Goal: Contribute content: Contribute content

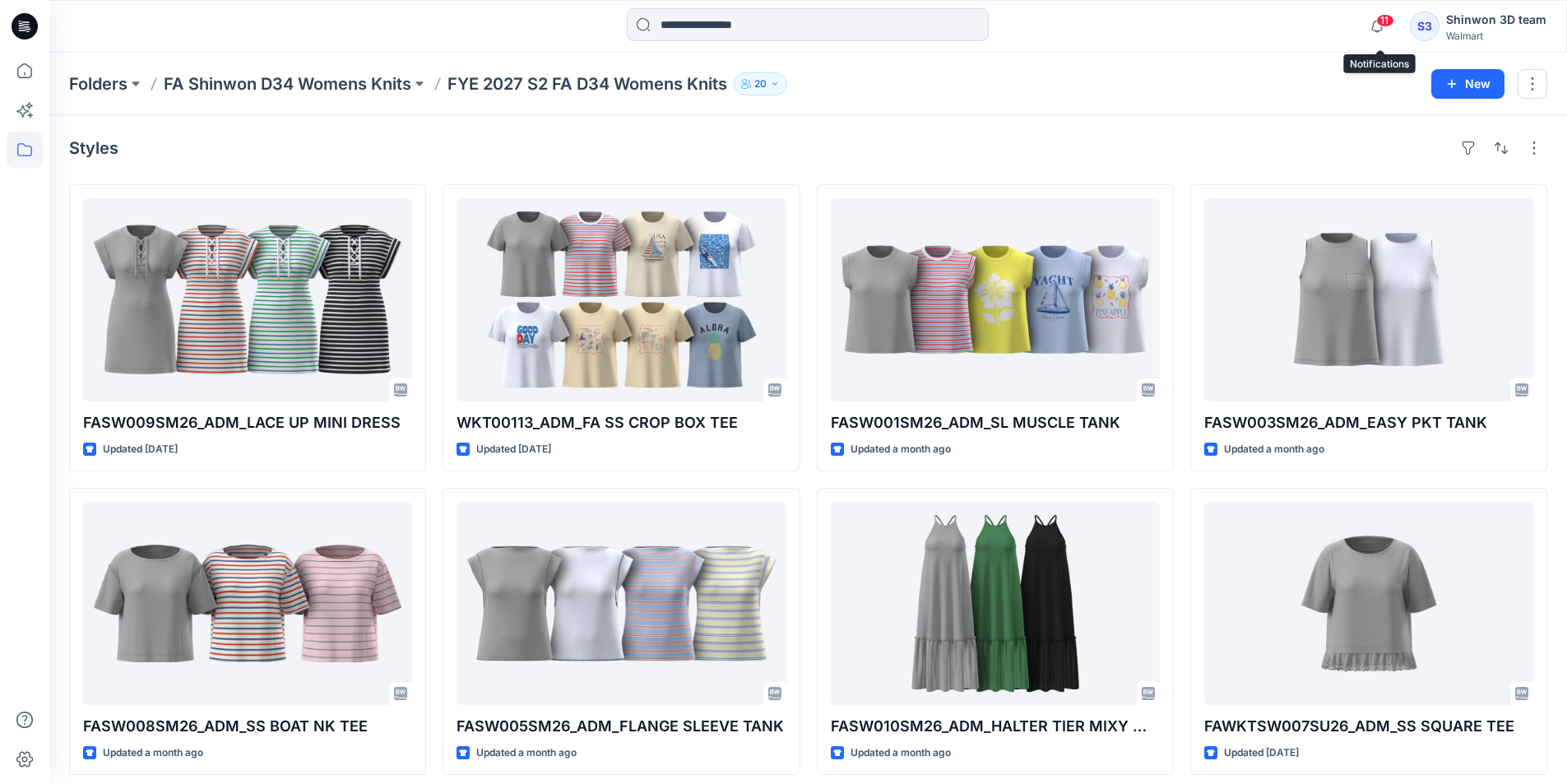
click at [1315, 43] on div "11 Notifications Your style TT3636008780_GV_TT LEGGING has been updated with TT…" at bounding box center [808, 26] width 1517 height 36
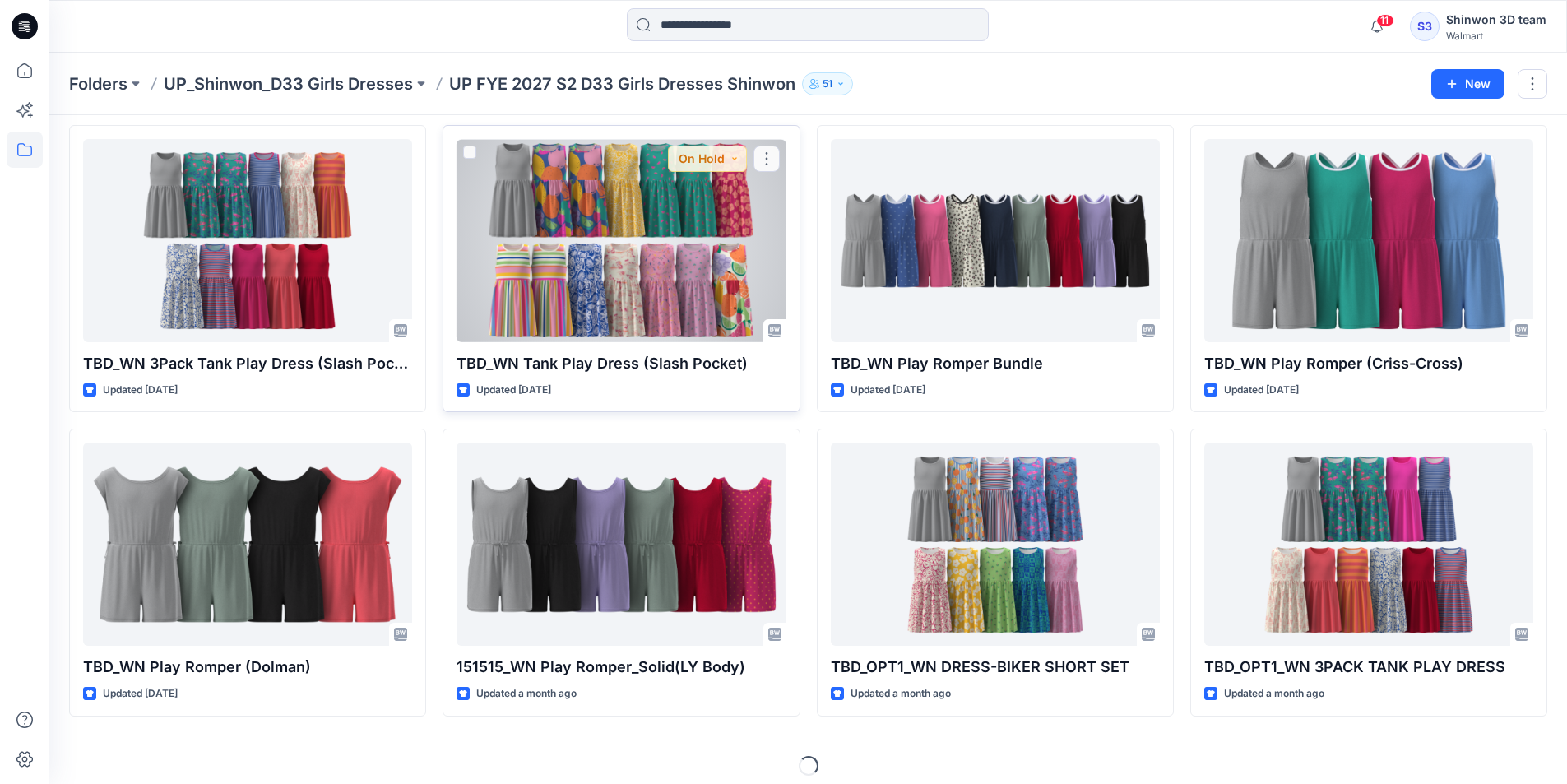
scroll to position [374, 0]
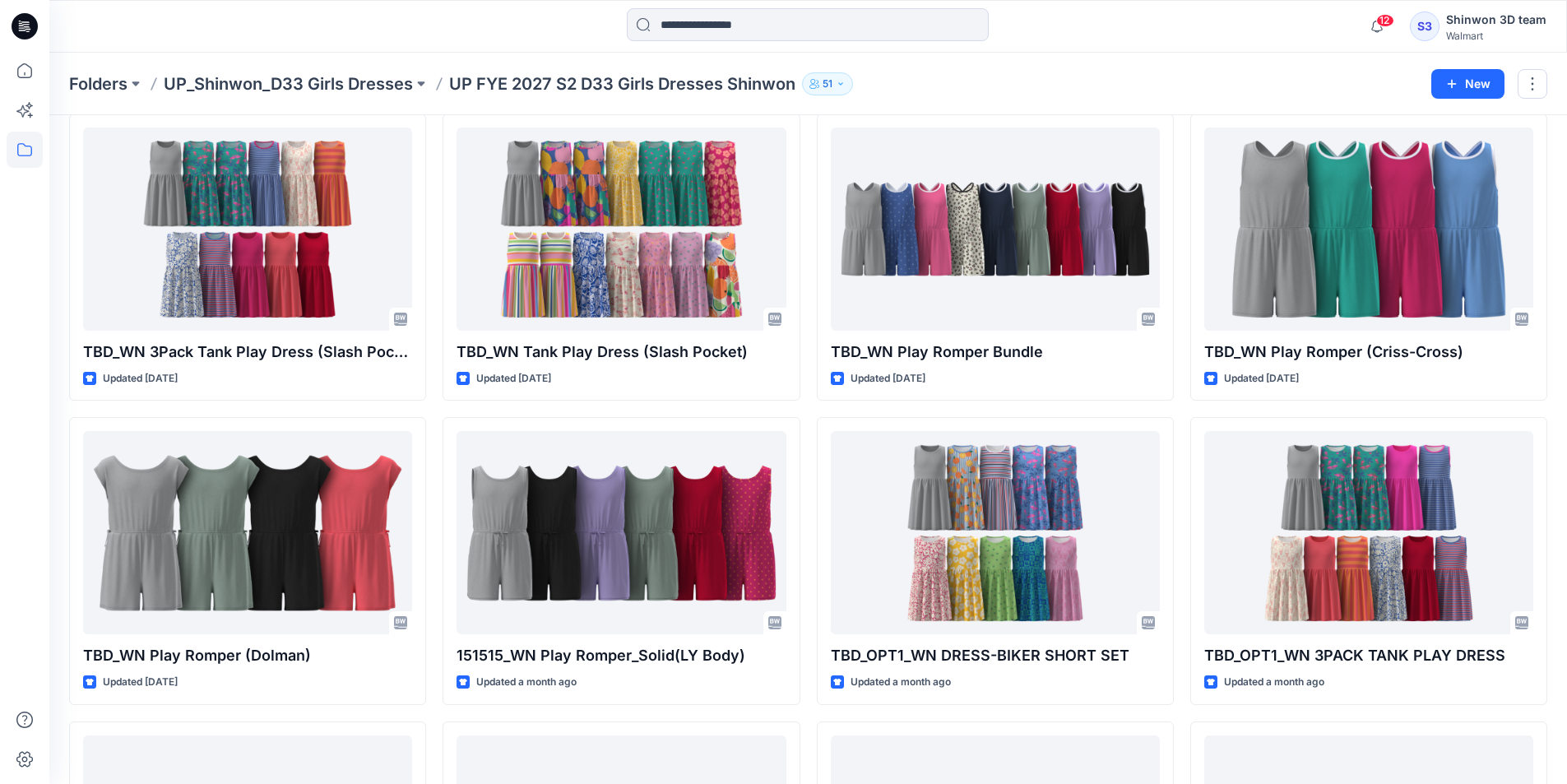
click at [1180, 59] on div "Folders UP_Shinwon_D33 Girls Dresses UP FYE 2027 S2 D33 Girls Dresses Shinwon 5…" at bounding box center [808, 84] width 1518 height 62
click at [1104, 71] on div "Folders UP_Shinwon_D33 Girls Dresses UP FYE 2027 S2 D33 Girls Dresses Shinwon 5…" at bounding box center [808, 84] width 1518 height 62
drag, startPoint x: 448, startPoint y: 85, endPoint x: 816, endPoint y: 82, distance: 368.0
click at [816, 82] on div "Folders UP_Shinwon_D33 Girls Dresses UP FYE 2027 S2 D33 Girls Dresses Shinwon 51" at bounding box center [744, 84] width 1350 height 23
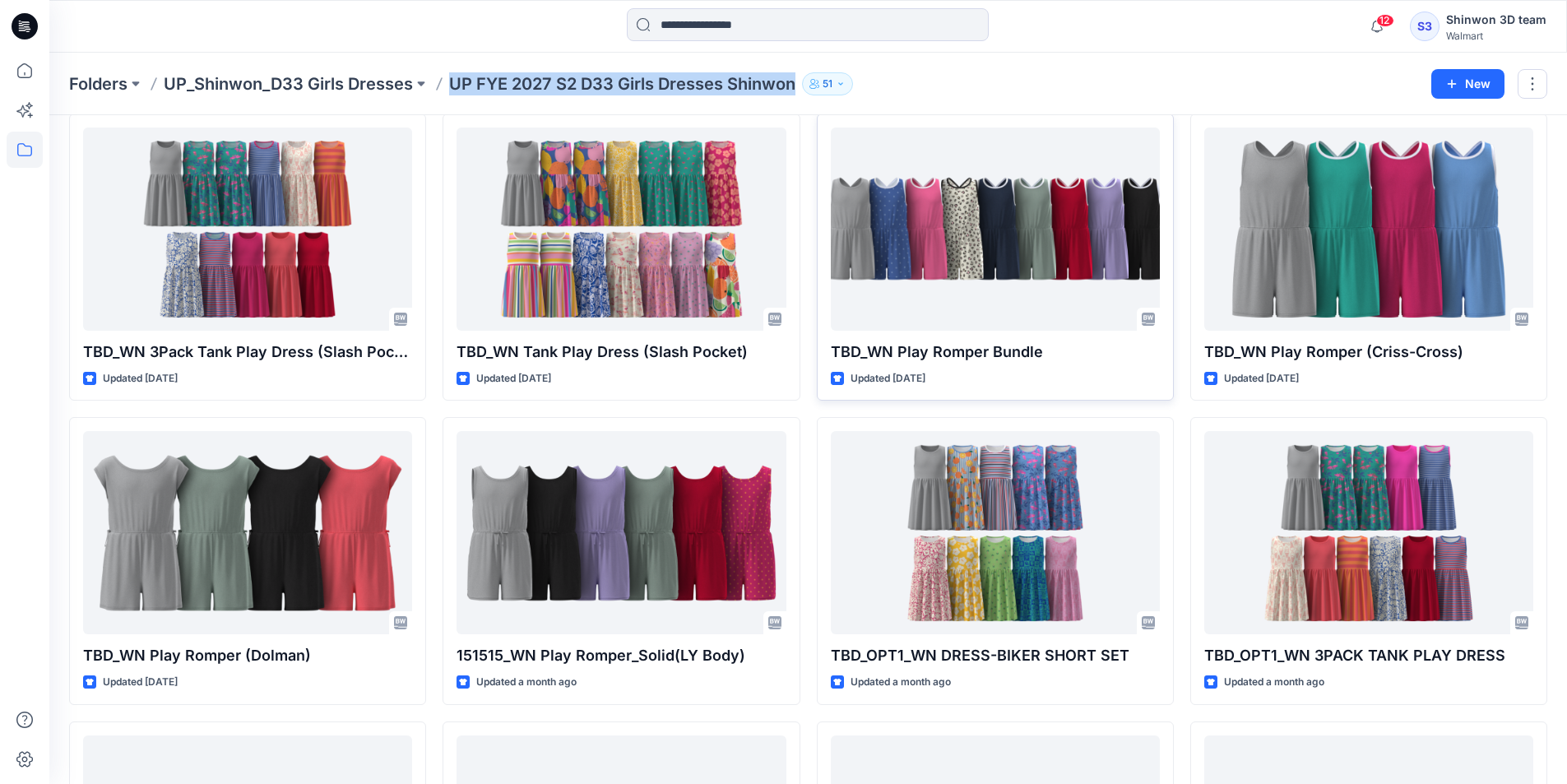
copy div "UP FYE 2027 S2 D33 Girls Dresses Shinwon 51 New"
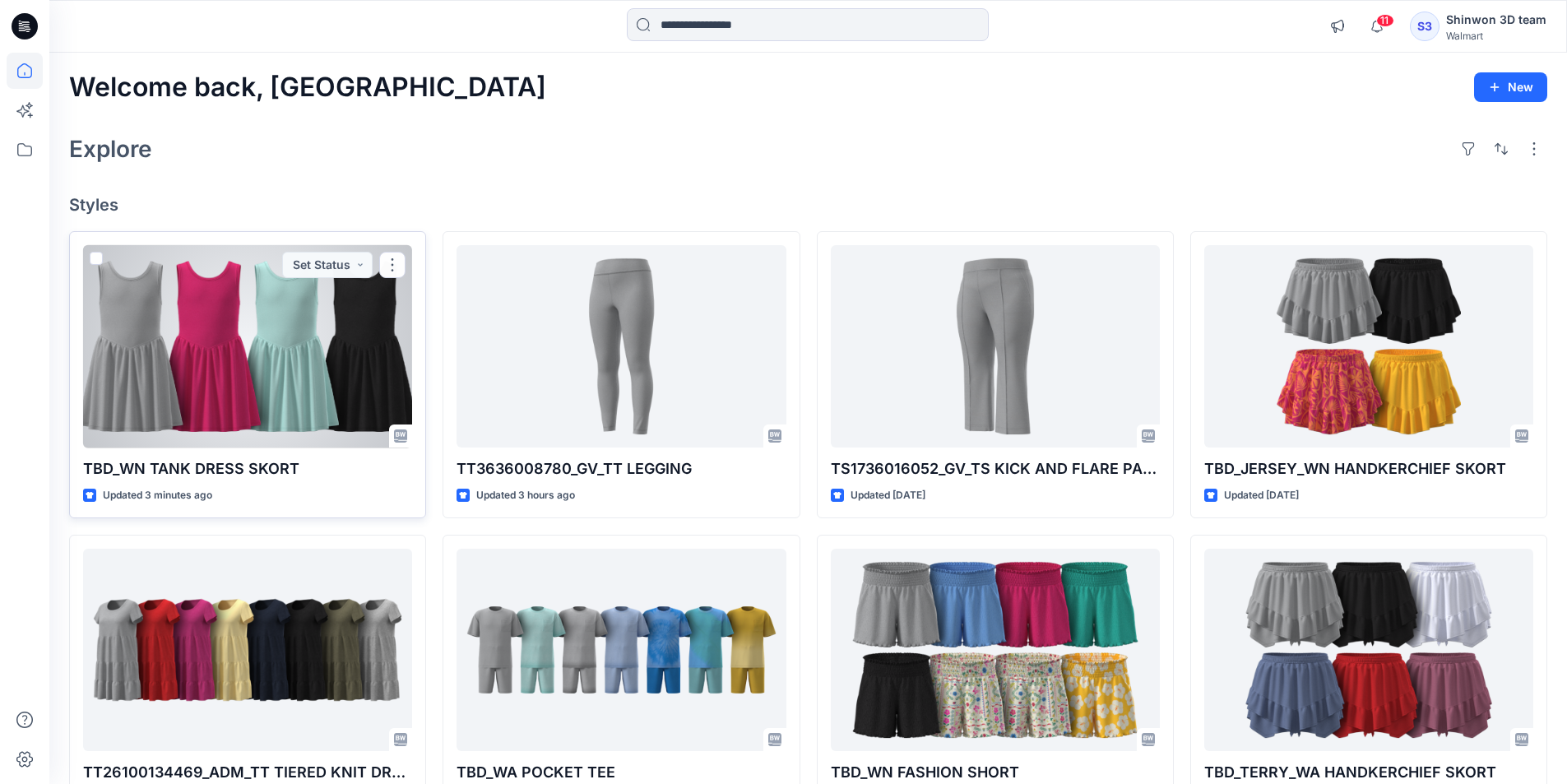
click at [184, 340] on div at bounding box center [247, 347] width 329 height 203
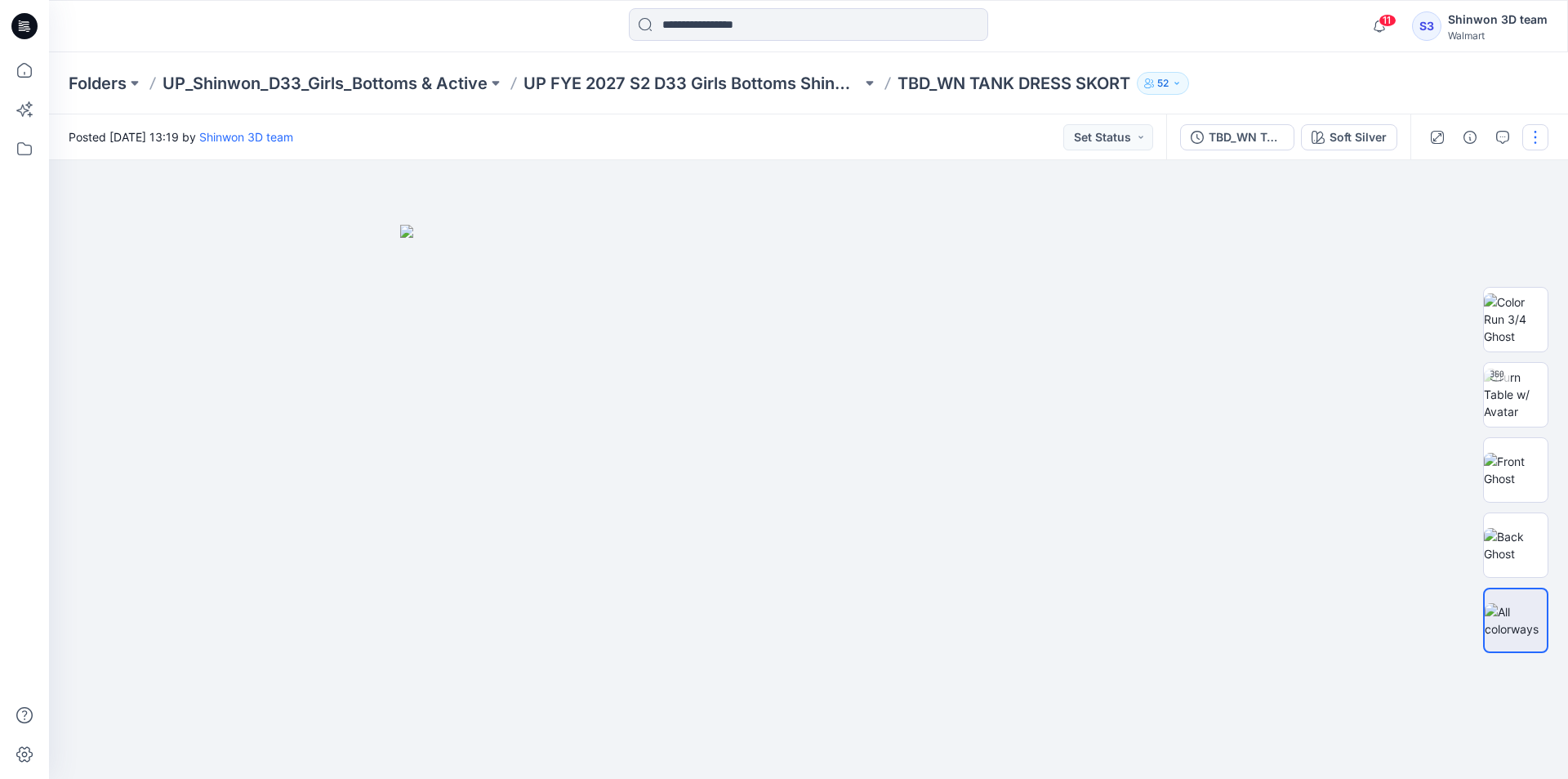
click at [1539, 147] on button "button" at bounding box center [1535, 137] width 26 height 26
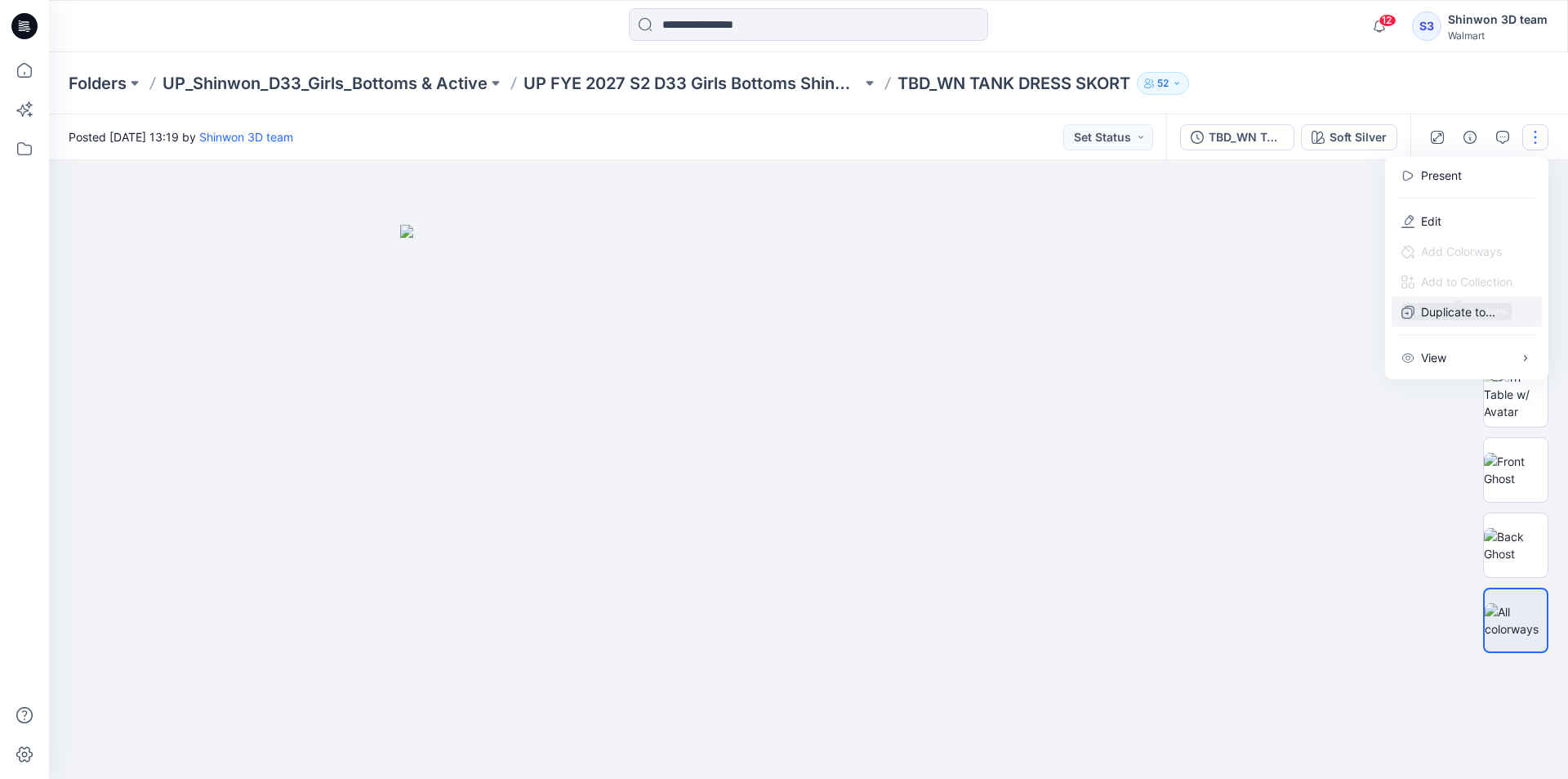
click at [1432, 314] on p "Duplicate to..." at bounding box center [1458, 311] width 74 height 17
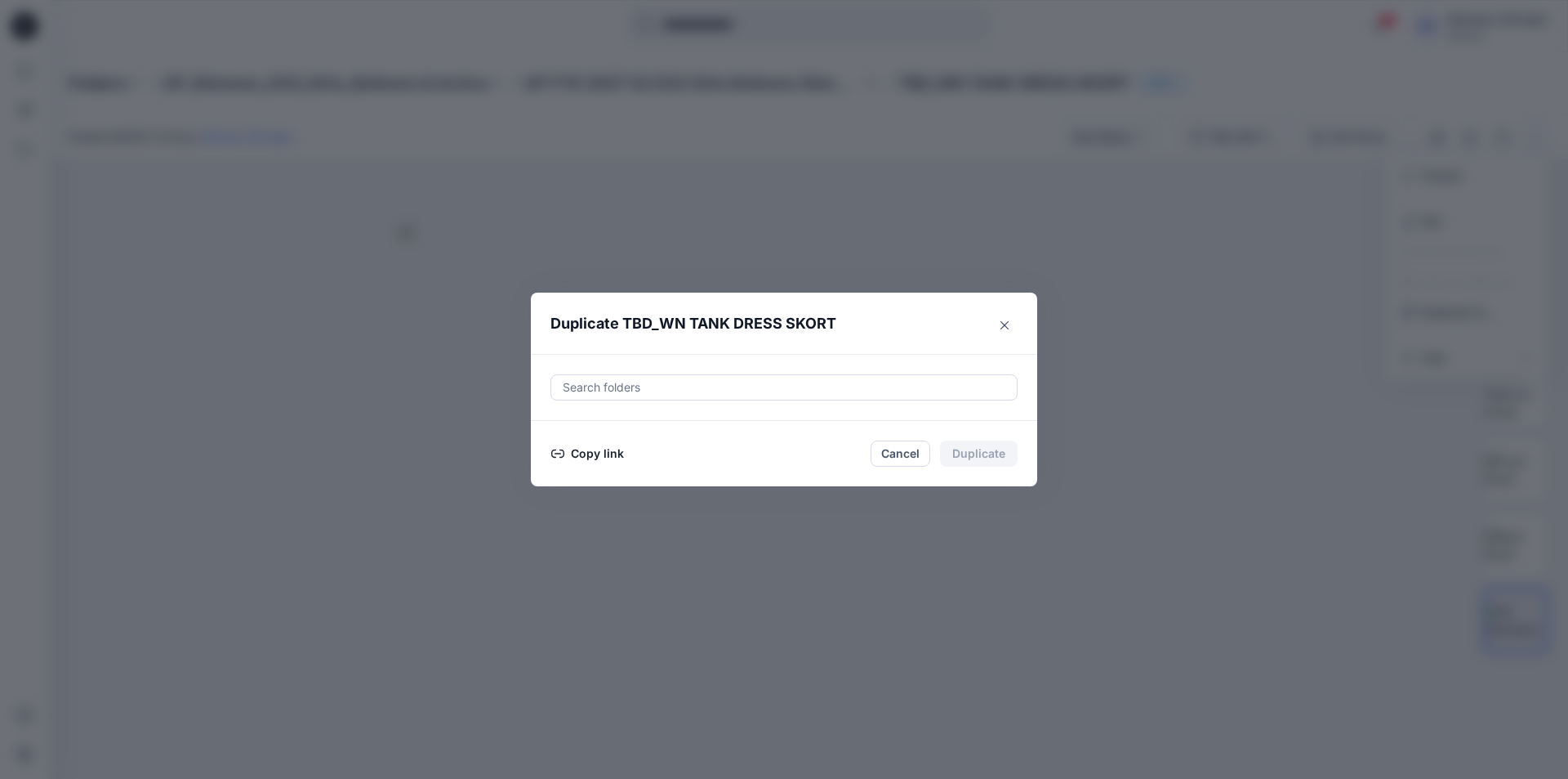
click at [658, 376] on div "Search folders" at bounding box center [784, 387] width 465 height 25
paste input "**********"
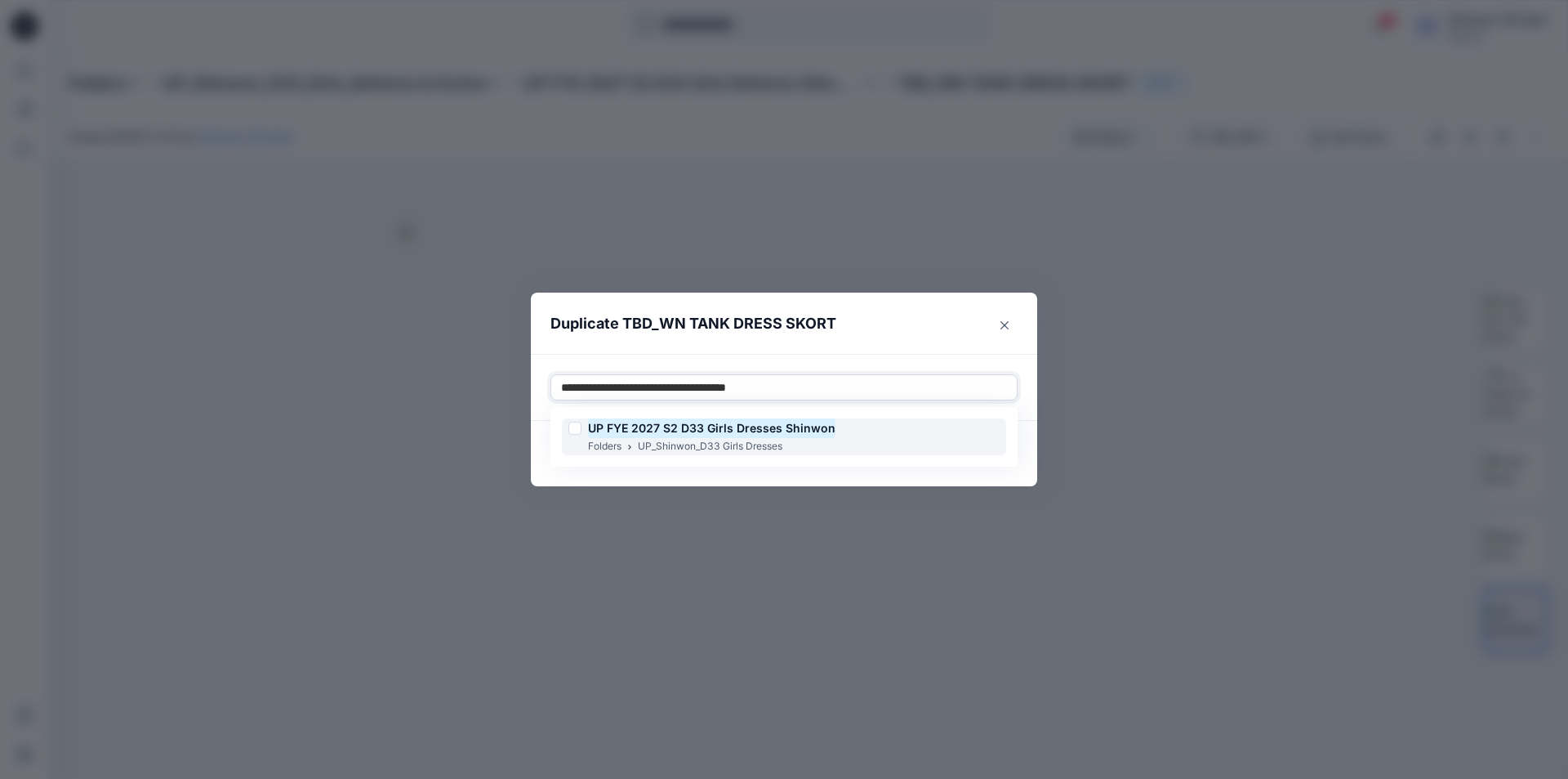
click at [716, 432] on mark "UP FYE 2027 S2 D33 Girls Dresses Shinwon" at bounding box center [711, 427] width 247 height 22
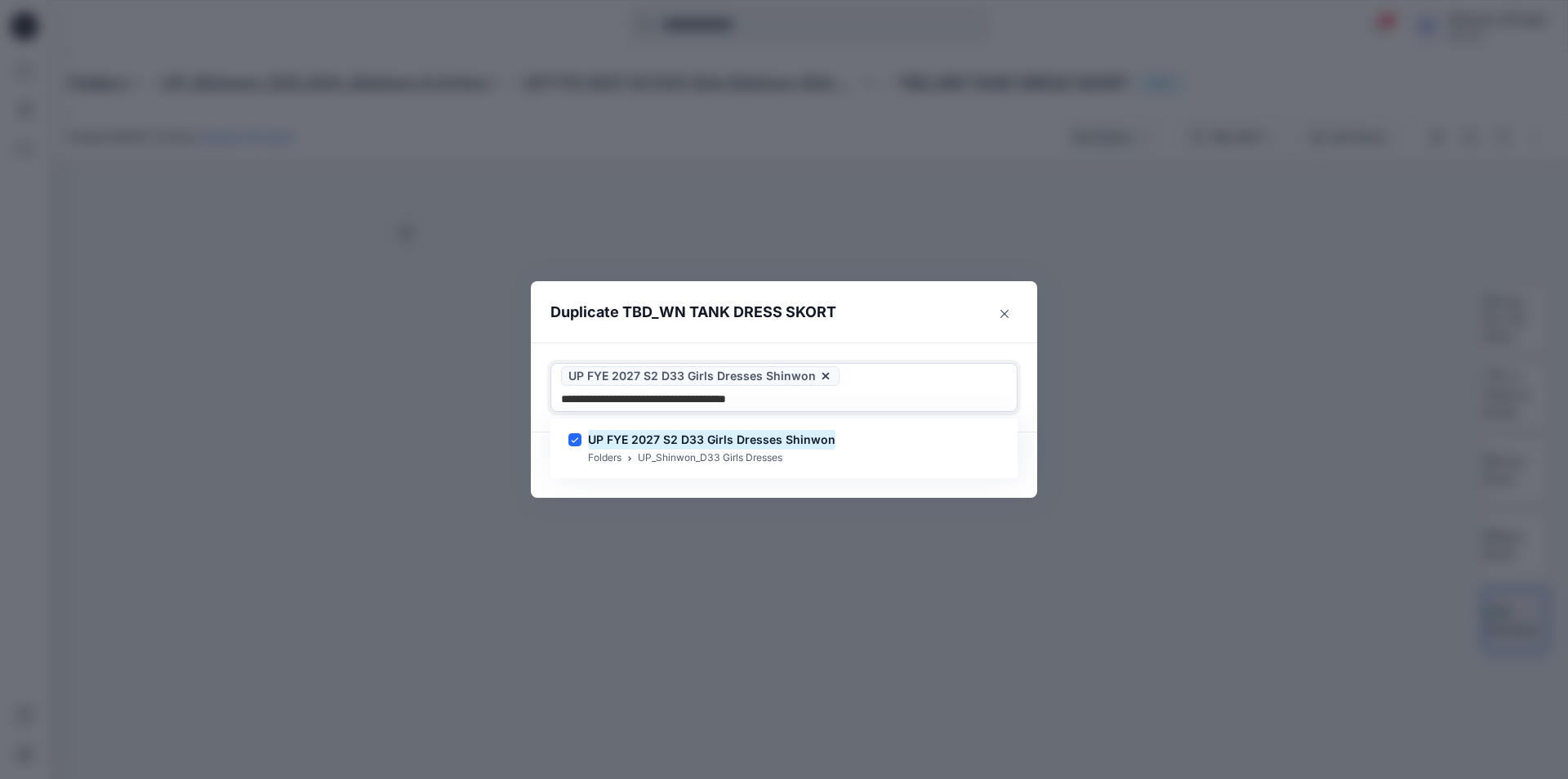
type input "**********"
click at [903, 344] on section "Duplicate TBD_WN TANK DRESS SKORT Use Up and Down to choose options, press Ente…" at bounding box center [784, 390] width 507 height 217
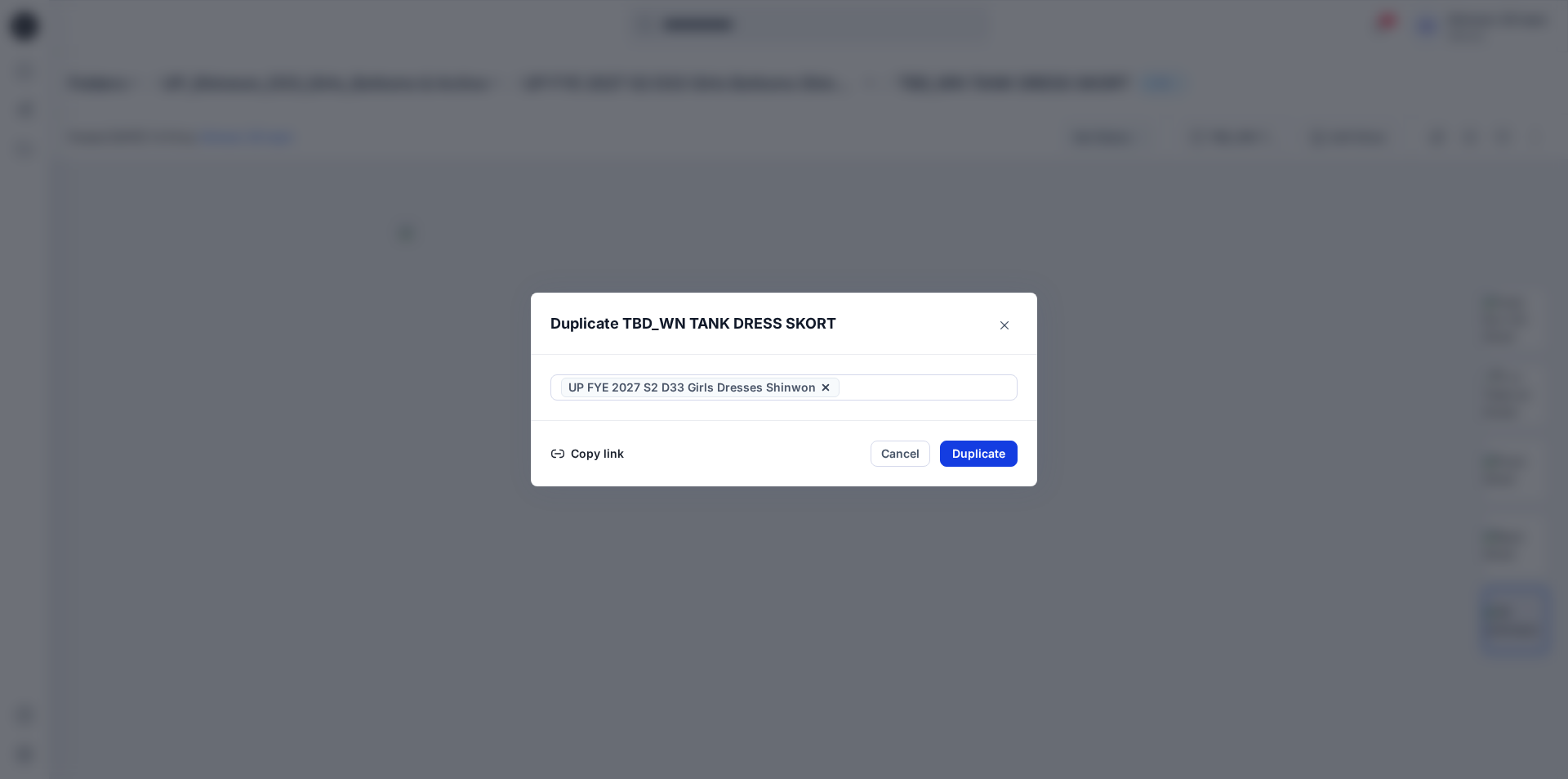
click at [957, 454] on button "Duplicate" at bounding box center [978, 453] width 78 height 26
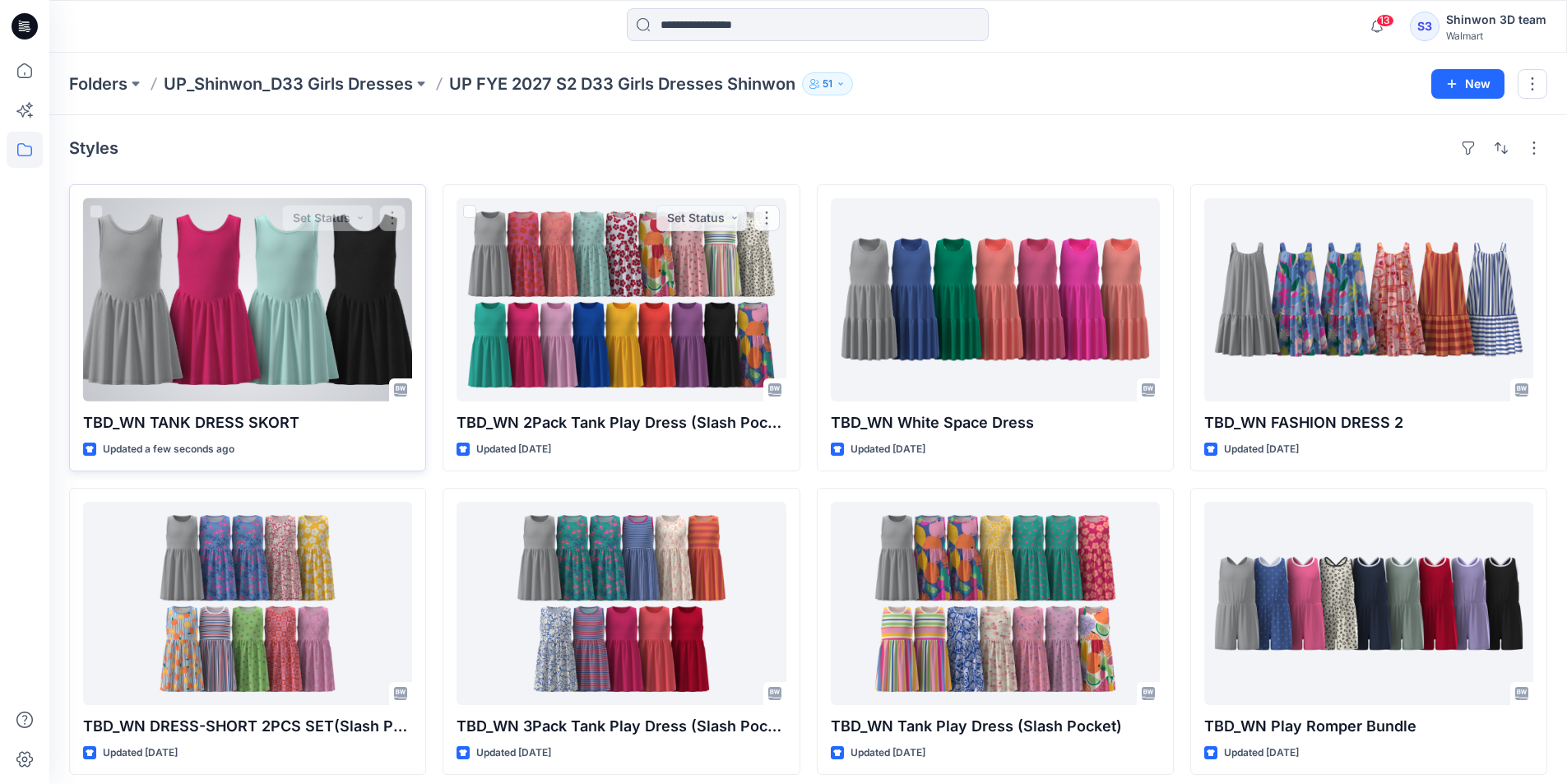
click at [234, 324] on div at bounding box center [247, 300] width 329 height 203
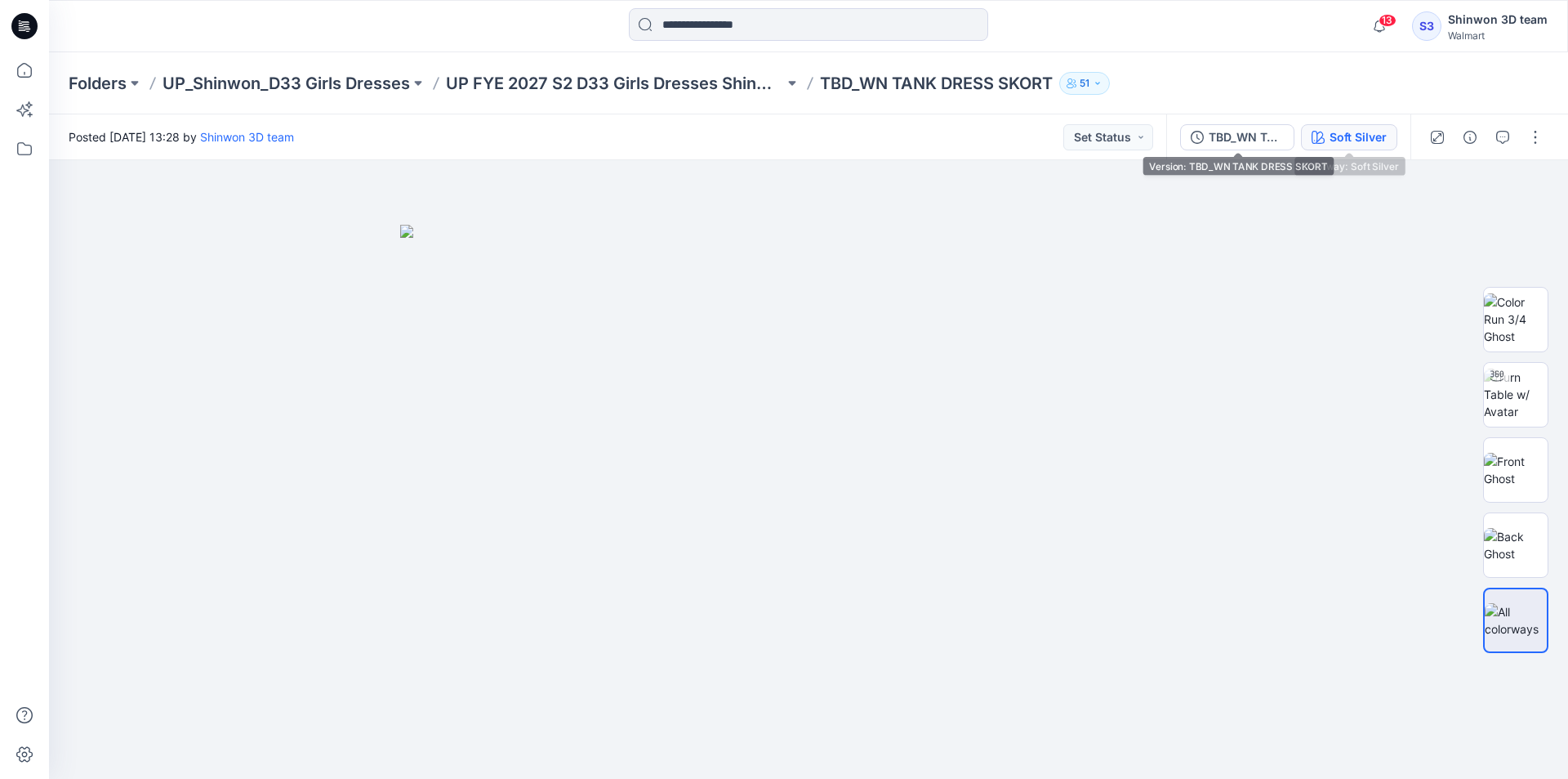
click at [1375, 136] on div "Soft Silver" at bounding box center [1357, 137] width 57 height 18
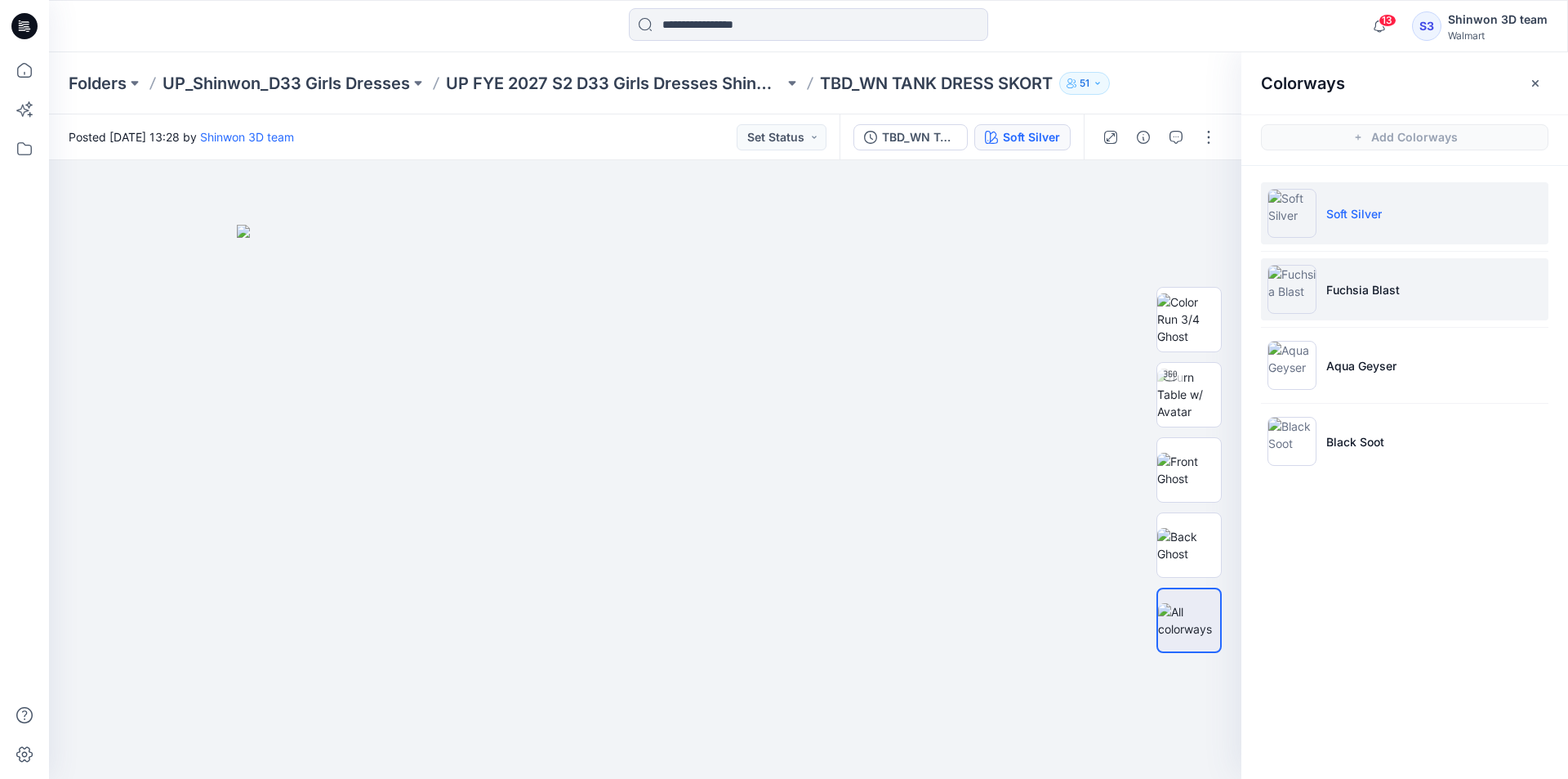
click at [1368, 300] on li "Fuchsia Blast" at bounding box center [1404, 289] width 287 height 62
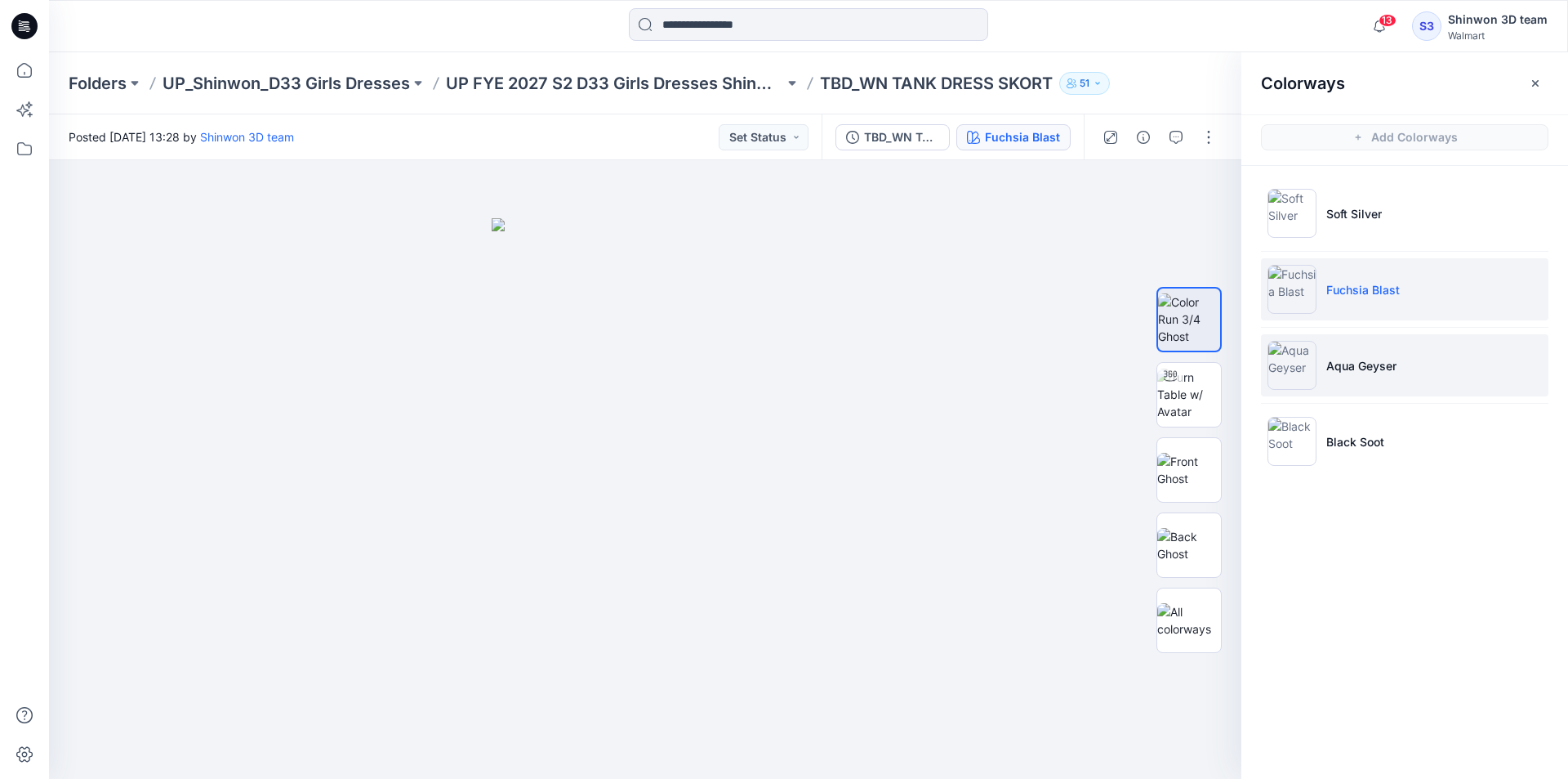
click at [1389, 368] on p "Aqua Geyser" at bounding box center [1361, 365] width 70 height 17
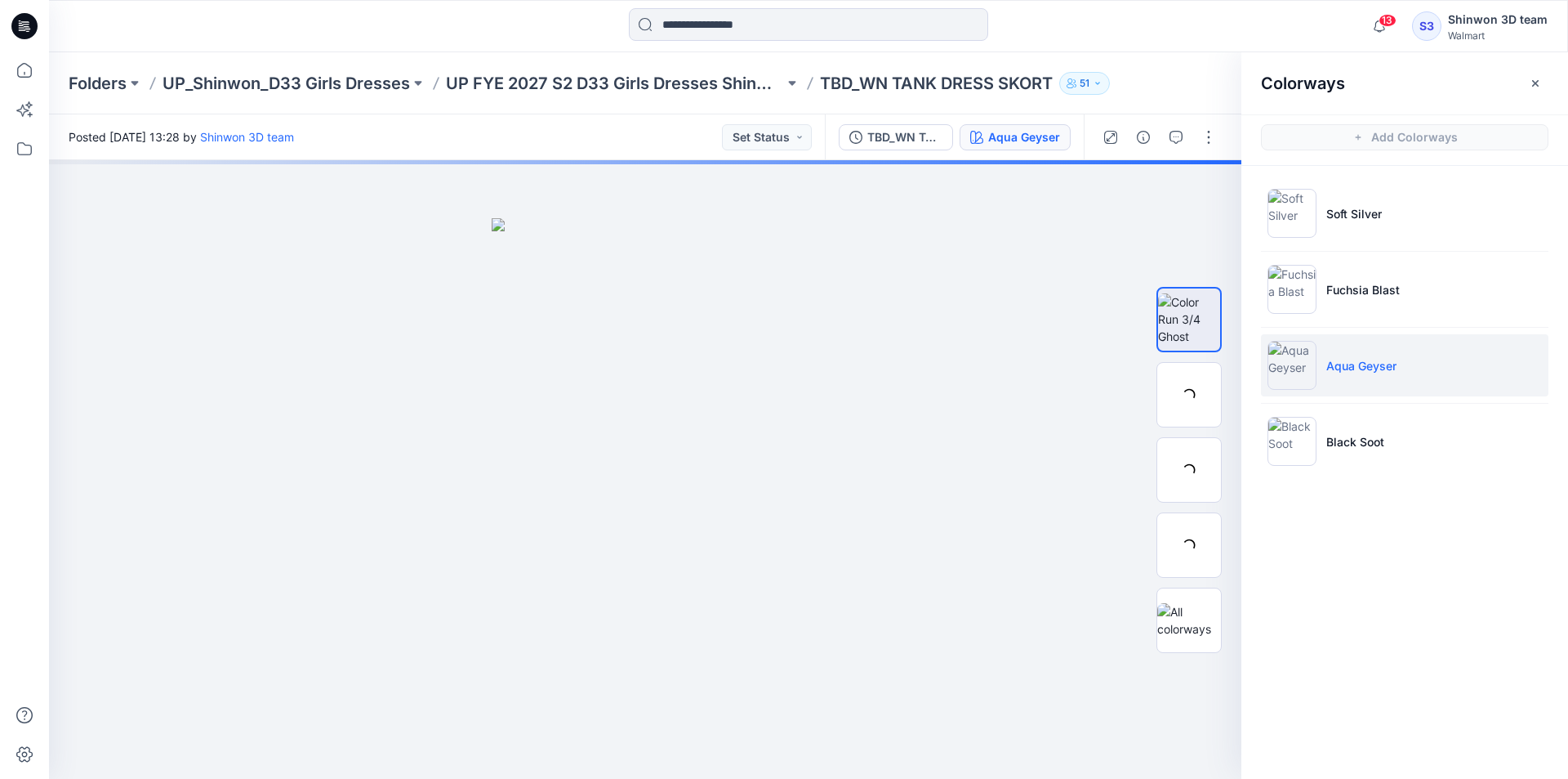
click at [1406, 386] on li "Aqua Geyser" at bounding box center [1404, 365] width 287 height 62
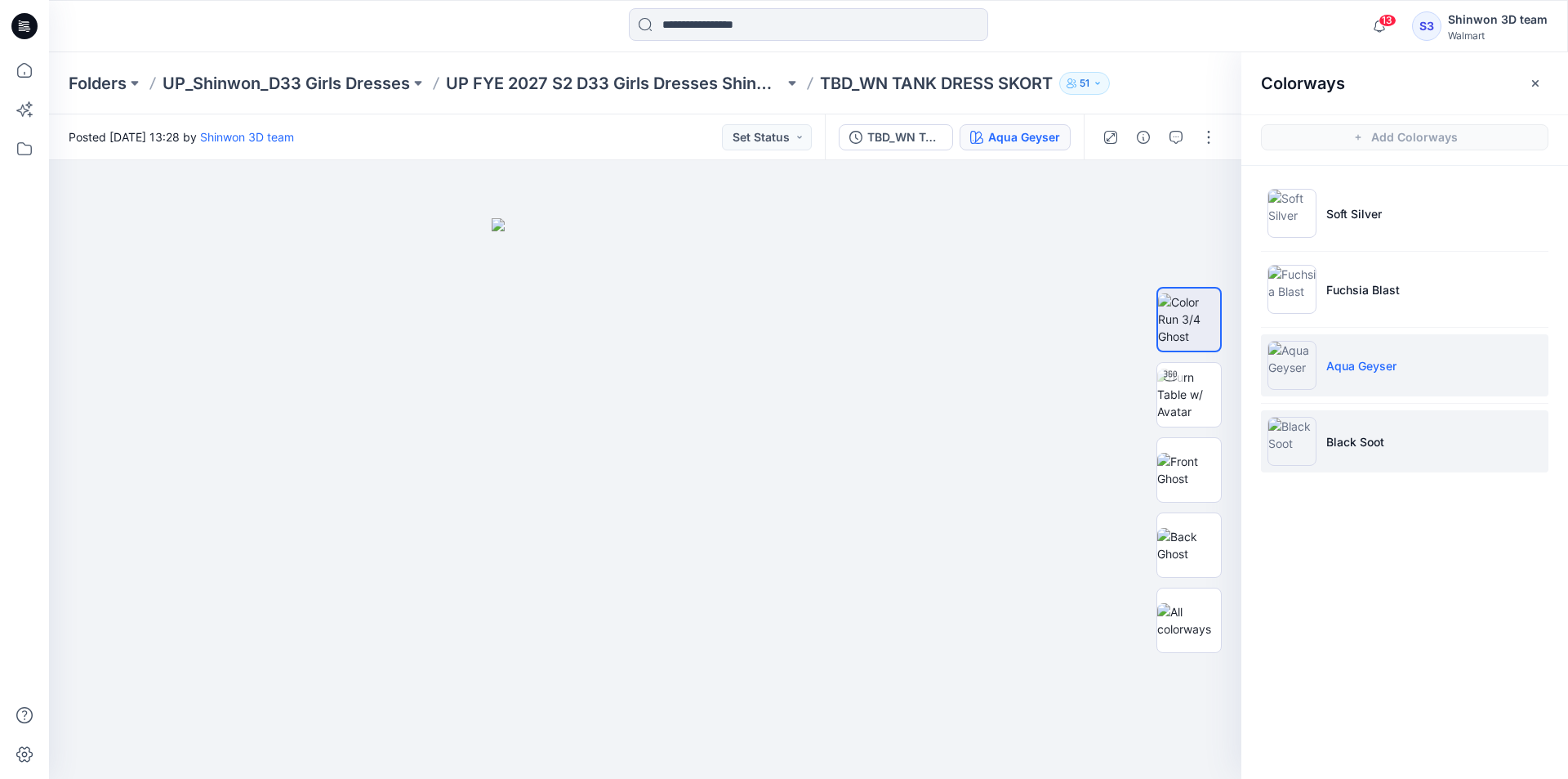
click at [1389, 438] on li "Black Soot" at bounding box center [1404, 441] width 287 height 62
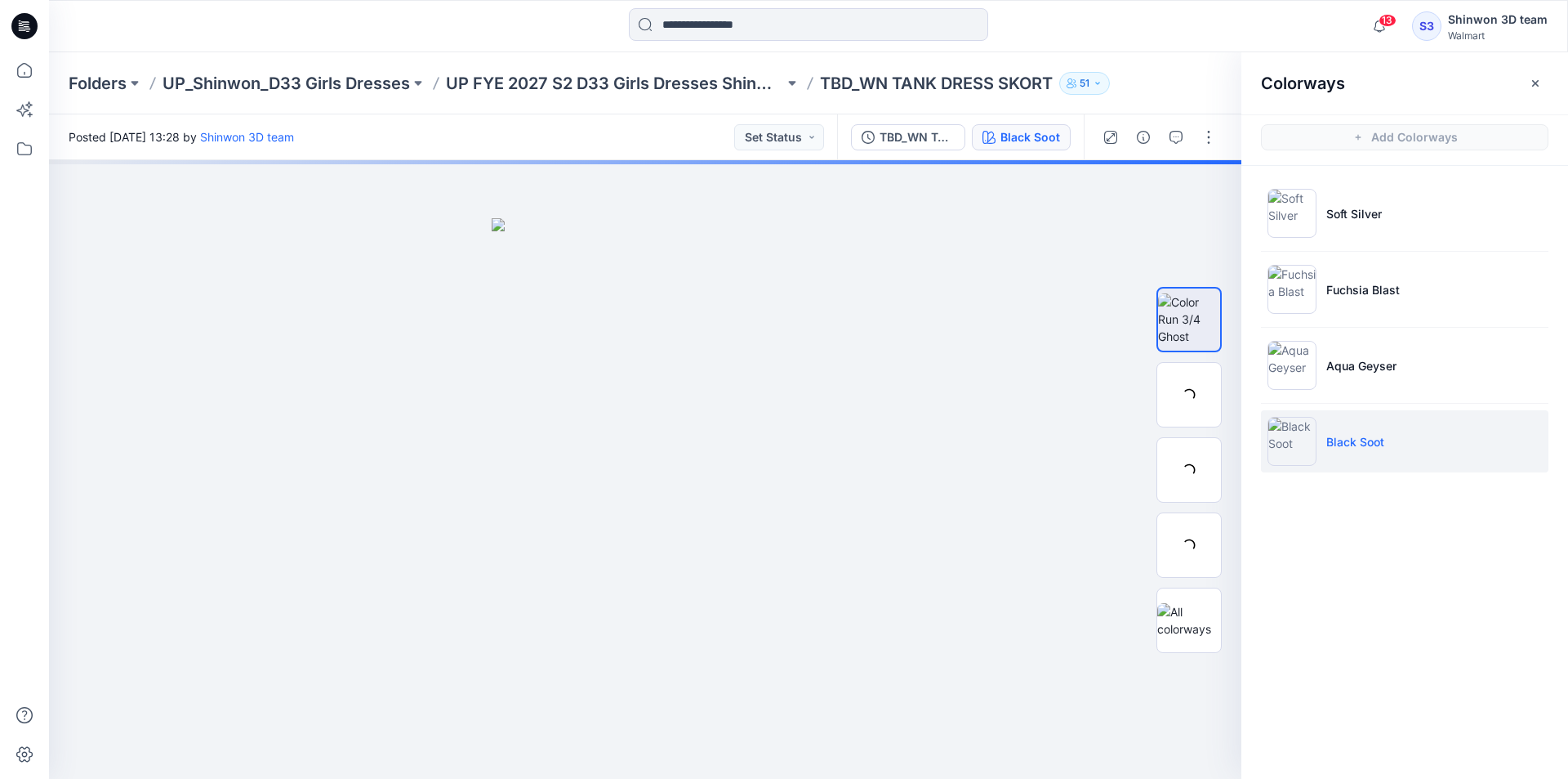
click at [1387, 441] on li "Black Soot" at bounding box center [1404, 441] width 287 height 62
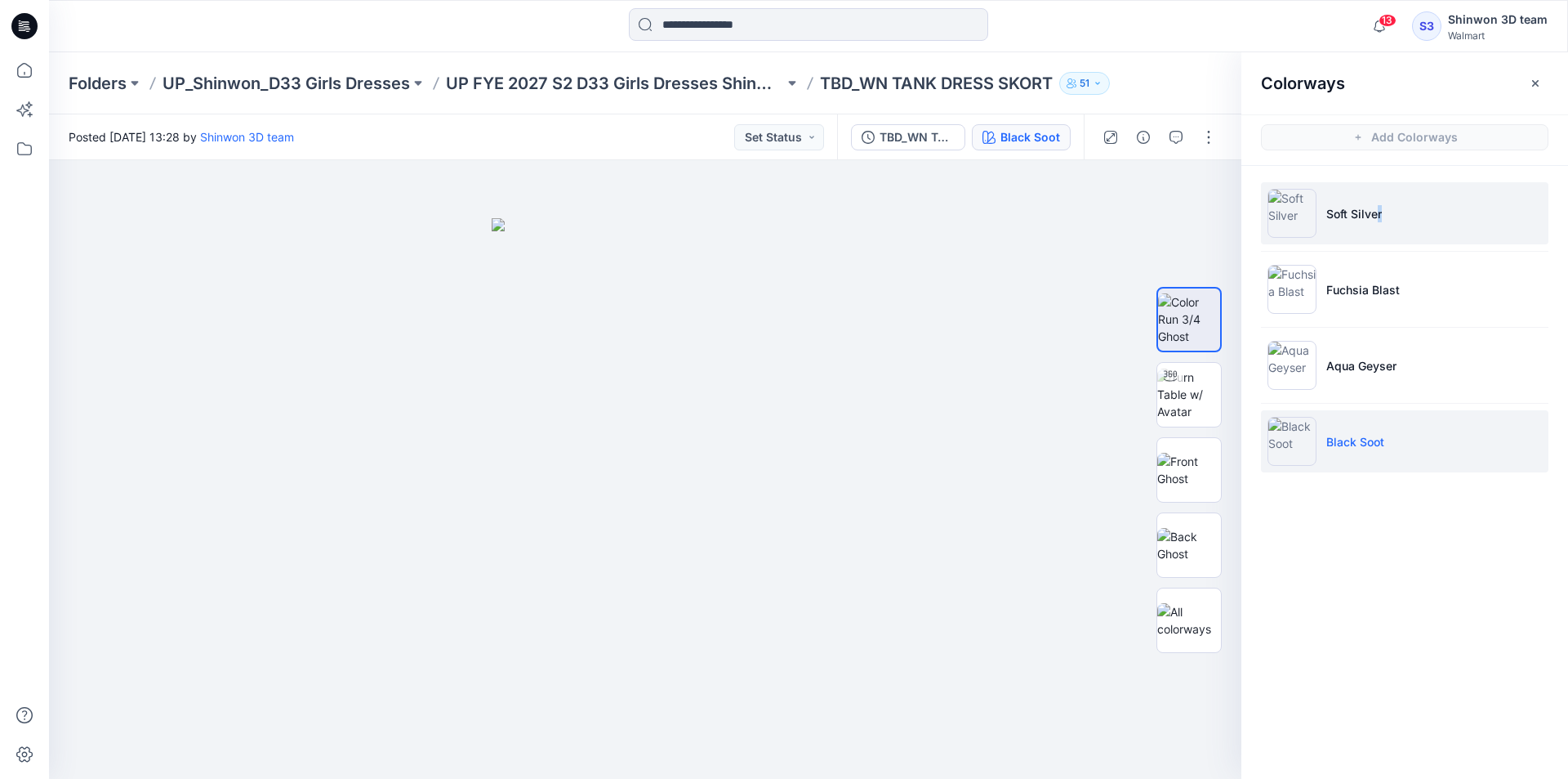
click at [1379, 213] on li "Soft Silver" at bounding box center [1404, 214] width 287 height 62
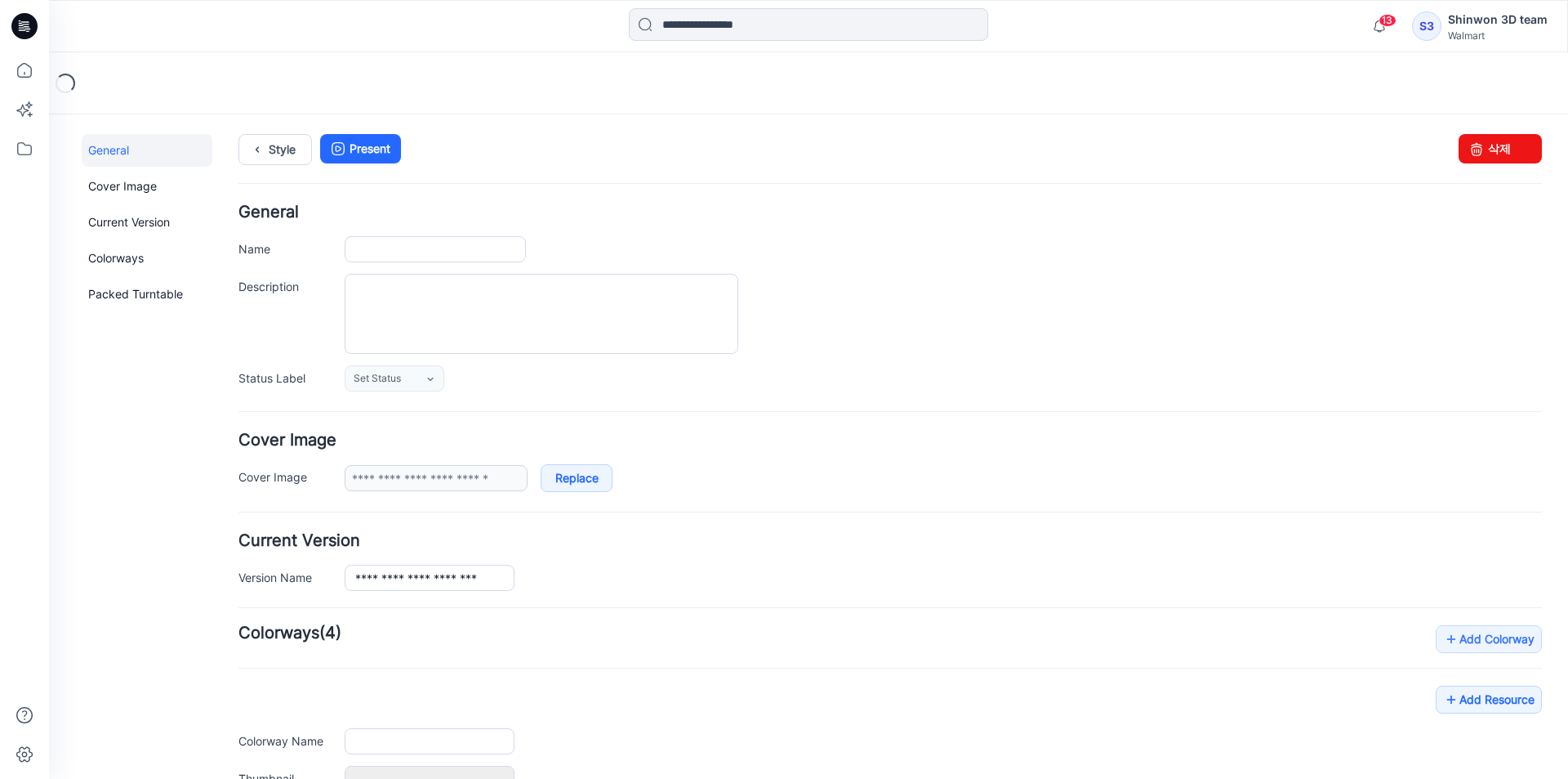
type input "**********"
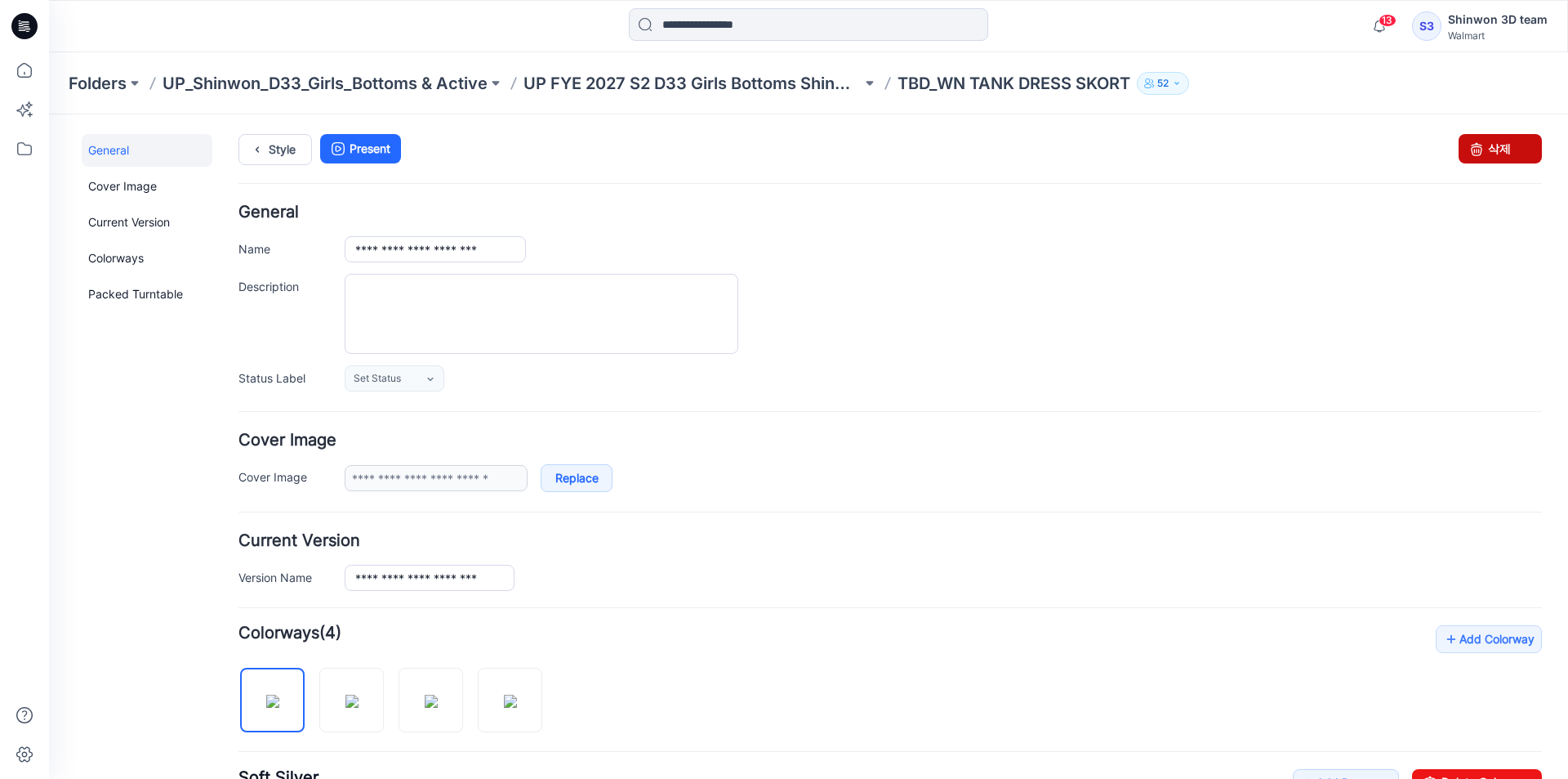
click at [1485, 151] on link "삭제" at bounding box center [1500, 149] width 83 height 29
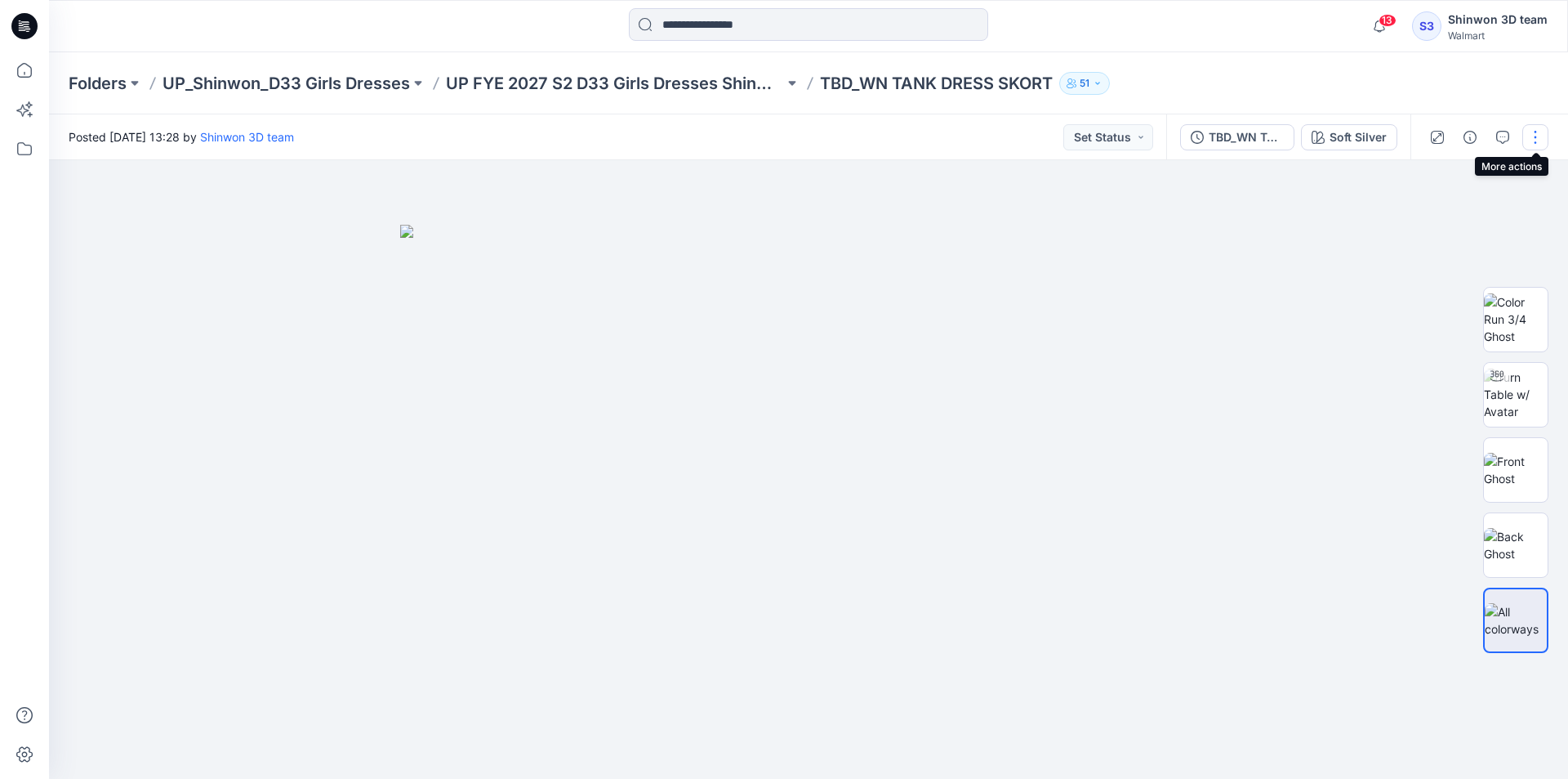
click at [1536, 136] on button "button" at bounding box center [1535, 137] width 26 height 26
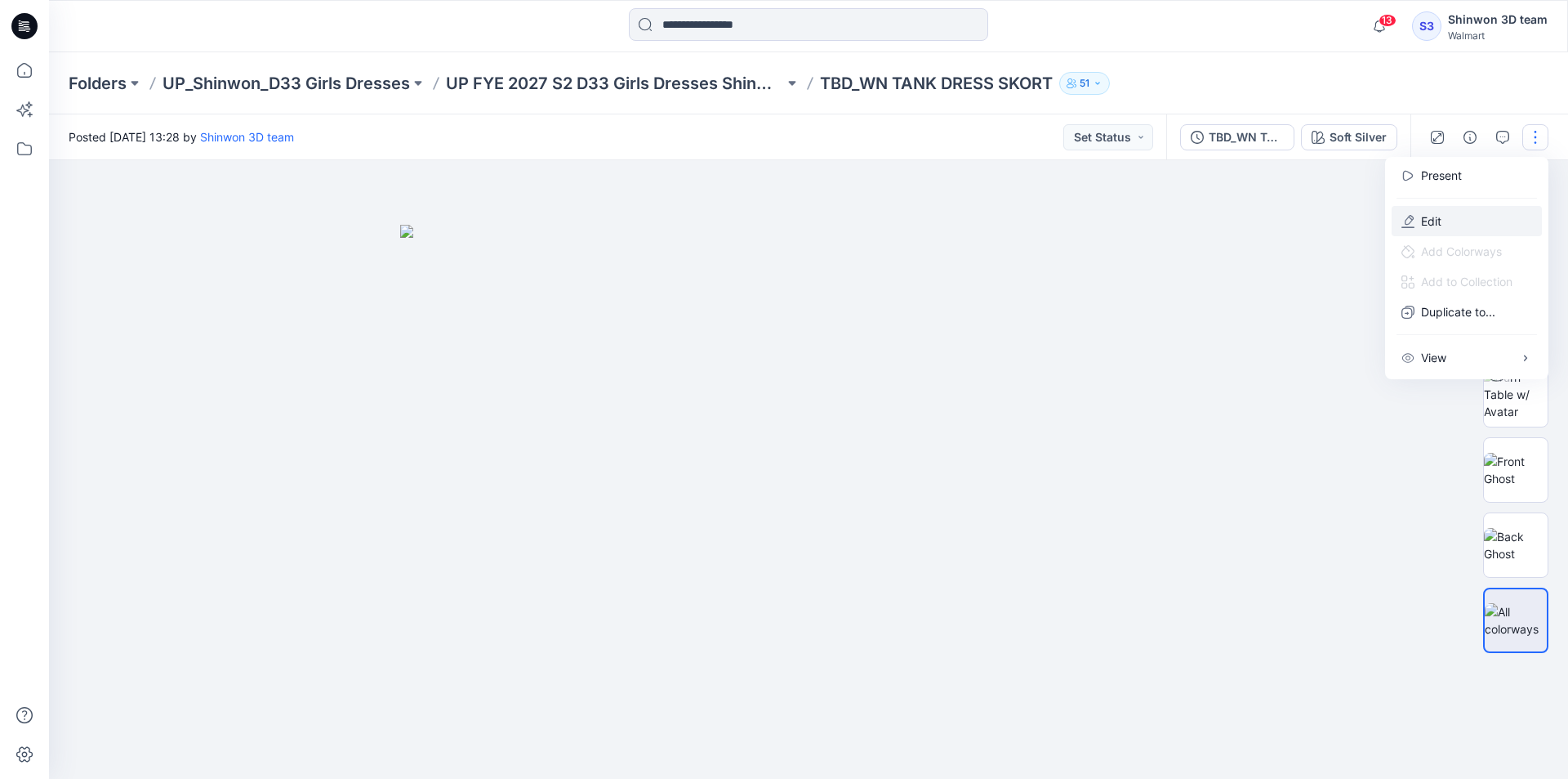
click at [1410, 224] on icon "button" at bounding box center [1407, 221] width 13 height 13
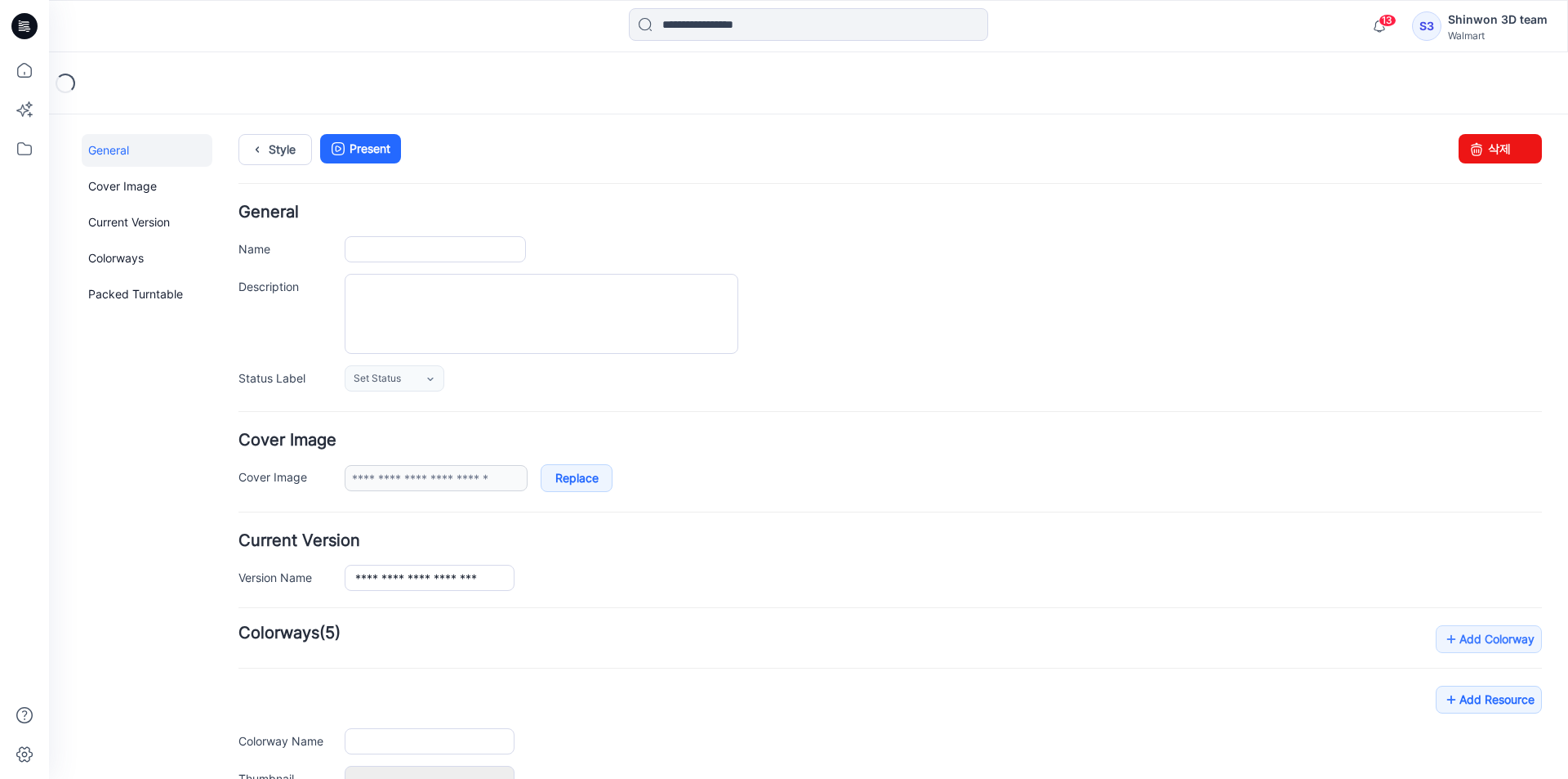
type input "**********"
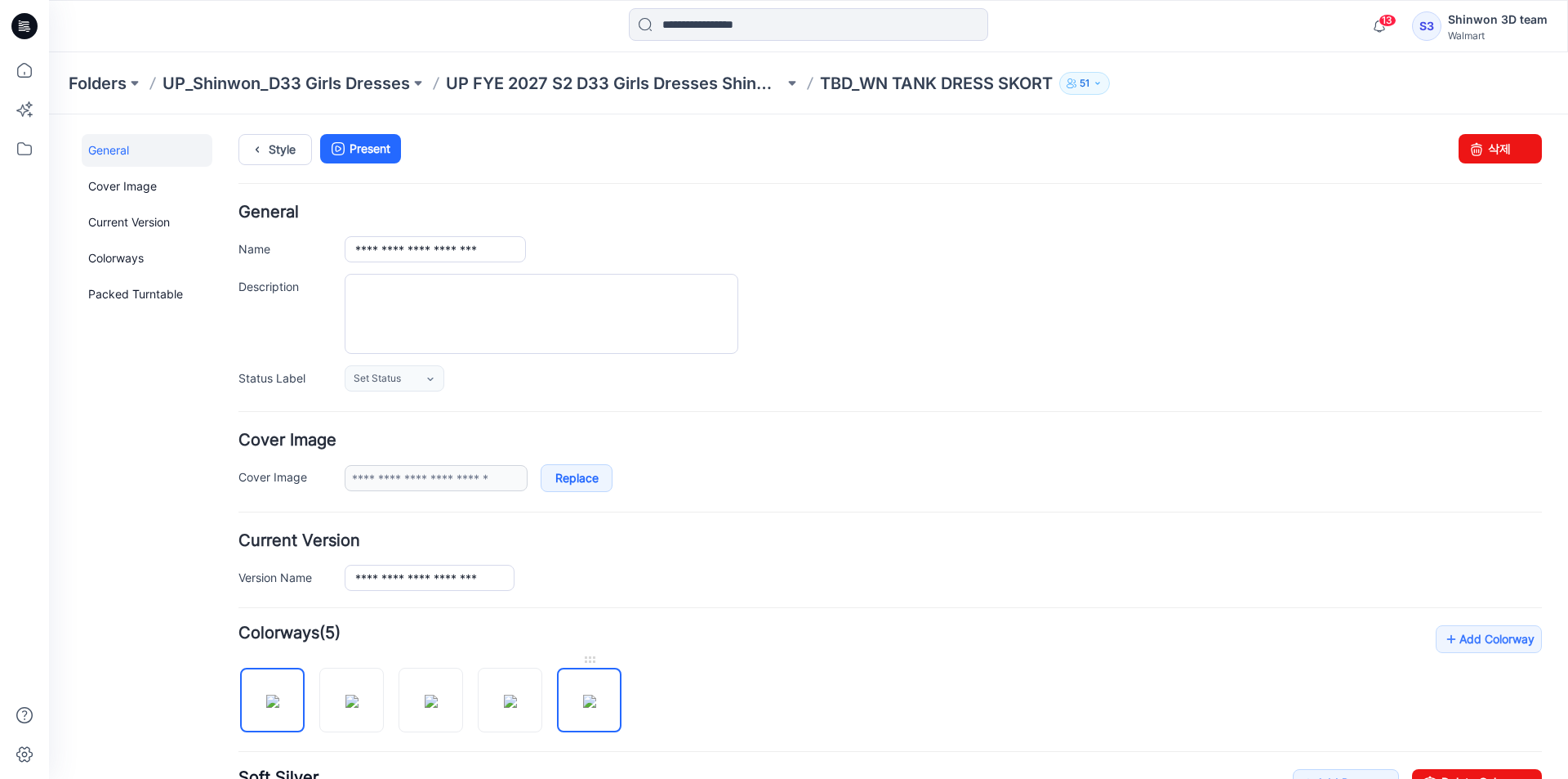
click at [593, 694] on img at bounding box center [590, 700] width 13 height 13
type input "**********"
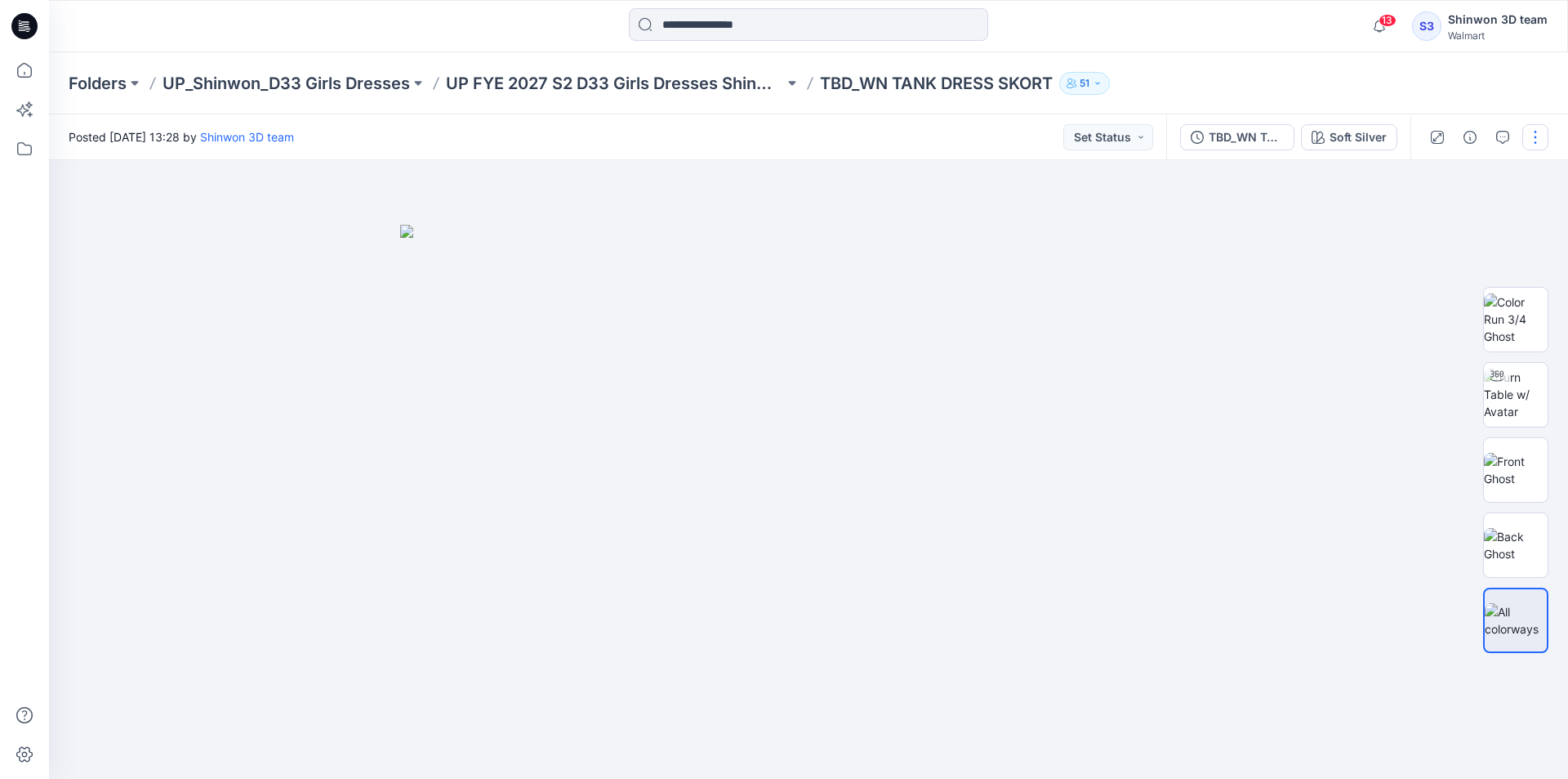
click at [1527, 143] on button "button" at bounding box center [1535, 137] width 26 height 26
click at [1434, 227] on p "Edit" at bounding box center [1431, 221] width 20 height 17
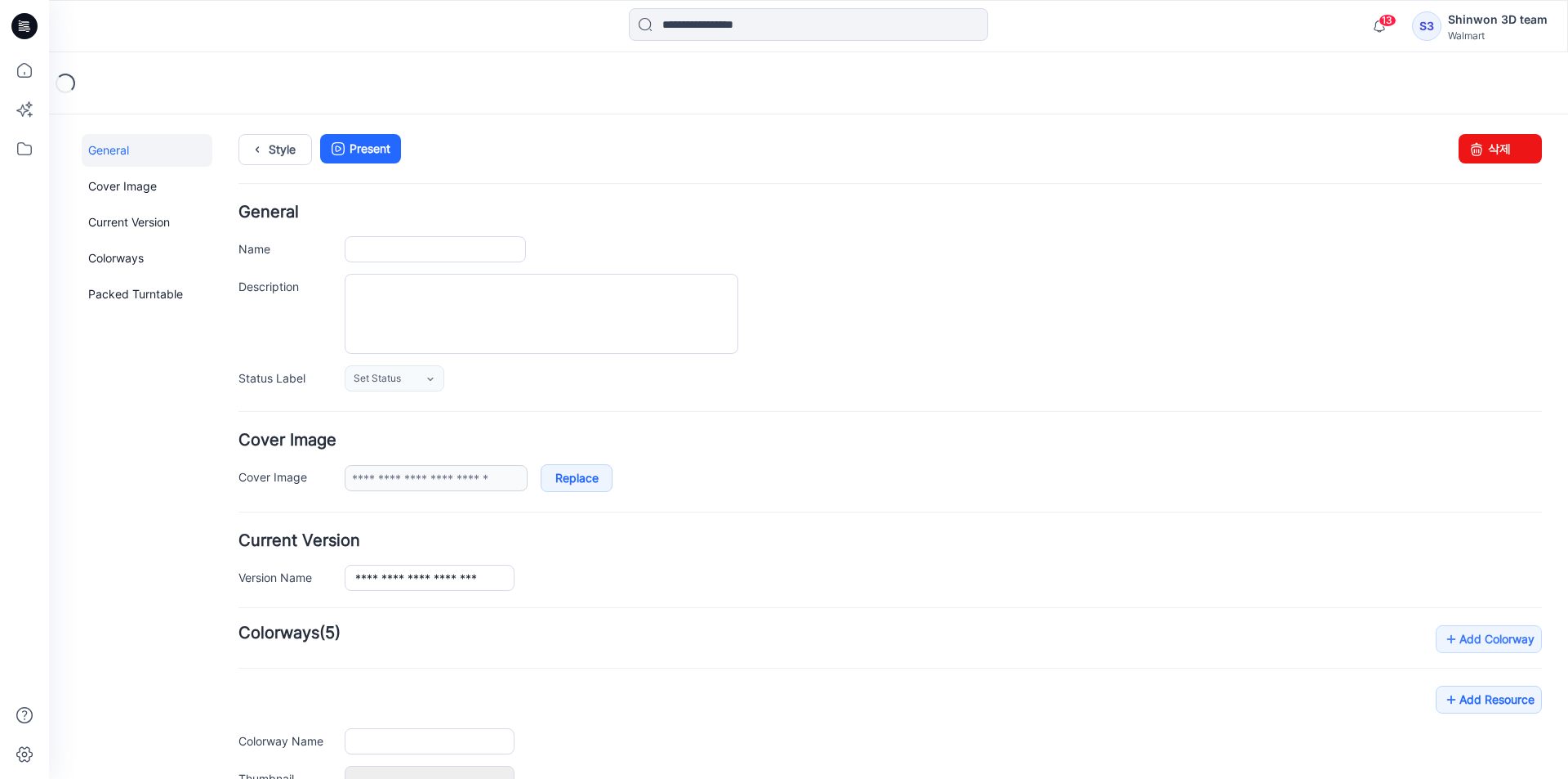
type input "**********"
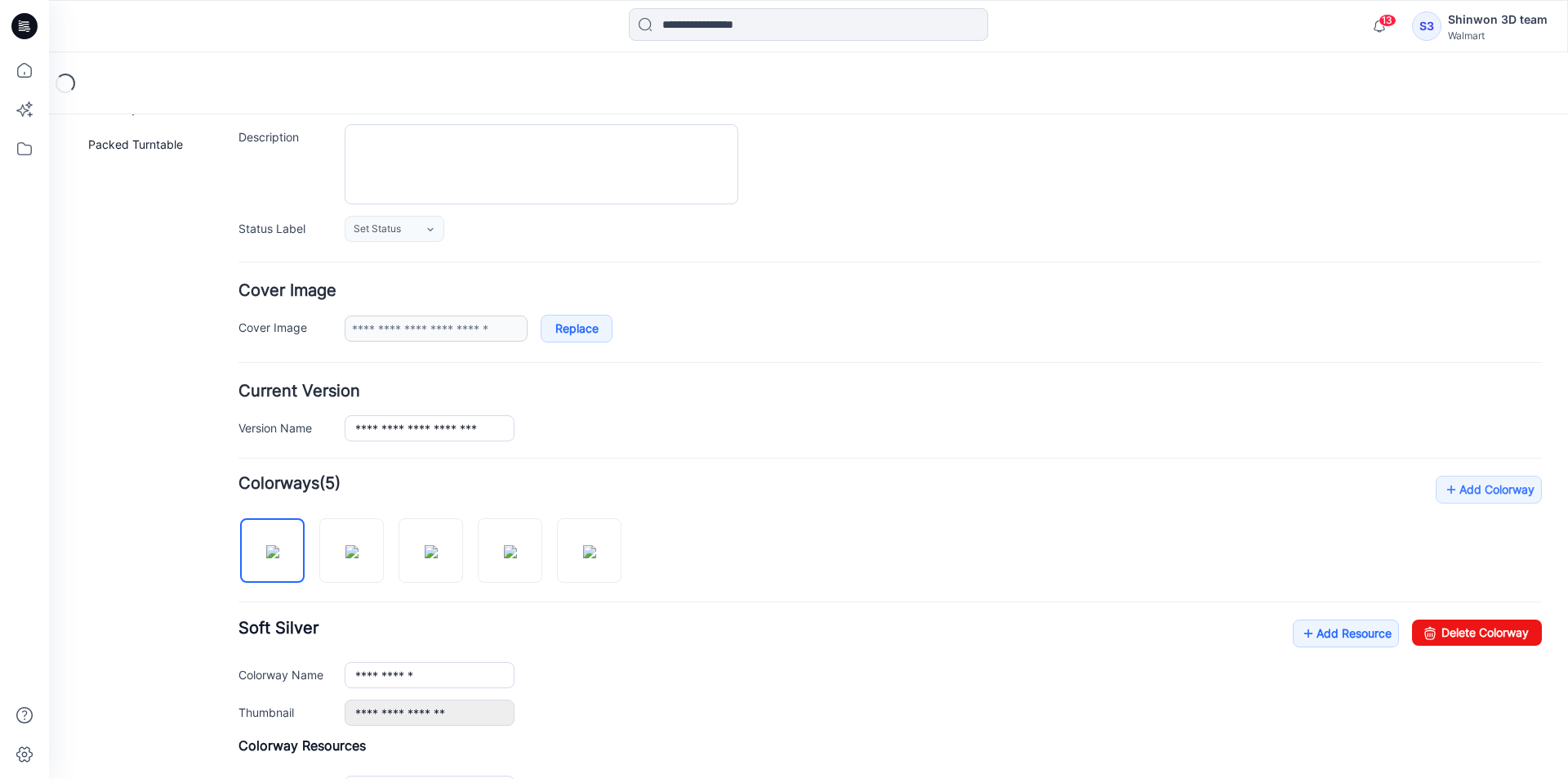
scroll to position [408, 0]
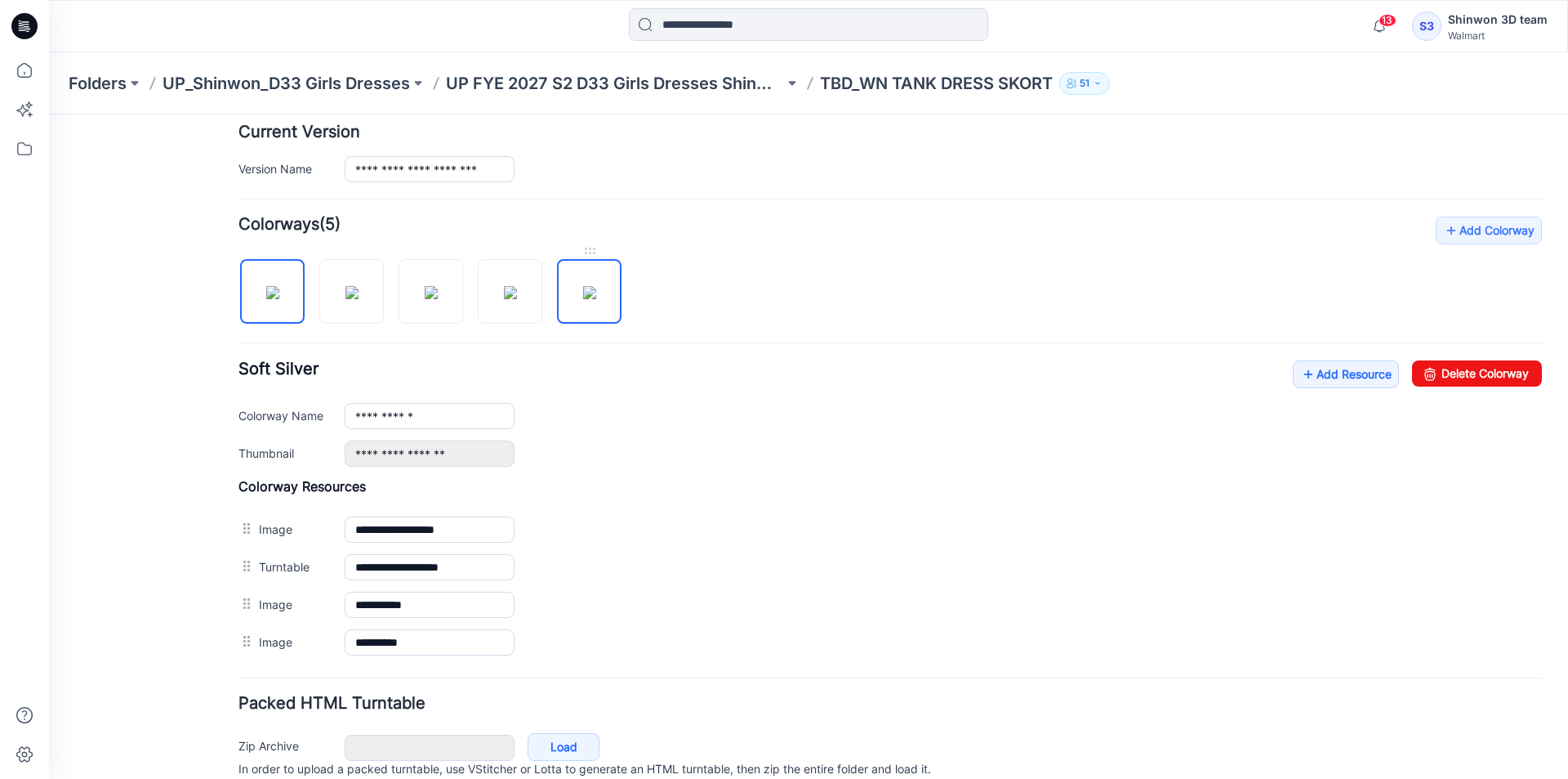
click at [590, 286] on img at bounding box center [590, 292] width 13 height 13
click at [1458, 359] on div "**********" at bounding box center [890, 438] width 1303 height 445
drag, startPoint x: 923, startPoint y: 195, endPoint x: 1448, endPoint y: 369, distance: 553.1
click at [1448, 369] on link "Delete Colorway" at bounding box center [1477, 374] width 130 height 26
type input "**********"
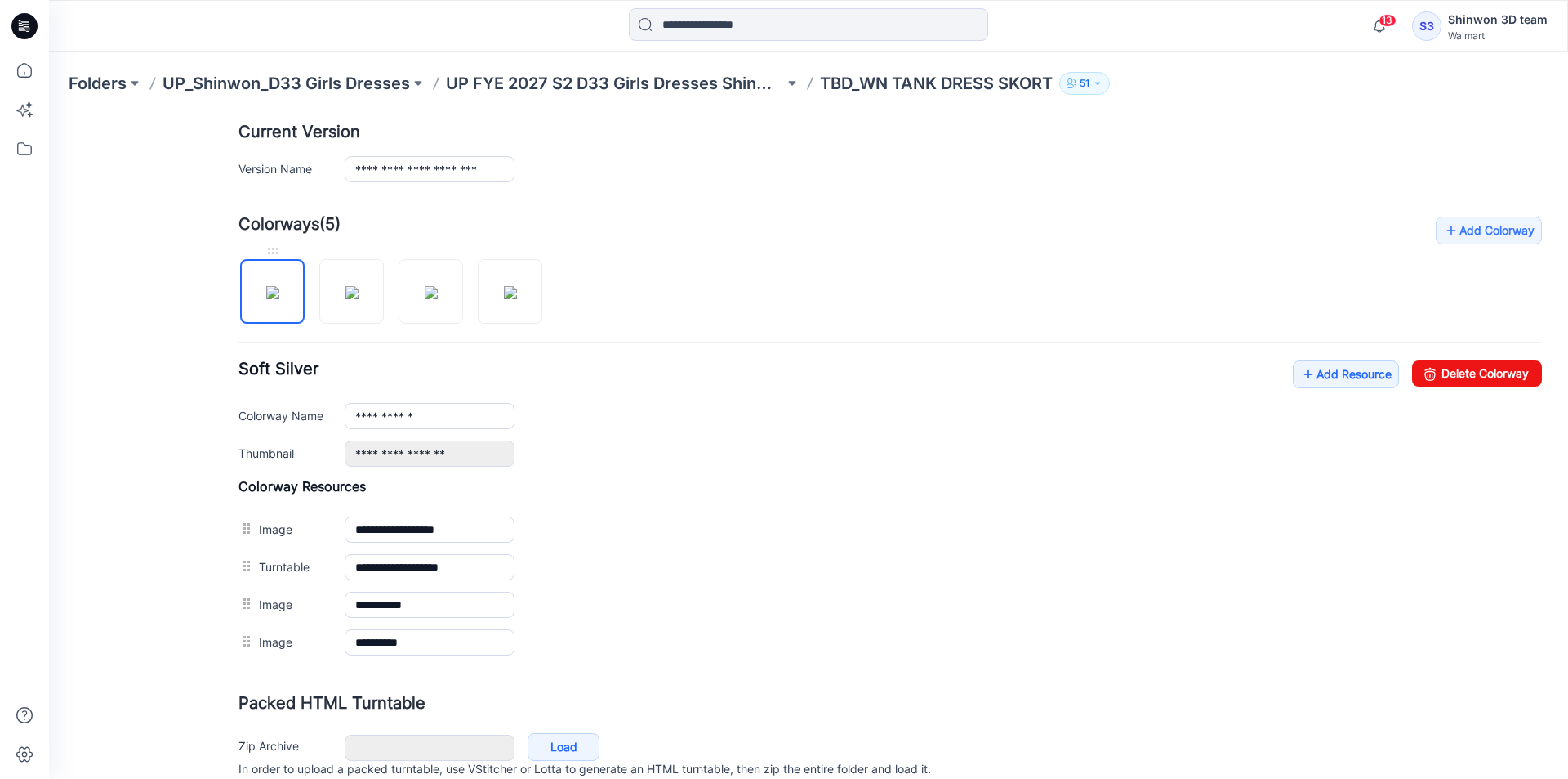
click at [275, 286] on img at bounding box center [273, 292] width 13 height 13
click at [756, 91] on p "UP FYE 2027 S2 D33 Girls Dresses Shinwon" at bounding box center [614, 83] width 338 height 23
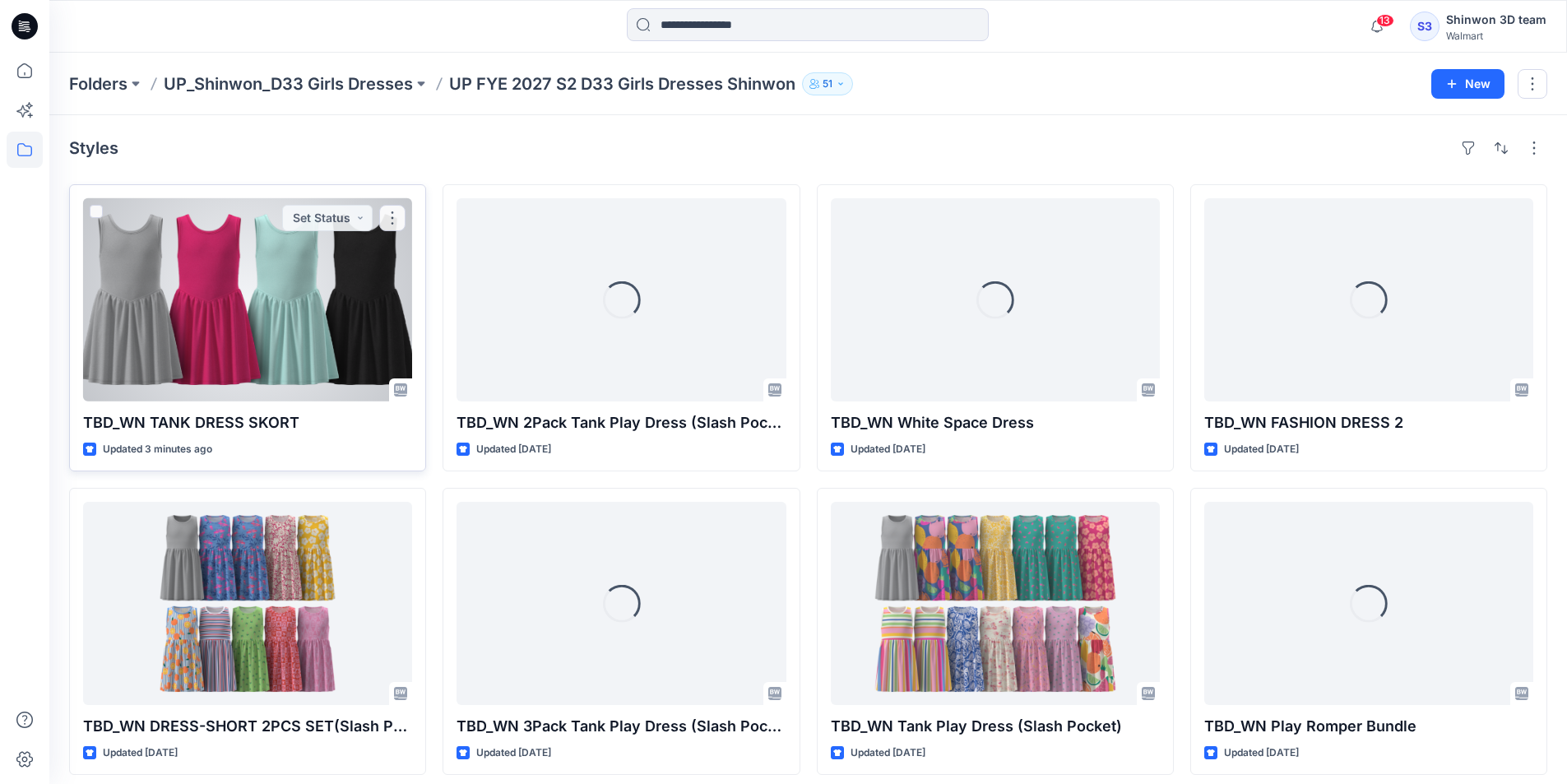
click at [307, 297] on div at bounding box center [247, 300] width 329 height 203
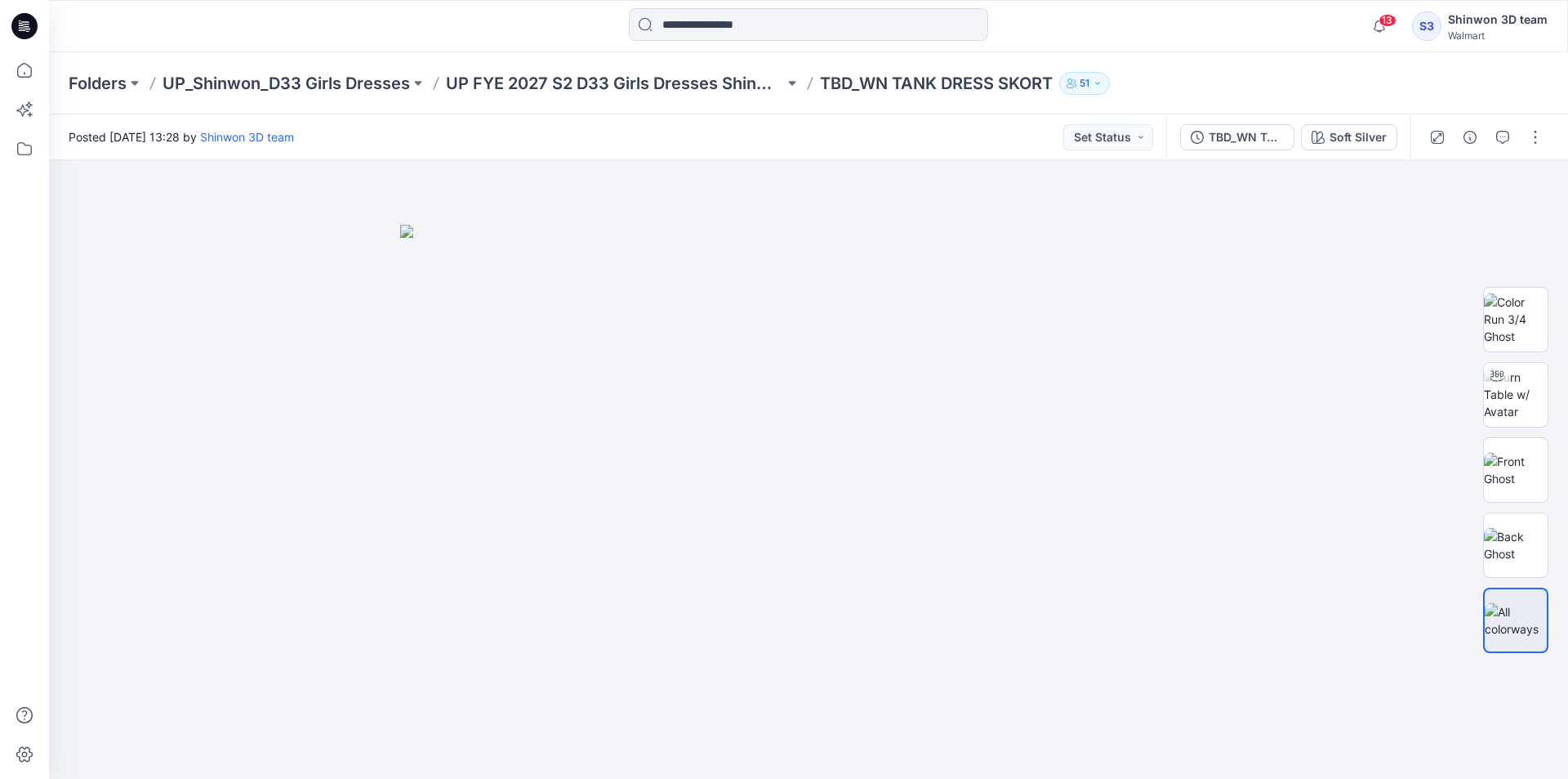
click at [1240, 78] on div "Folders UP_Shinwon_D33 Girls Dresses UP FYE 2027 S2 D33 Girls Dresses Shinwon T…" at bounding box center [745, 83] width 1353 height 23
click at [1350, 136] on div "Soft Silver" at bounding box center [1357, 137] width 57 height 18
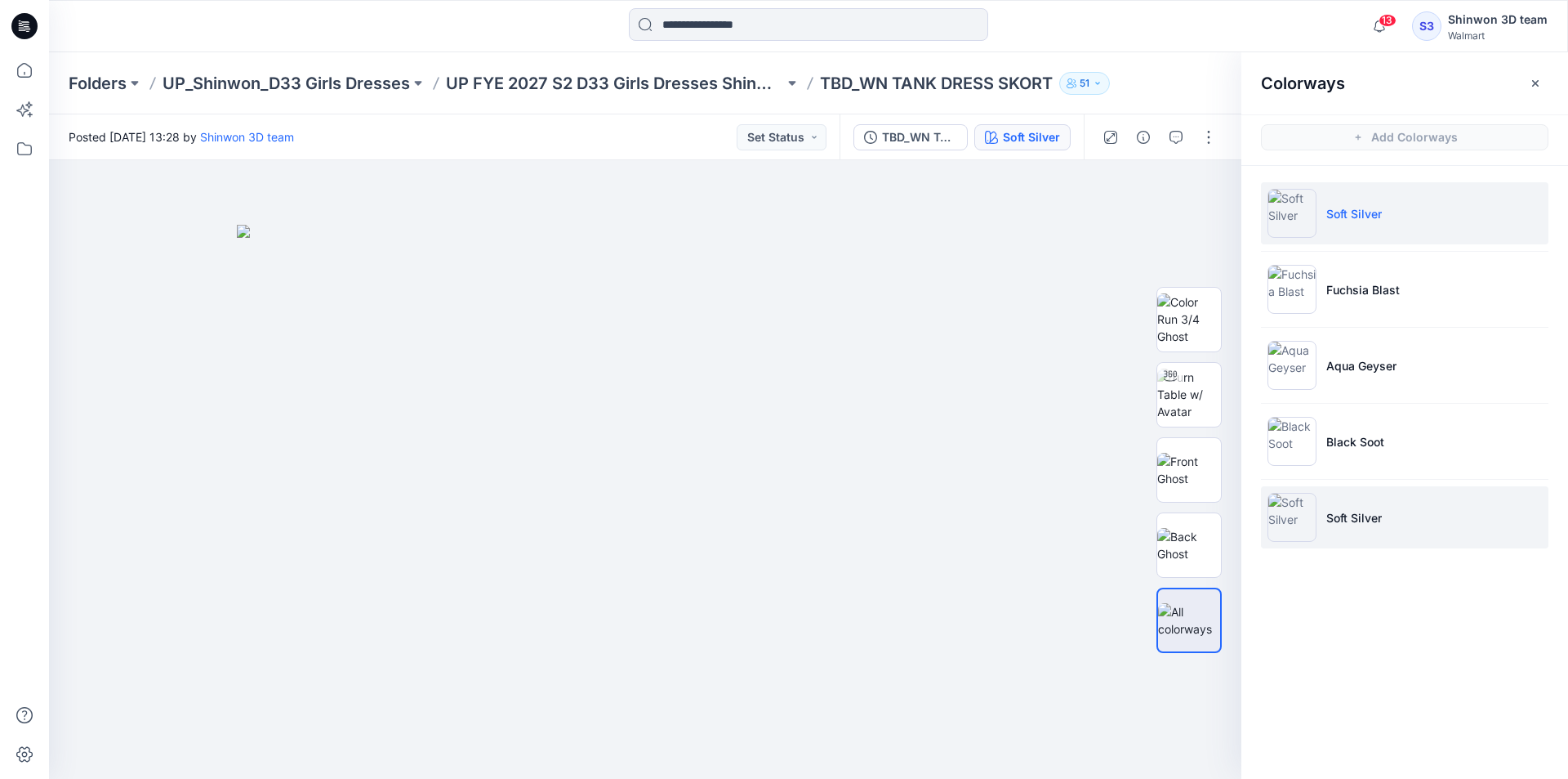
click at [1400, 509] on li "Soft Silver" at bounding box center [1404, 517] width 287 height 62
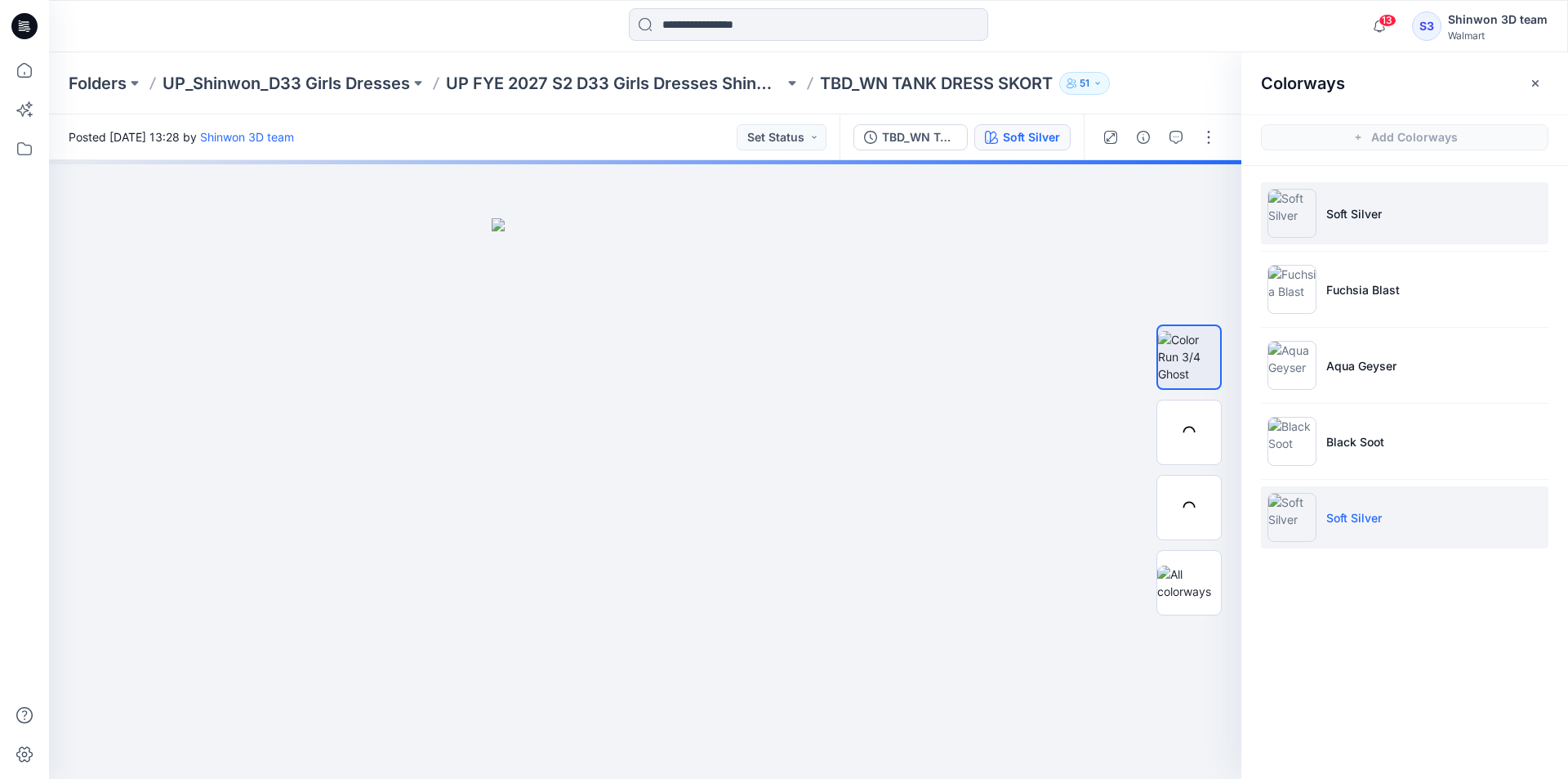
click at [1423, 225] on li "Soft Silver" at bounding box center [1404, 214] width 287 height 62
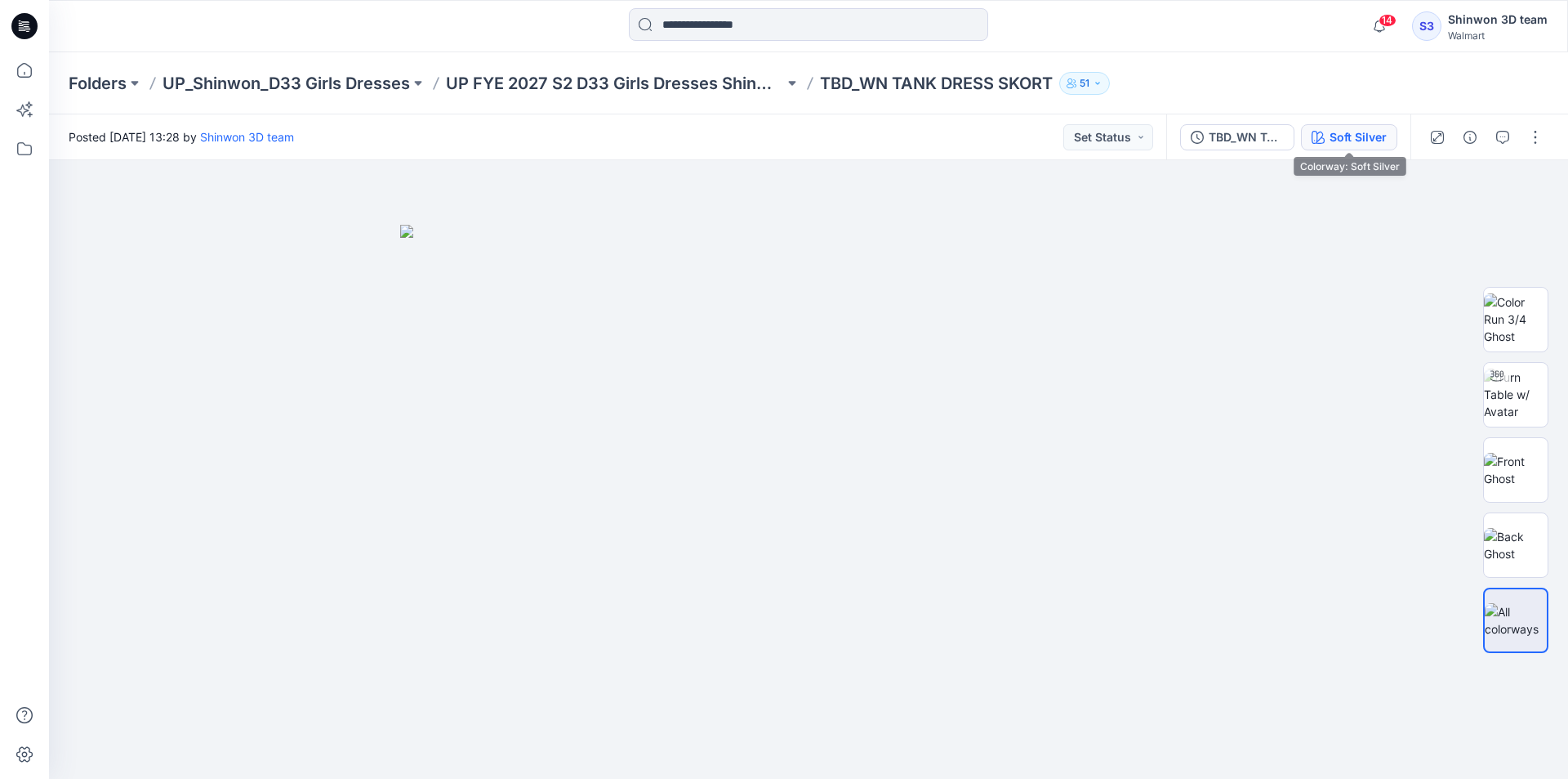
click at [1359, 133] on div "Soft Silver" at bounding box center [1357, 137] width 57 height 18
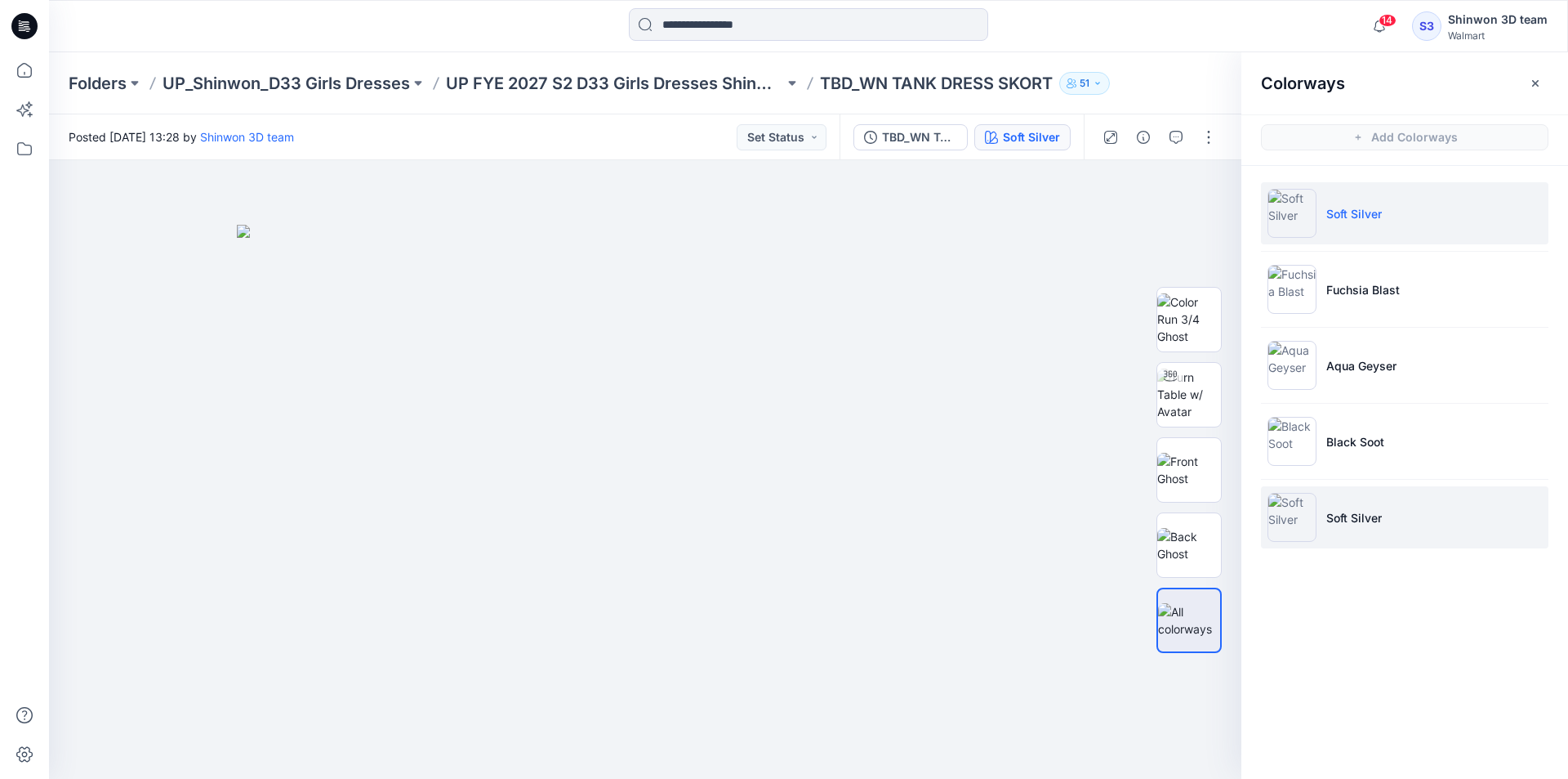
click at [1538, 517] on li "Soft Silver" at bounding box center [1404, 517] width 287 height 62
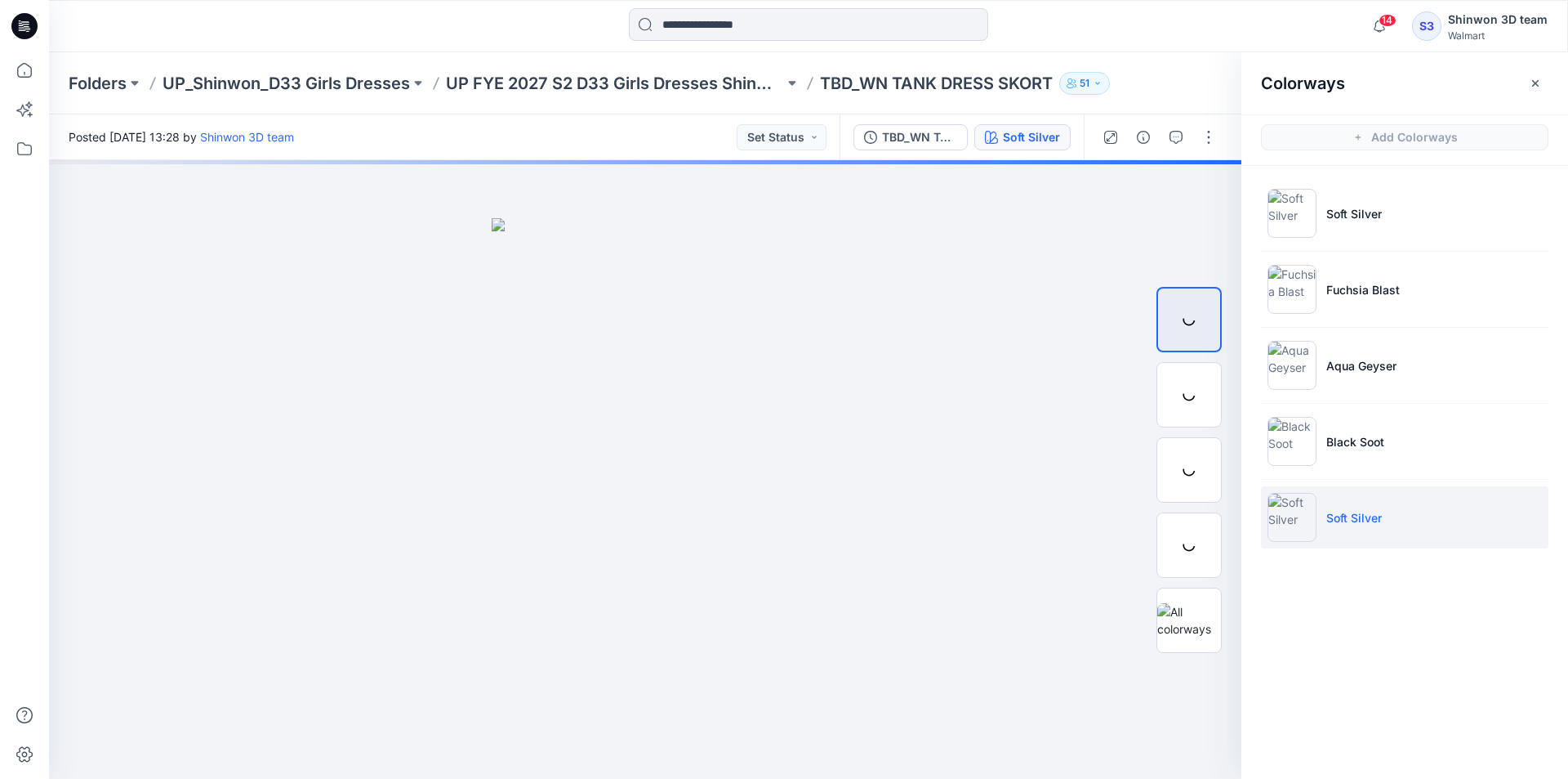
click at [1496, 520] on li "Soft Silver" at bounding box center [1404, 517] width 287 height 62
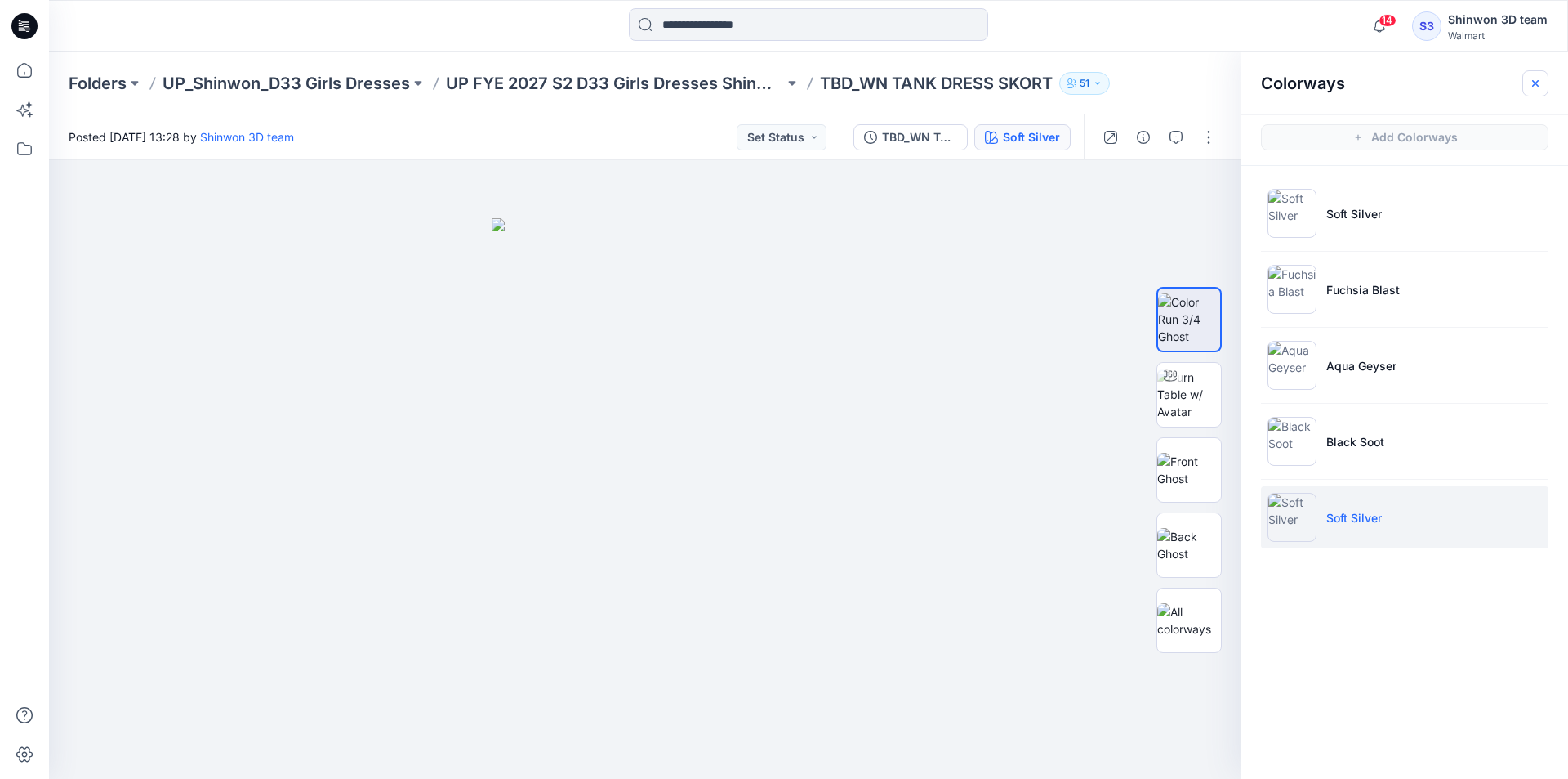
click at [1540, 84] on icon "button" at bounding box center [1535, 83] width 13 height 13
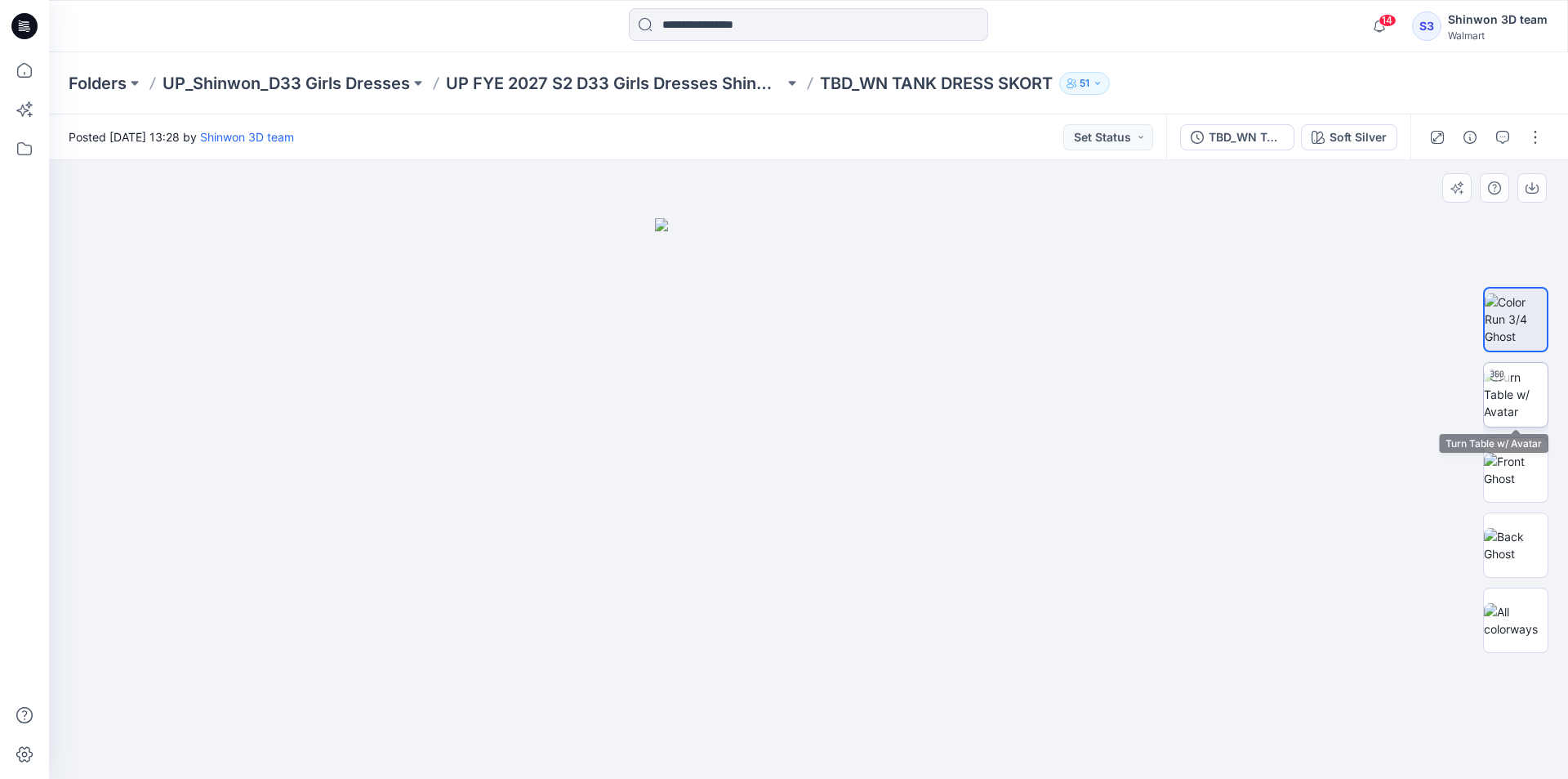
click at [1518, 384] on img at bounding box center [1516, 394] width 64 height 51
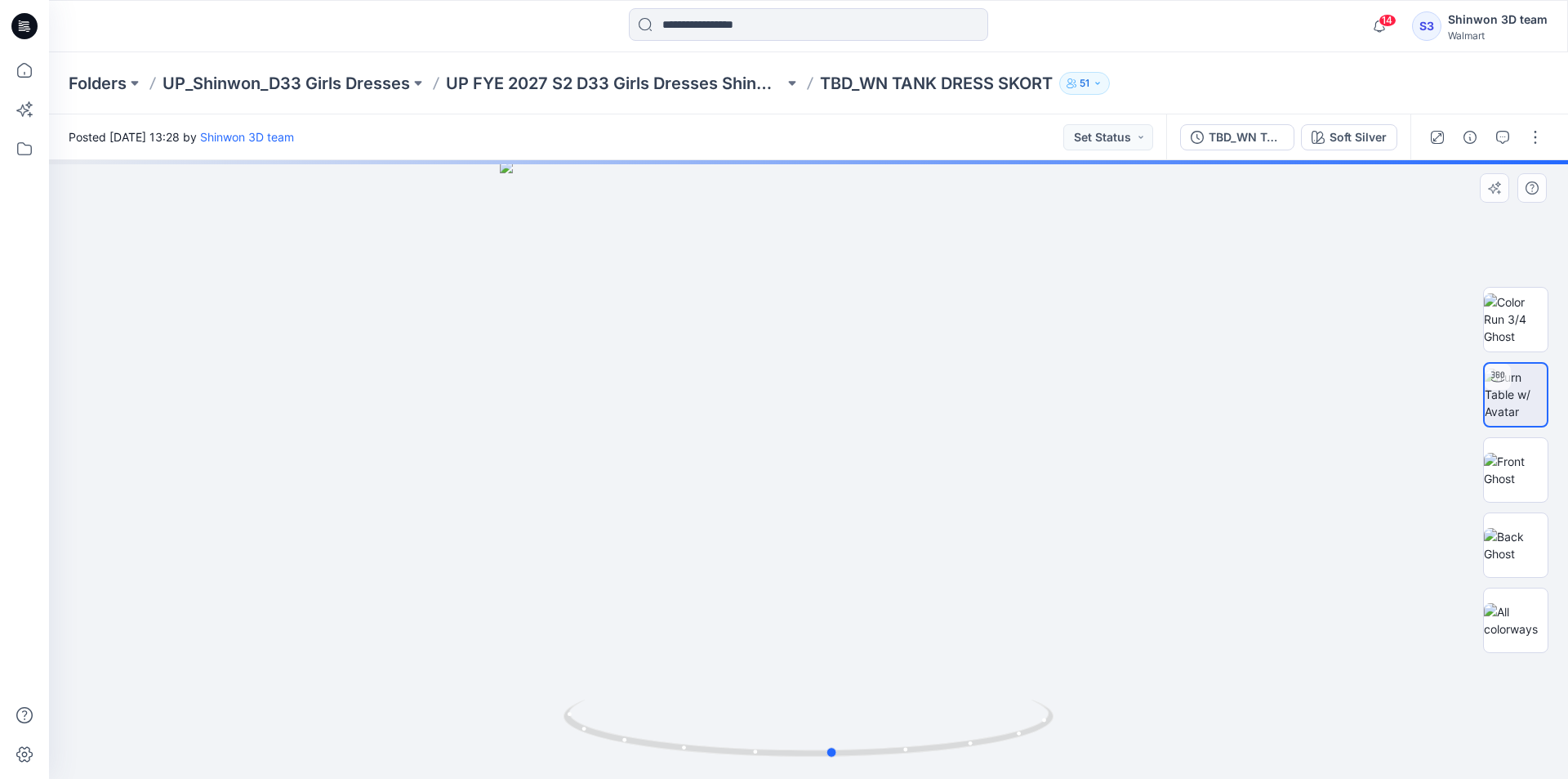
drag, startPoint x: 893, startPoint y: 753, endPoint x: 1406, endPoint y: 639, distance: 525.5
click at [1406, 639] on div at bounding box center [809, 468] width 1519 height 618
click at [1542, 132] on button "button" at bounding box center [1535, 137] width 26 height 26
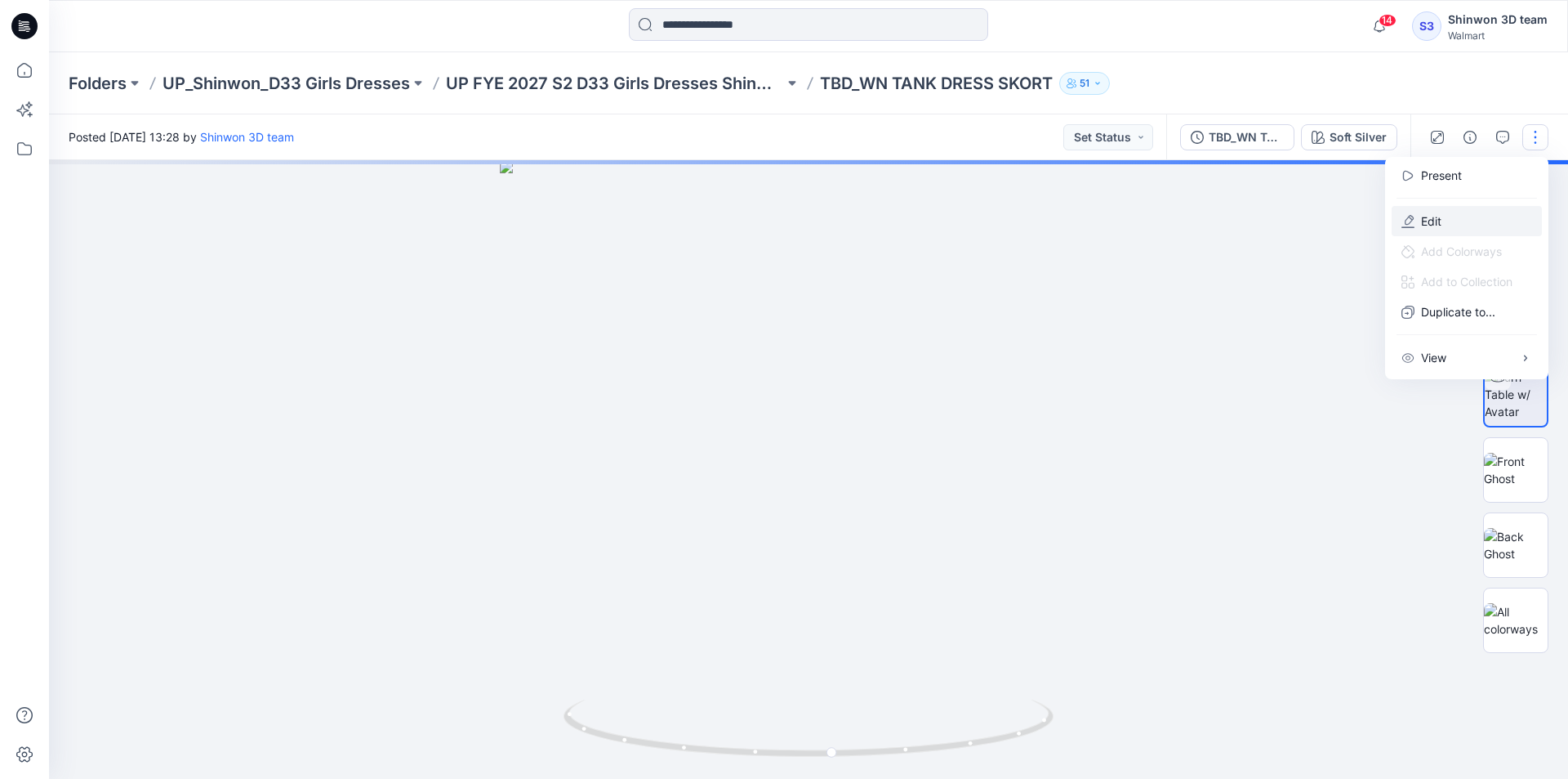
click at [1418, 217] on button "Edit" at bounding box center [1466, 220] width 151 height 30
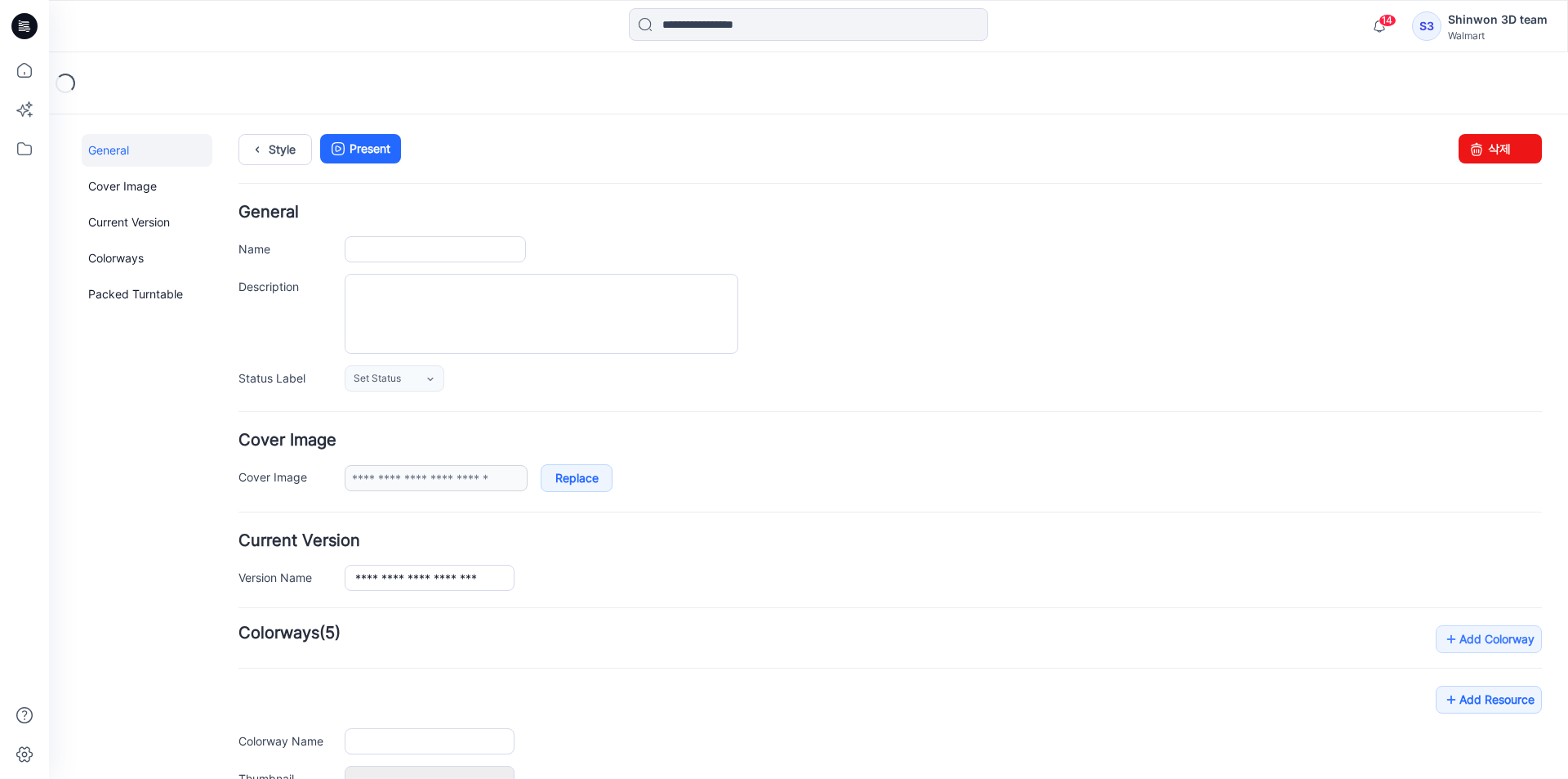
type input "**********"
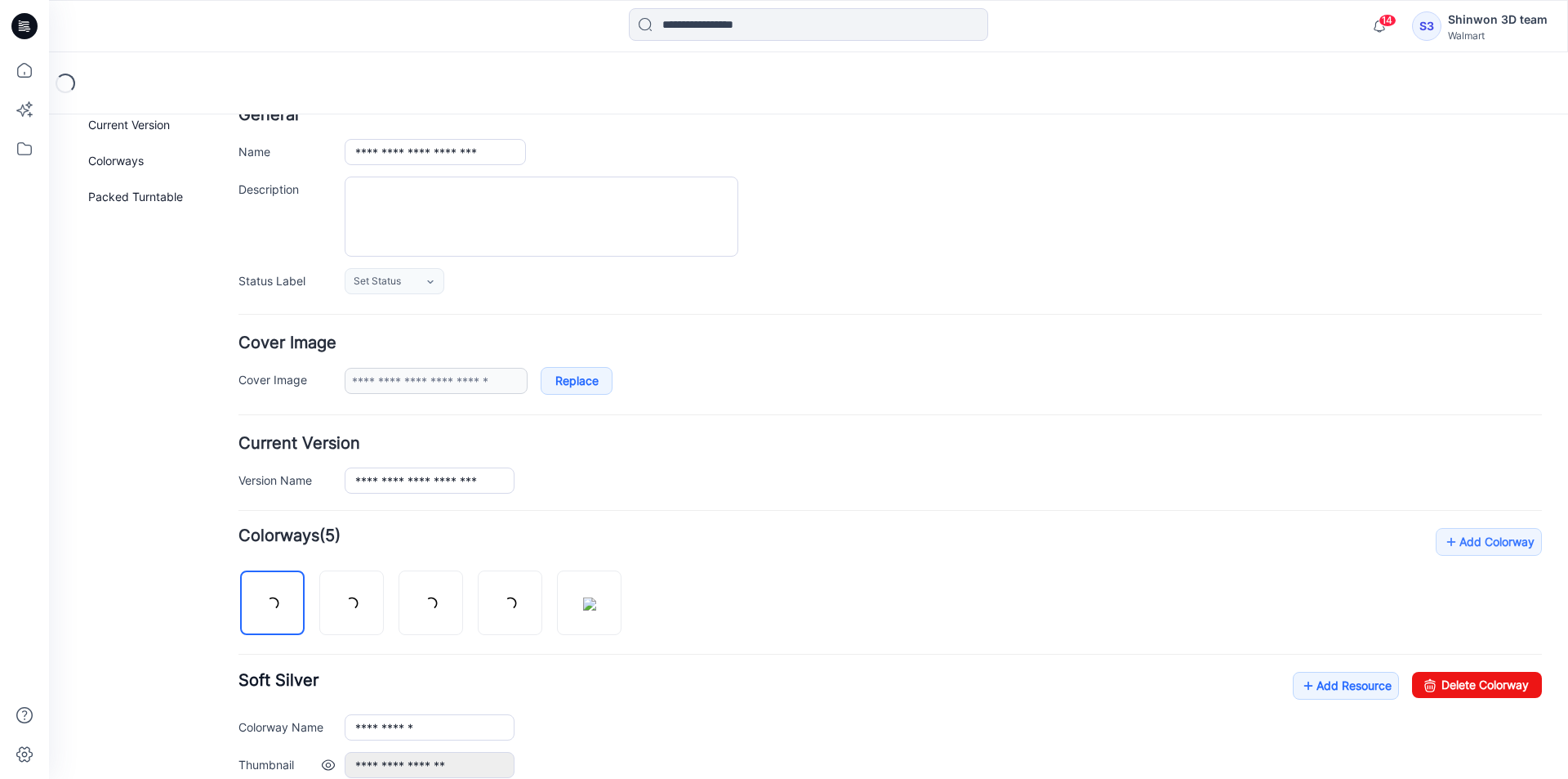
scroll to position [327, 0]
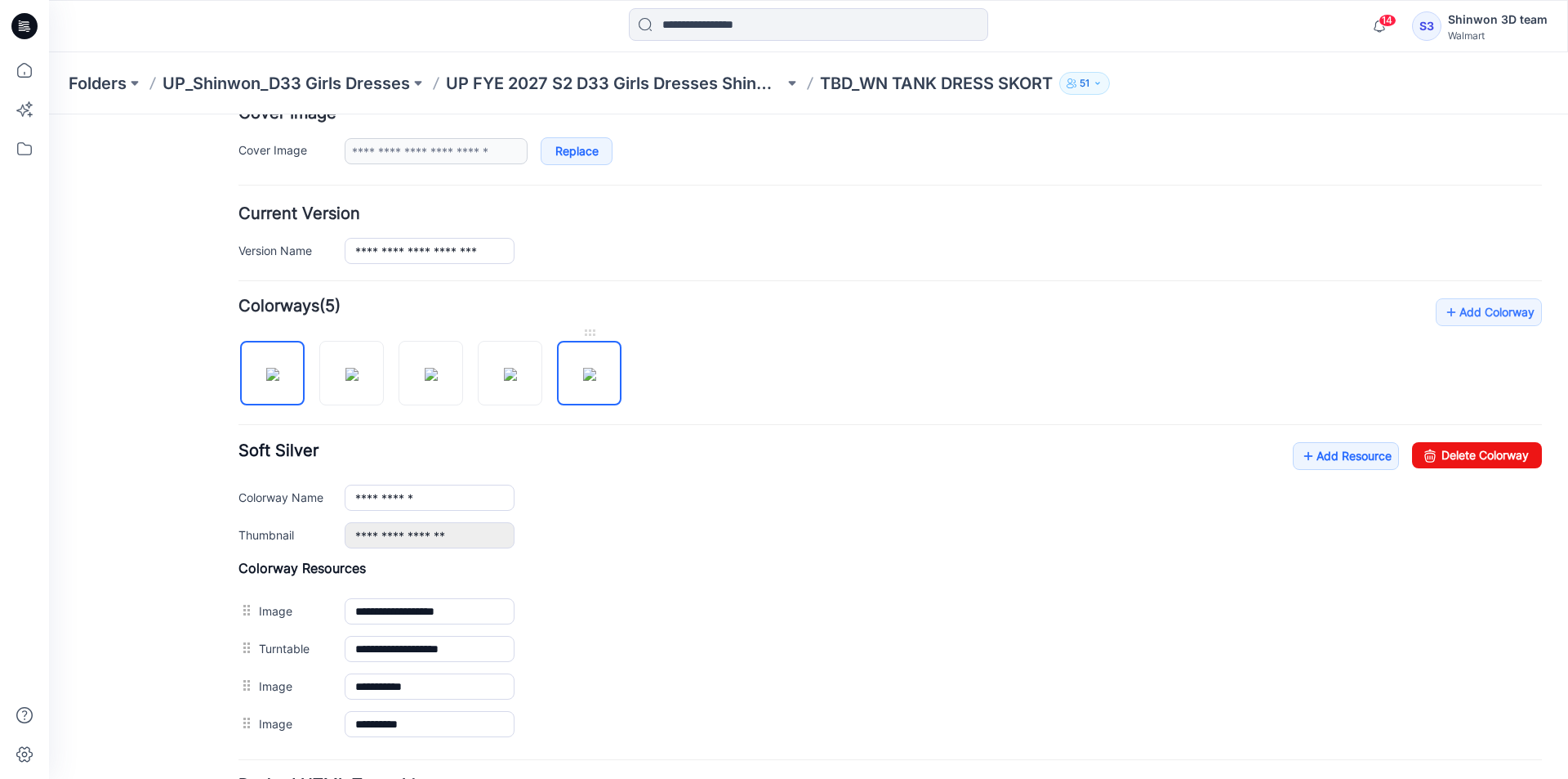
click at [596, 368] on img at bounding box center [590, 374] width 13 height 13
drag, startPoint x: 1467, startPoint y: 451, endPoint x: 912, endPoint y: 193, distance: 612.0
click at [1467, 451] on link "Delete Colorway" at bounding box center [1477, 455] width 130 height 26
click at [861, 83] on p "TBD_WN TANK DRESS SKORT" at bounding box center [936, 83] width 233 height 23
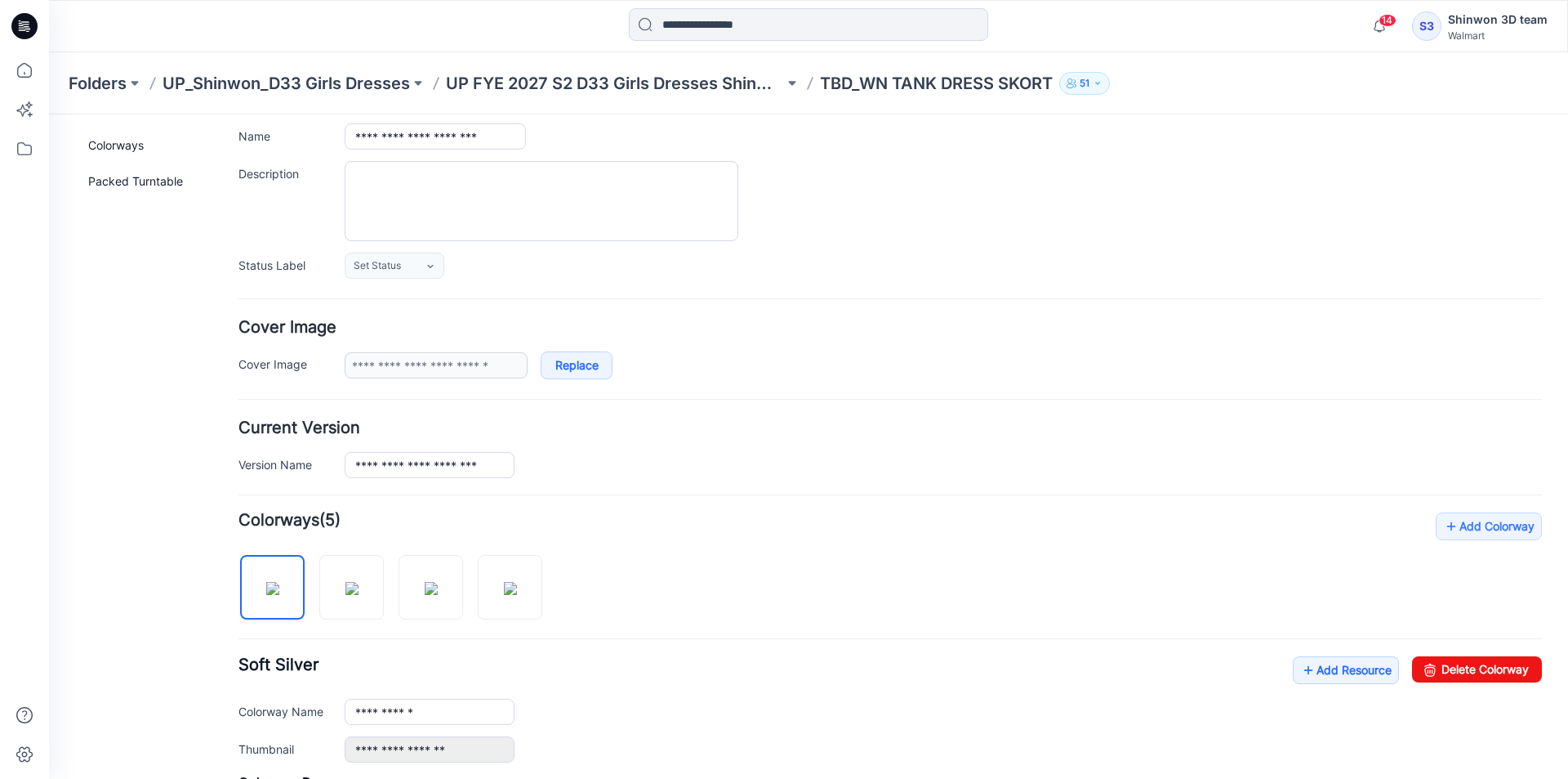
scroll to position [0, 0]
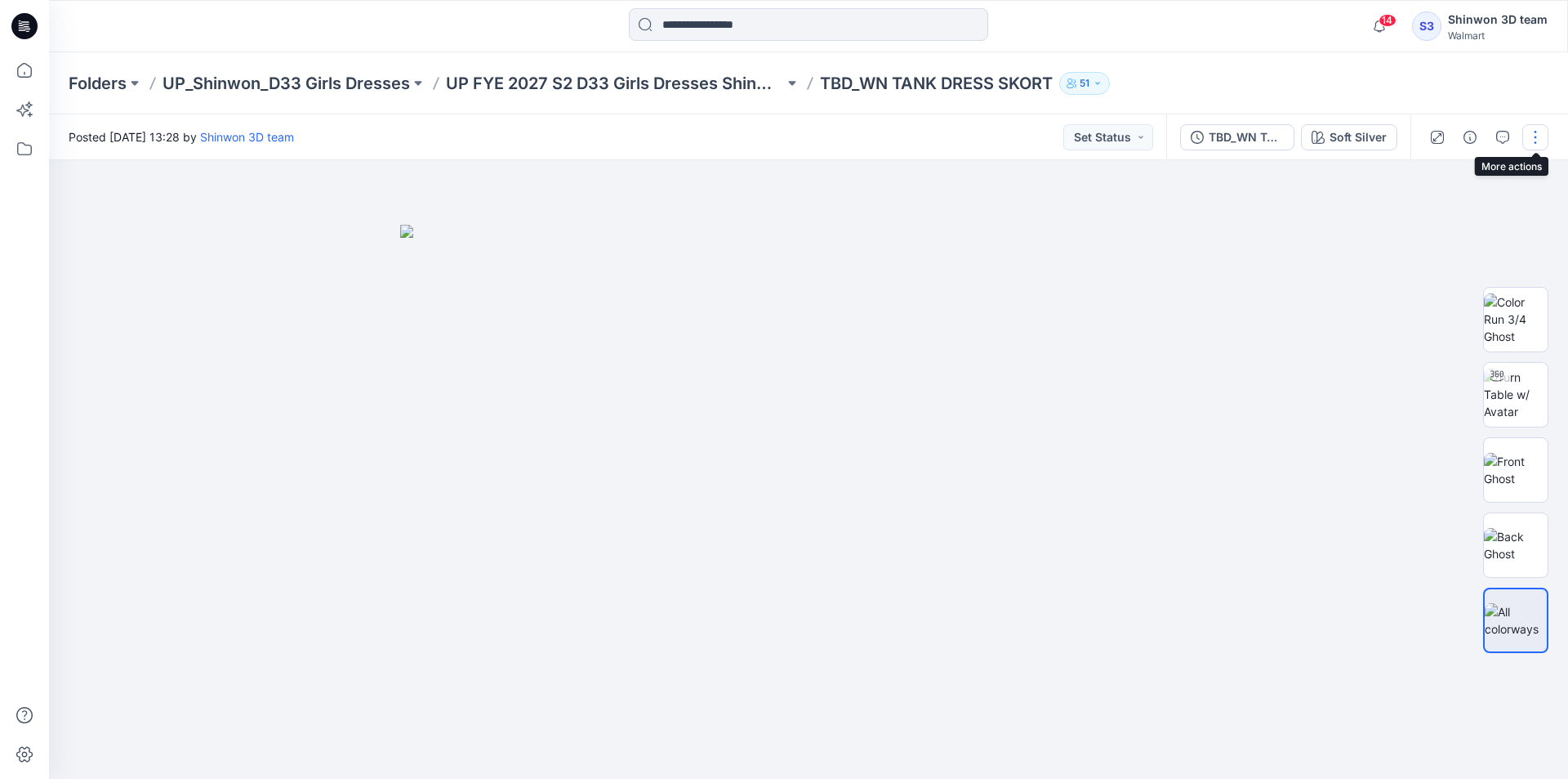
click at [1528, 143] on button "button" at bounding box center [1535, 137] width 26 height 26
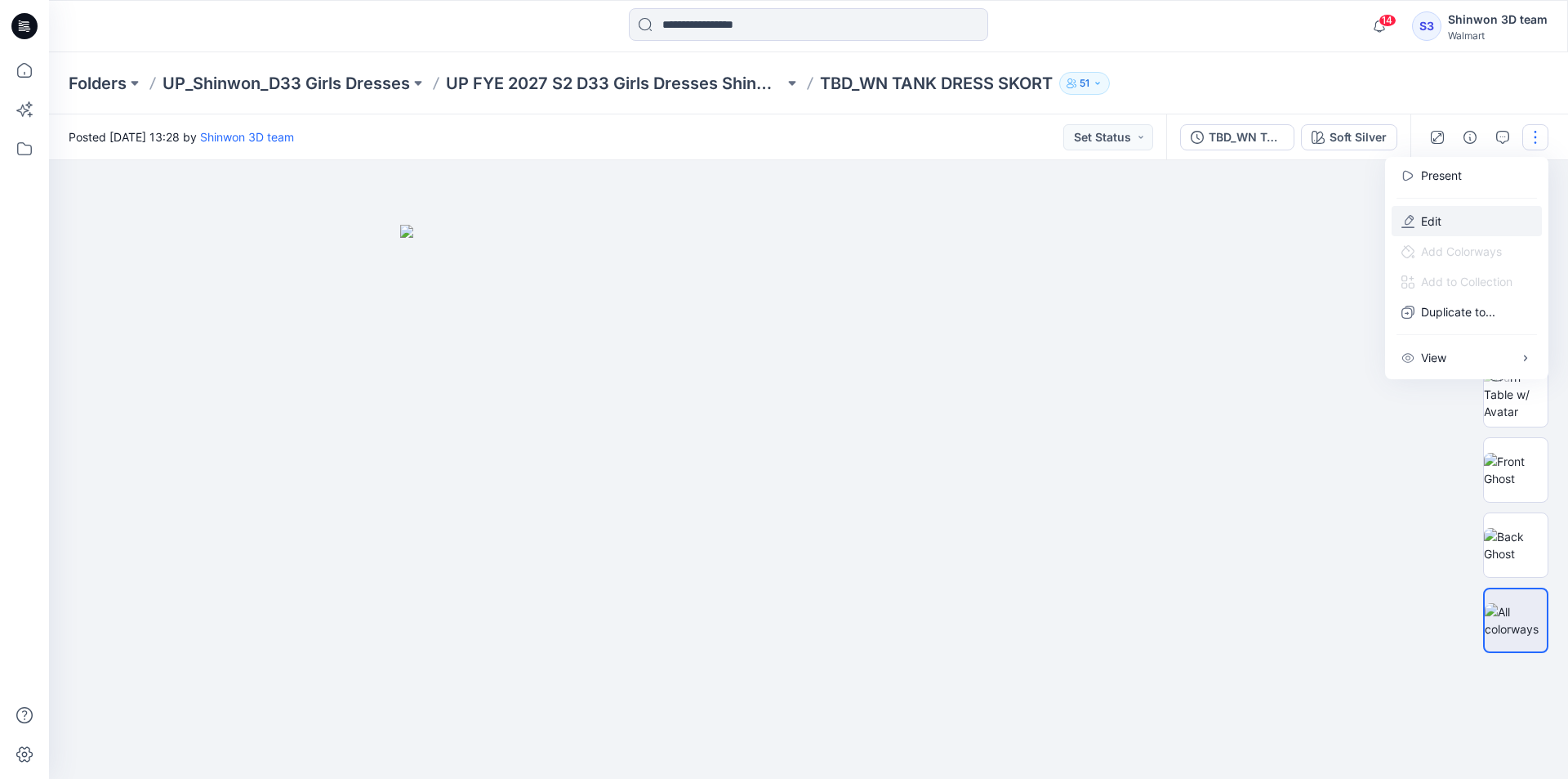
click at [1495, 224] on button "Edit" at bounding box center [1466, 220] width 151 height 30
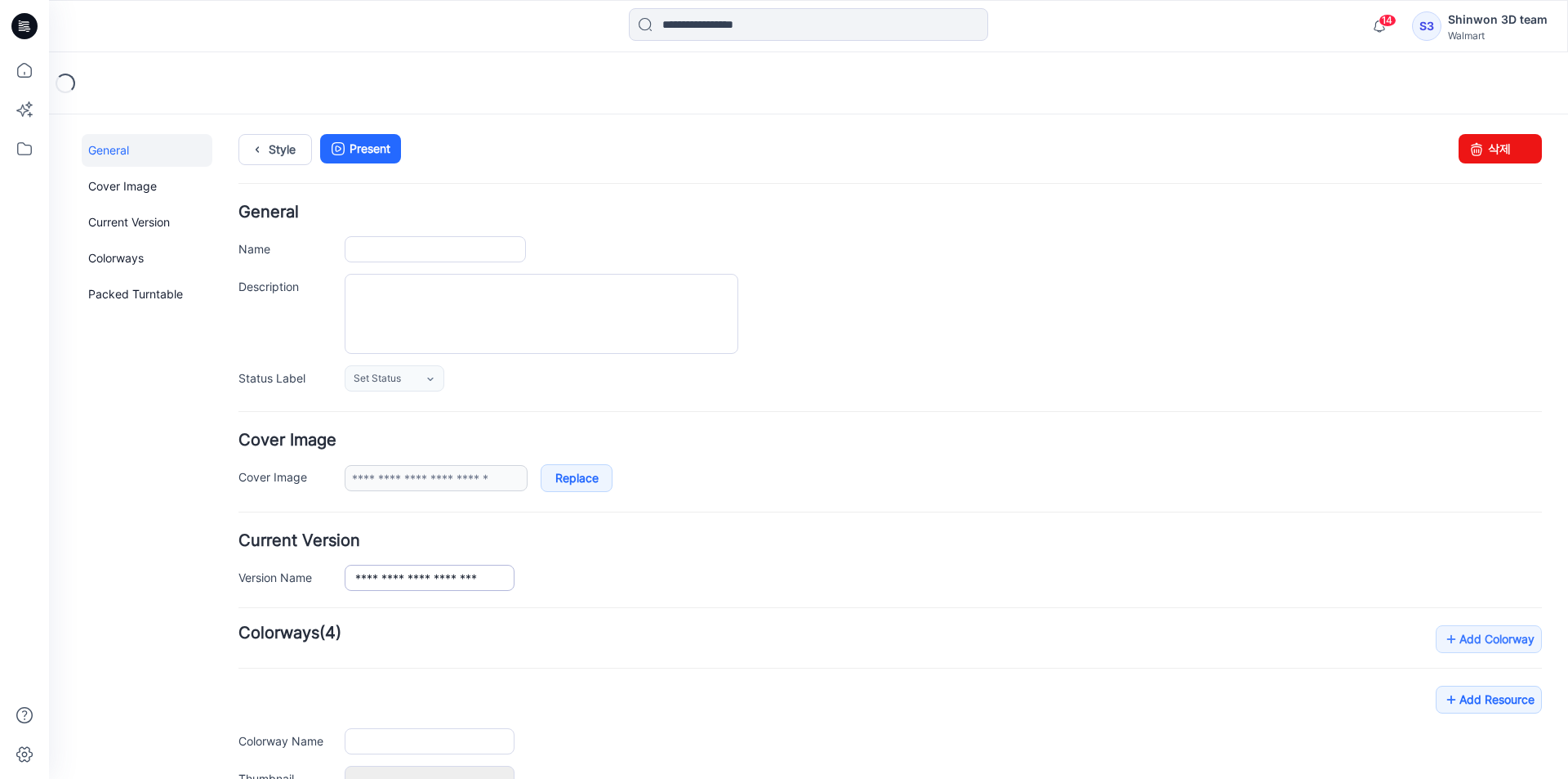
type input "**********"
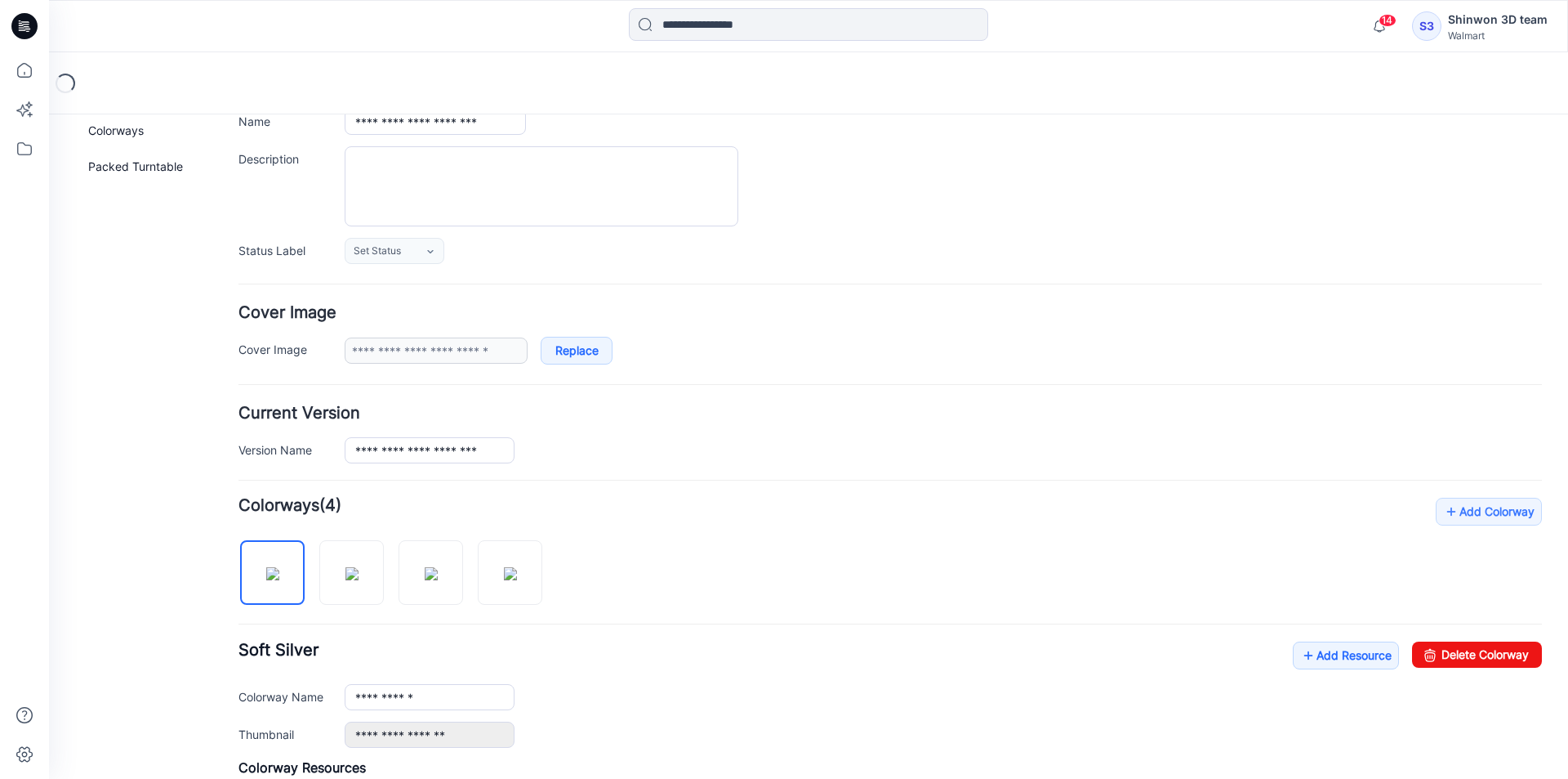
scroll to position [327, 0]
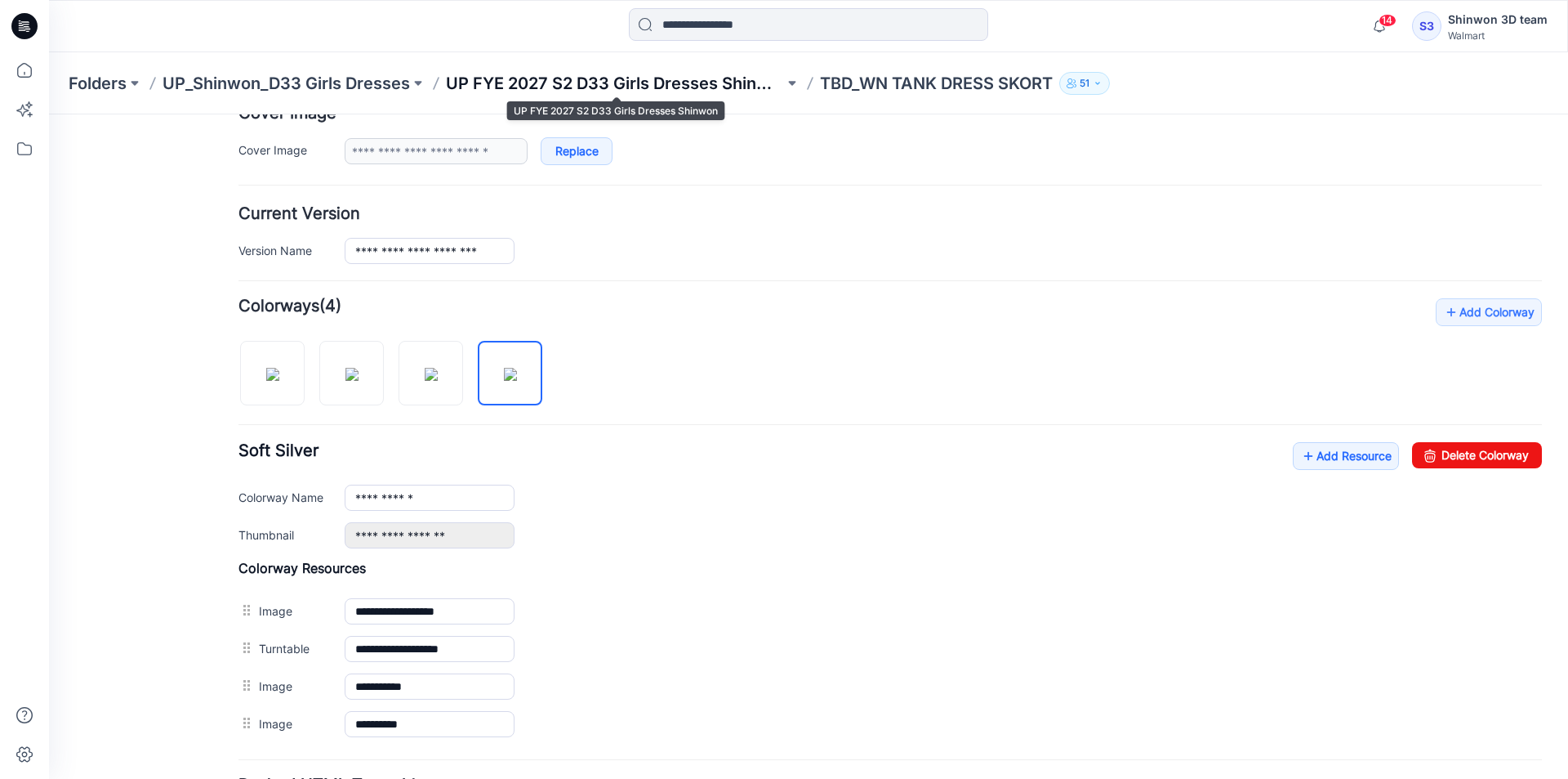
click at [706, 84] on p "UP FYE 2027 S2 D33 Girls Dresses Shinwon" at bounding box center [614, 83] width 338 height 23
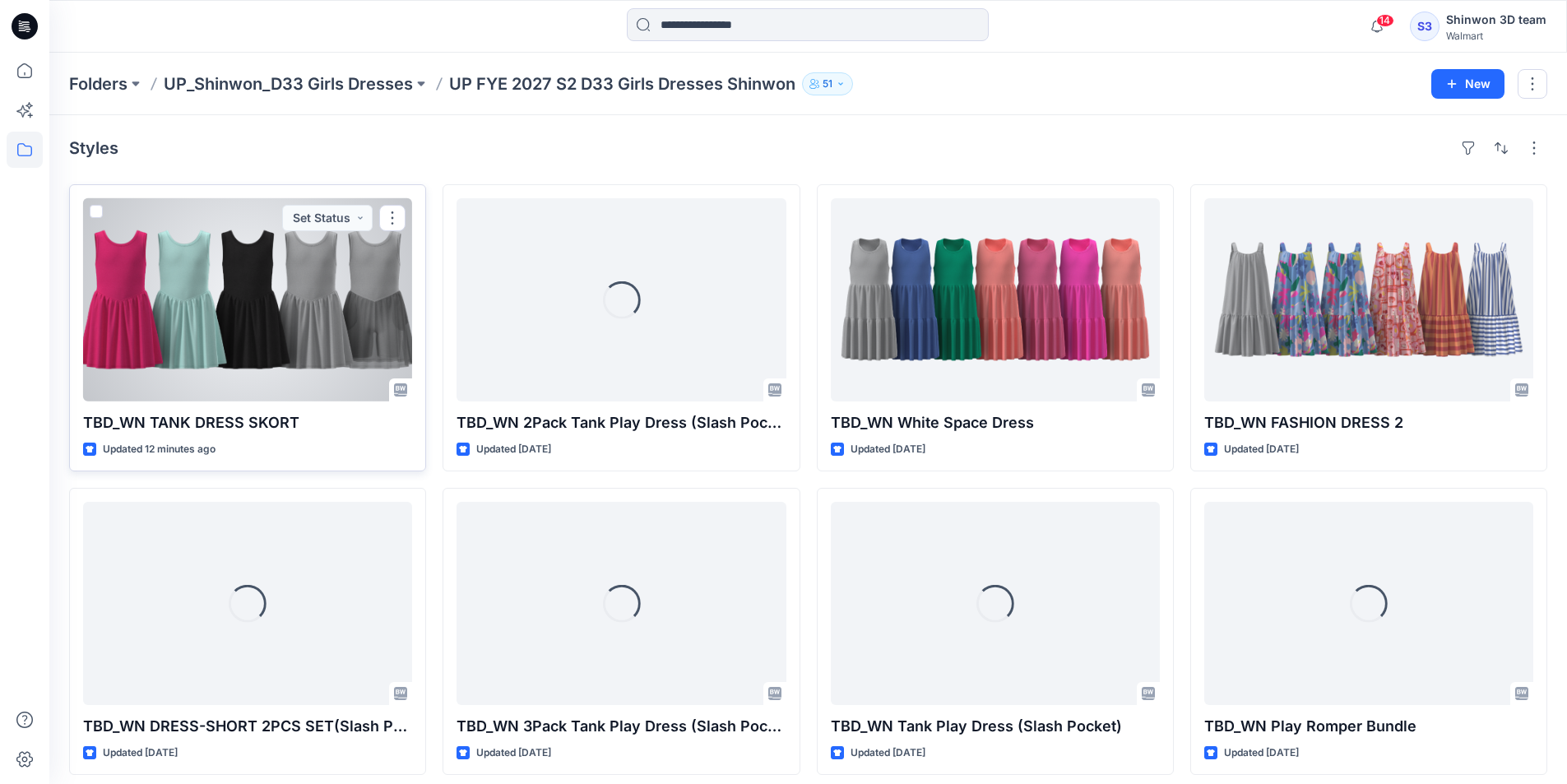
click at [309, 282] on div at bounding box center [247, 300] width 329 height 203
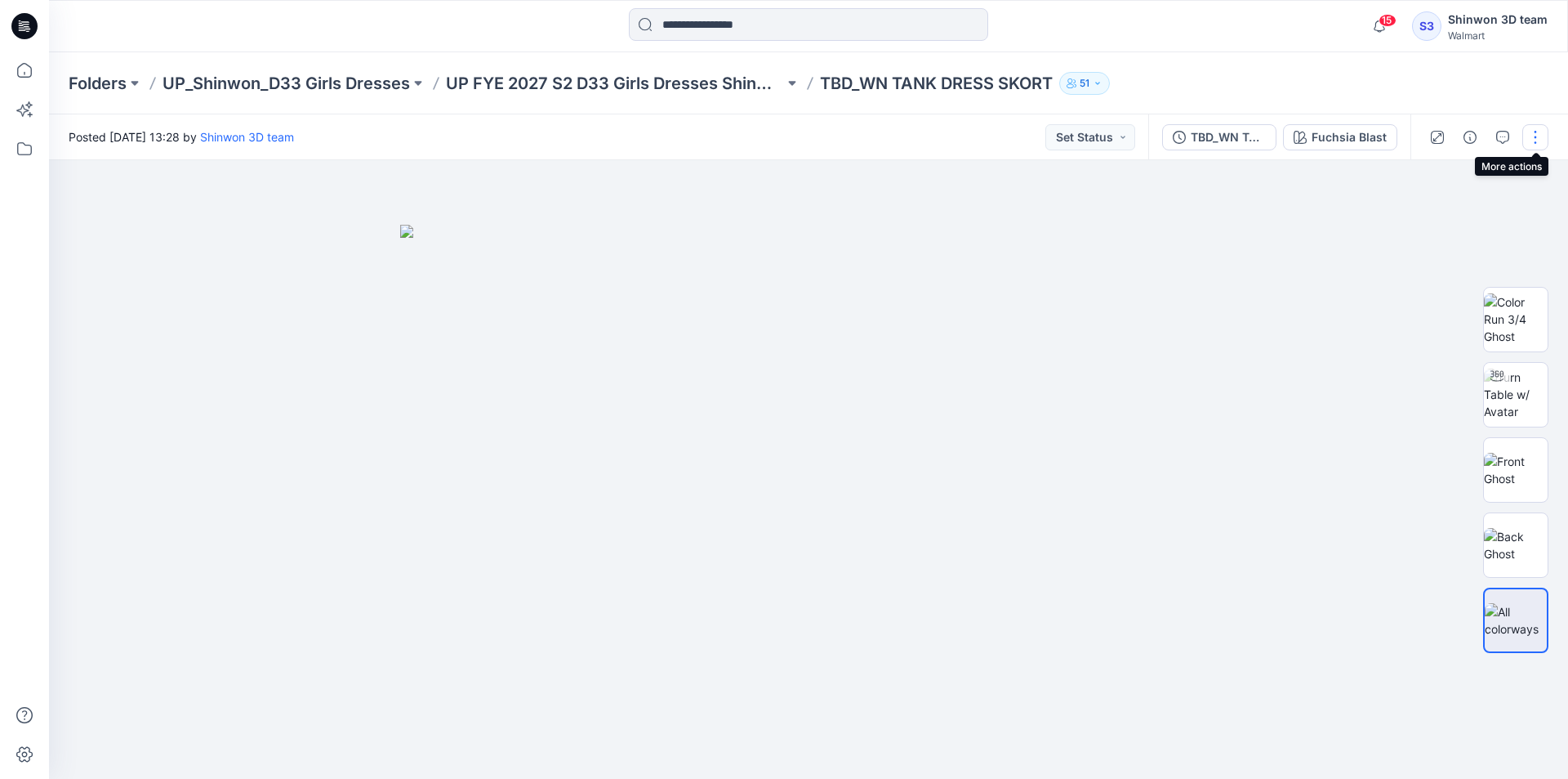
click at [1529, 132] on button "button" at bounding box center [1535, 137] width 26 height 26
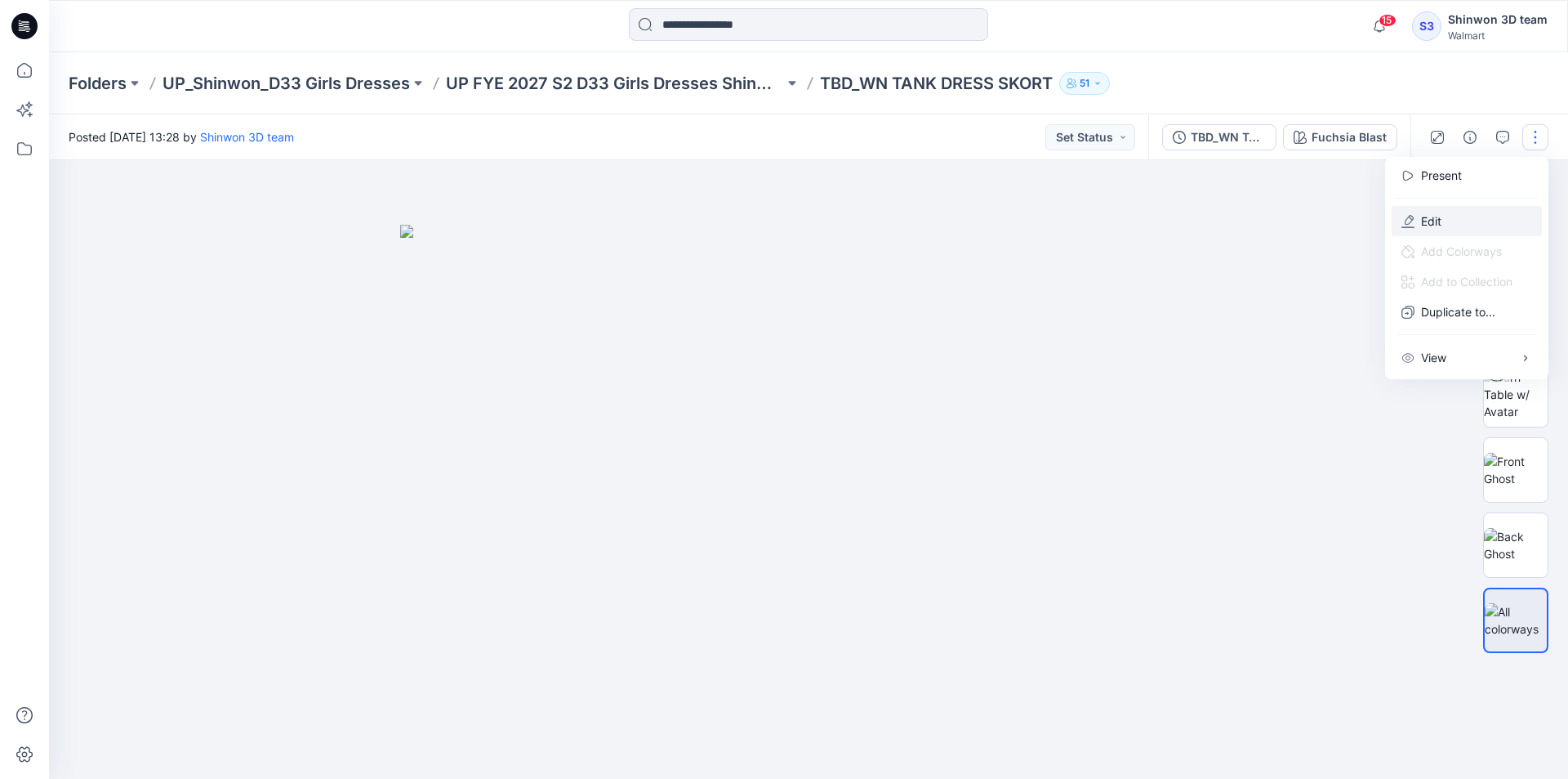
click at [1422, 221] on p "Edit" at bounding box center [1431, 221] width 20 height 17
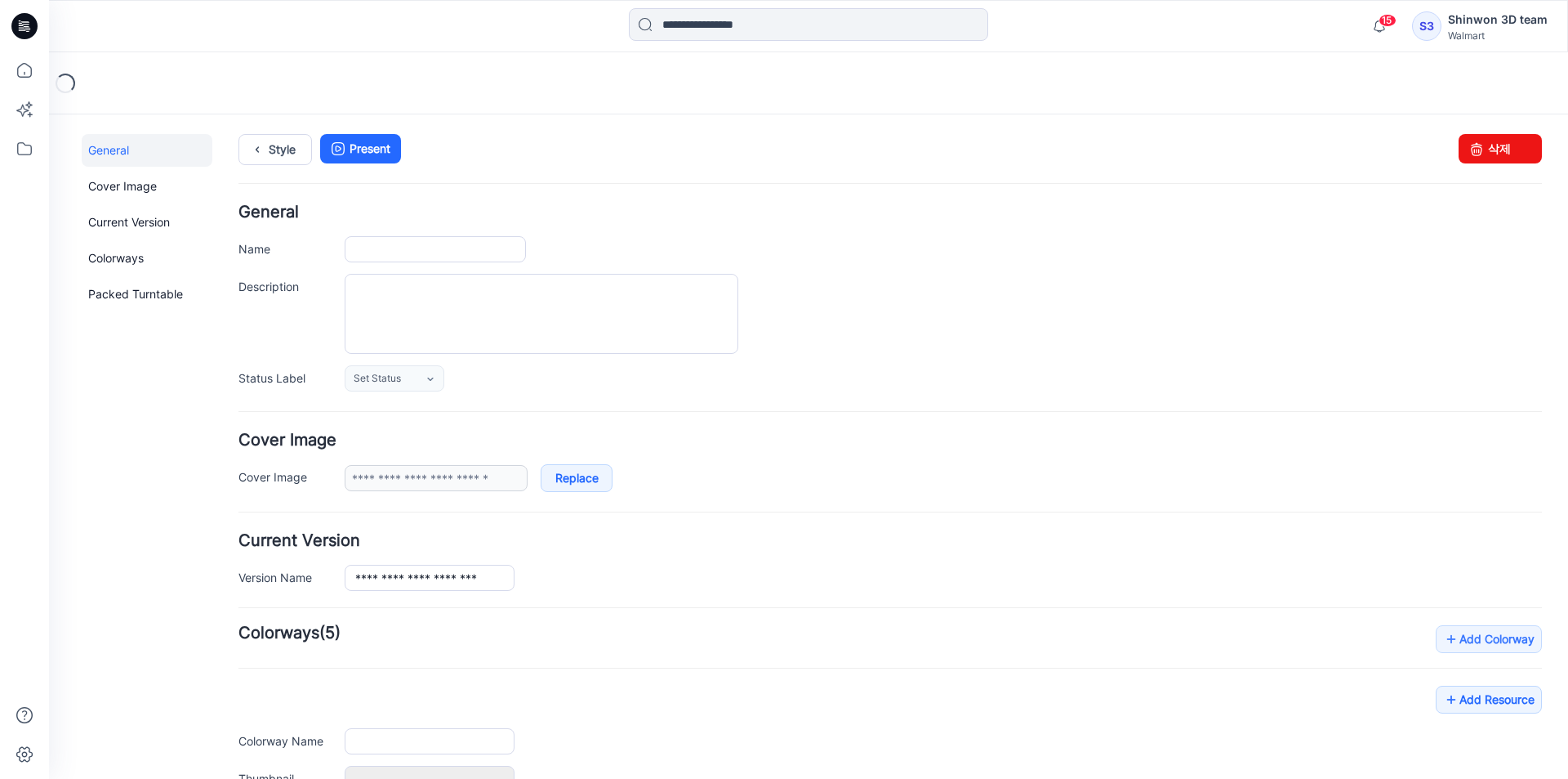
type input "**********"
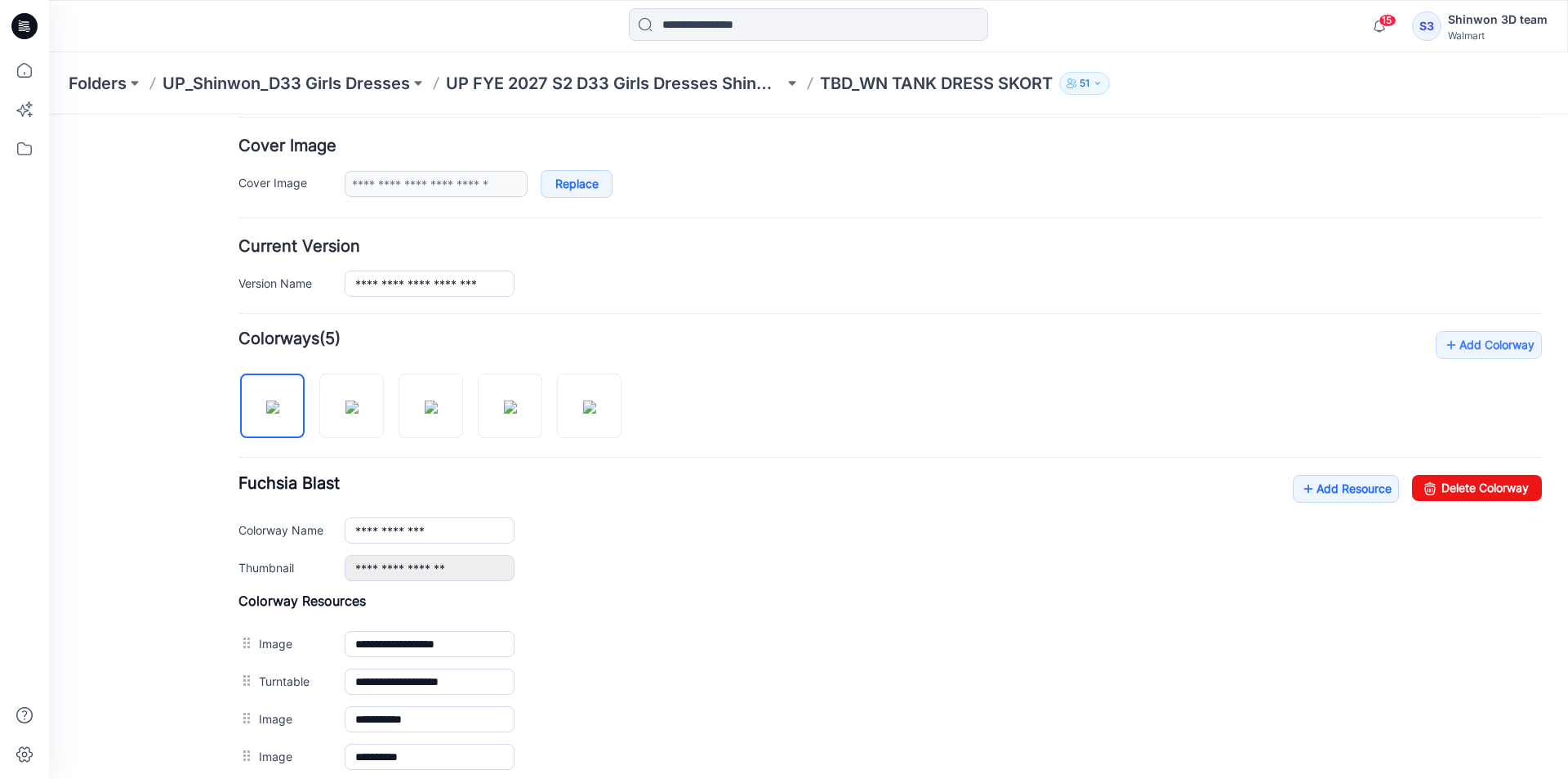
scroll to position [327, 0]
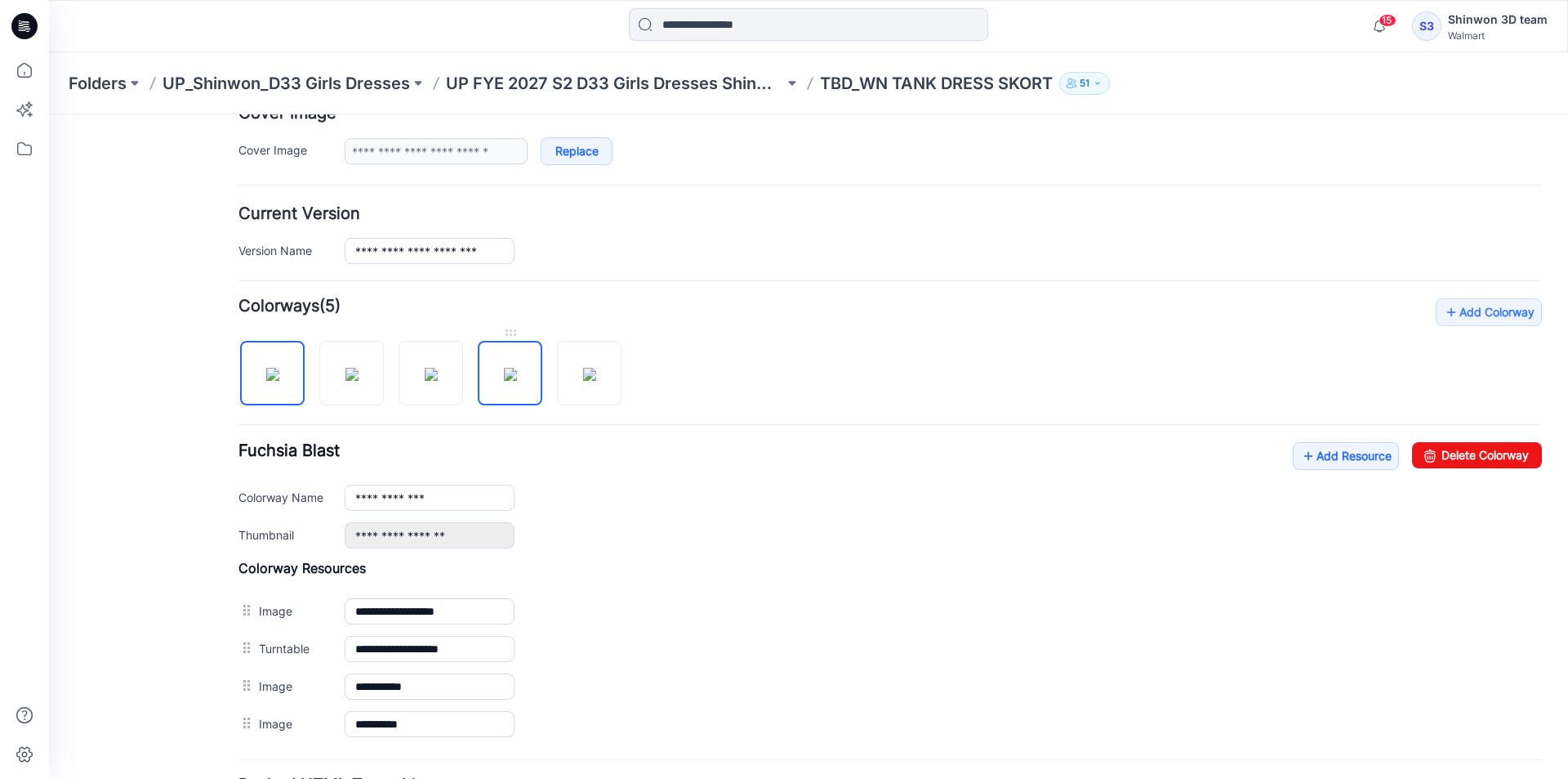
click at [516, 381] on img at bounding box center [510, 374] width 13 height 13
click at [596, 368] on img at bounding box center [590, 374] width 13 height 13
click at [512, 368] on img at bounding box center [510, 374] width 13 height 13
click at [583, 368] on img at bounding box center [590, 374] width 13 height 13
click at [517, 369] on img at bounding box center [510, 374] width 13 height 13
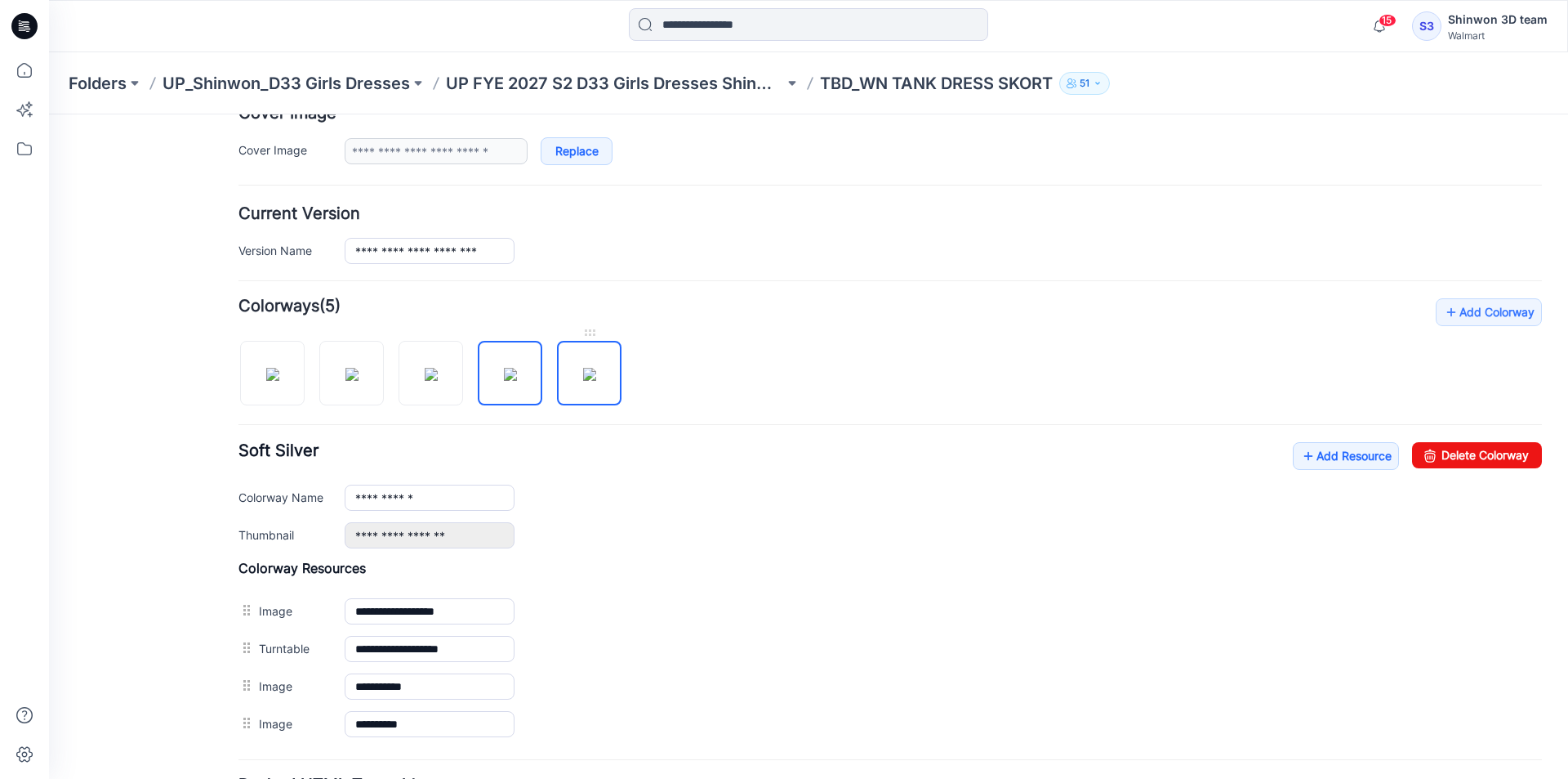
click at [596, 368] on img at bounding box center [590, 374] width 13 height 13
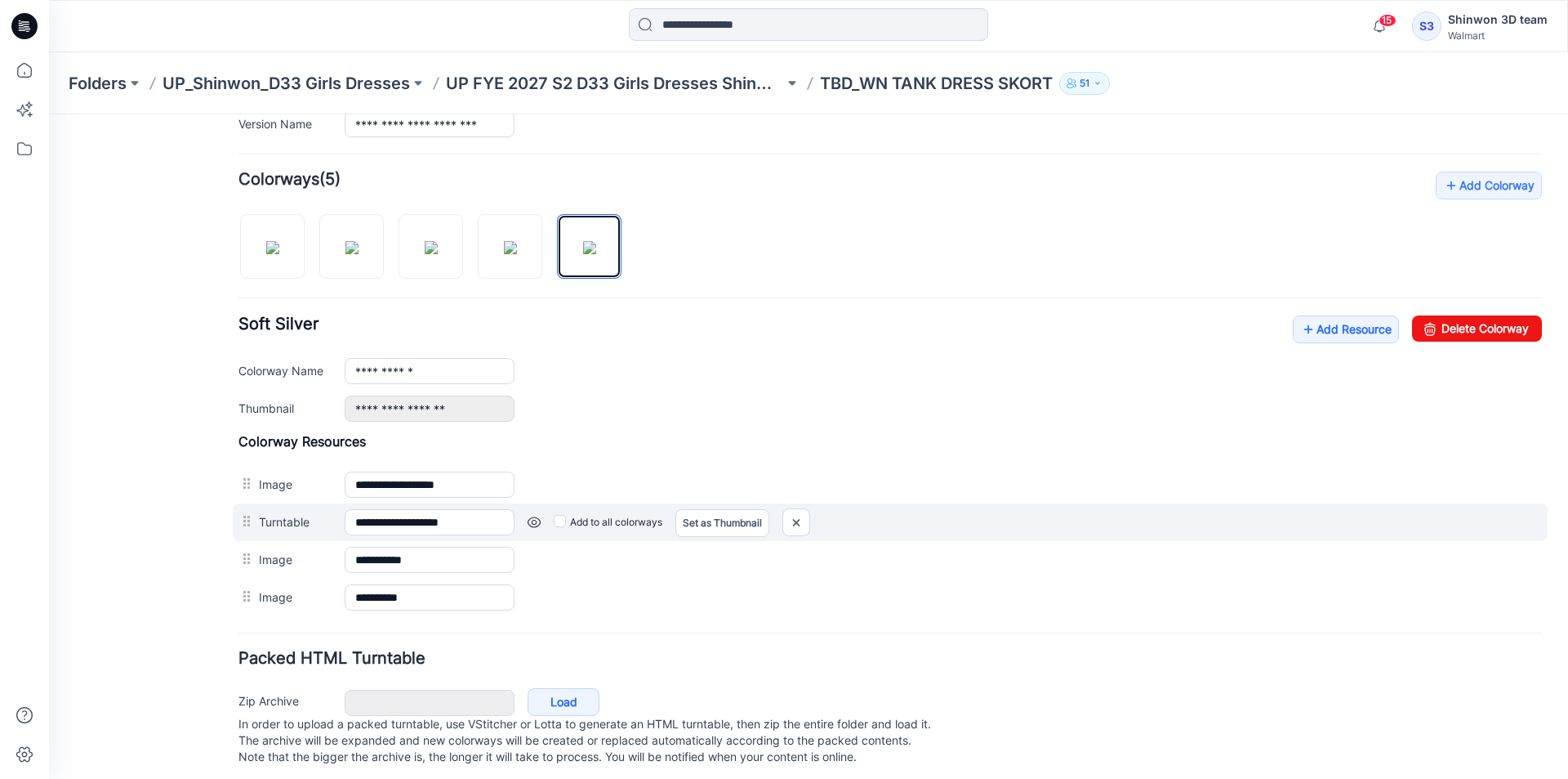
scroll to position [478, 0]
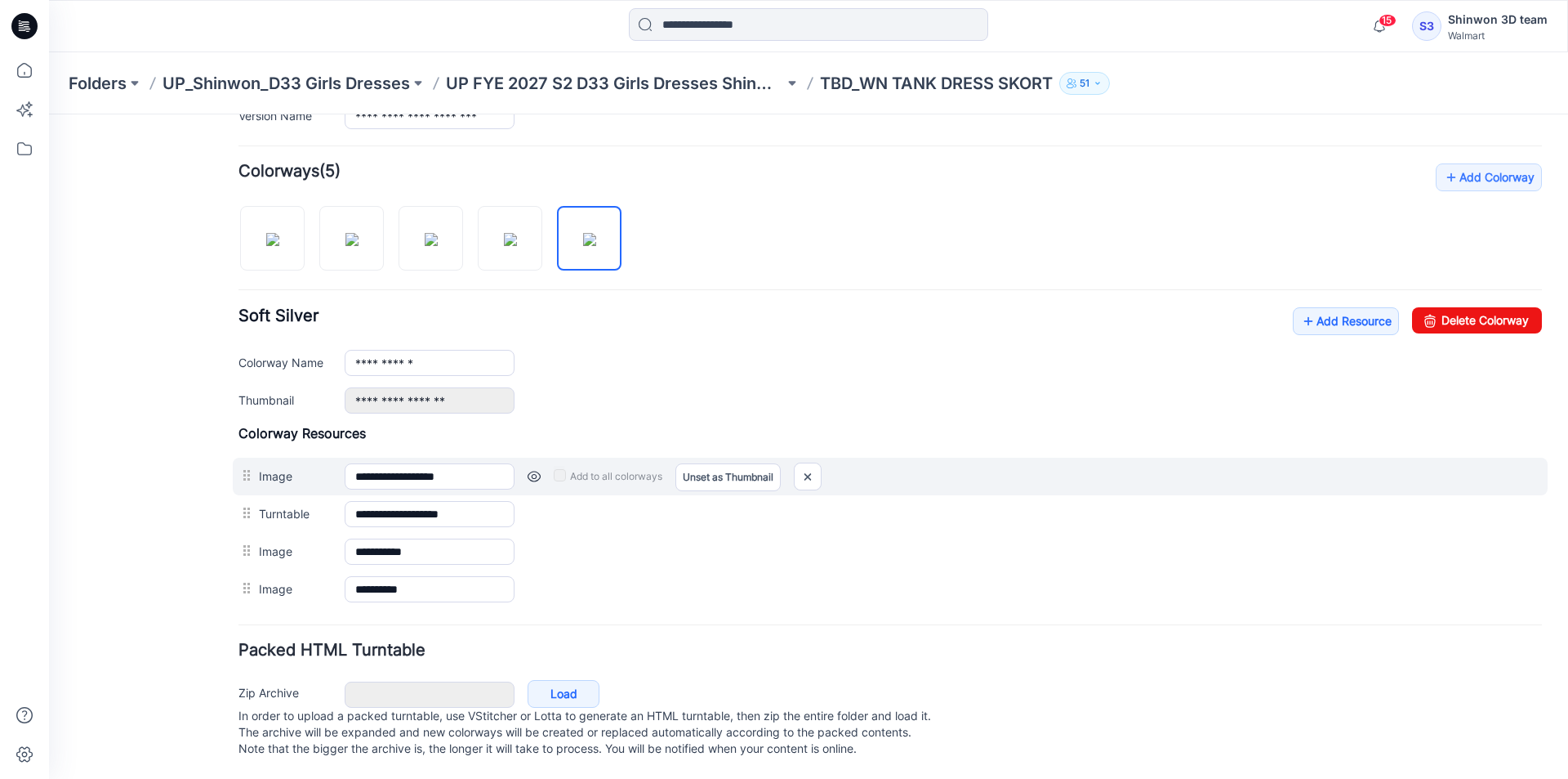
click at [553, 464] on div "Add to all colorways Set as Thumbnail Unset as Thumbnail" at bounding box center [1028, 476] width 1027 height 26
click at [702, 463] on link "Unset as Thumbnail" at bounding box center [727, 477] width 105 height 27
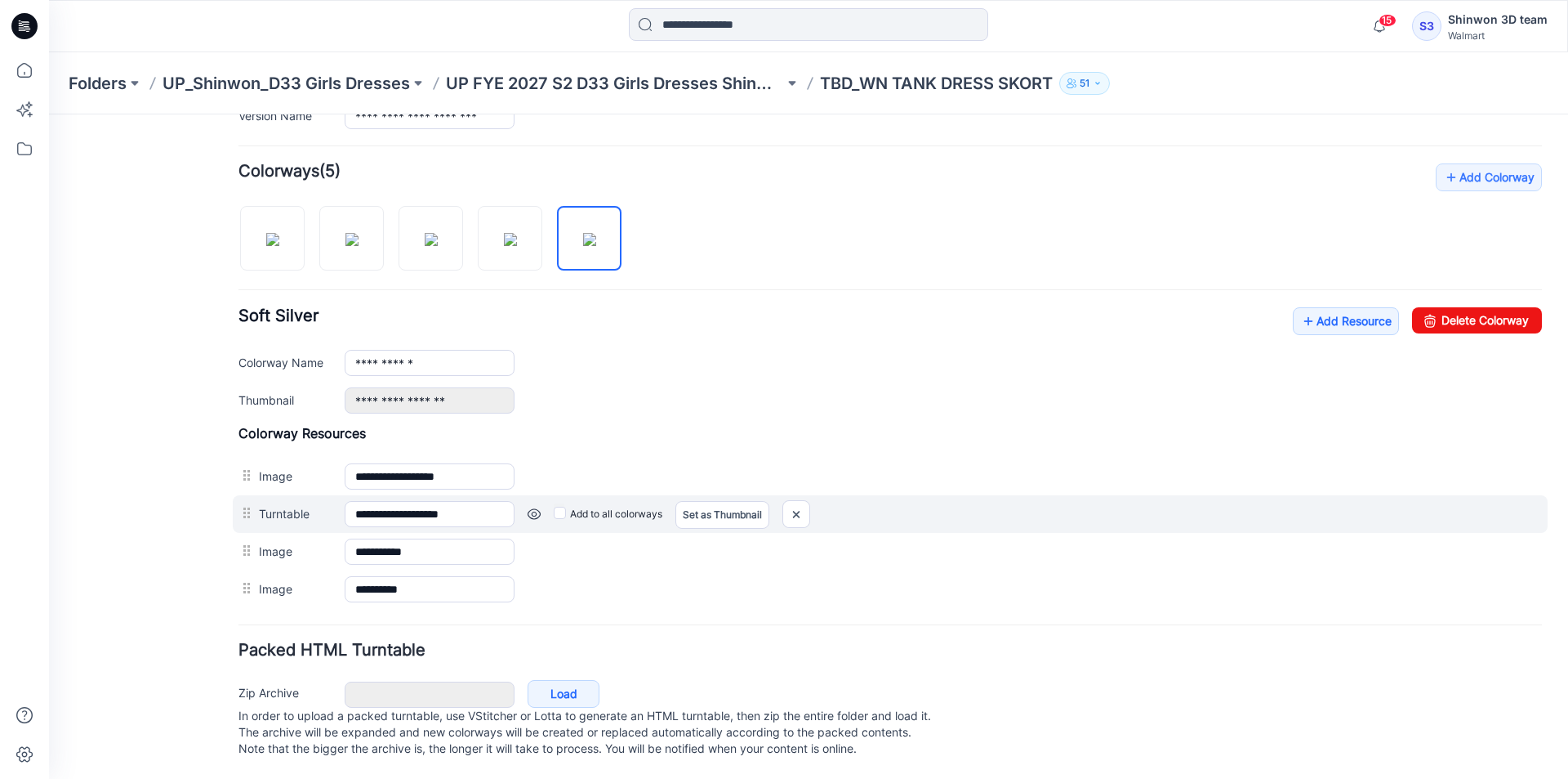
click at [701, 500] on div "Set as Thumbnail" at bounding box center [722, 513] width 94 height 26
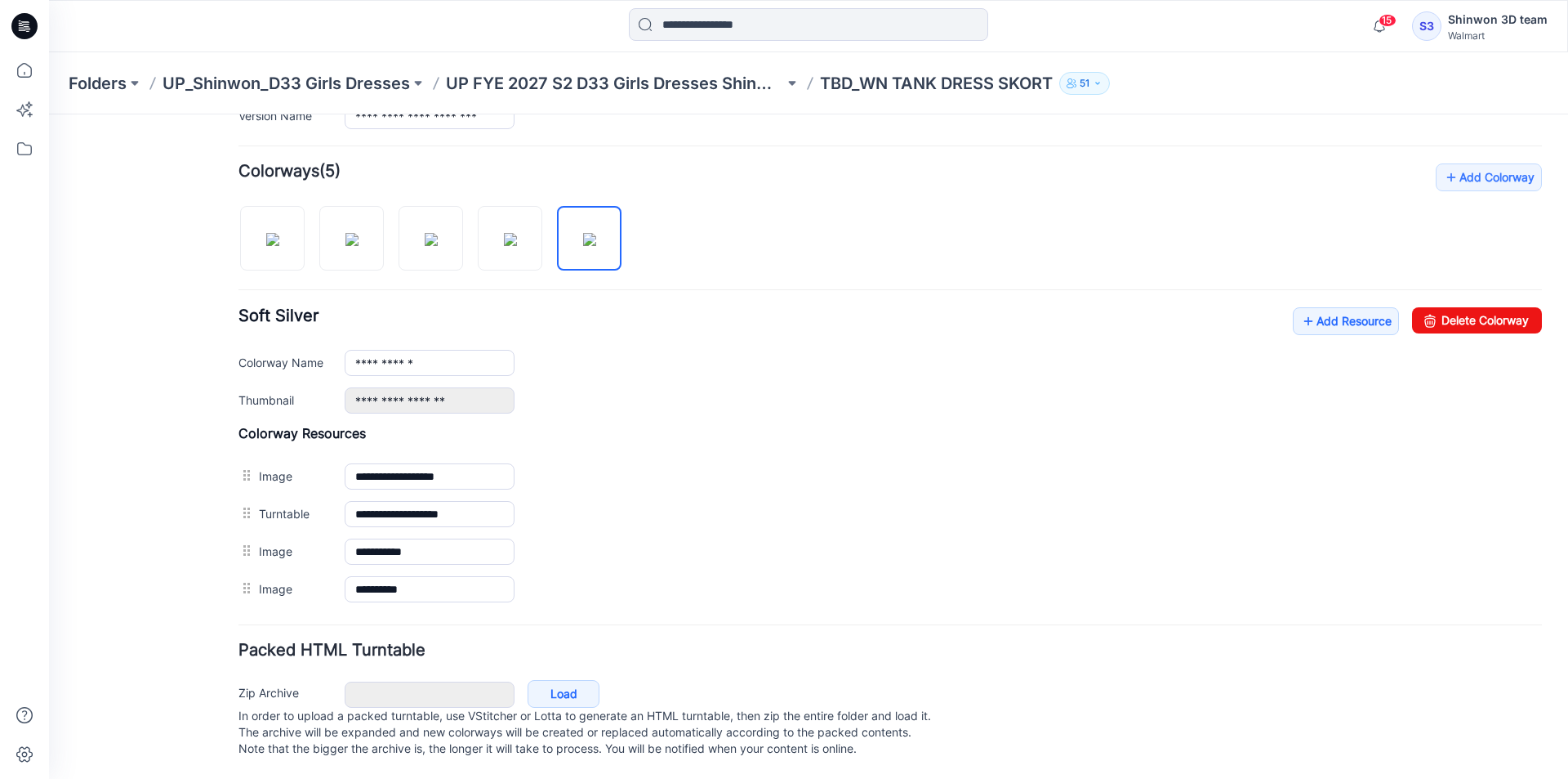
click at [582, 438] on div "**********" at bounding box center [890, 516] width 1303 height 183
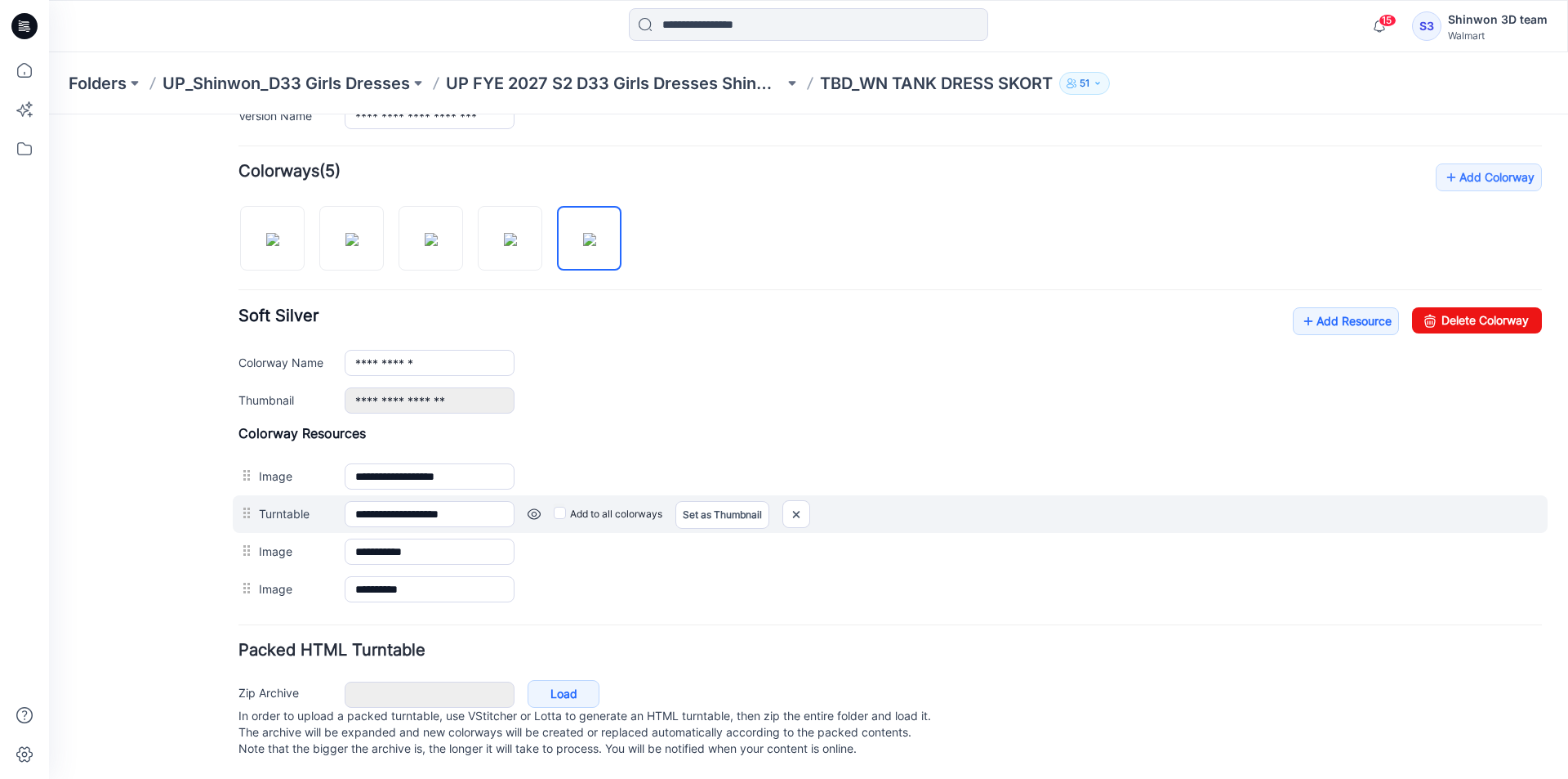
click at [713, 500] on div "Set as Thumbnail" at bounding box center [722, 513] width 94 height 26
click at [573, 500] on label "Add to all colorways" at bounding box center [608, 513] width 109 height 26
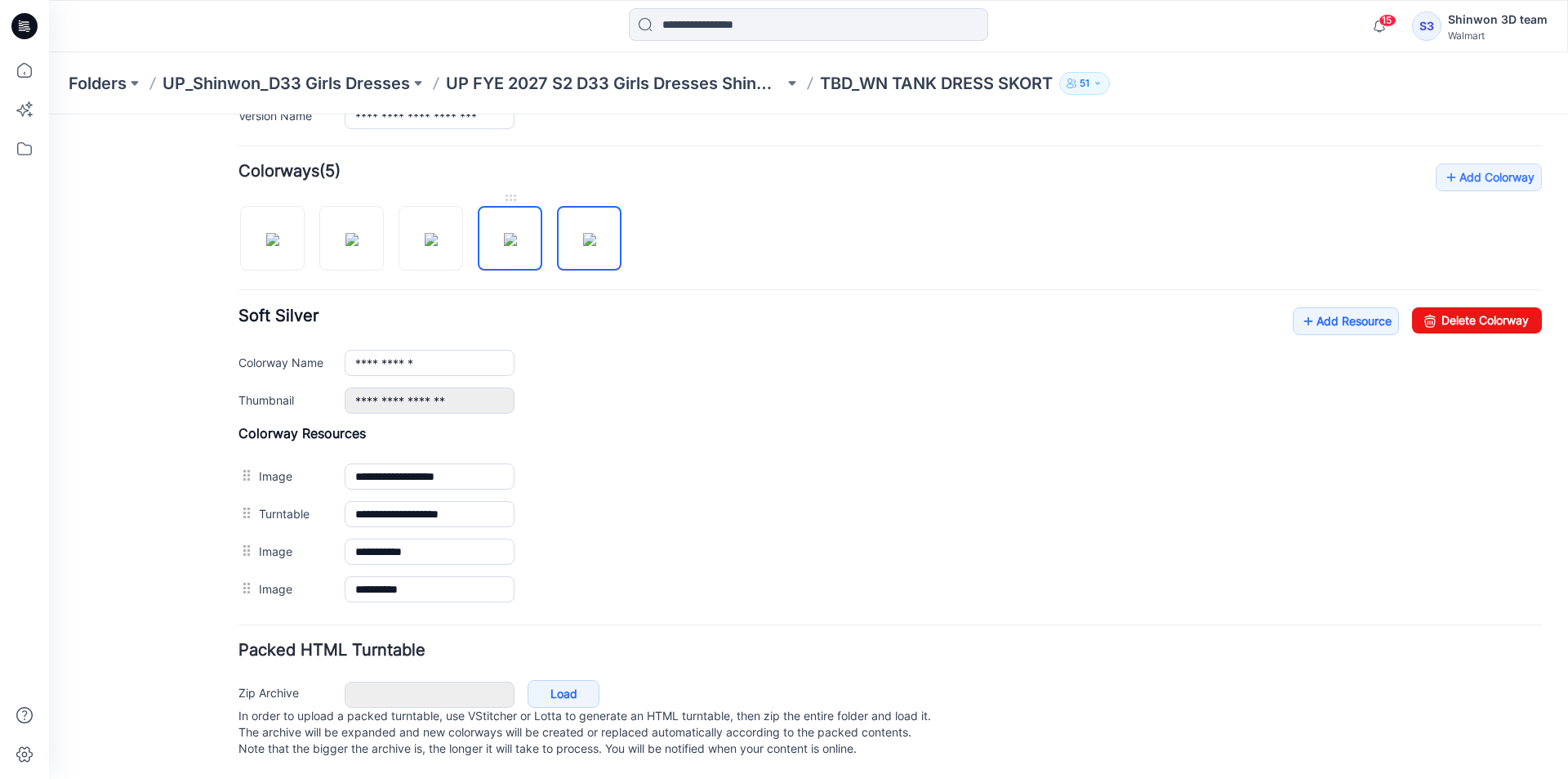
click at [517, 233] on img at bounding box center [510, 239] width 13 height 13
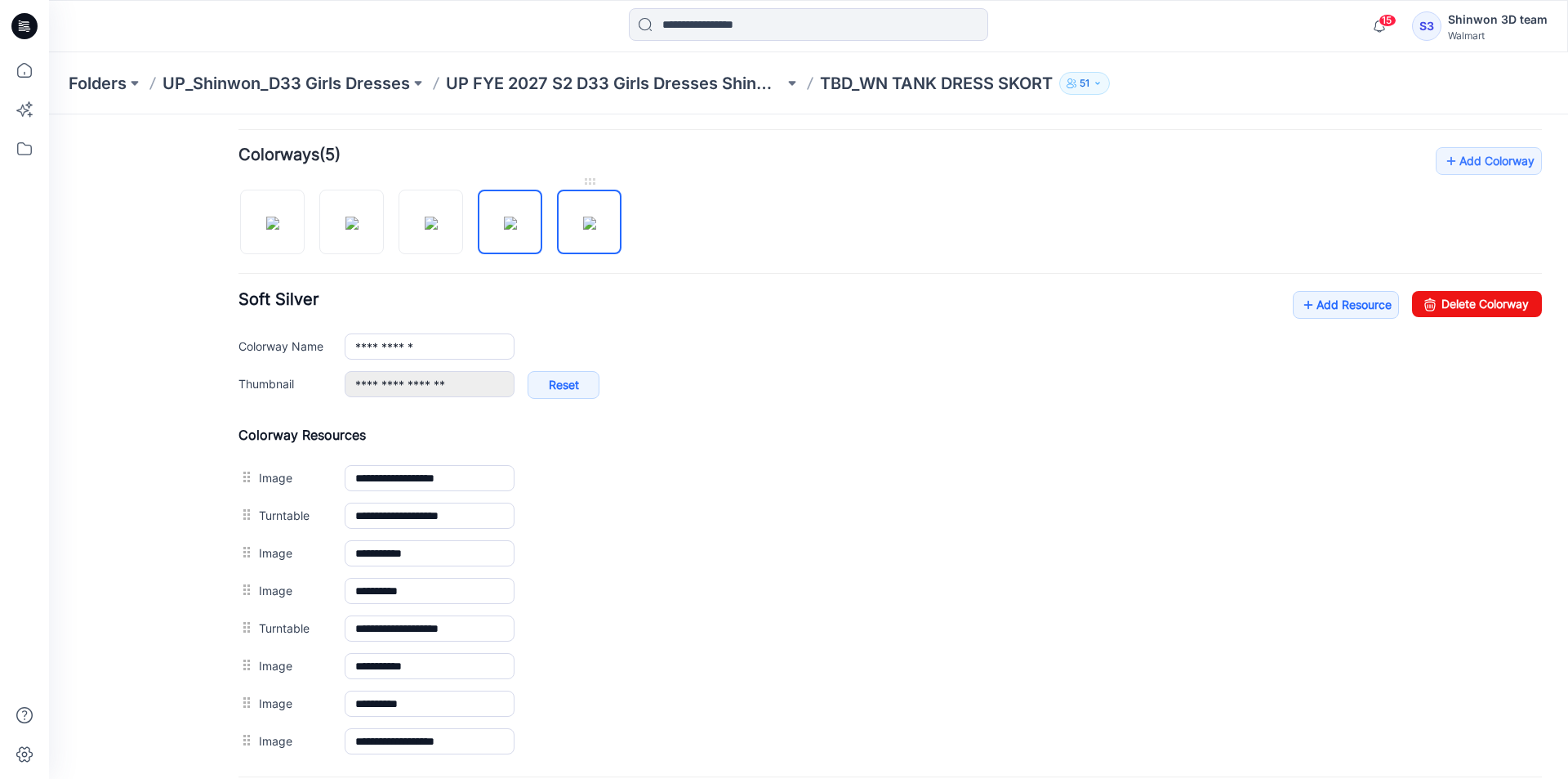
click at [583, 223] on img at bounding box center [590, 223] width 13 height 13
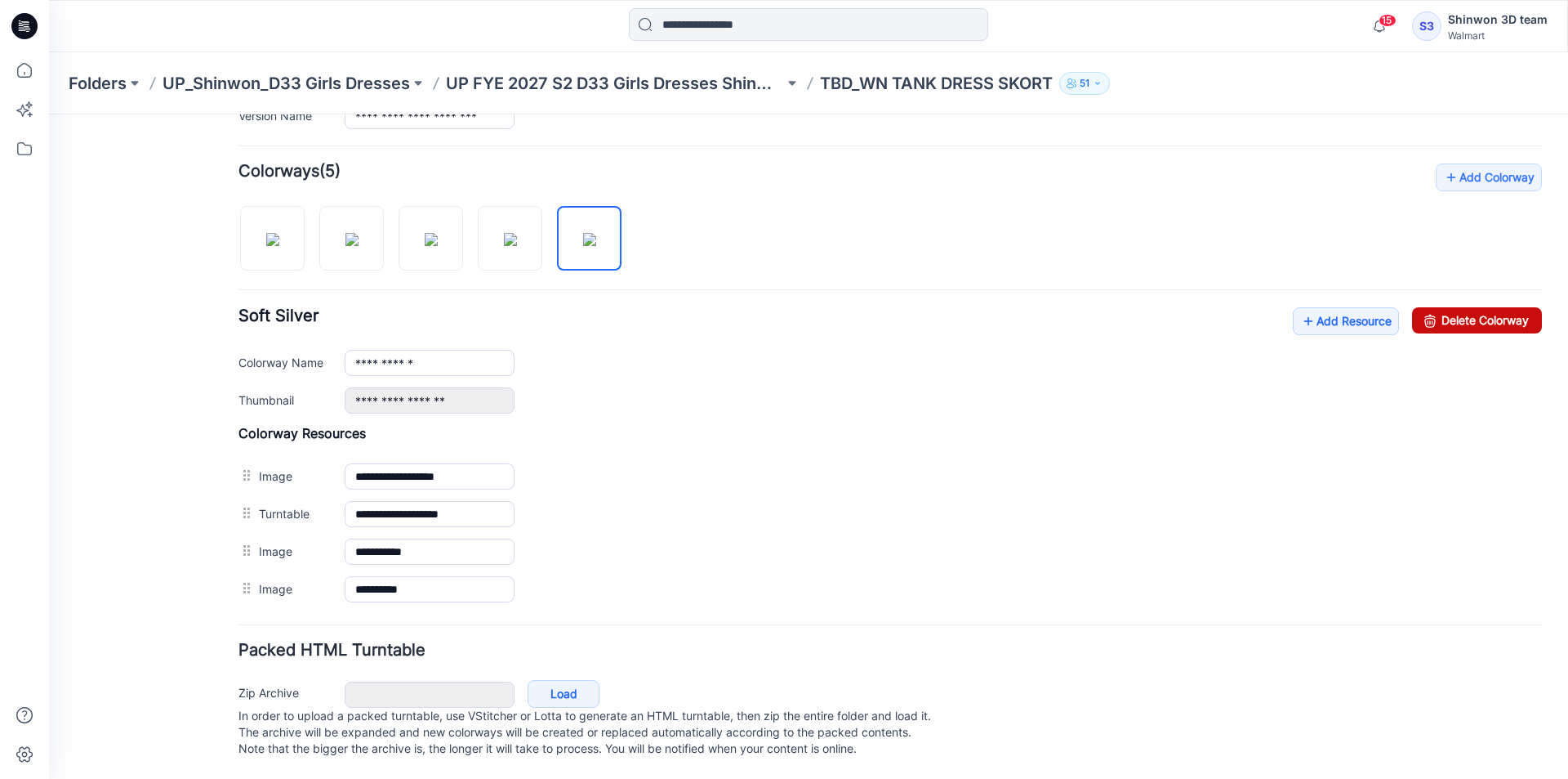
drag, startPoint x: 1496, startPoint y: 299, endPoint x: 980, endPoint y: 205, distance: 524.5
click at [1496, 307] on link "Delete Colorway" at bounding box center [1477, 320] width 130 height 26
click at [279, 233] on img at bounding box center [273, 239] width 13 height 13
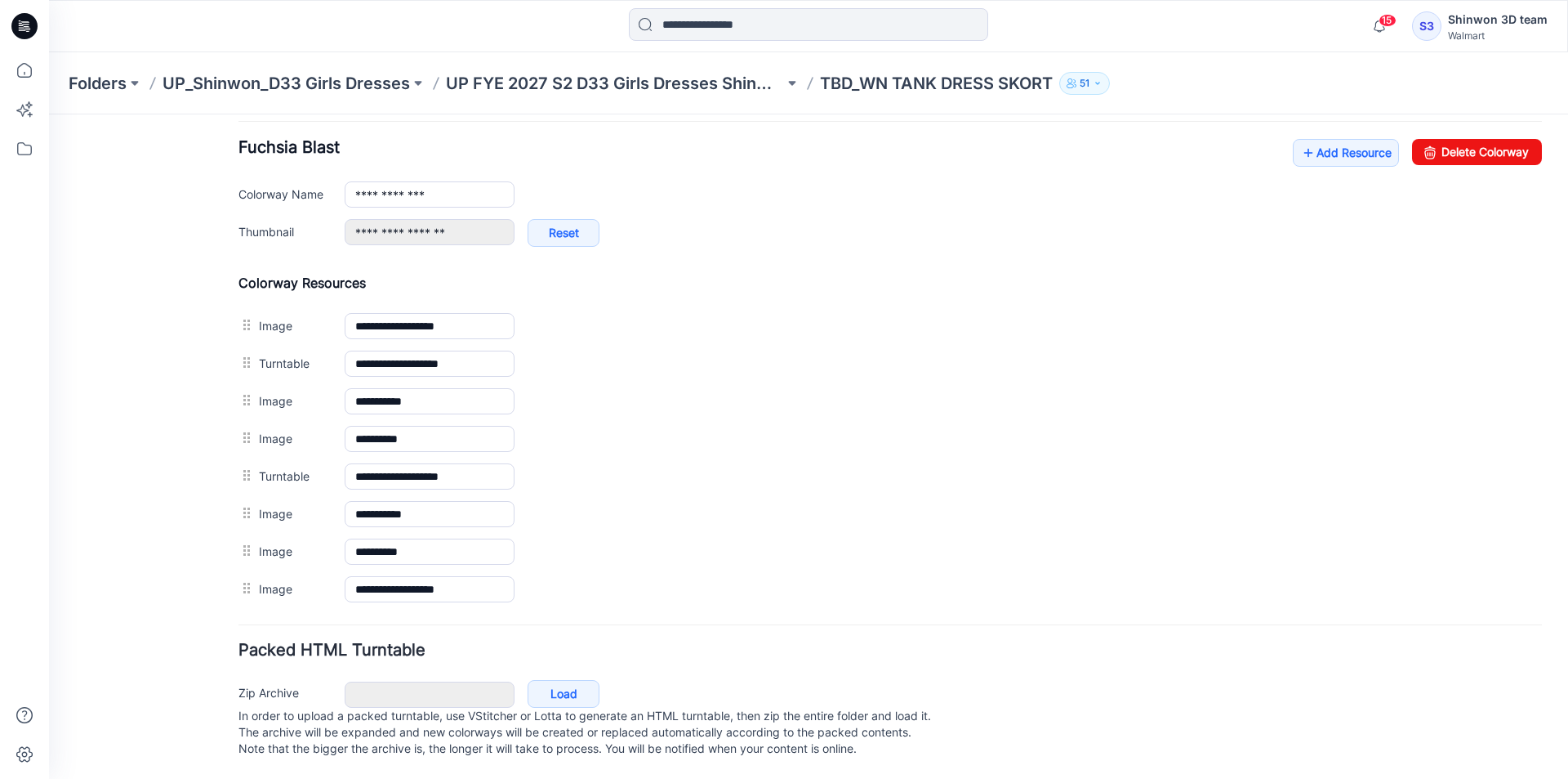
scroll to position [564, 0]
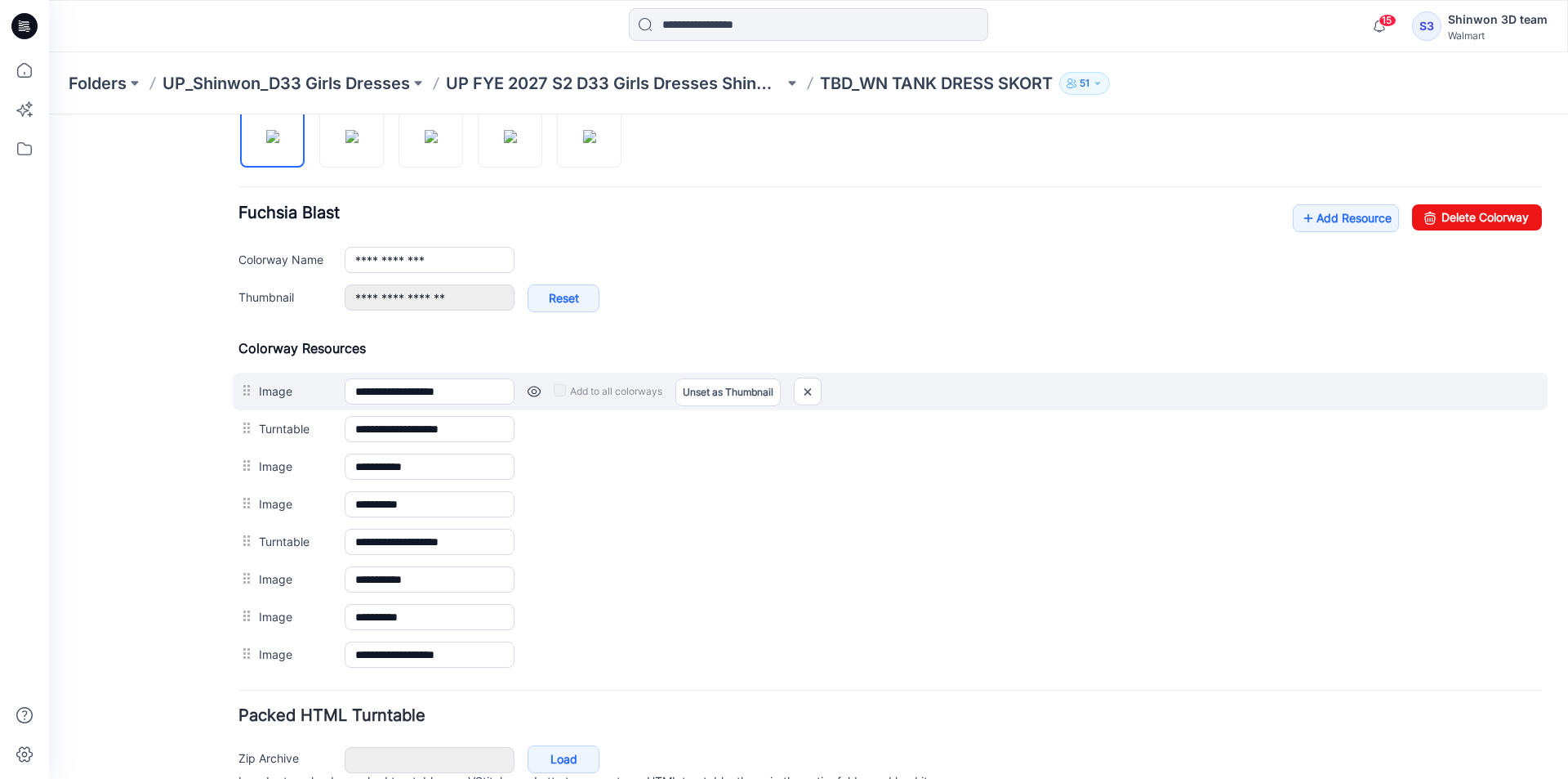
click at [531, 395] on link at bounding box center [534, 391] width 13 height 13
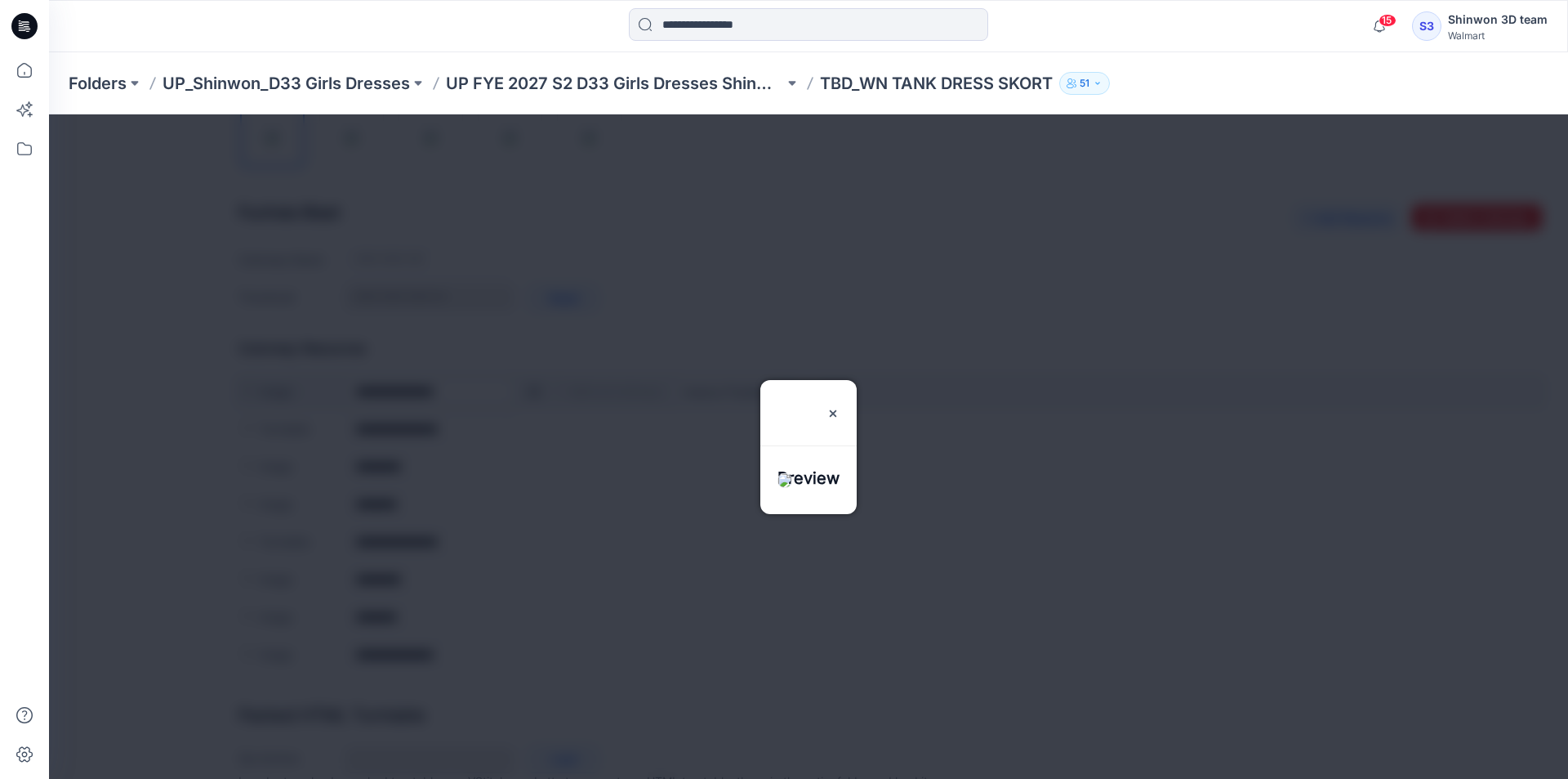
click at [531, 395] on div at bounding box center [809, 446] width 1519 height 664
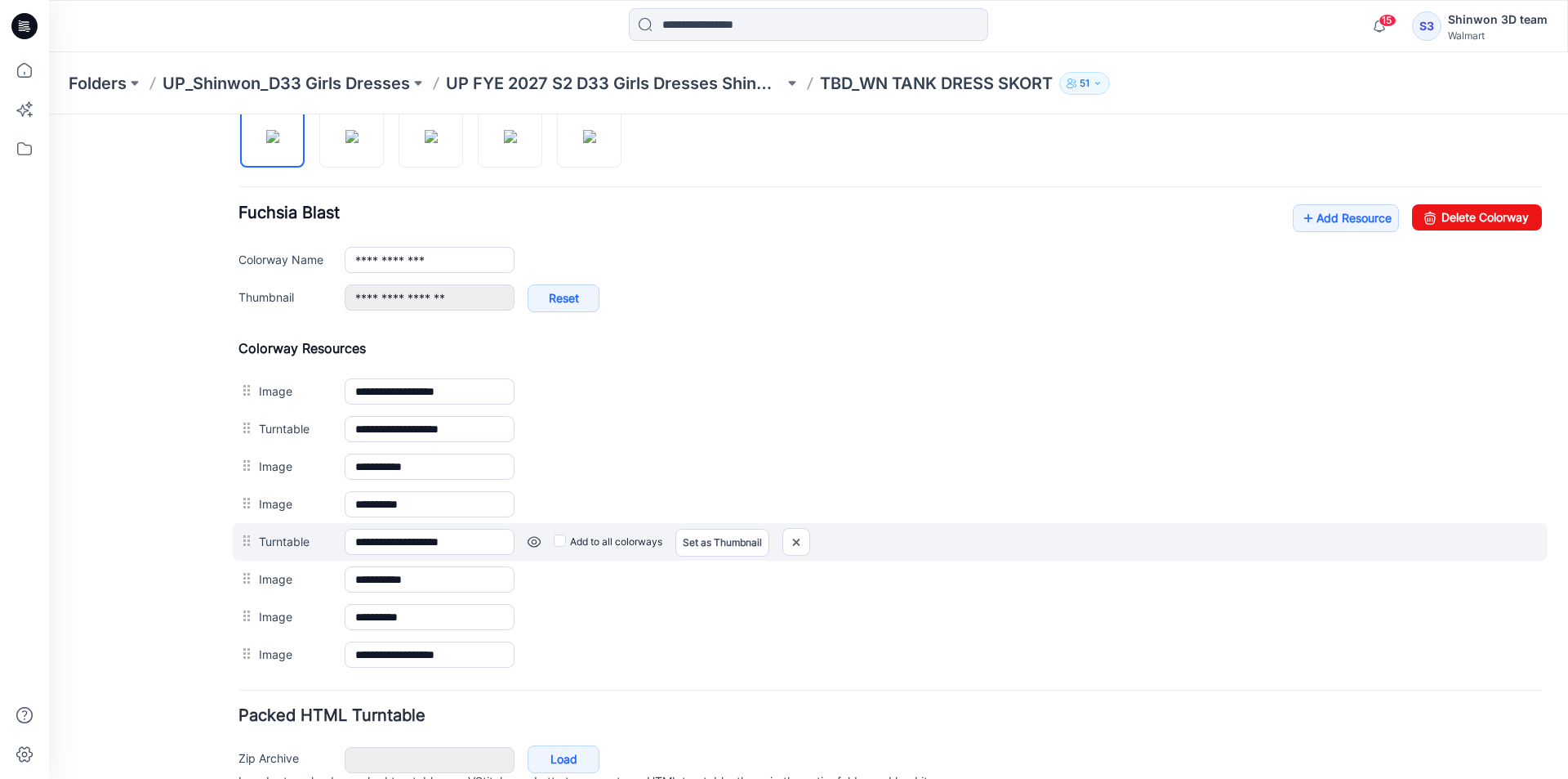
click at [49, 114] on div "Add to all colorways Set as Thumbnail Unset as Thumbnail" at bounding box center [49, 114] width 0 height 0
click at [49, 114] on link at bounding box center [49, 114] width 0 height 0
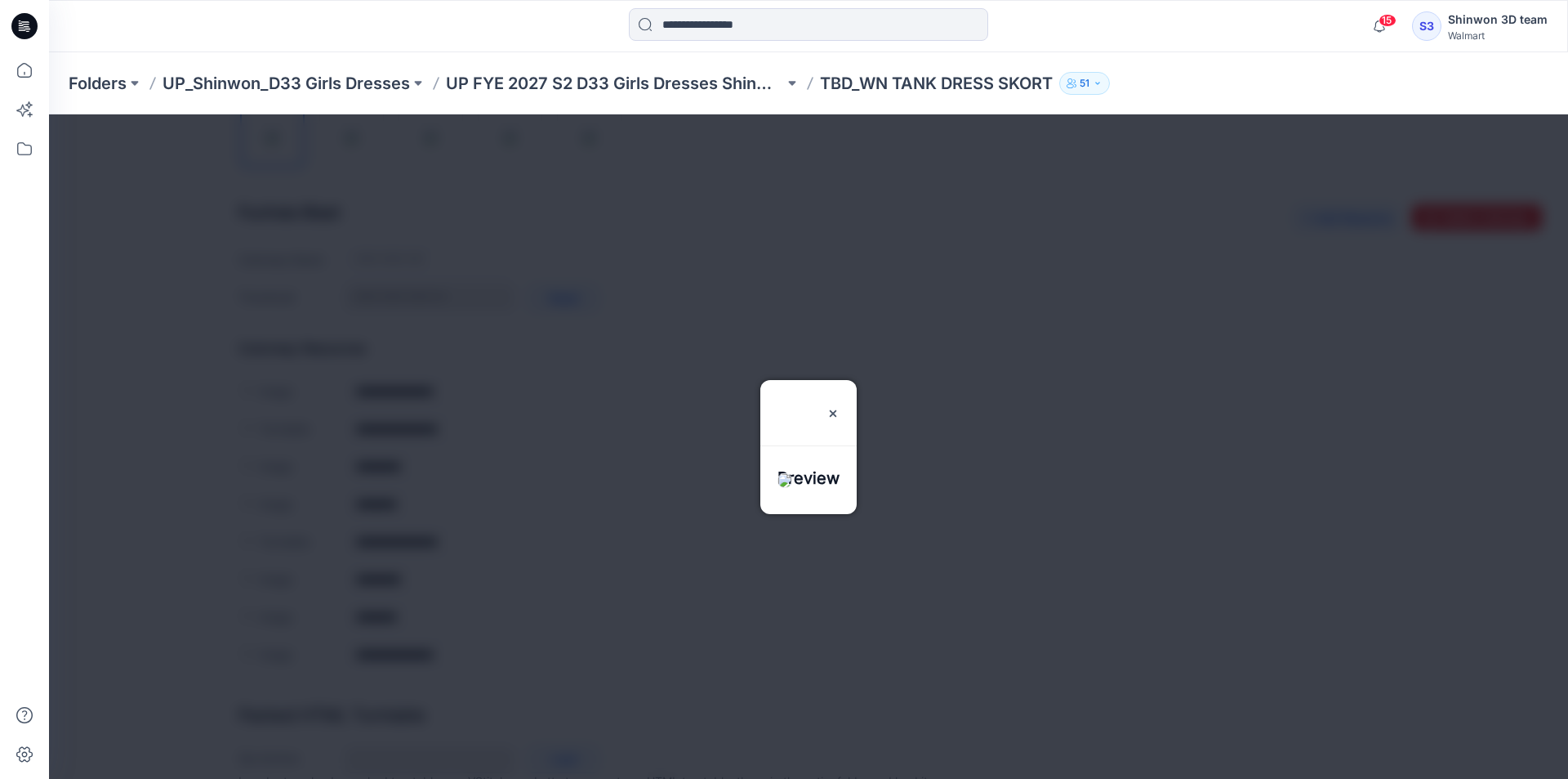
click at [535, 543] on div at bounding box center [809, 446] width 1519 height 664
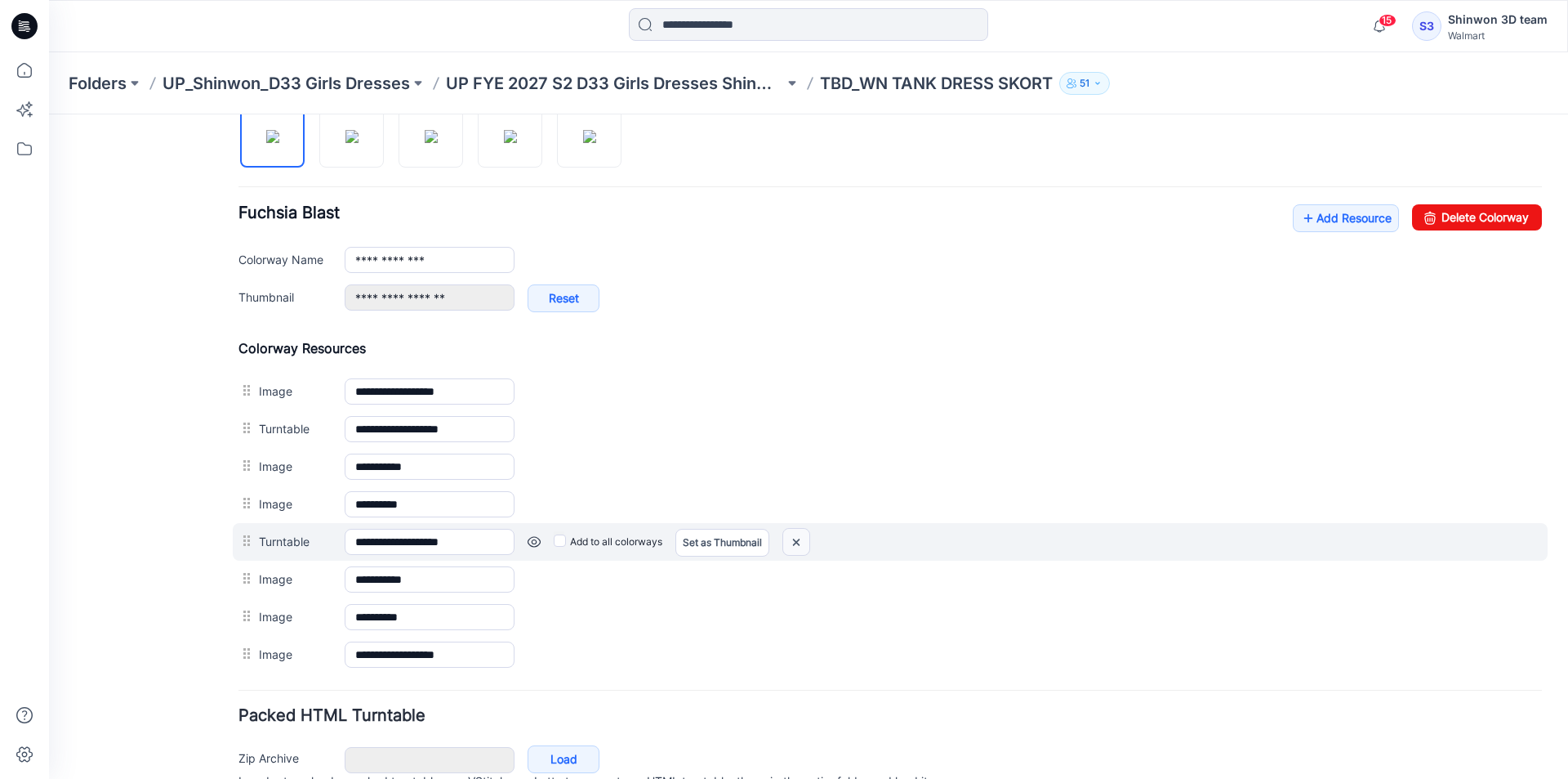
click at [49, 114] on img at bounding box center [49, 114] width 0 height 0
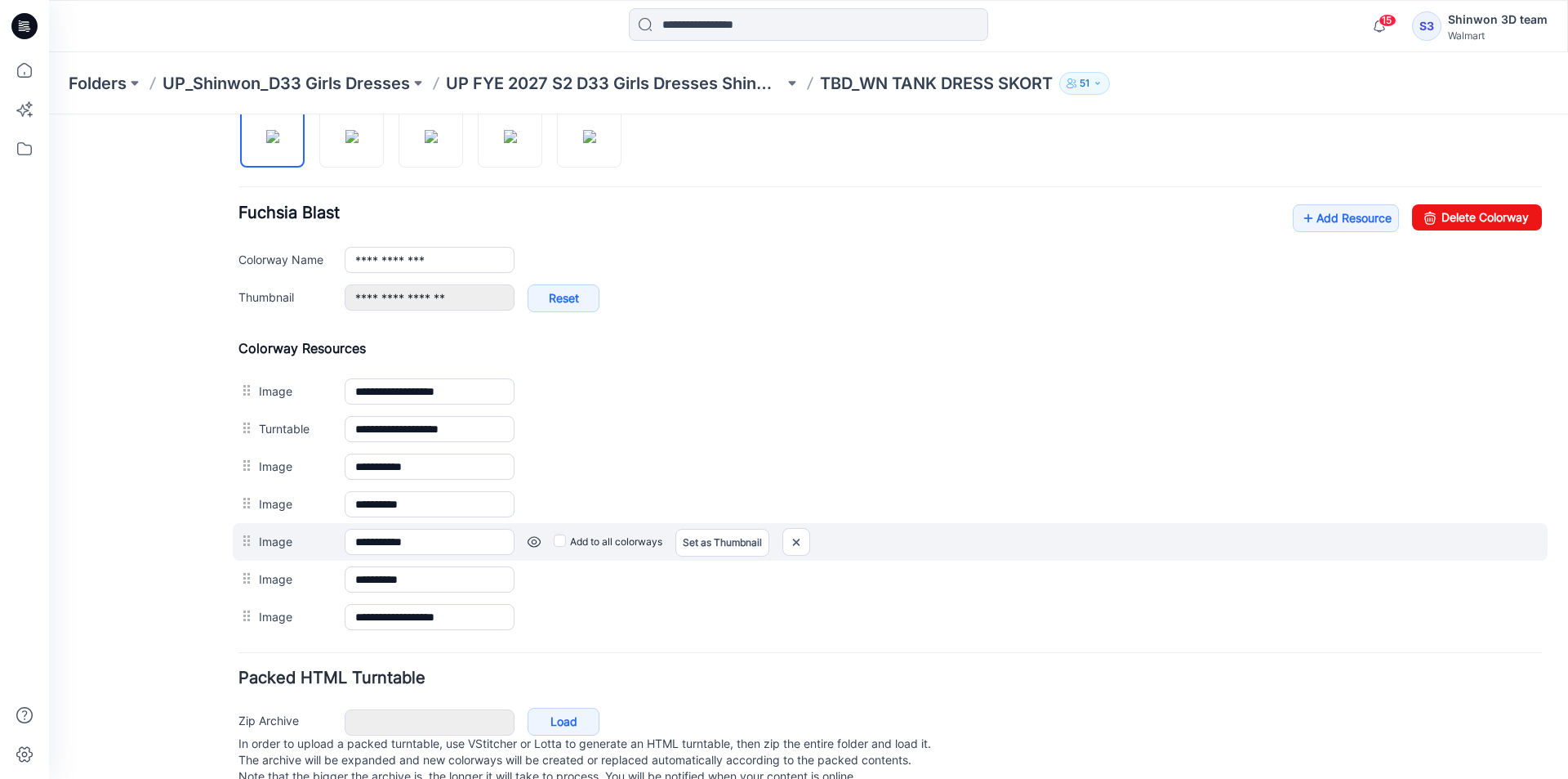
scroll to position [553, 0]
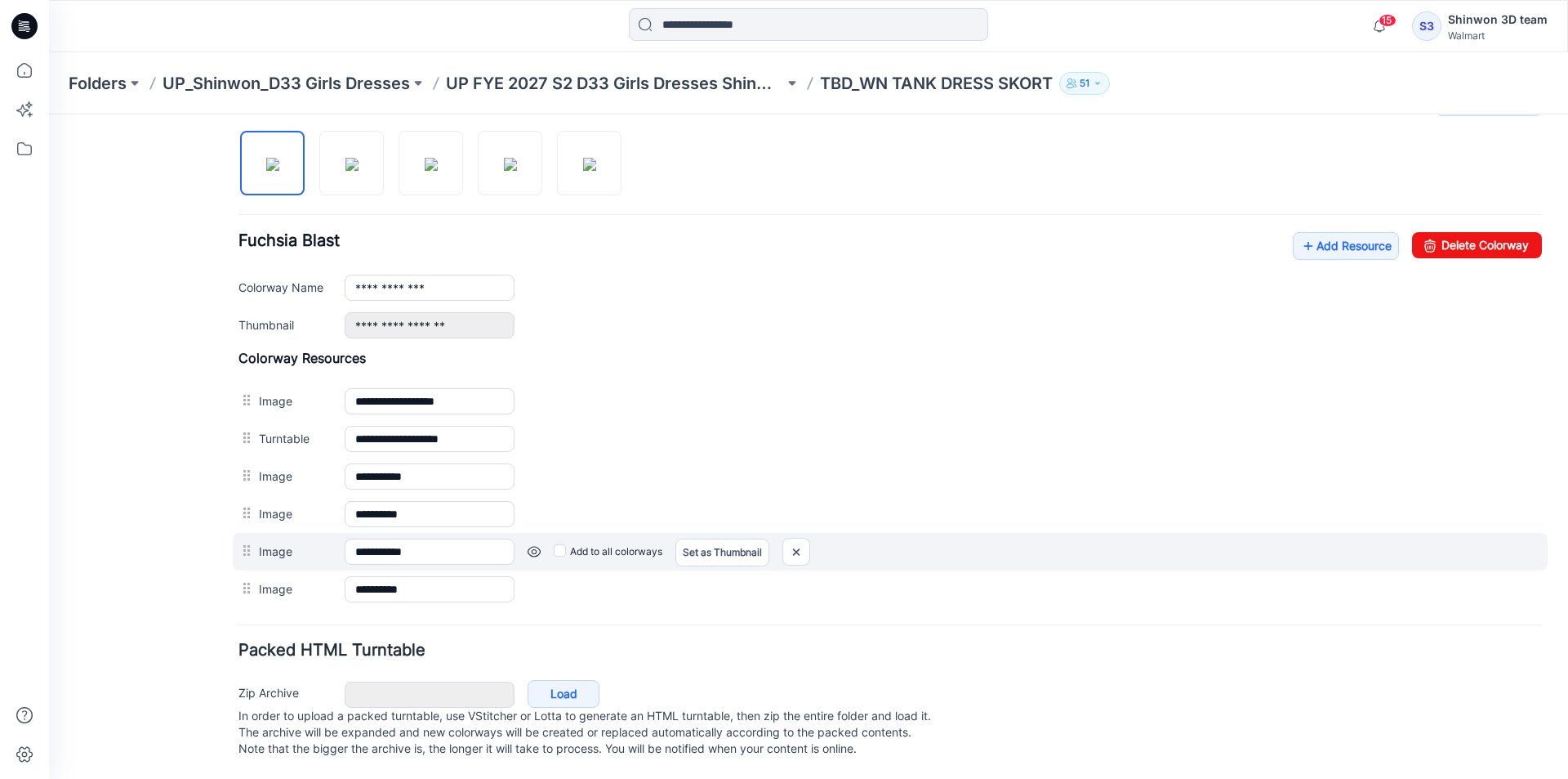
click at [49, 114] on link at bounding box center [49, 114] width 0 height 0
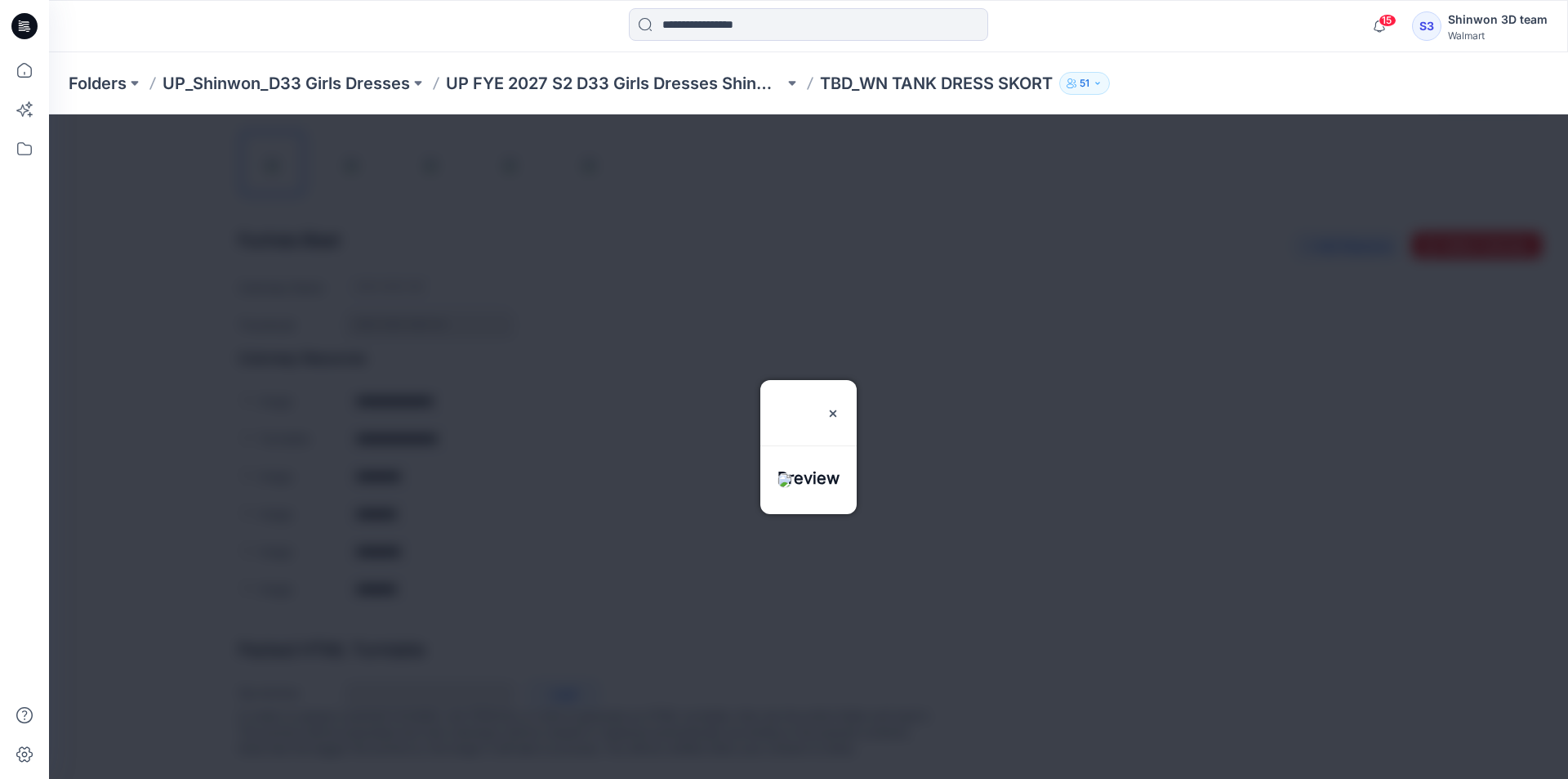
click at [536, 530] on div at bounding box center [809, 446] width 1519 height 664
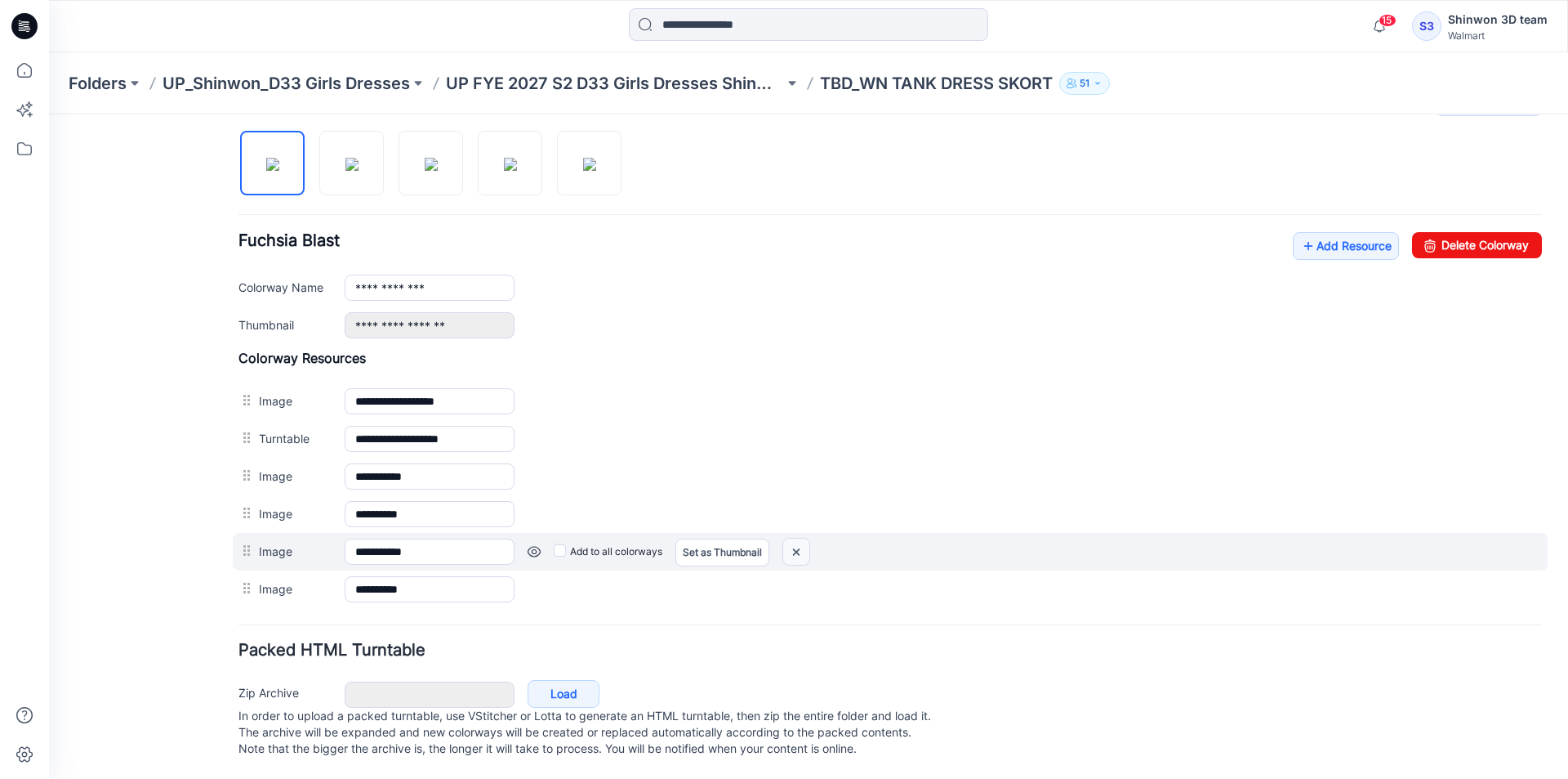
click at [49, 114] on img at bounding box center [49, 114] width 0 height 0
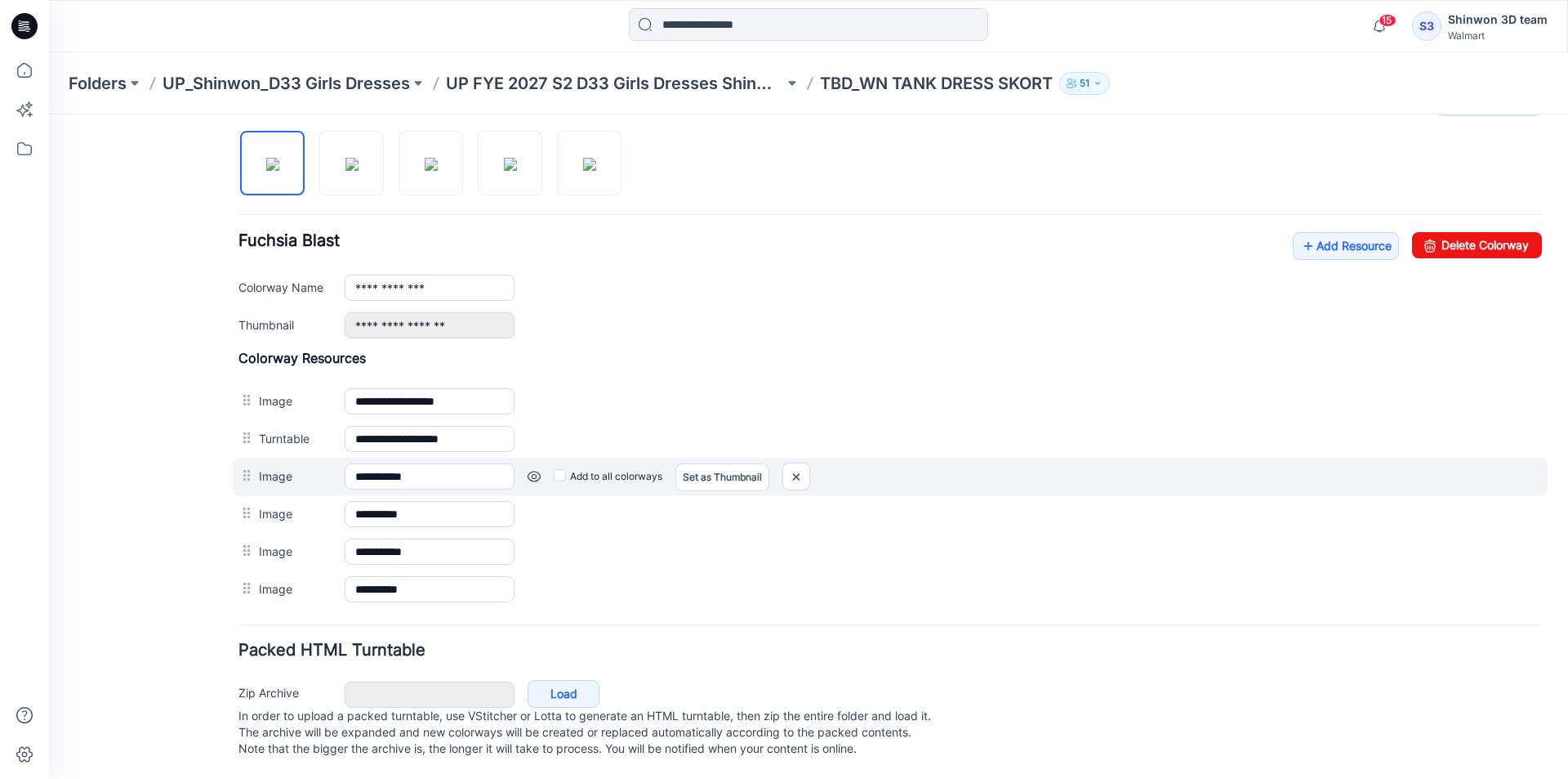
scroll to position [516, 0]
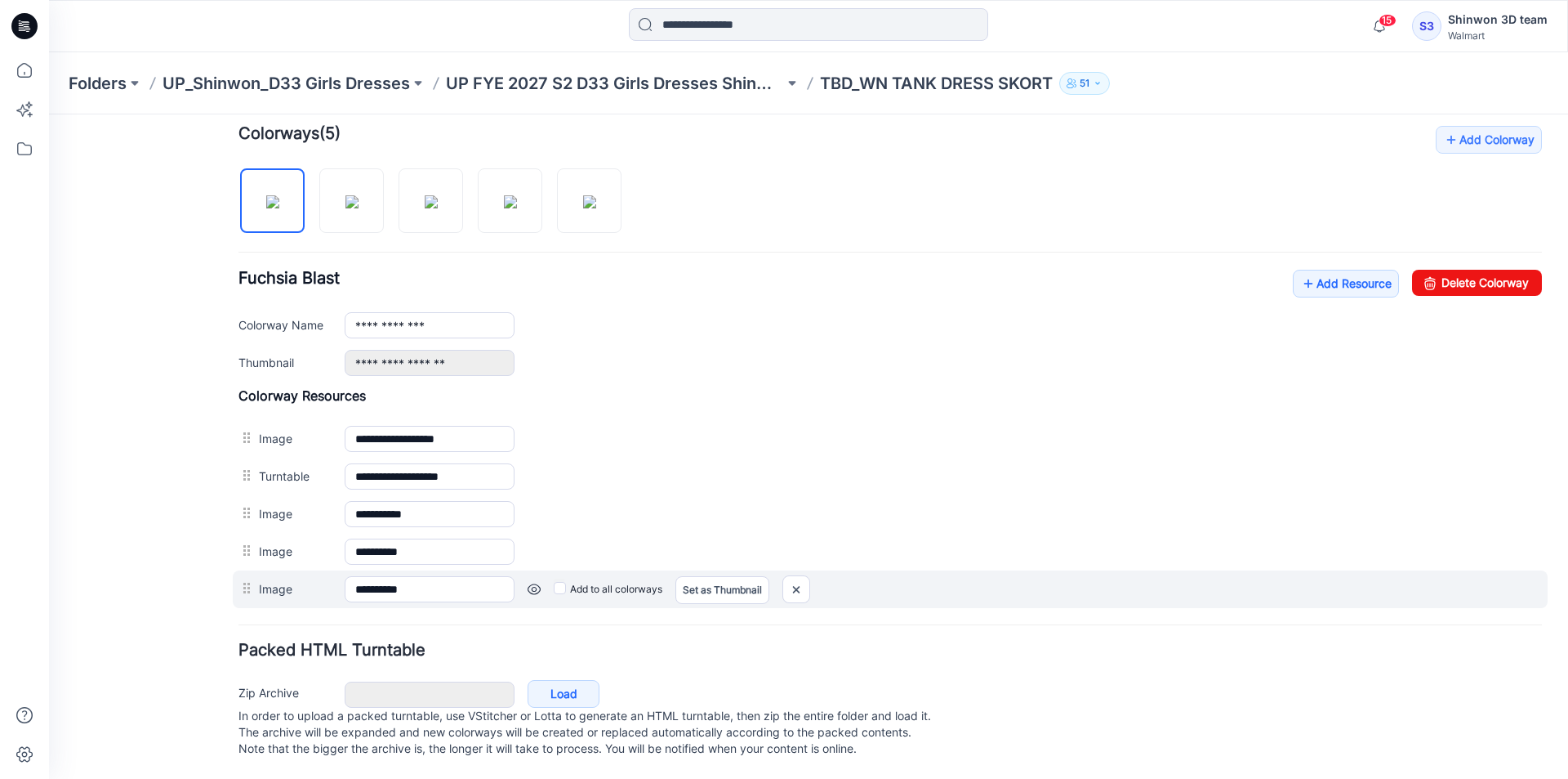
click at [49, 114] on link at bounding box center [49, 114] width 0 height 0
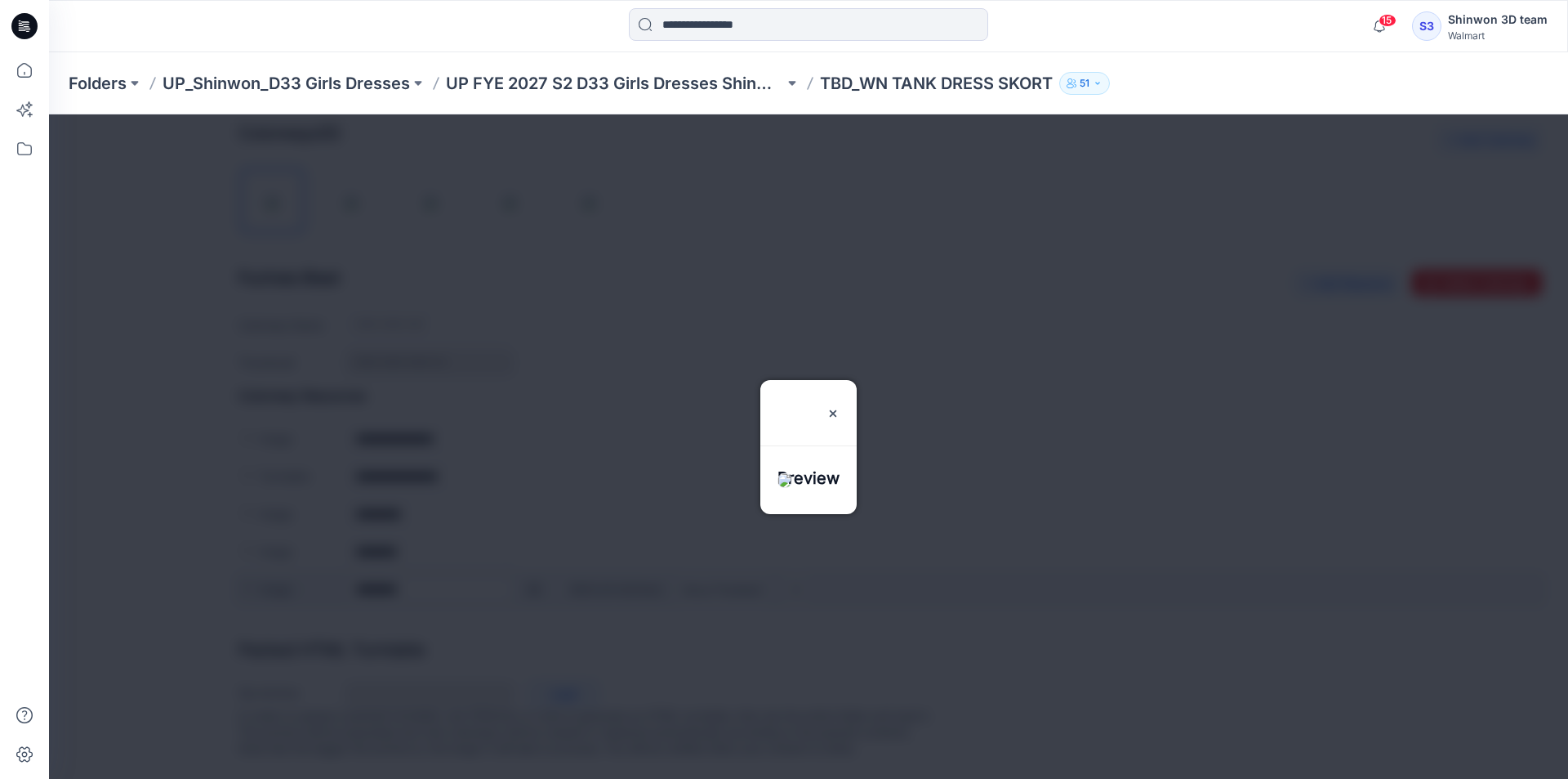
click at [531, 574] on div at bounding box center [809, 446] width 1519 height 664
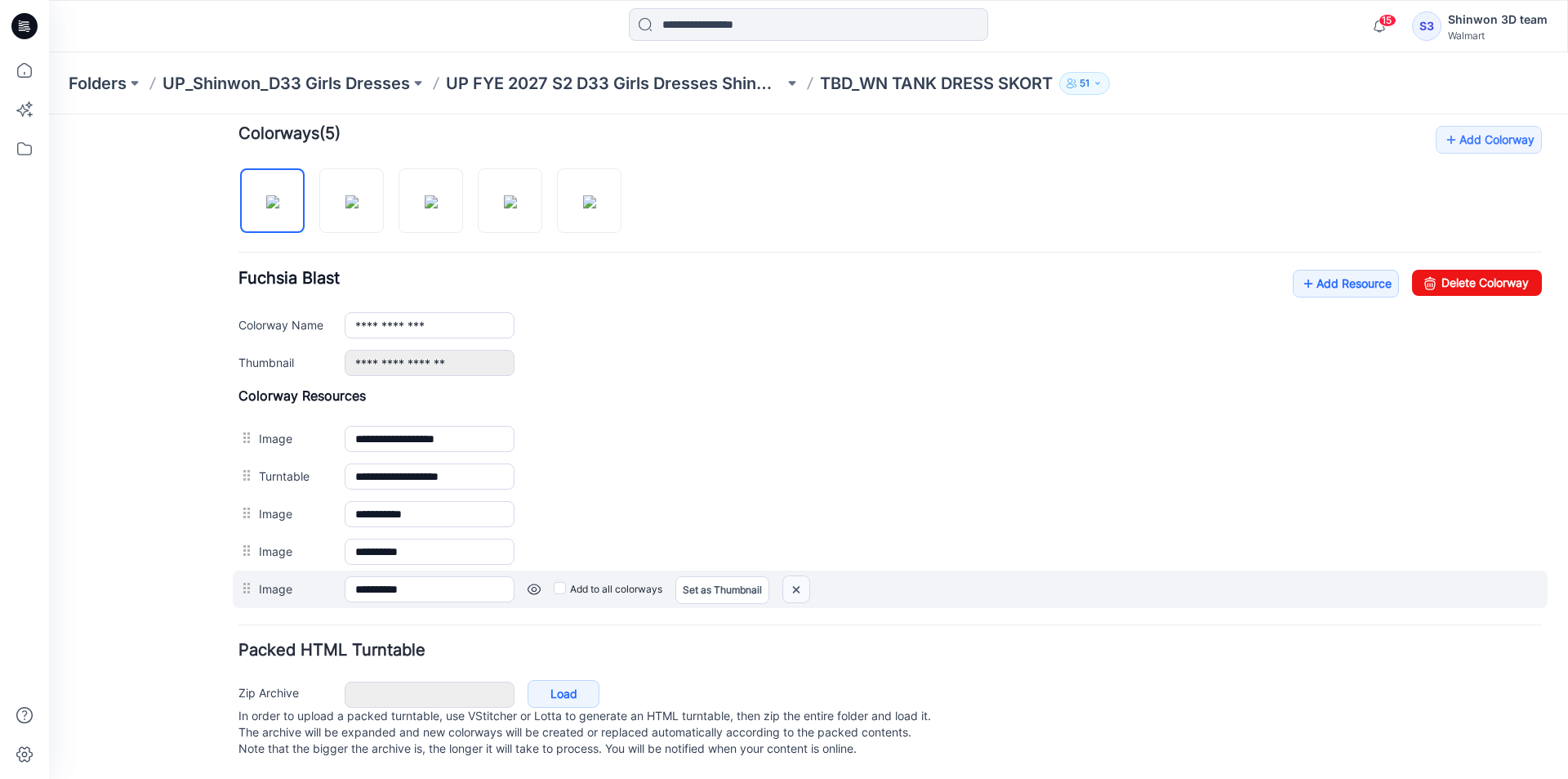
click at [49, 114] on img at bounding box center [49, 114] width 0 height 0
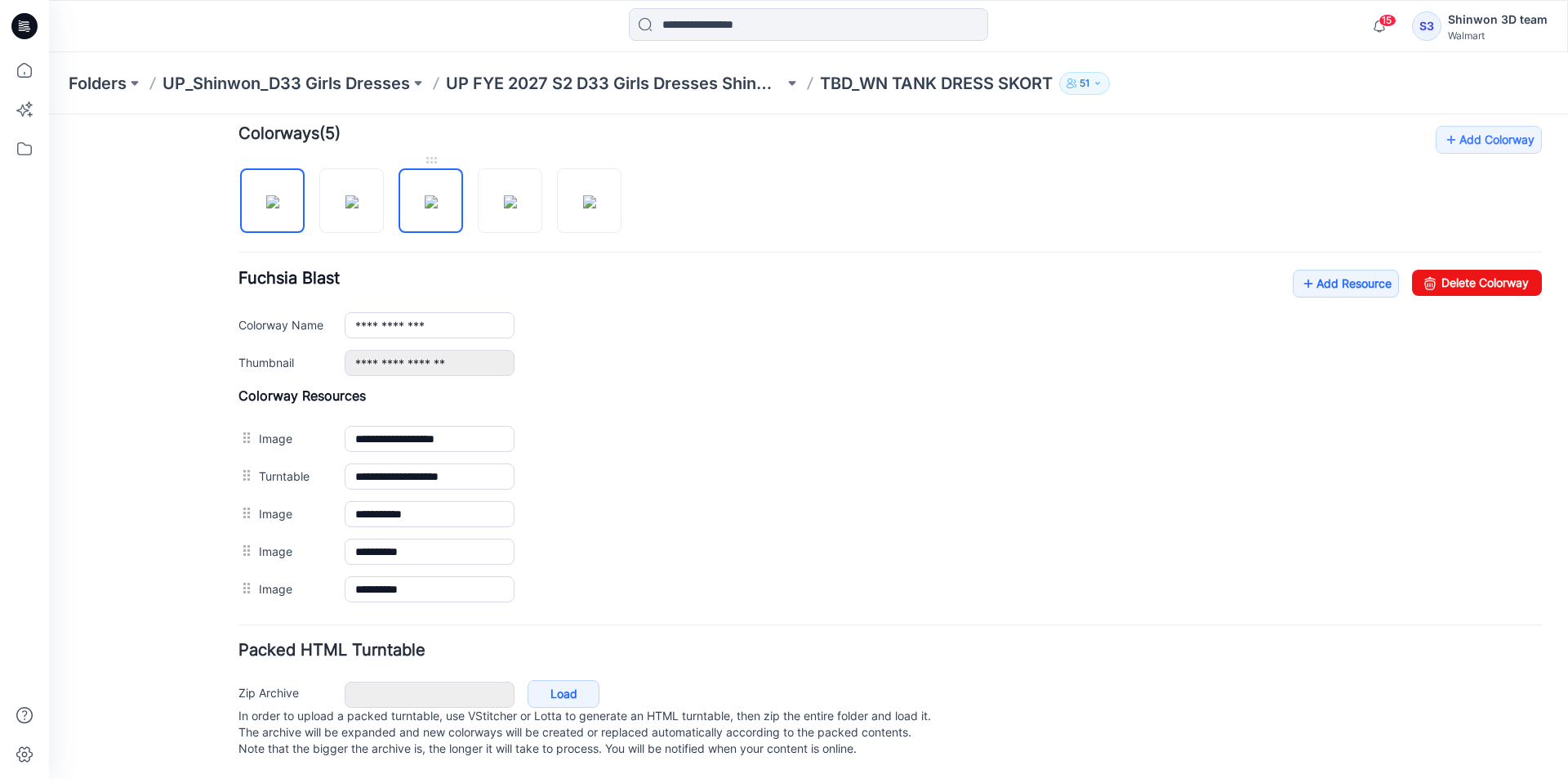
scroll to position [478, 0]
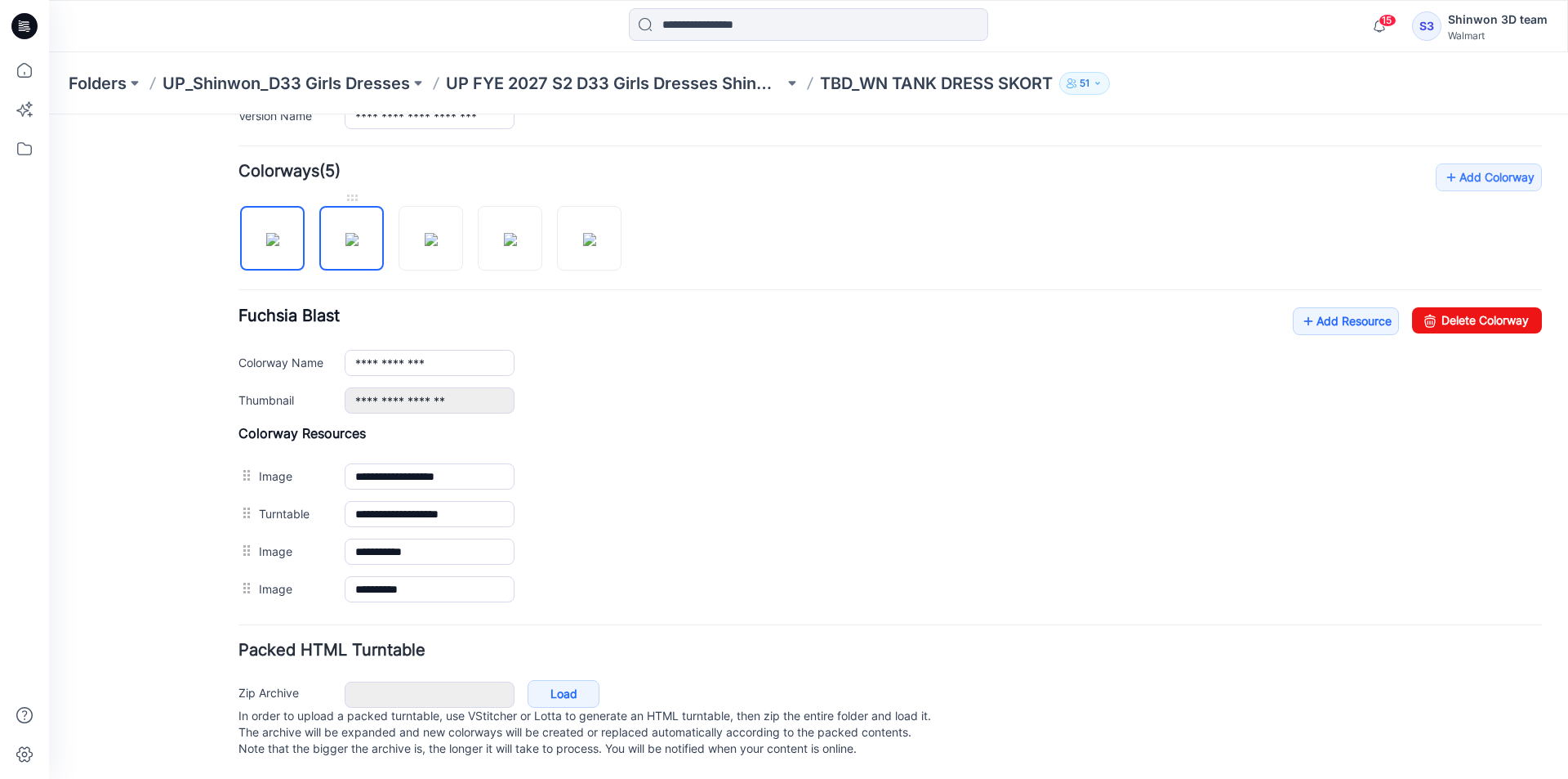
click at [359, 235] on img at bounding box center [351, 239] width 13 height 13
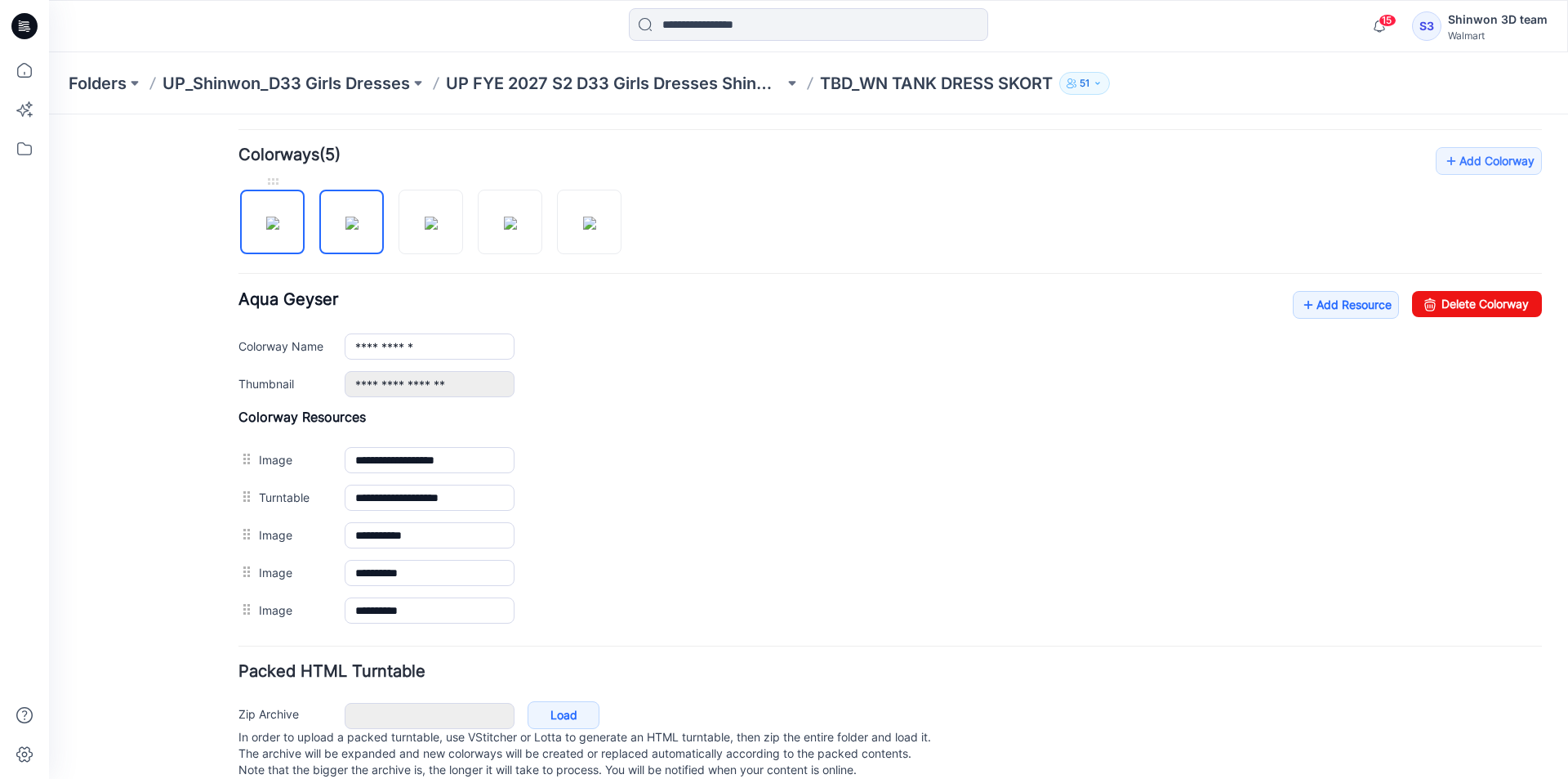
click at [279, 226] on img at bounding box center [273, 223] width 13 height 13
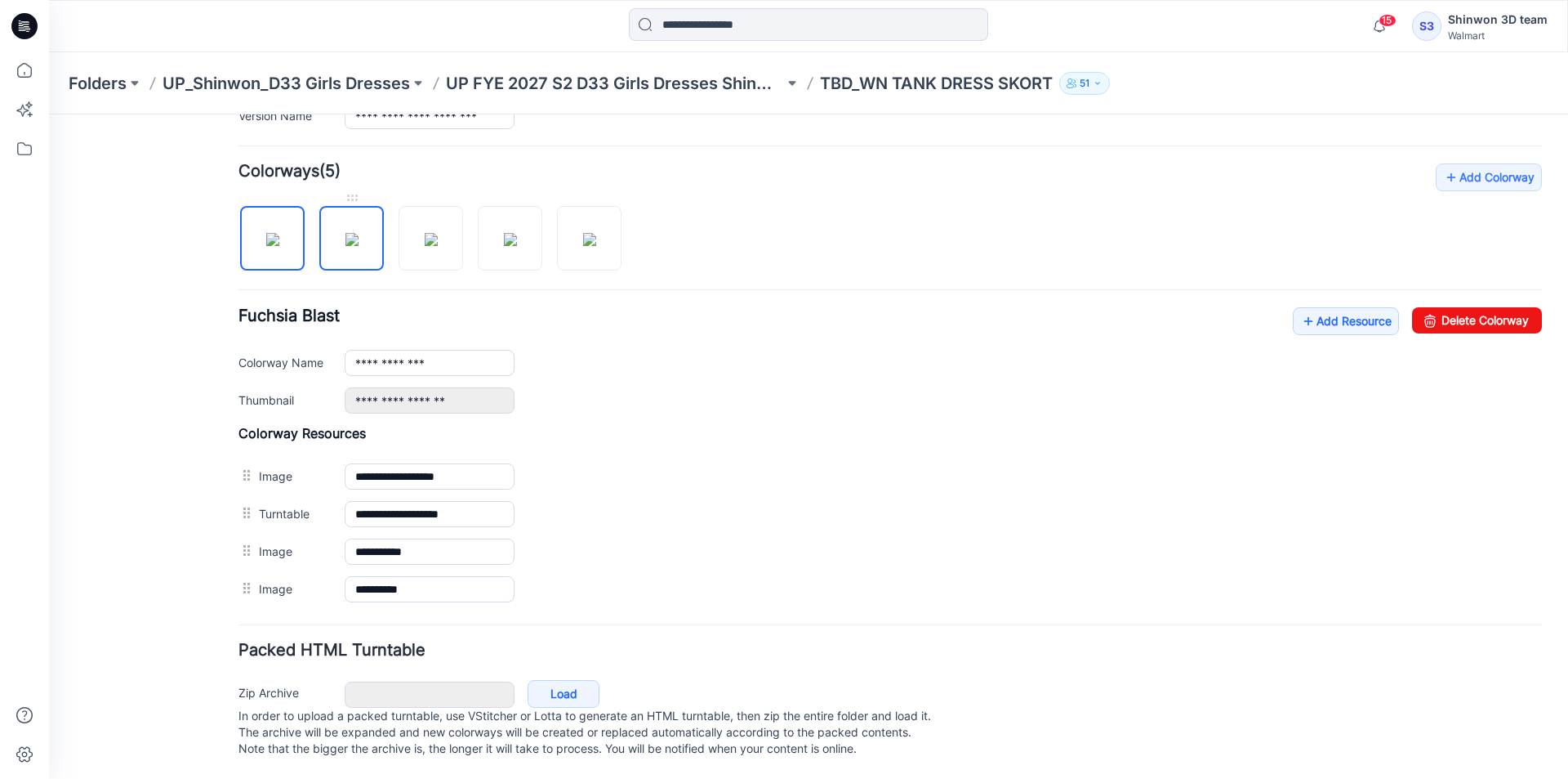
click at [350, 233] on img at bounding box center [351, 239] width 13 height 13
click at [279, 233] on img at bounding box center [273, 239] width 13 height 13
click at [359, 233] on img at bounding box center [351, 239] width 13 height 13
click at [438, 233] on img at bounding box center [431, 239] width 13 height 13
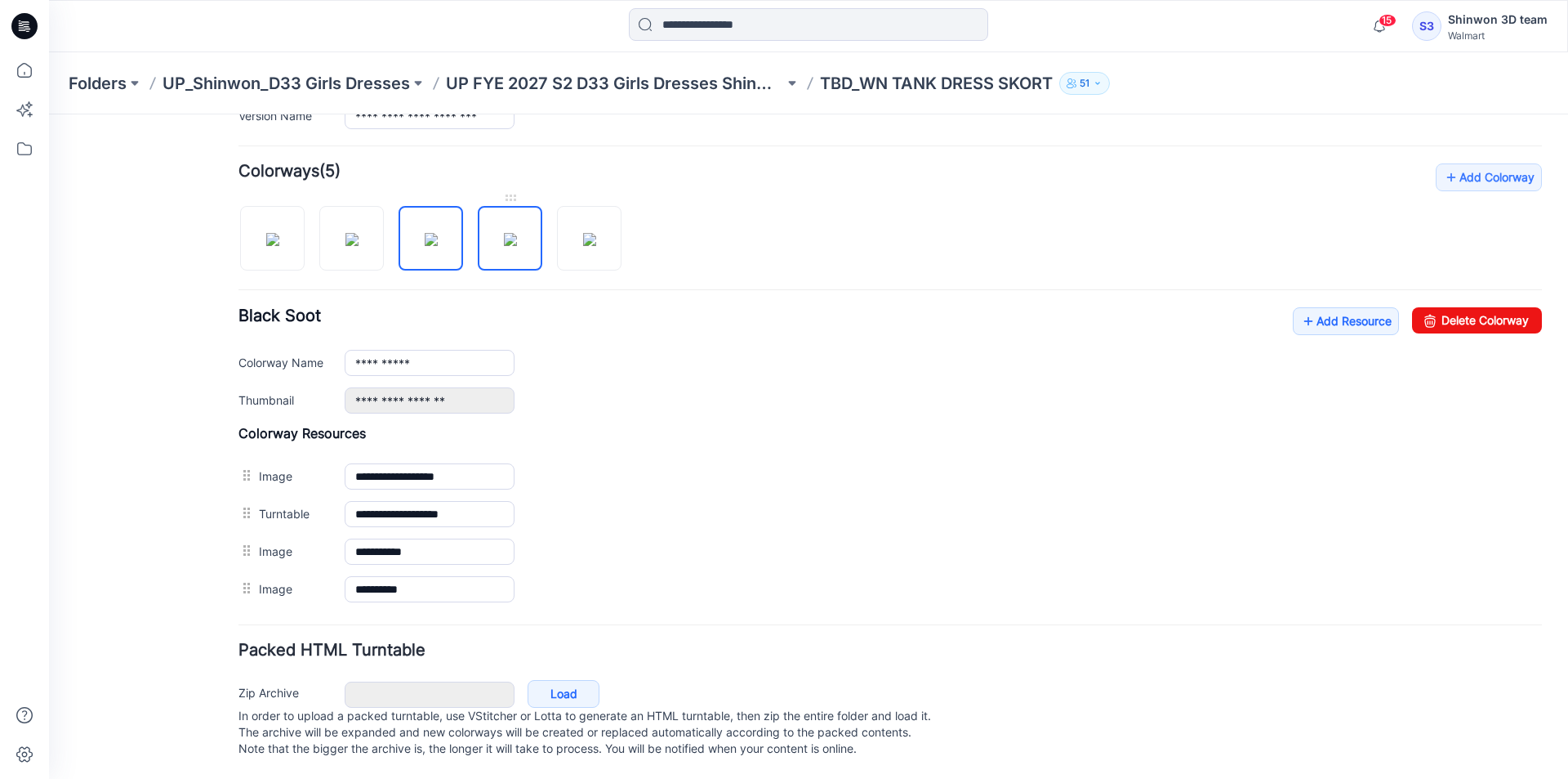
click at [504, 233] on img at bounding box center [510, 239] width 13 height 13
click at [583, 233] on img at bounding box center [590, 239] width 13 height 13
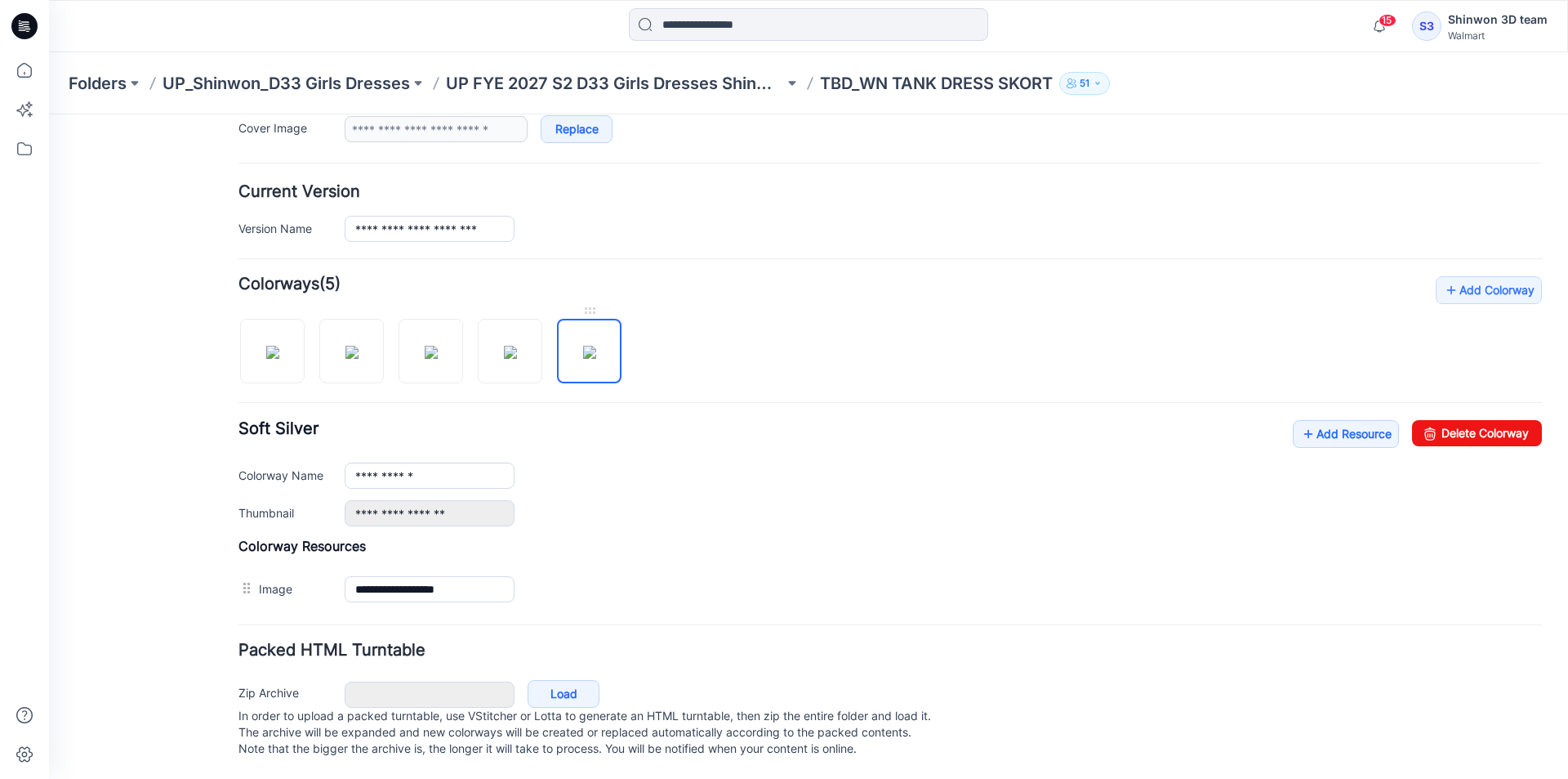
scroll to position [365, 0]
click at [517, 345] on img at bounding box center [510, 352] width 13 height 13
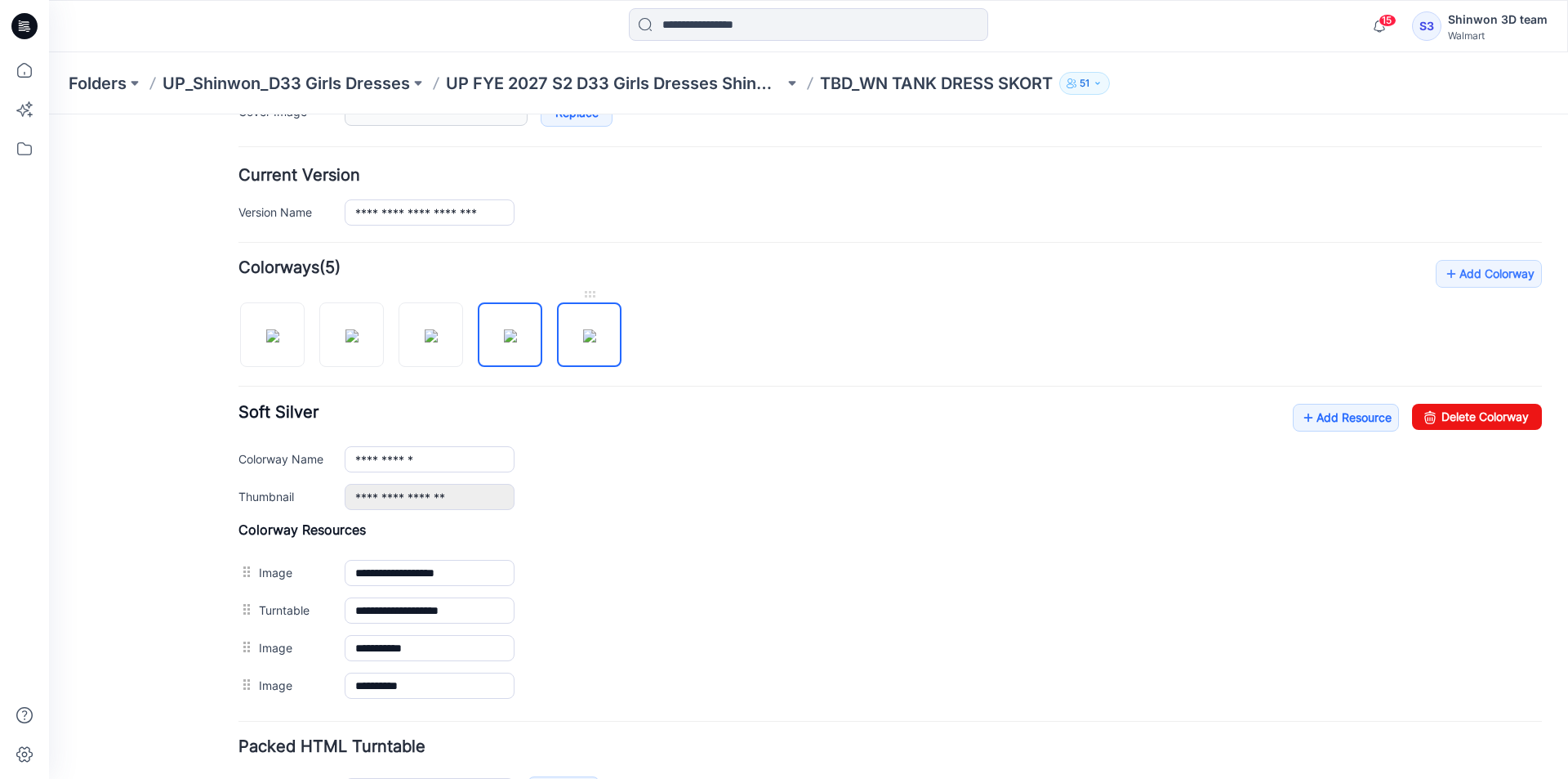
click at [558, 333] on link at bounding box center [589, 334] width 65 height 65
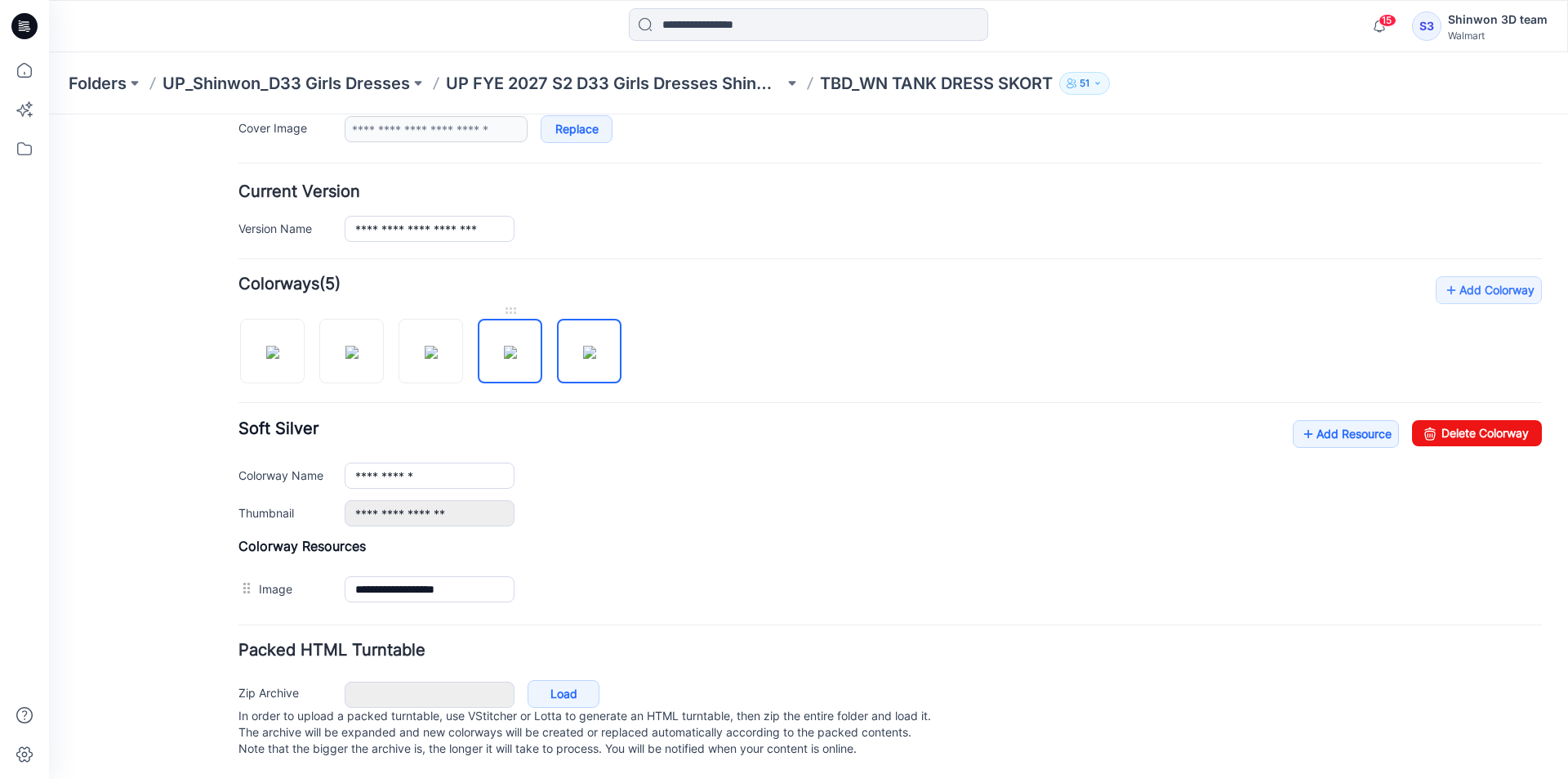
click at [514, 345] on img at bounding box center [510, 352] width 13 height 13
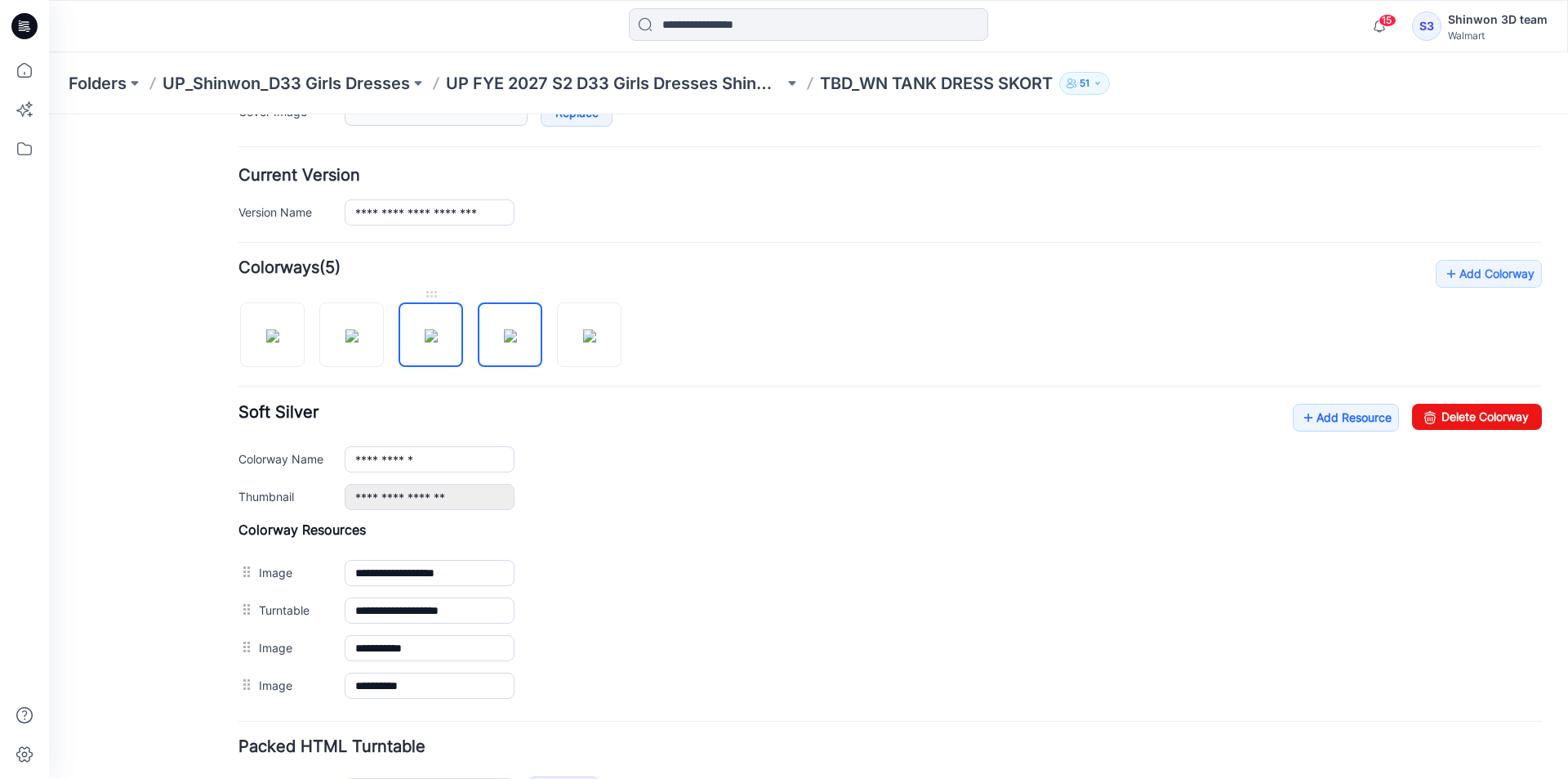
click at [434, 337] on img at bounding box center [431, 336] width 13 height 13
click at [359, 342] on img at bounding box center [351, 336] width 13 height 13
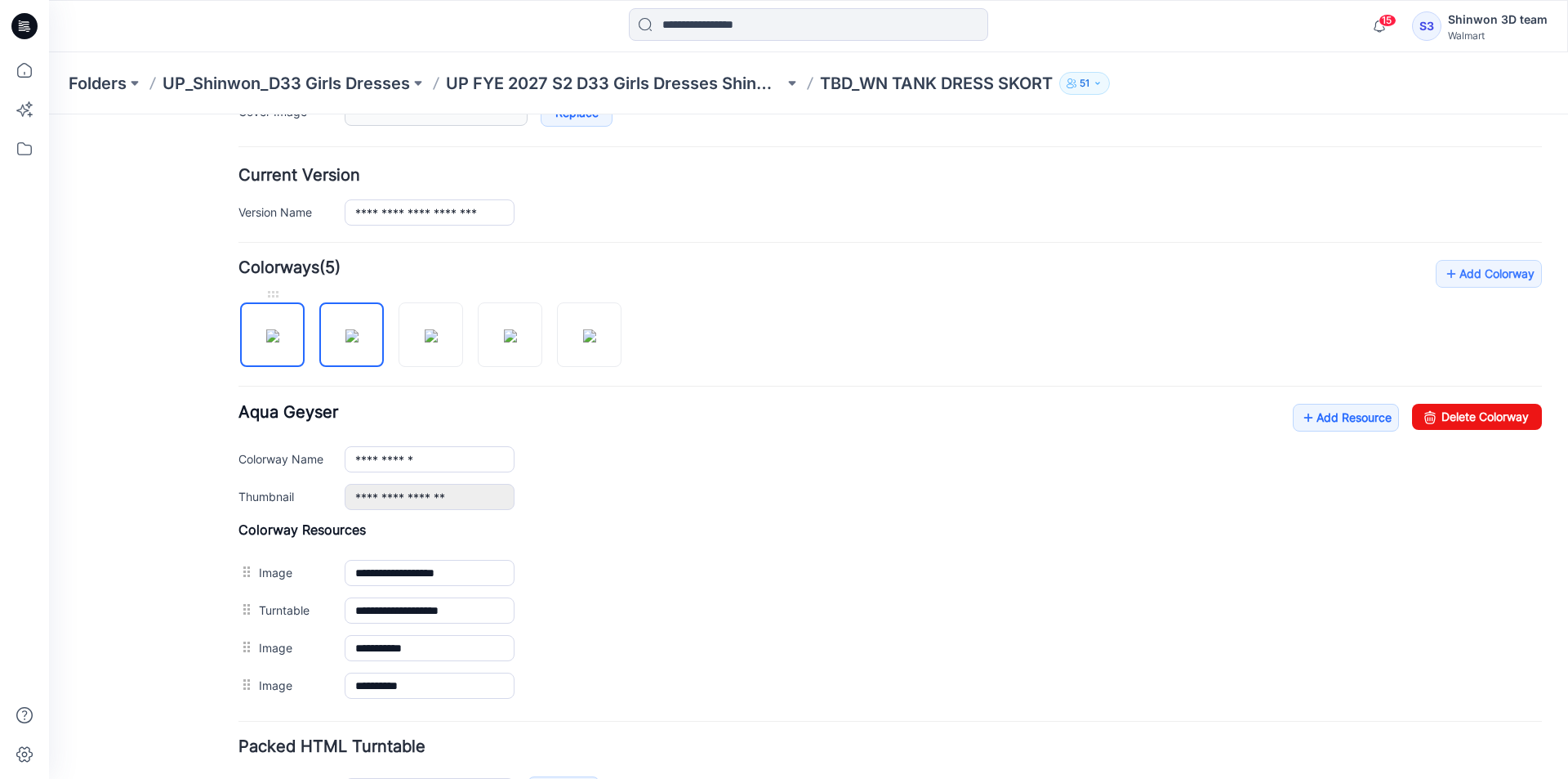
click at [279, 342] on img at bounding box center [273, 336] width 13 height 13
click at [596, 338] on img at bounding box center [590, 336] width 13 height 13
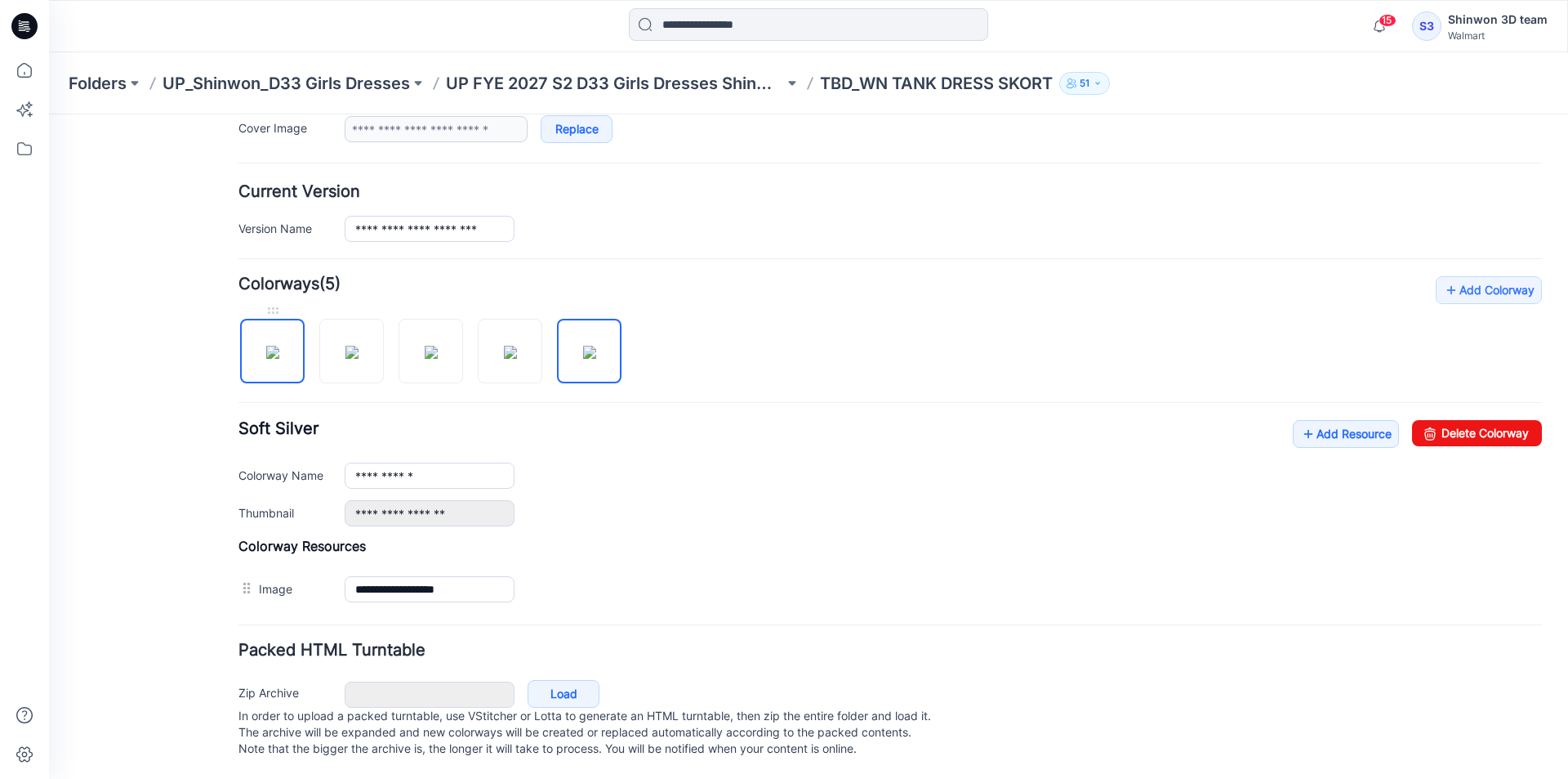
click at [274, 353] on img at bounding box center [273, 352] width 13 height 13
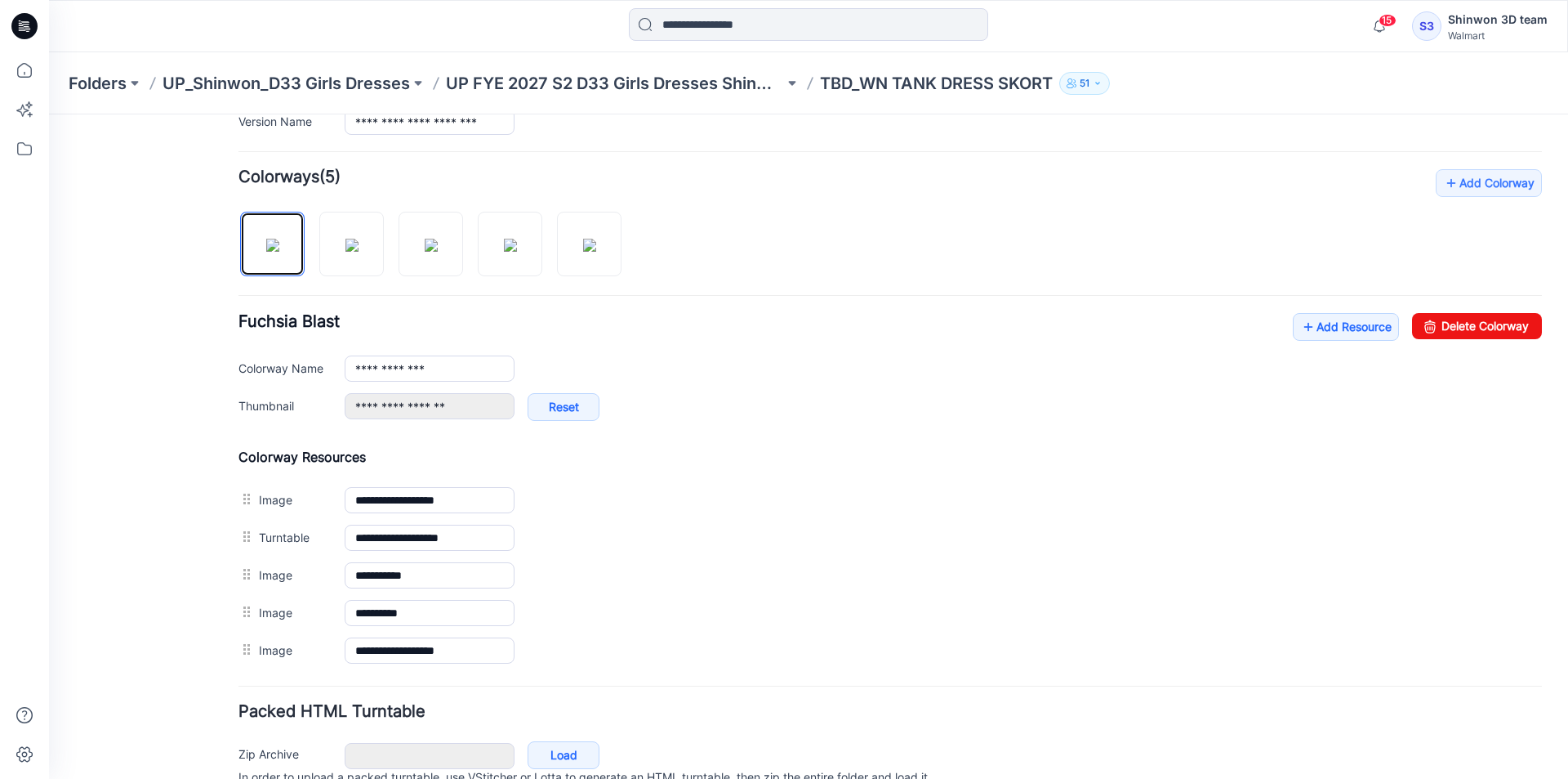
scroll to position [529, 0]
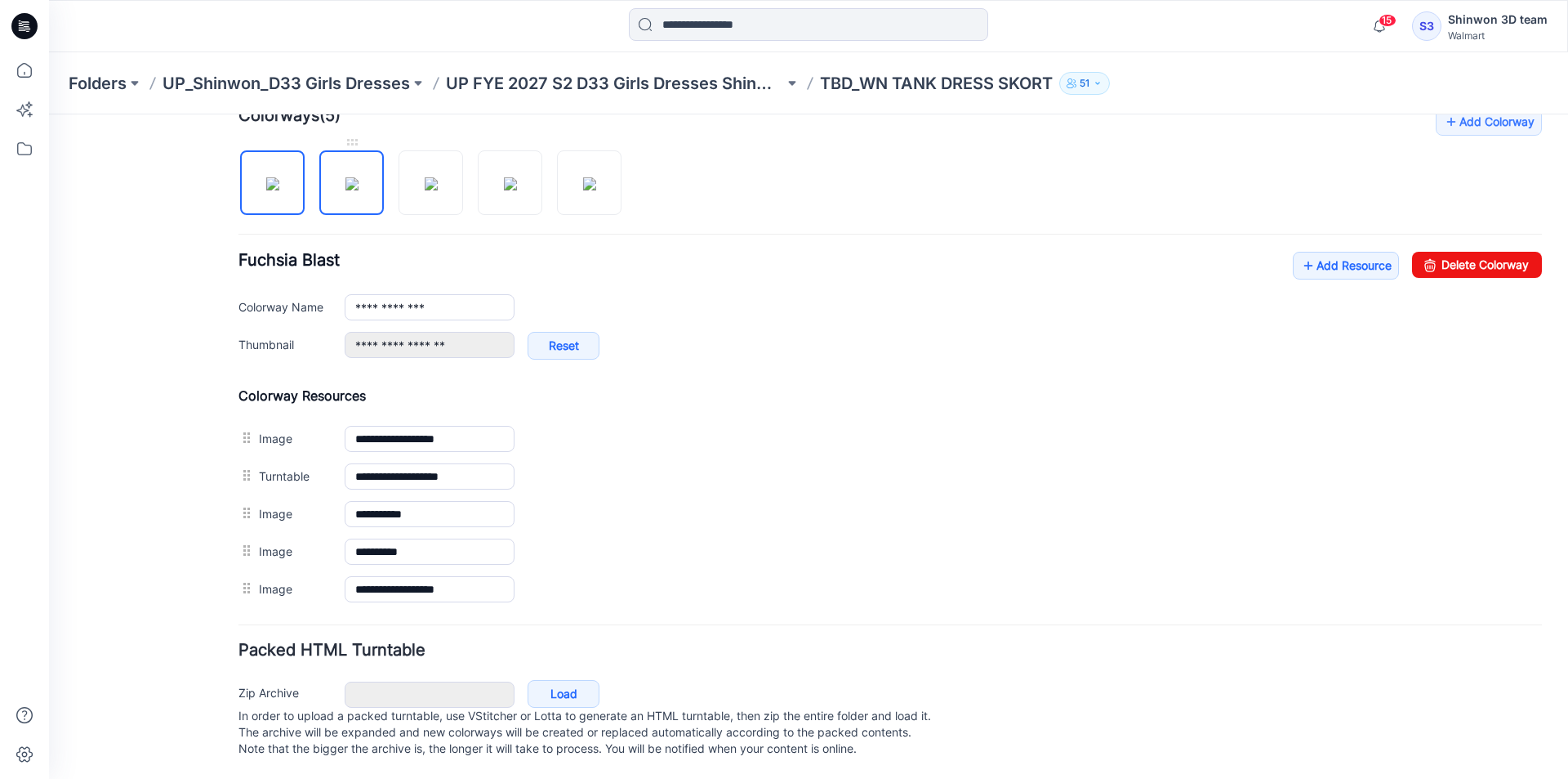
click at [370, 203] on link at bounding box center [351, 183] width 65 height 65
click at [438, 190] on img at bounding box center [431, 184] width 13 height 13
click at [504, 190] on img at bounding box center [510, 184] width 13 height 13
click at [585, 184] on img at bounding box center [590, 184] width 13 height 13
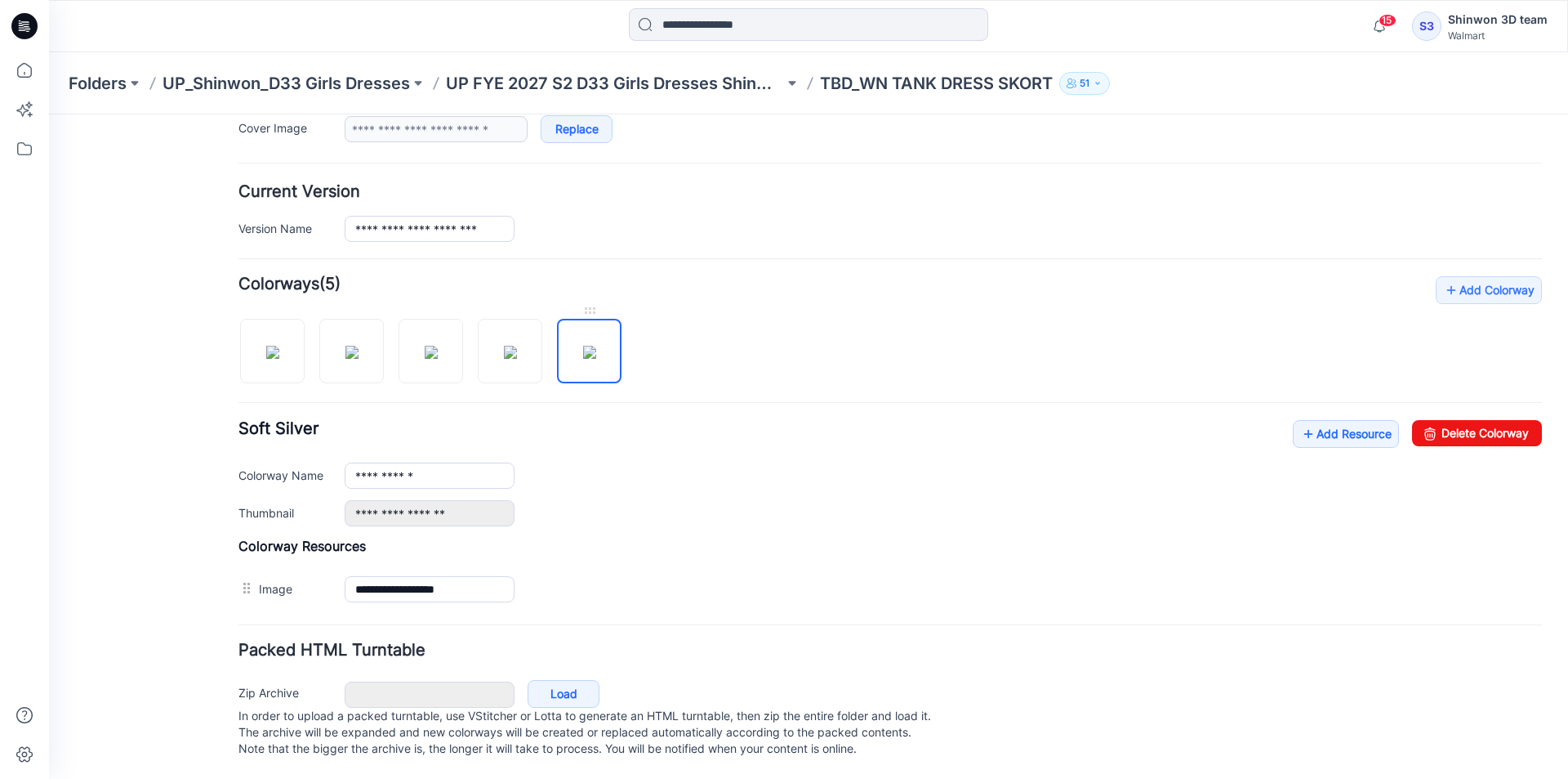
scroll to position [365, 0]
click at [504, 345] on img at bounding box center [510, 352] width 13 height 13
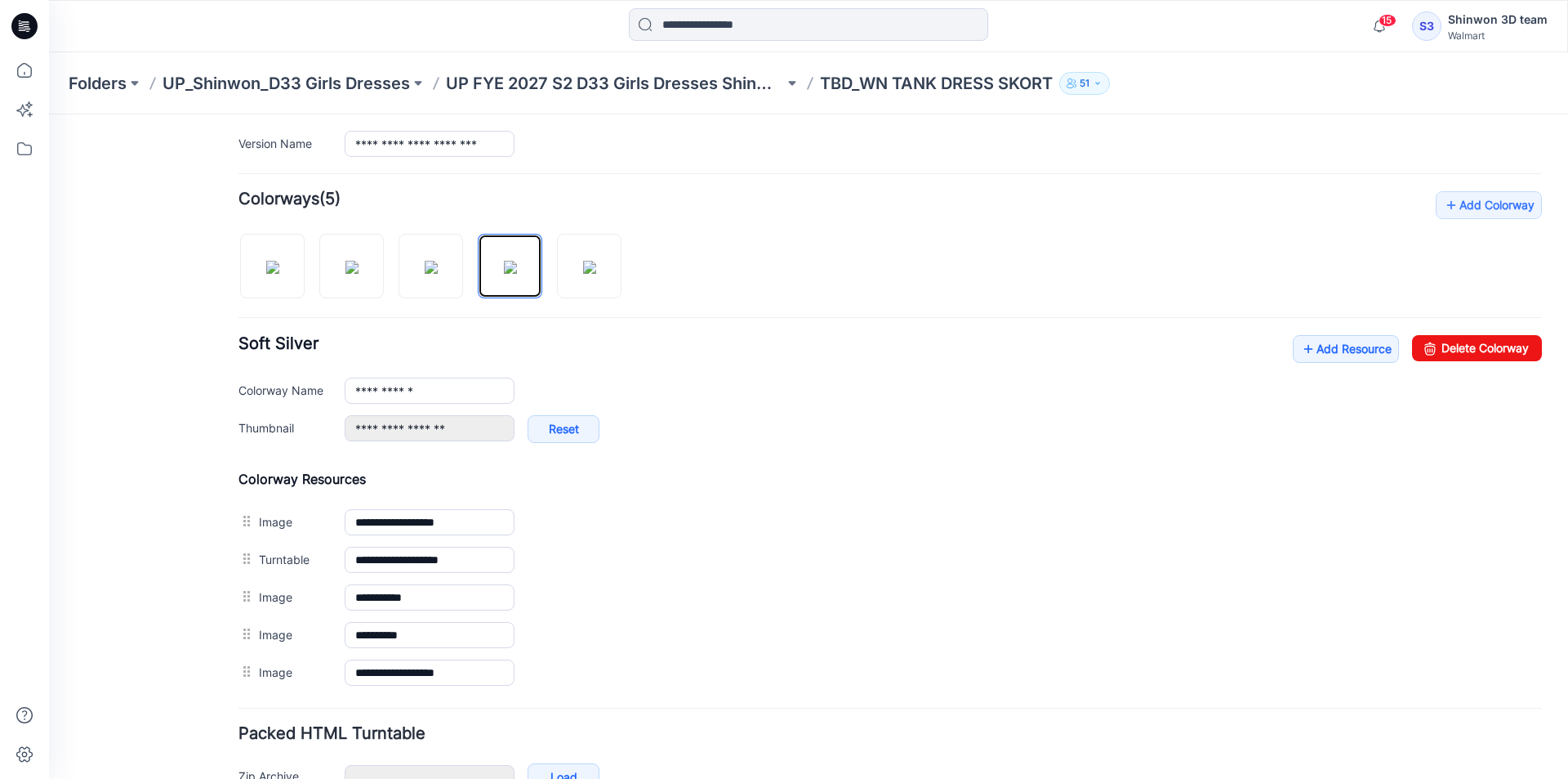
scroll to position [533, 0]
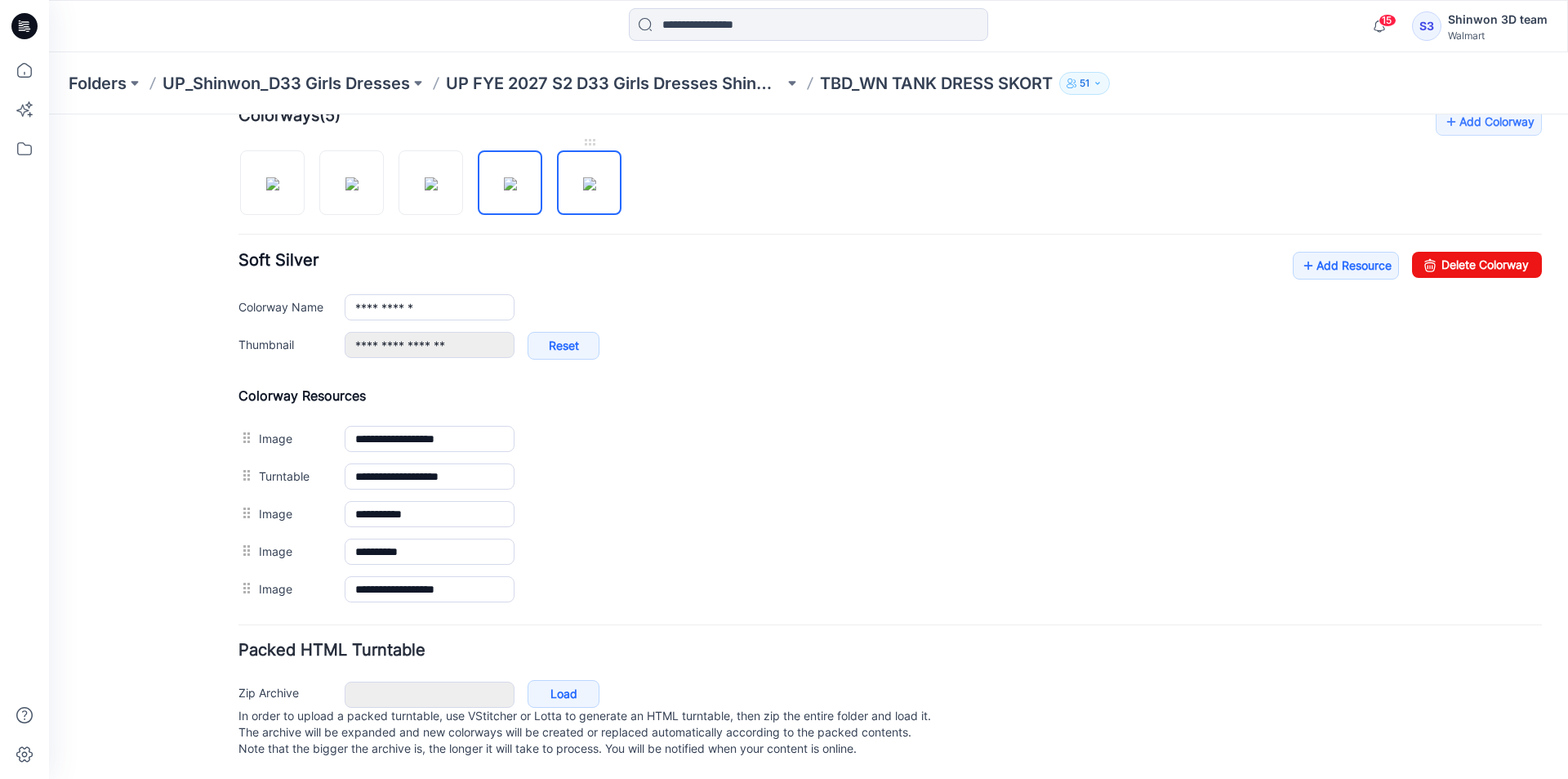
click at [596, 177] on img at bounding box center [590, 184] width 13 height 13
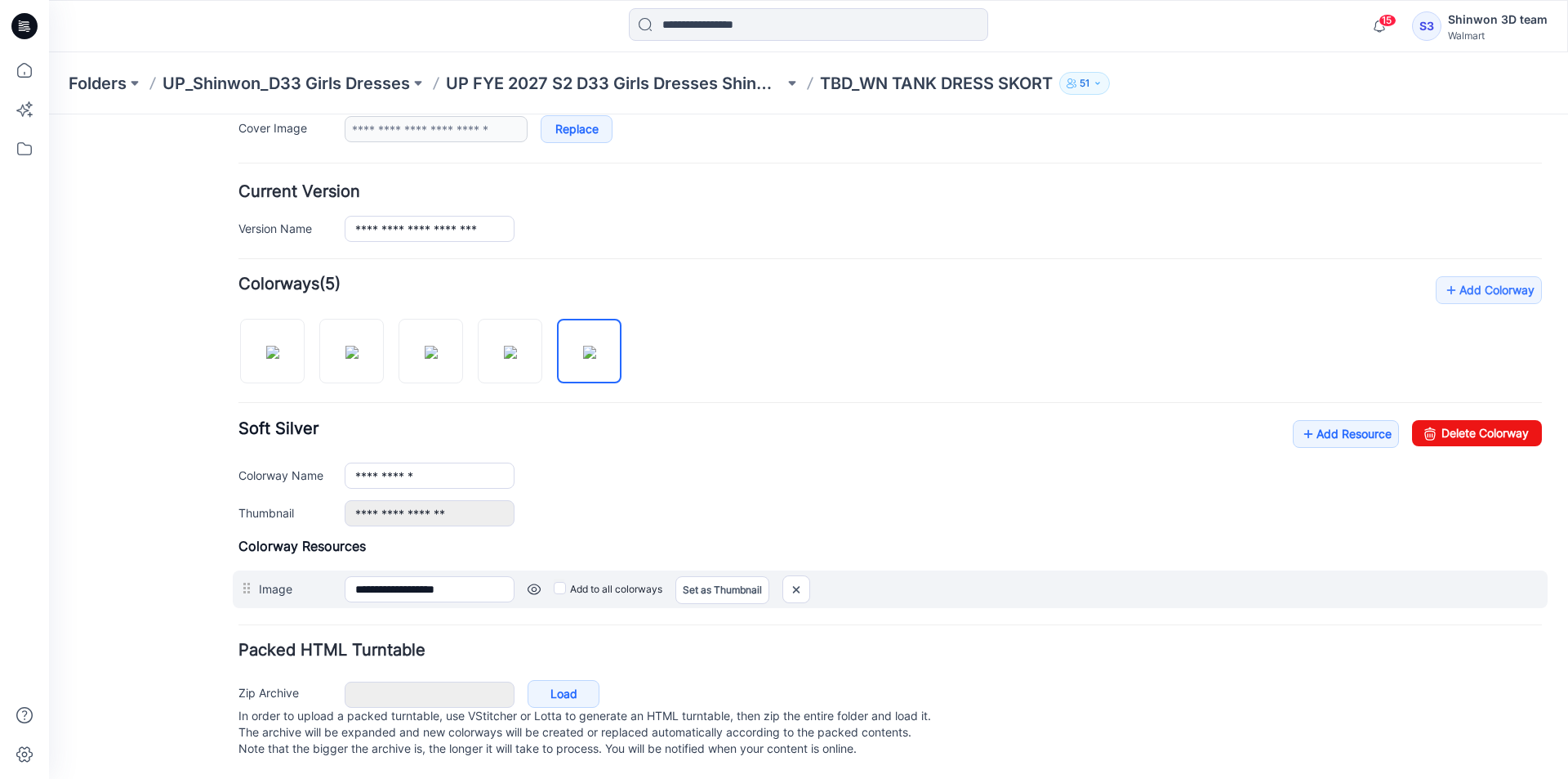
click at [49, 114] on div "Add to all colorways Set as Thumbnail Unset as Thumbnail" at bounding box center [49, 114] width 0 height 0
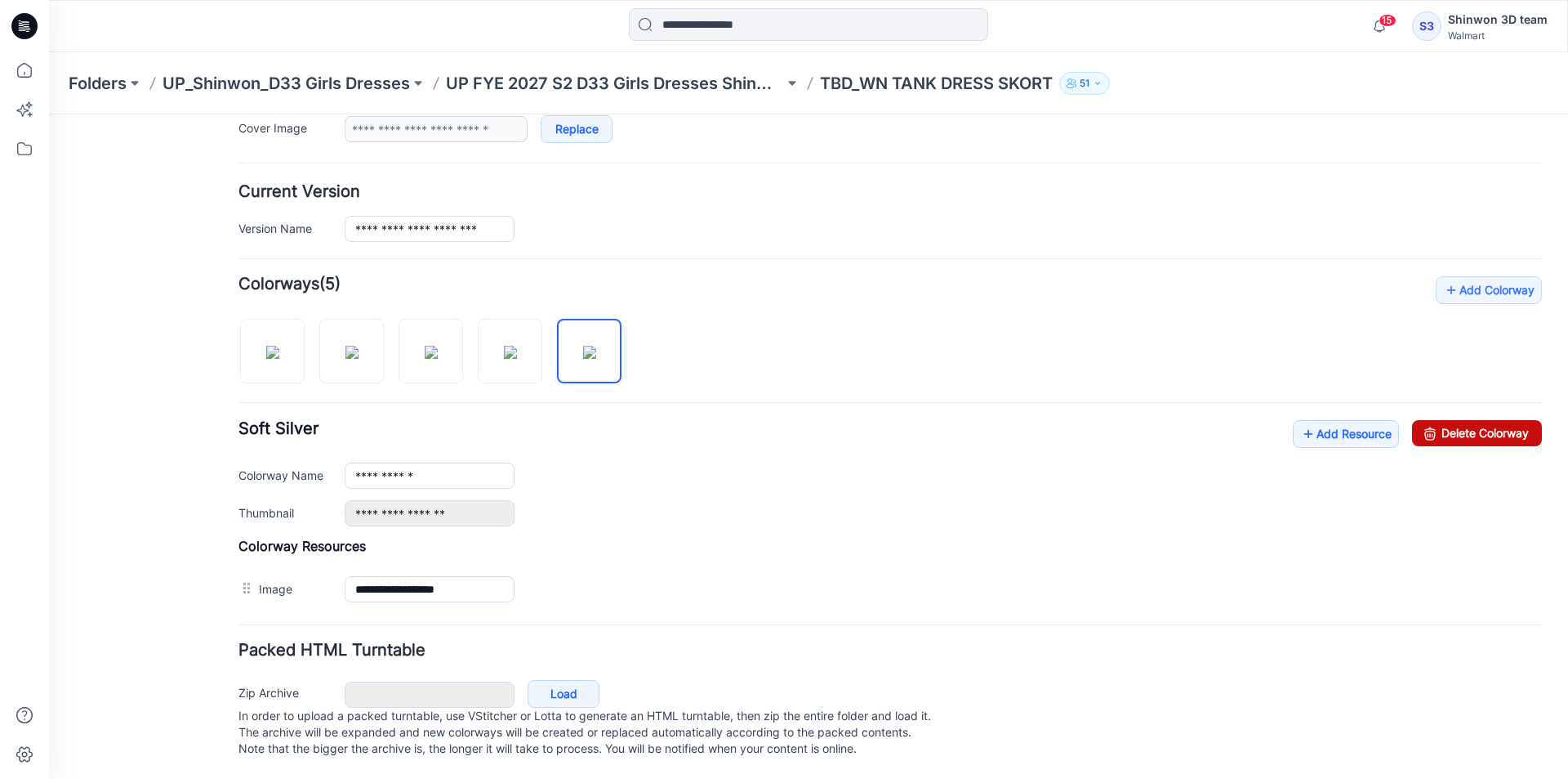
click at [1461, 420] on link "Delete Colorway" at bounding box center [1477, 433] width 130 height 26
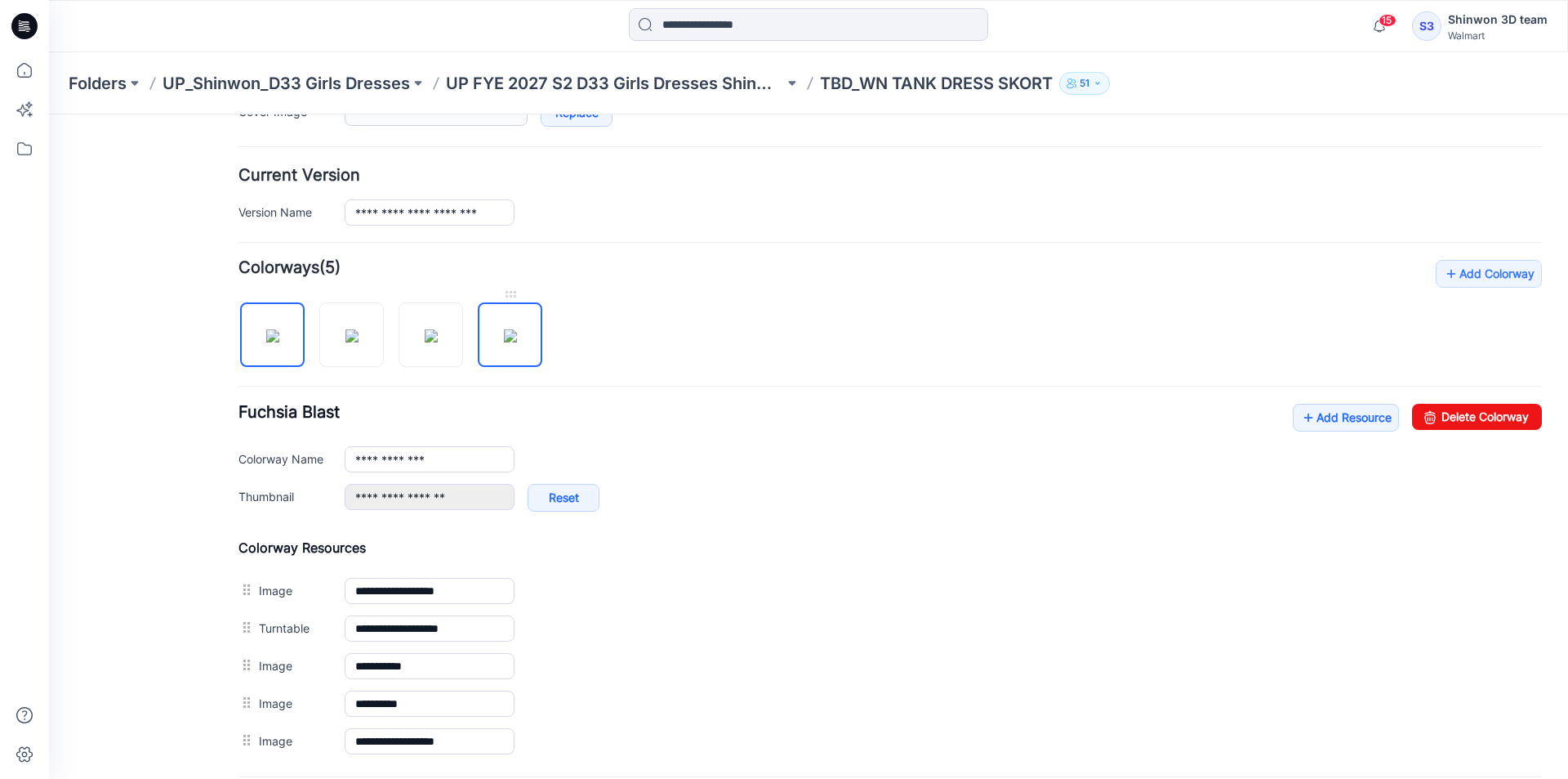
click at [513, 342] on img at bounding box center [510, 336] width 13 height 13
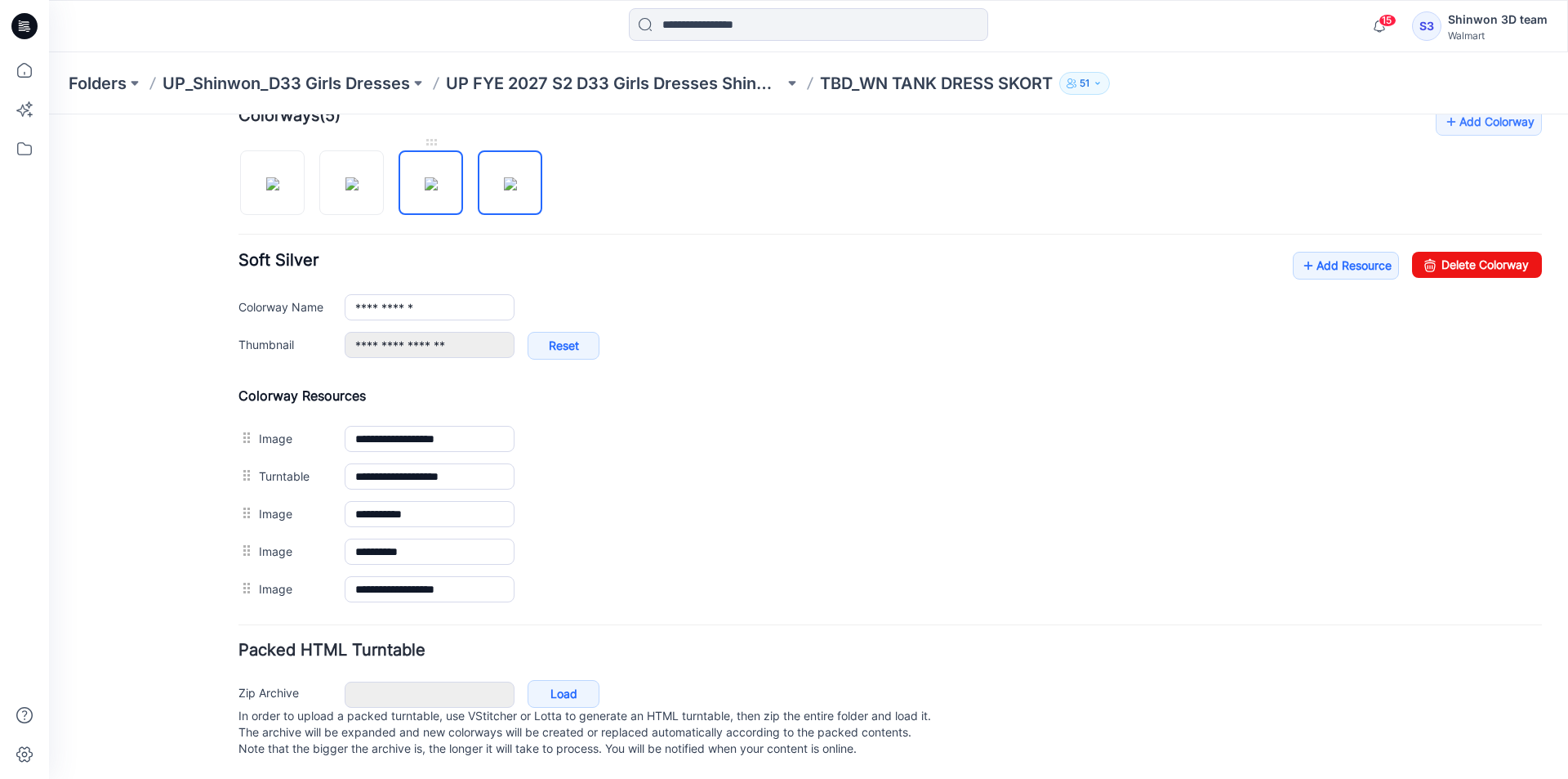
click at [430, 177] on img at bounding box center [431, 184] width 13 height 13
click at [359, 181] on img at bounding box center [351, 184] width 13 height 13
click at [279, 180] on img at bounding box center [273, 184] width 13 height 13
click at [517, 177] on img at bounding box center [510, 184] width 13 height 13
click at [438, 178] on img at bounding box center [431, 184] width 13 height 13
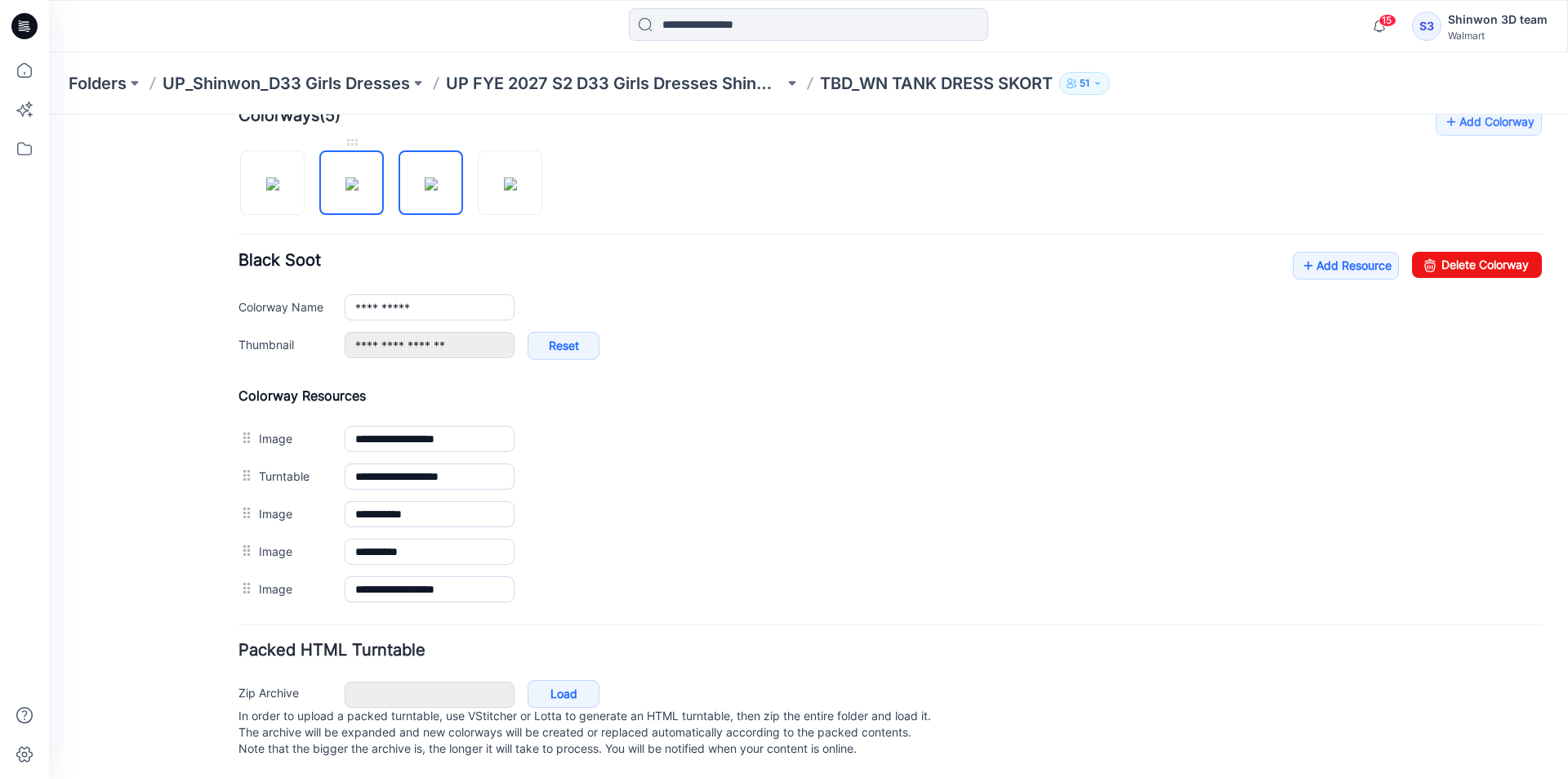
click at [359, 189] on img at bounding box center [351, 184] width 13 height 13
click at [267, 190] on img at bounding box center [273, 184] width 13 height 13
click at [510, 190] on img at bounding box center [510, 184] width 13 height 13
click at [305, 177] on div at bounding box center [396, 174] width 317 height 84
click at [279, 177] on img at bounding box center [273, 184] width 13 height 13
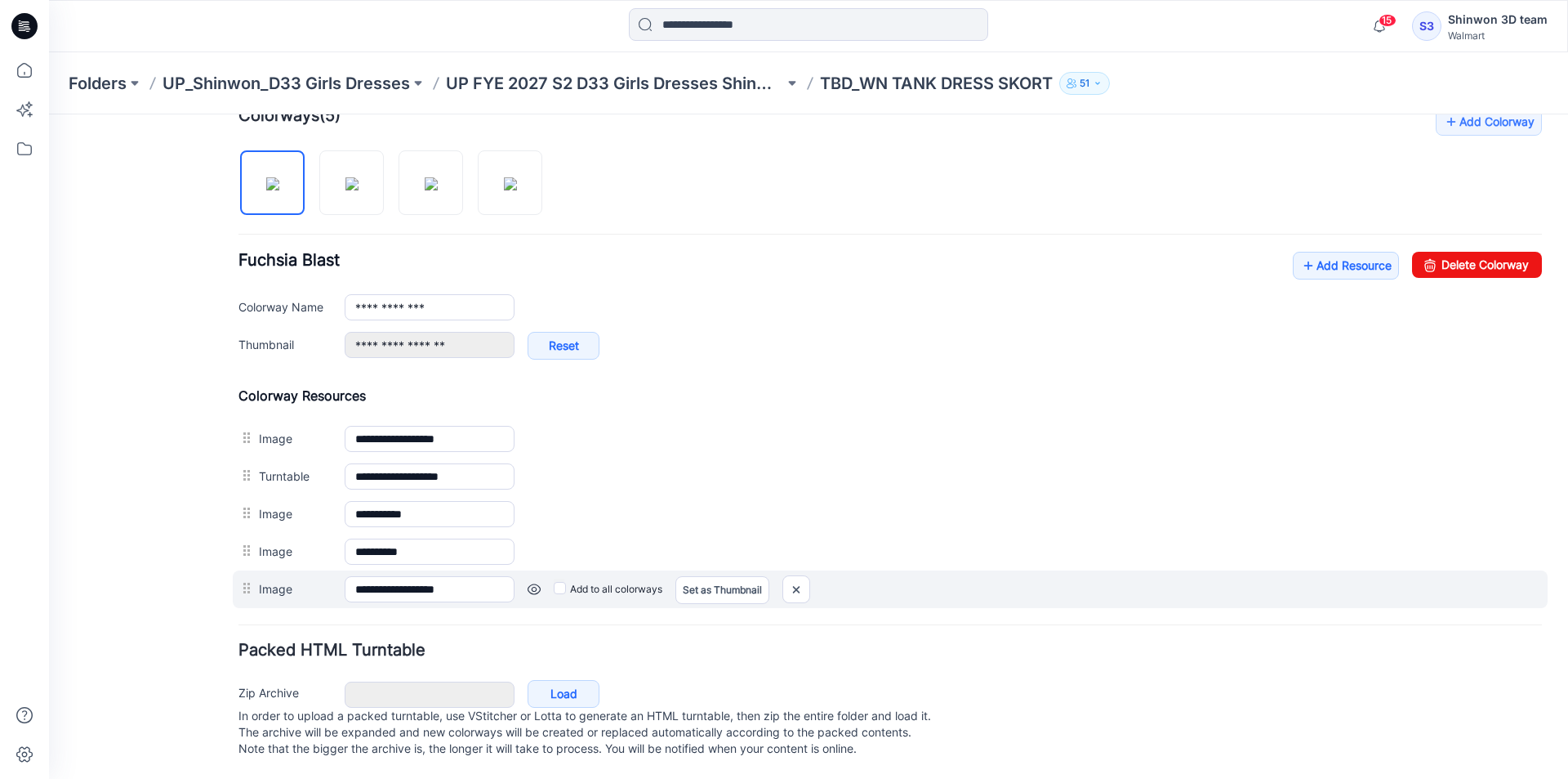
click at [49, 114] on link at bounding box center [49, 114] width 0 height 0
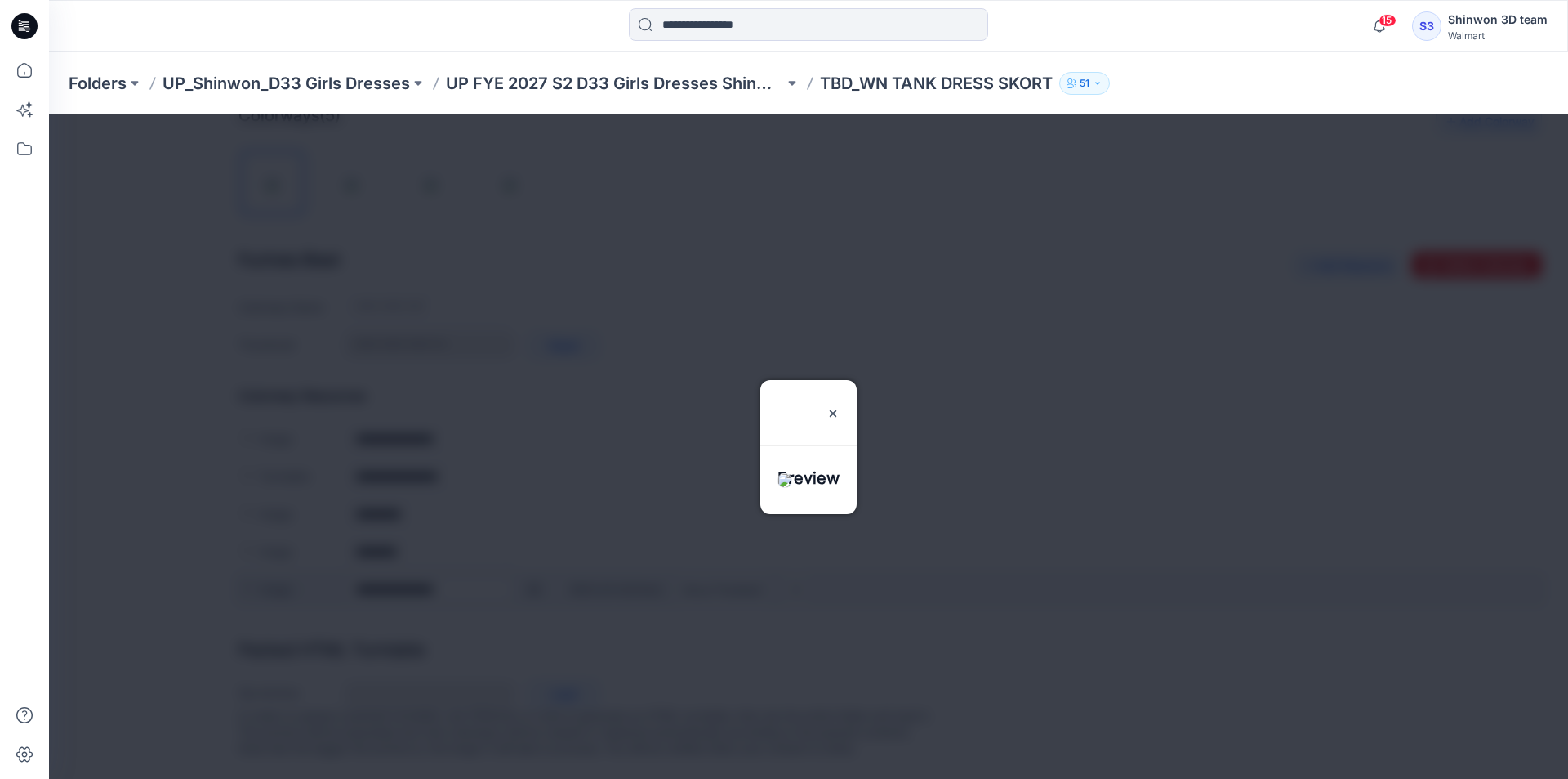
click at [536, 578] on div at bounding box center [809, 446] width 1519 height 664
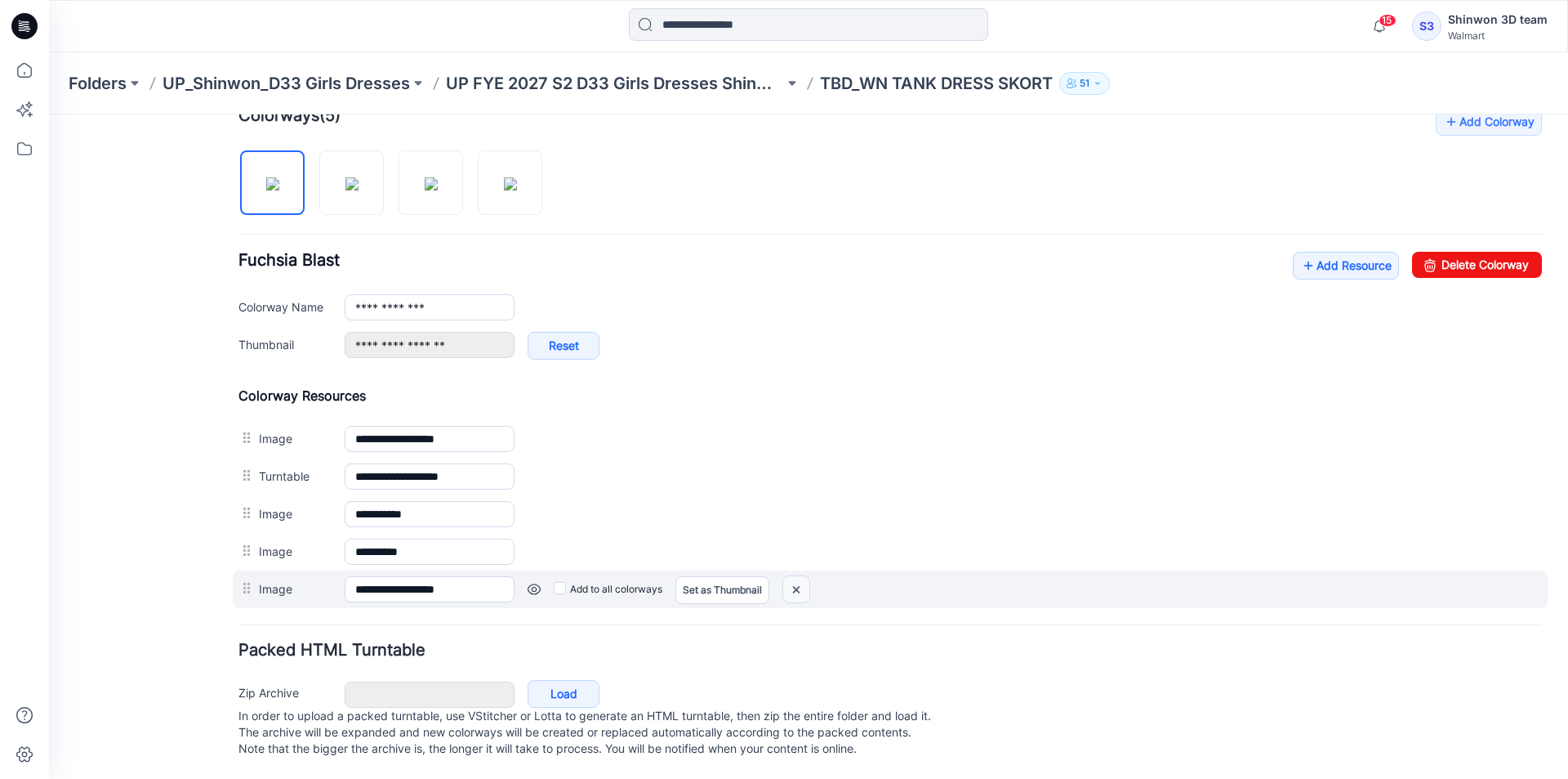
click at [49, 114] on img at bounding box center [49, 114] width 0 height 0
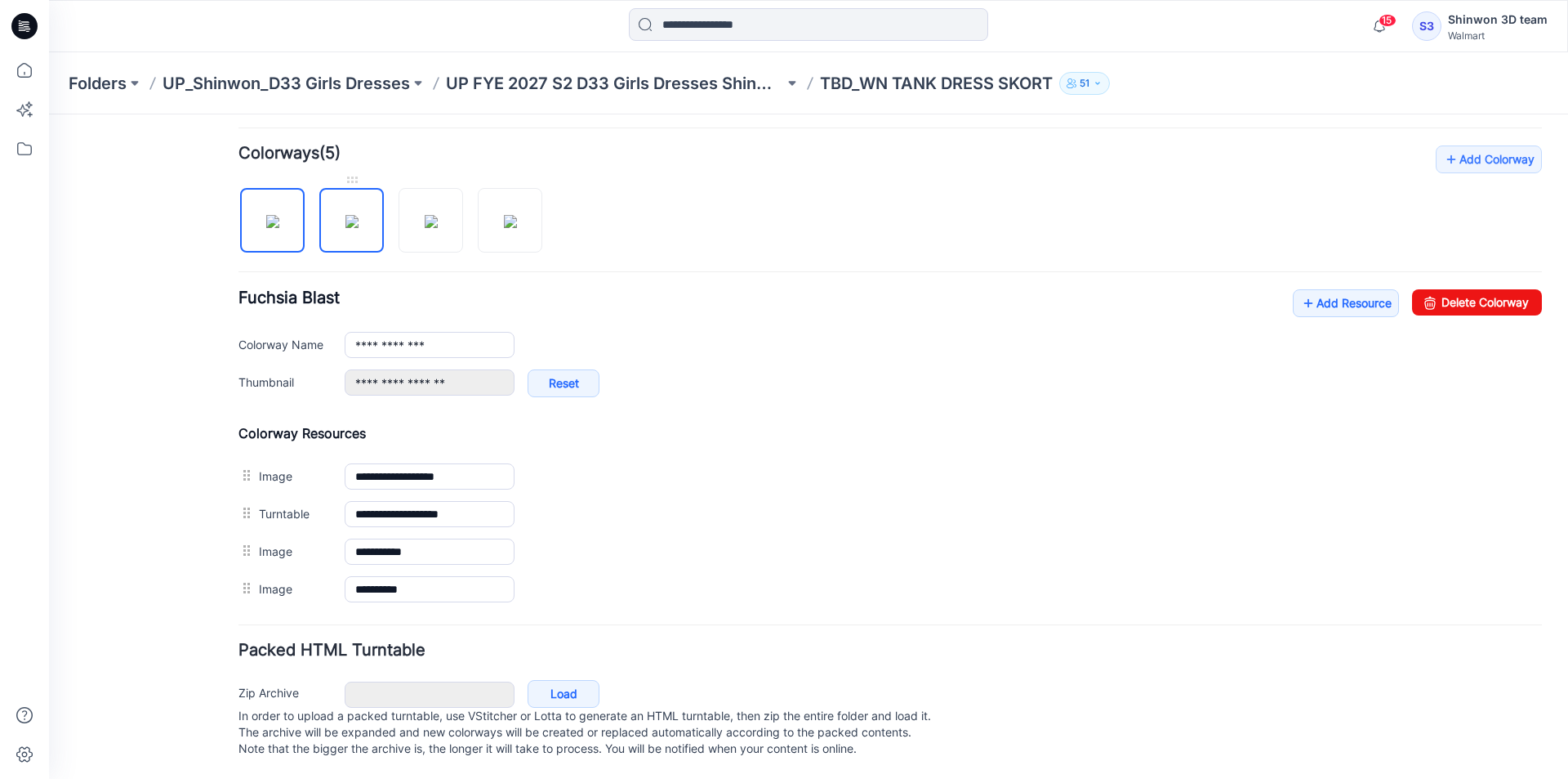
scroll to position [478, 0]
click at [359, 221] on img at bounding box center [351, 223] width 13 height 13
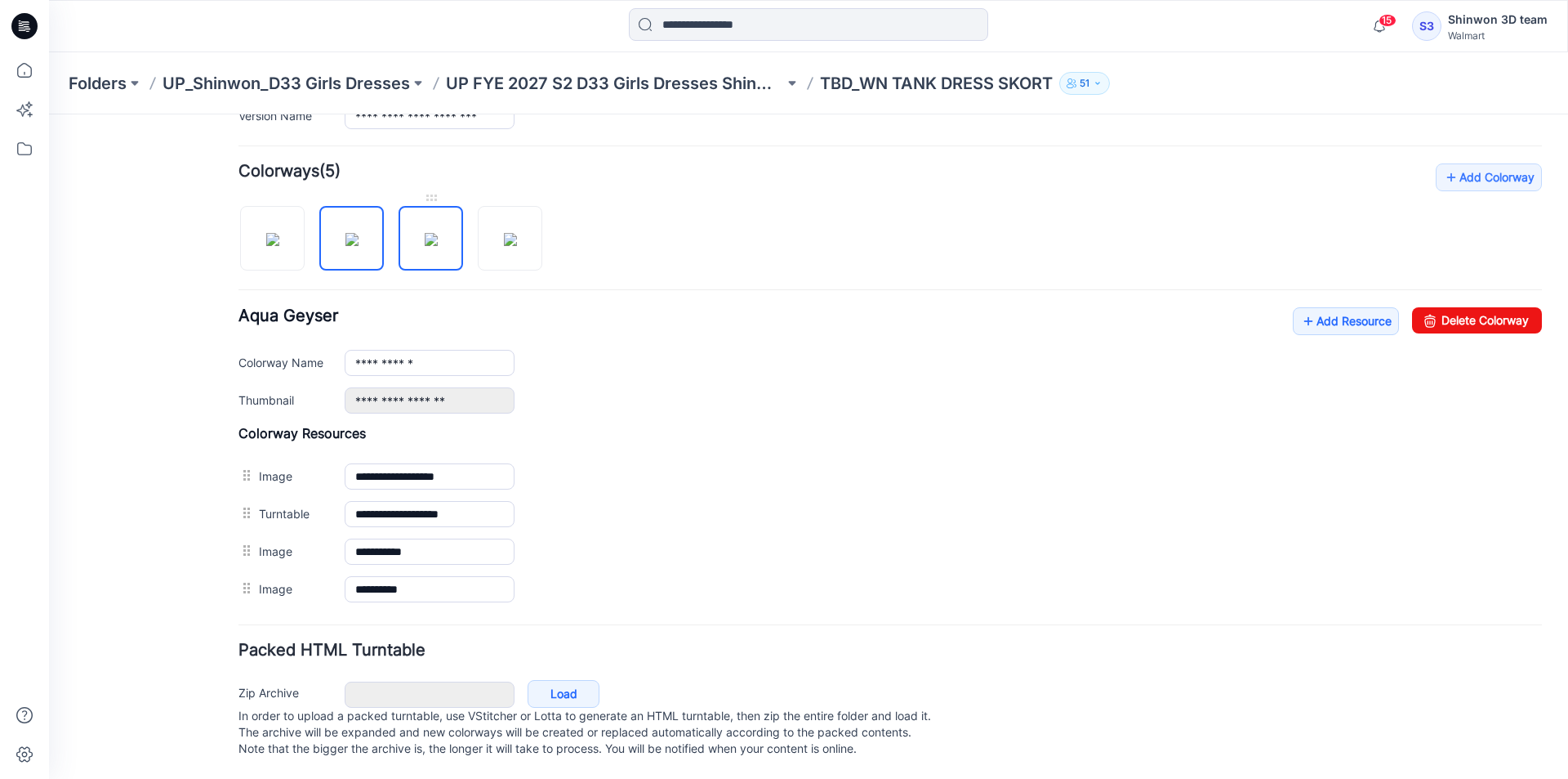
click at [424, 233] on img at bounding box center [431, 239] width 13 height 13
click at [517, 233] on img at bounding box center [510, 239] width 13 height 13
type input "**********"
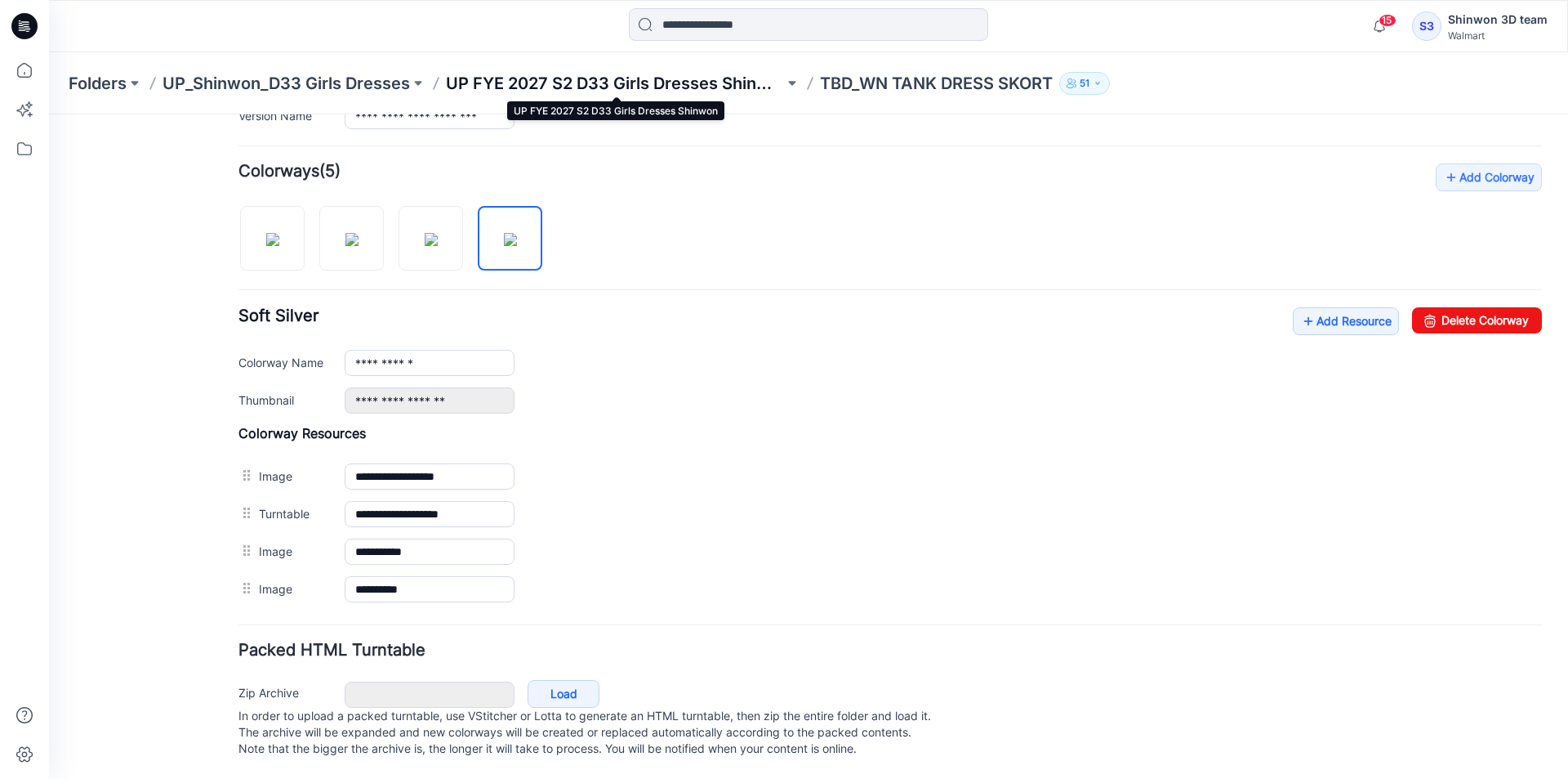
click at [731, 74] on p "UP FYE 2027 S2 D33 Girls Dresses Shinwon" at bounding box center [614, 83] width 338 height 23
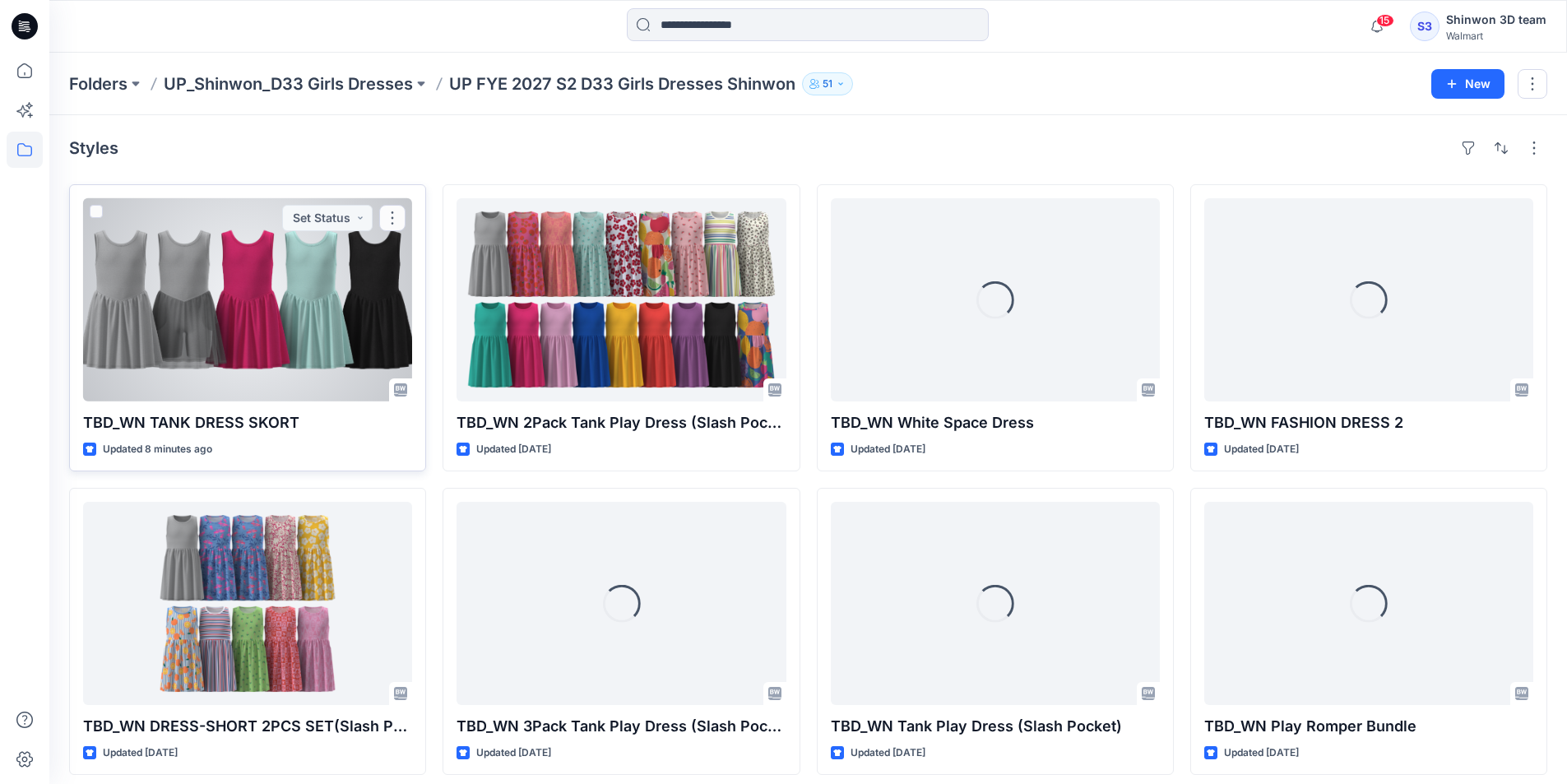
click at [315, 340] on div at bounding box center [247, 300] width 329 height 203
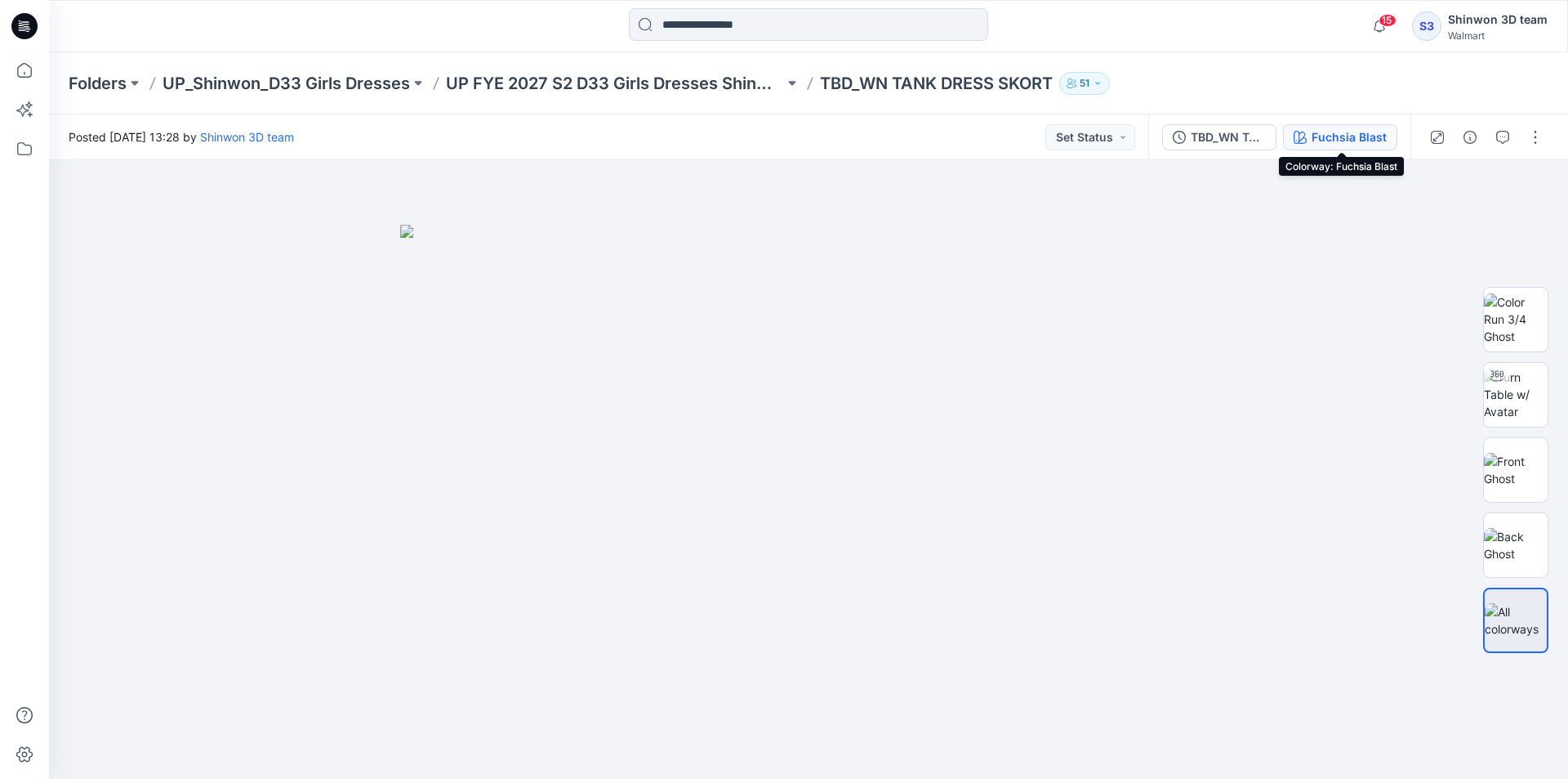
click at [1327, 126] on button "Fuchsia Blast" at bounding box center [1339, 137] width 114 height 26
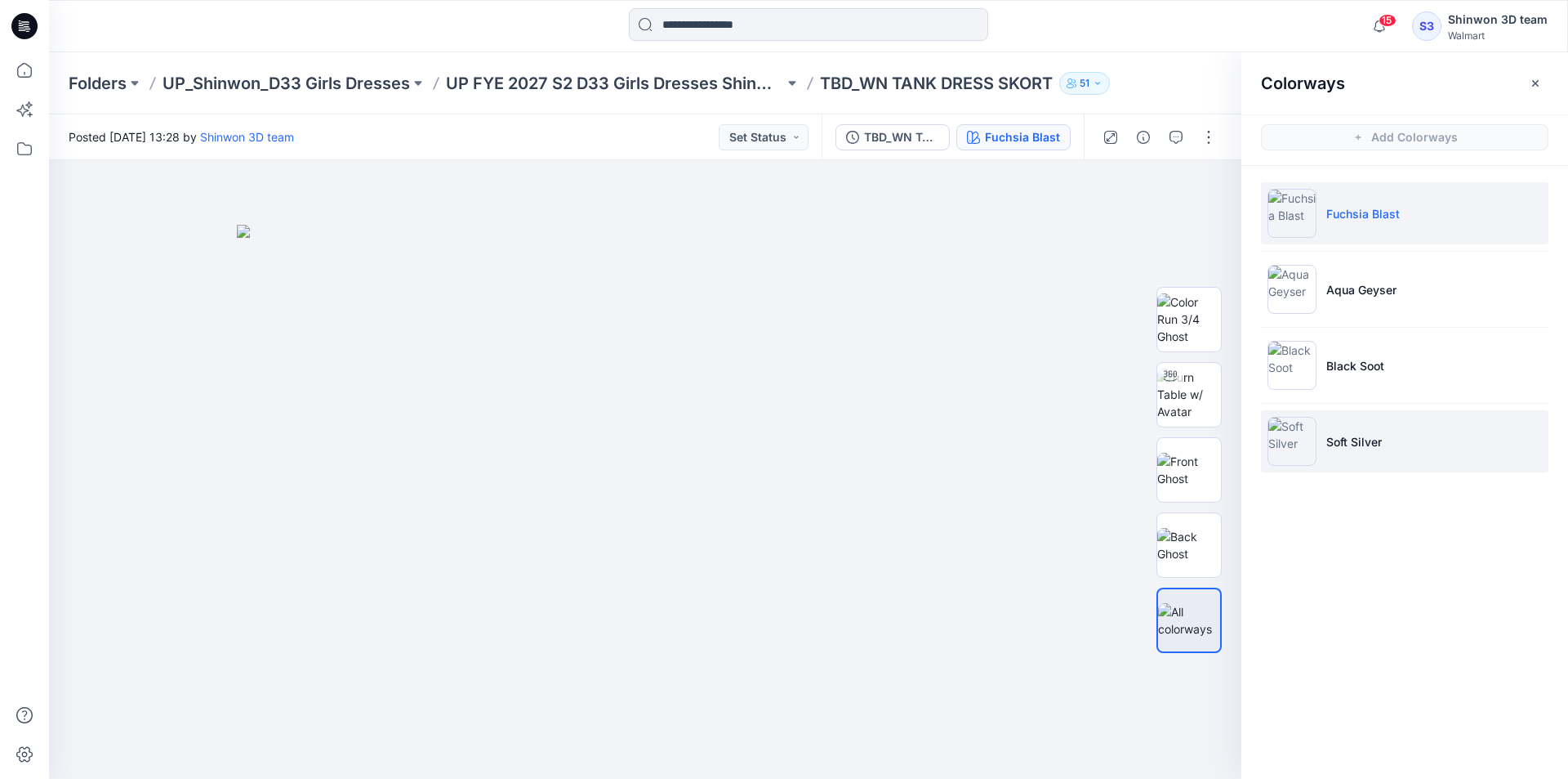
click at [1316, 470] on li "Soft Silver" at bounding box center [1404, 441] width 287 height 62
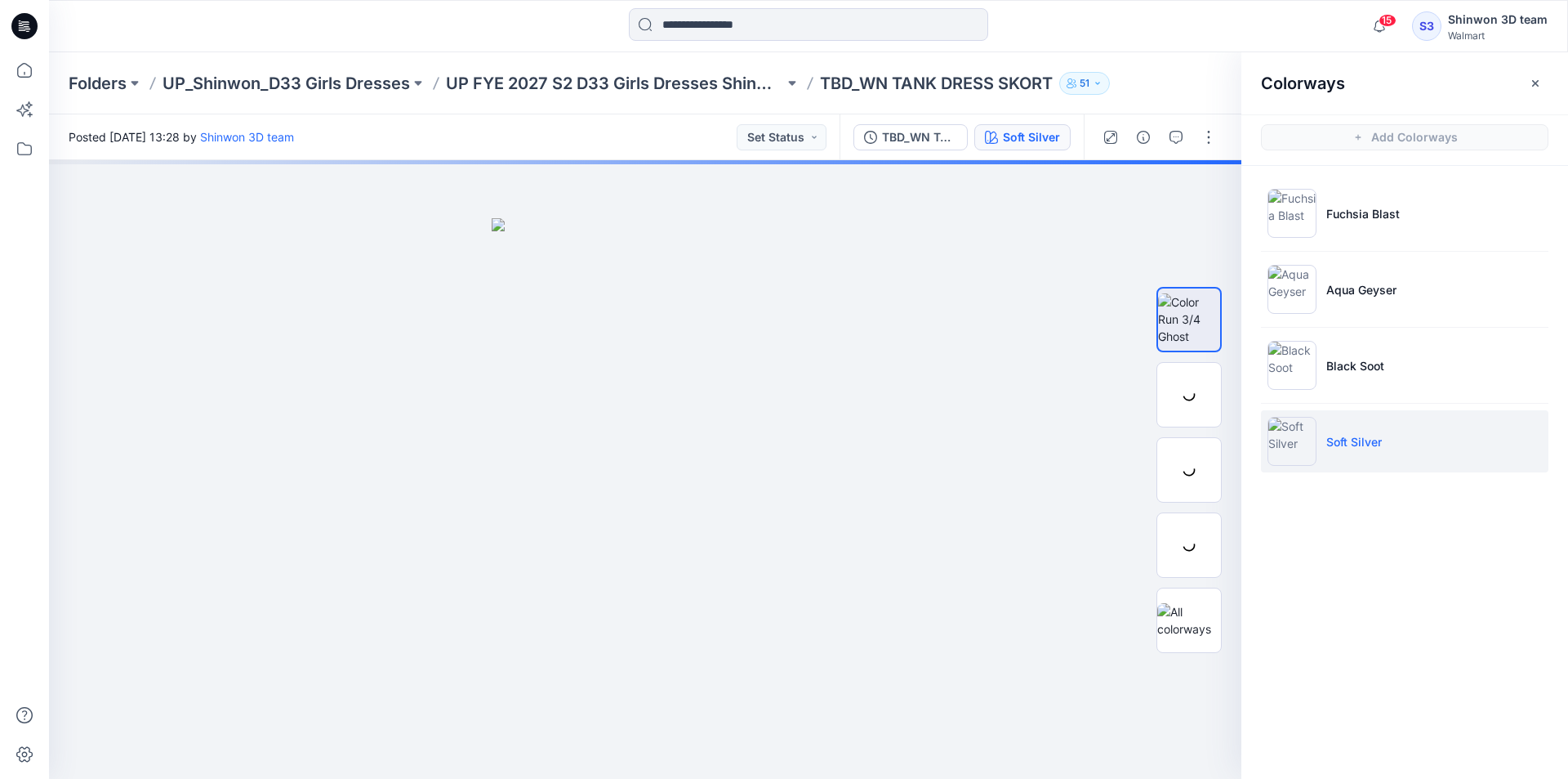
click at [1349, 454] on li "Soft Silver" at bounding box center [1404, 441] width 287 height 62
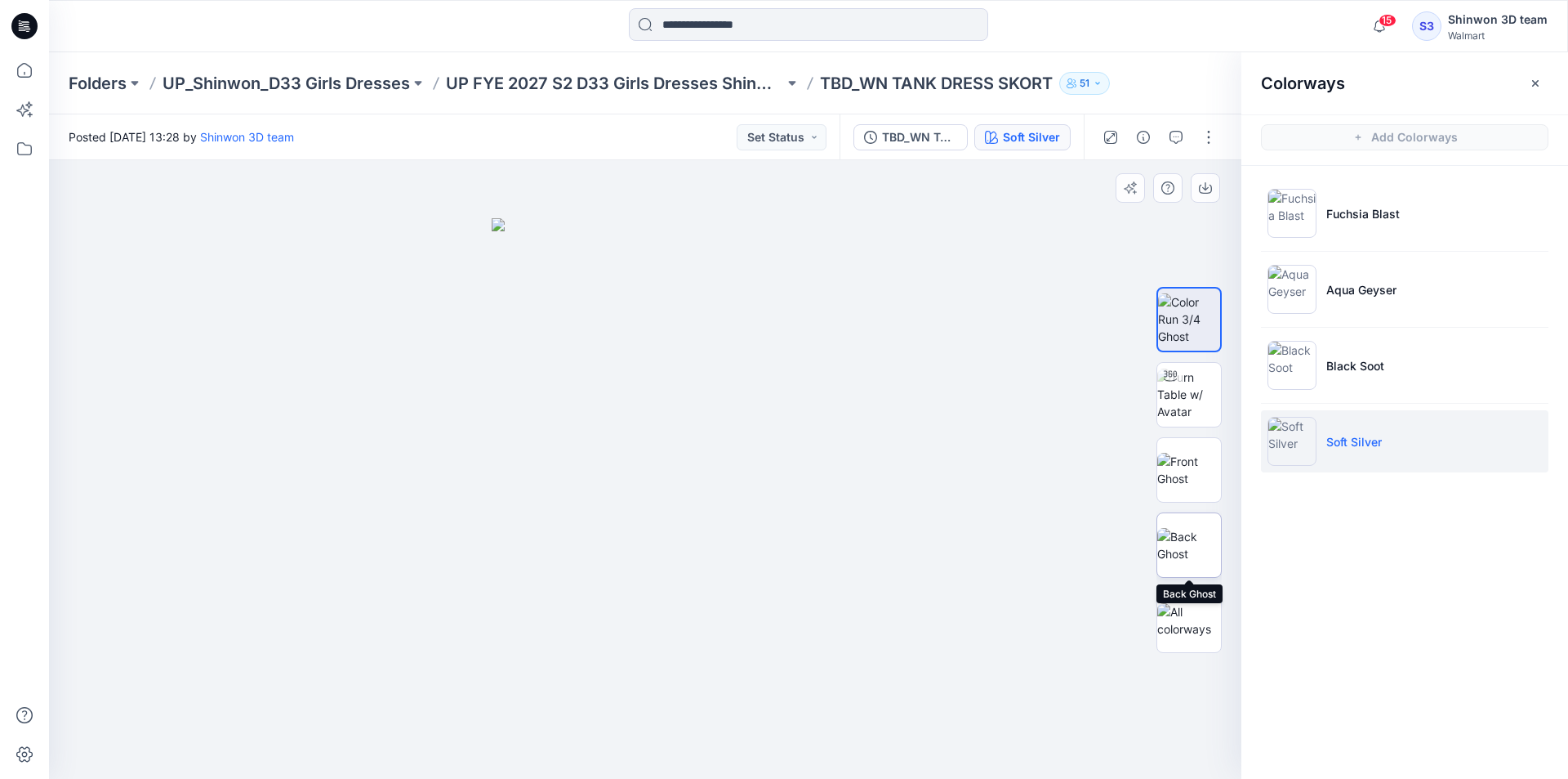
click at [1186, 555] on img at bounding box center [1189, 545] width 64 height 35
click at [1538, 70] on button "button" at bounding box center [1535, 83] width 26 height 26
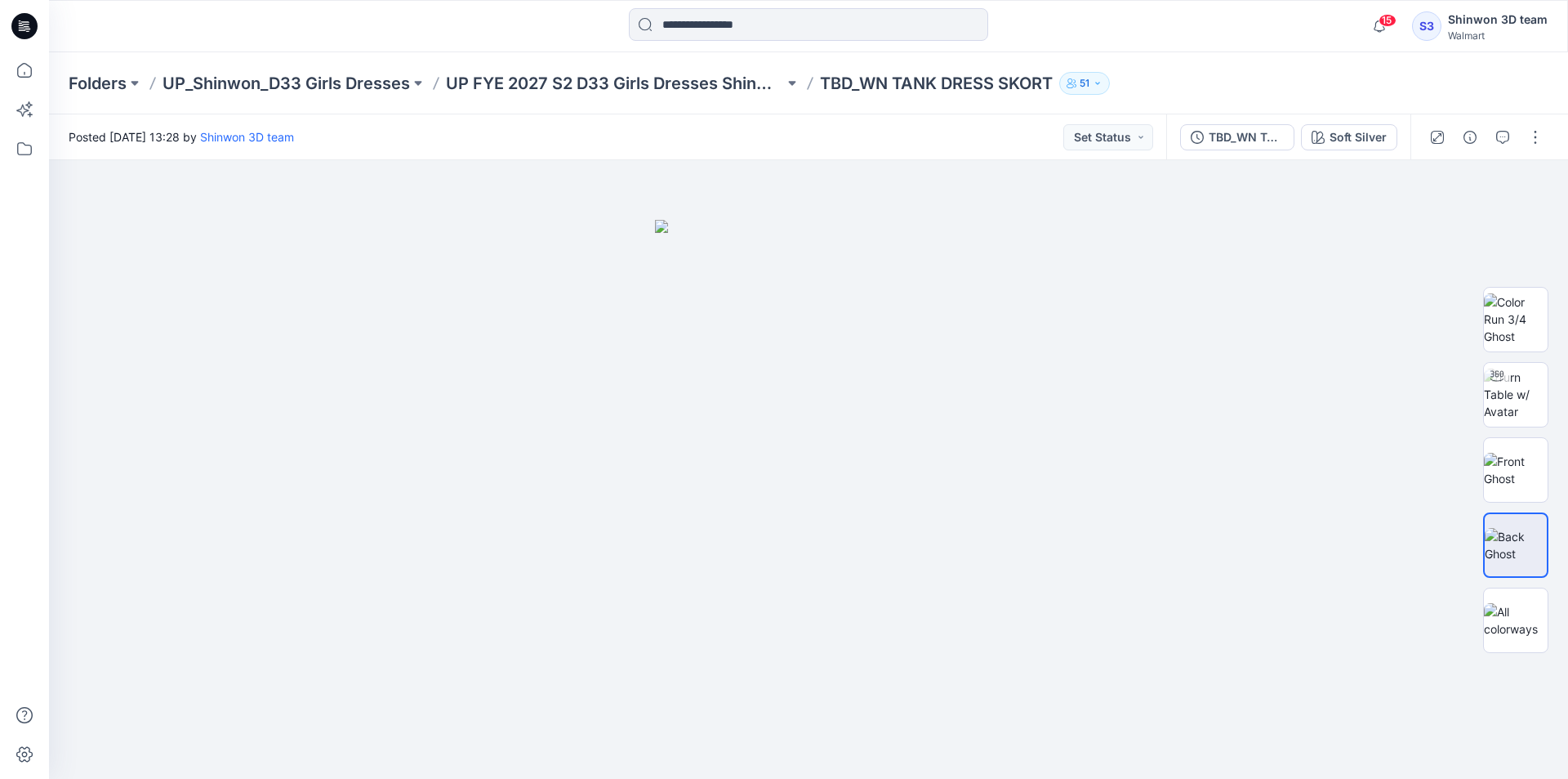
click at [1157, 20] on div at bounding box center [809, 26] width 759 height 36
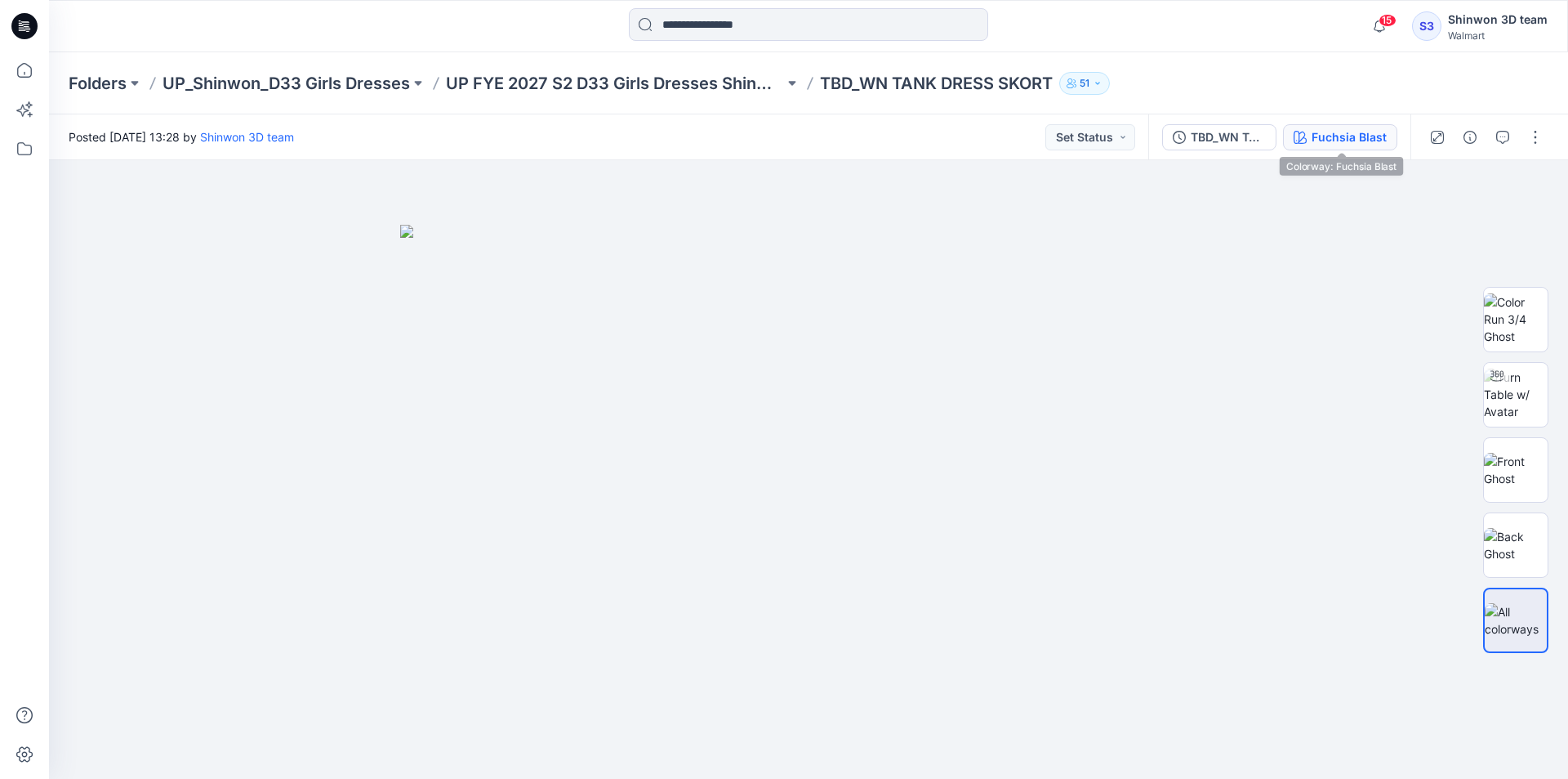
click at [1366, 137] on div "Fuchsia Blast" at bounding box center [1349, 137] width 75 height 18
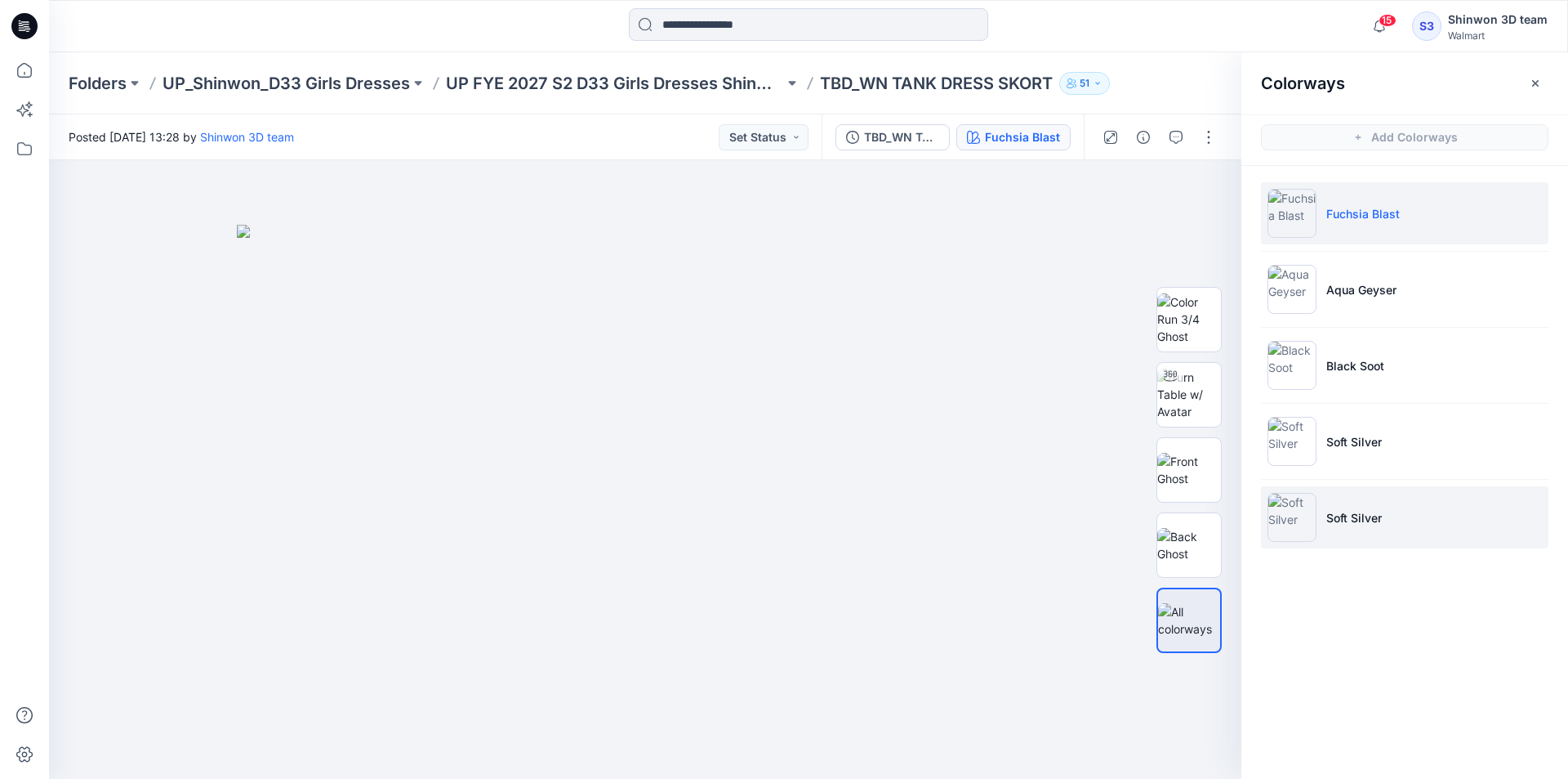
click at [1335, 511] on p "Soft Silver" at bounding box center [1354, 517] width 56 height 17
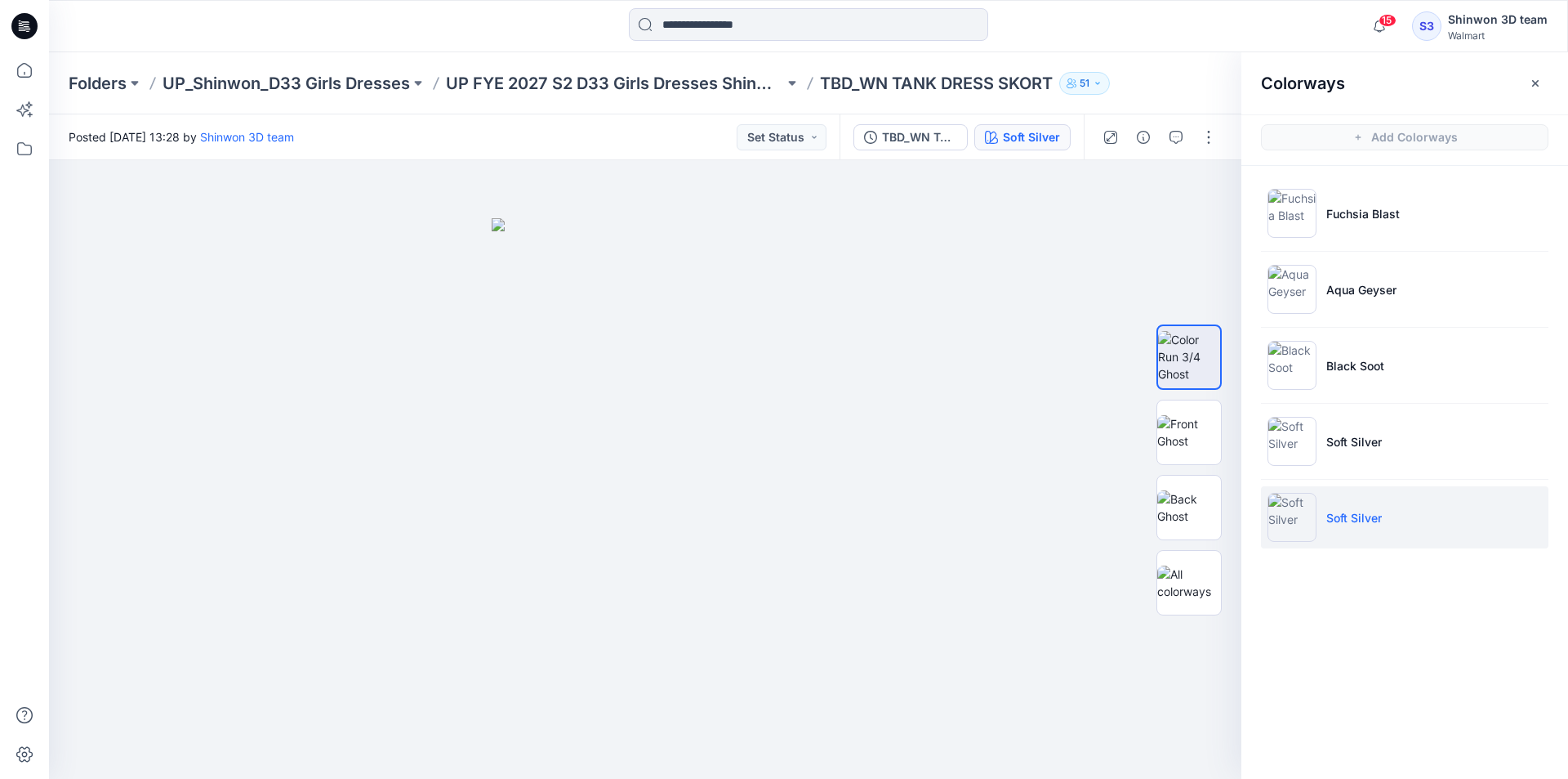
click at [1527, 81] on button "button" at bounding box center [1535, 83] width 26 height 26
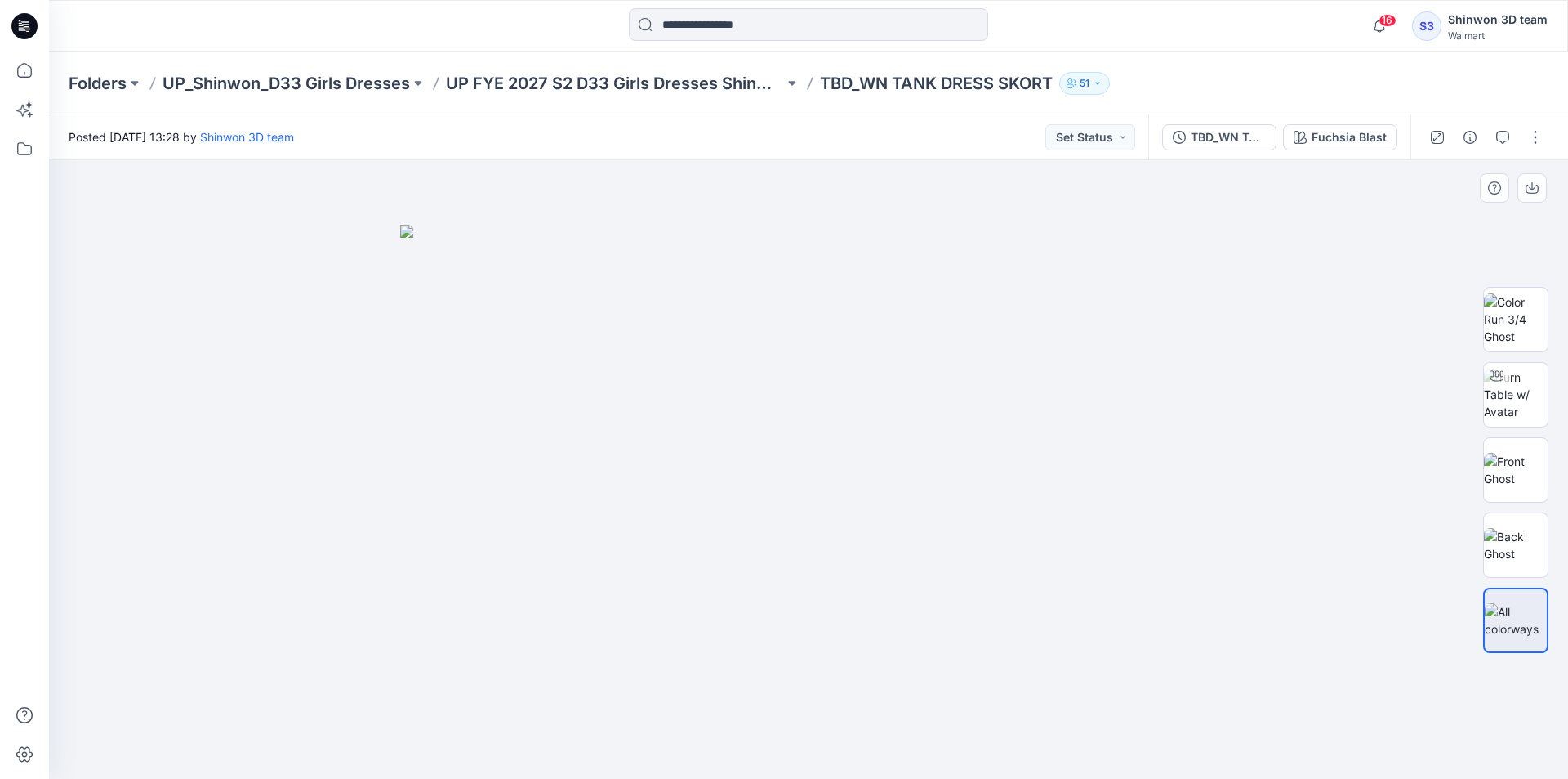
click at [1136, 384] on img at bounding box center [808, 501] width 817 height 554
click at [1375, 128] on div "Fuchsia Blast" at bounding box center [1349, 137] width 75 height 18
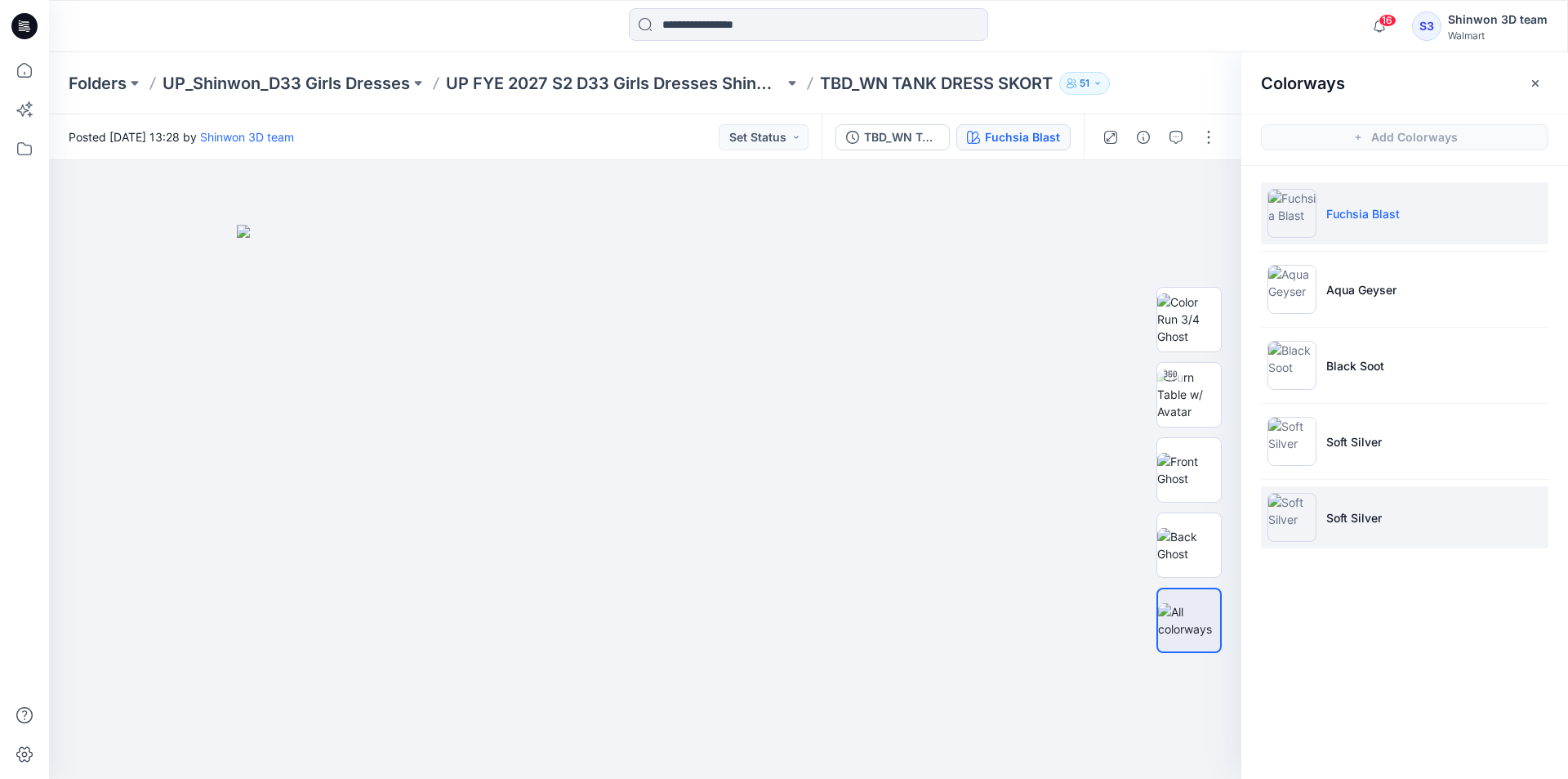
click at [1369, 498] on li "Soft Silver" at bounding box center [1404, 517] width 287 height 62
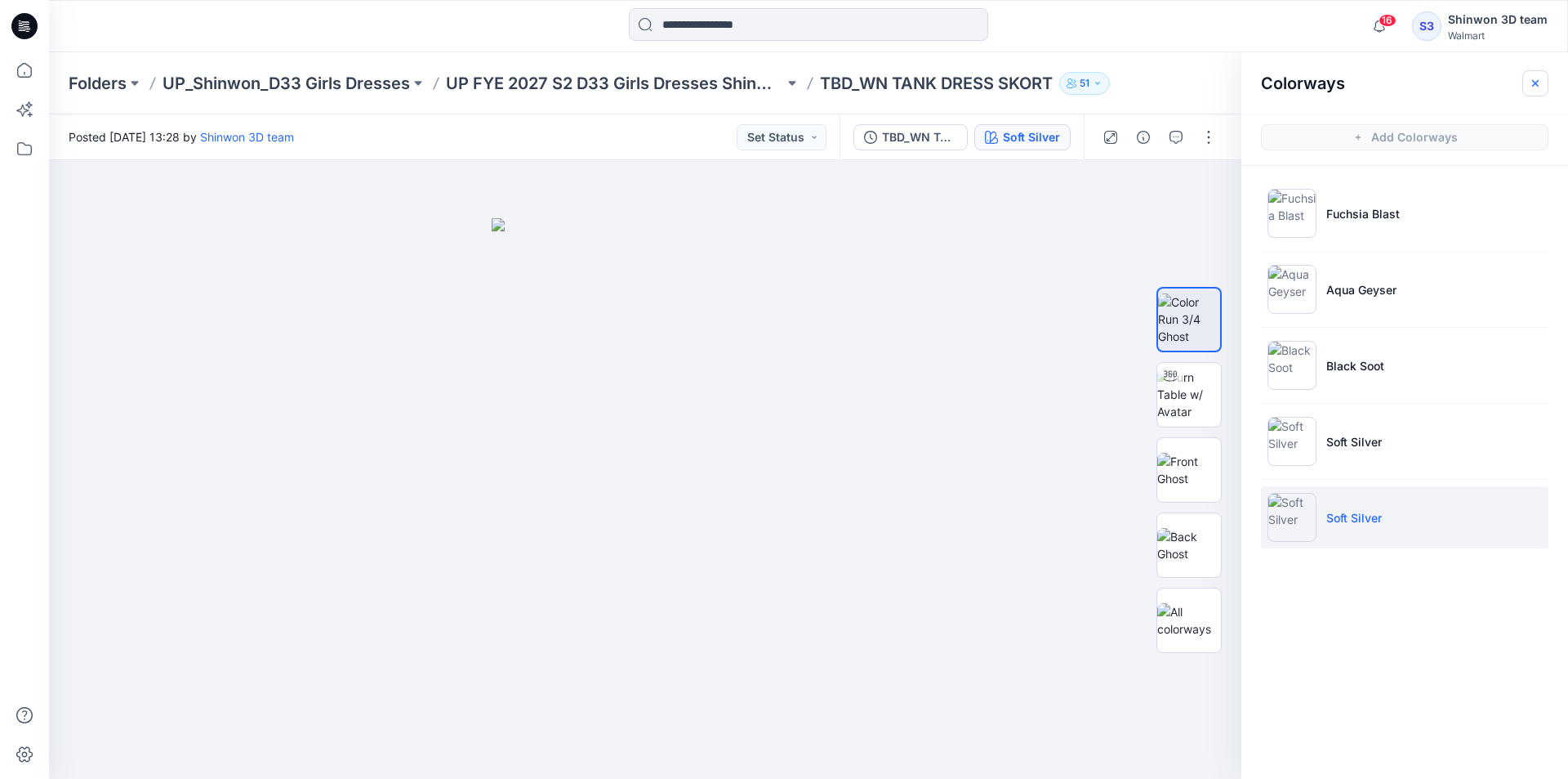
click at [1539, 85] on icon "button" at bounding box center [1535, 83] width 13 height 13
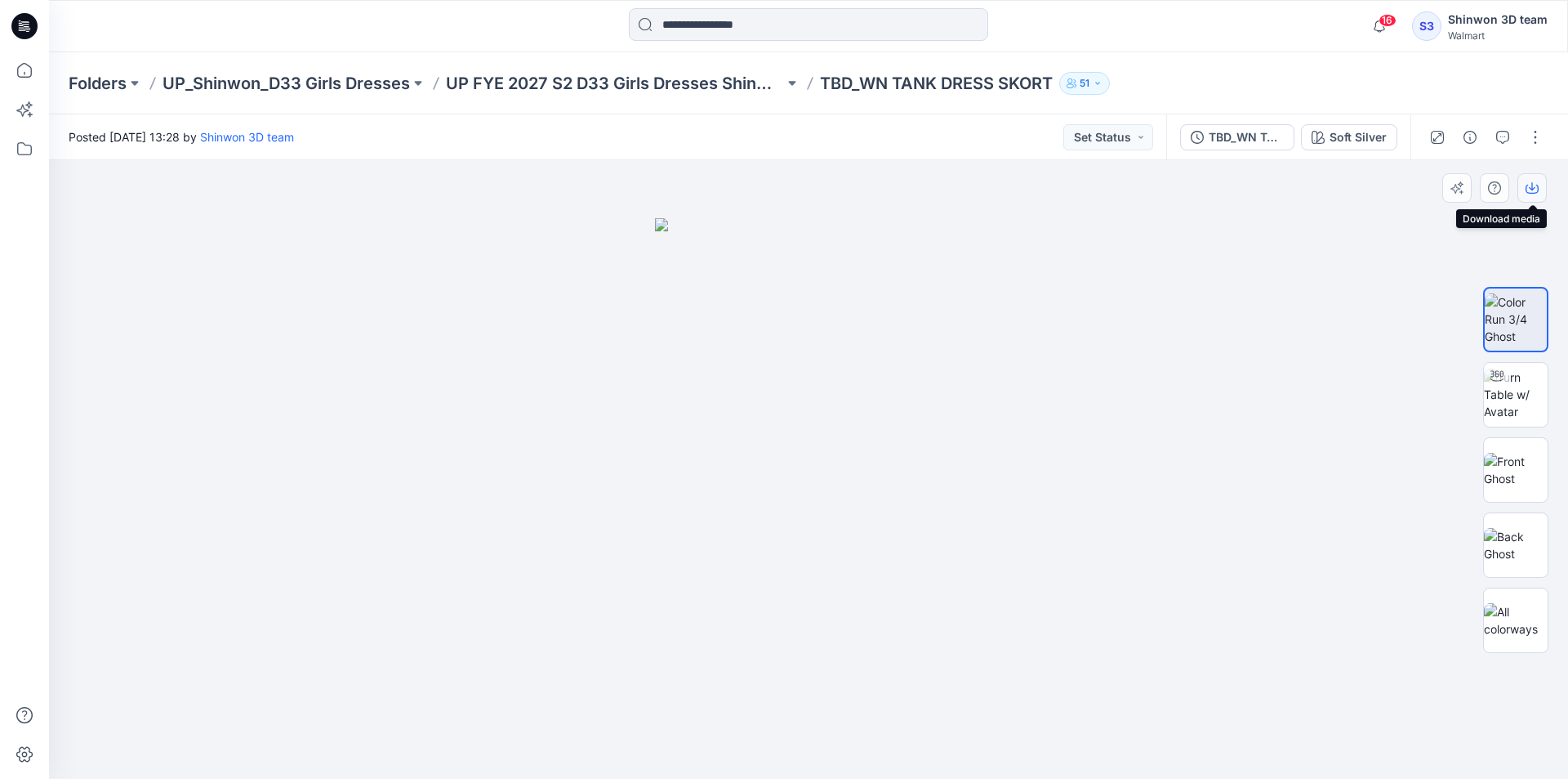
click at [1533, 191] on icon "button" at bounding box center [1531, 188] width 13 height 13
click at [1531, 382] on img at bounding box center [1516, 394] width 64 height 51
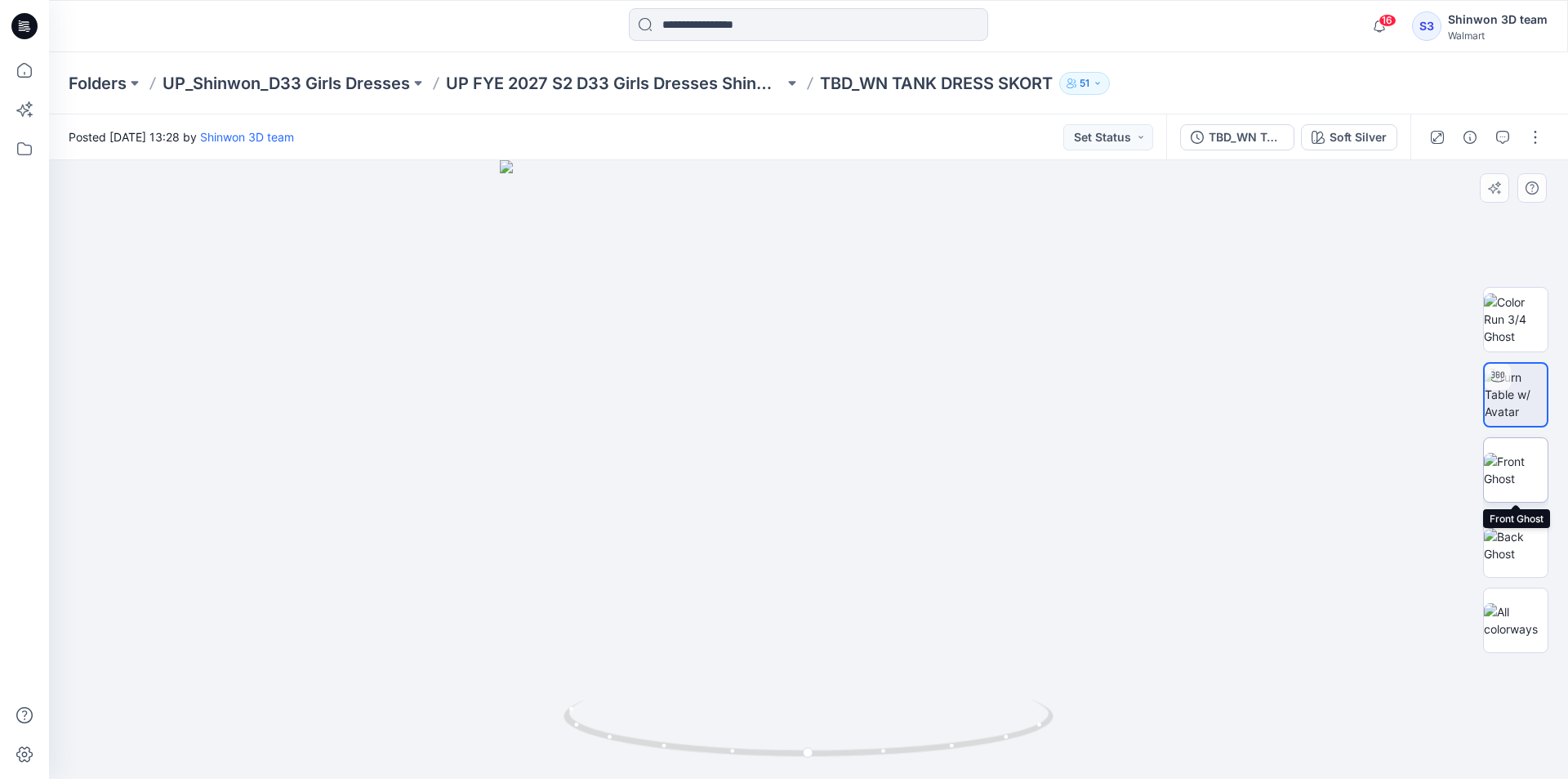
click at [1511, 453] on img at bounding box center [1516, 470] width 64 height 35
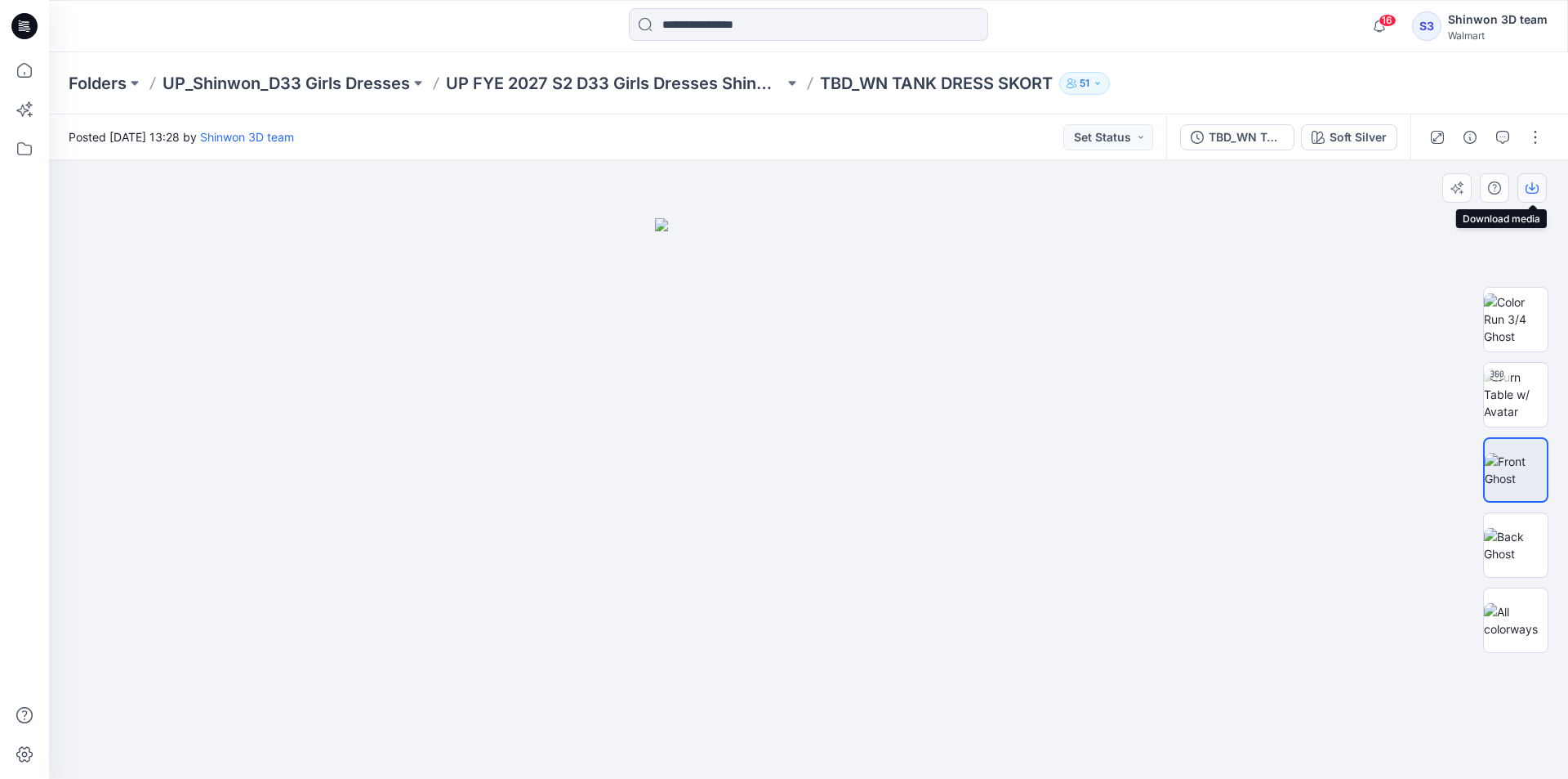
click at [1534, 191] on icon "button" at bounding box center [1531, 188] width 13 height 13
click at [1520, 528] on img at bounding box center [1516, 545] width 64 height 35
click at [1538, 186] on icon "button" at bounding box center [1531, 189] width 13 height 9
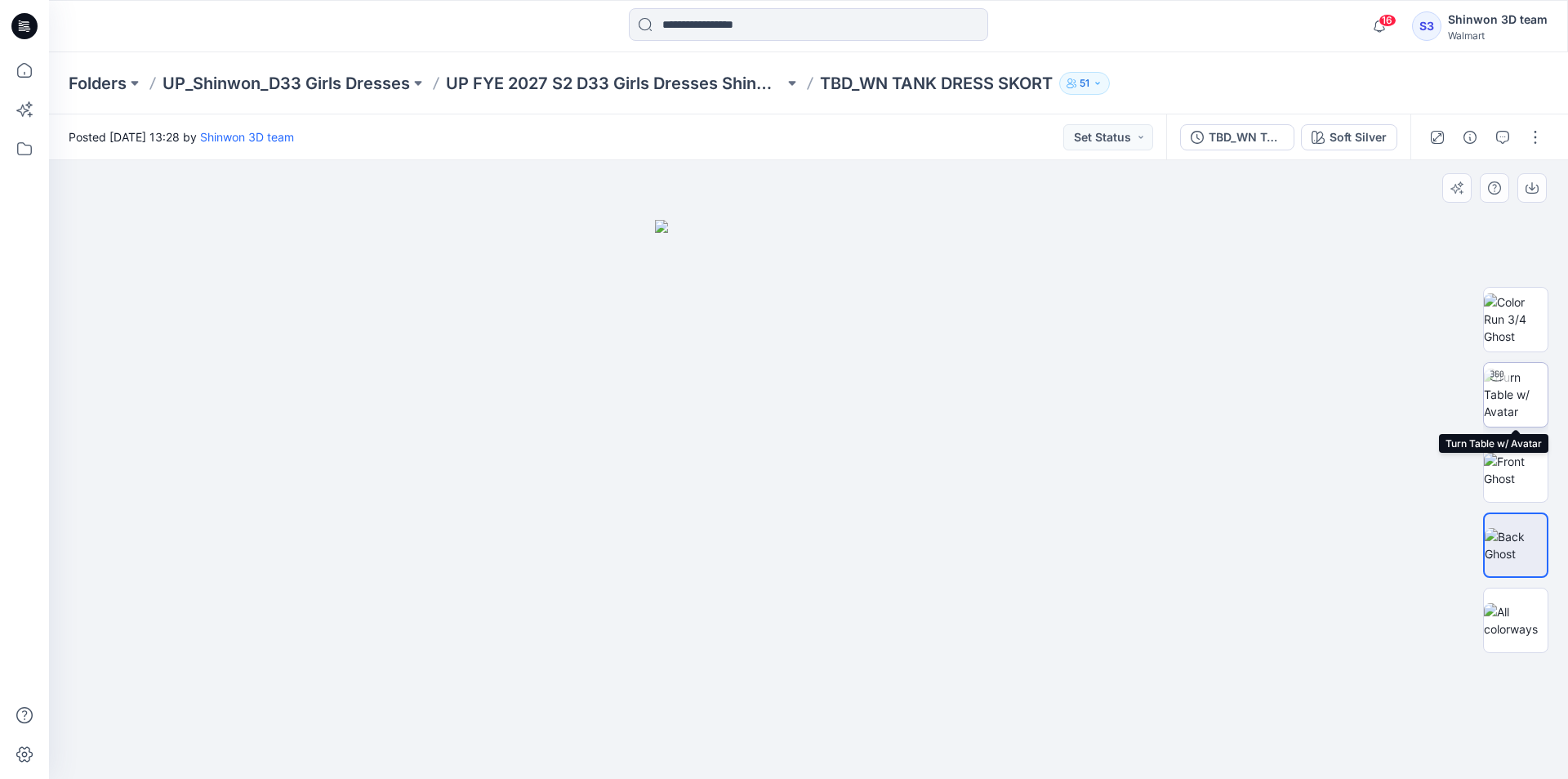
click at [1506, 394] on img at bounding box center [1516, 394] width 64 height 51
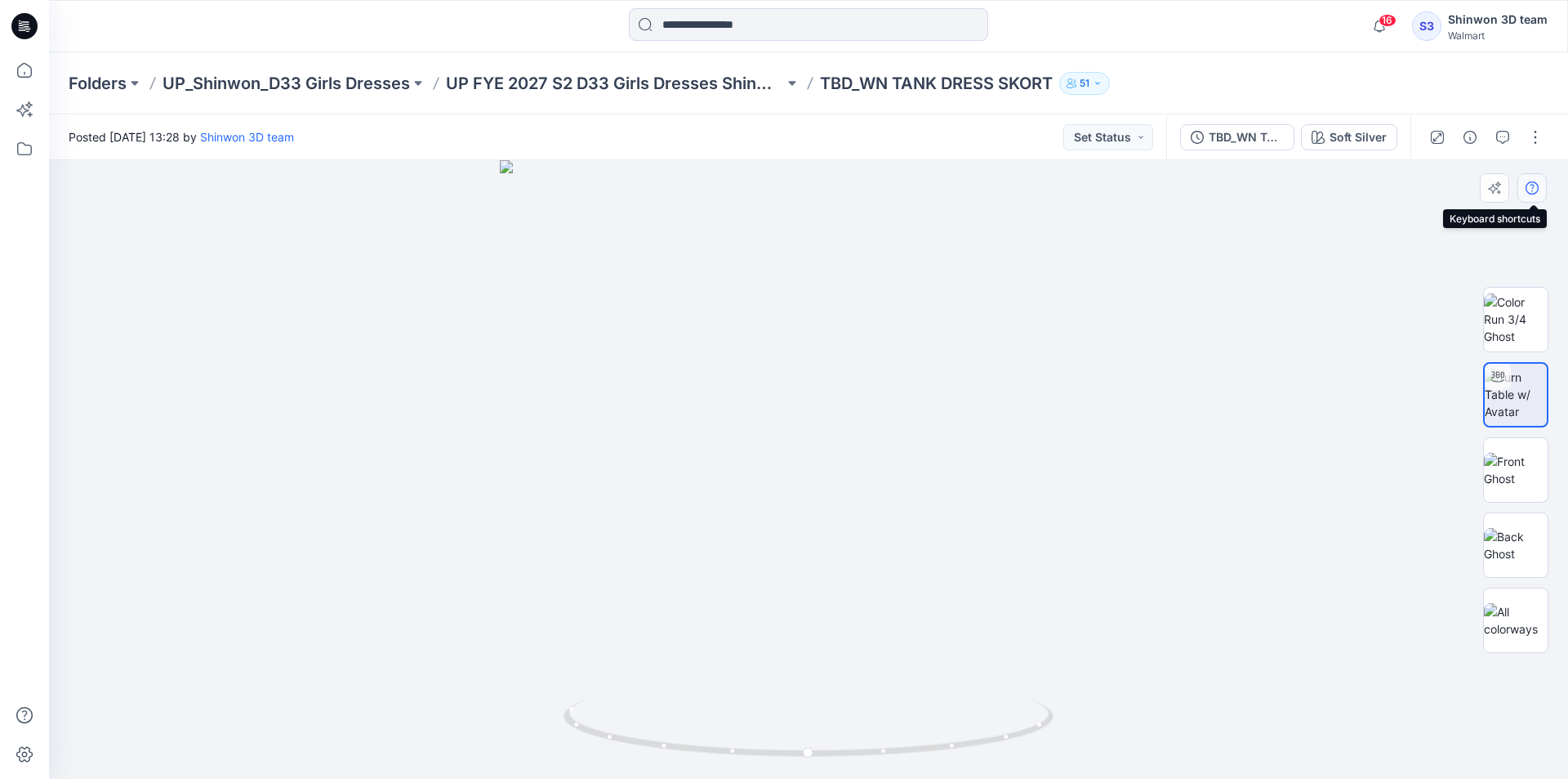
click at [1531, 190] on icon "button" at bounding box center [1531, 188] width 13 height 13
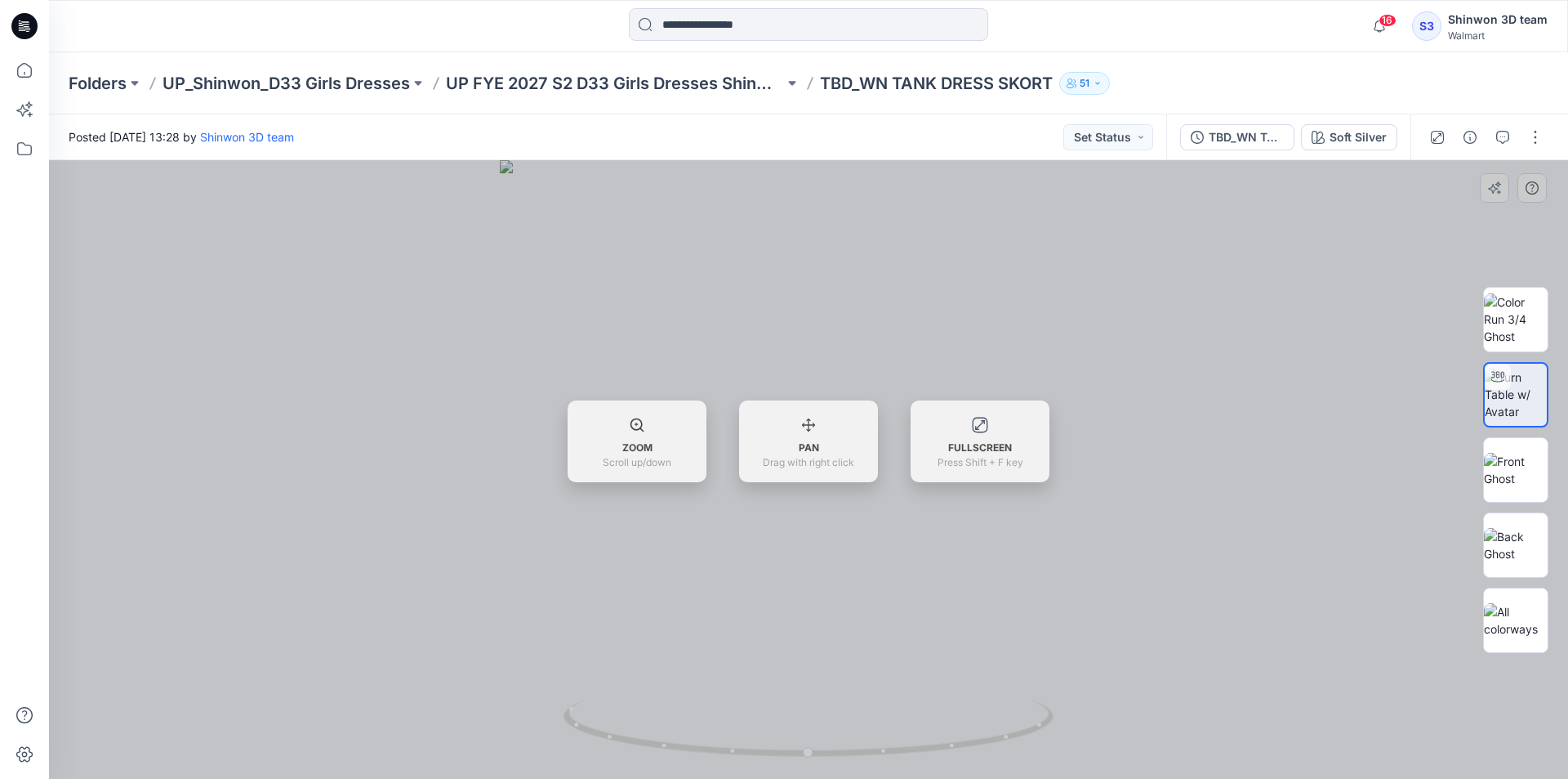
click at [1491, 190] on div at bounding box center [809, 468] width 1519 height 618
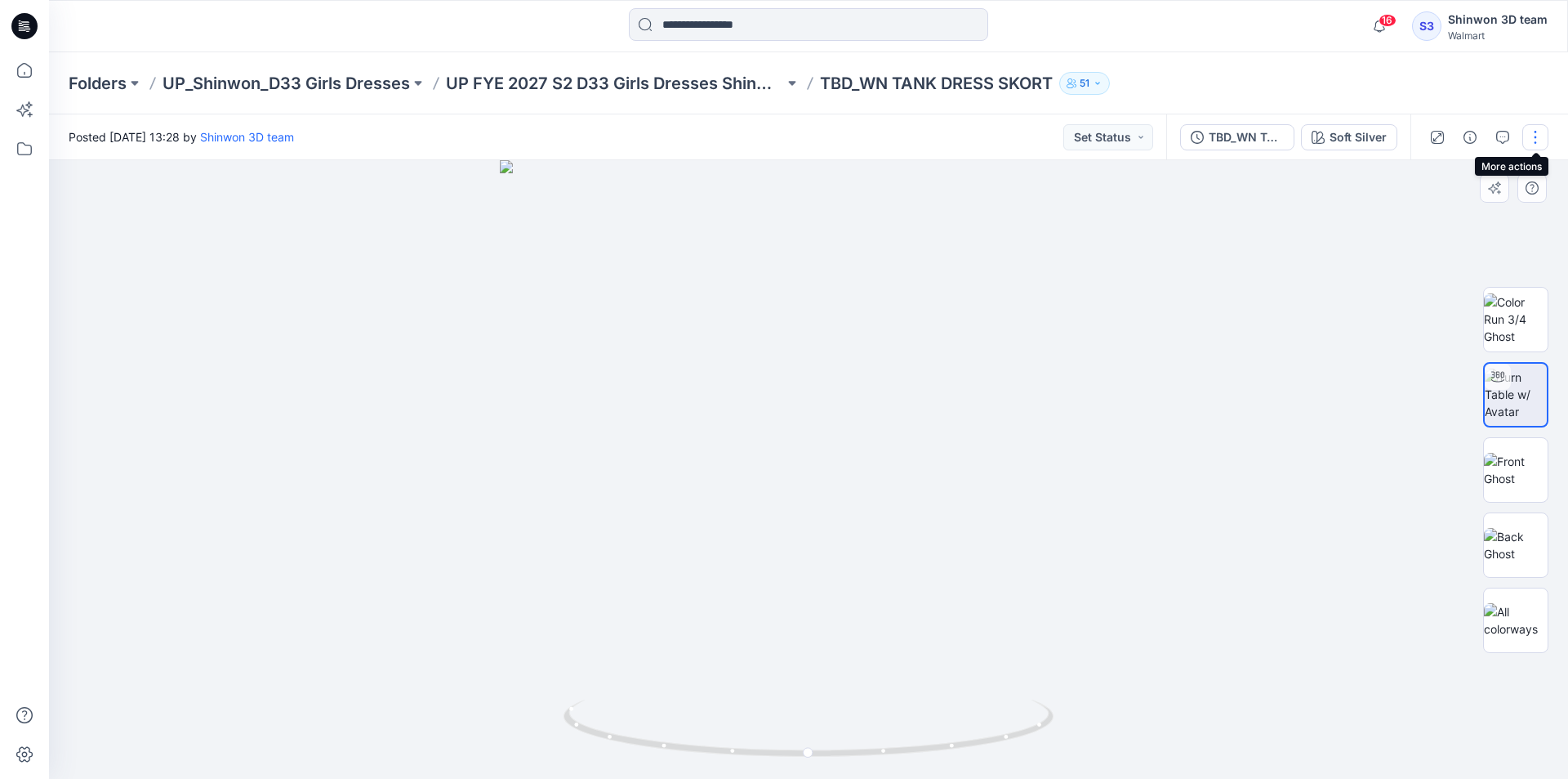
click at [1538, 140] on button "button" at bounding box center [1535, 137] width 26 height 26
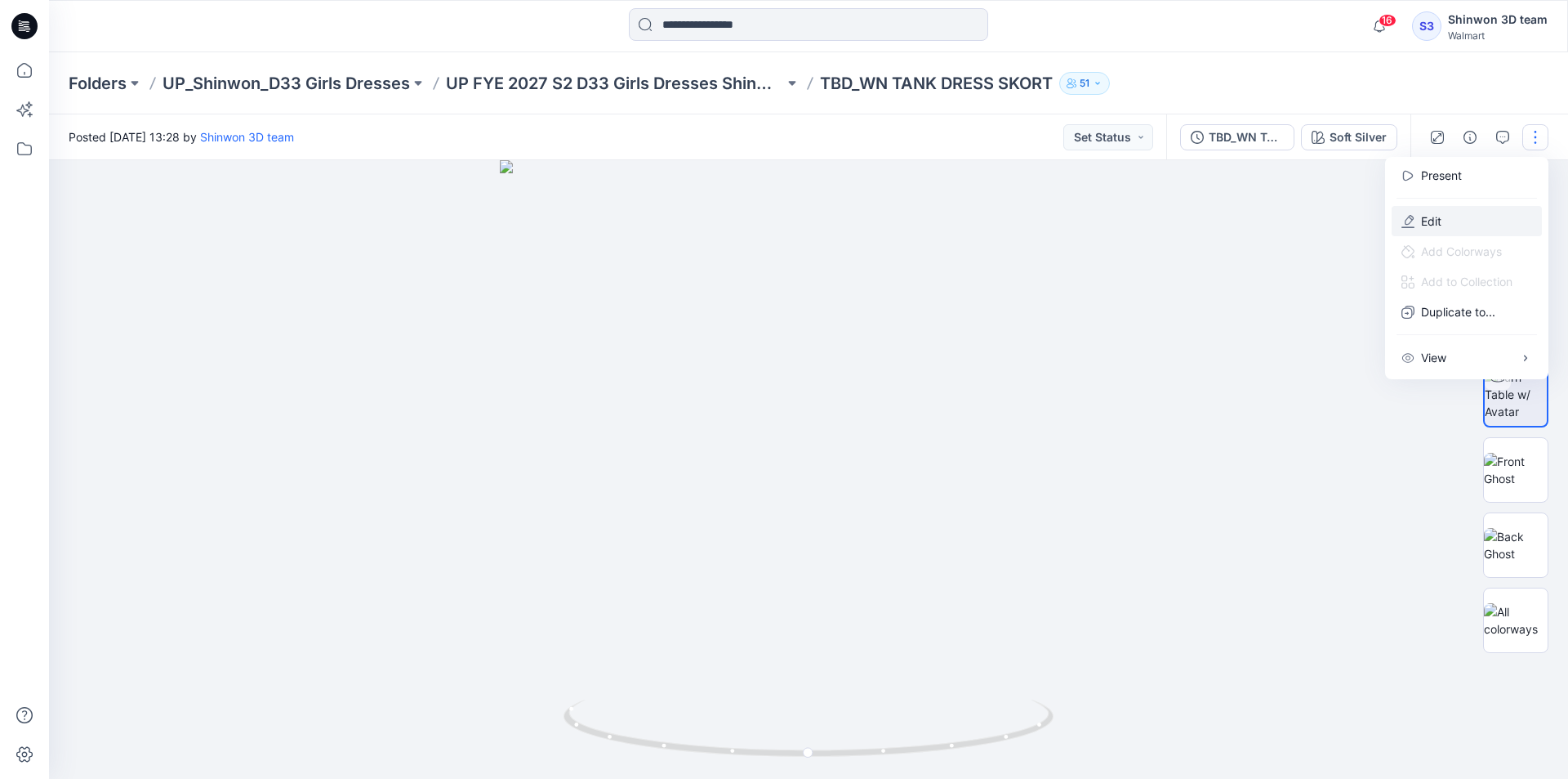
click at [1430, 209] on button "Edit" at bounding box center [1466, 220] width 151 height 30
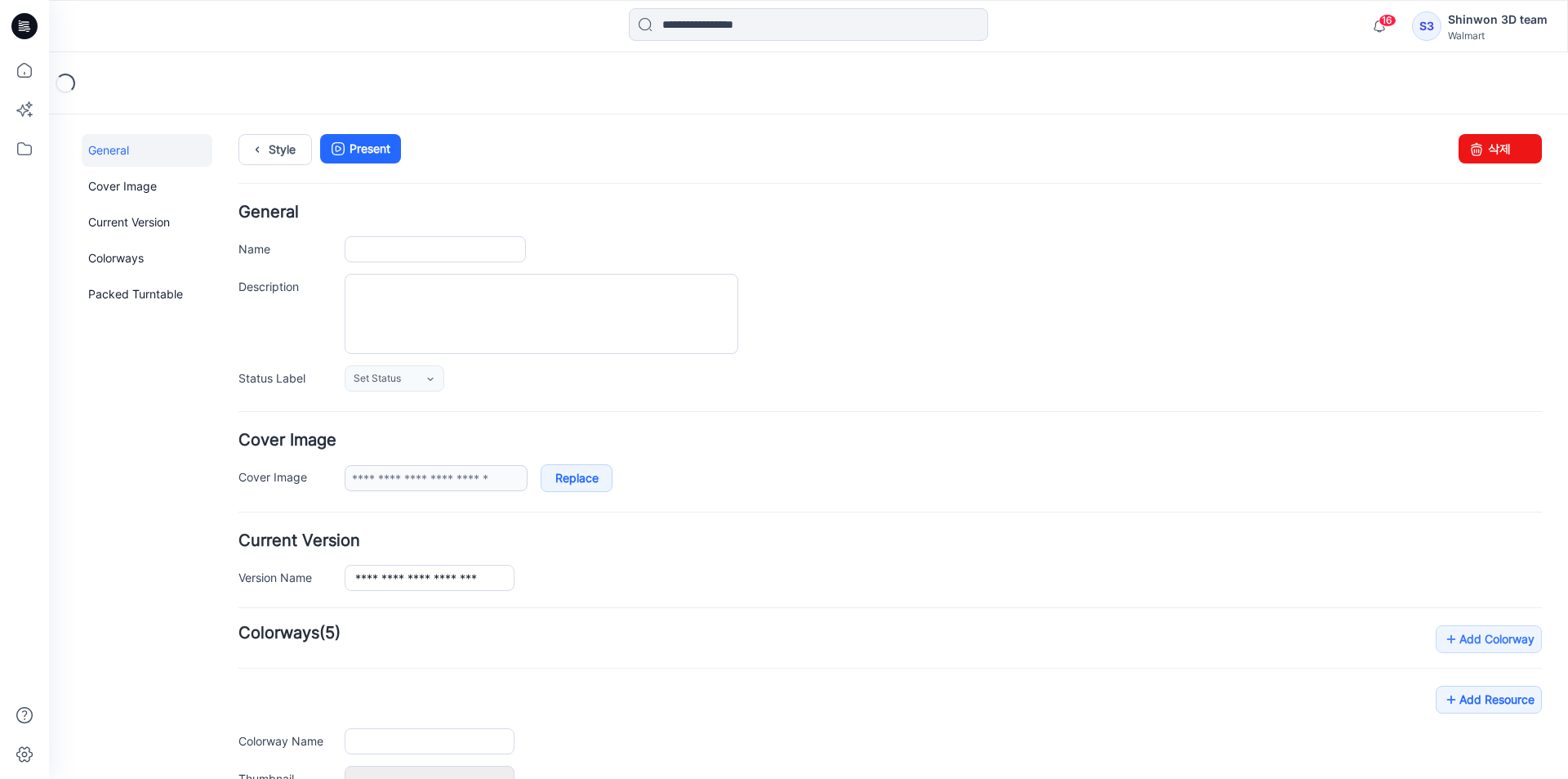
type input "**********"
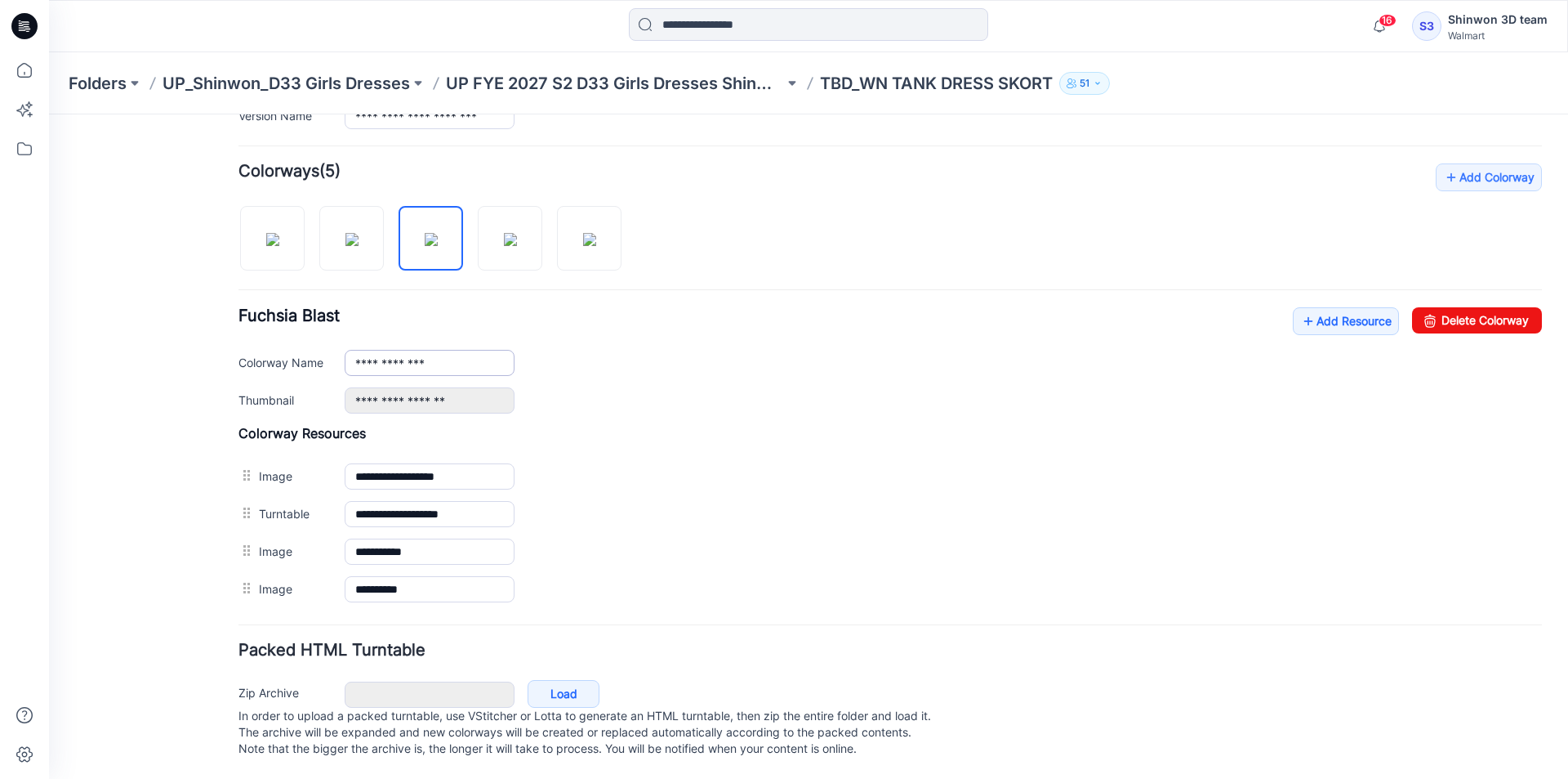
scroll to position [478, 0]
click at [359, 246] on img at bounding box center [351, 239] width 13 height 13
type input "**********"
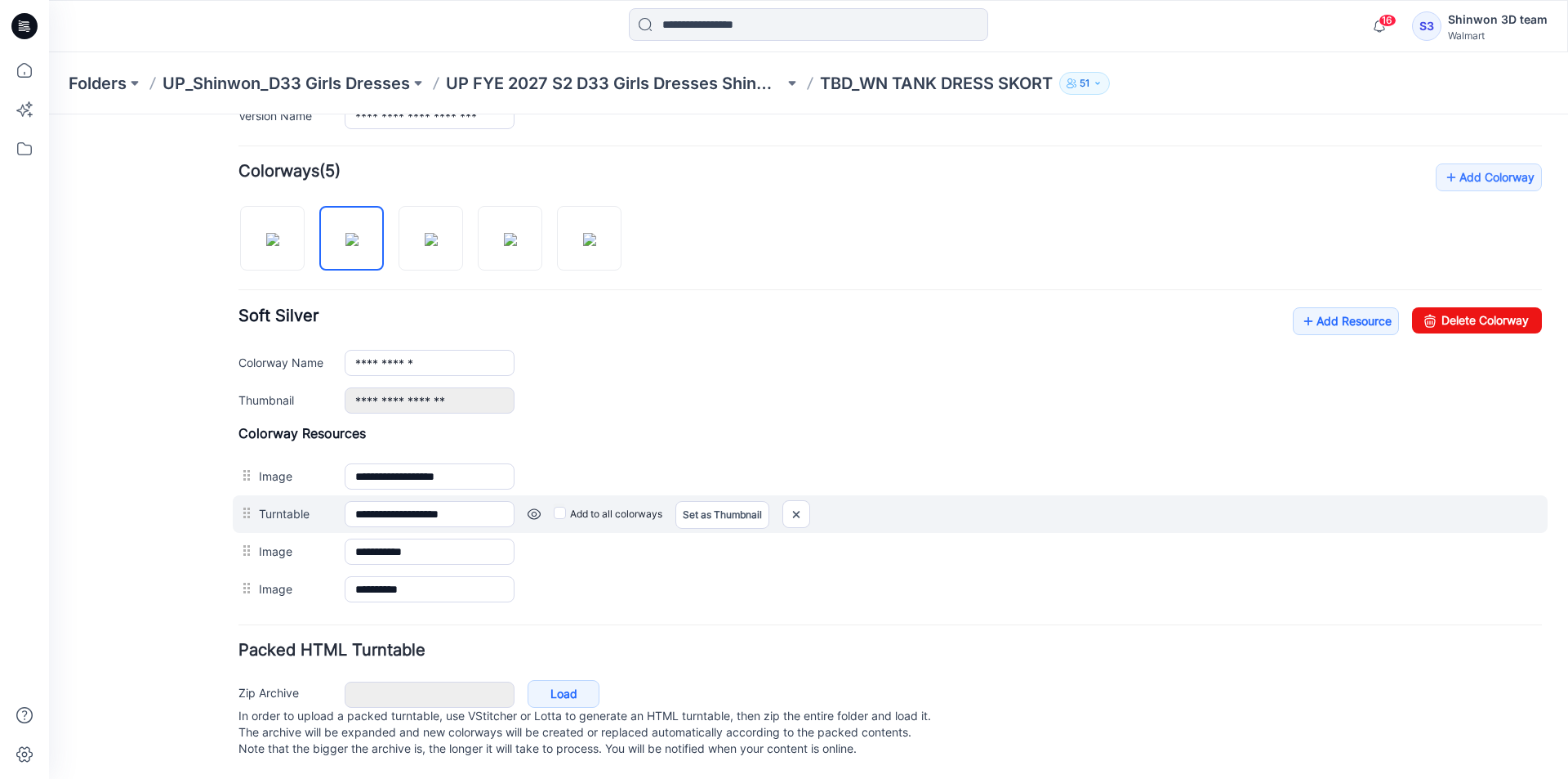
click at [287, 504] on label "Turntable" at bounding box center [294, 513] width 69 height 18
click at [345, 500] on input "**********" at bounding box center [430, 513] width 170 height 26
click at [341, 501] on div "**********" at bounding box center [890, 513] width 1314 height 37
click at [323, 504] on label "Turntable" at bounding box center [294, 513] width 69 height 18
click at [345, 500] on input "**********" at bounding box center [430, 513] width 170 height 26
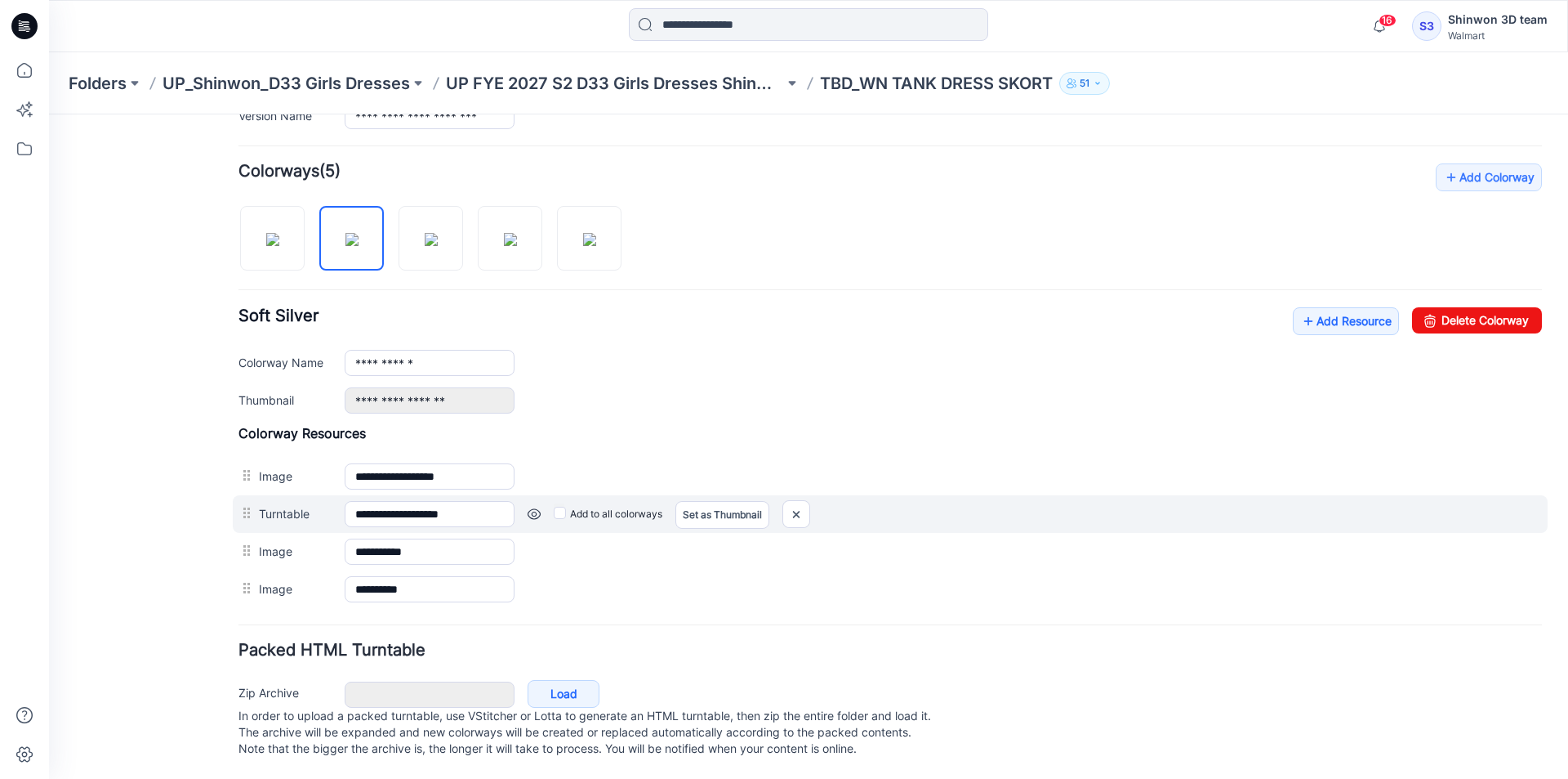
click at [49, 114] on label "Add to all colorways" at bounding box center [49, 114] width 0 height 0
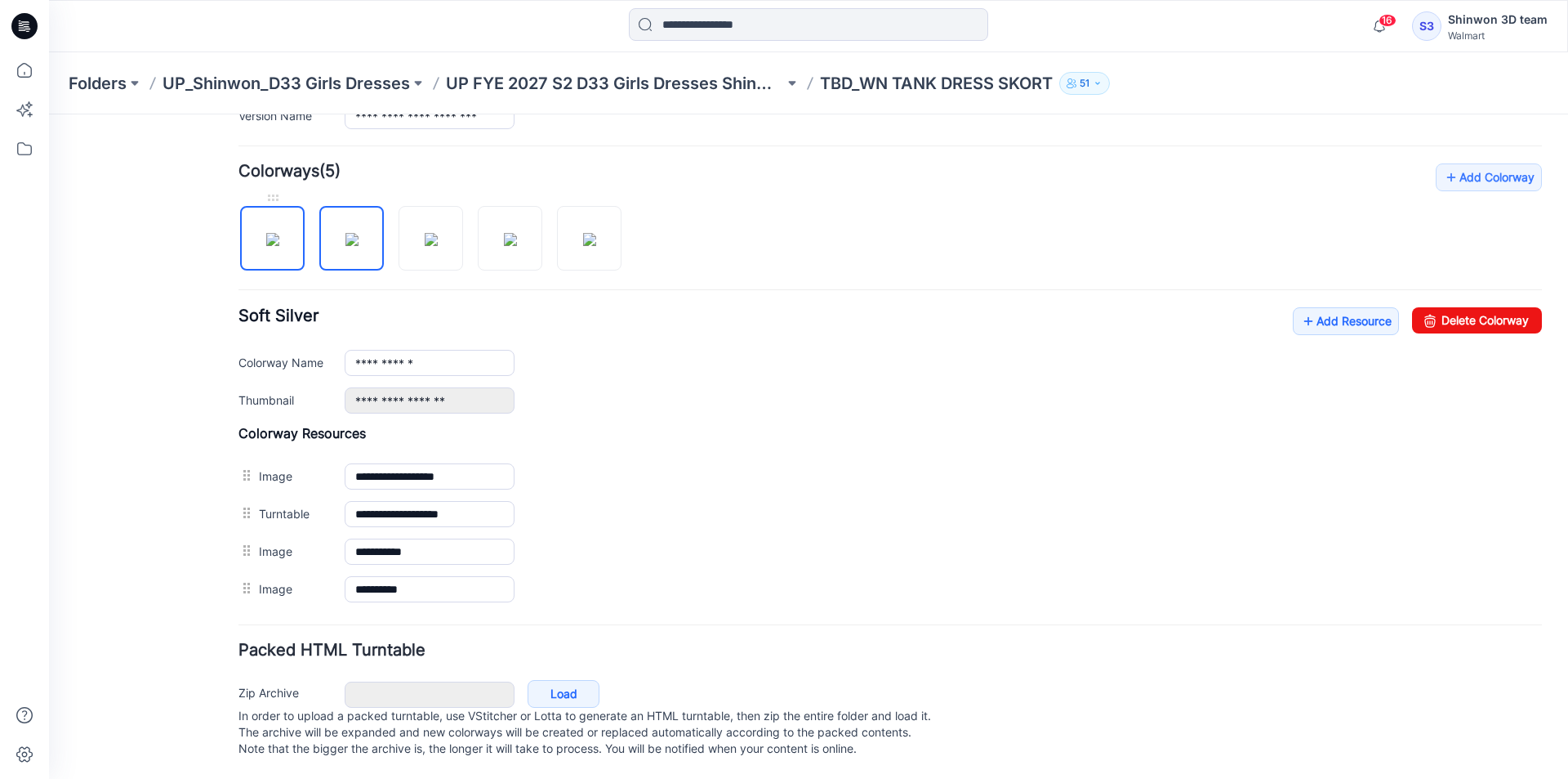
click at [277, 234] on img at bounding box center [273, 239] width 13 height 13
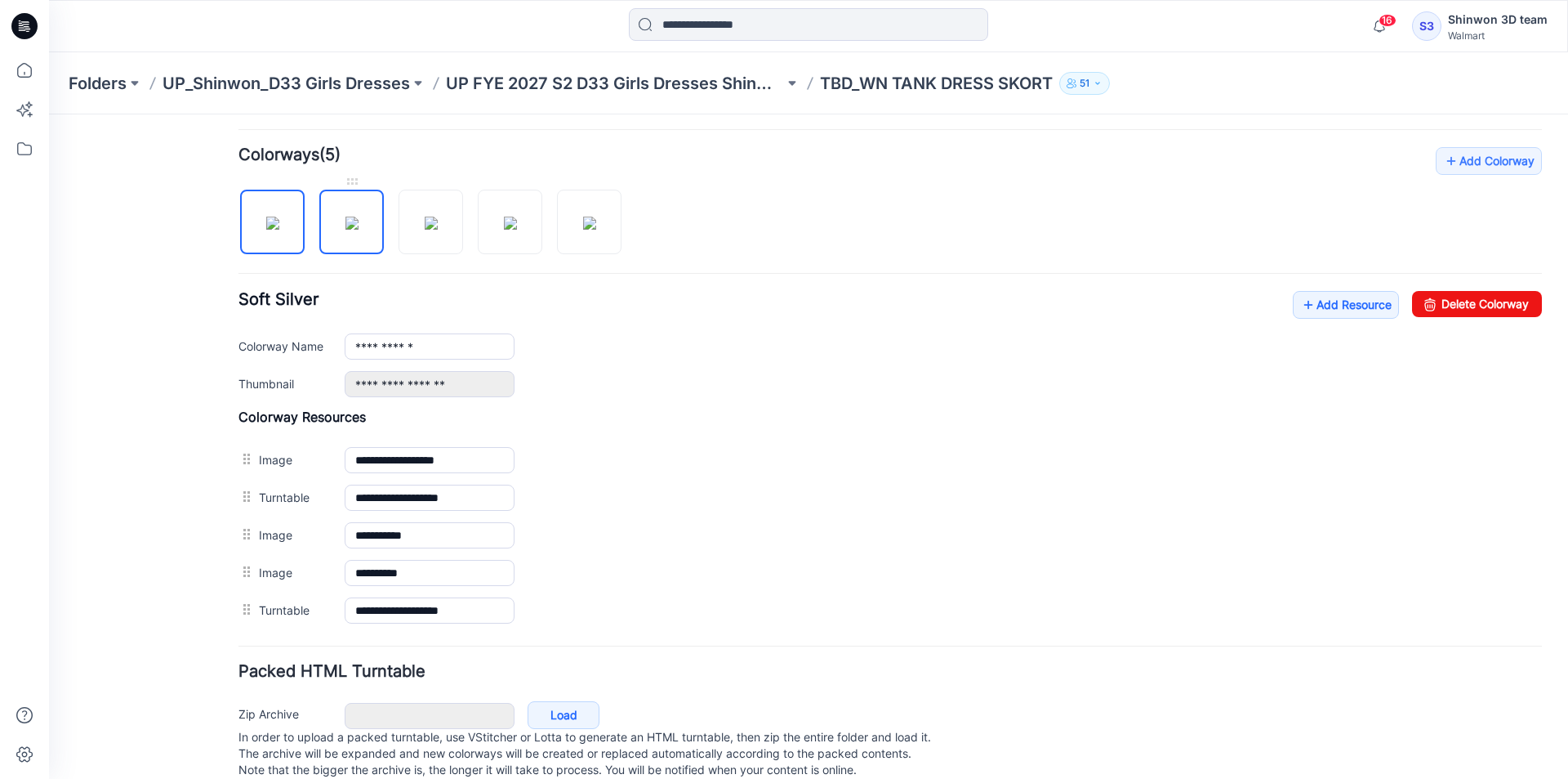
click at [345, 216] on img at bounding box center [351, 223] width 13 height 13
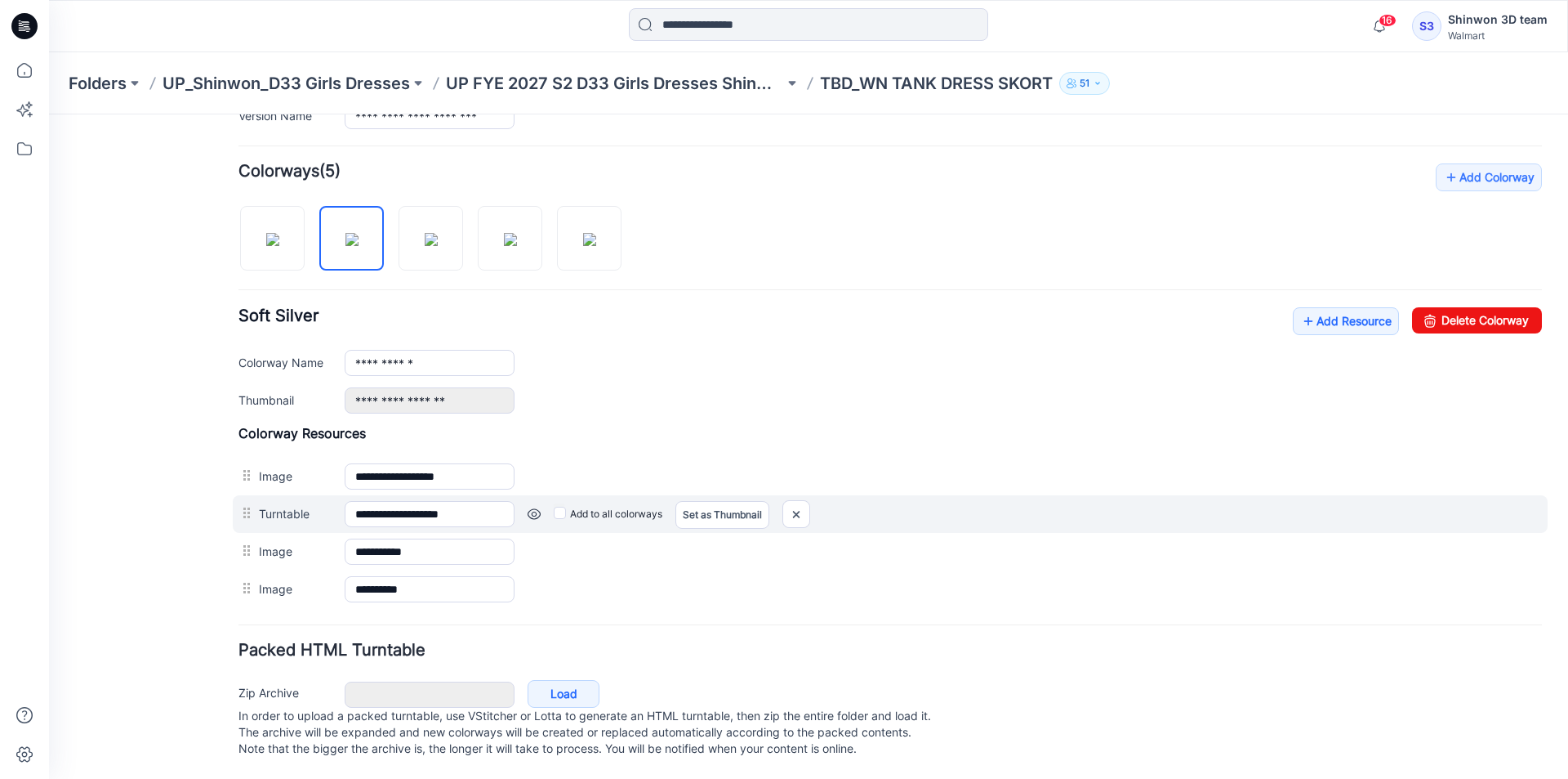
click at [309, 504] on label "Turntable" at bounding box center [294, 513] width 69 height 18
click at [345, 500] on input "**********" at bounding box center [430, 513] width 170 height 26
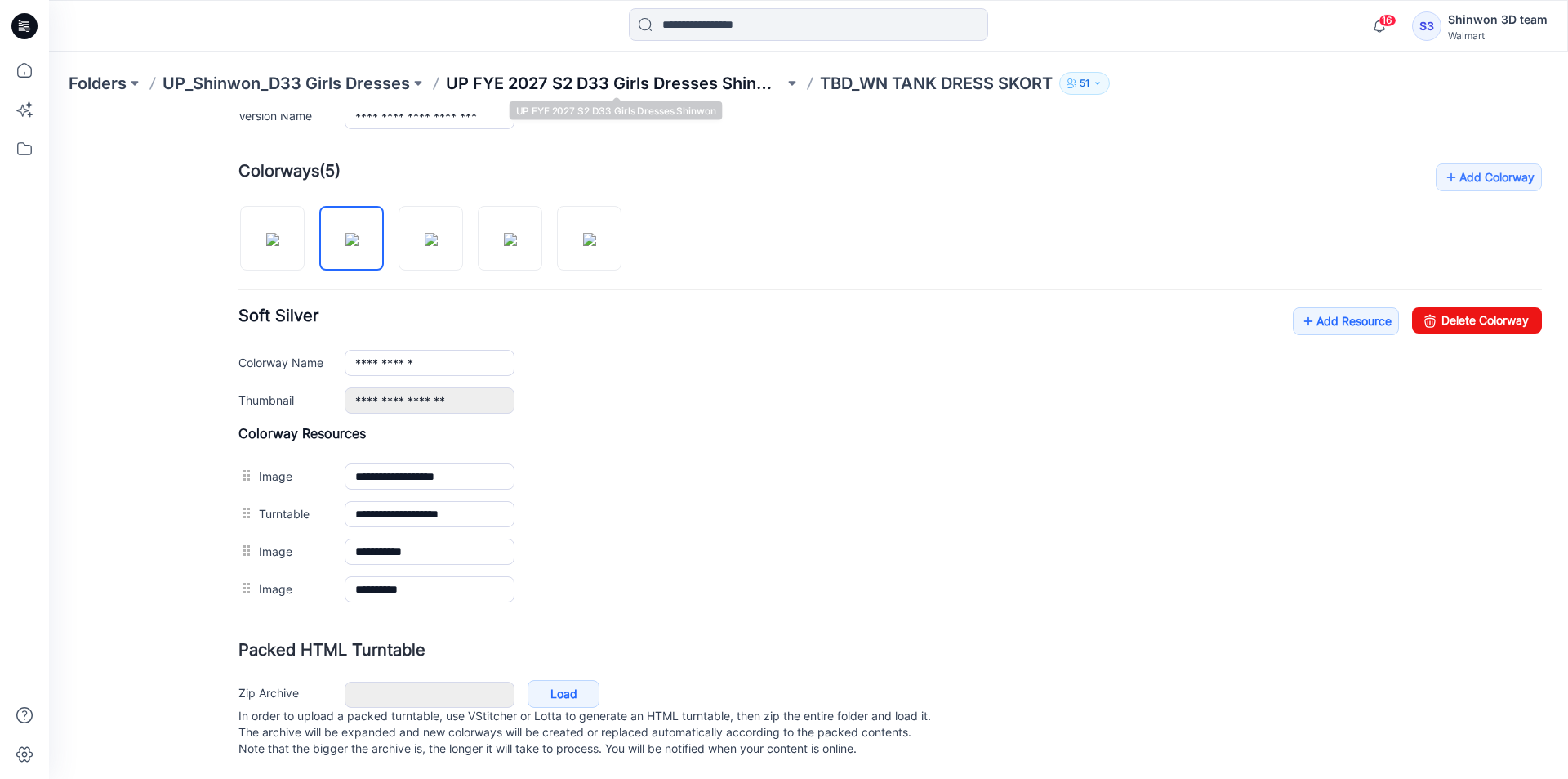
click at [677, 81] on p "UP FYE 2027 S2 D33 Girls Dresses Shinwon" at bounding box center [614, 83] width 338 height 23
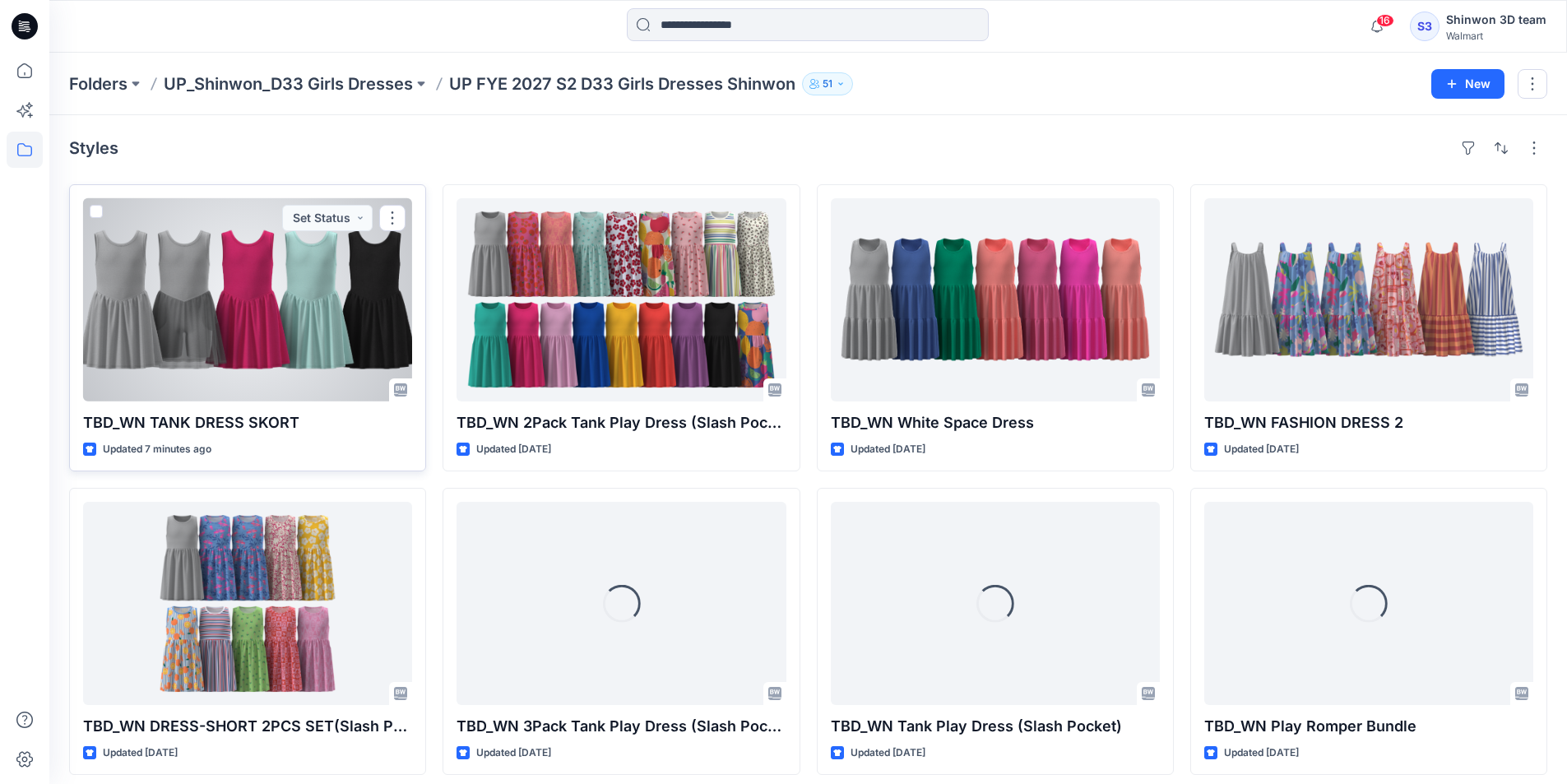
click at [379, 313] on div at bounding box center [247, 300] width 329 height 203
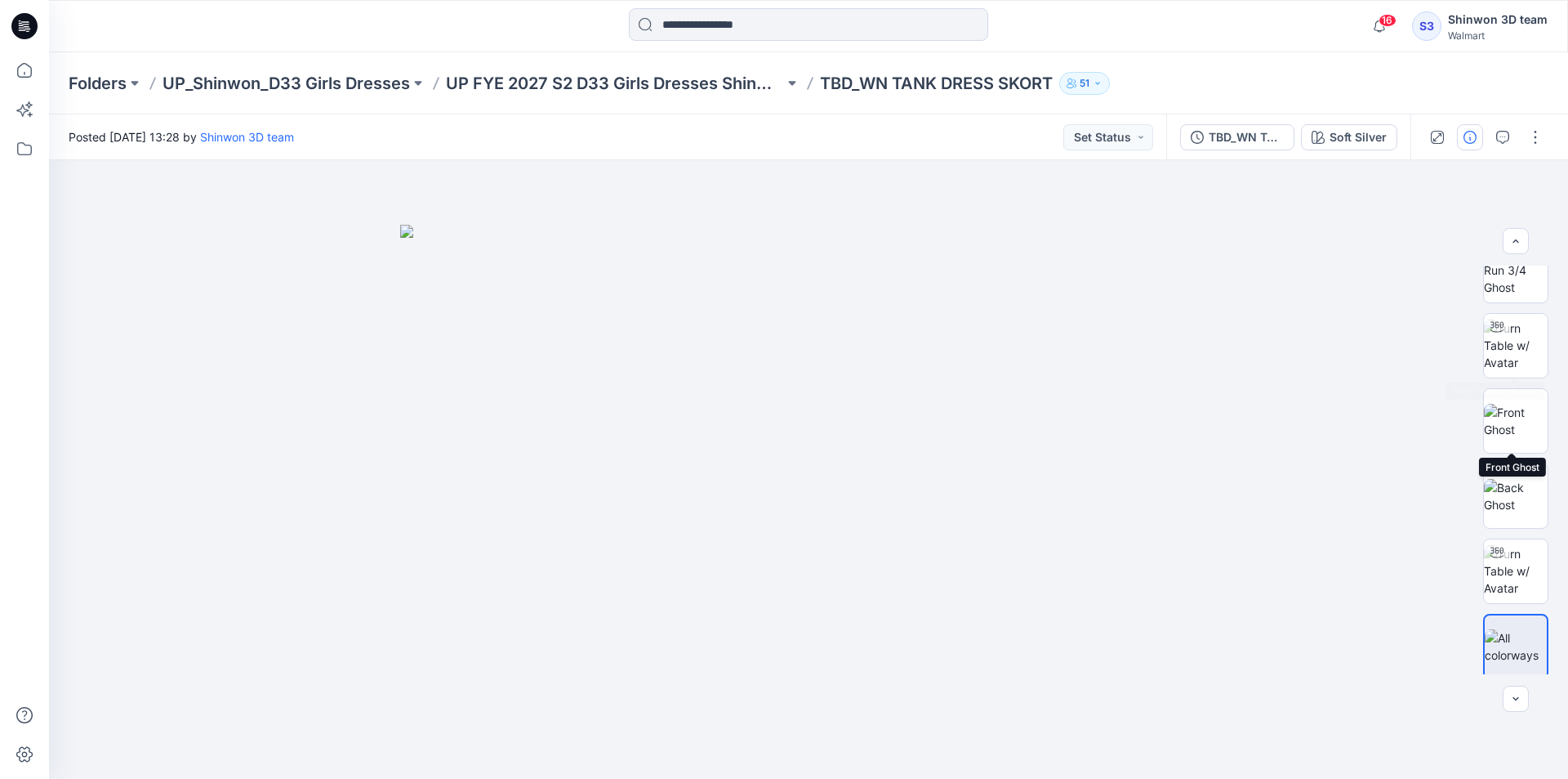
scroll to position [33, 0]
click at [1353, 130] on div "Soft Silver" at bounding box center [1357, 137] width 57 height 18
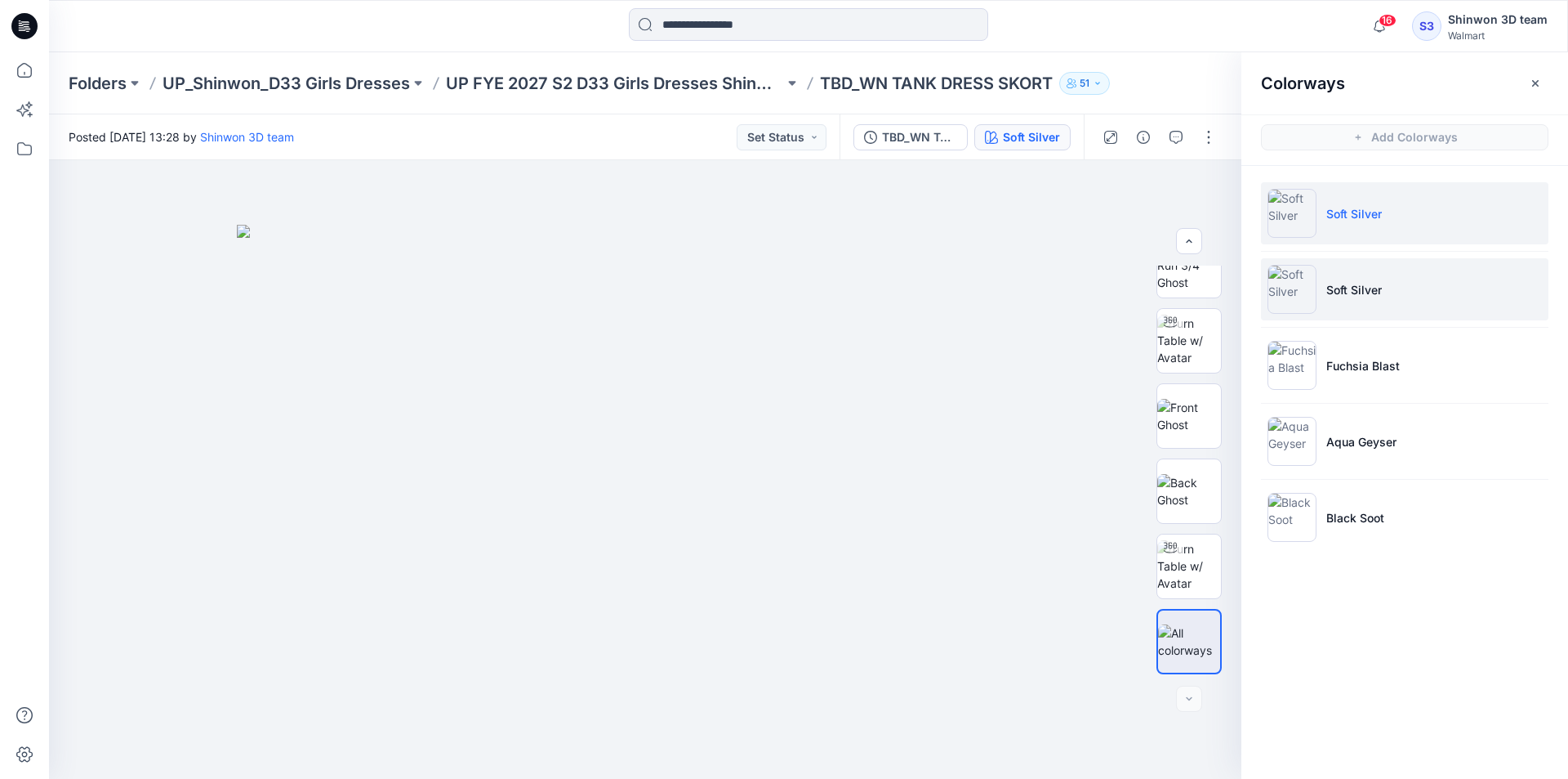
click at [1365, 273] on li "Soft Silver" at bounding box center [1404, 289] width 287 height 62
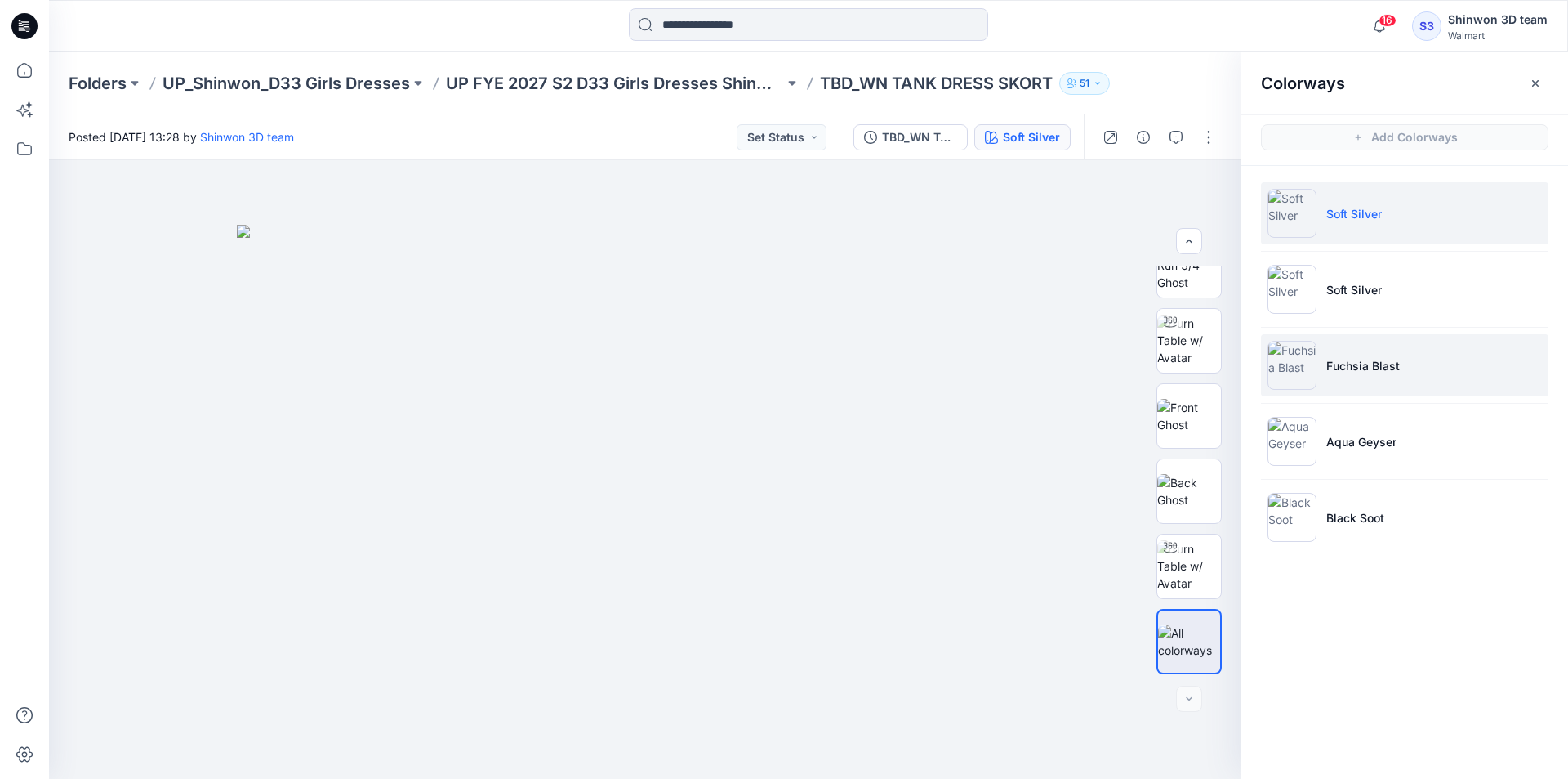
drag, startPoint x: 1360, startPoint y: 361, endPoint x: 1369, endPoint y: 363, distance: 9.2
click at [1360, 361] on p "Fuchsia Blast" at bounding box center [1363, 365] width 74 height 17
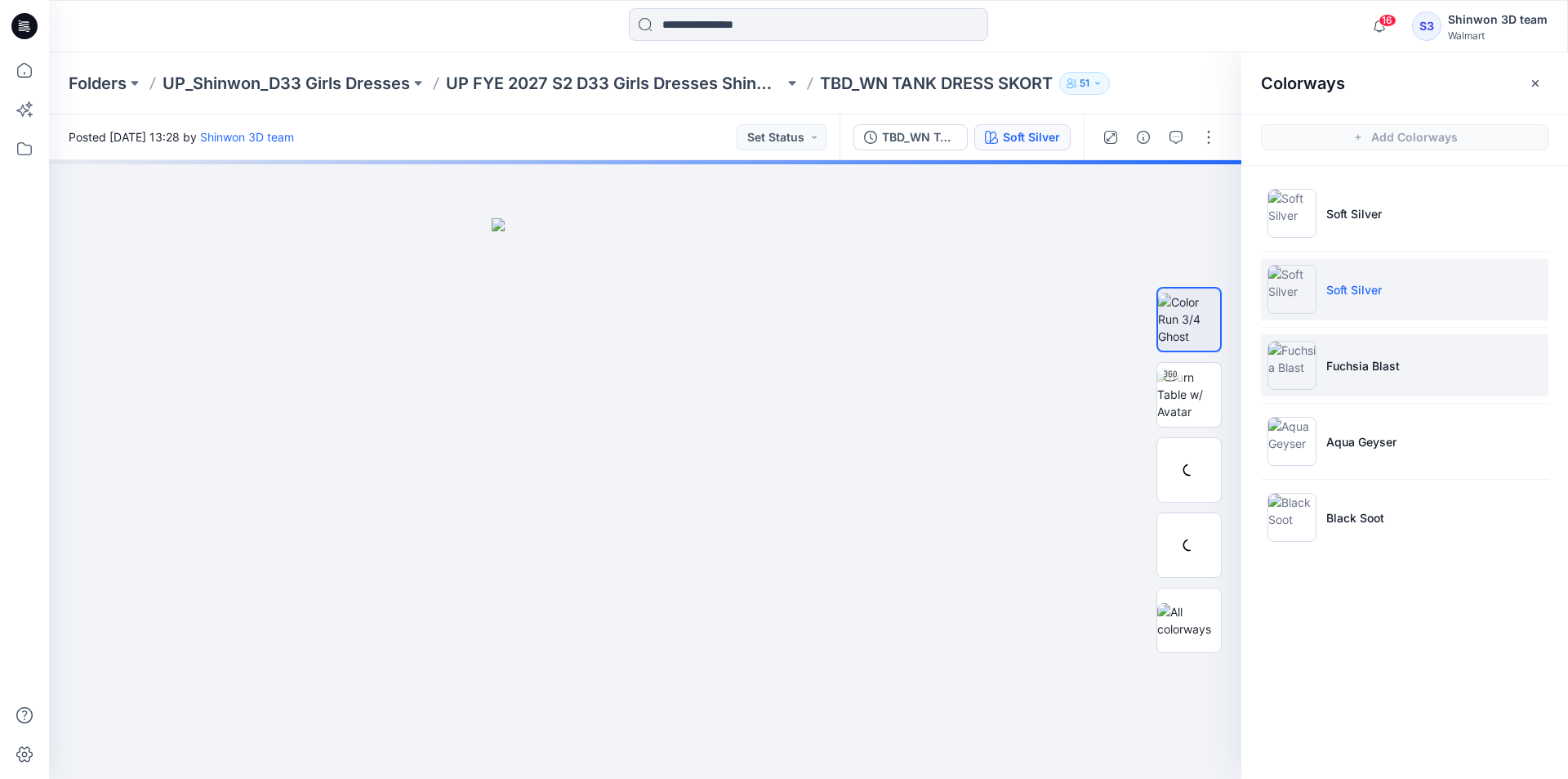
scroll to position [0, 0]
click at [1420, 363] on li "Fuchsia Blast" at bounding box center [1404, 365] width 287 height 62
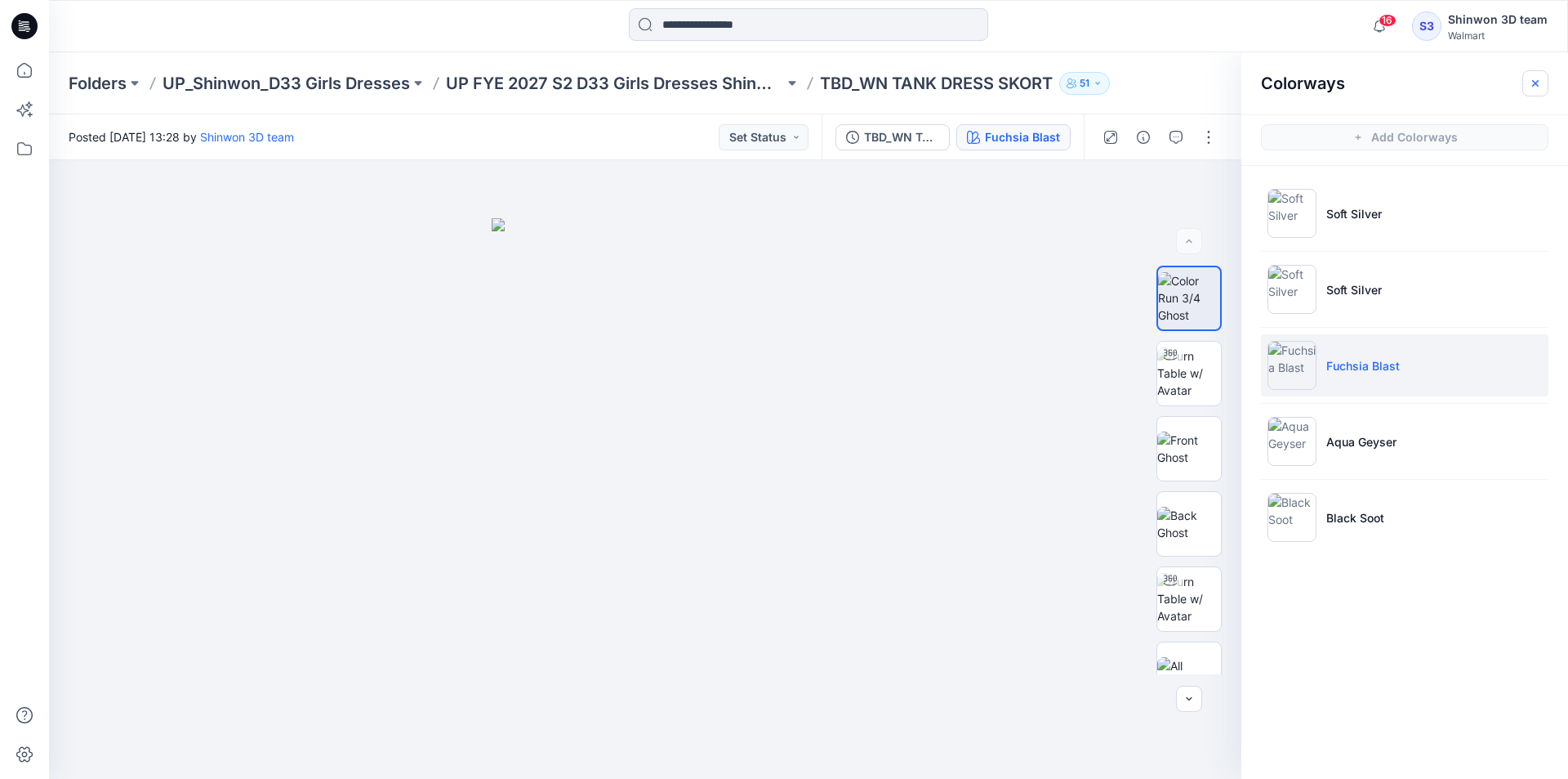
click at [1522, 82] on button "button" at bounding box center [1535, 83] width 26 height 26
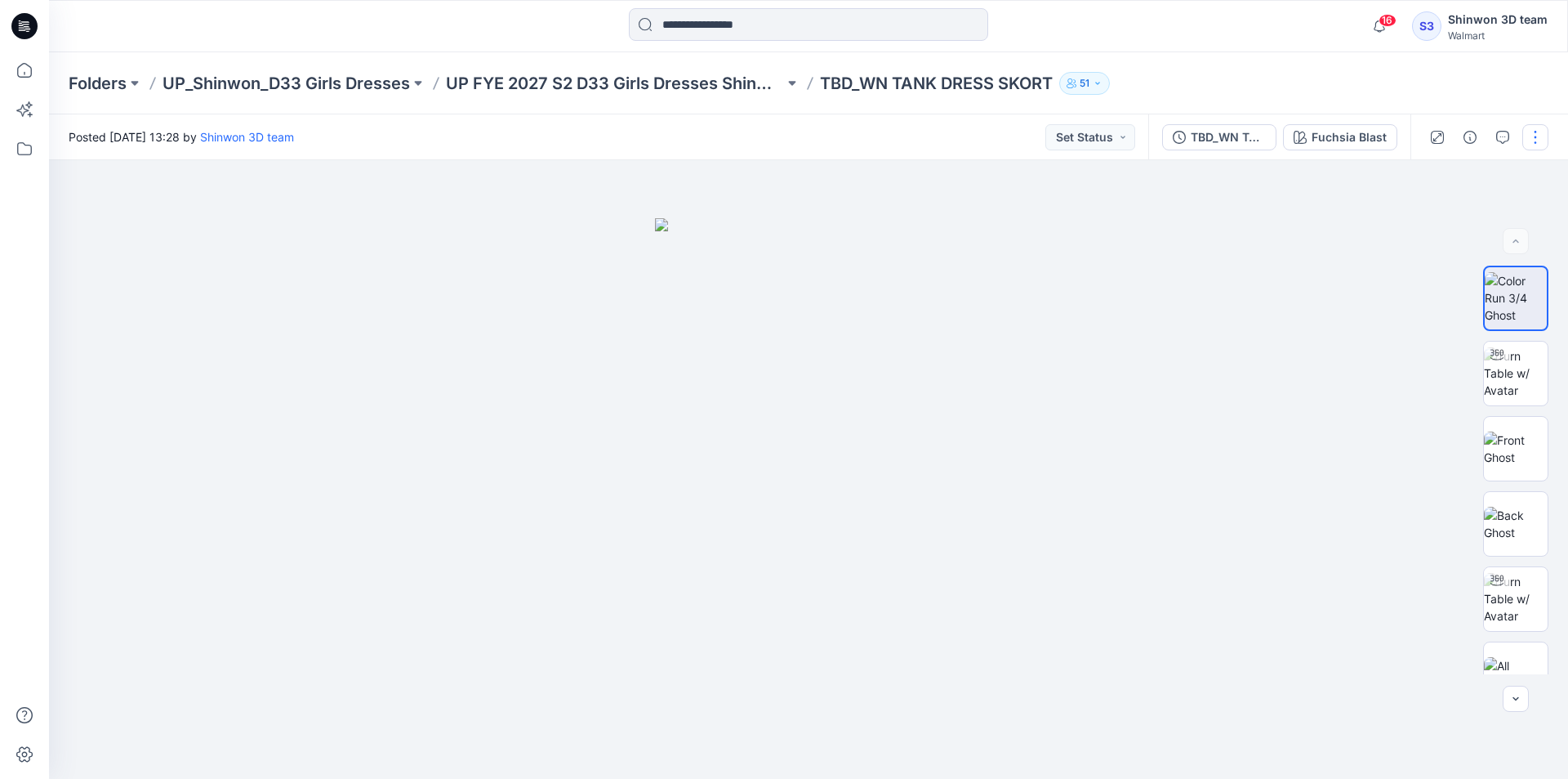
click at [1538, 126] on button "button" at bounding box center [1535, 137] width 26 height 26
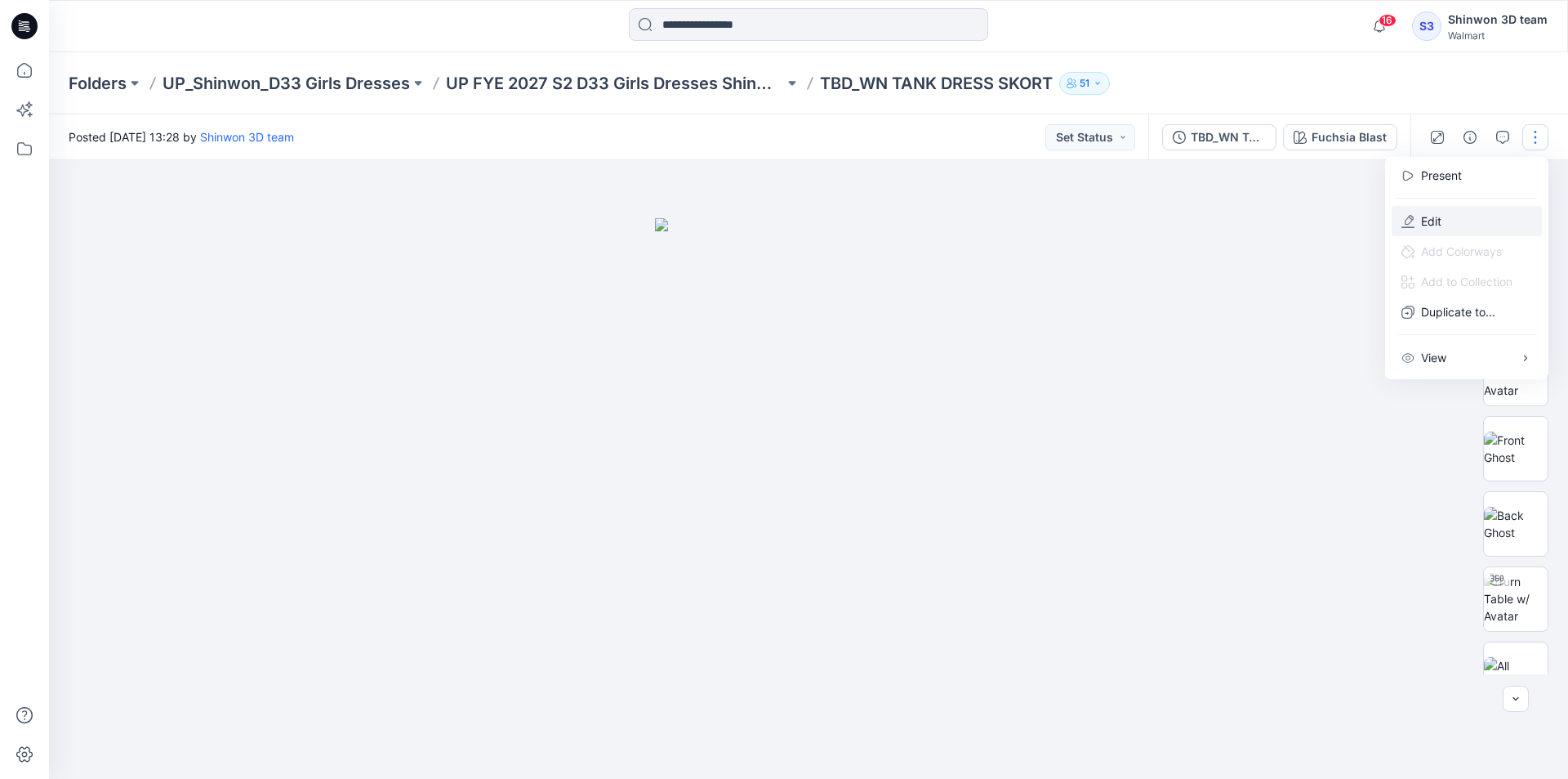
click at [1414, 217] on icon "button" at bounding box center [1407, 221] width 13 height 13
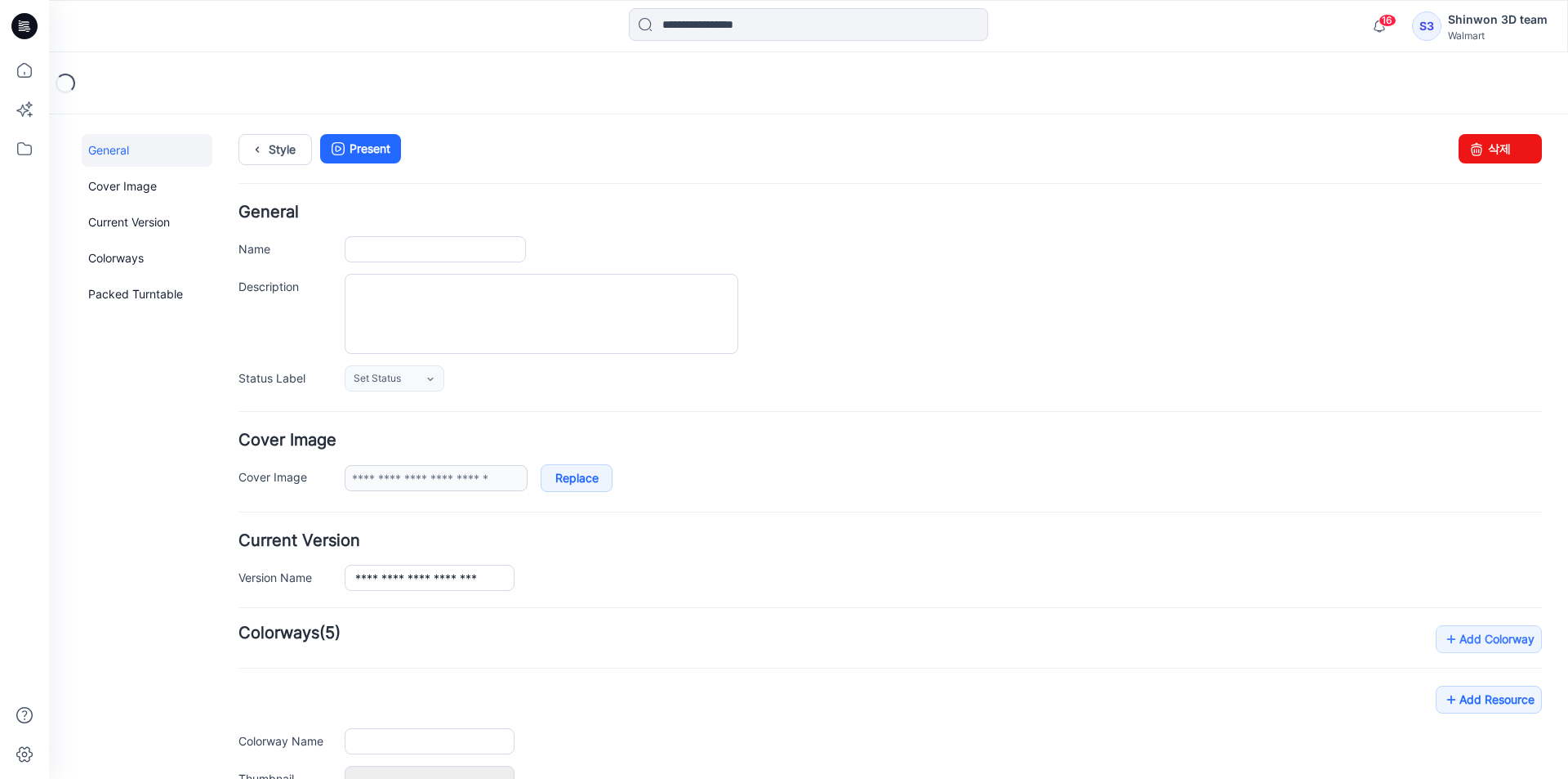
type input "**********"
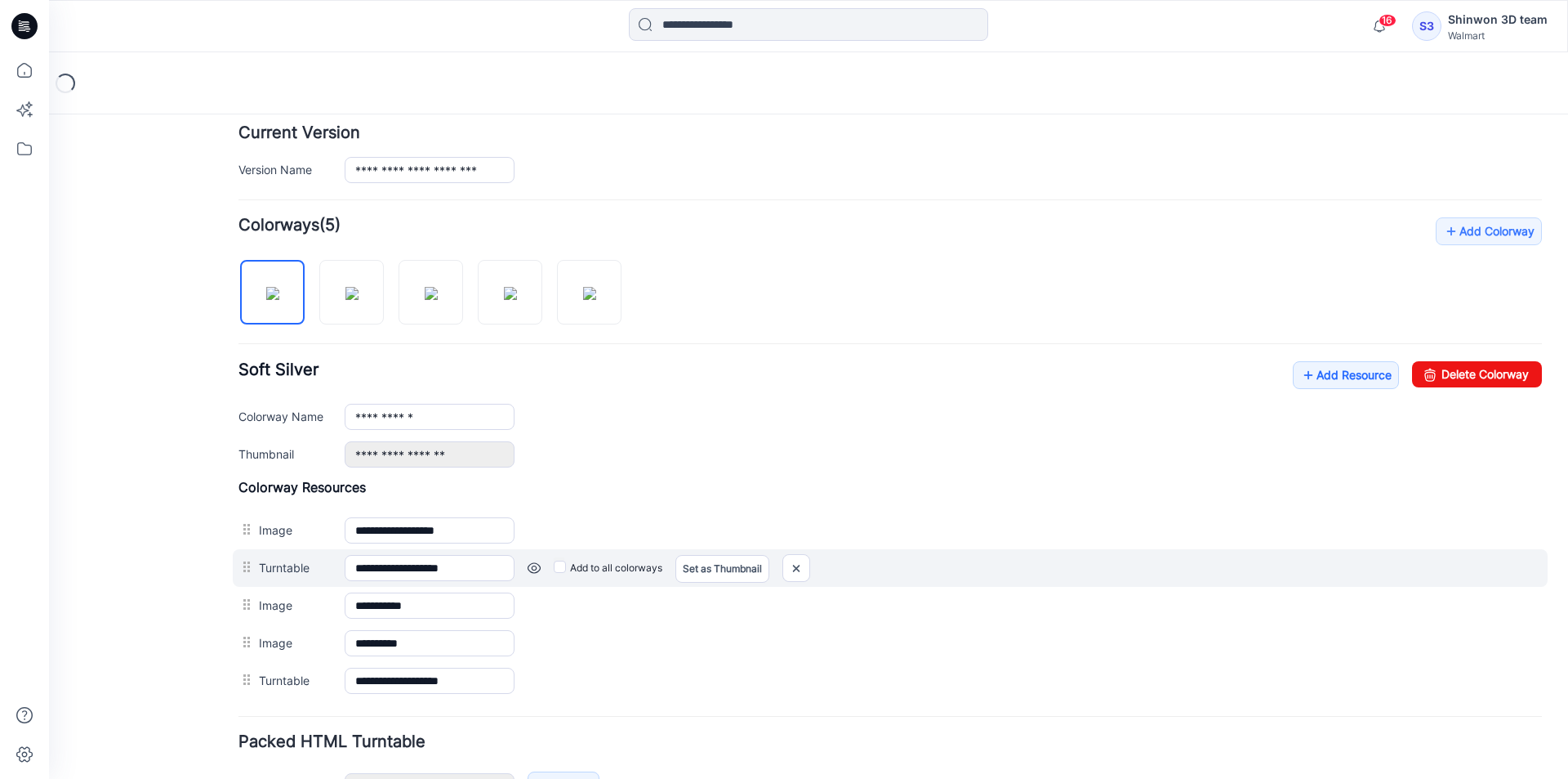
scroll to position [408, 0]
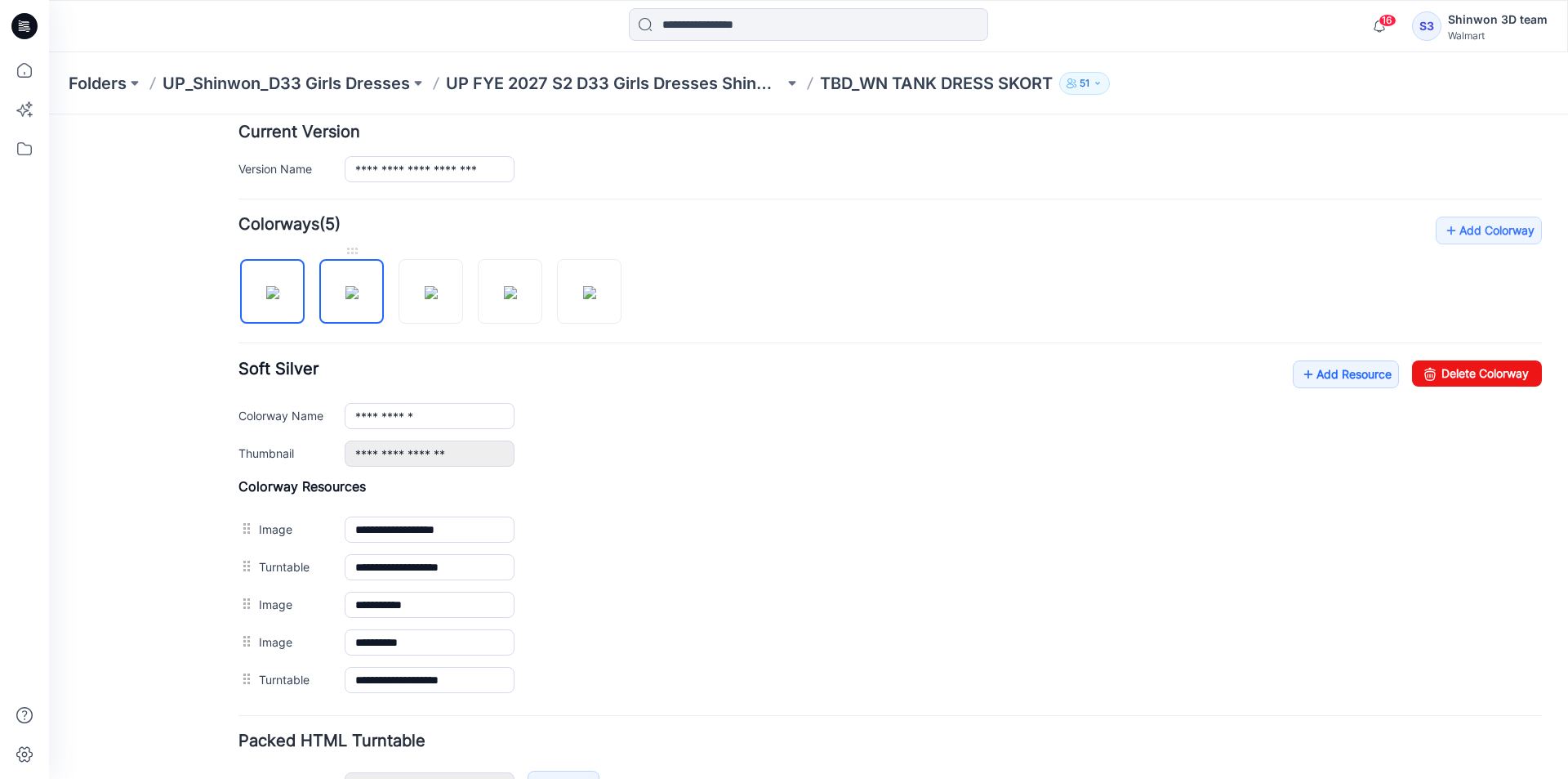
click at [383, 294] on link at bounding box center [351, 291] width 65 height 65
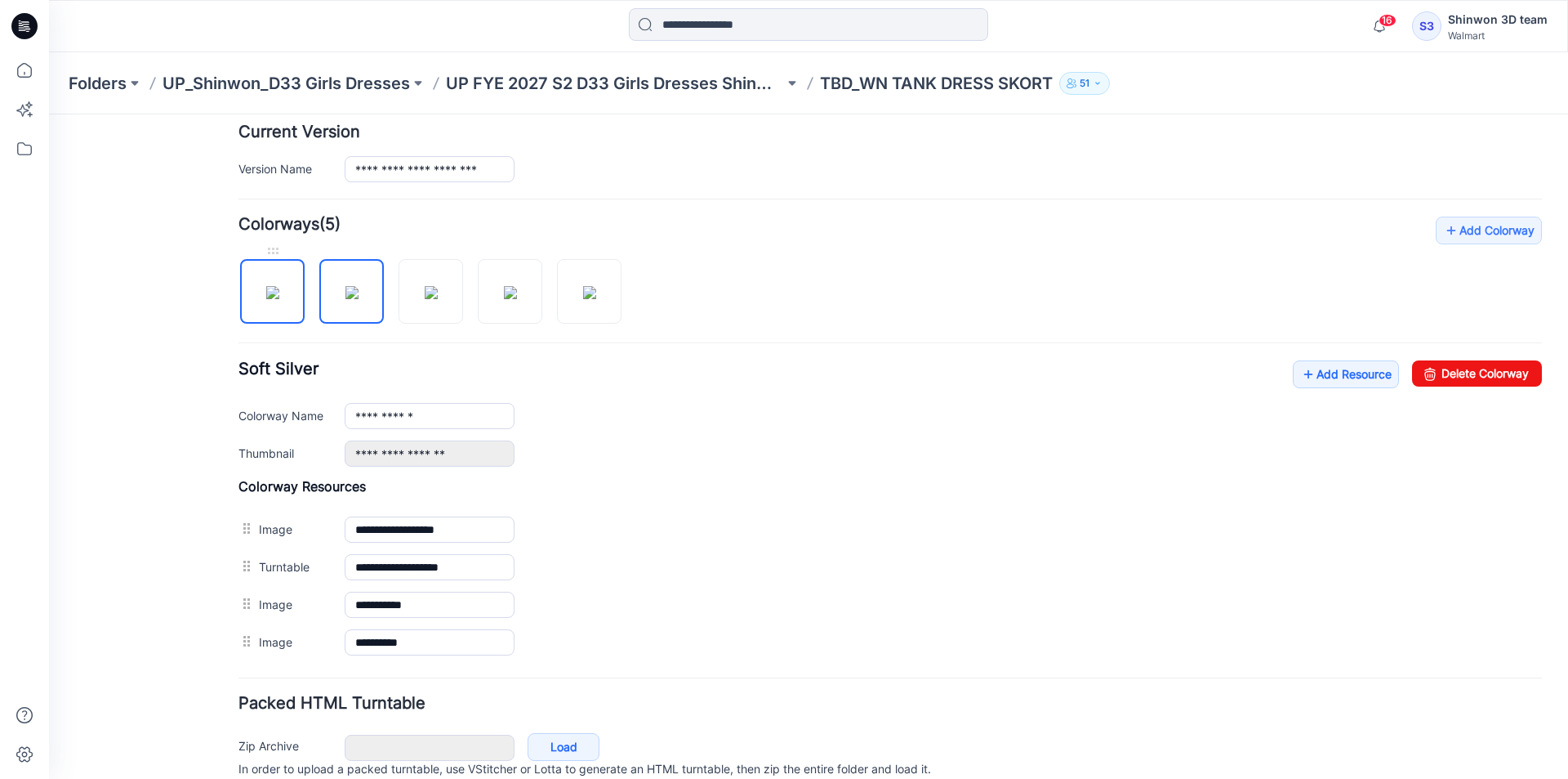
click at [267, 299] on img at bounding box center [273, 292] width 13 height 13
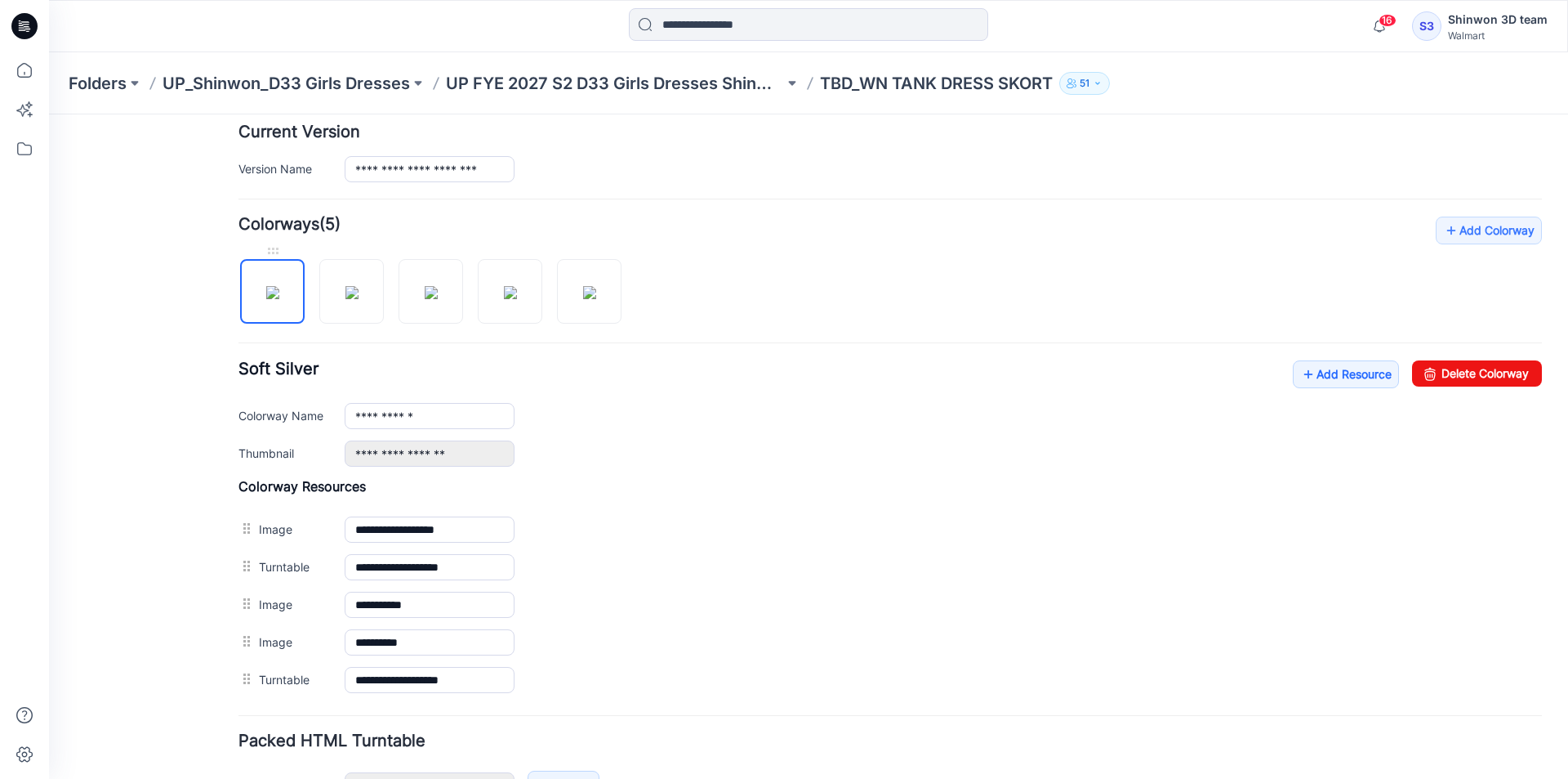
click at [267, 298] on img at bounding box center [273, 292] width 13 height 13
click at [1340, 374] on link "Add Resource" at bounding box center [1345, 374] width 106 height 27
click at [1338, 374] on link "Add Resource" at bounding box center [1345, 374] width 106 height 27
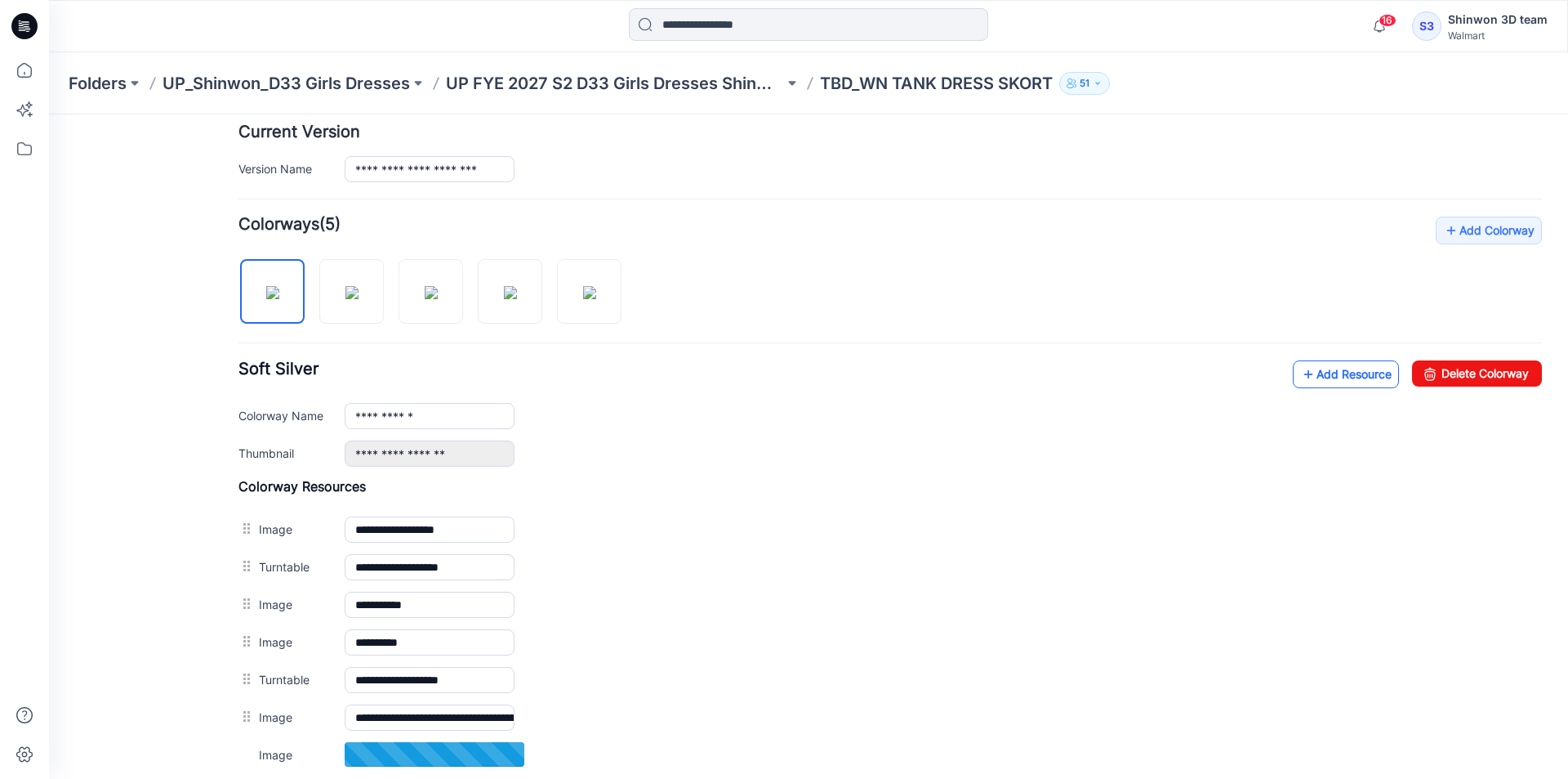
click at [1339, 377] on link "Add Resource" at bounding box center [1345, 374] width 106 height 27
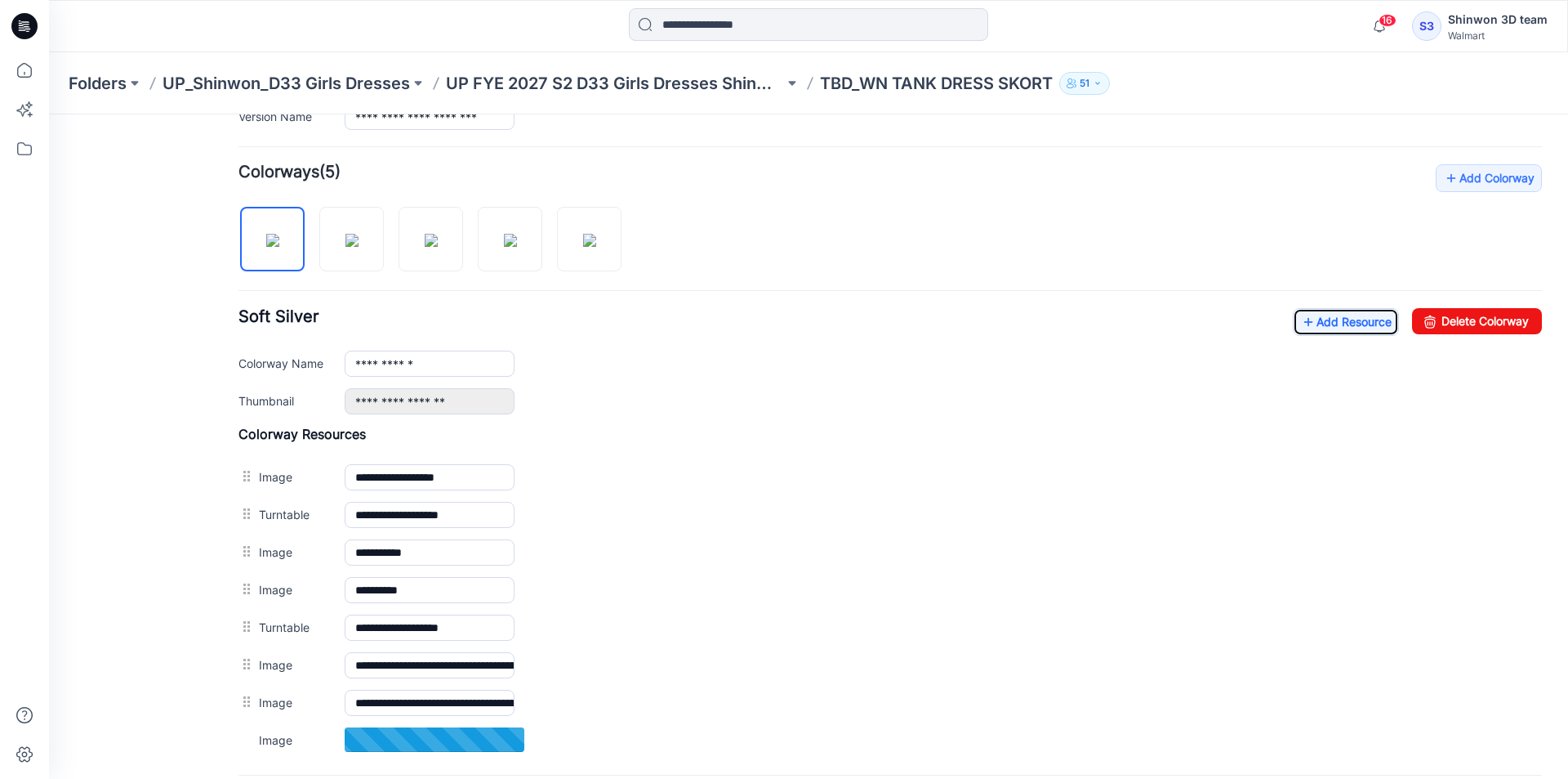
scroll to position [490, 0]
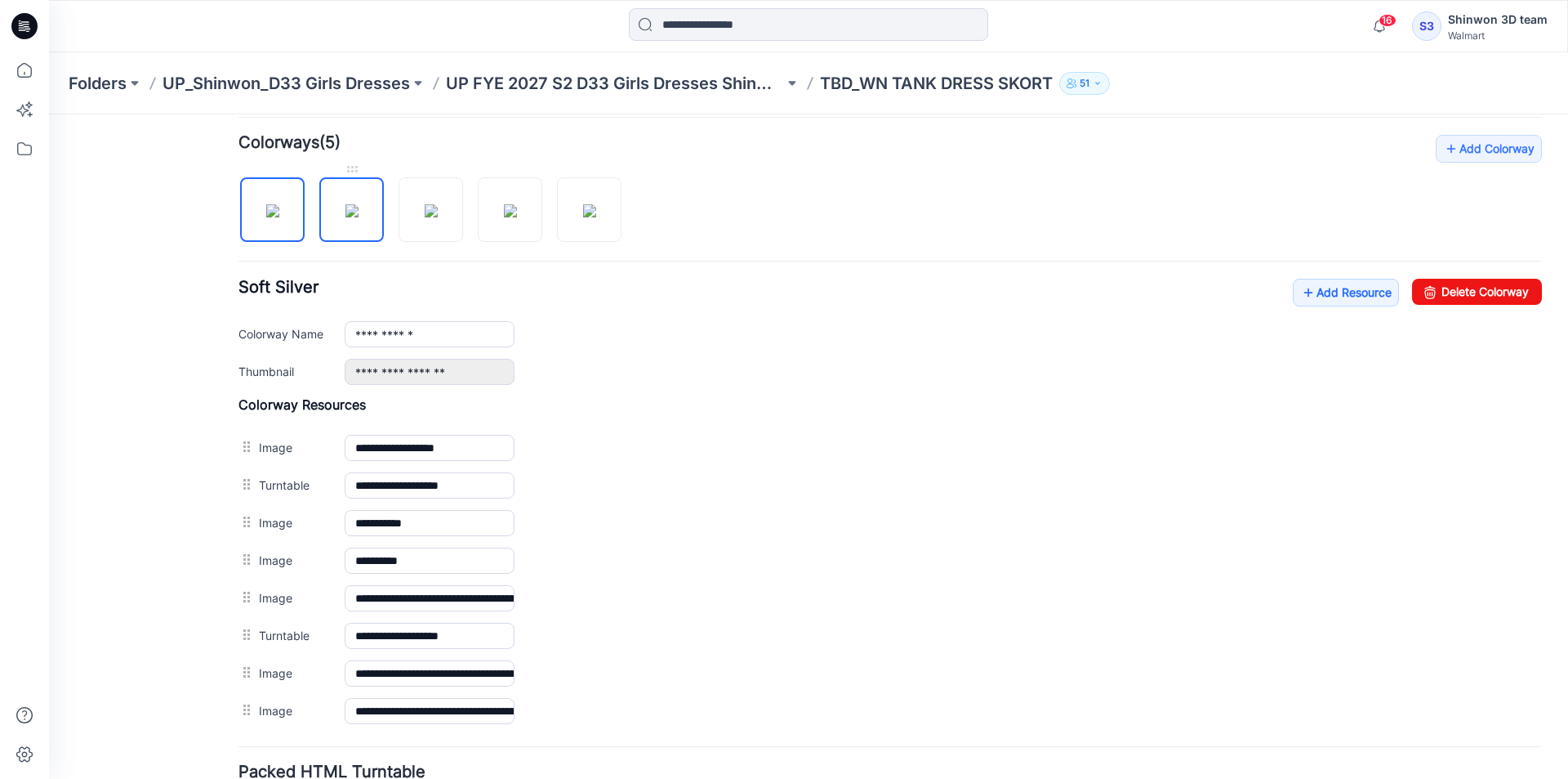
click at [345, 205] on img at bounding box center [351, 211] width 13 height 13
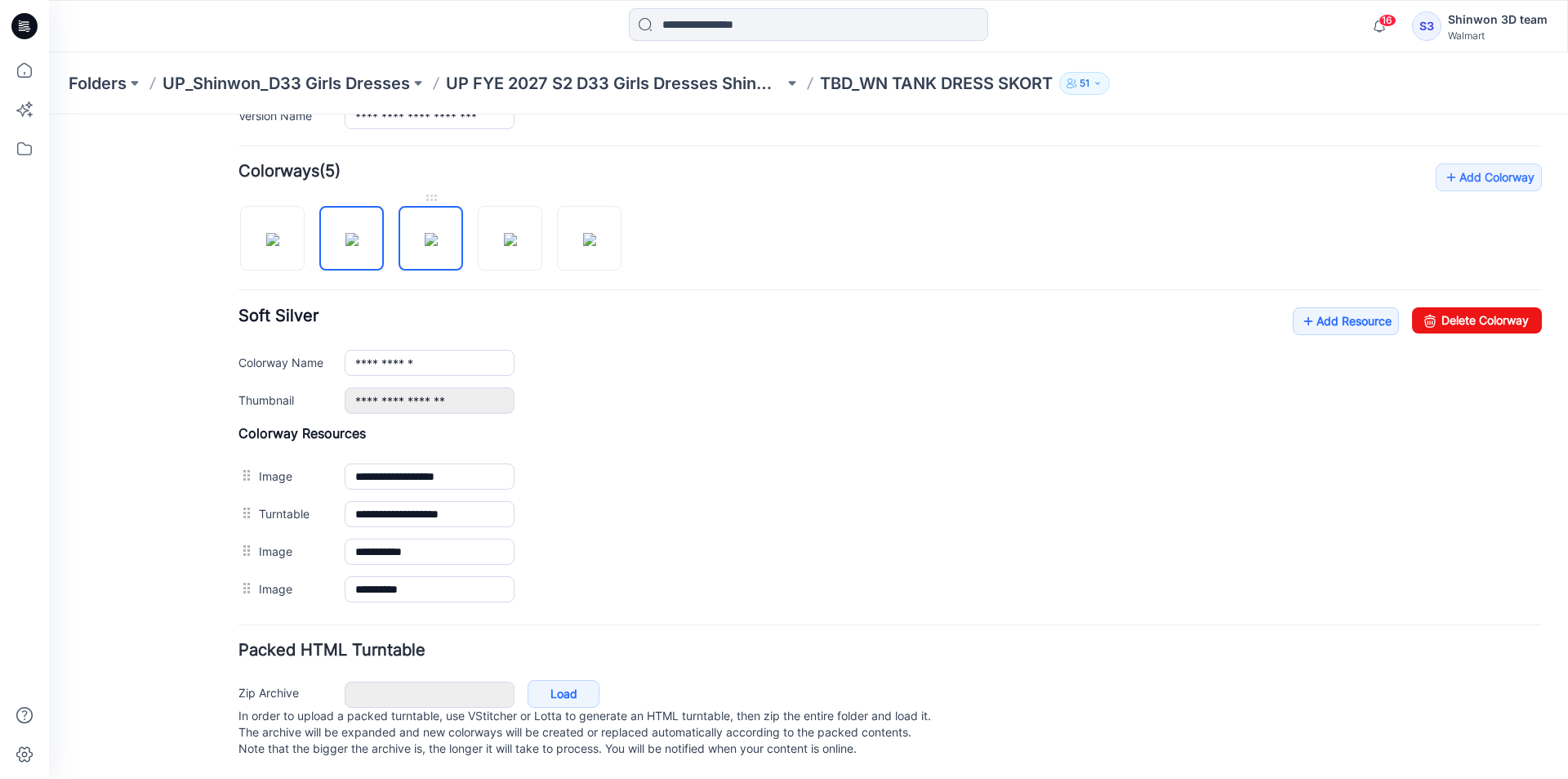
click at [434, 233] on img at bounding box center [431, 239] width 13 height 13
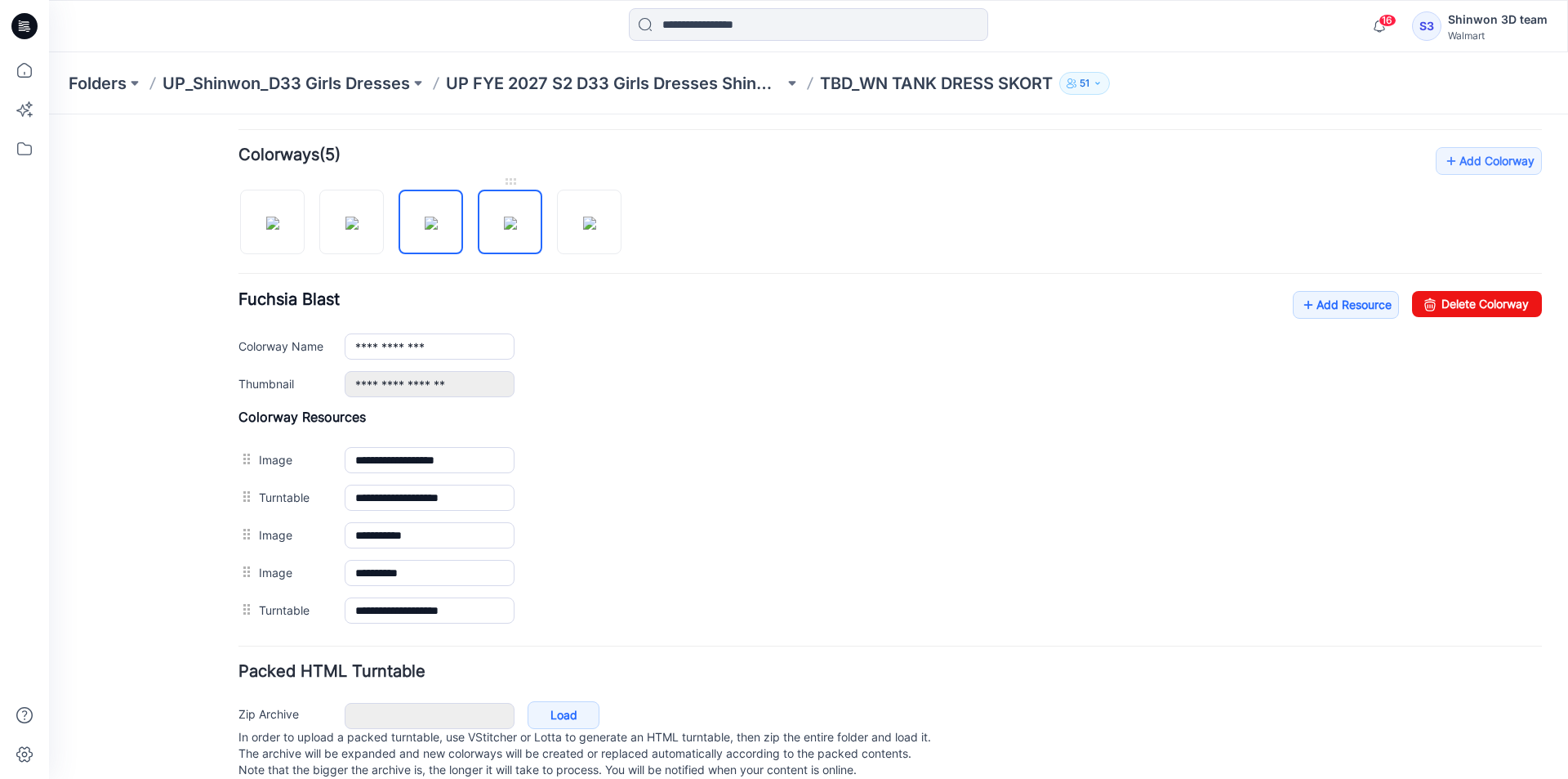
click at [504, 226] on img at bounding box center [510, 223] width 13 height 13
click at [556, 230] on div at bounding box center [436, 214] width 396 height 84
click at [583, 229] on img at bounding box center [590, 223] width 13 height 13
click at [514, 229] on img at bounding box center [510, 223] width 13 height 13
click at [438, 229] on img at bounding box center [431, 223] width 13 height 13
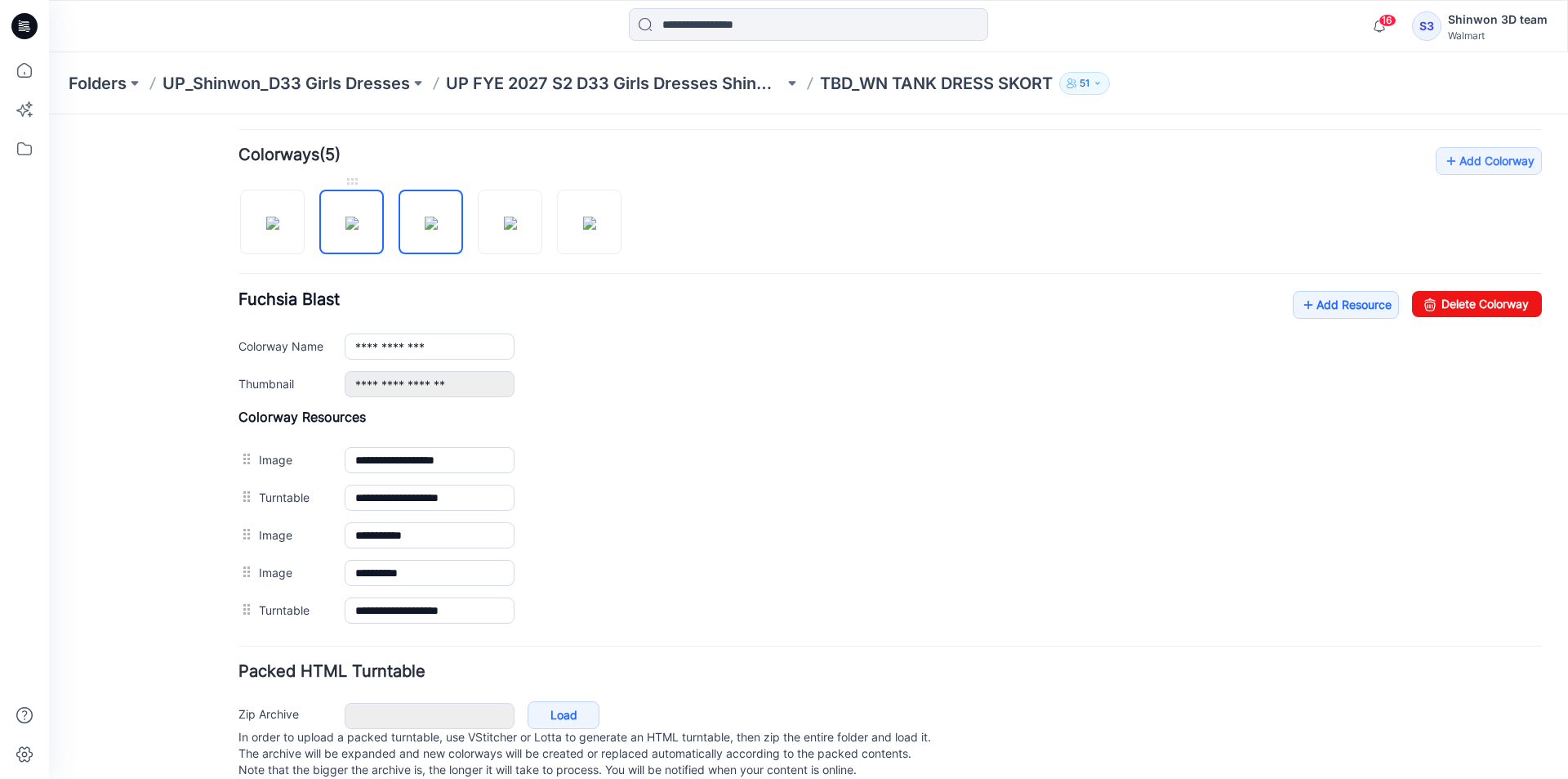
click at [359, 229] on img at bounding box center [351, 223] width 13 height 13
type input "**********"
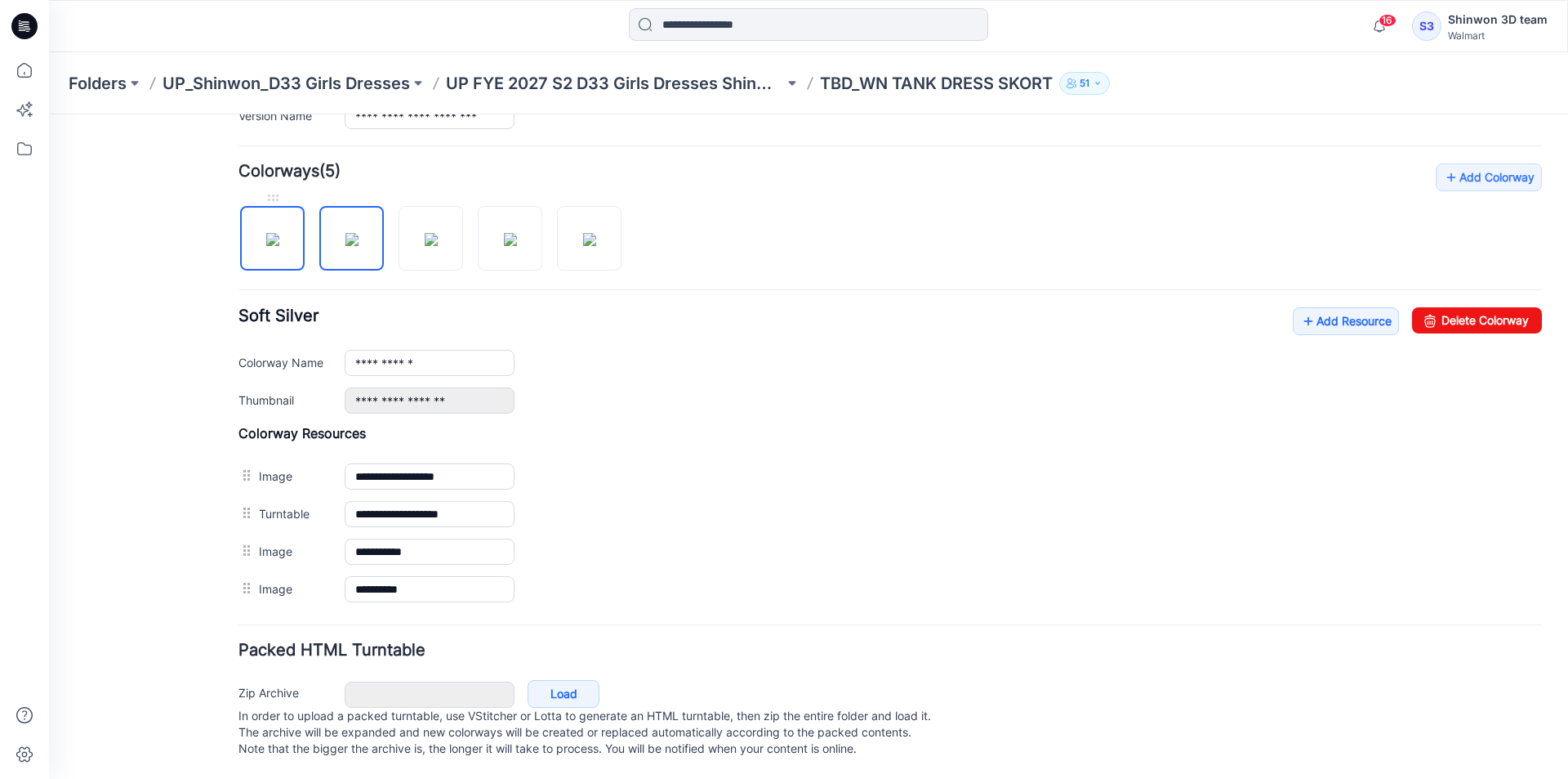
click at [279, 237] on img at bounding box center [273, 239] width 13 height 13
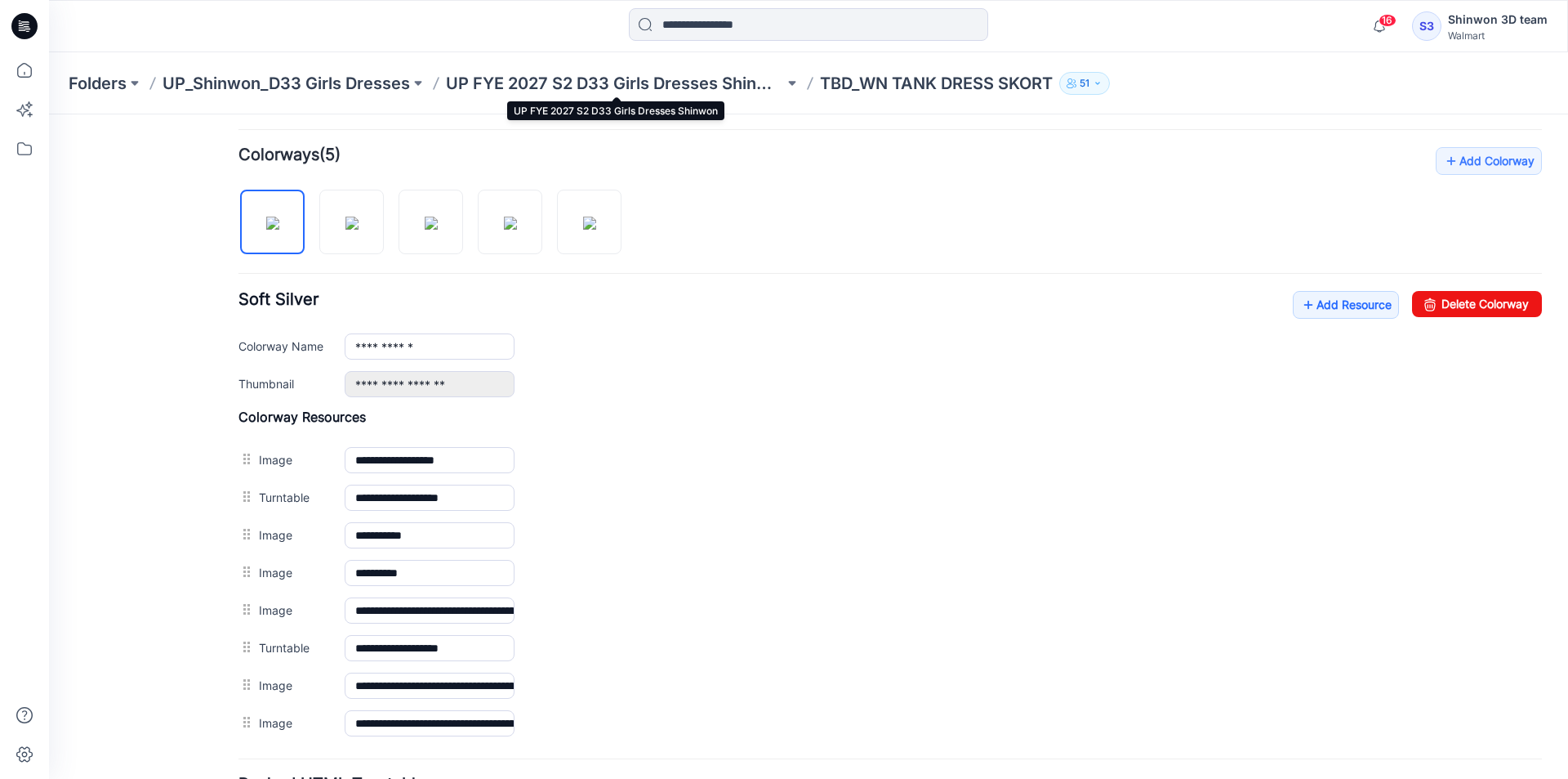
click at [684, 87] on p "UP FYE 2027 S2 D33 Girls Dresses Shinwon" at bounding box center [614, 83] width 338 height 23
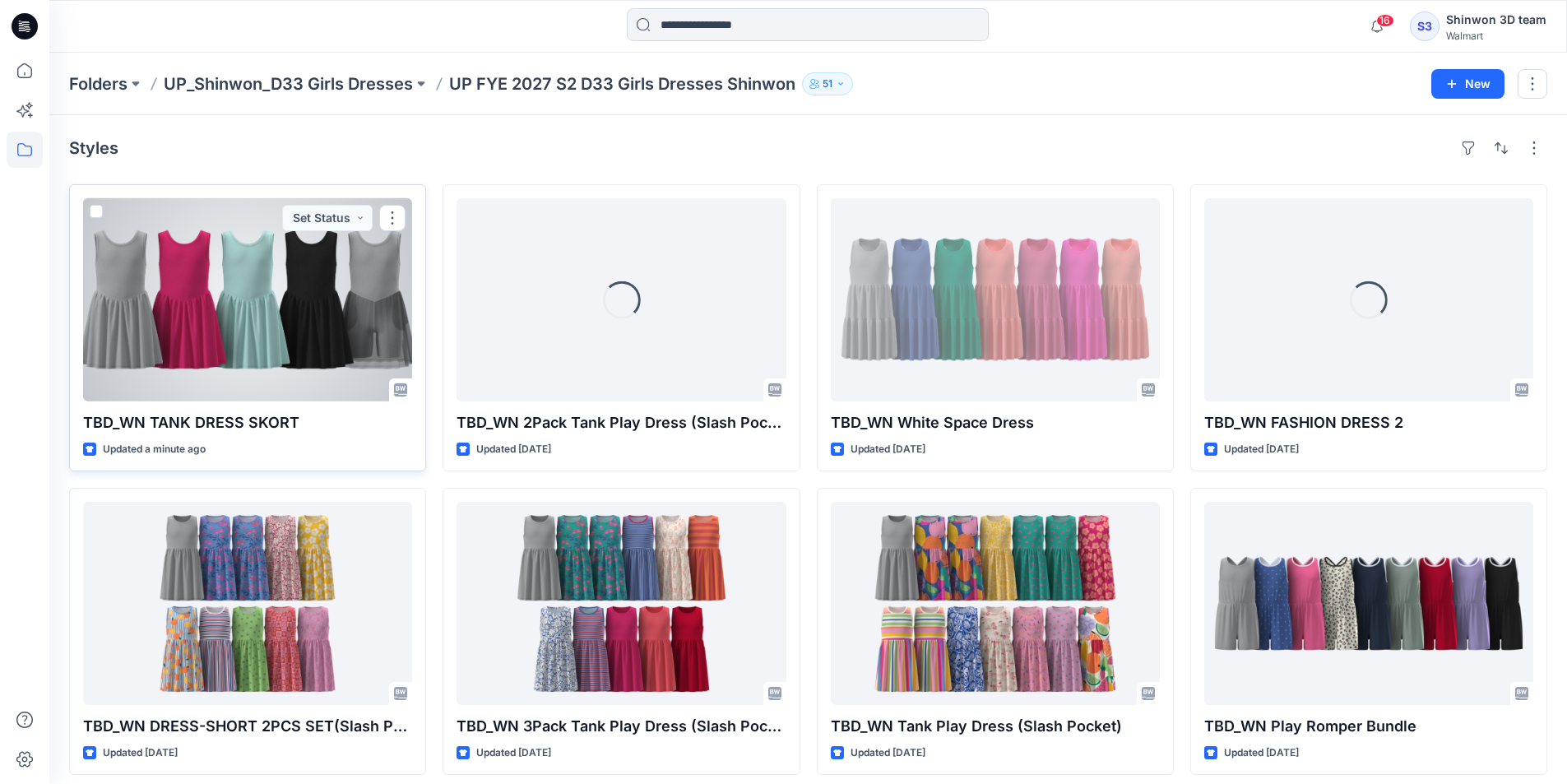
click at [263, 316] on div at bounding box center [247, 300] width 329 height 203
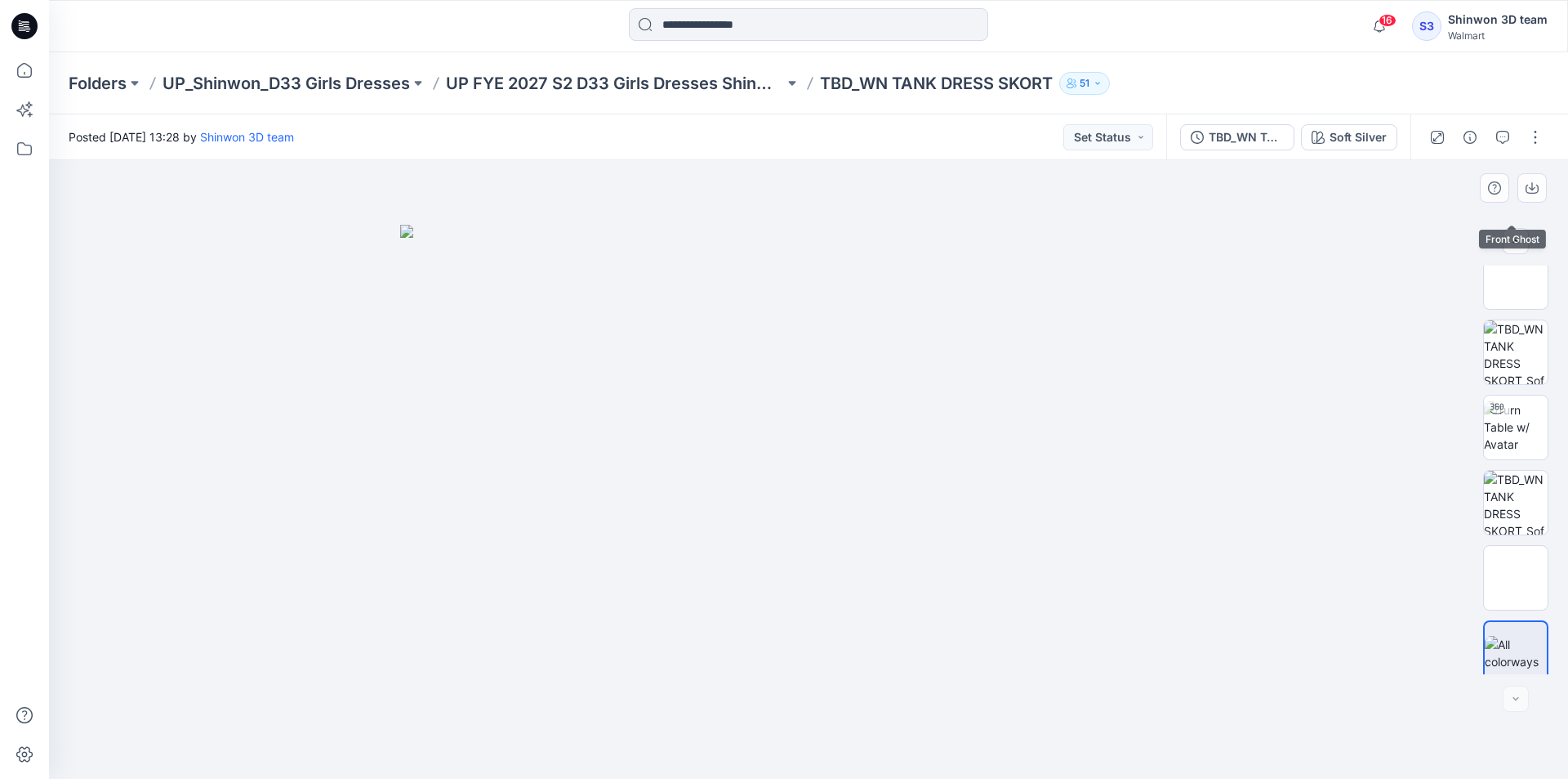
scroll to position [258, 0]
click at [1531, 139] on button "button" at bounding box center [1535, 137] width 26 height 26
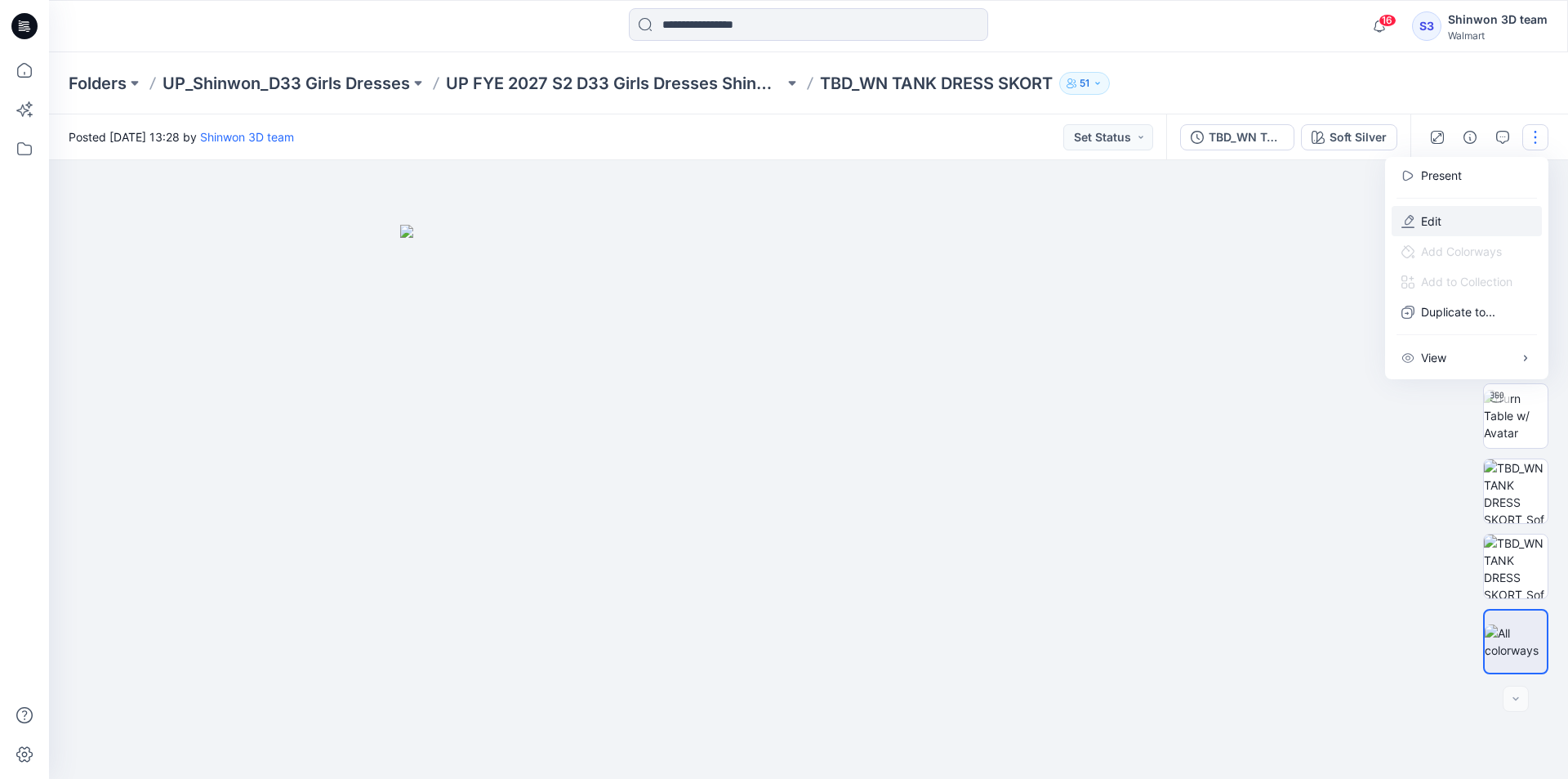
click at [1423, 223] on p "Edit" at bounding box center [1431, 221] width 20 height 17
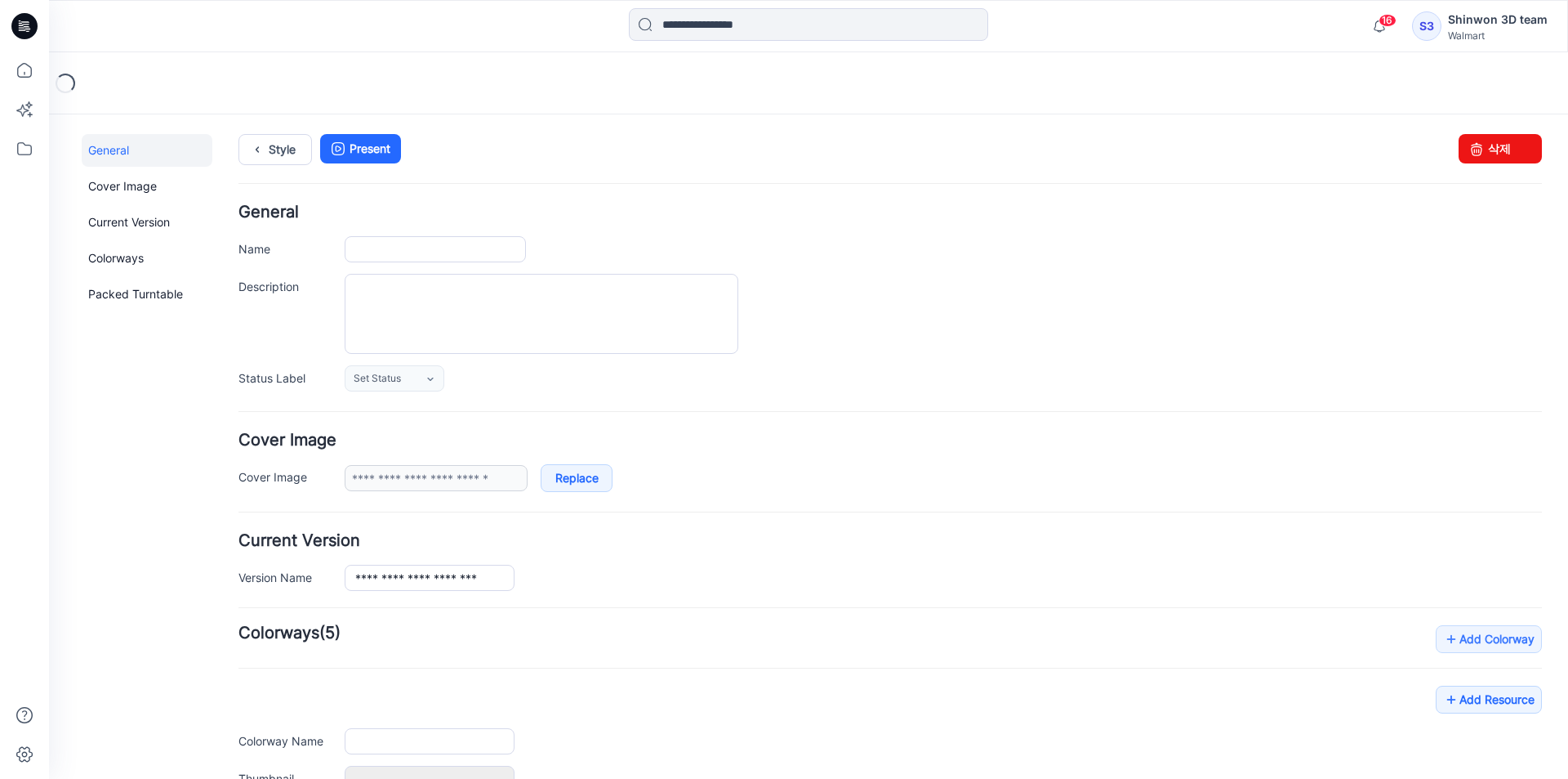
type input "**********"
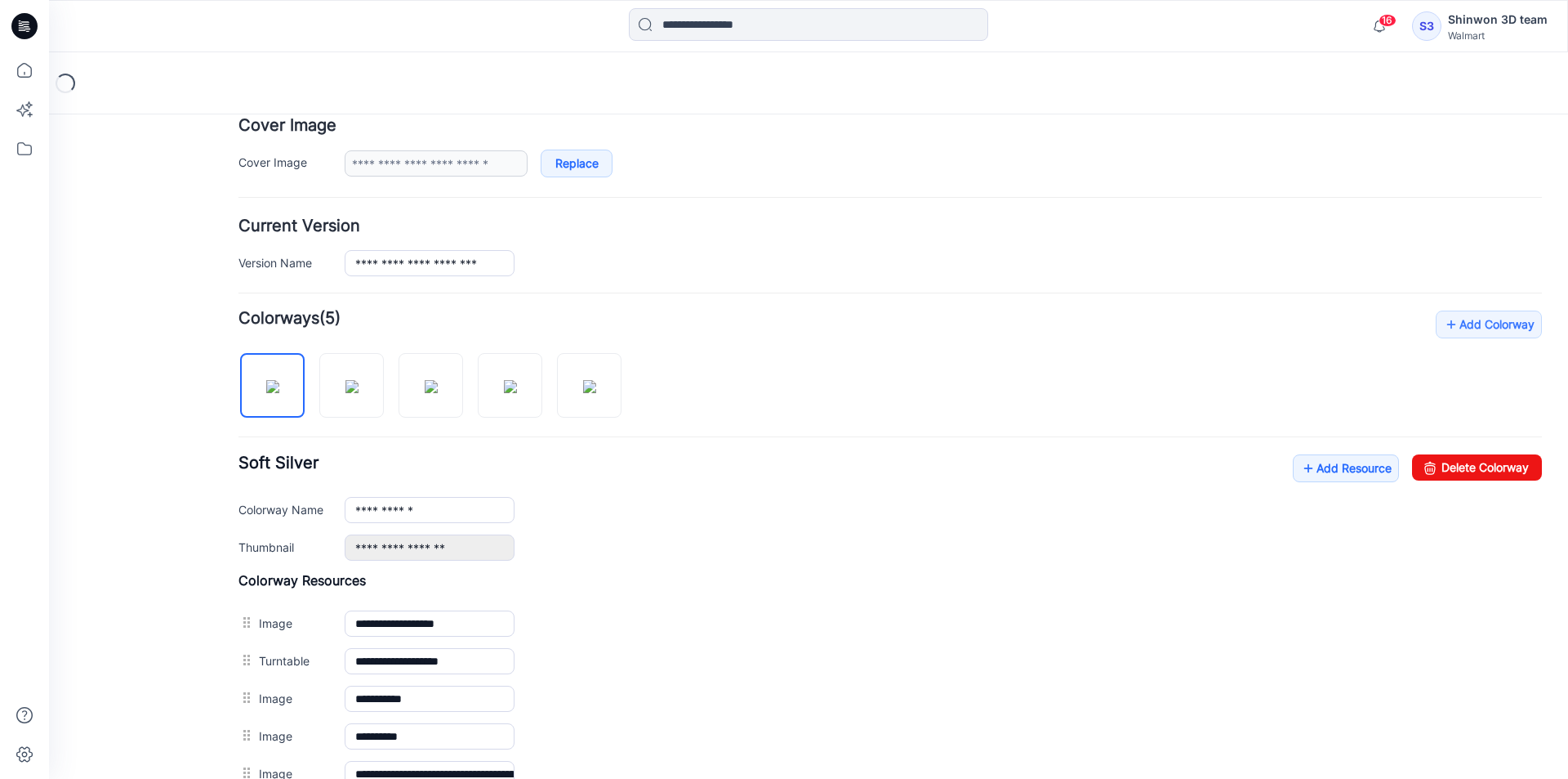
scroll to position [327, 0]
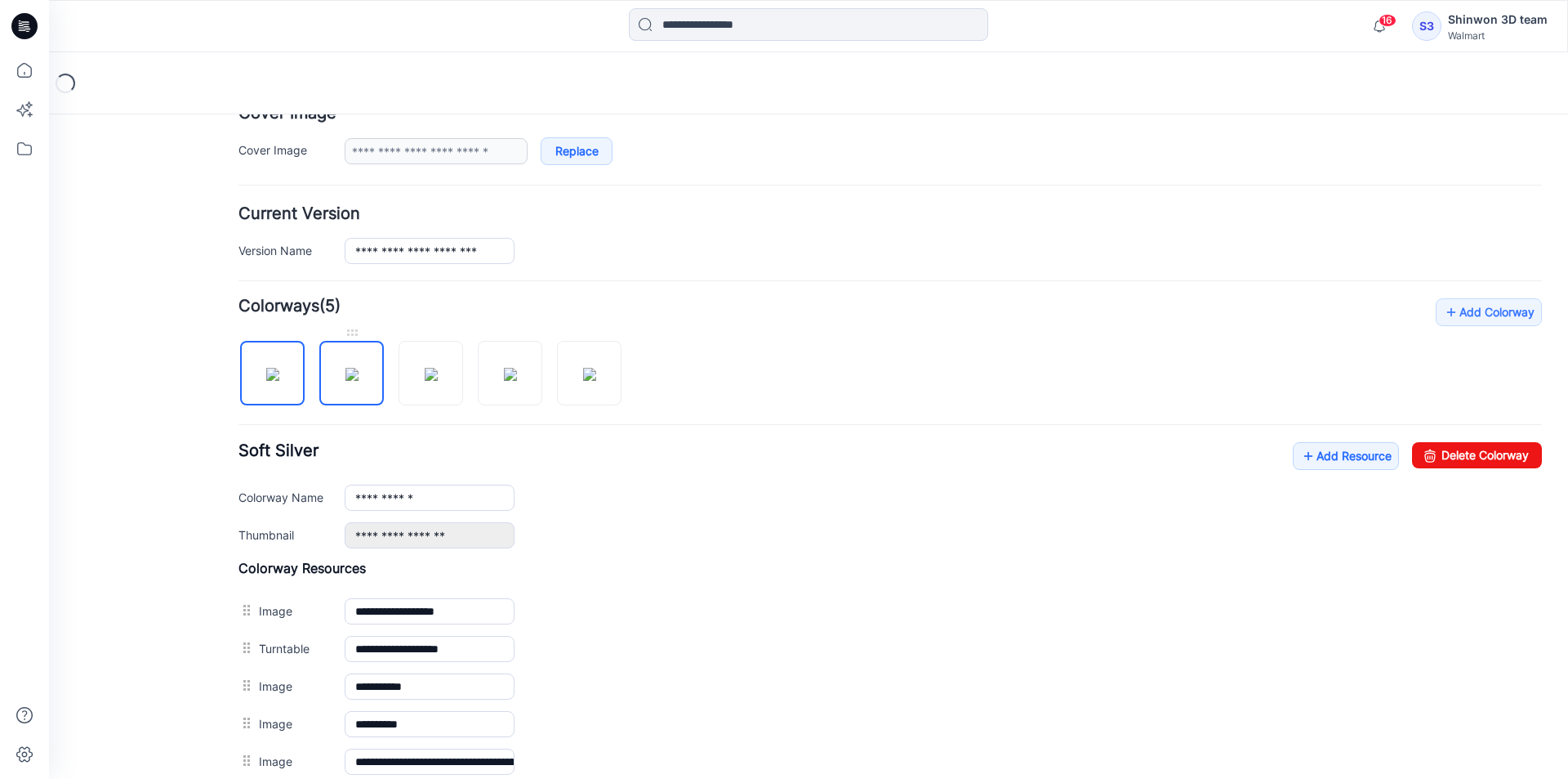
click at [354, 381] on img at bounding box center [351, 374] width 13 height 13
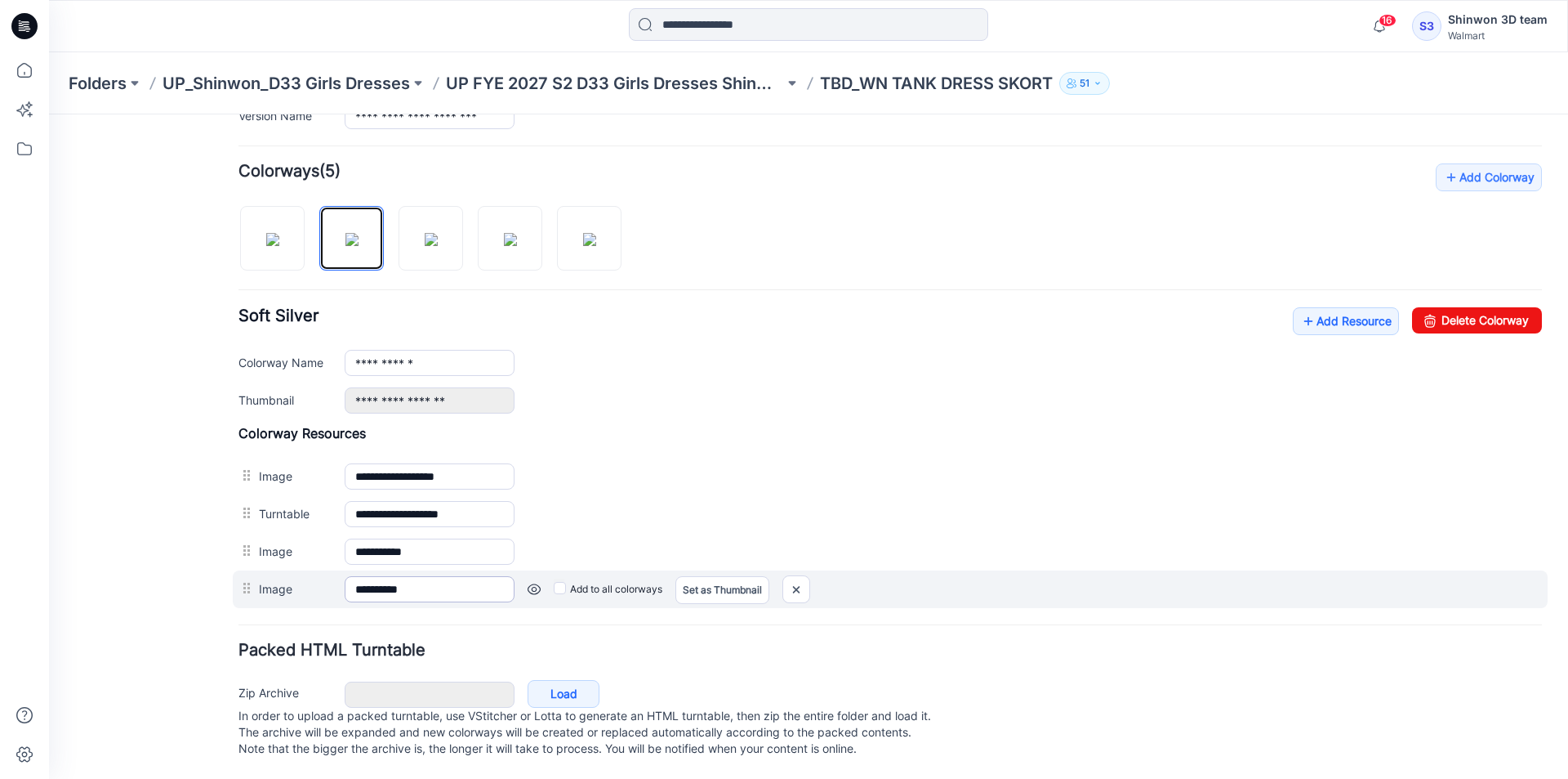
scroll to position [478, 0]
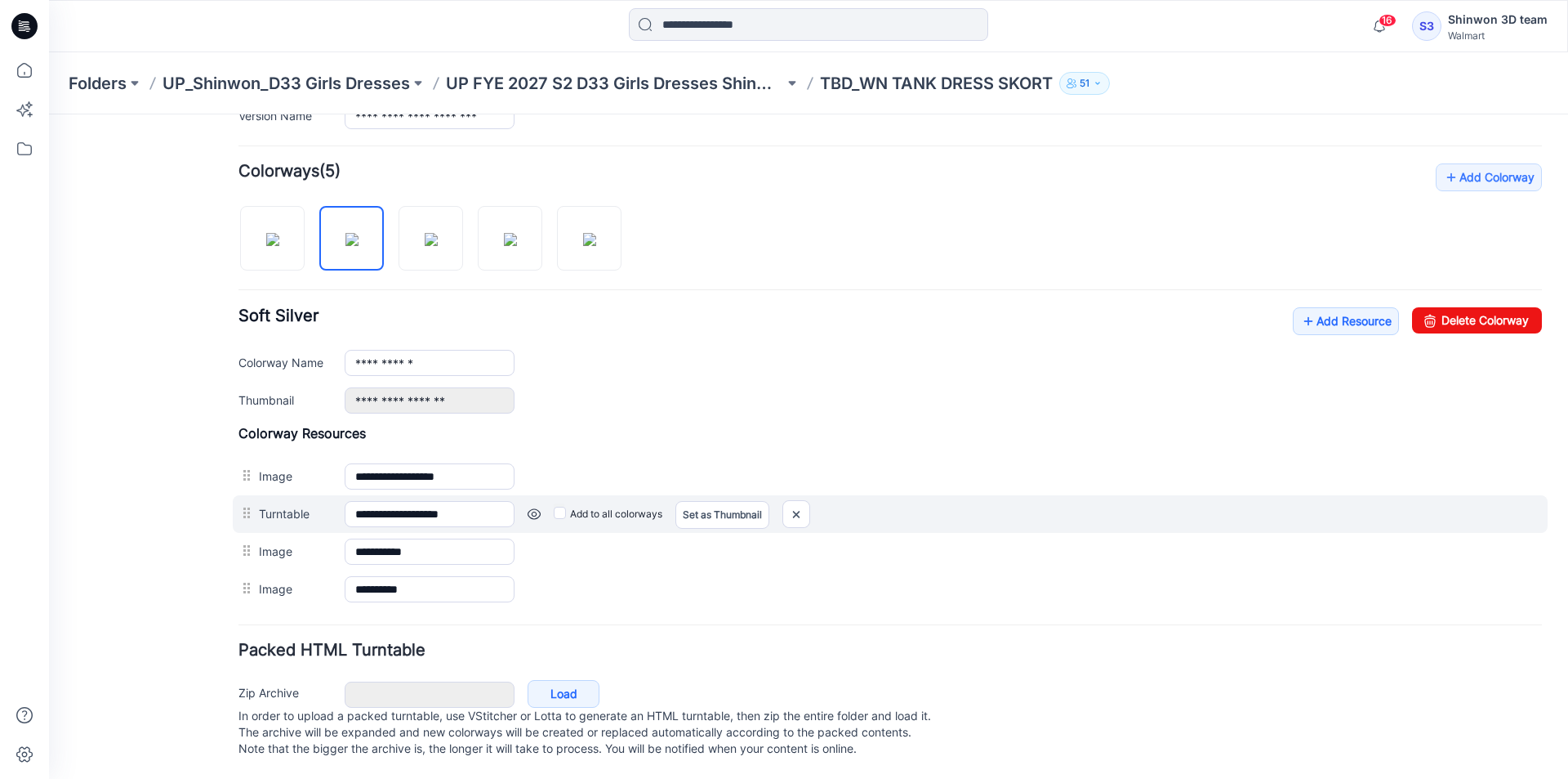
click at [704, 500] on div "Set as Thumbnail" at bounding box center [722, 513] width 94 height 26
click at [696, 500] on div "Set as Thumbnail" at bounding box center [722, 513] width 94 height 26
click at [49, 114] on link "Set as Thumbnail" at bounding box center [49, 114] width 0 height 0
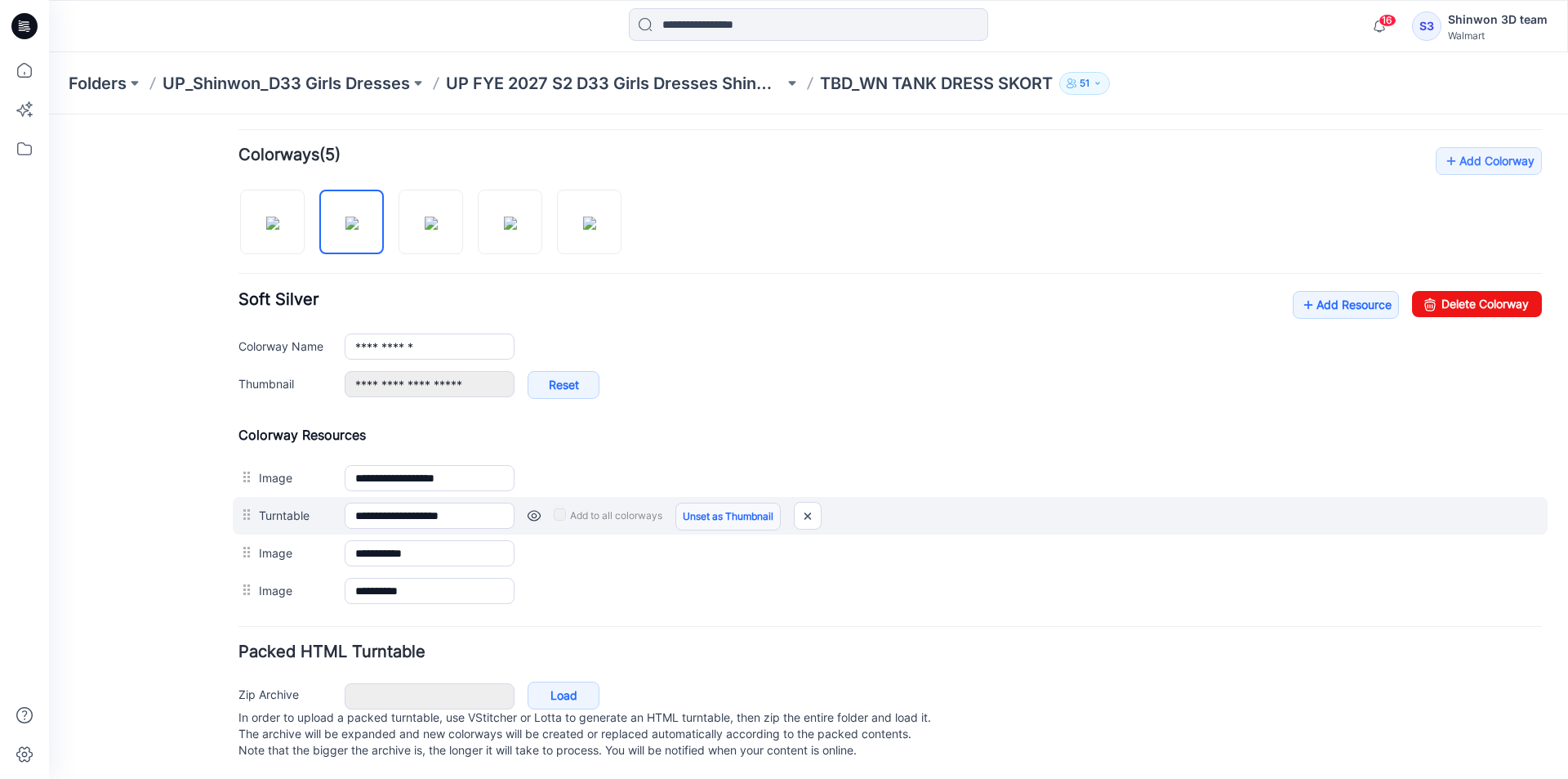
click at [708, 520] on link "Unset as Thumbnail" at bounding box center [727, 516] width 105 height 27
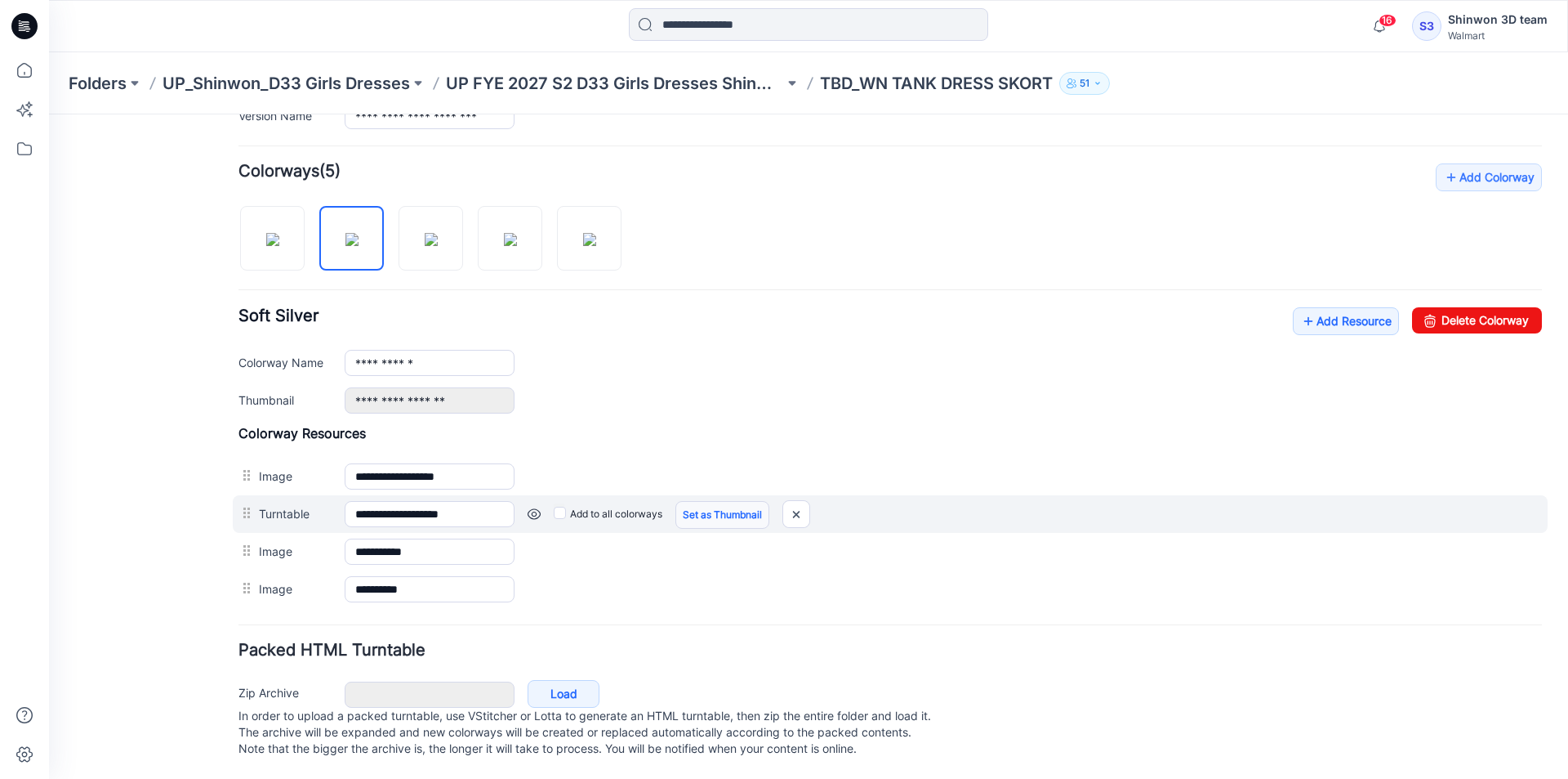
click at [49, 114] on link "Set as Thumbnail" at bounding box center [49, 114] width 0 height 0
type input "**********"
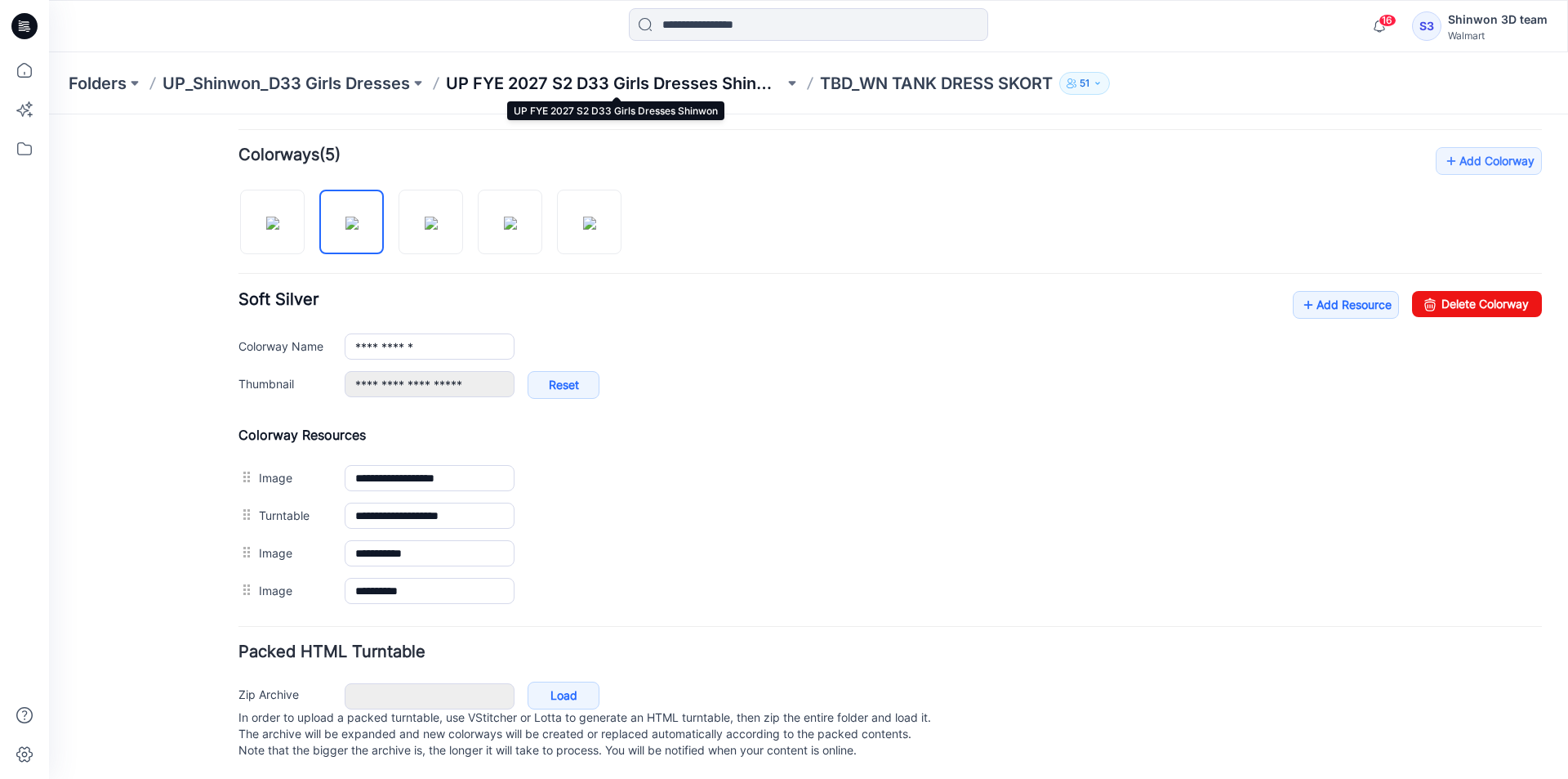
click at [587, 81] on p "UP FYE 2027 S2 D33 Girls Dresses Shinwon" at bounding box center [614, 83] width 338 height 23
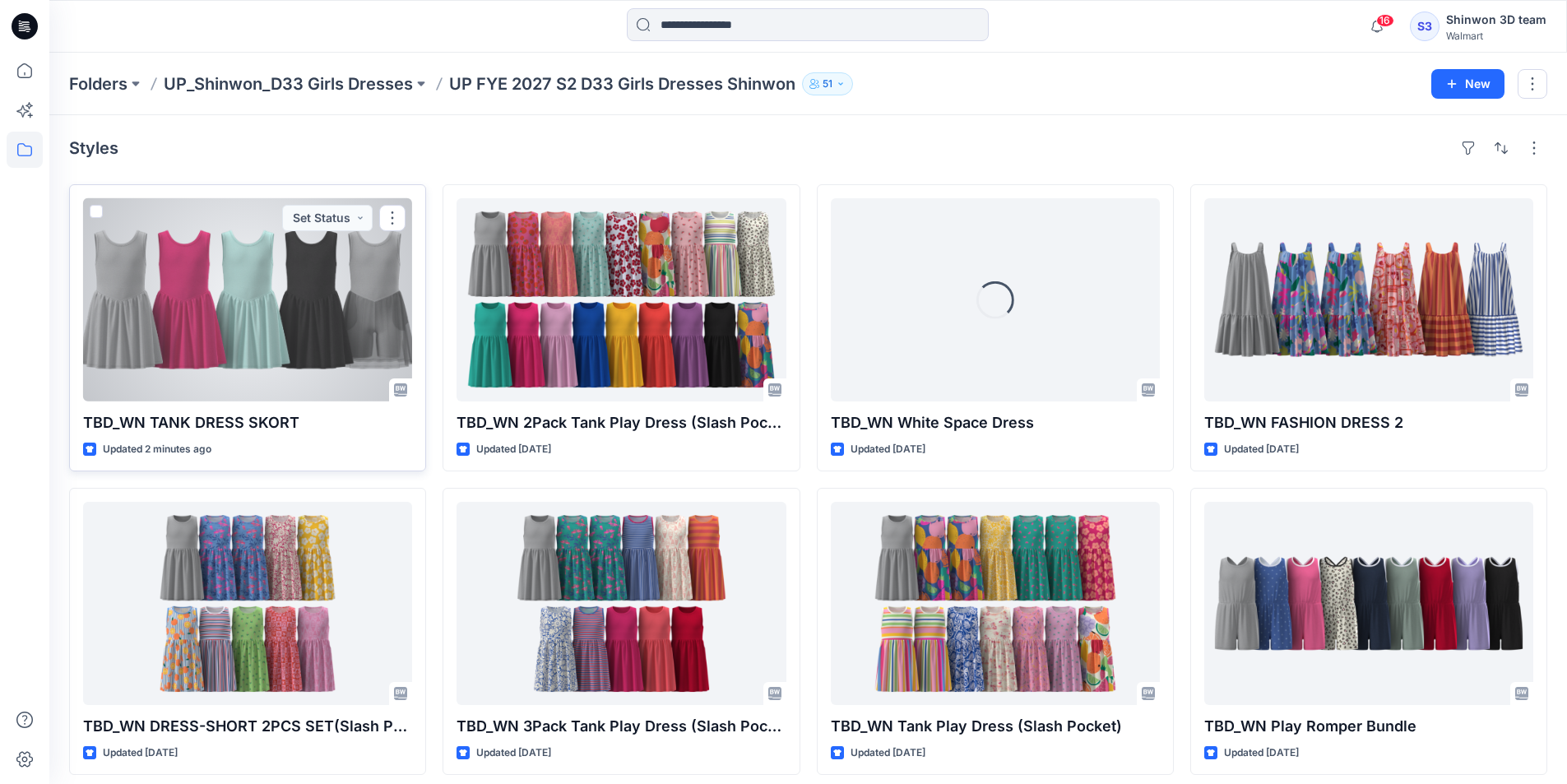
click at [192, 339] on div at bounding box center [247, 300] width 329 height 203
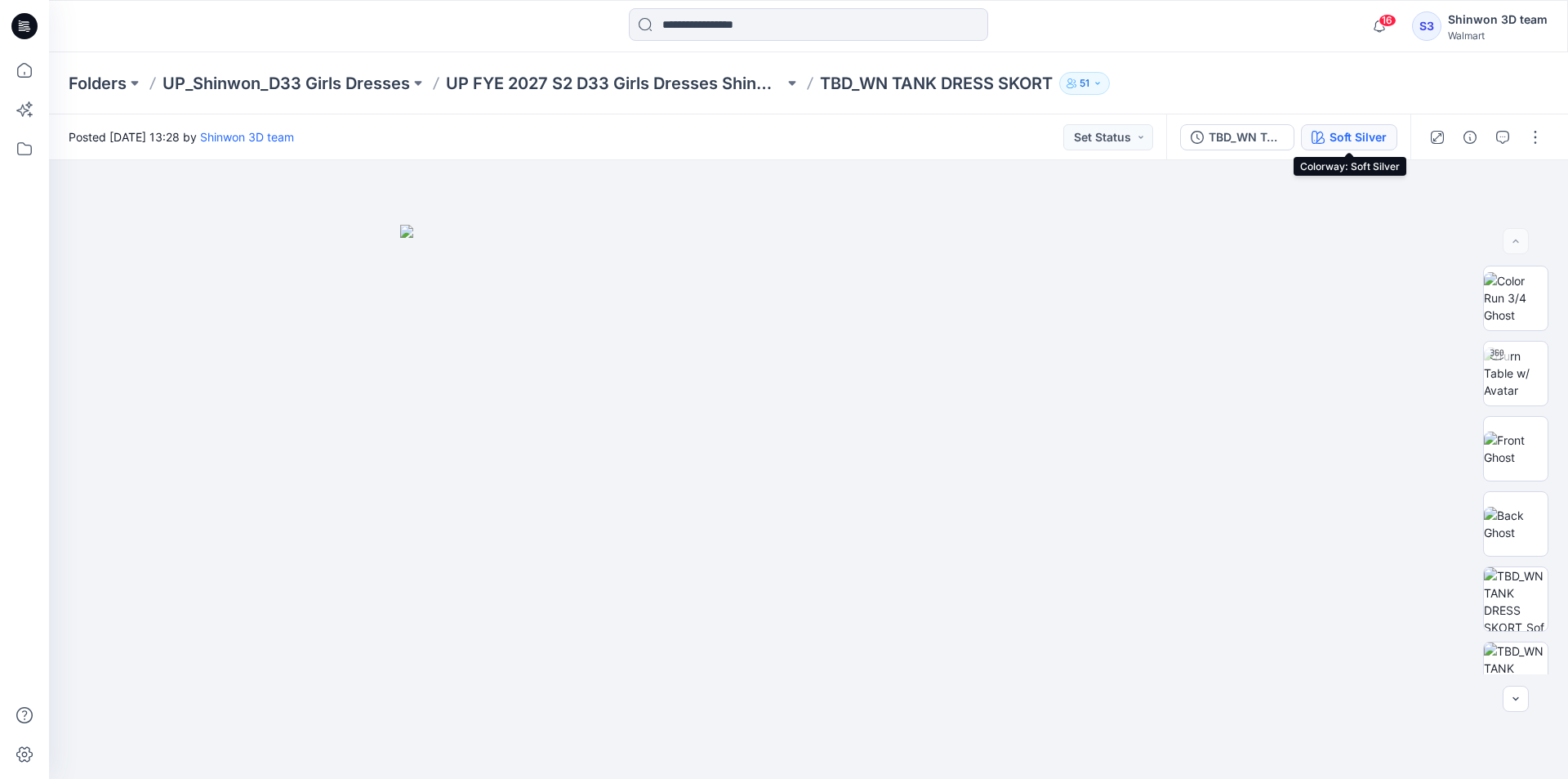
click at [1333, 136] on div "Soft Silver" at bounding box center [1357, 137] width 57 height 18
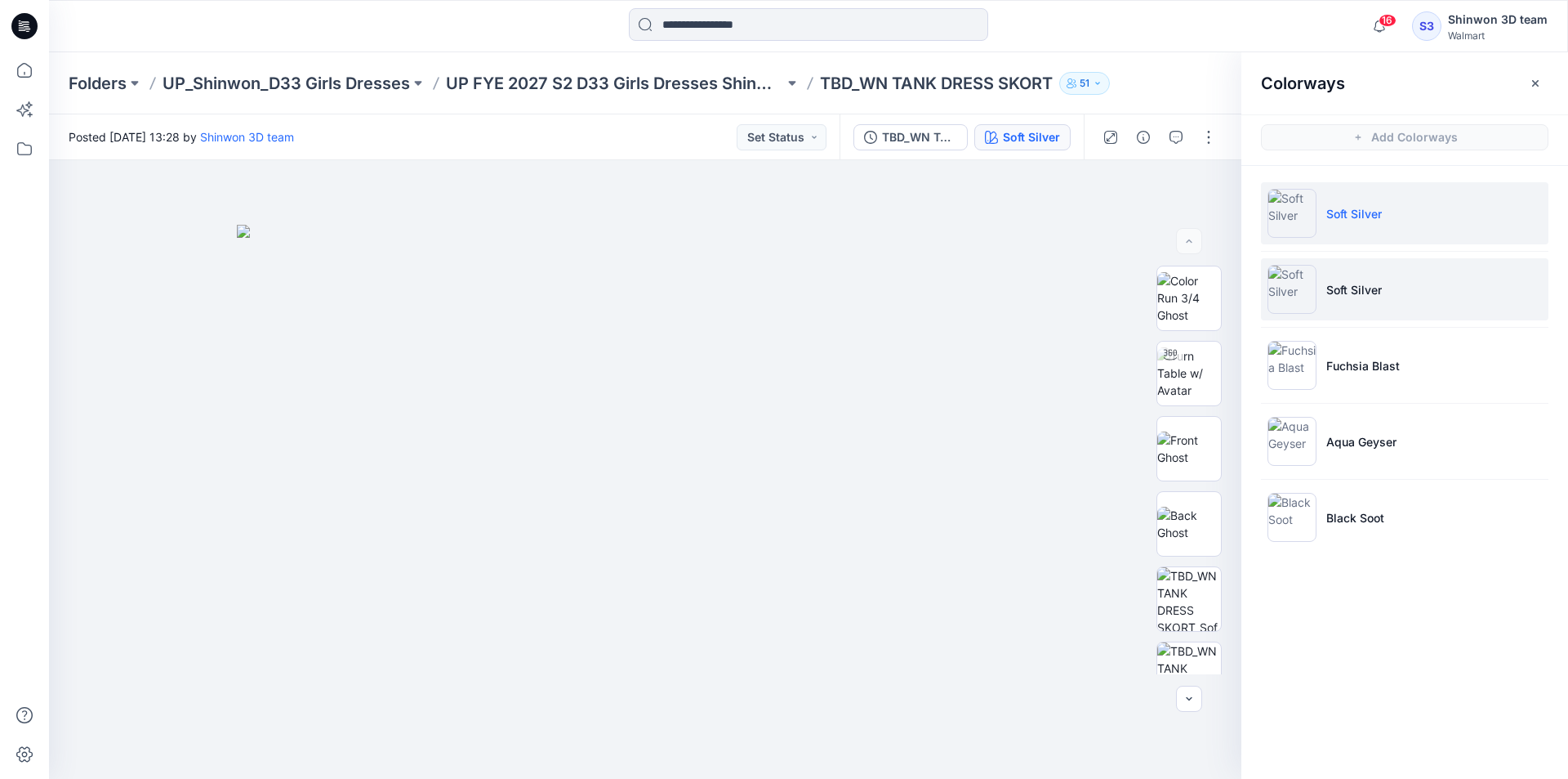
click at [1322, 319] on li "Soft Silver" at bounding box center [1404, 289] width 287 height 62
click at [1343, 288] on p "Soft Silver" at bounding box center [1354, 289] width 56 height 17
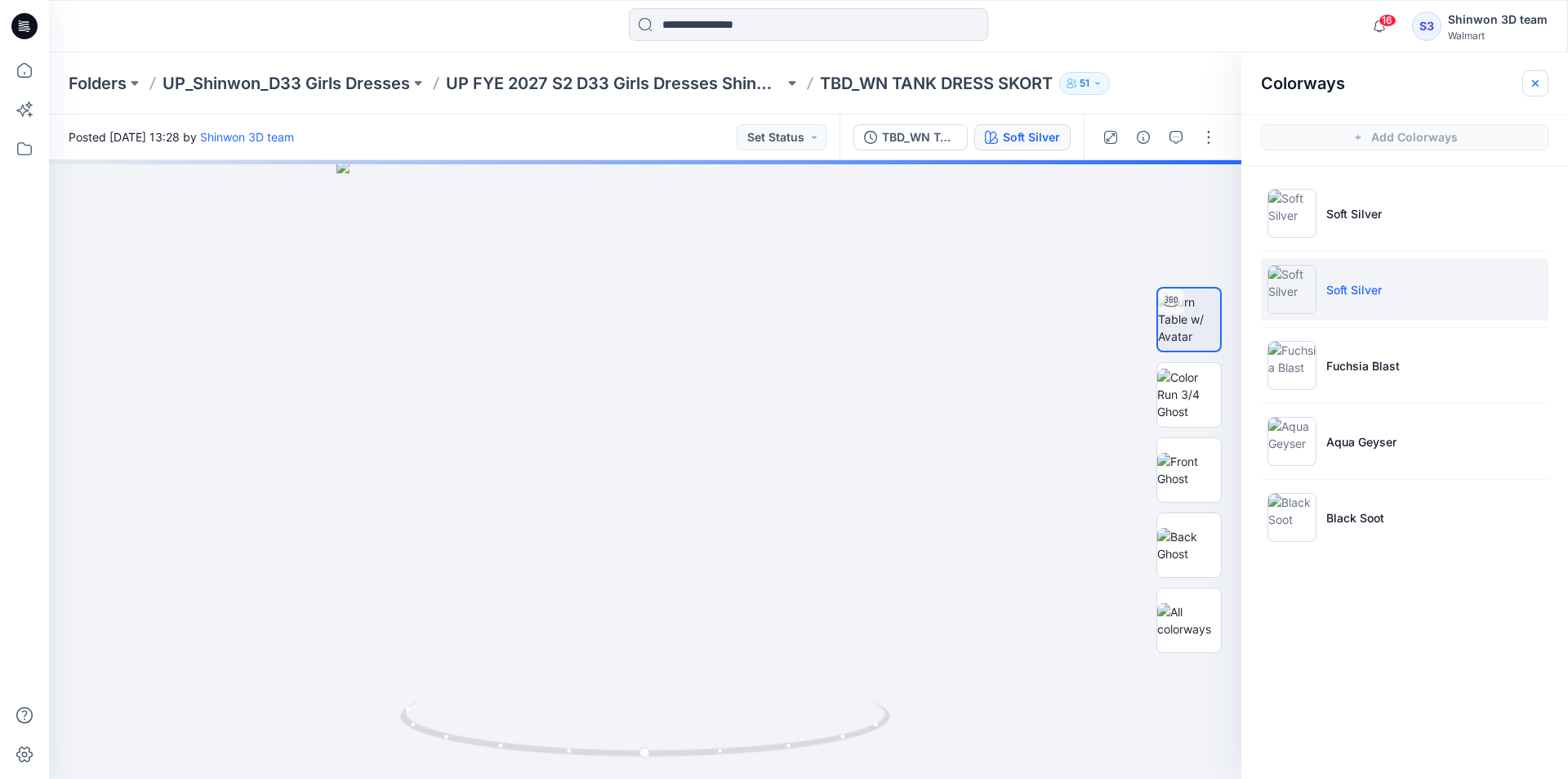
click at [1531, 93] on button "button" at bounding box center [1535, 83] width 26 height 26
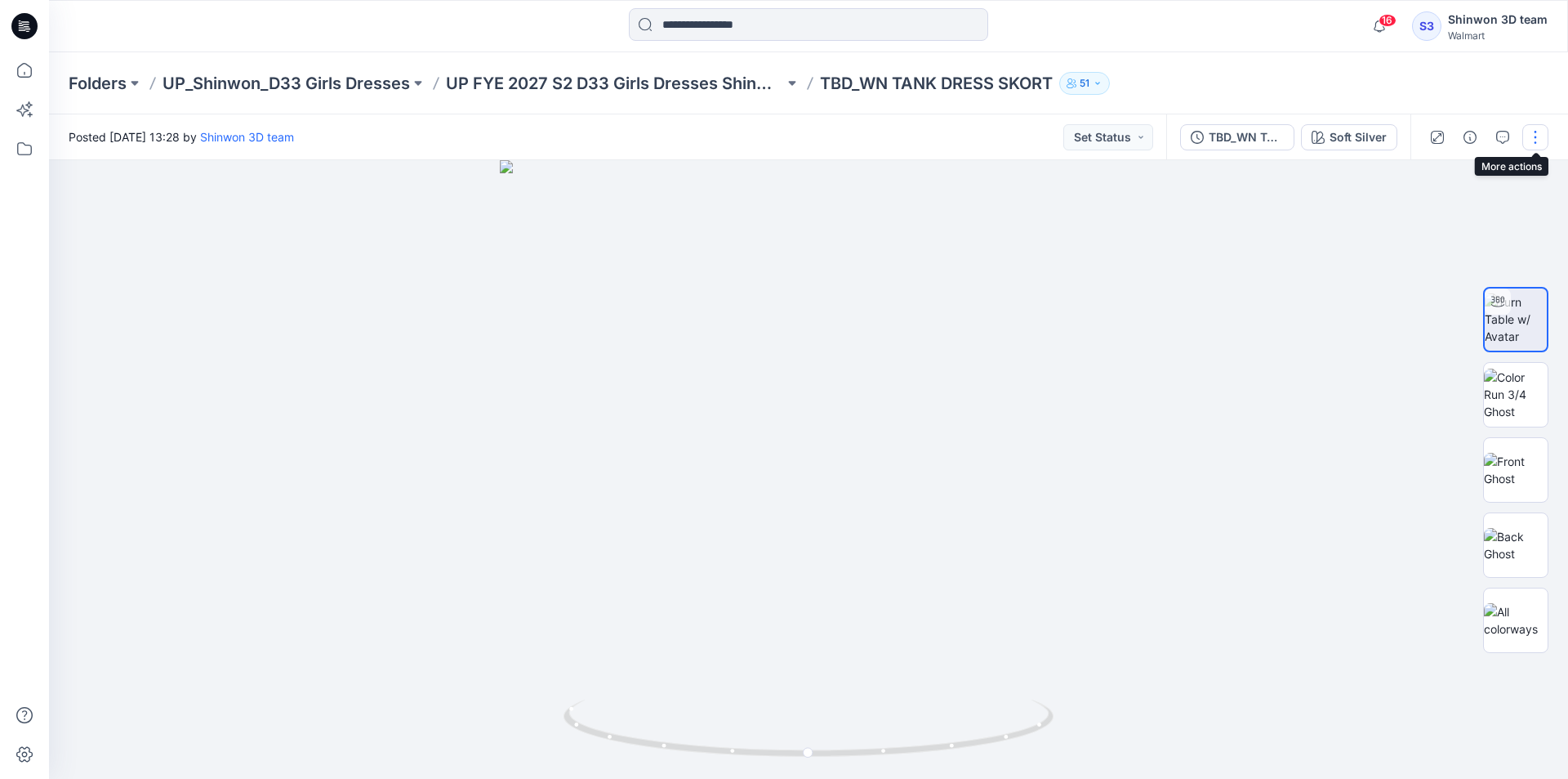
click at [1525, 146] on button "button" at bounding box center [1535, 137] width 26 height 26
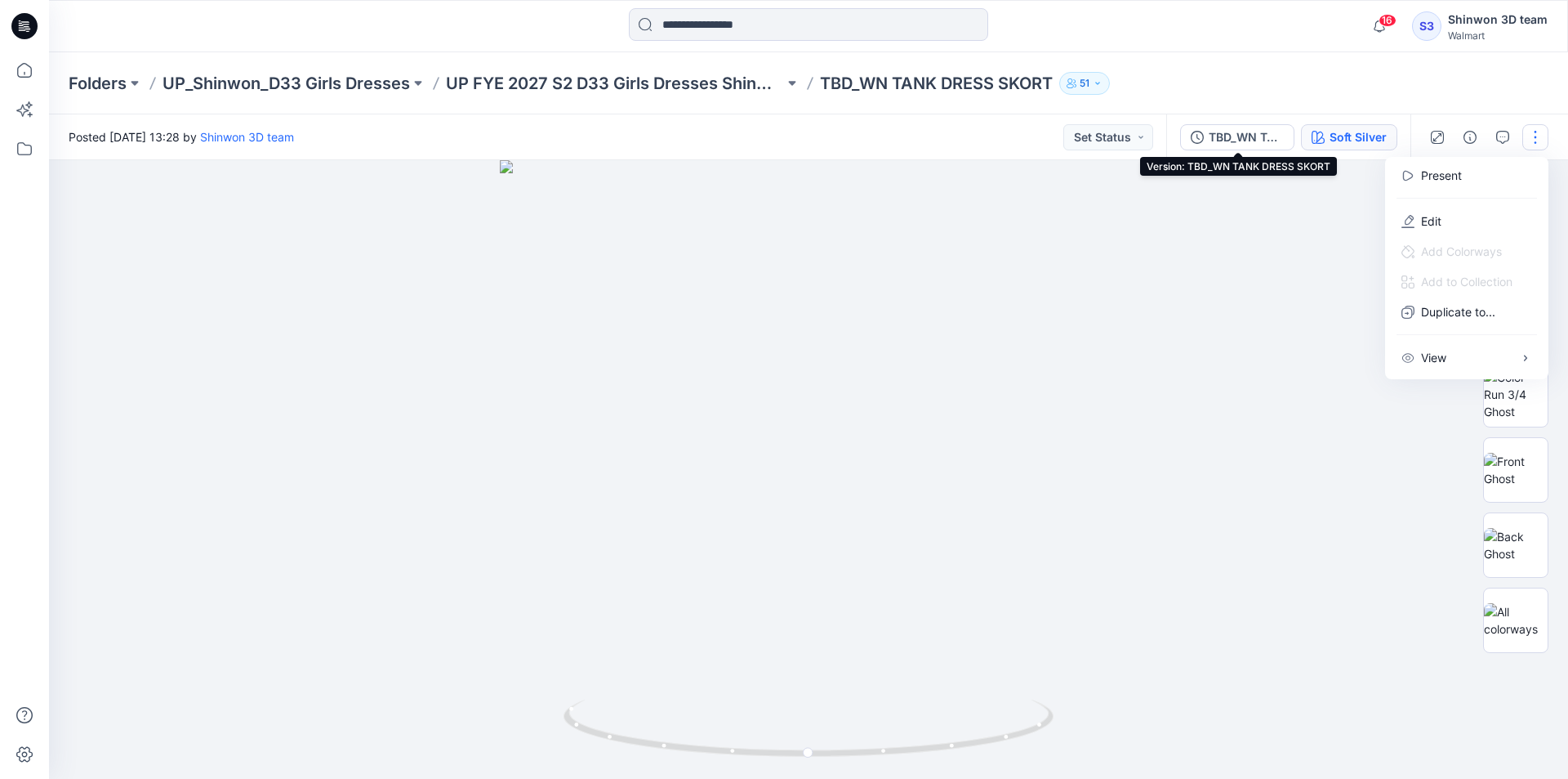
click at [1319, 140] on icon "button" at bounding box center [1318, 137] width 13 height 13
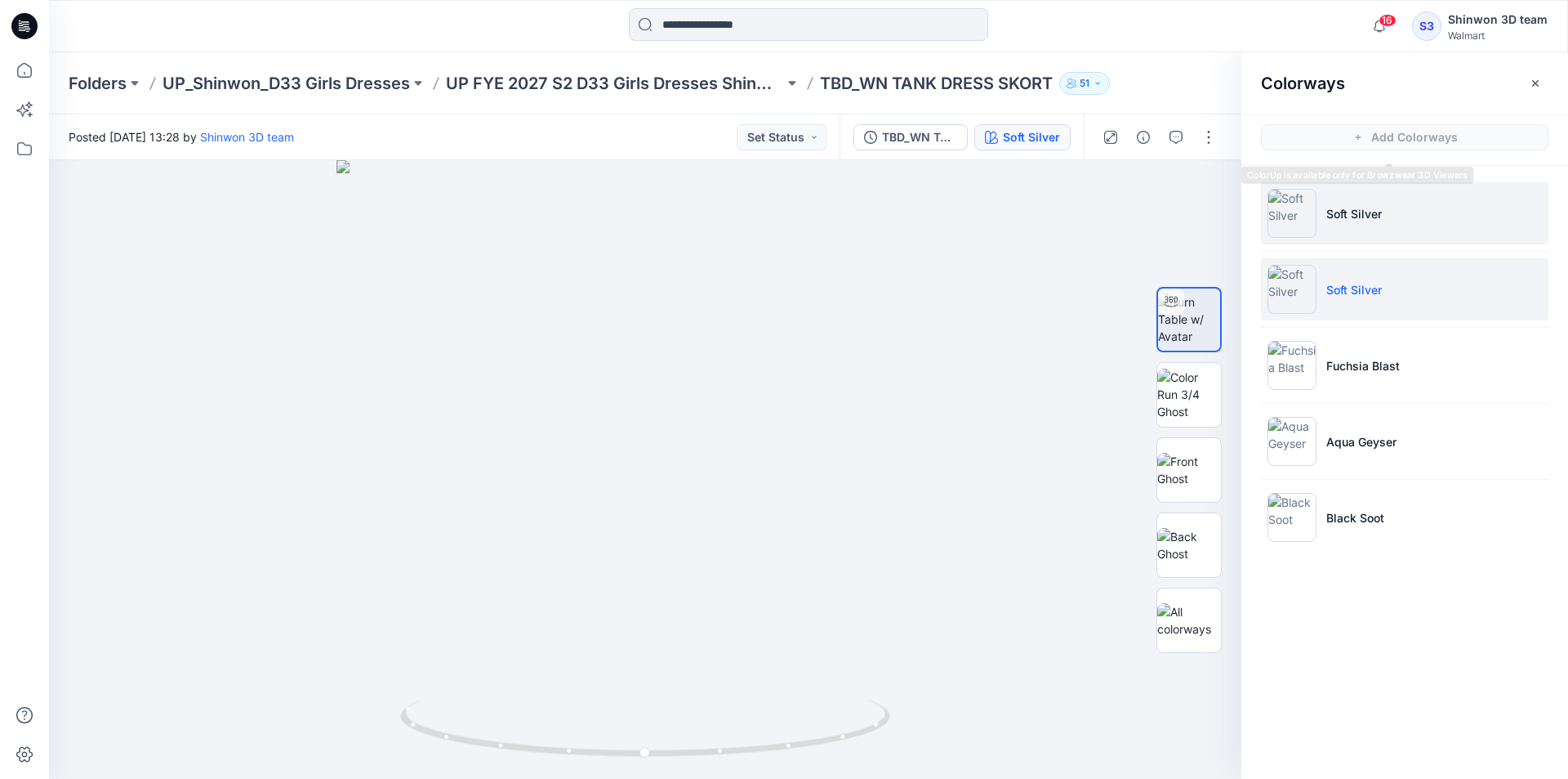
click at [1354, 226] on li "Soft Silver" at bounding box center [1404, 214] width 287 height 62
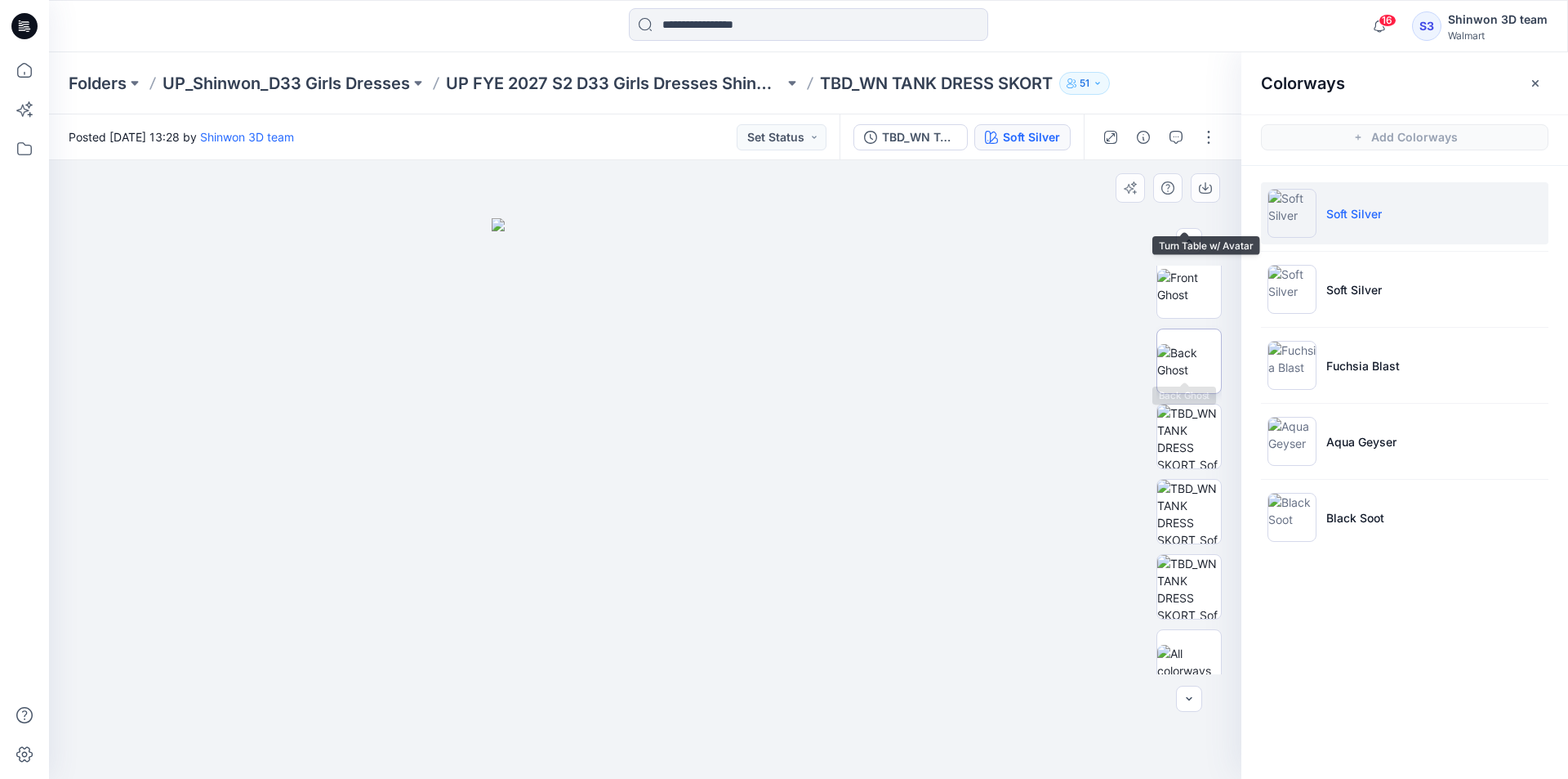
scroll to position [183, 0]
click at [1531, 80] on icon "button" at bounding box center [1535, 83] width 13 height 13
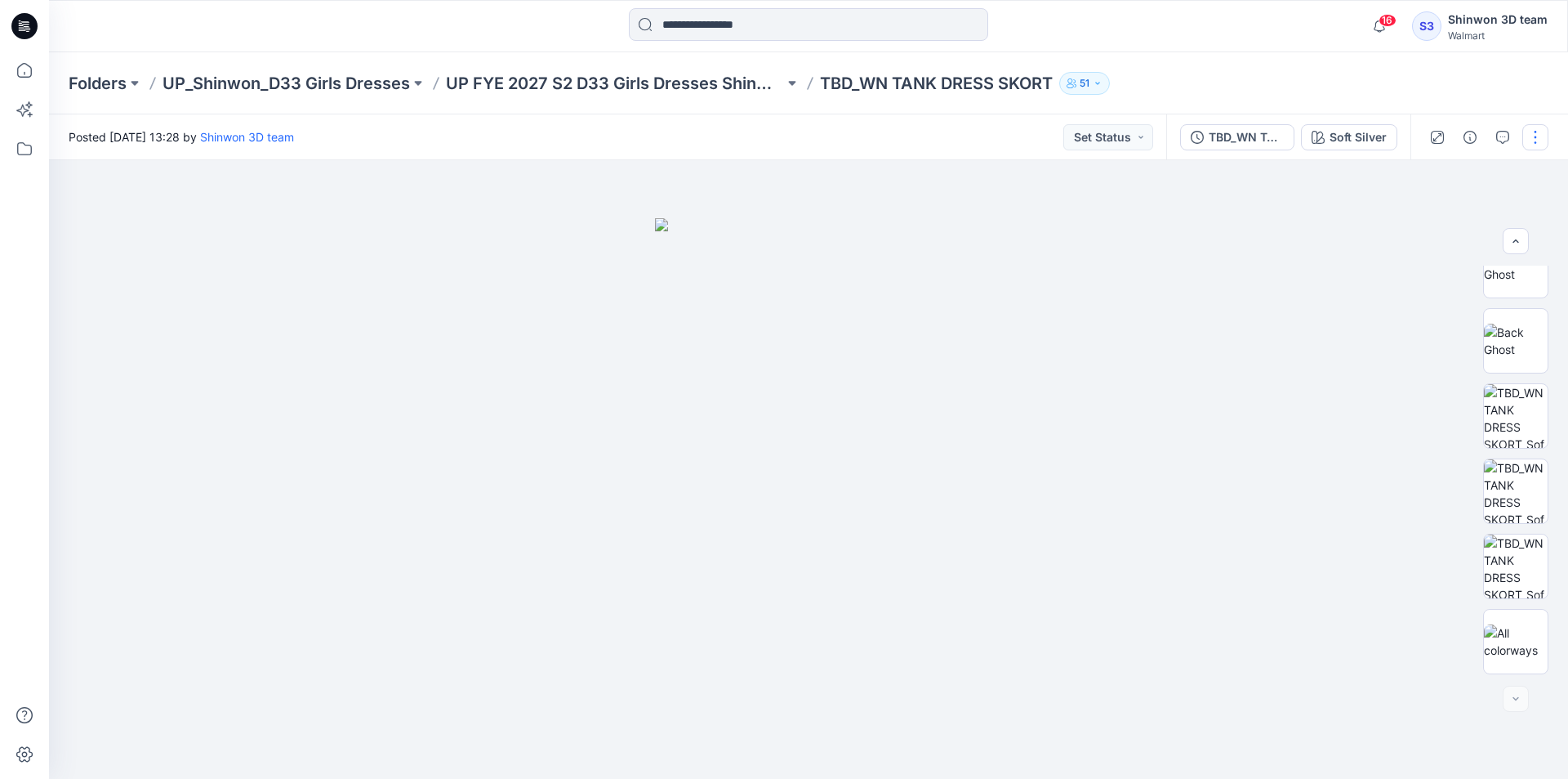
click at [1531, 135] on button "button" at bounding box center [1535, 137] width 26 height 26
click at [1411, 229] on button "Edit" at bounding box center [1466, 220] width 151 height 30
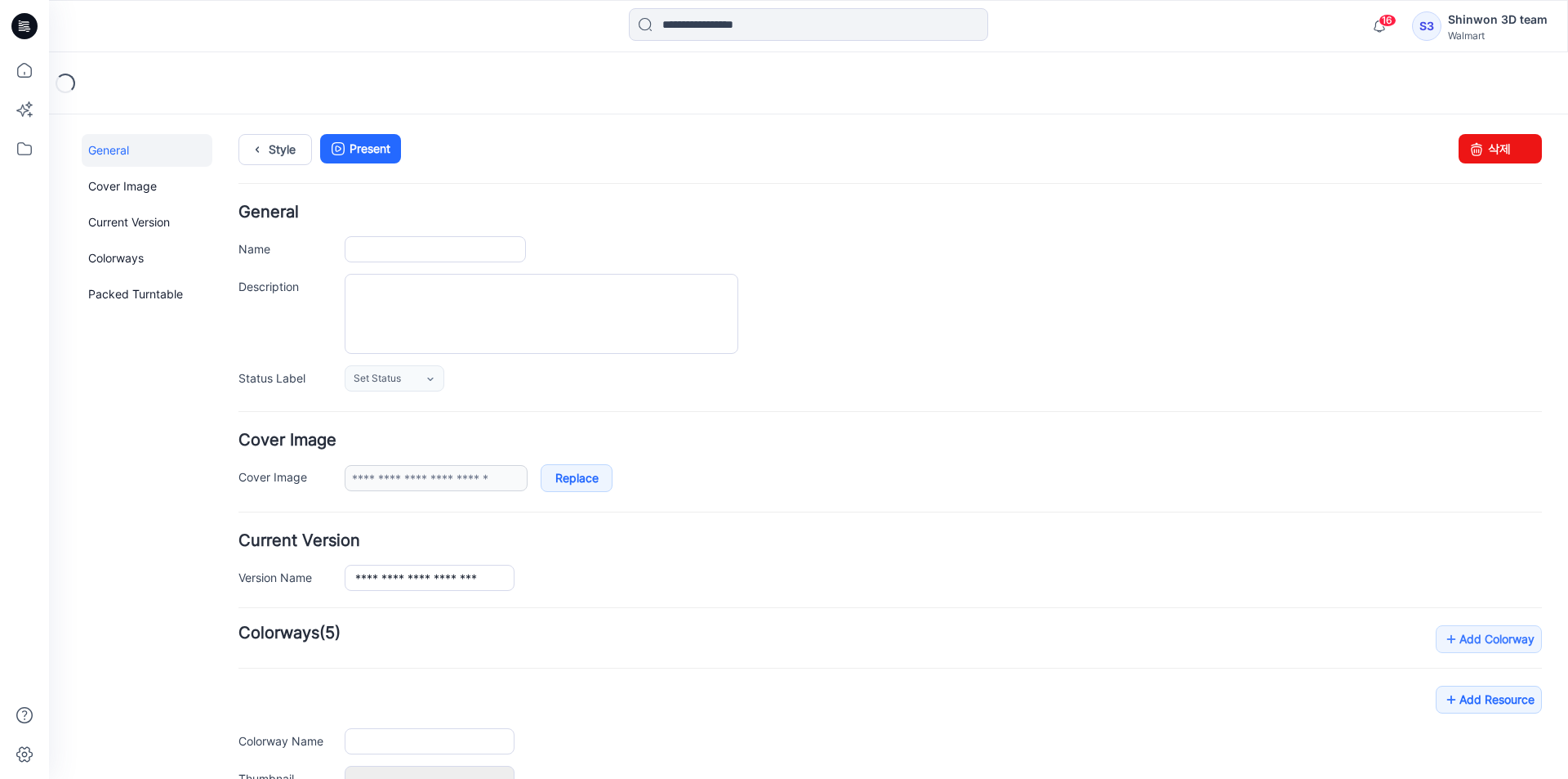
type input "**********"
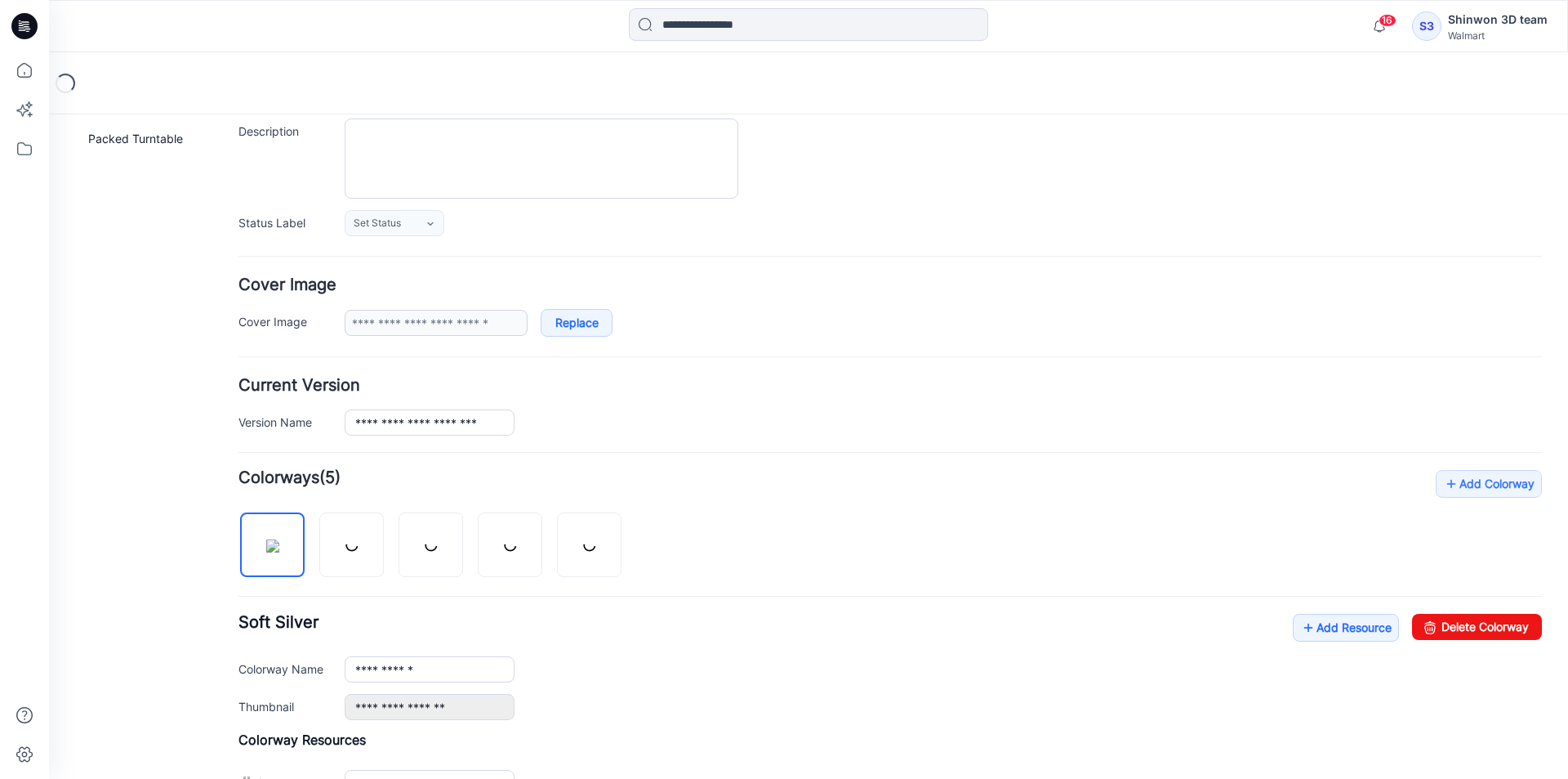
scroll to position [327, 0]
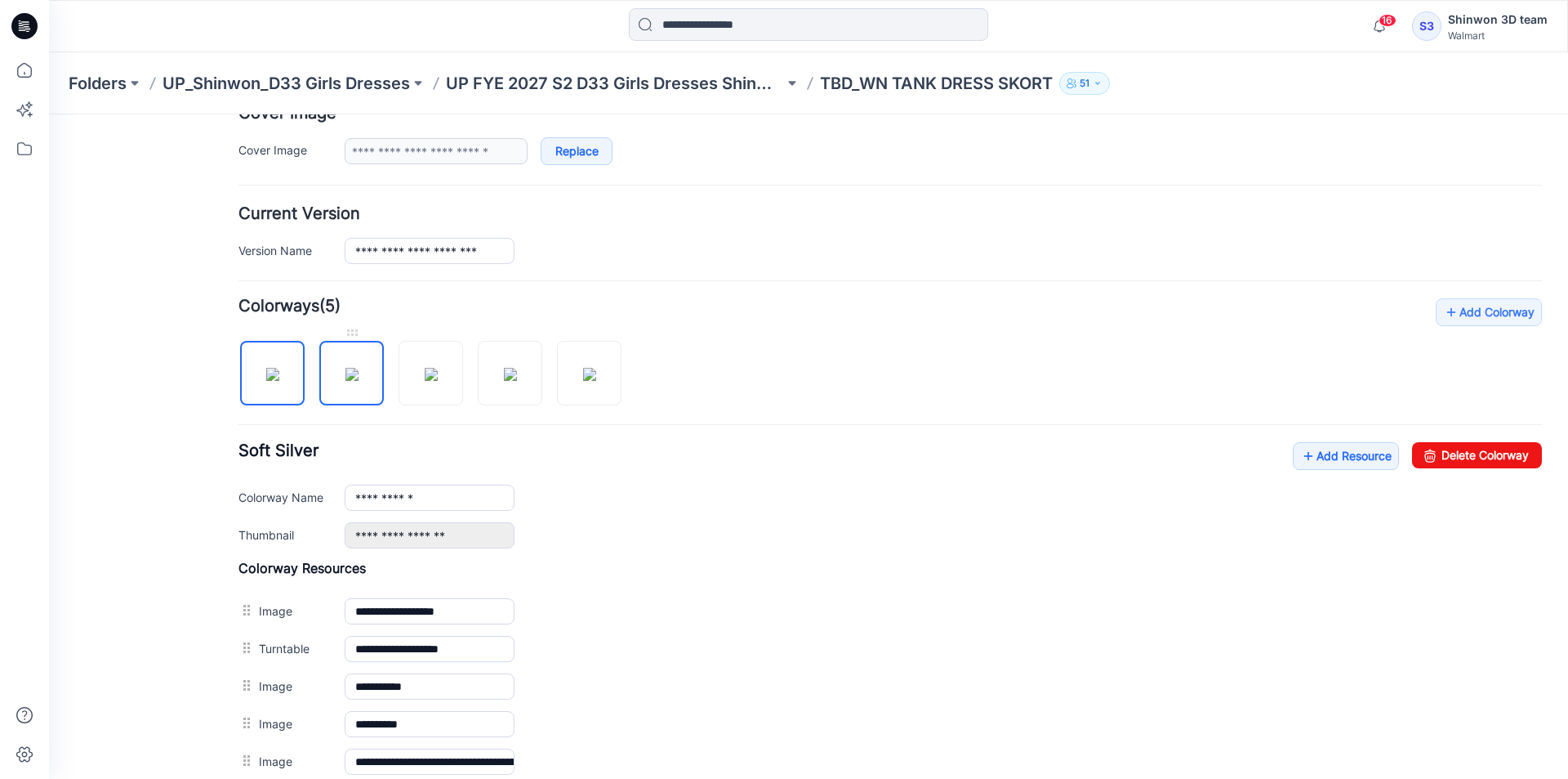
click at [355, 378] on img at bounding box center [351, 374] width 13 height 13
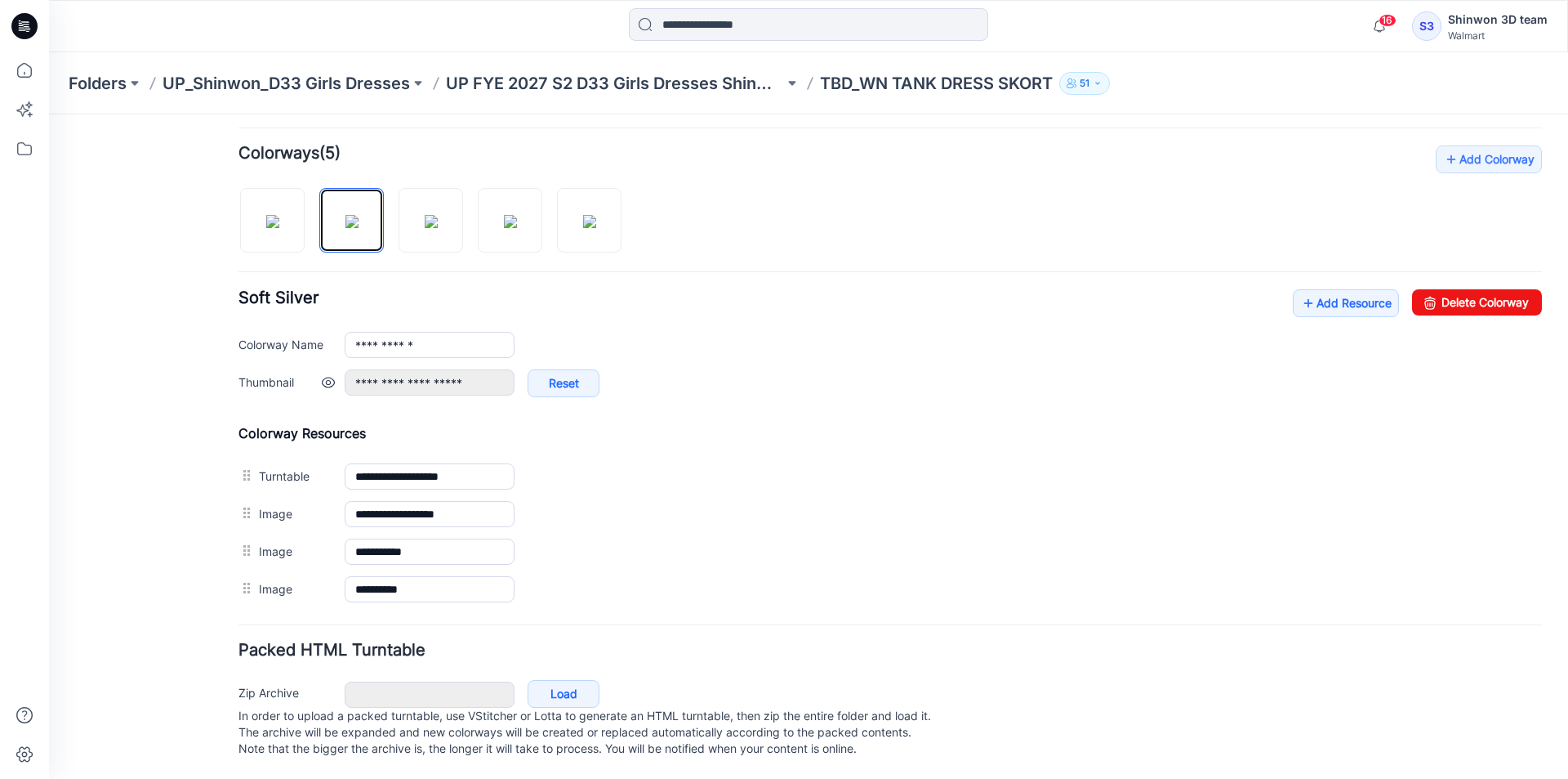
scroll to position [496, 0]
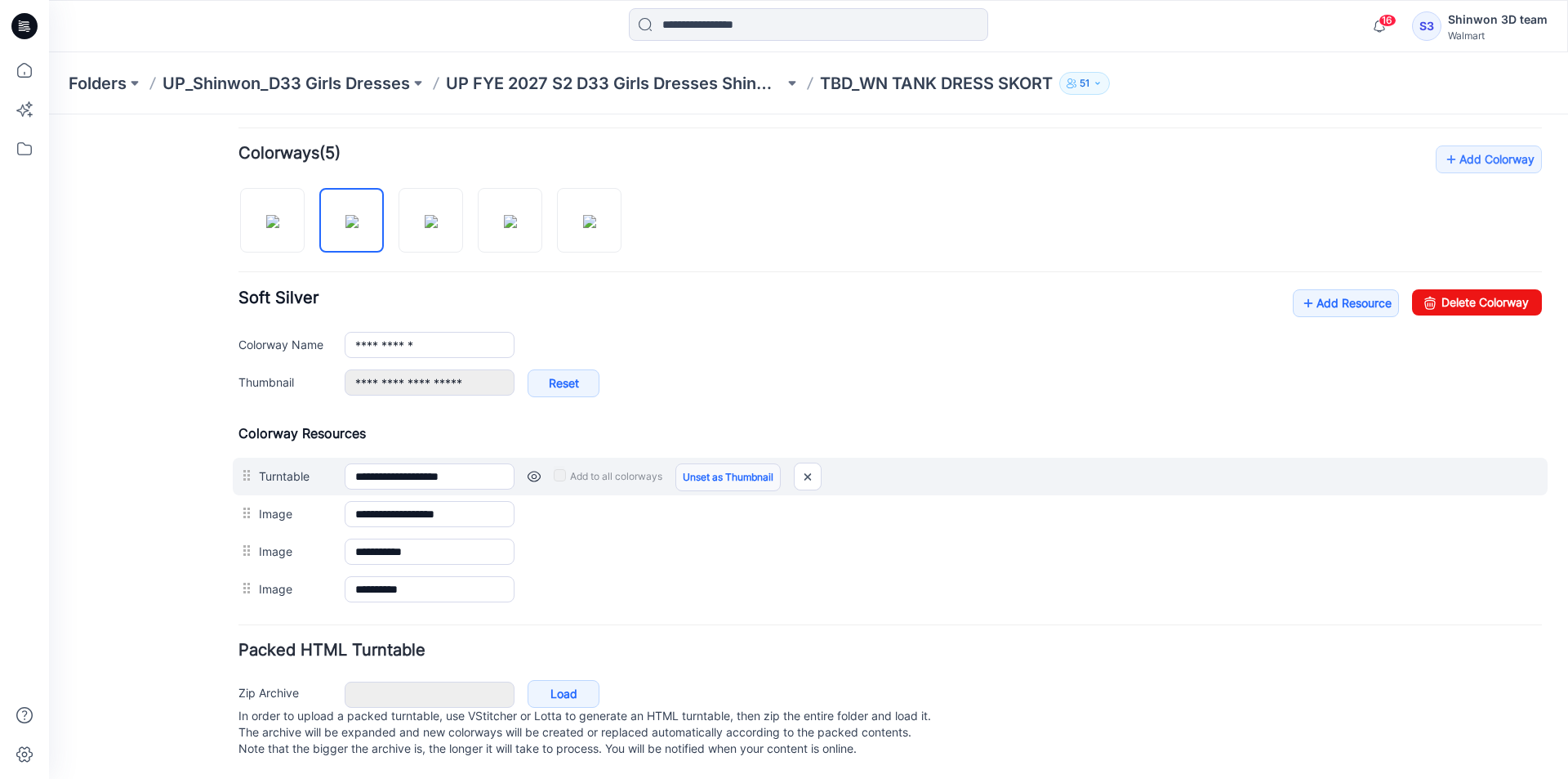
click at [699, 463] on link "Unset as Thumbnail" at bounding box center [727, 477] width 105 height 27
type input "**********"
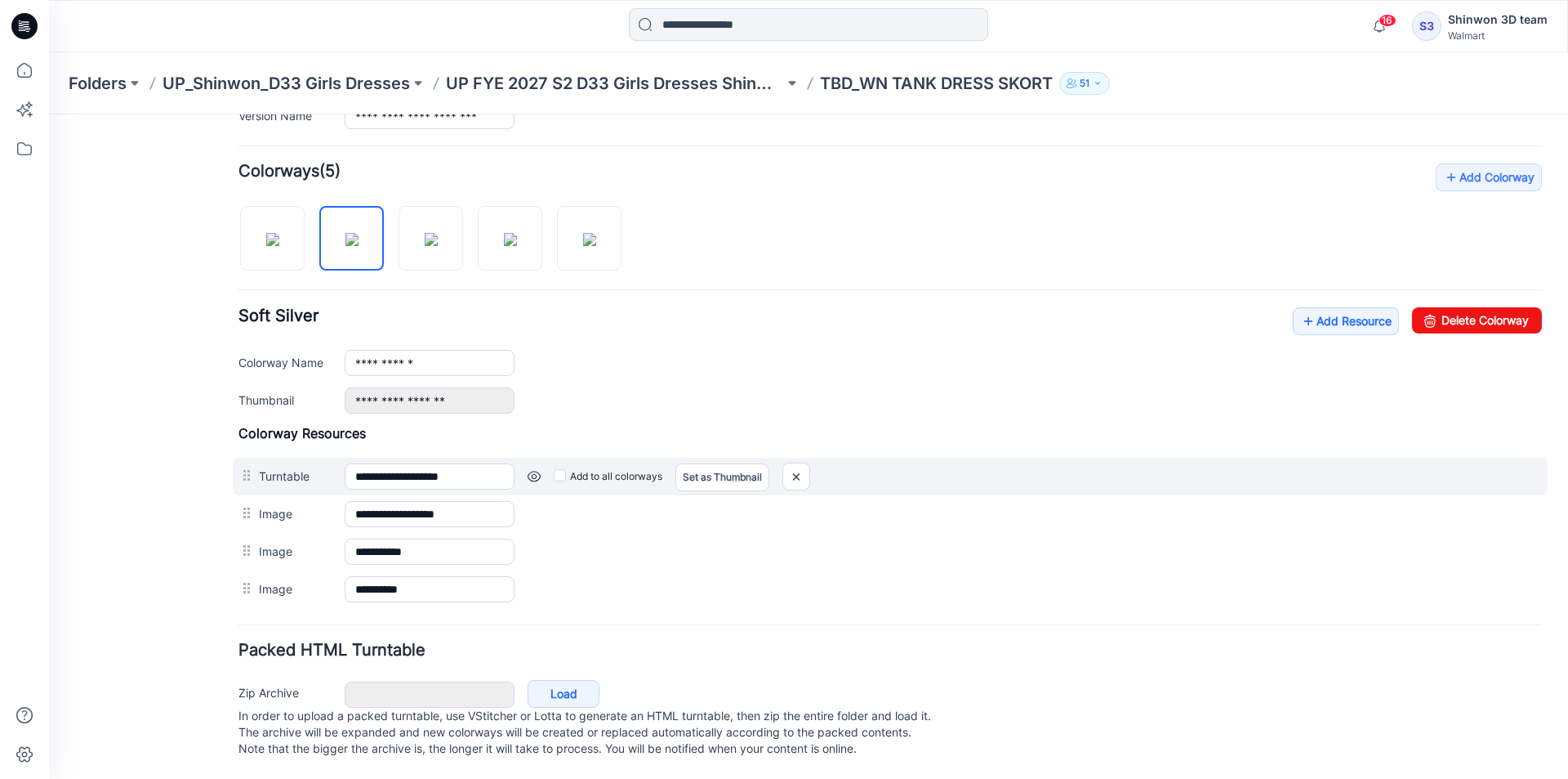
click at [561, 465] on label "Add to all colorways" at bounding box center [608, 476] width 109 height 26
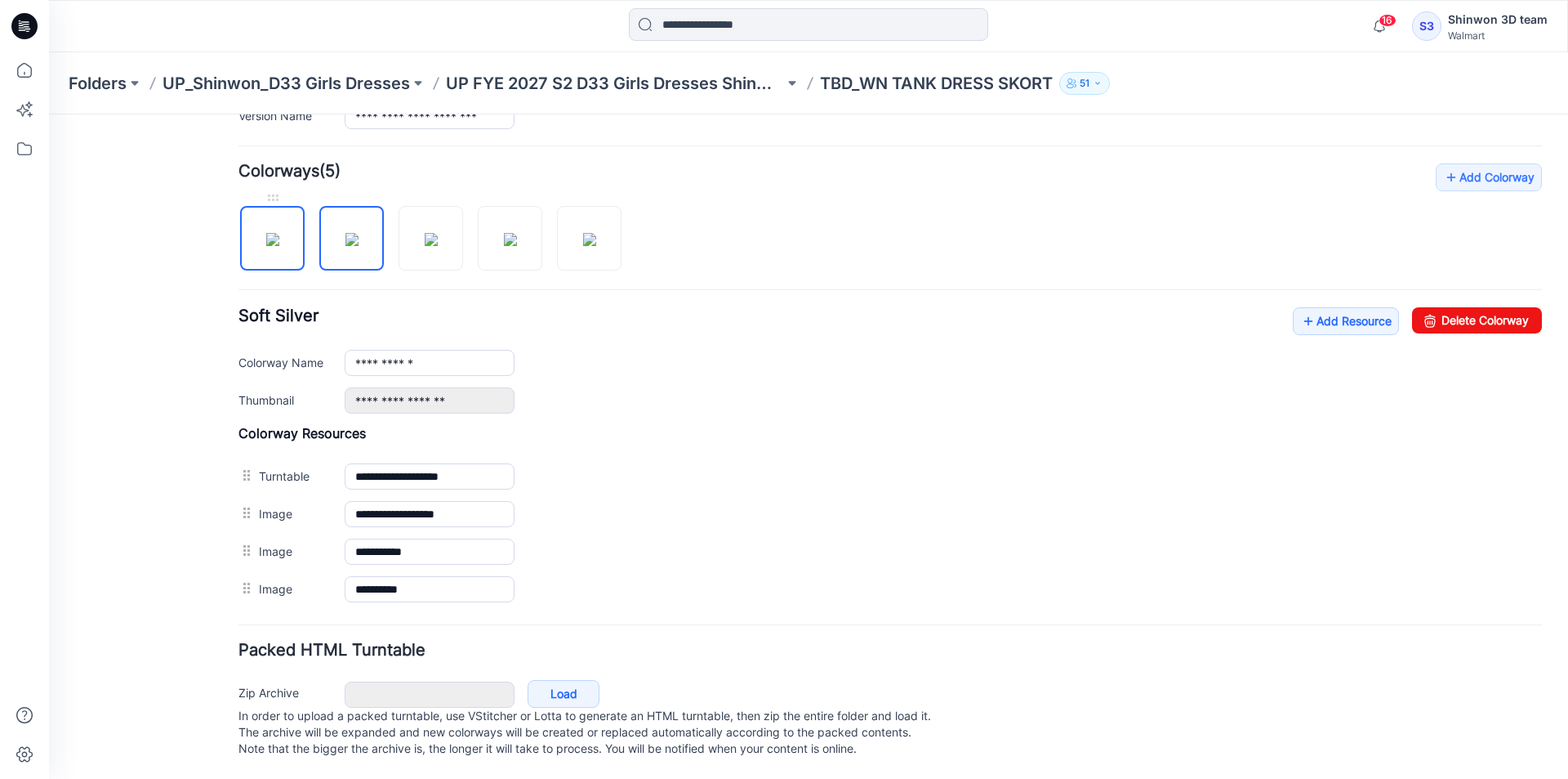
click at [279, 233] on img at bounding box center [273, 239] width 13 height 13
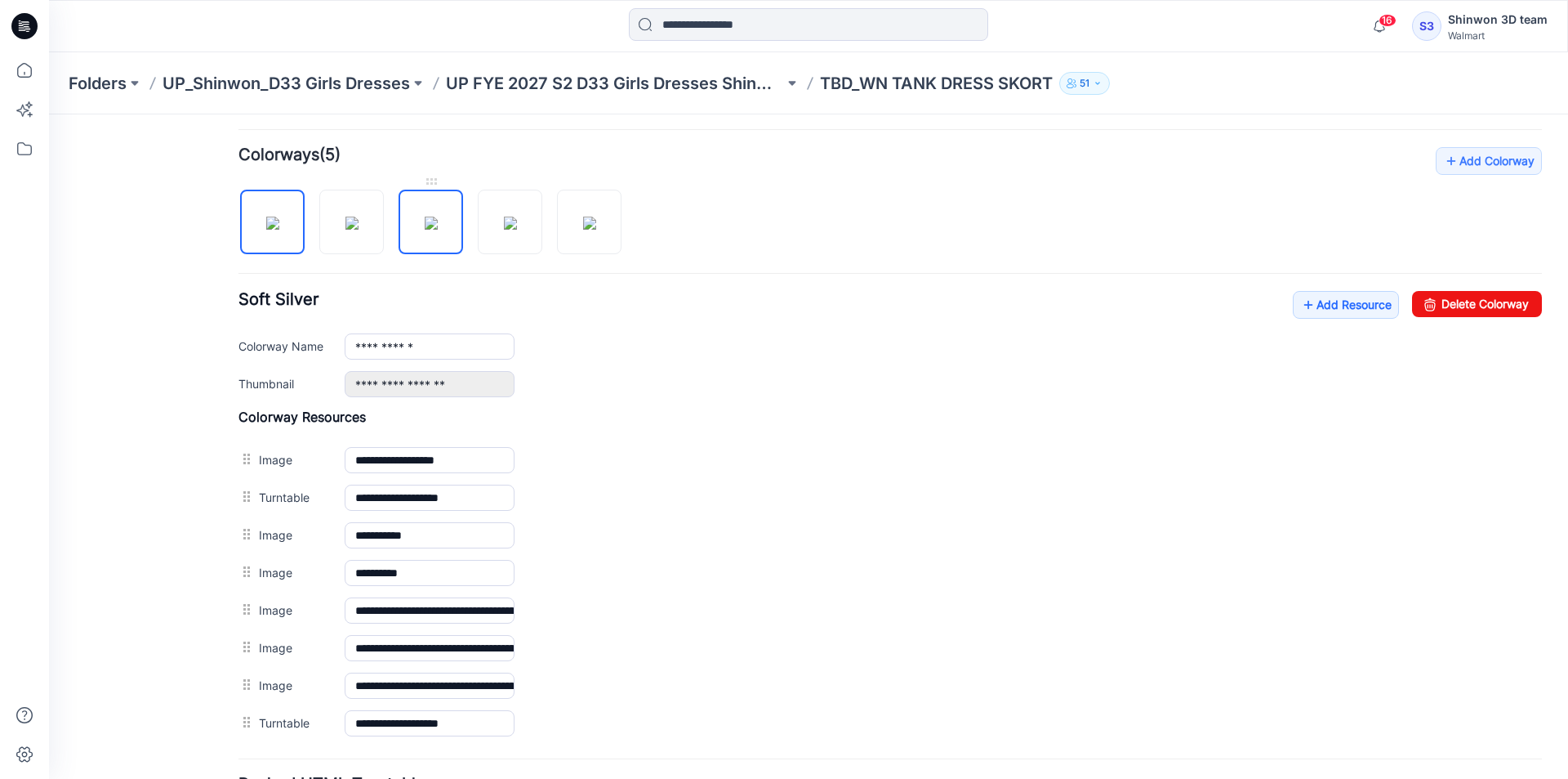
click at [424, 228] on img at bounding box center [431, 223] width 13 height 13
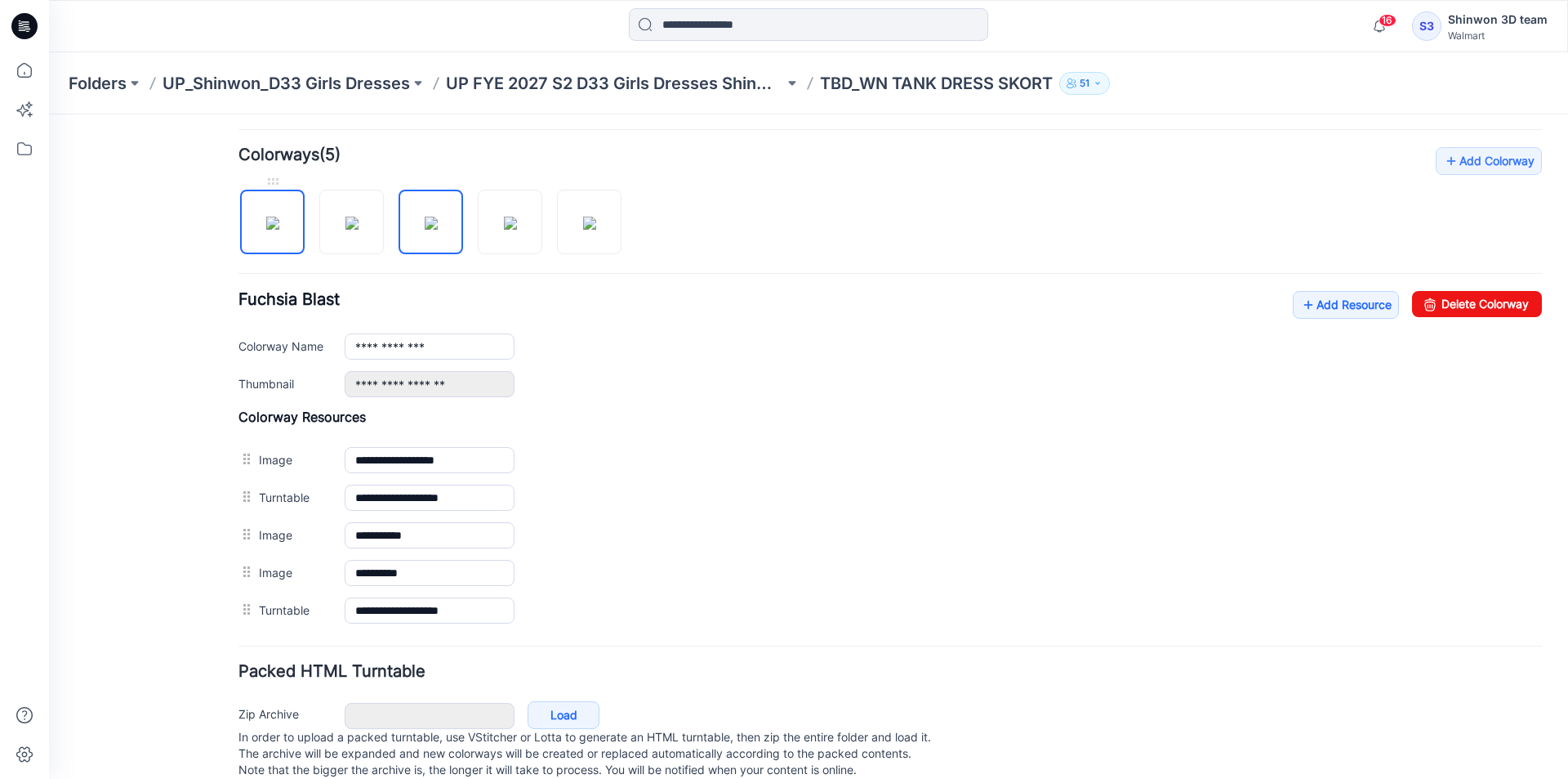
click at [279, 229] on img at bounding box center [273, 223] width 13 height 13
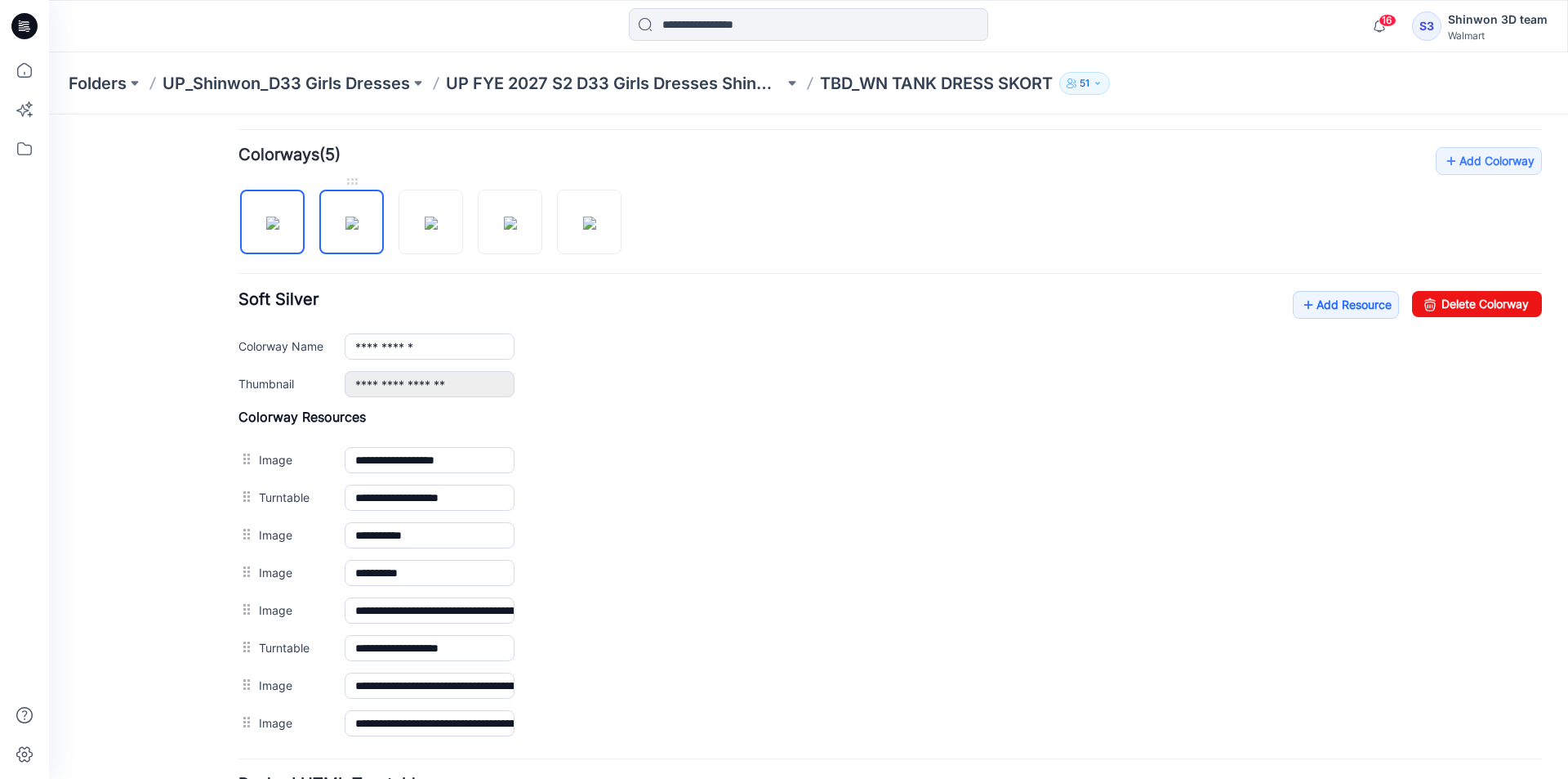
click at [359, 229] on img at bounding box center [351, 223] width 13 height 13
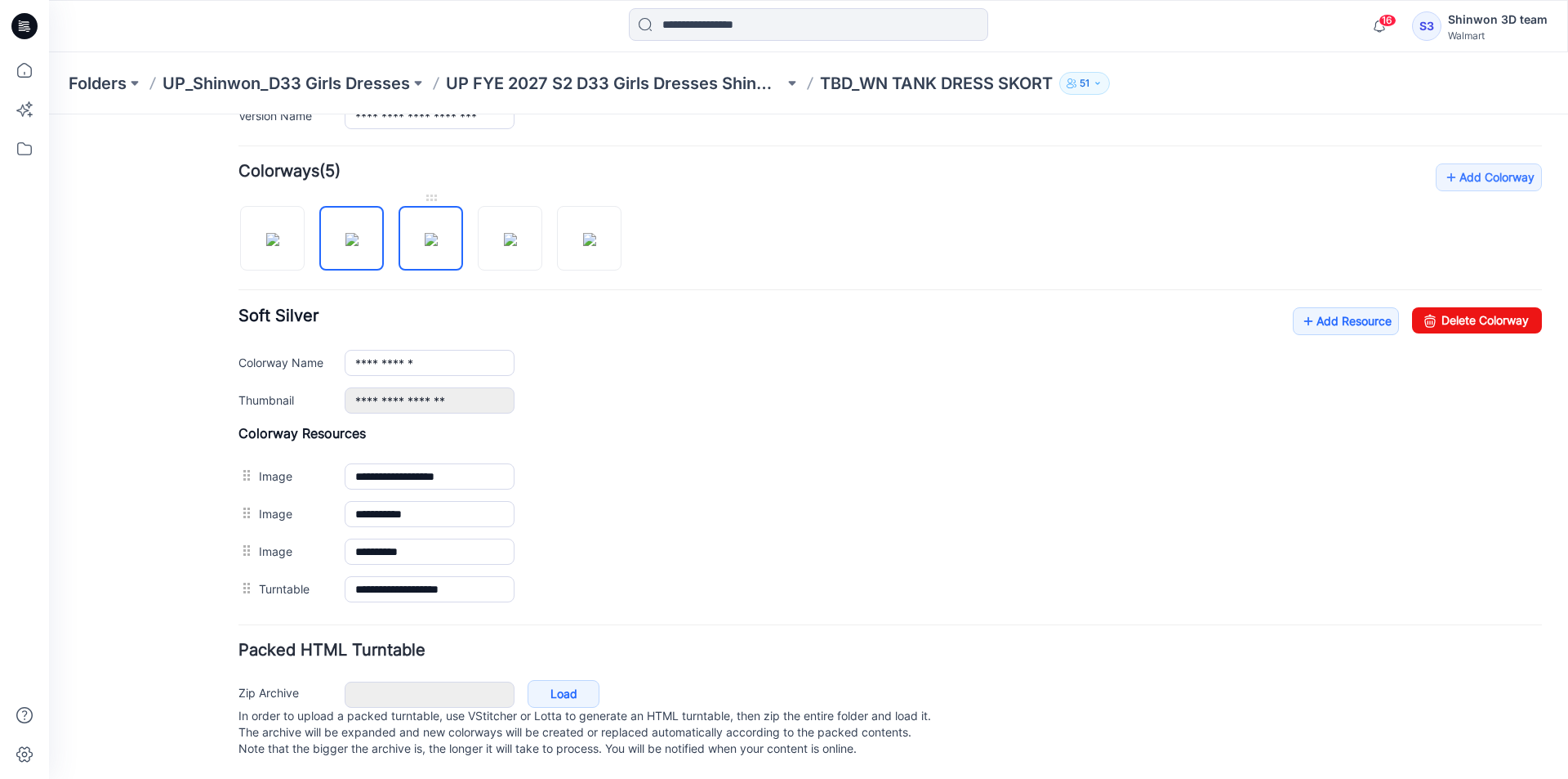
drag, startPoint x: 408, startPoint y: 229, endPoint x: 416, endPoint y: 228, distance: 8.1
click at [424, 233] on img at bounding box center [431, 239] width 13 height 13
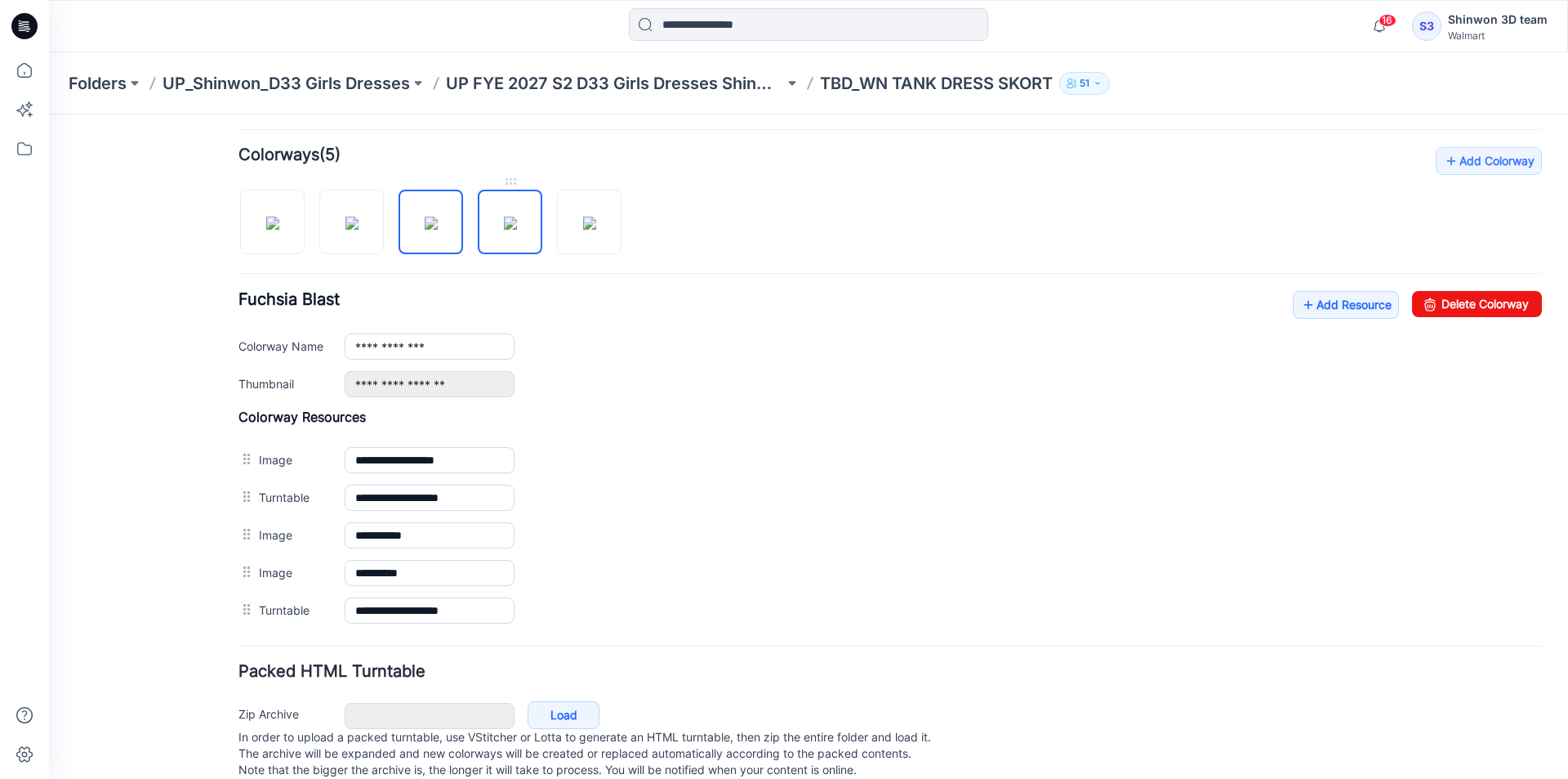
click at [504, 219] on img at bounding box center [510, 223] width 13 height 13
click at [583, 227] on img at bounding box center [590, 223] width 13 height 13
click at [359, 229] on img at bounding box center [351, 223] width 13 height 13
type input "**********"
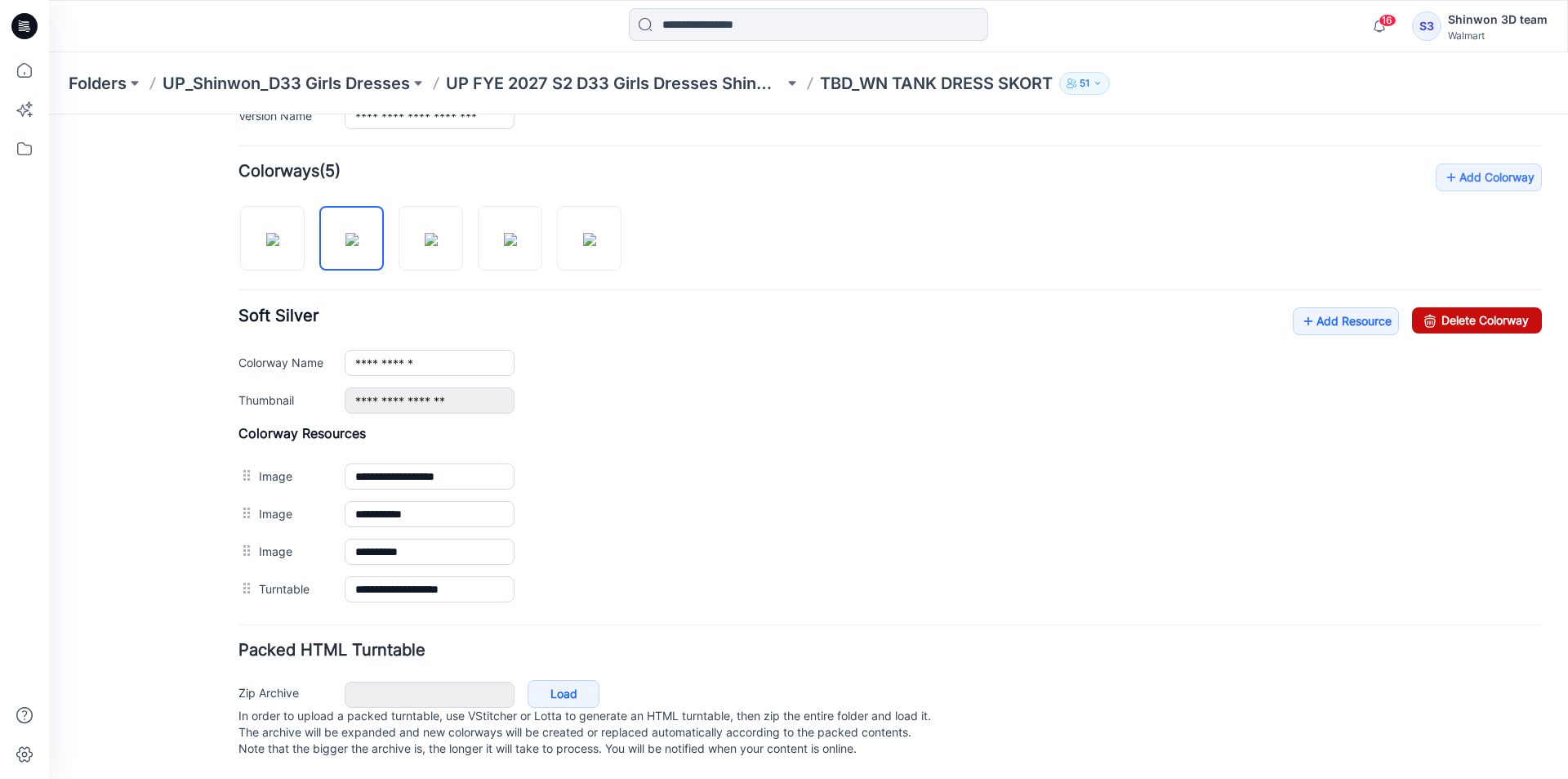
drag, startPoint x: 908, startPoint y: 198, endPoint x: 1512, endPoint y: 301, distance: 612.7
click at [1512, 307] on link "Delete Colorway" at bounding box center [1477, 320] width 130 height 26
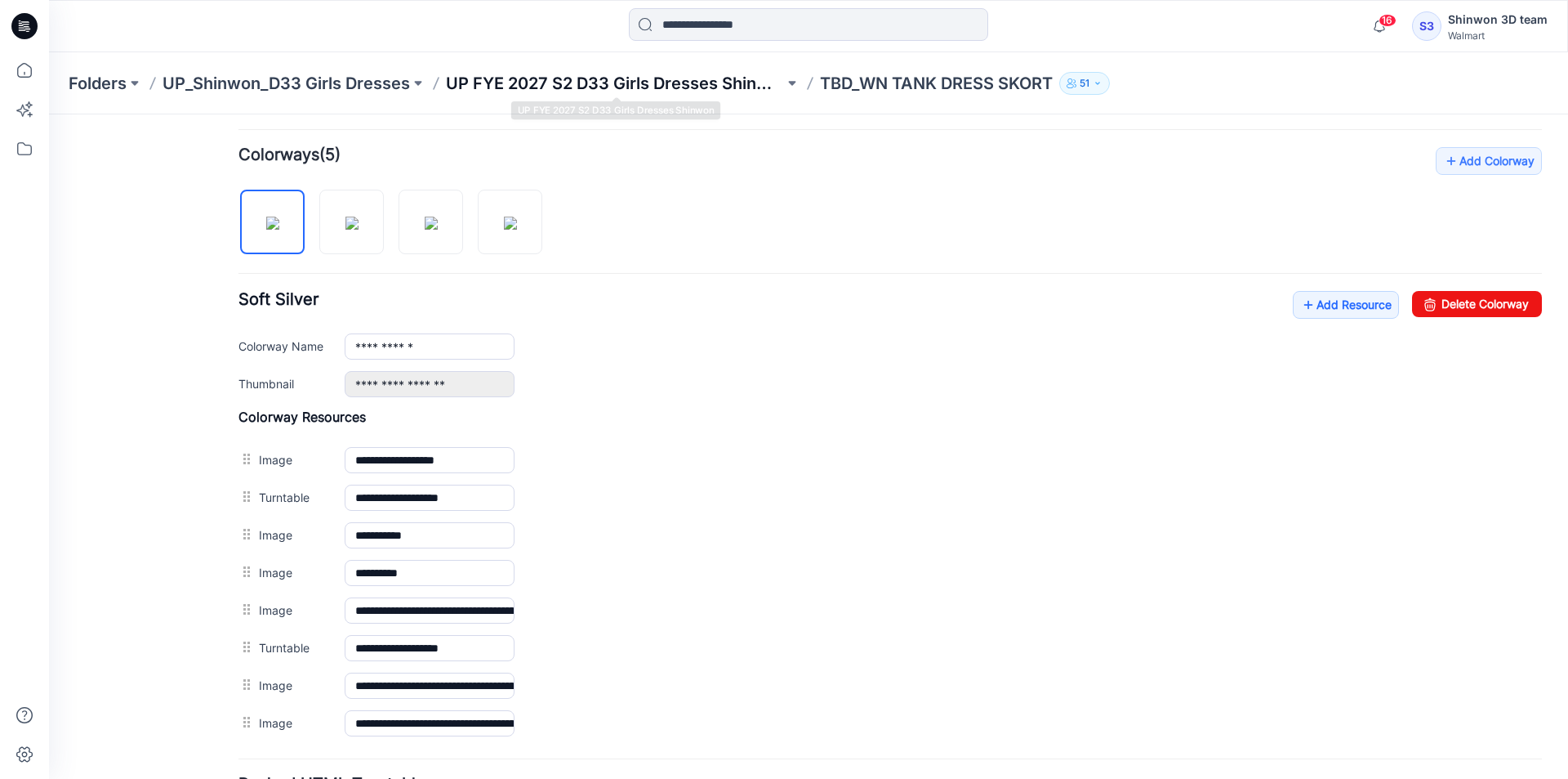
click at [761, 89] on p "UP FYE 2027 S2 D33 Girls Dresses Shinwon" at bounding box center [614, 83] width 338 height 23
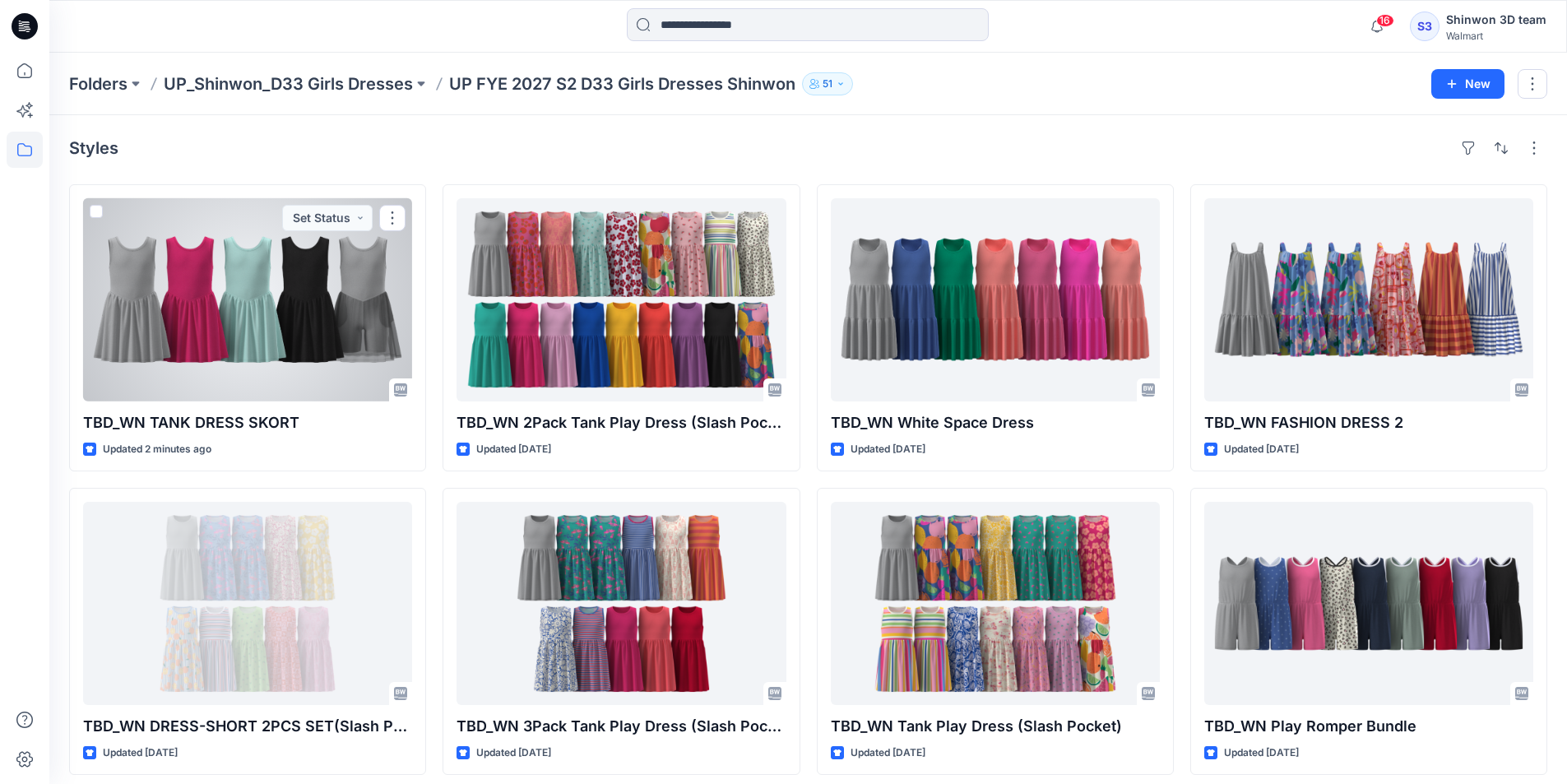
click at [256, 272] on div at bounding box center [247, 300] width 329 height 203
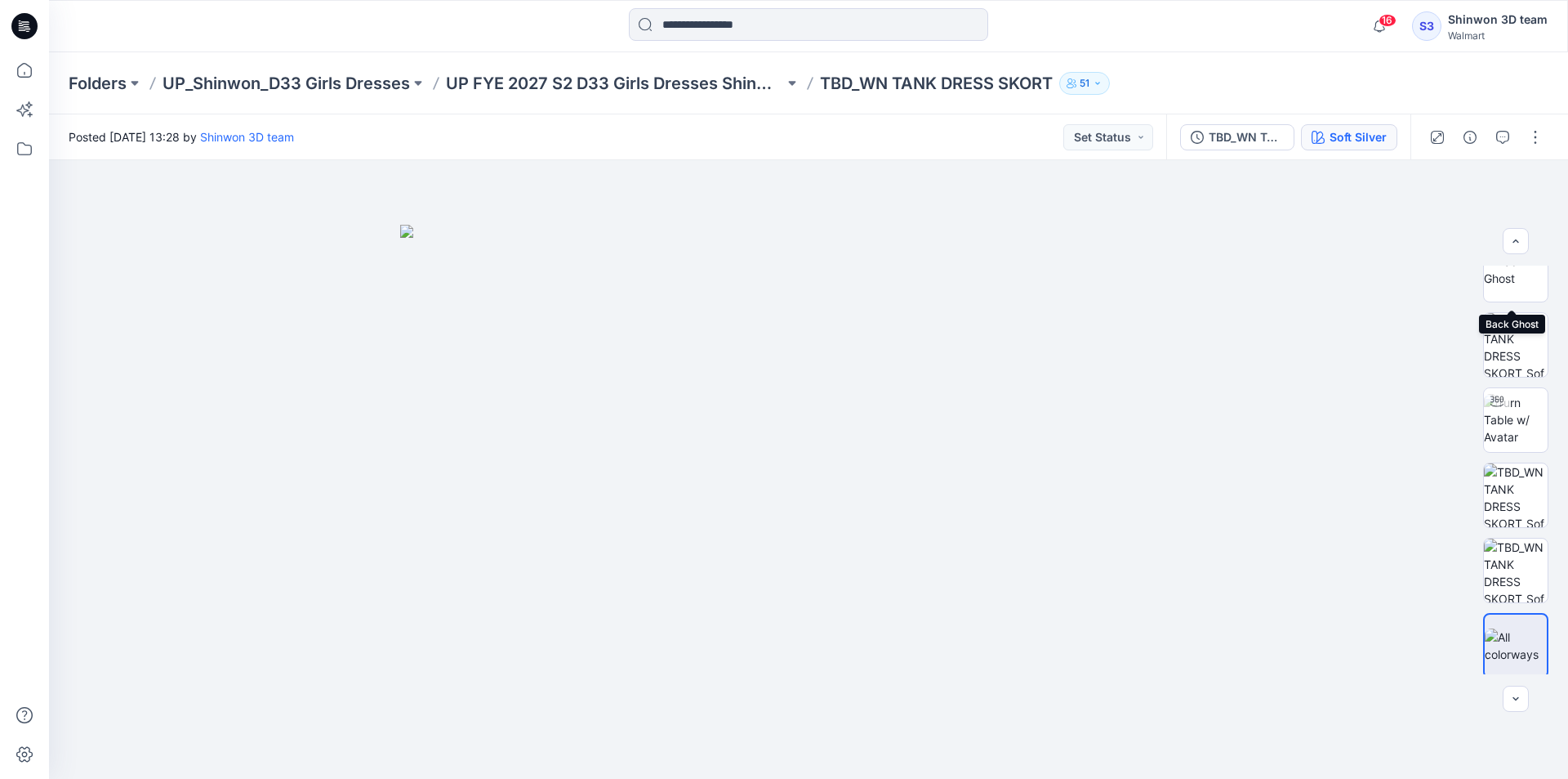
scroll to position [258, 0]
click at [1368, 145] on div "Soft Silver" at bounding box center [1357, 137] width 57 height 18
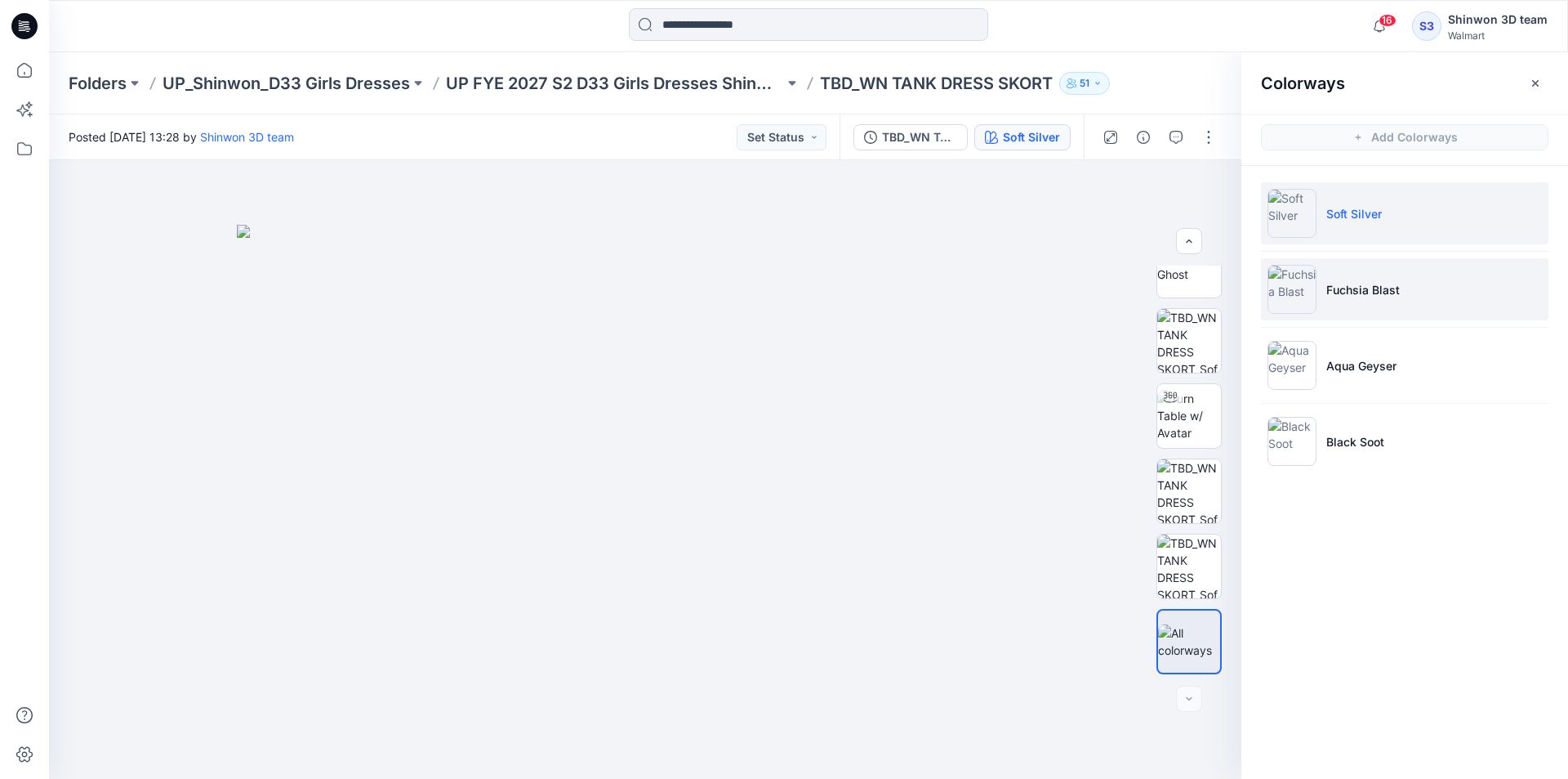
click at [1355, 277] on li "Fuchsia Blast" at bounding box center [1404, 289] width 287 height 62
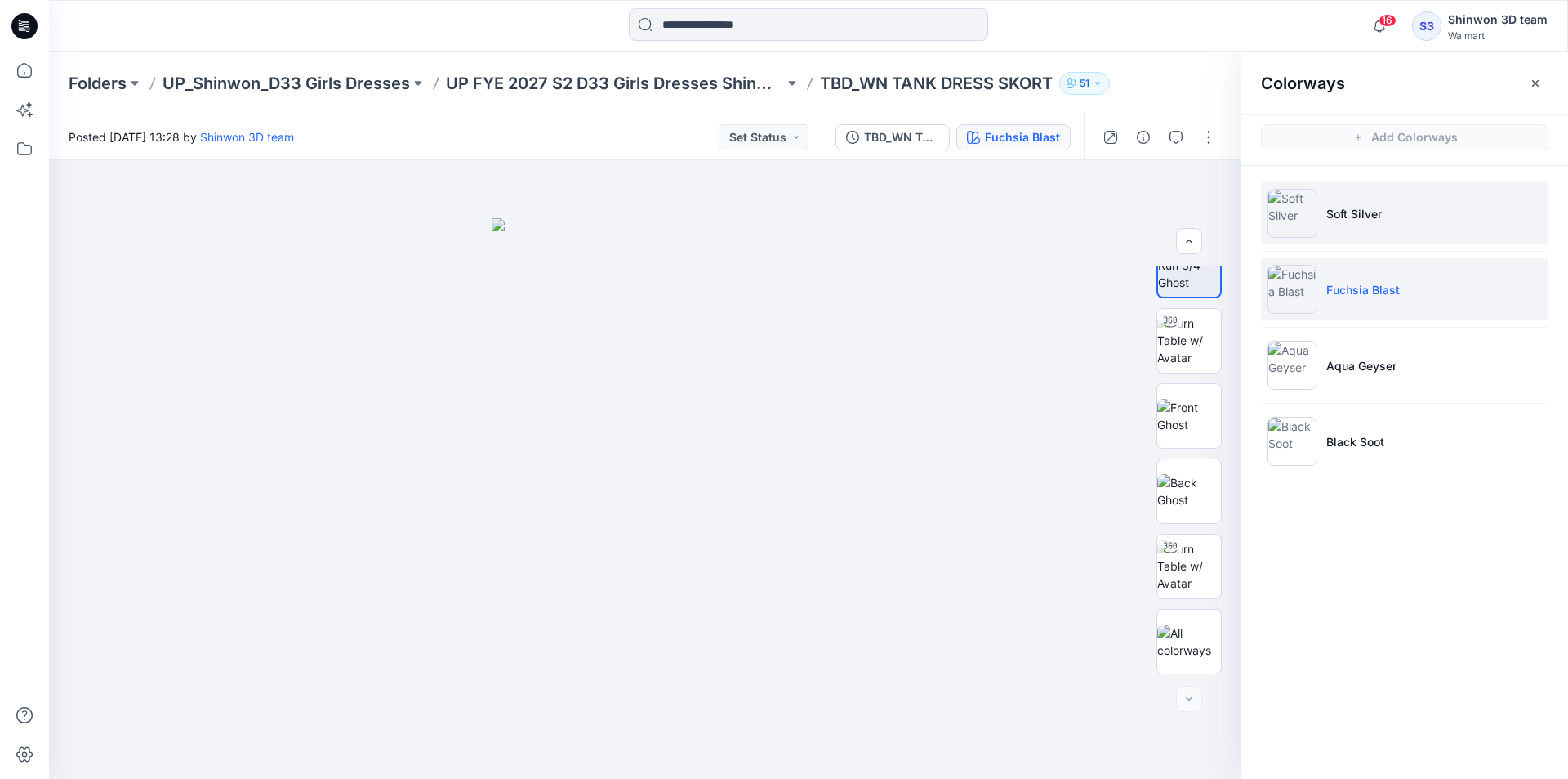
click at [1373, 228] on li "Soft Silver" at bounding box center [1404, 214] width 287 height 62
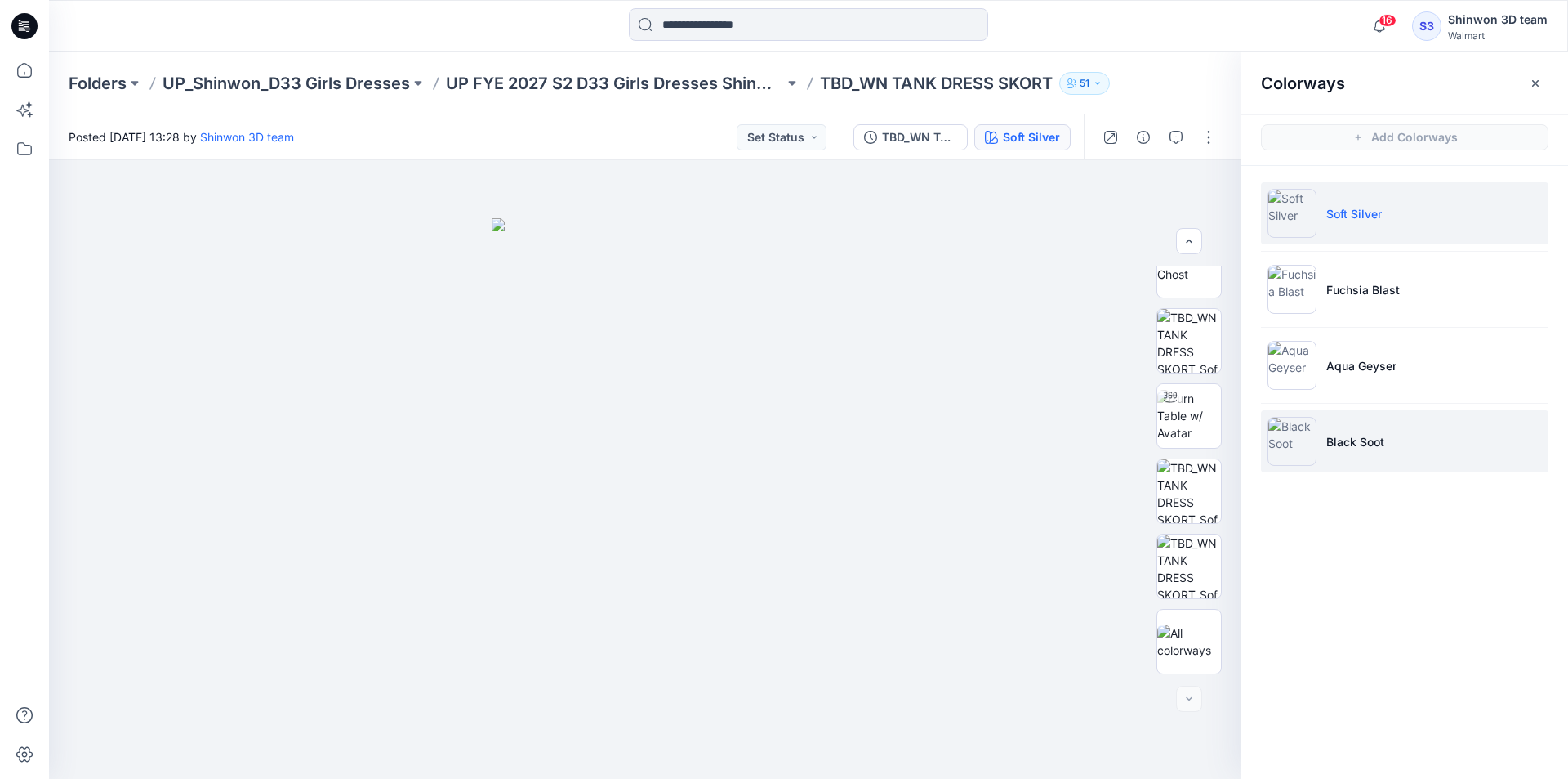
click at [1332, 418] on li "Black Soot" at bounding box center [1404, 441] width 287 height 62
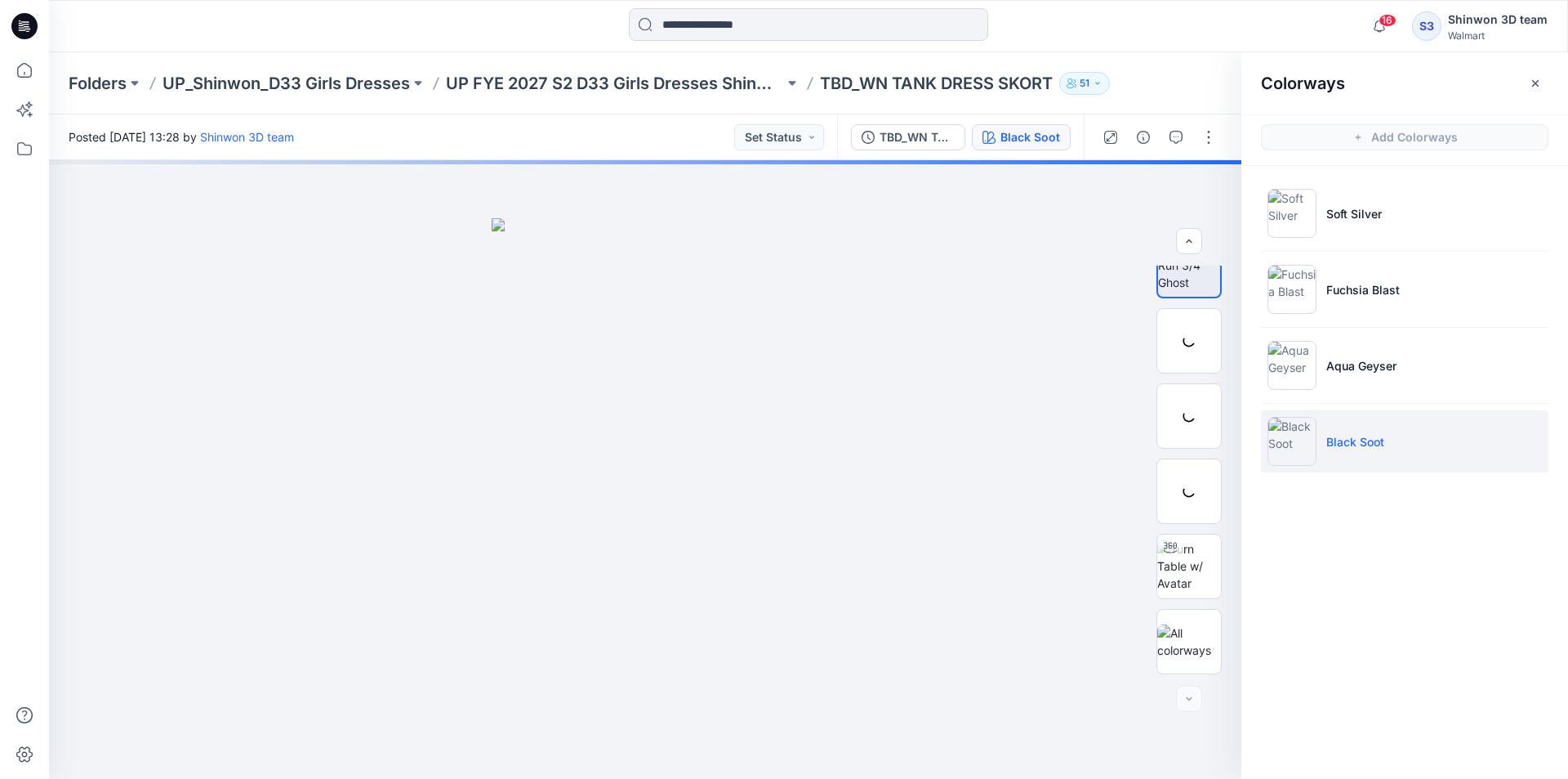
scroll to position [33, 0]
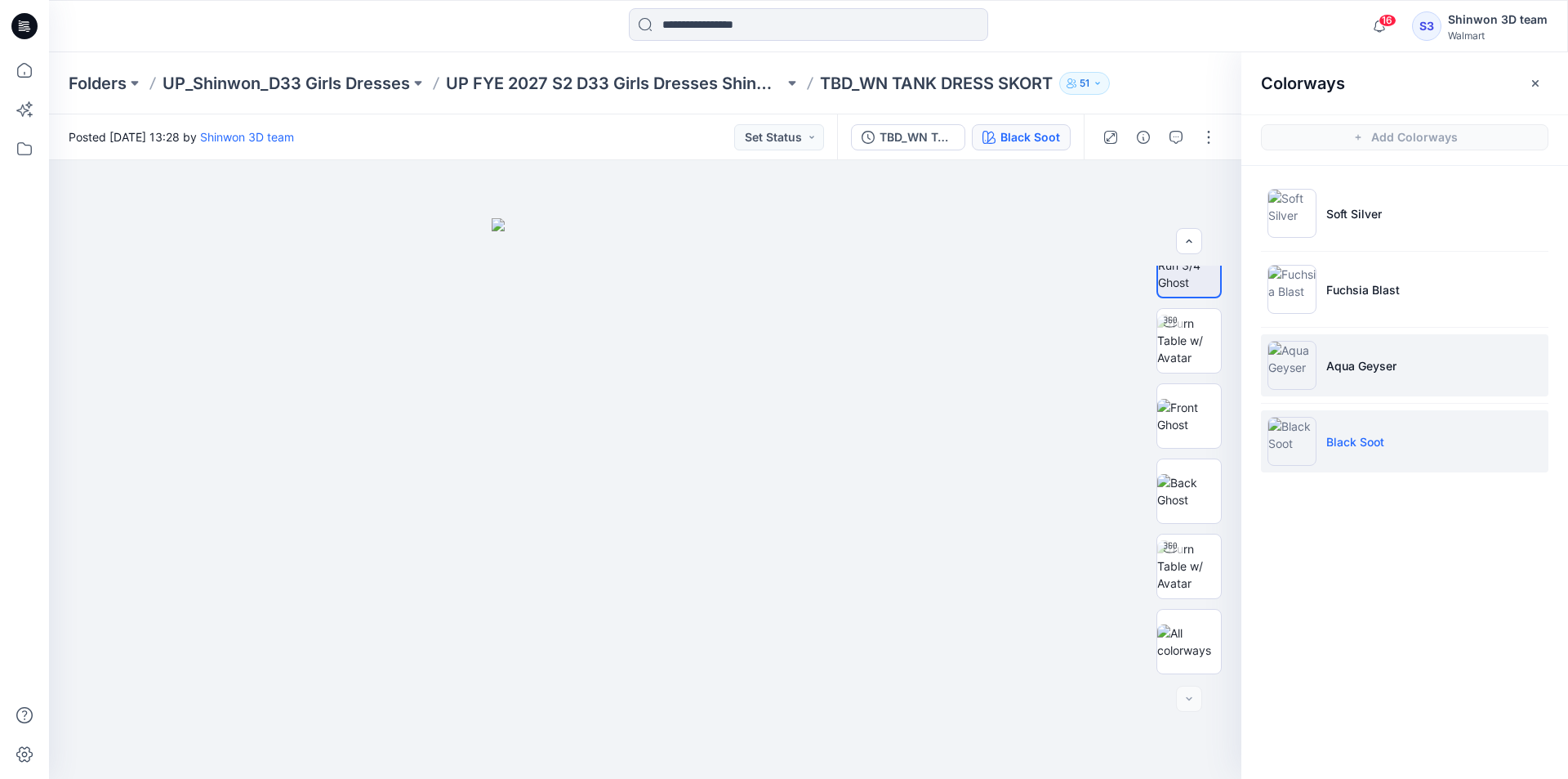
click at [1362, 369] on p "Aqua Geyser" at bounding box center [1361, 365] width 70 height 17
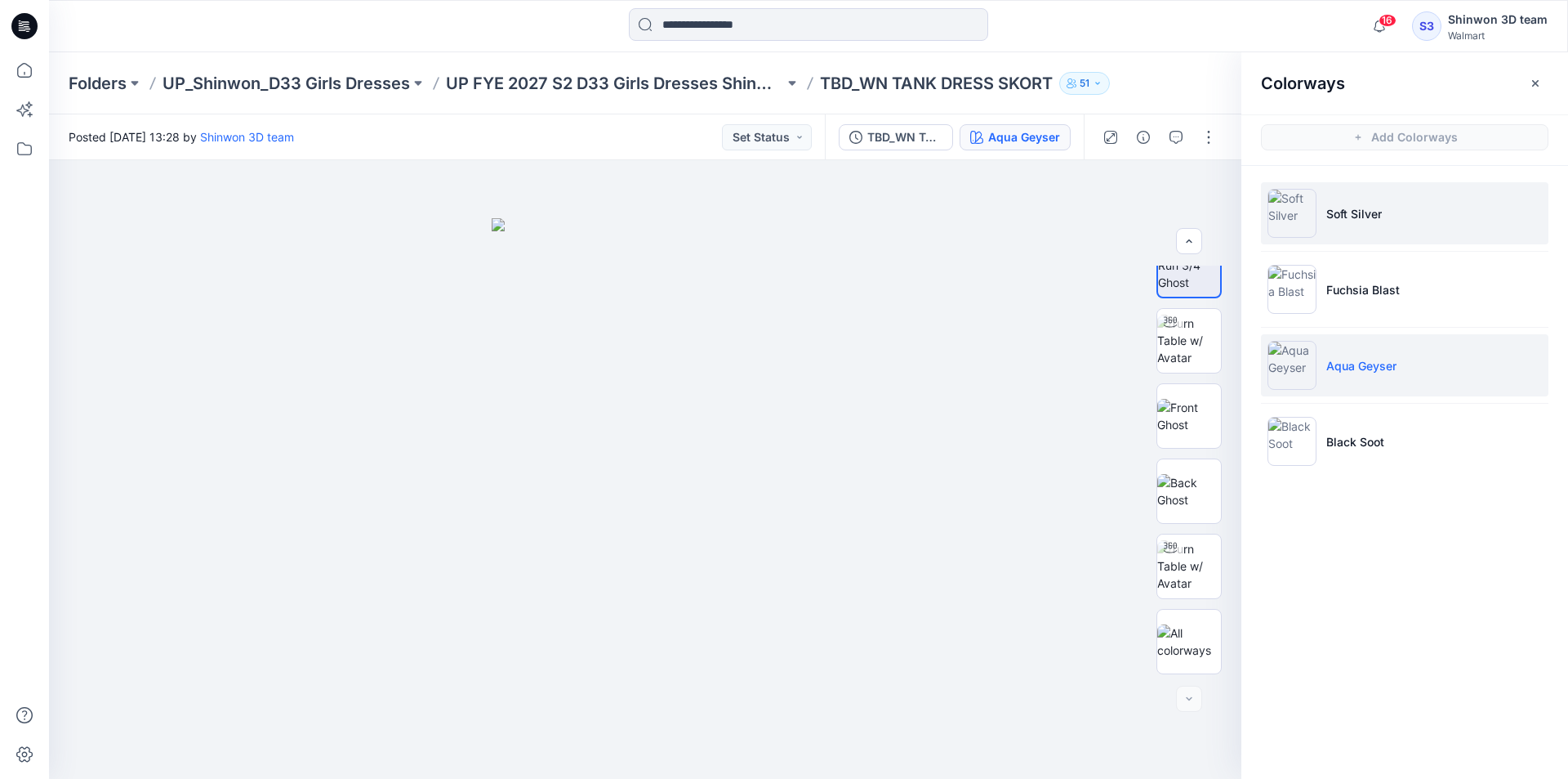
click at [1364, 205] on p "Soft Silver" at bounding box center [1354, 214] width 56 height 17
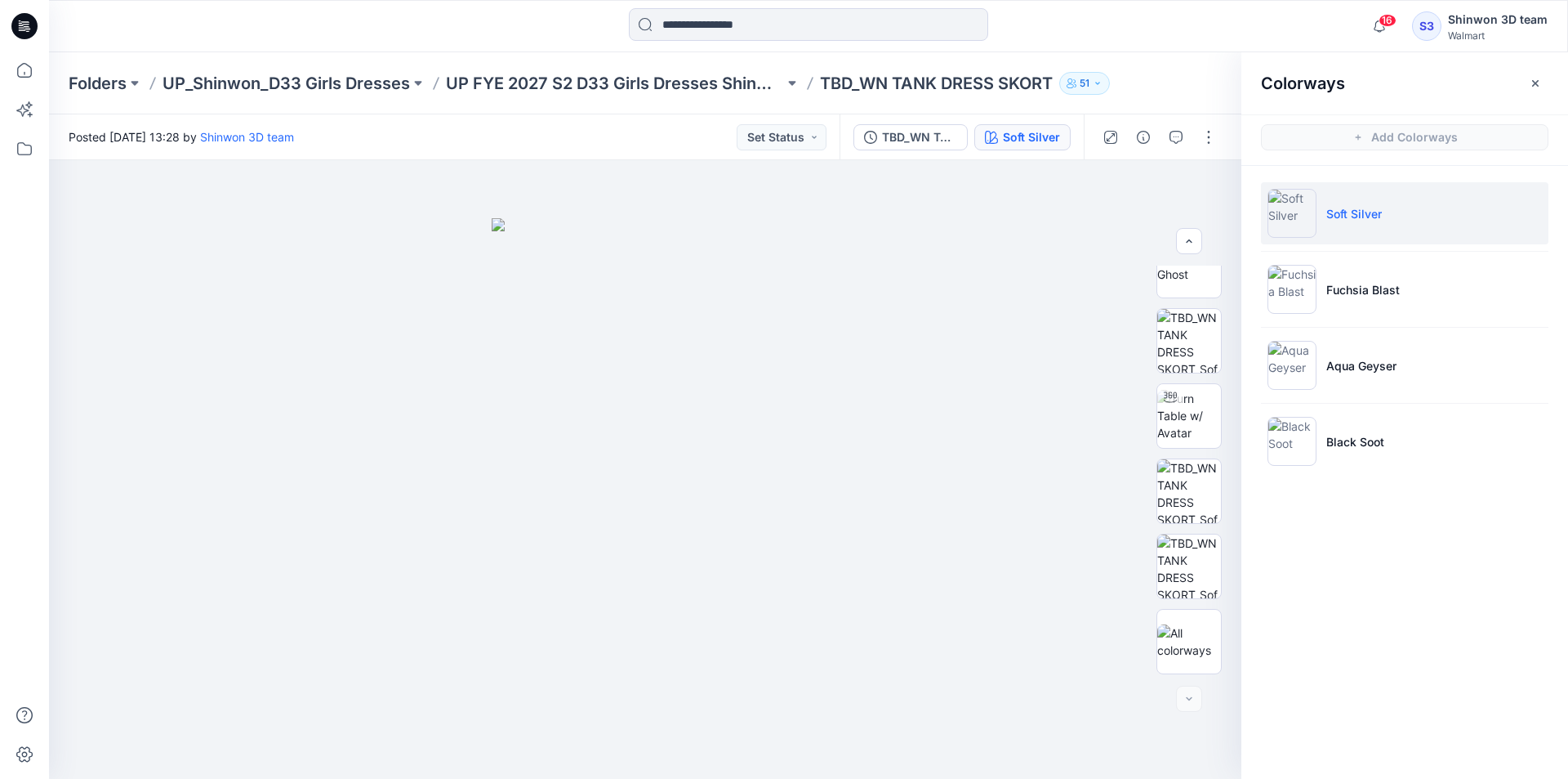
click at [1532, 77] on icon "button" at bounding box center [1535, 83] width 13 height 13
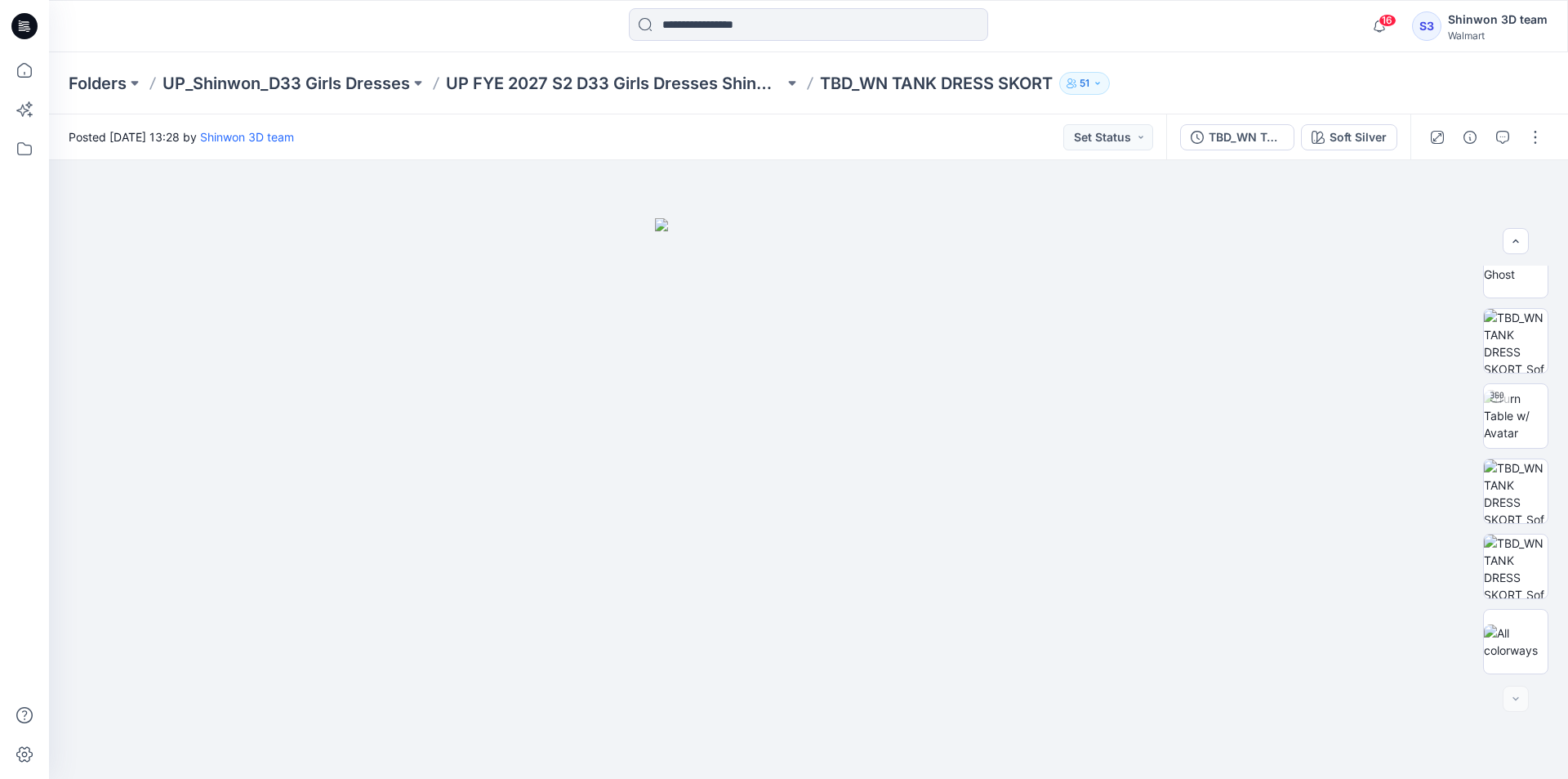
click at [1519, 143] on div at bounding box center [1486, 137] width 152 height 46
click at [1550, 126] on div at bounding box center [1486, 137] width 152 height 46
click at [1542, 130] on button "button" at bounding box center [1535, 137] width 26 height 26
click at [1421, 210] on button "Edit" at bounding box center [1466, 220] width 151 height 30
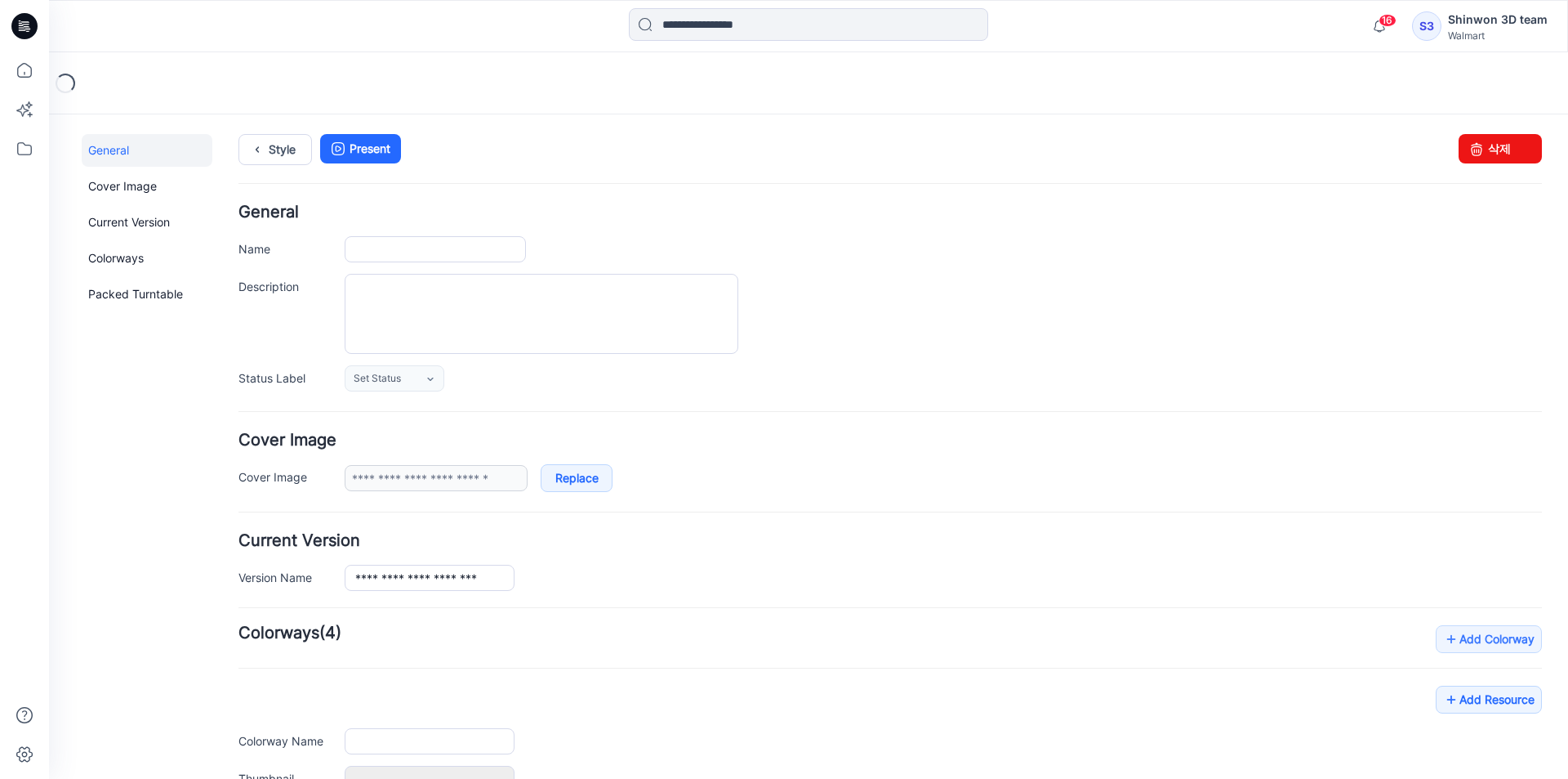
type input "**********"
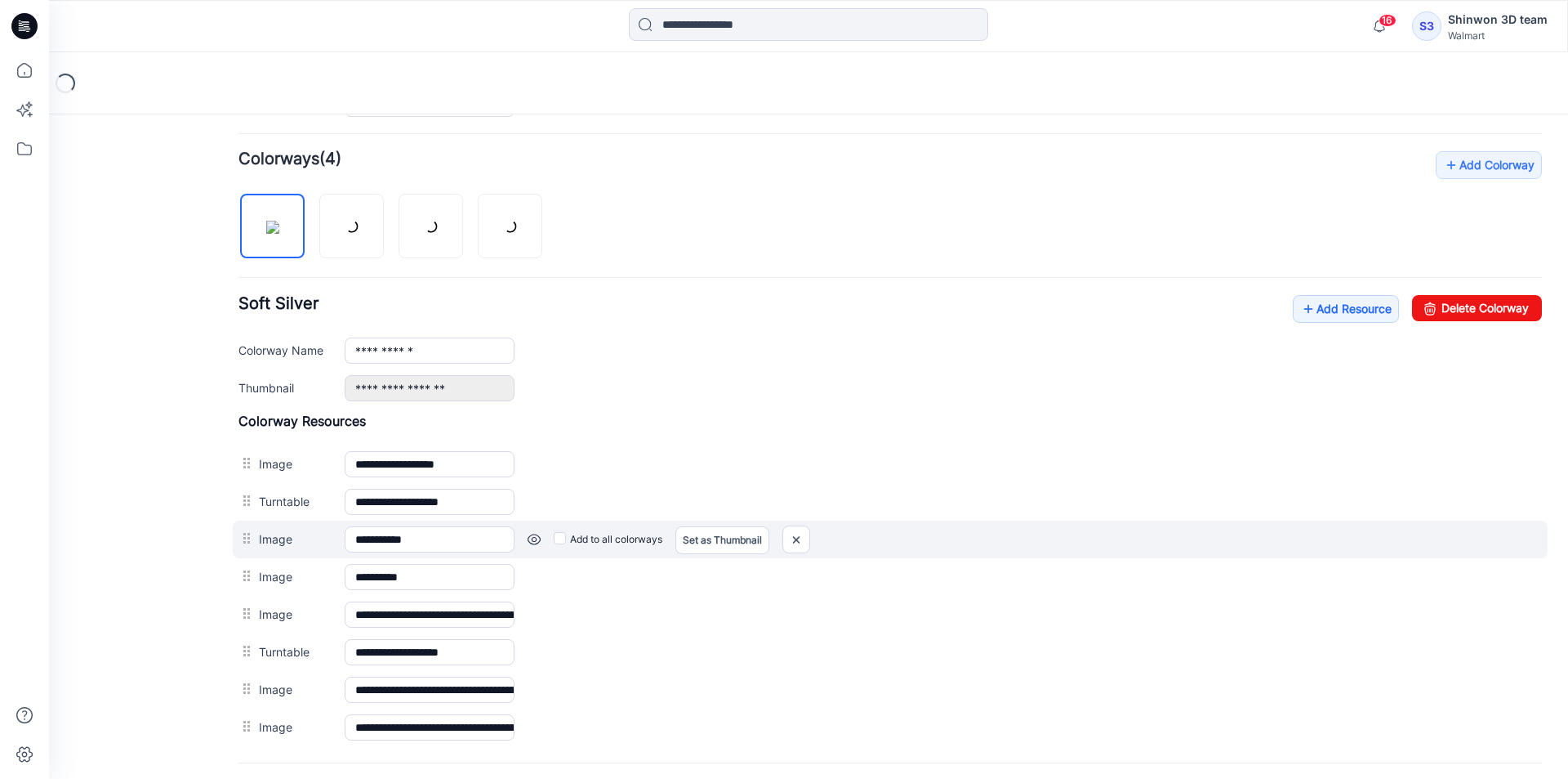
scroll to position [490, 0]
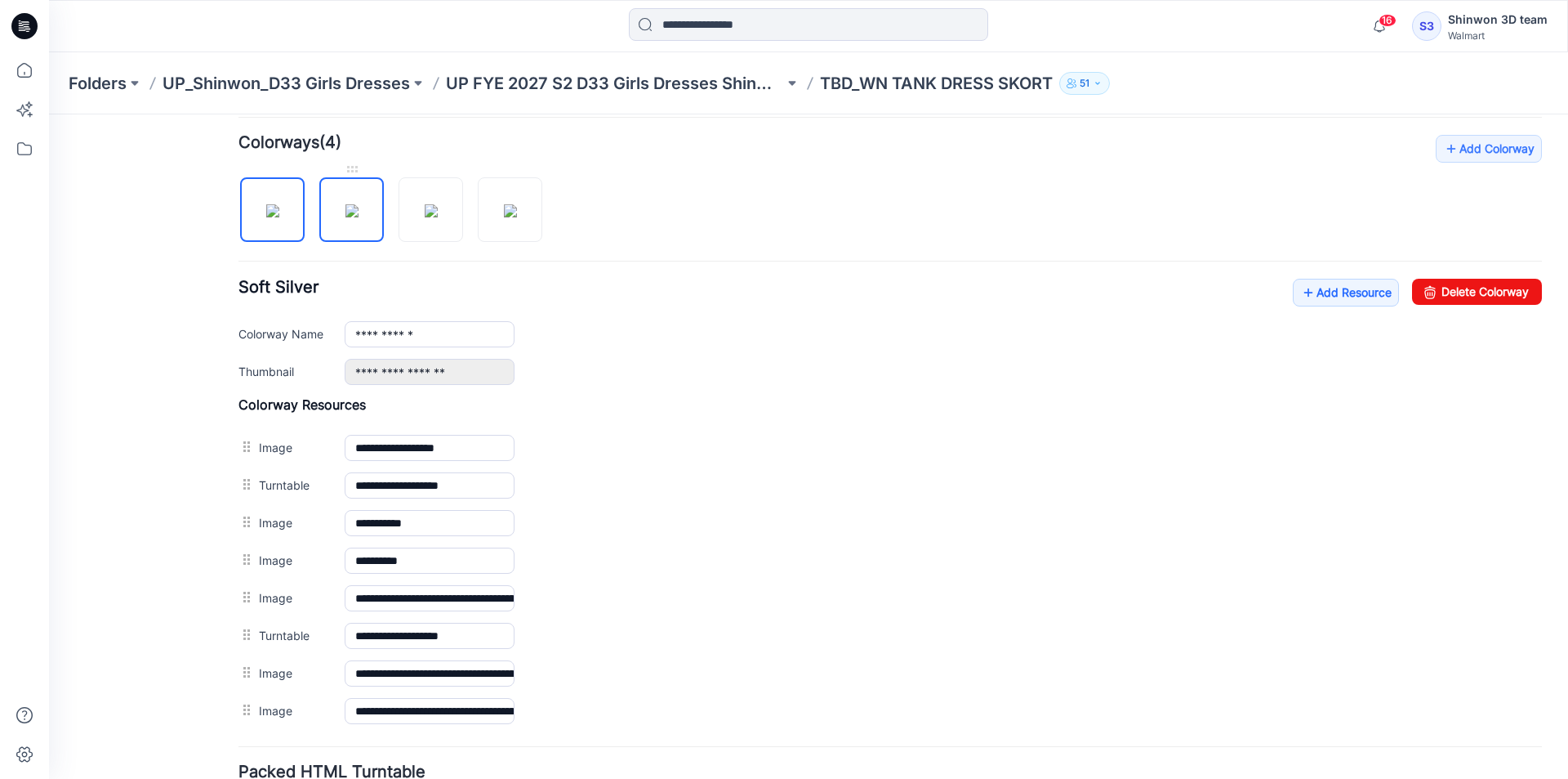
click at [359, 212] on img at bounding box center [351, 211] width 13 height 13
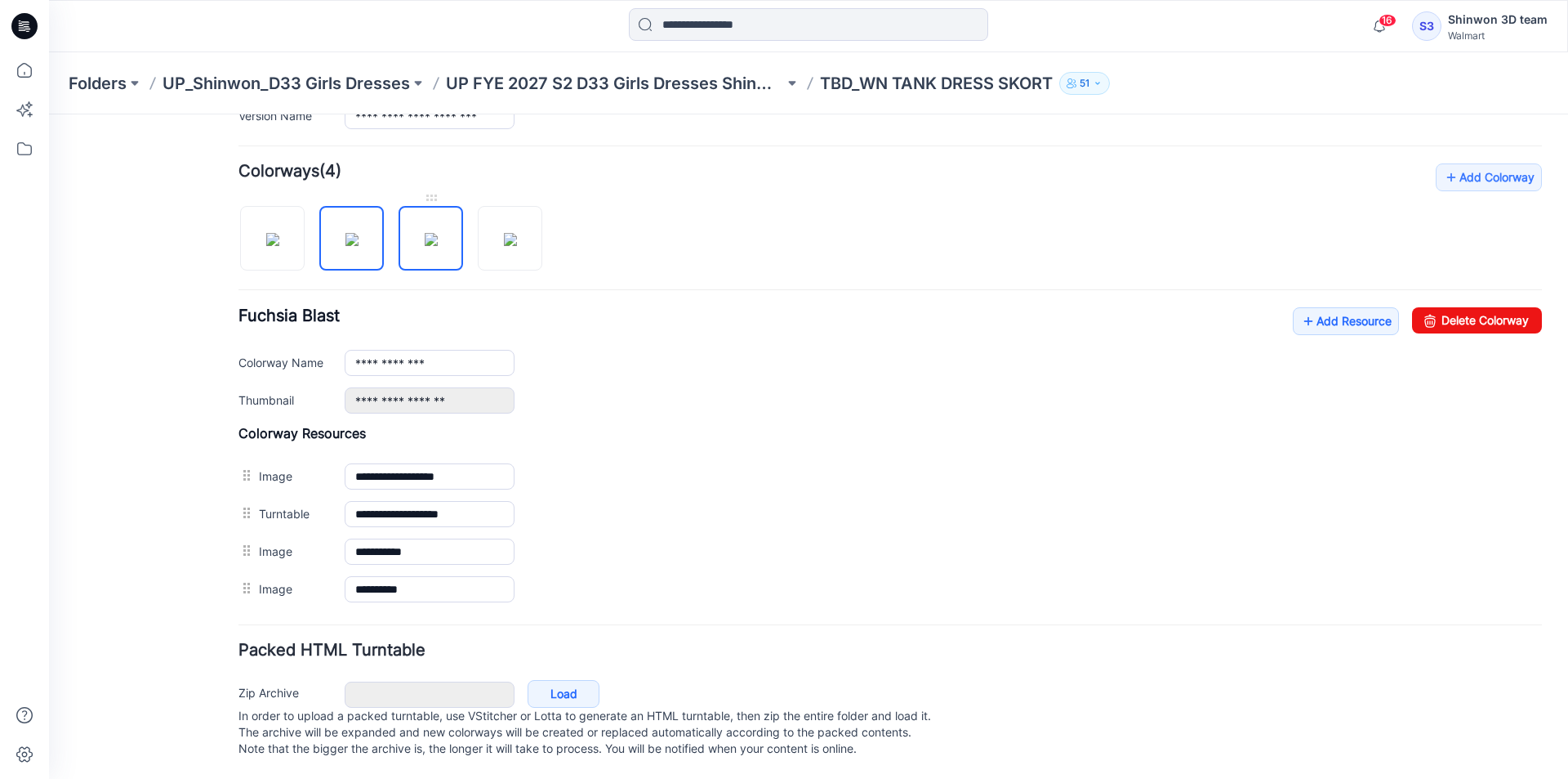
click at [430, 233] on img at bounding box center [431, 239] width 13 height 13
click at [562, 246] on div "**********" at bounding box center [890, 385] width 1303 height 445
click at [504, 237] on img at bounding box center [510, 239] width 13 height 13
click at [393, 230] on div at bounding box center [396, 230] width 317 height 84
click at [438, 237] on img at bounding box center [431, 239] width 13 height 13
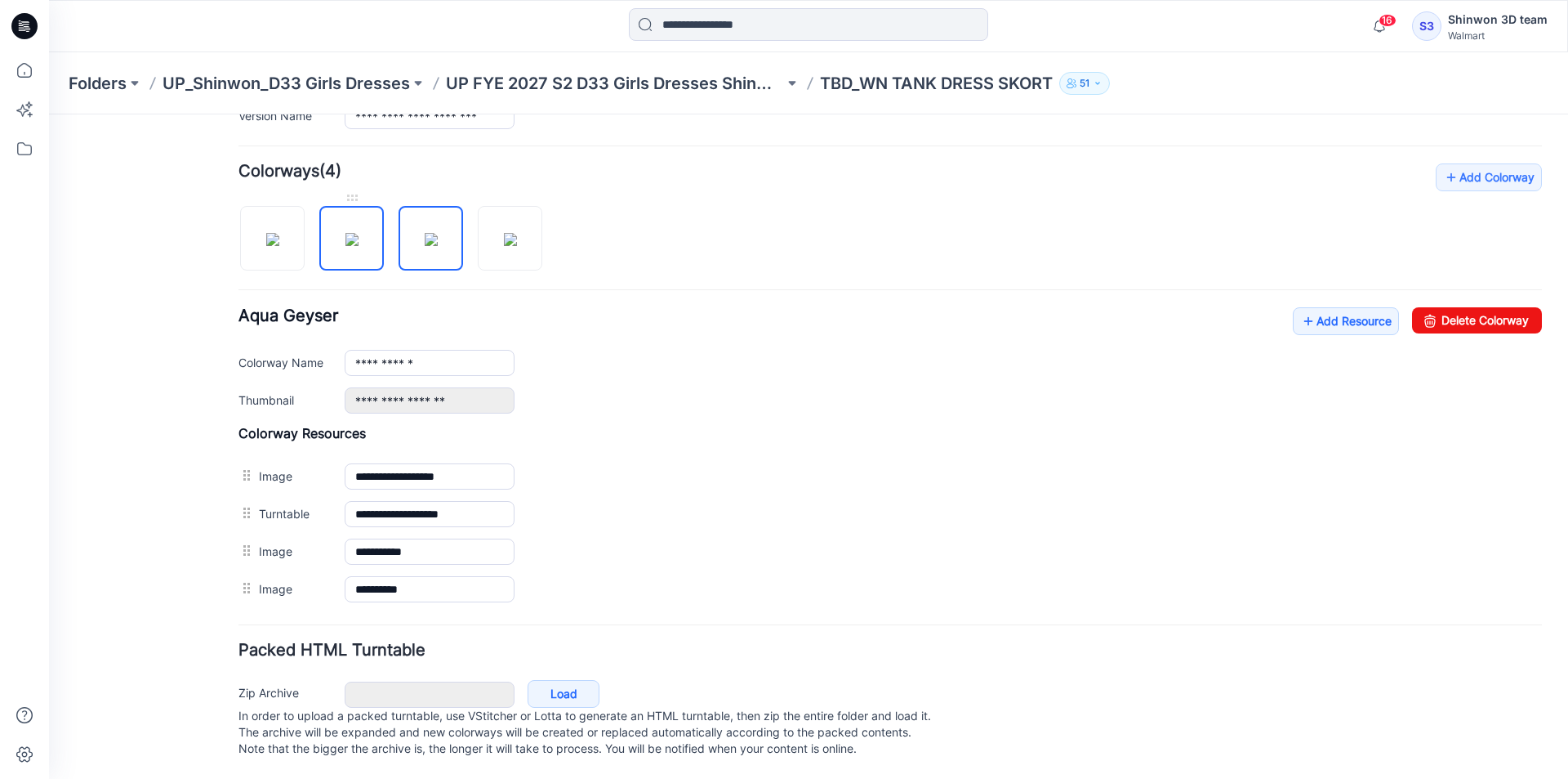
click at [359, 233] on img at bounding box center [351, 239] width 13 height 13
click at [267, 241] on img at bounding box center [273, 239] width 13 height 13
type input "**********"
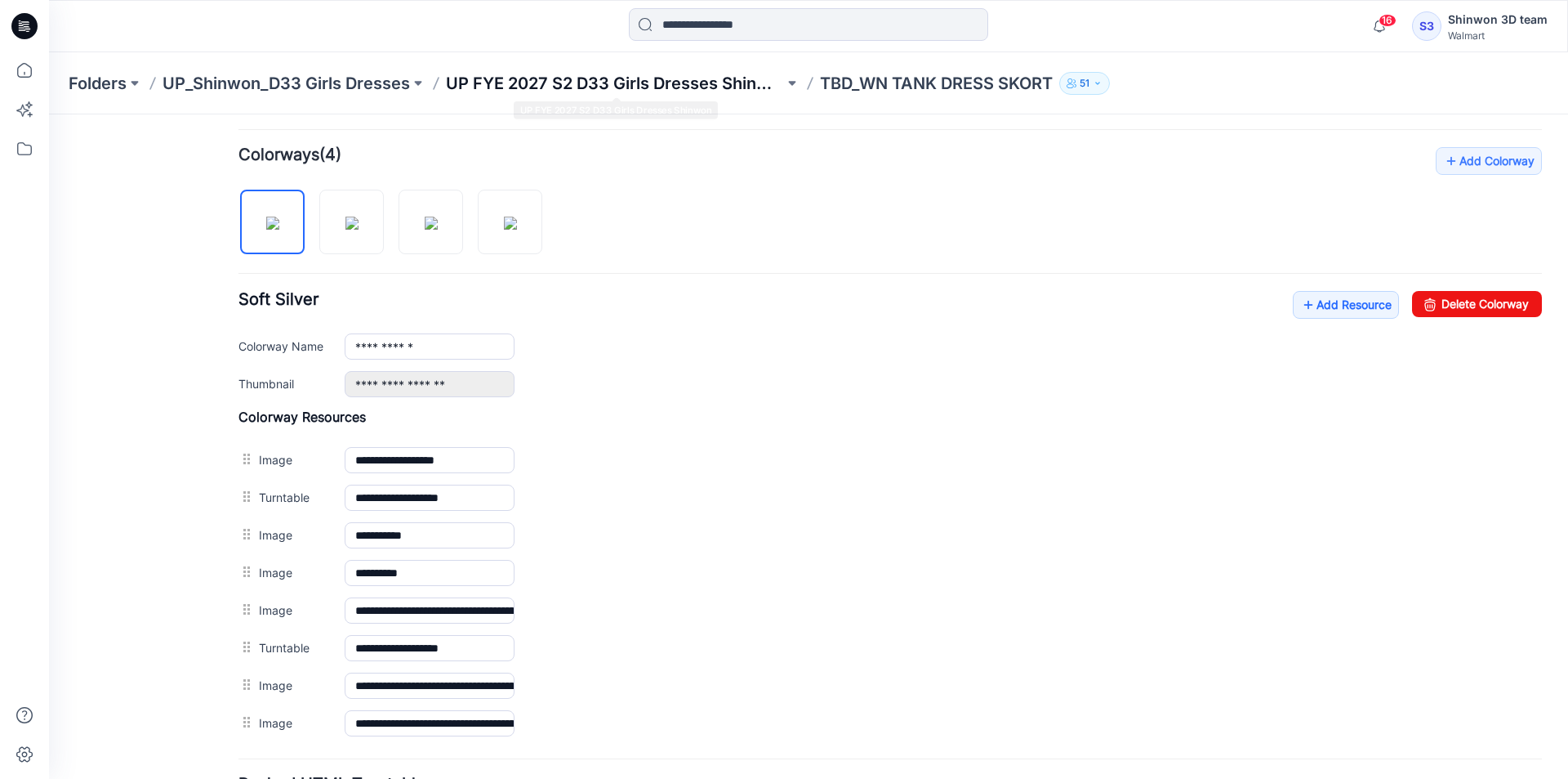
click at [638, 89] on p "UP FYE 2027 S2 D33 Girls Dresses Shinwon" at bounding box center [614, 83] width 338 height 23
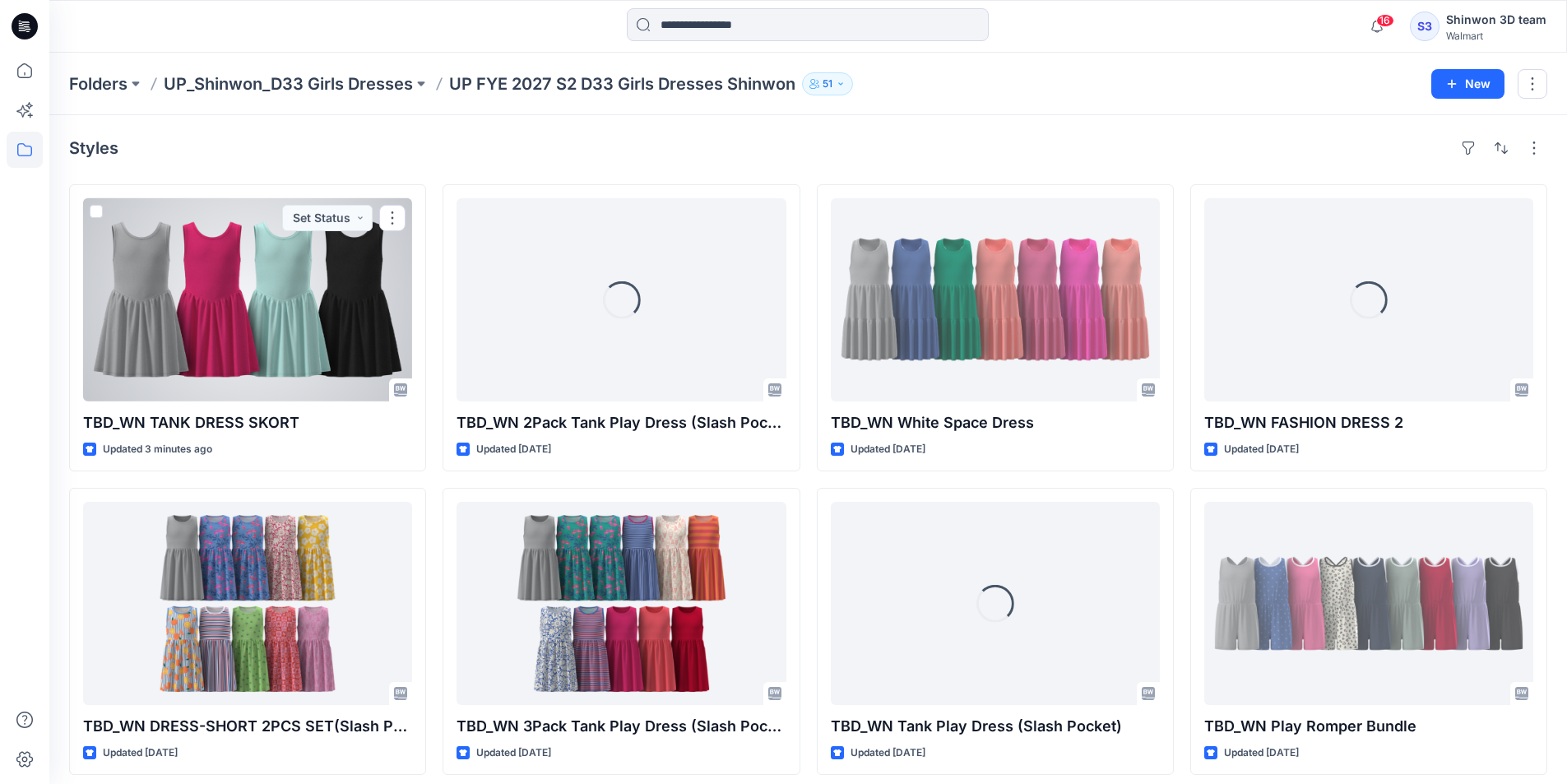
click at [261, 319] on div at bounding box center [247, 300] width 329 height 203
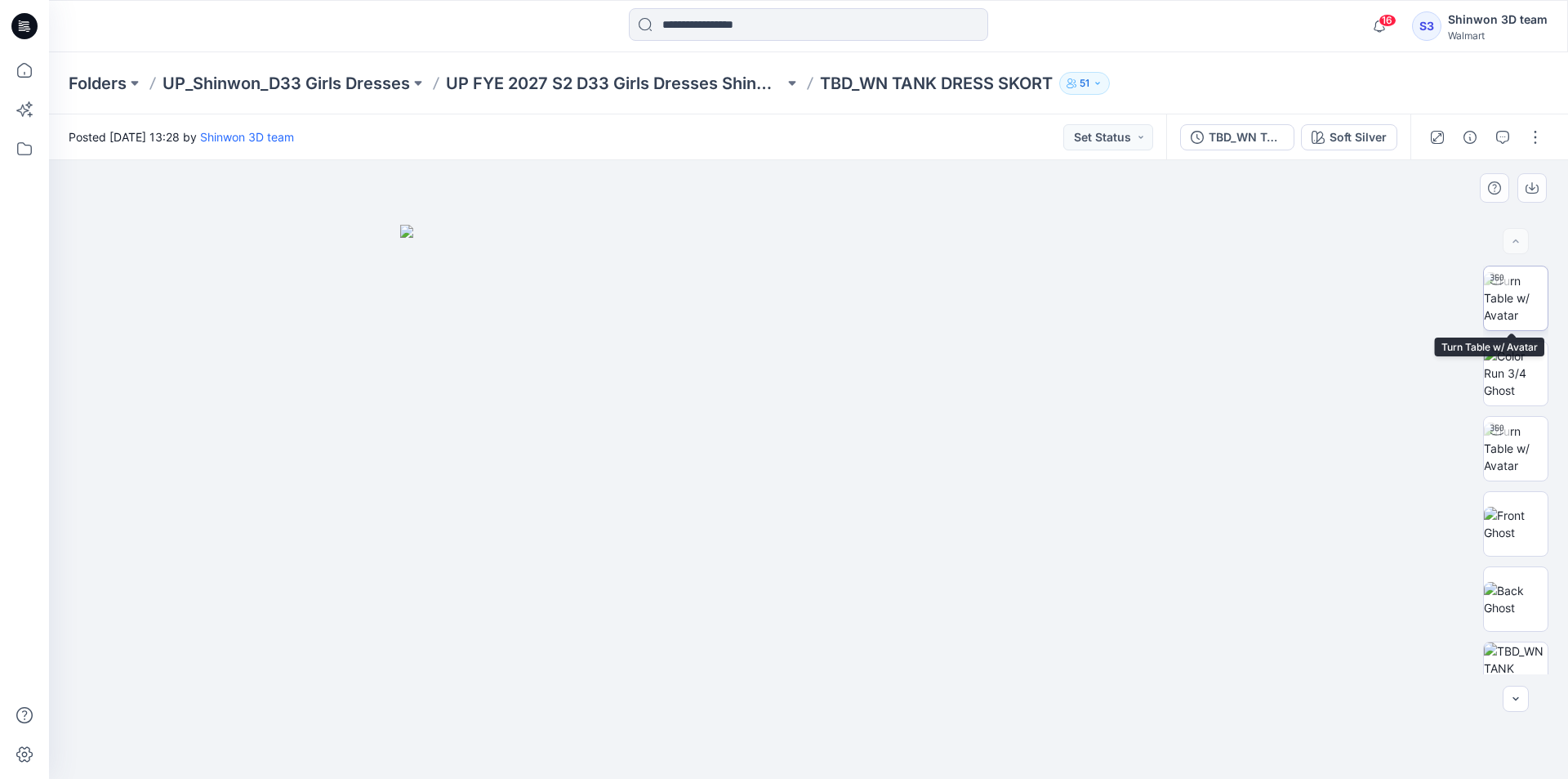
click at [1508, 306] on img at bounding box center [1516, 298] width 64 height 51
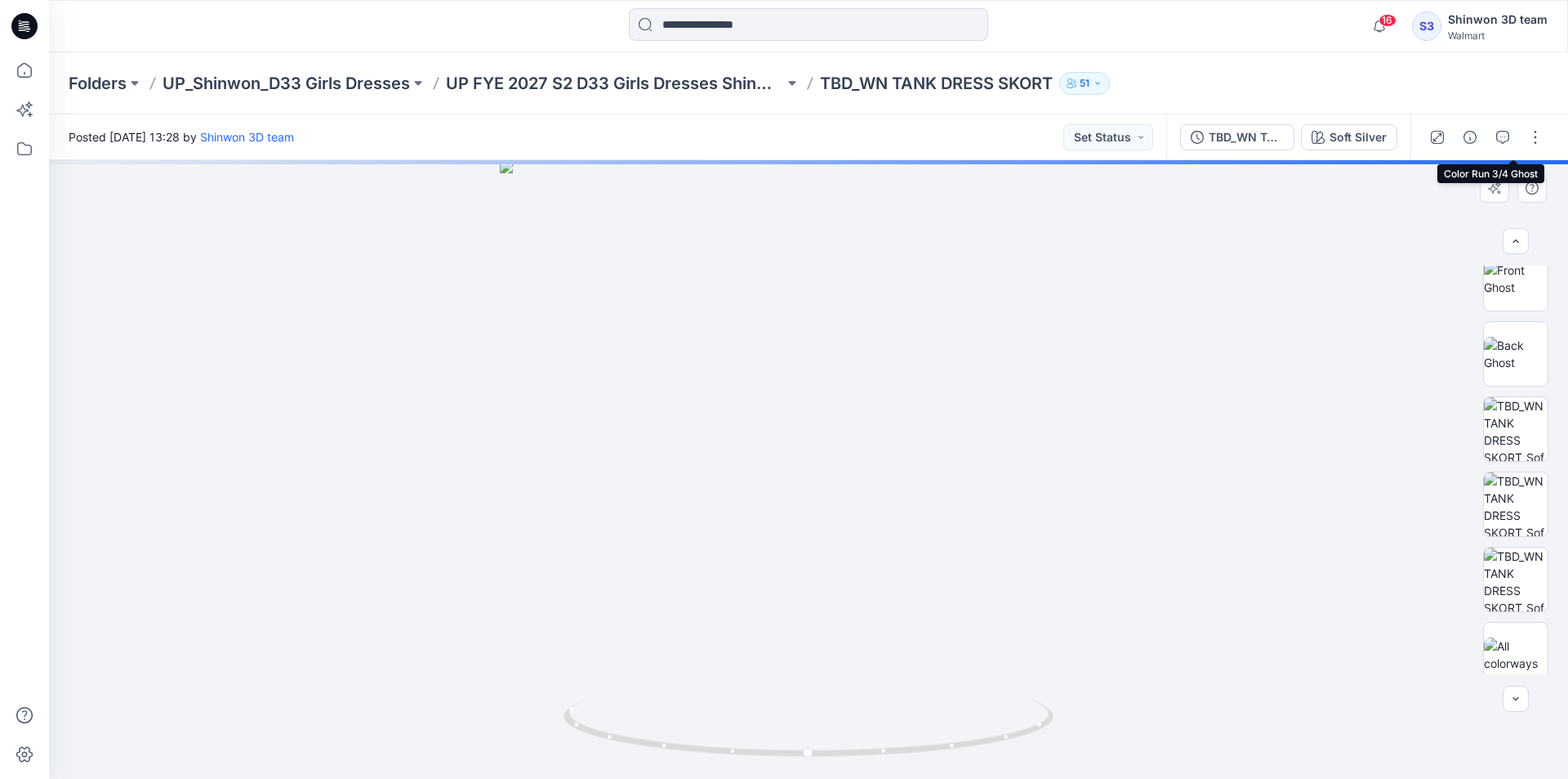
scroll to position [258, 0]
click at [1542, 136] on button "button" at bounding box center [1535, 137] width 26 height 26
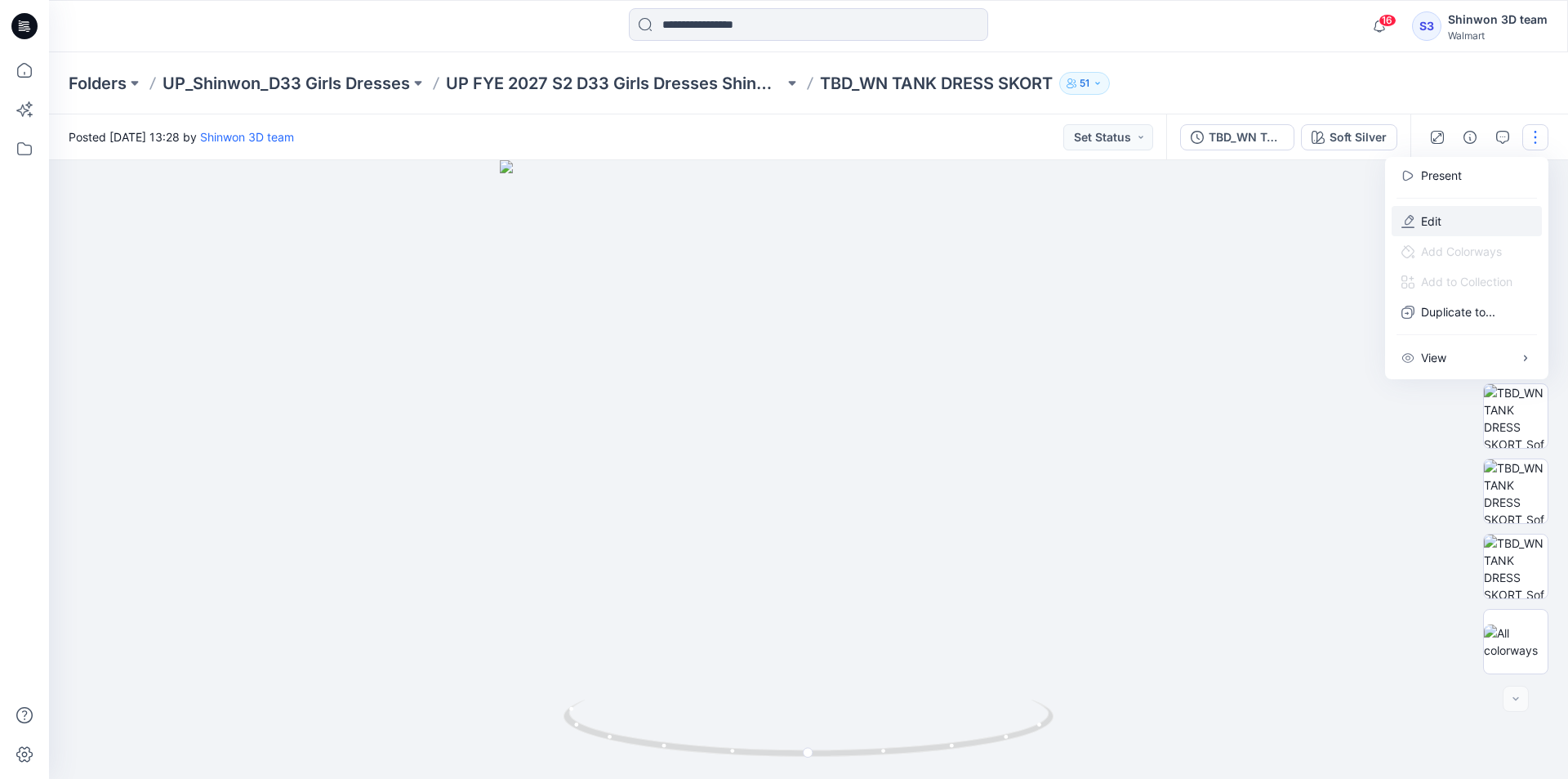
click at [1435, 210] on button "Edit" at bounding box center [1466, 220] width 151 height 30
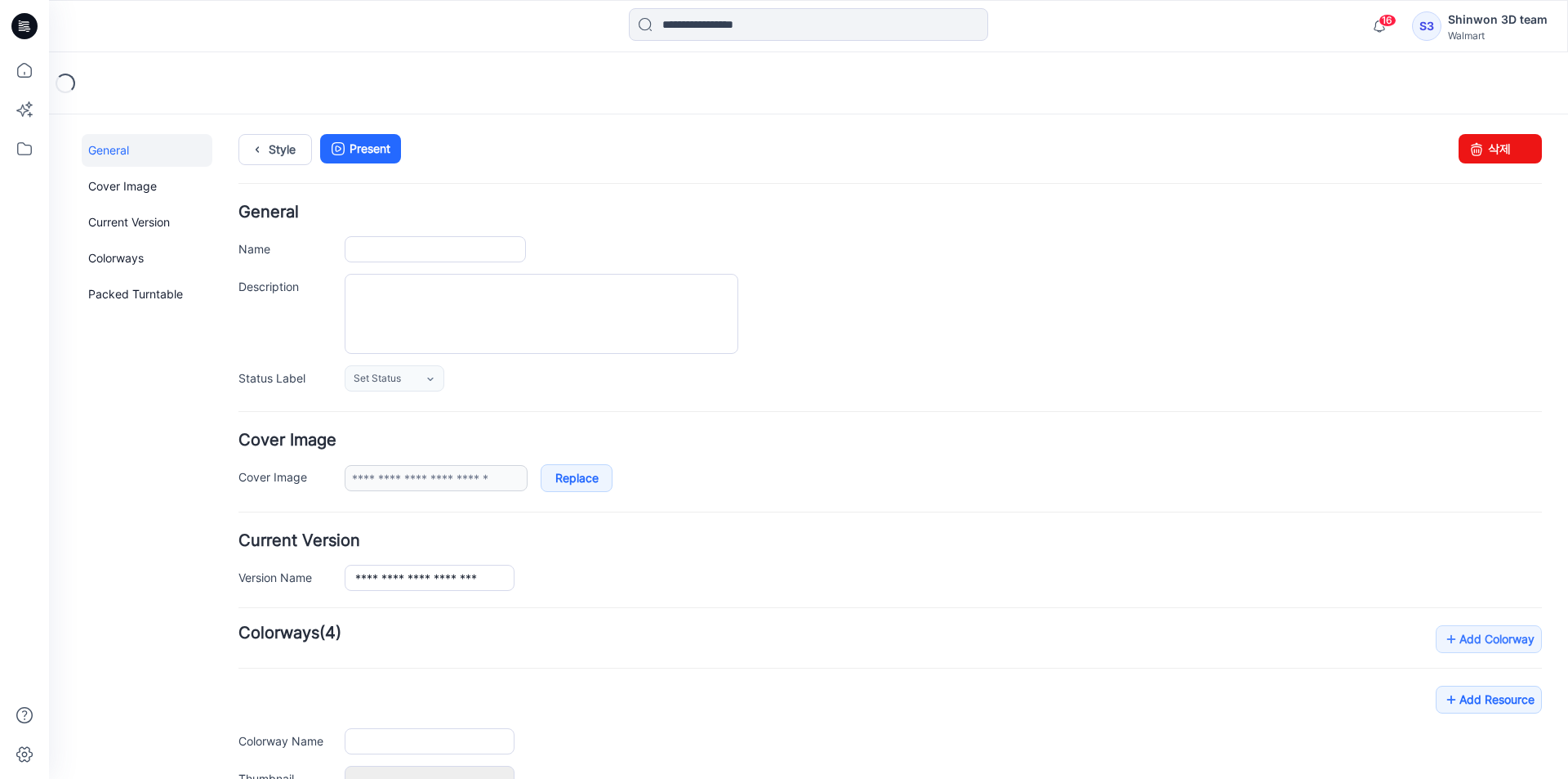
type input "**********"
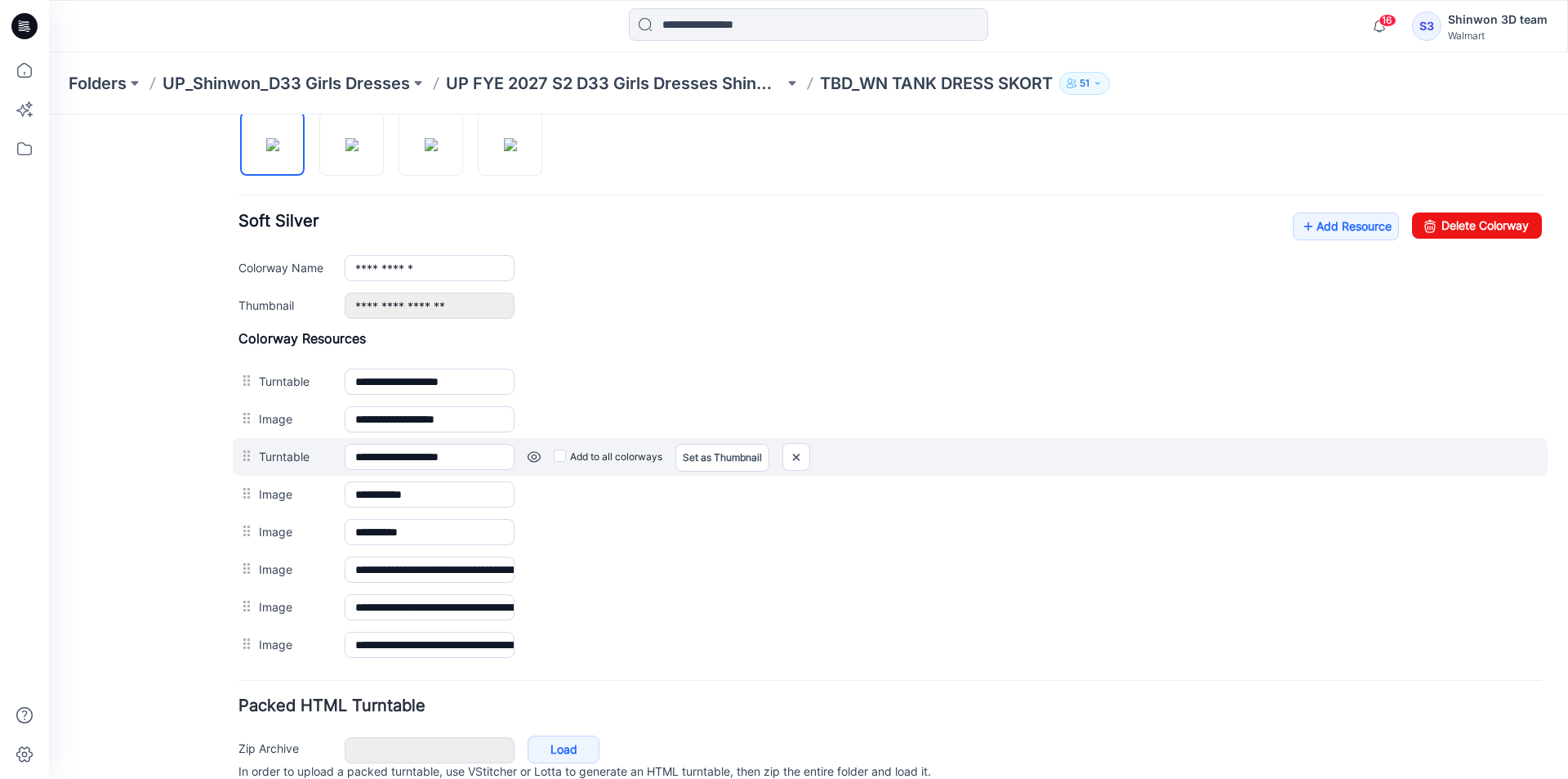
scroll to position [572, 0]
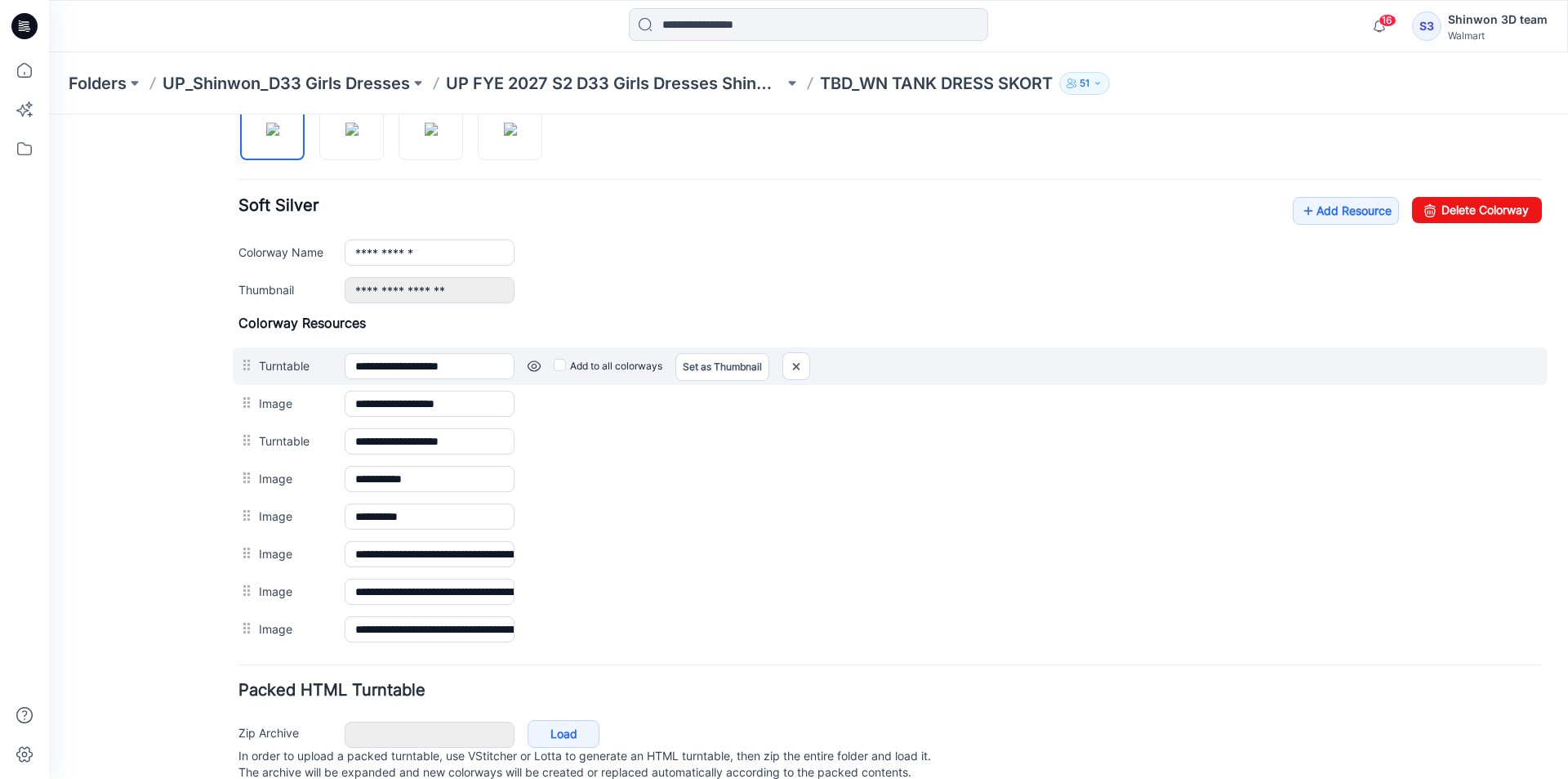
click at [530, 359] on div "Add to all colorways Set as Thumbnail Unset as Thumbnail" at bounding box center [1028, 365] width 1027 height 26
click at [541, 368] on div "Add to all colorways Set as Thumbnail Unset as Thumbnail" at bounding box center [1028, 365] width 1027 height 26
click at [540, 367] on div "Add to all colorways Set as Thumbnail Unset as Thumbnail" at bounding box center [1028, 365] width 1027 height 26
click at [528, 366] on link at bounding box center [534, 366] width 13 height 13
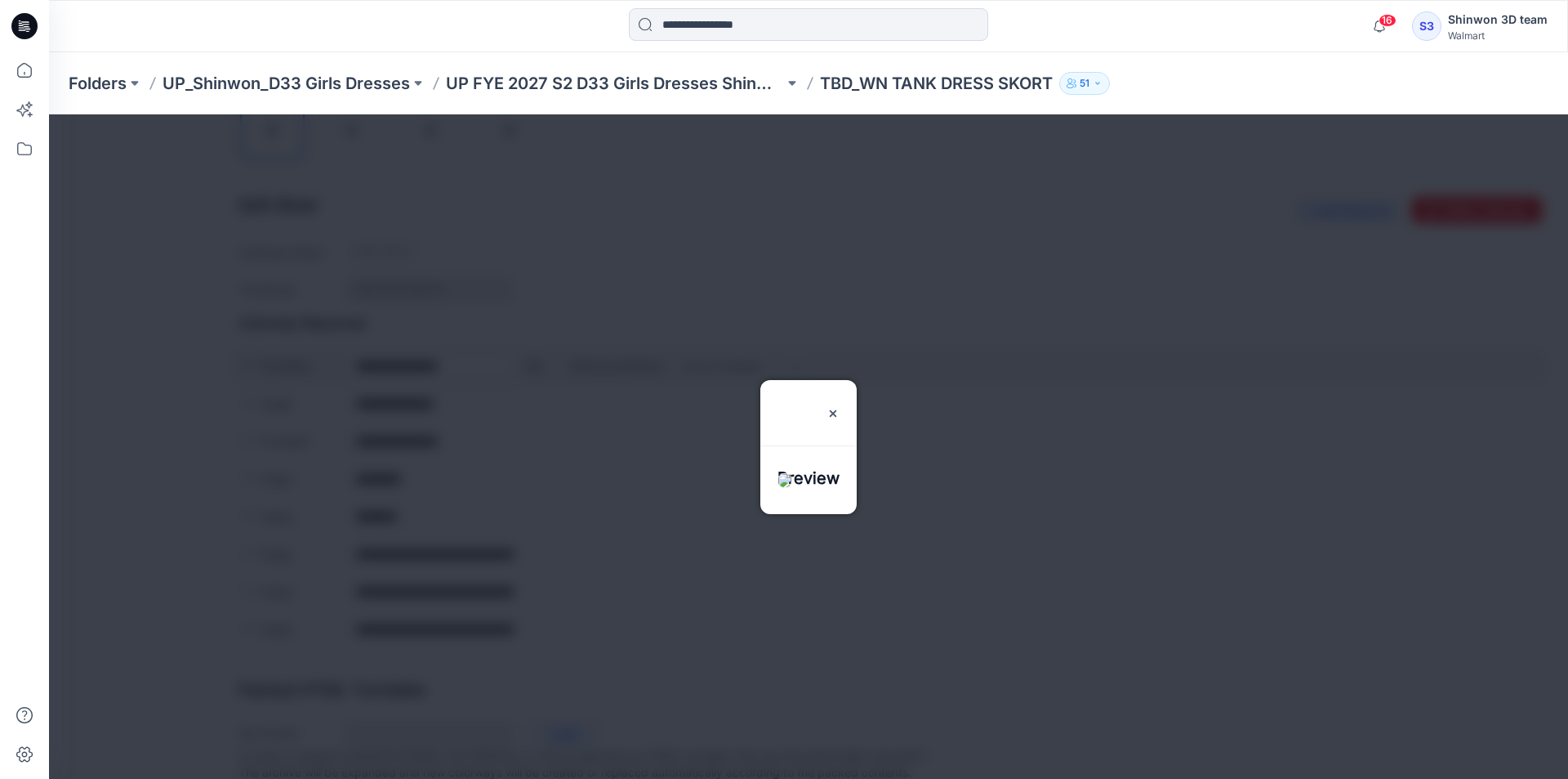
click at [528, 366] on div at bounding box center [809, 446] width 1519 height 664
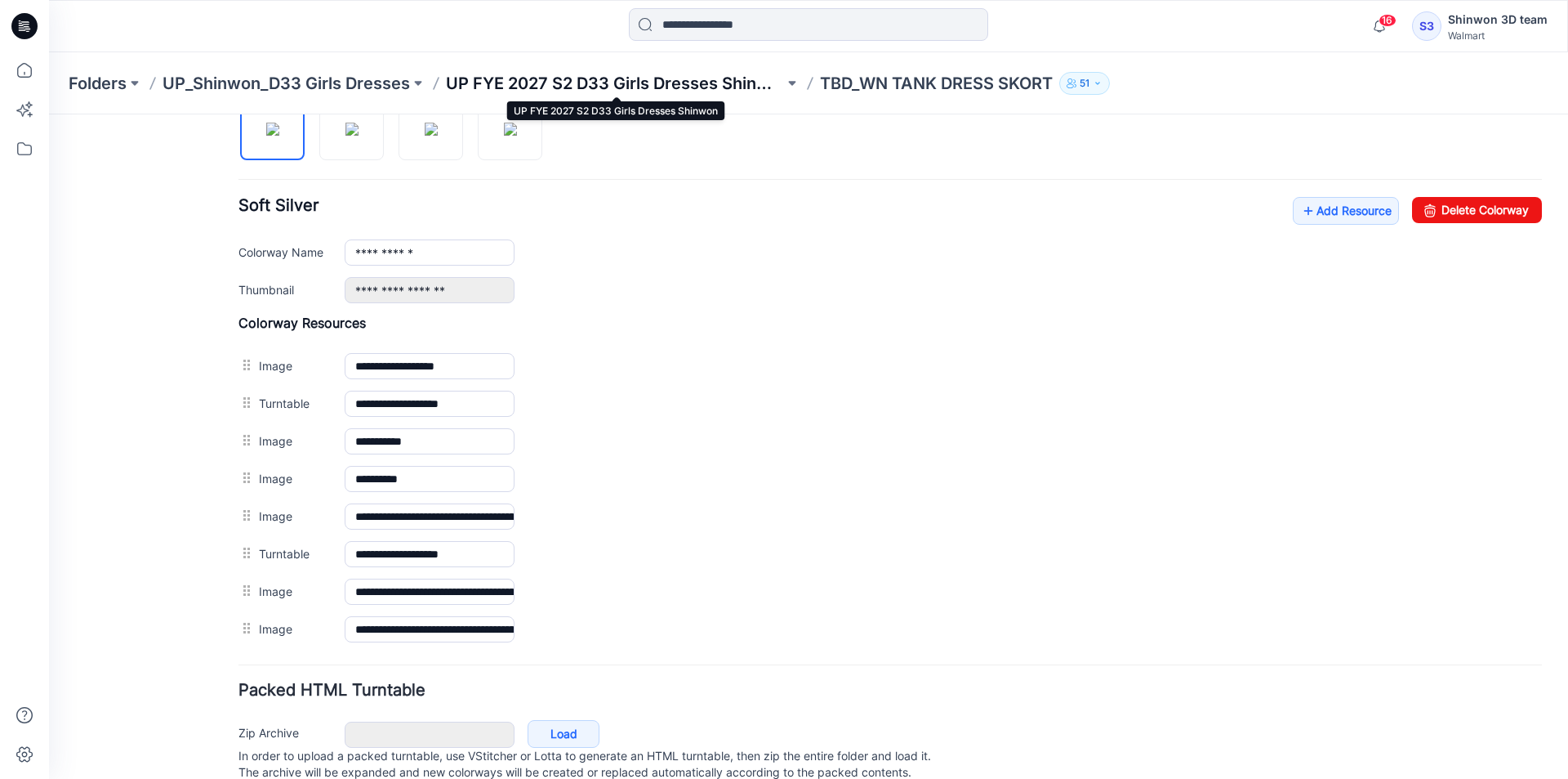
click at [625, 77] on p "UP FYE 2027 S2 D33 Girls Dresses Shinwon" at bounding box center [614, 83] width 338 height 23
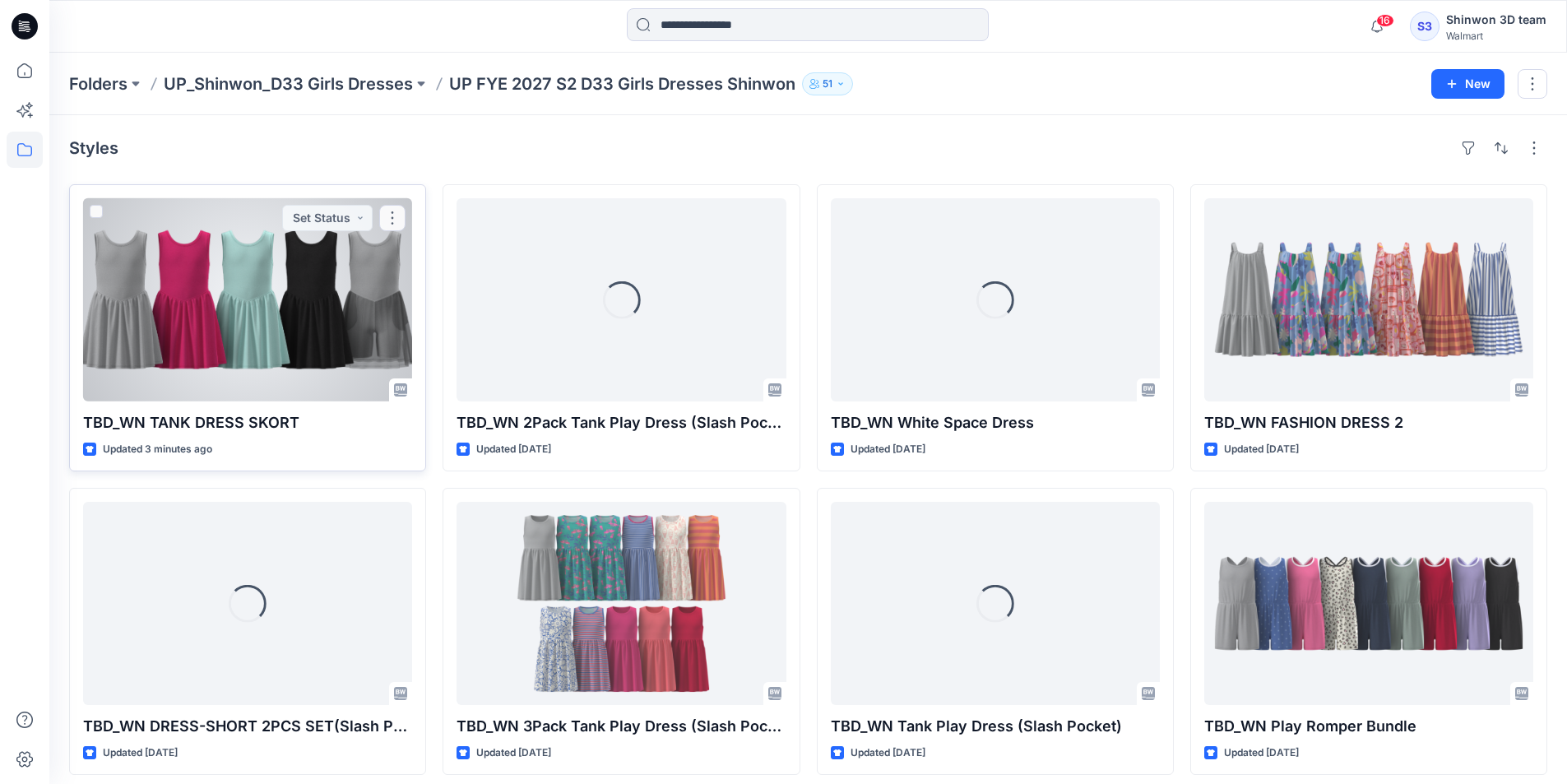
click at [292, 313] on div at bounding box center [247, 300] width 329 height 203
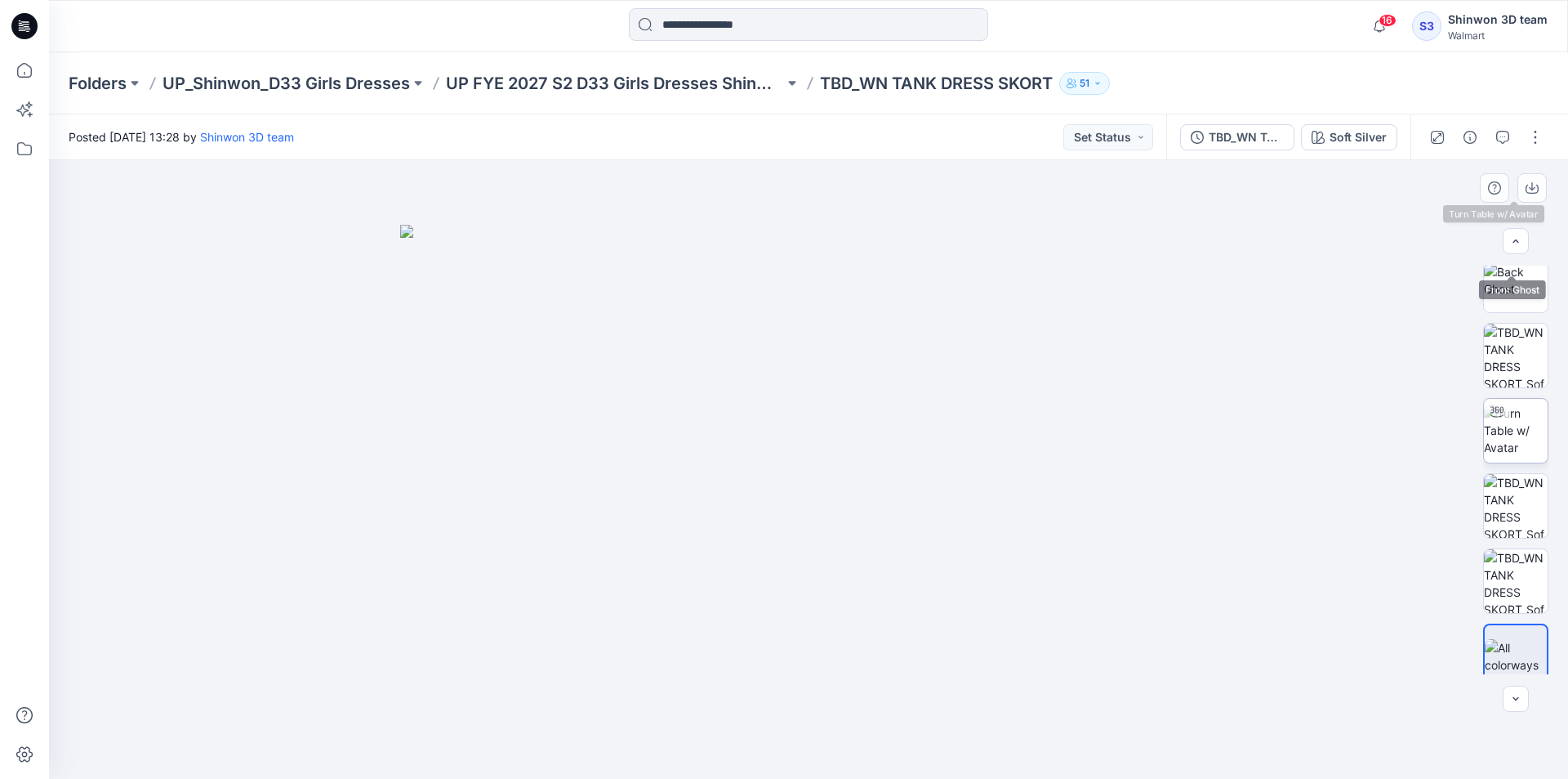
scroll to position [245, 0]
click at [1521, 435] on img at bounding box center [1516, 428] width 64 height 51
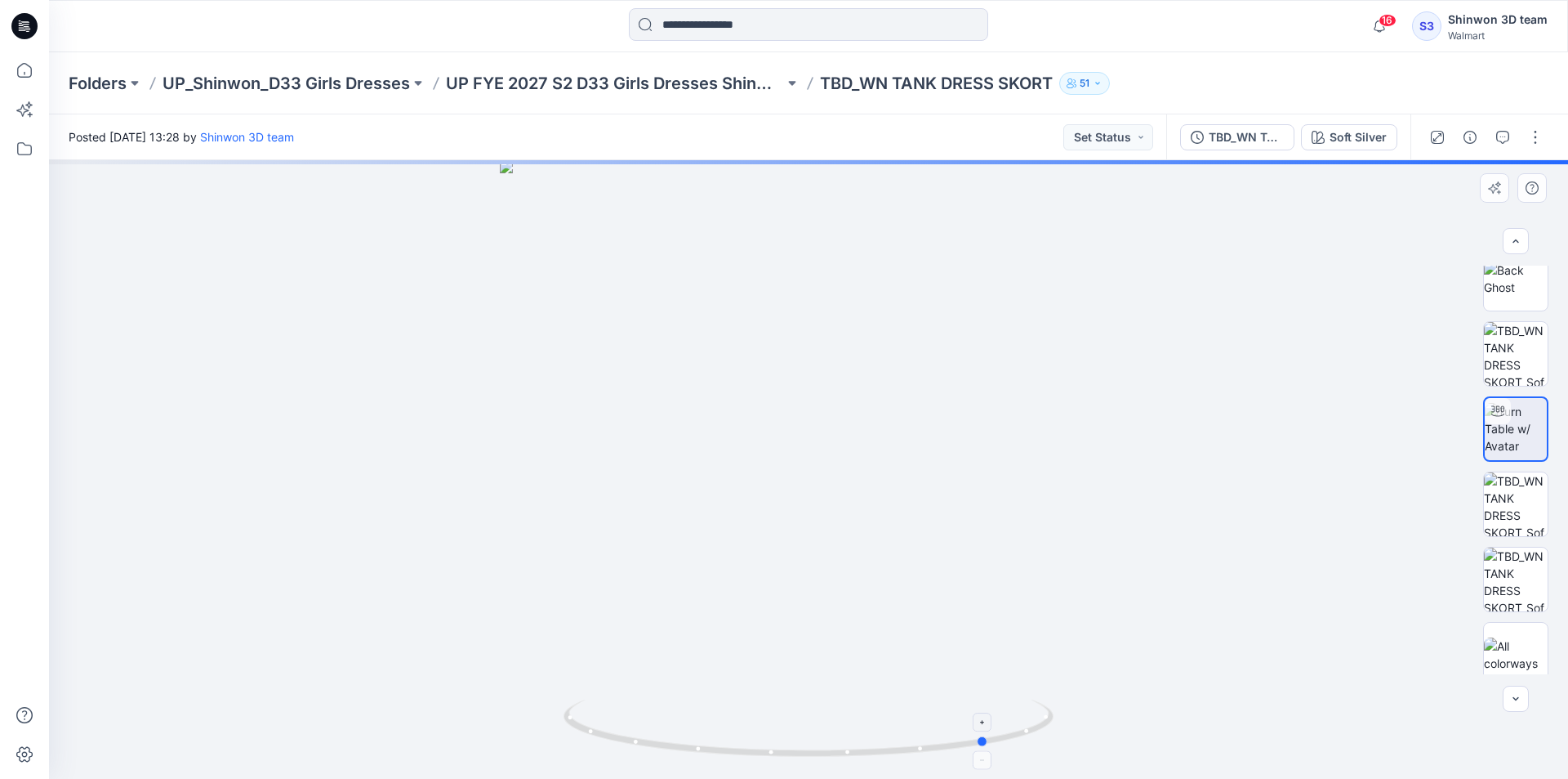
drag, startPoint x: 701, startPoint y: 750, endPoint x: 882, endPoint y: 733, distance: 181.8
click at [882, 733] on icon at bounding box center [810, 730] width 494 height 61
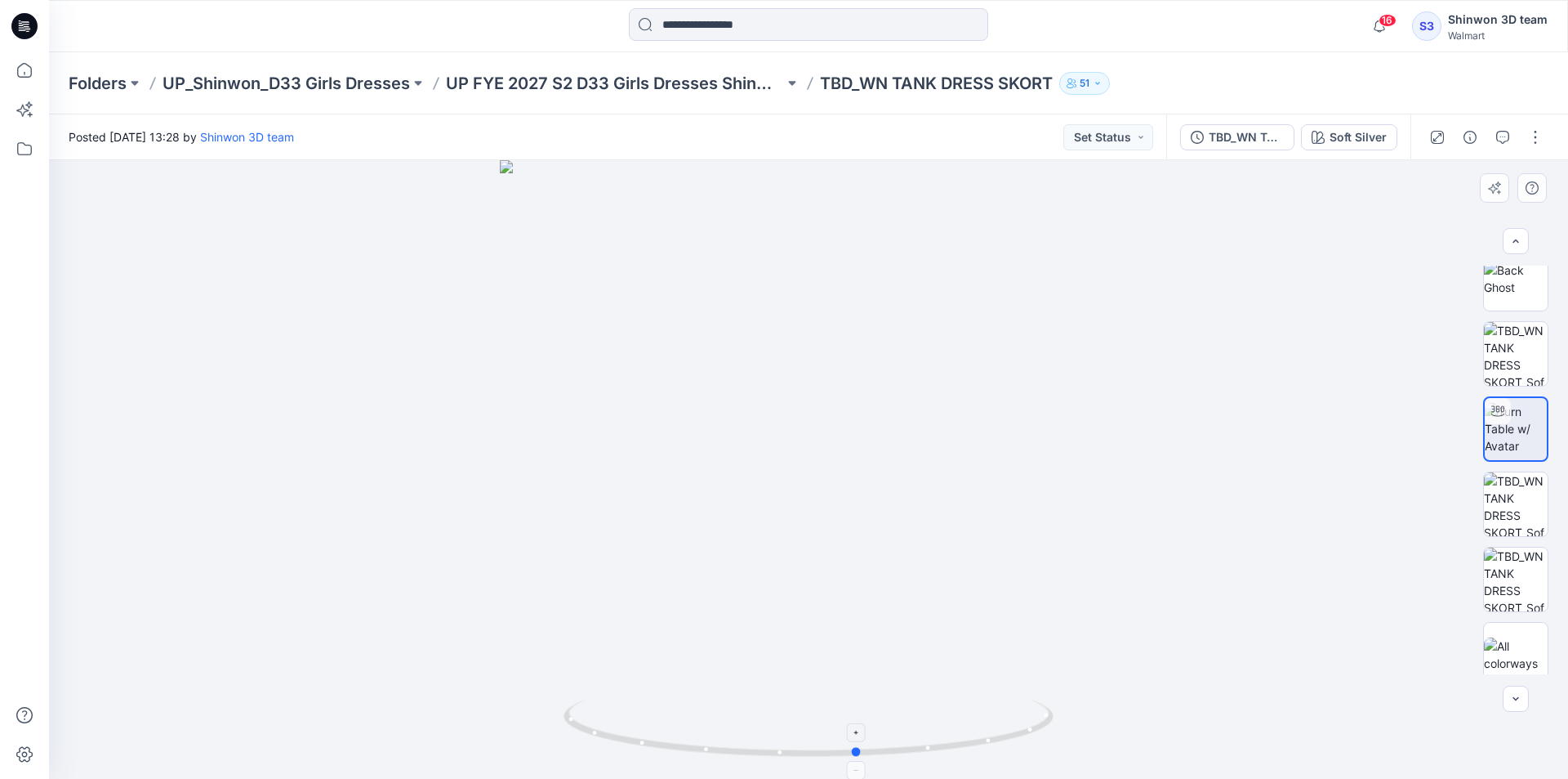
drag, startPoint x: 925, startPoint y: 749, endPoint x: 794, endPoint y: 714, distance: 135.6
click at [794, 714] on icon at bounding box center [810, 730] width 494 height 61
drag, startPoint x: 828, startPoint y: 619, endPoint x: 824, endPoint y: 283, distance: 336.0
click at [1520, 529] on img at bounding box center [1516, 504] width 64 height 64
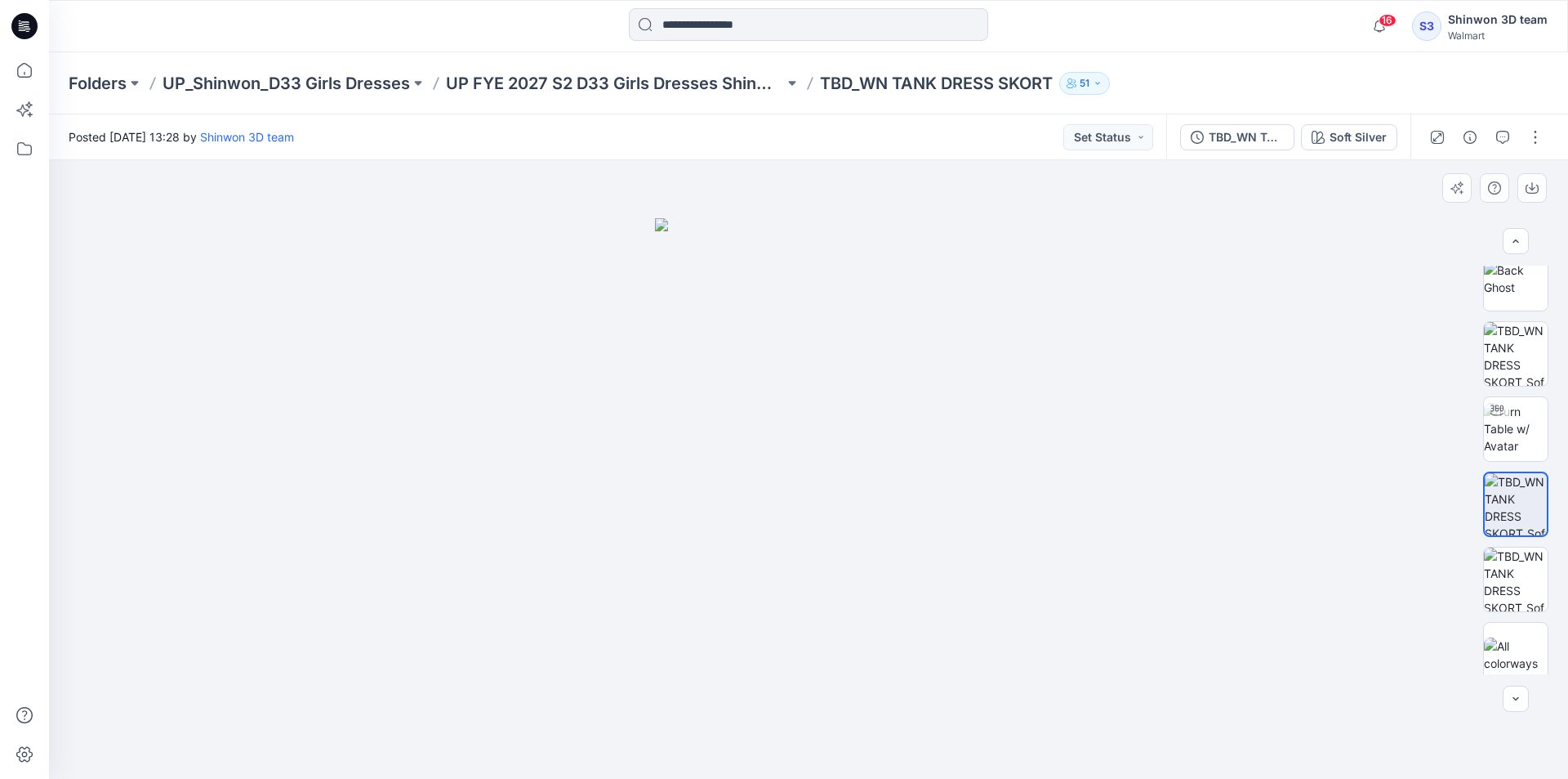
drag, startPoint x: 855, startPoint y: 647, endPoint x: 849, endPoint y: 490, distance: 157.1
click at [849, 490] on img at bounding box center [808, 499] width 307 height 561
click at [1374, 145] on div "Soft Silver" at bounding box center [1357, 137] width 57 height 18
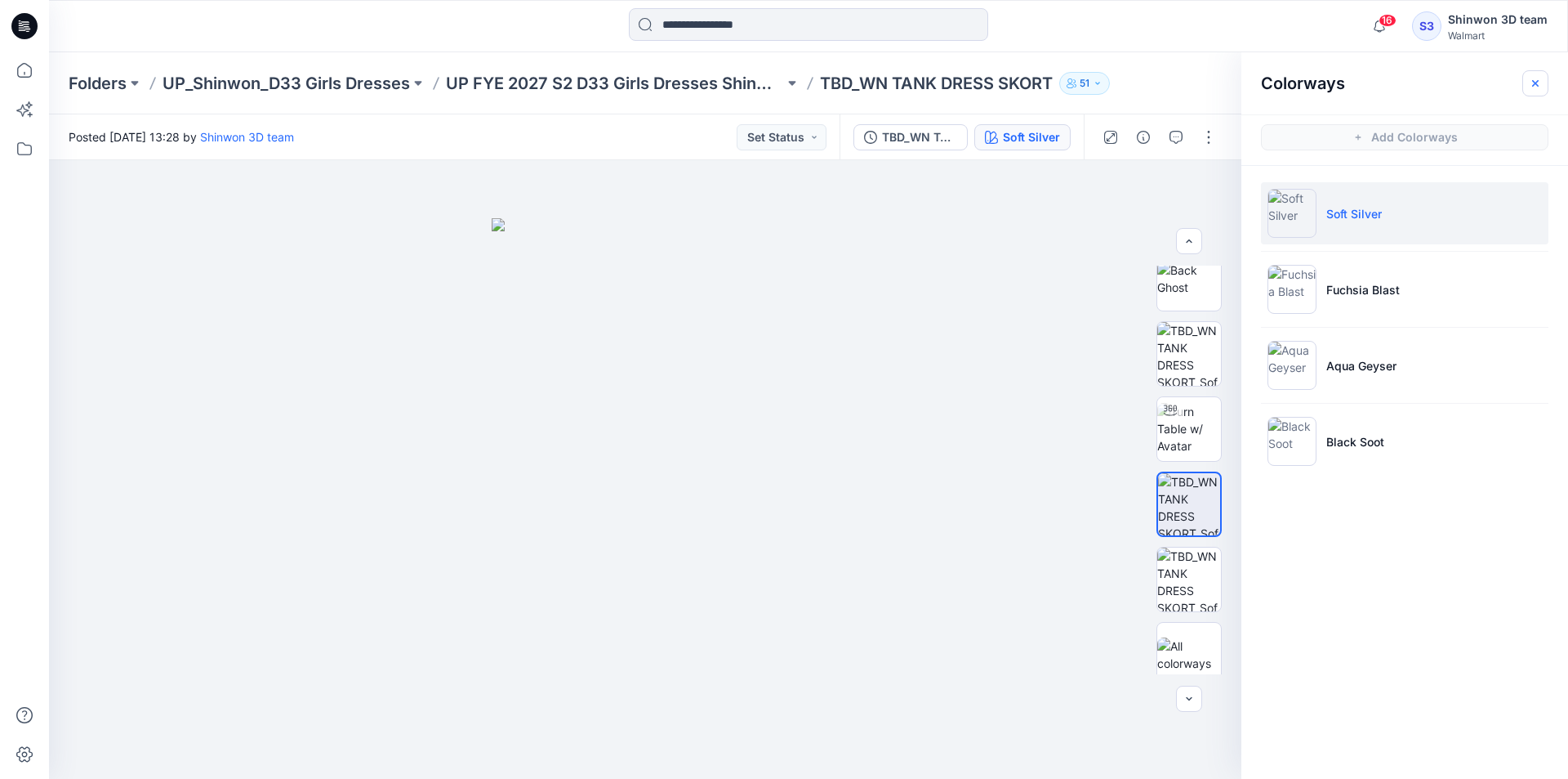
click at [1532, 89] on icon "button" at bounding box center [1535, 83] width 13 height 13
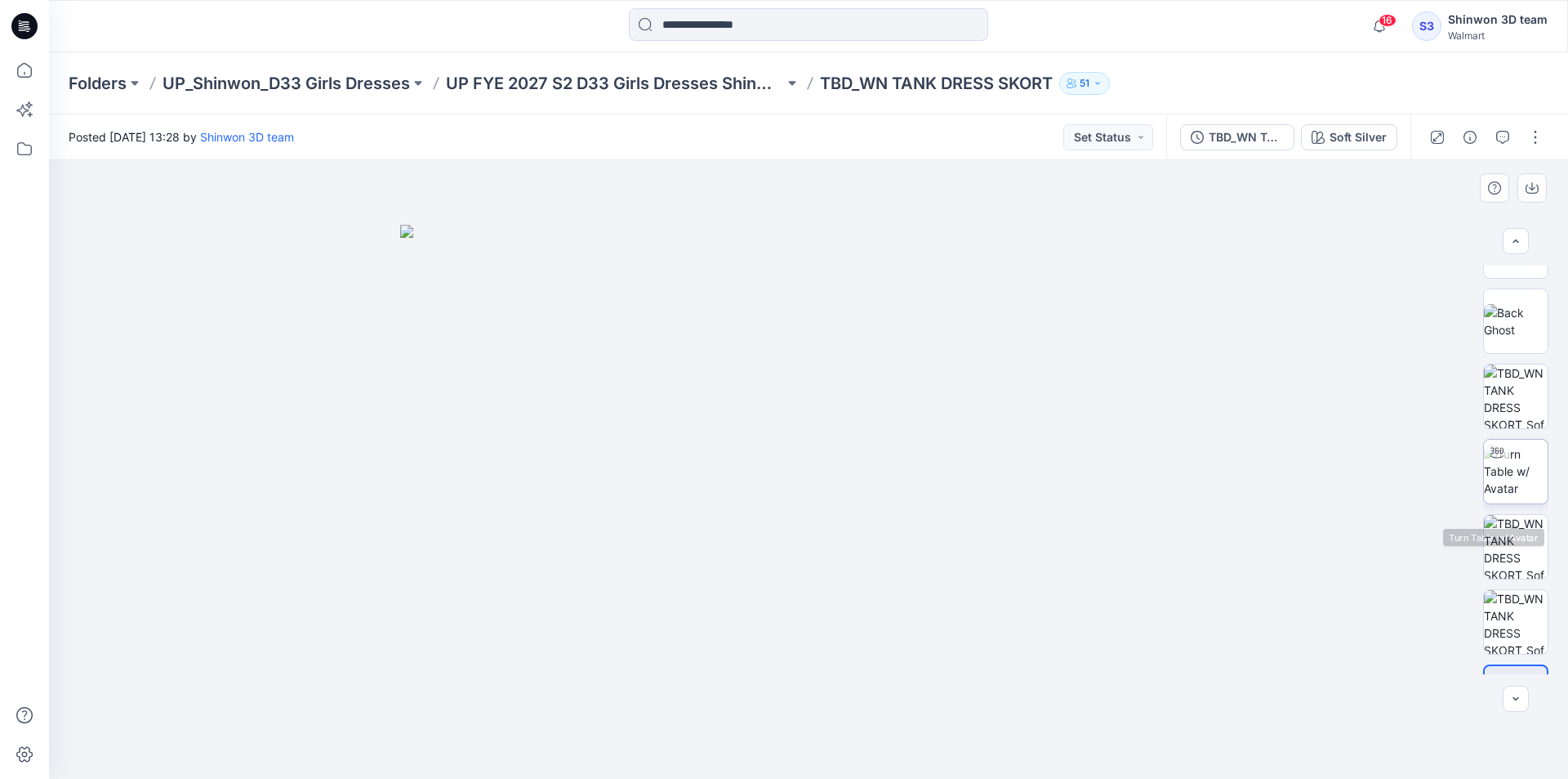
scroll to position [176, 0]
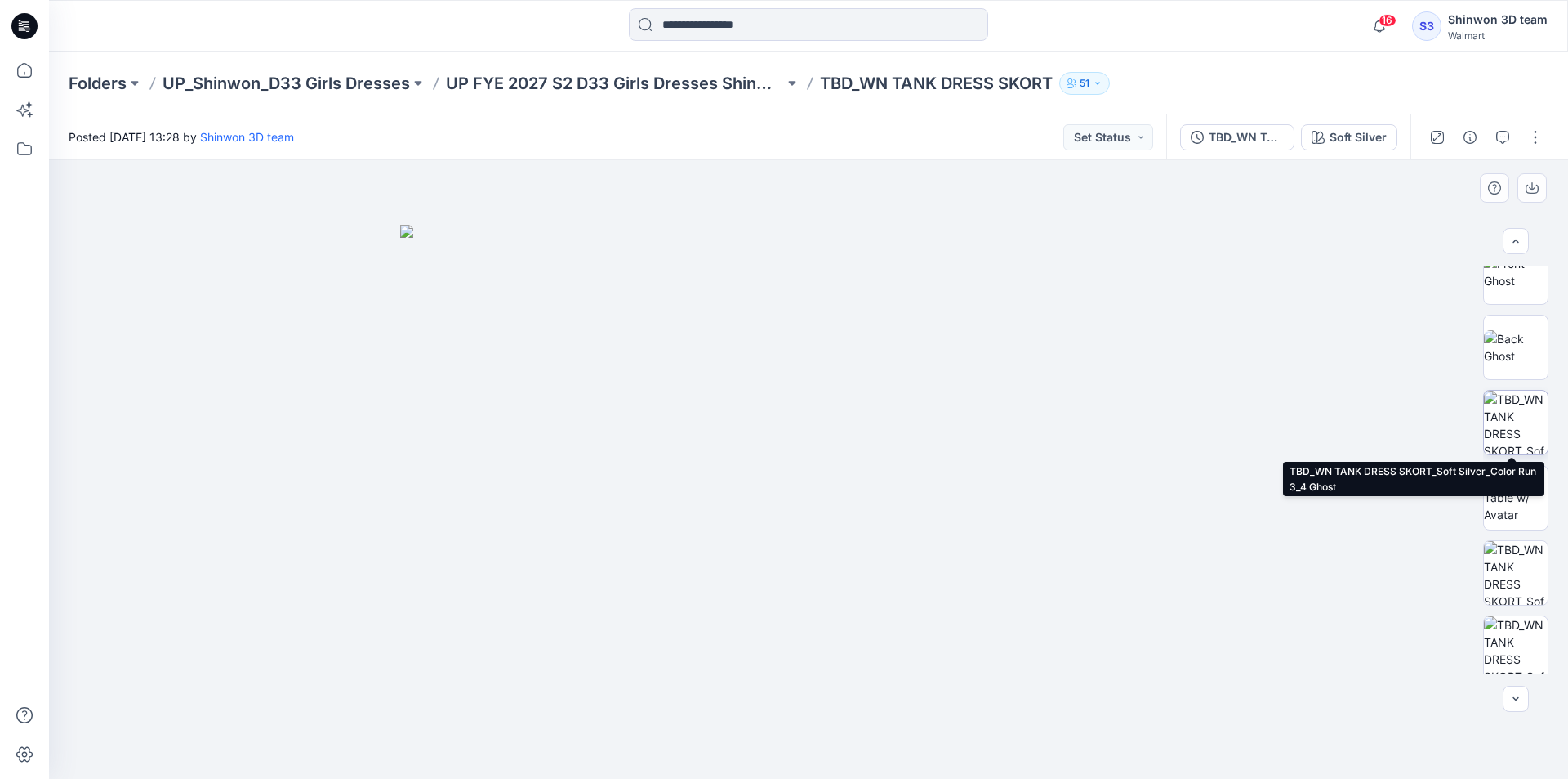
click at [1515, 422] on img at bounding box center [1516, 423] width 64 height 64
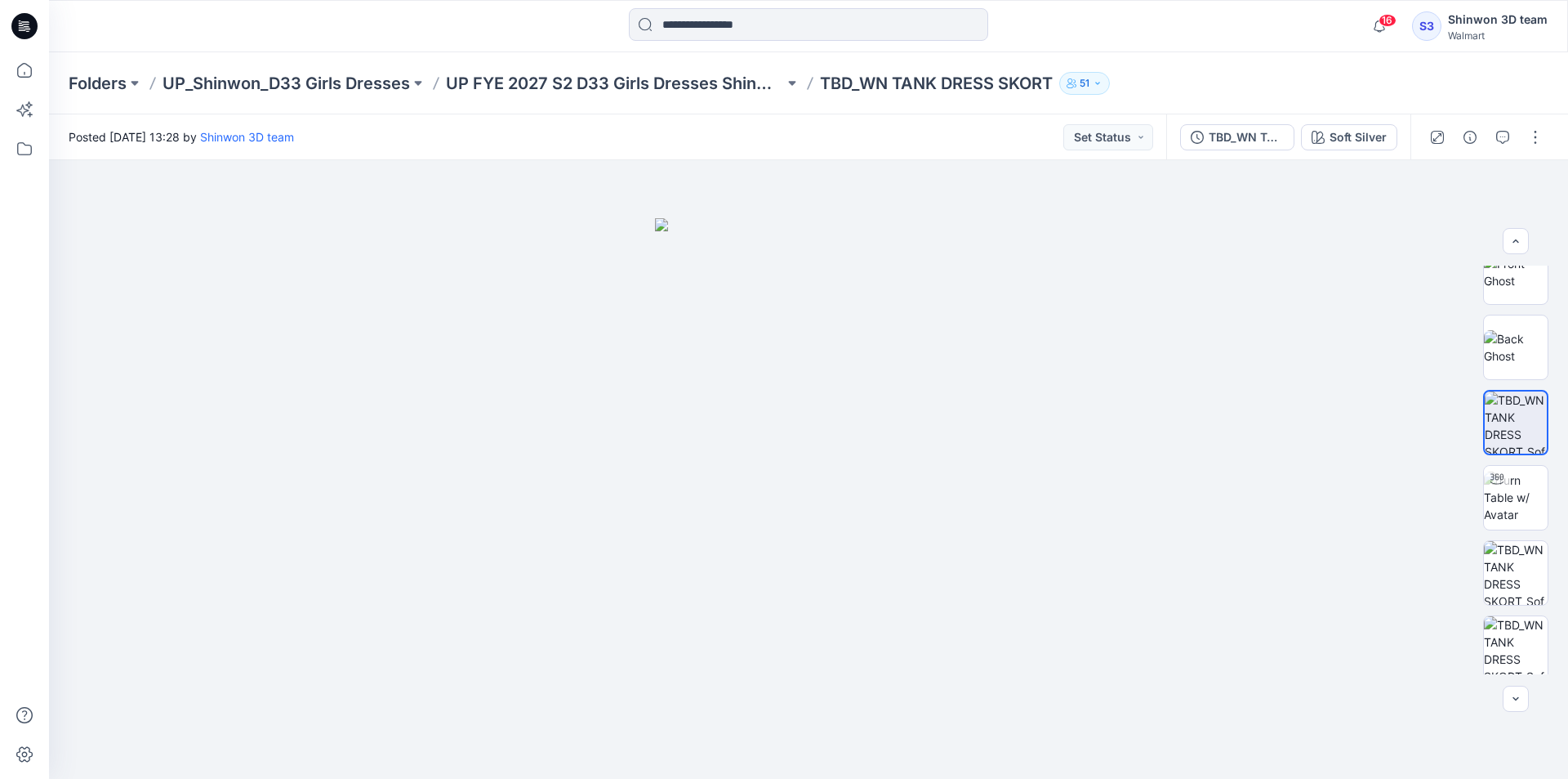
click at [814, 132] on div "Posted Monday, August 18, 2025 13:28 by Shinwon 3D team Set Status" at bounding box center [608, 136] width 1117 height 45
click at [863, 73] on p "TBD_WN TANK DRESS SKORT" at bounding box center [936, 83] width 233 height 23
click at [863, 85] on p "TBD_WN TANK DRESS SKORT" at bounding box center [936, 83] width 233 height 23
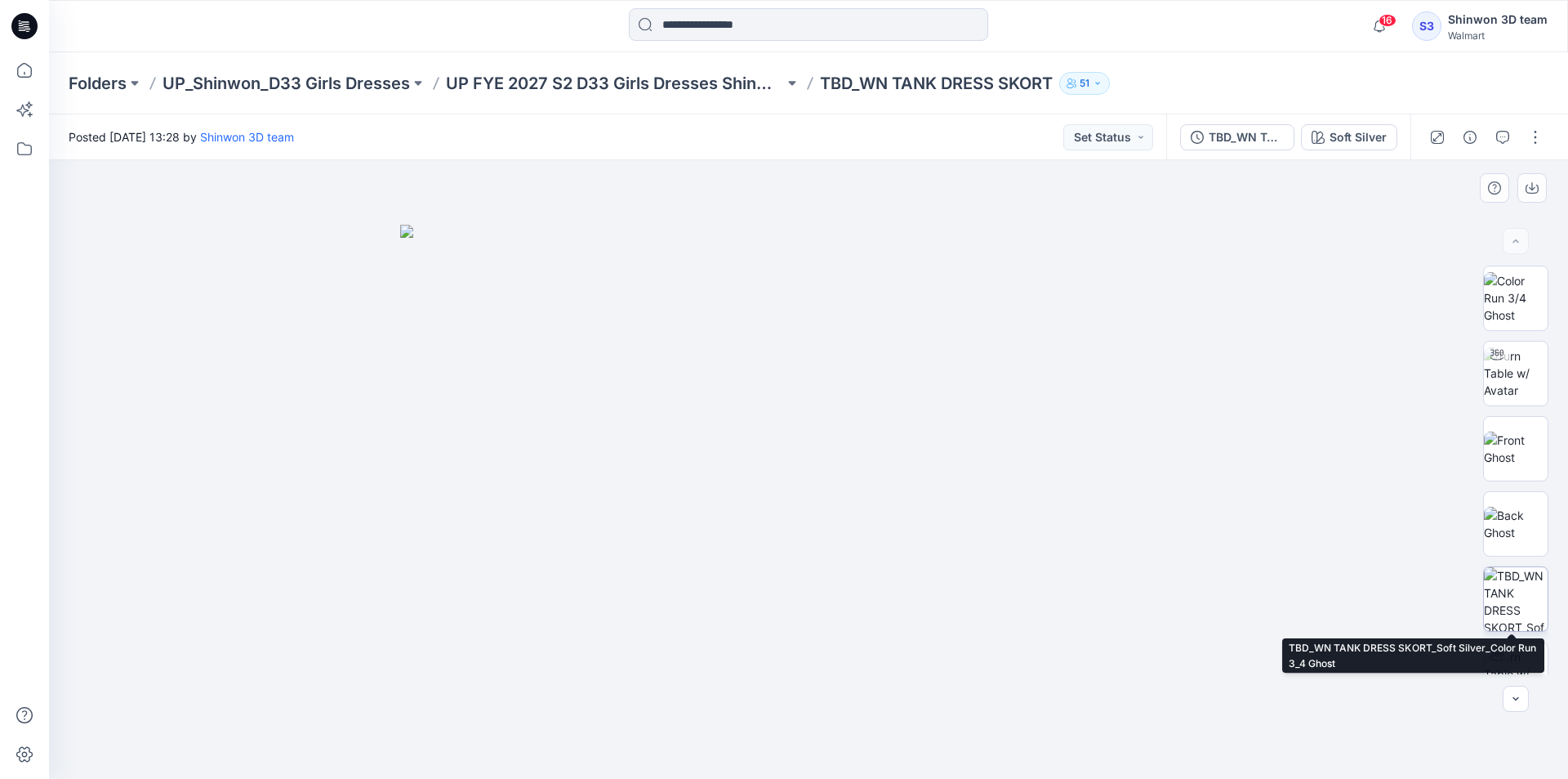
click at [1518, 604] on img at bounding box center [1516, 599] width 64 height 64
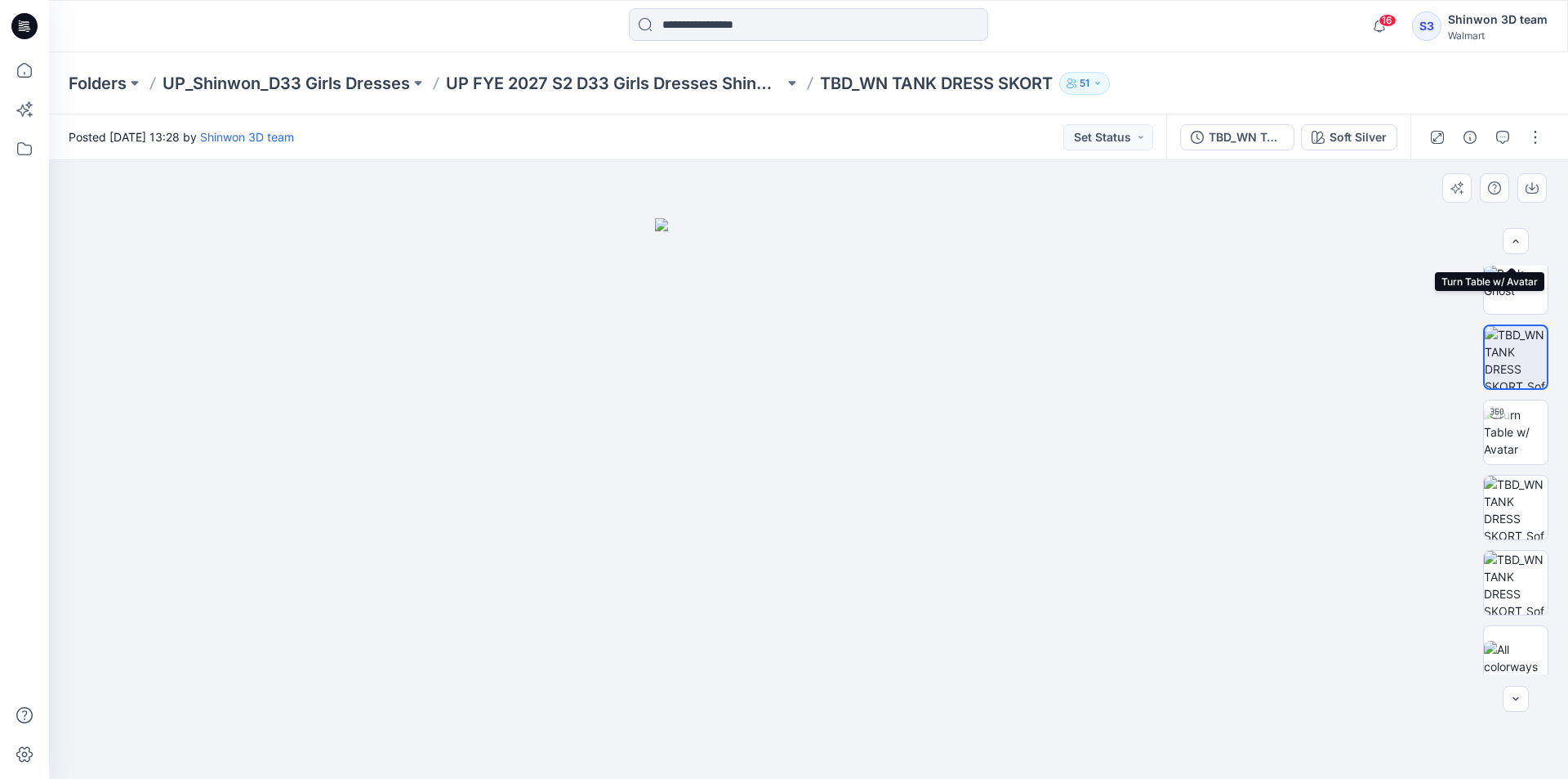
scroll to position [258, 0]
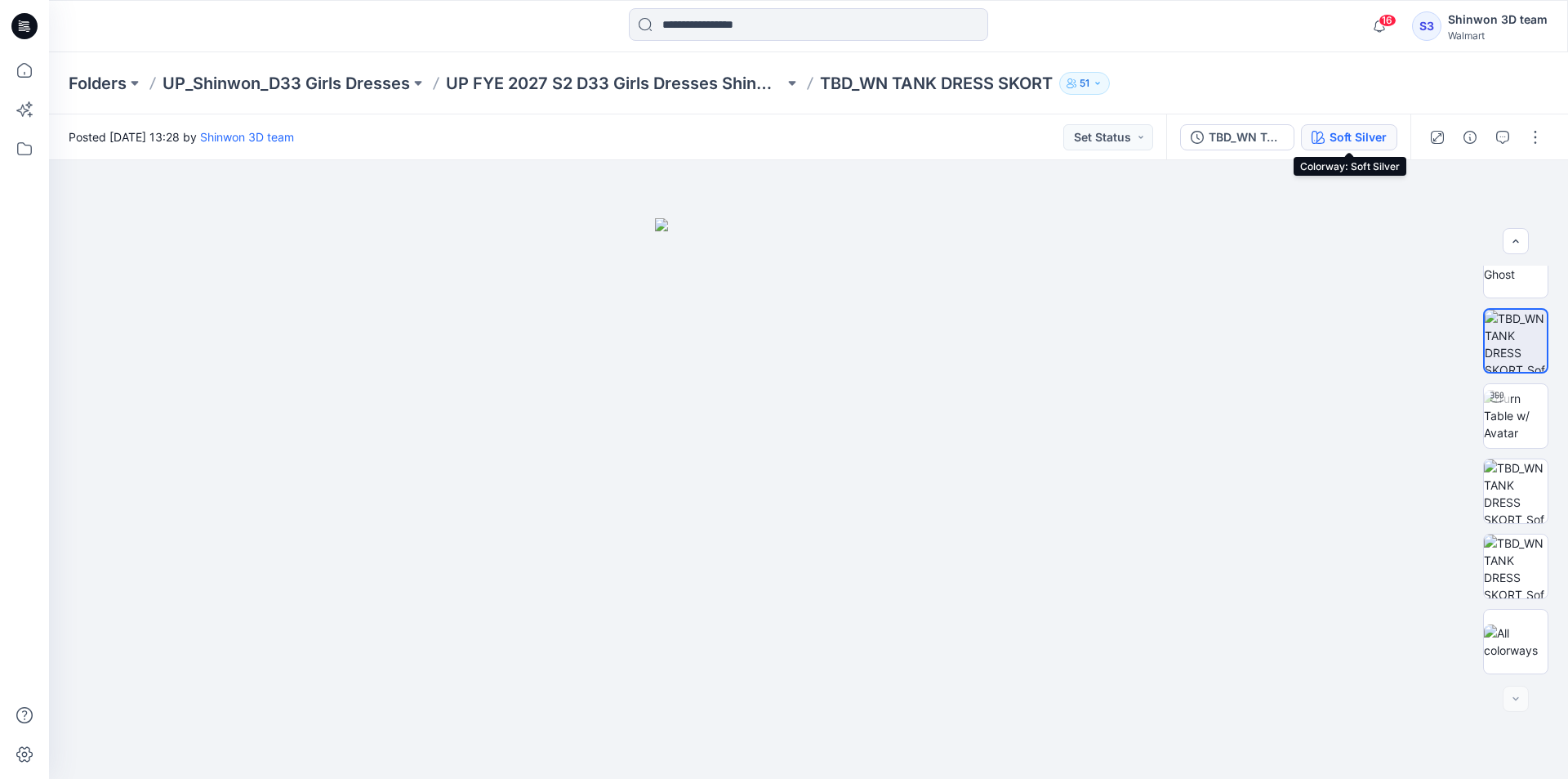
click at [1351, 133] on div "Soft Silver" at bounding box center [1357, 137] width 57 height 18
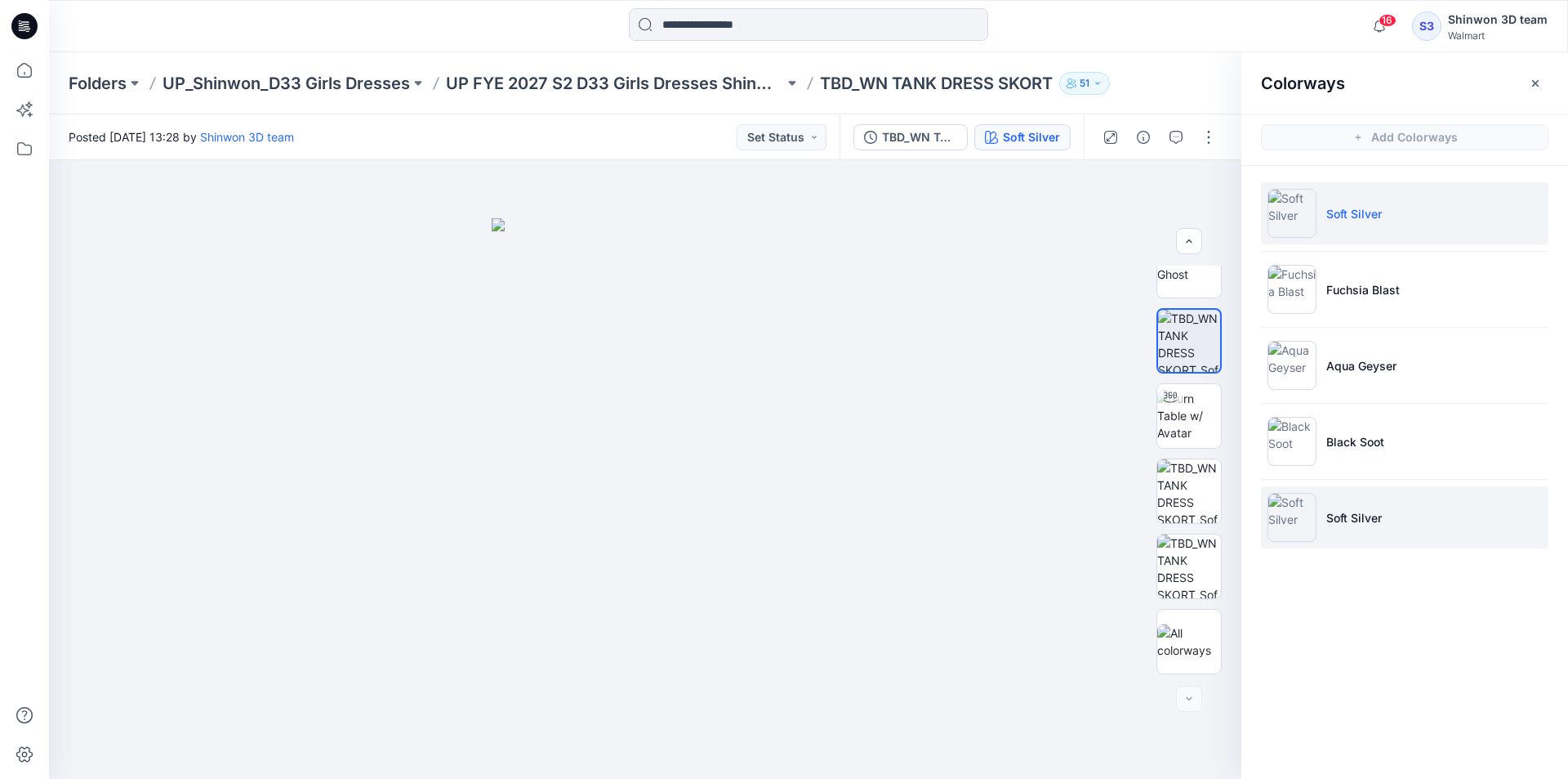
click at [1375, 508] on li "Soft Silver" at bounding box center [1404, 517] width 287 height 62
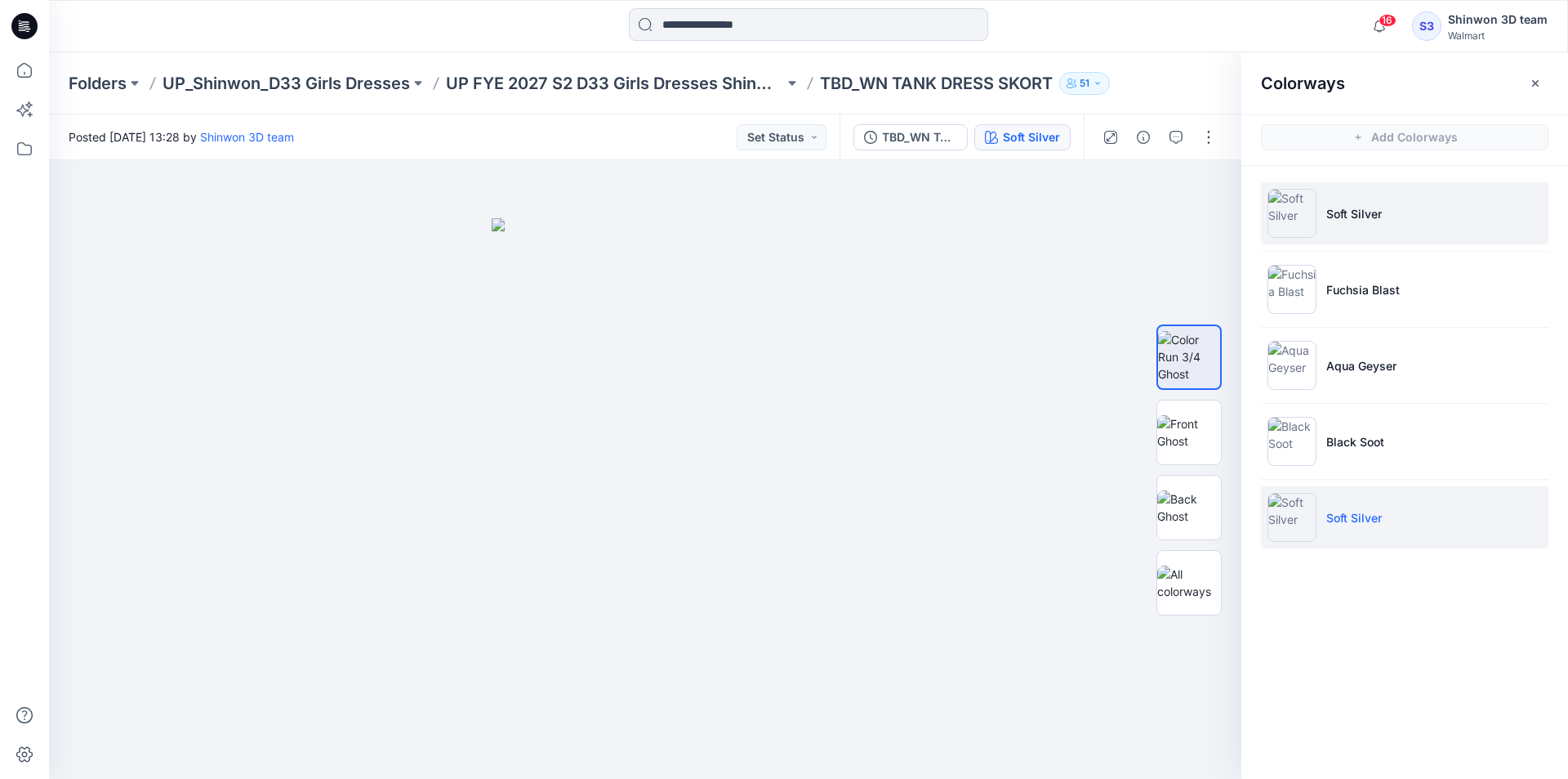
click at [1304, 195] on img at bounding box center [1291, 214] width 49 height 49
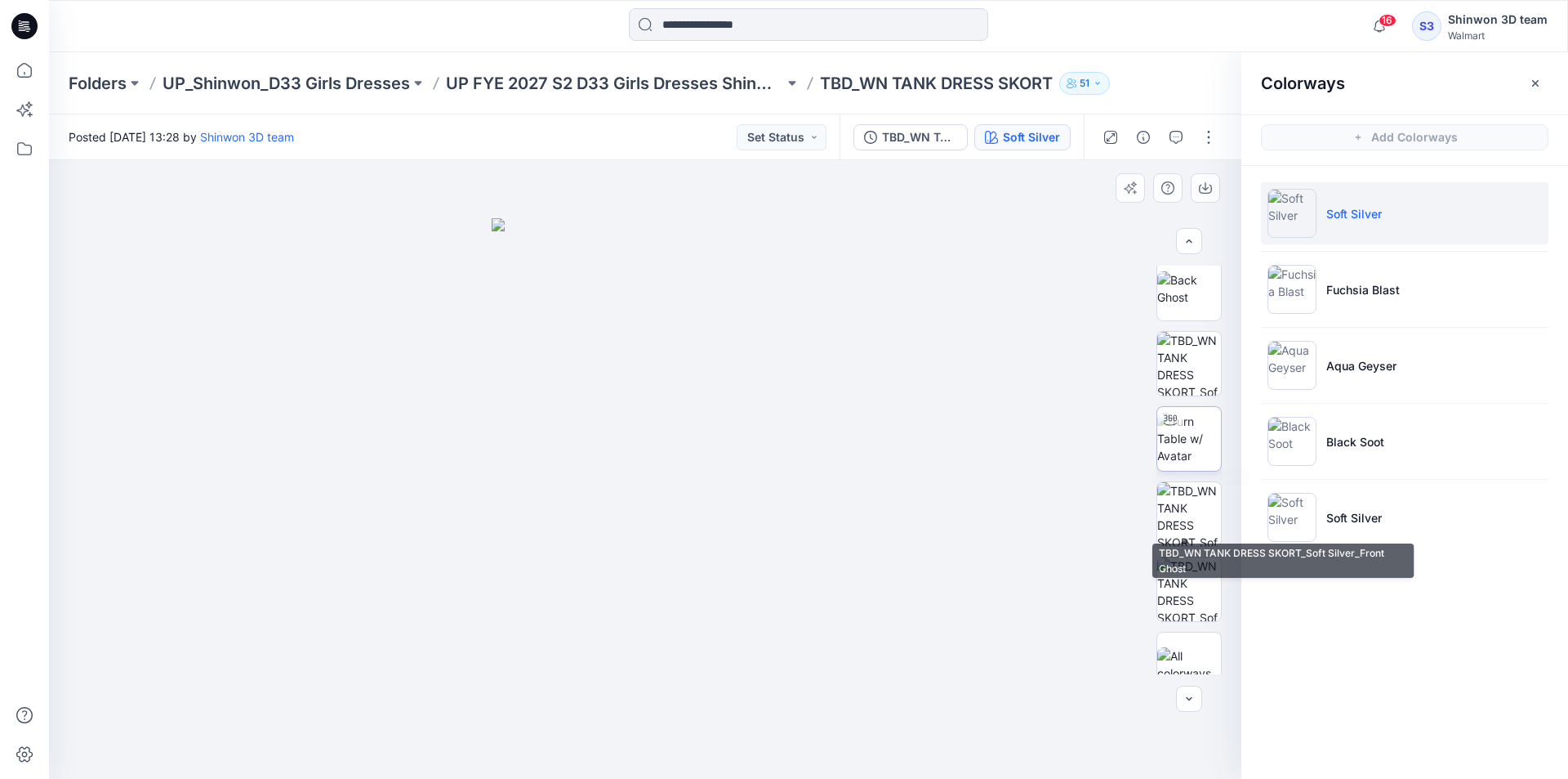
scroll to position [245, 0]
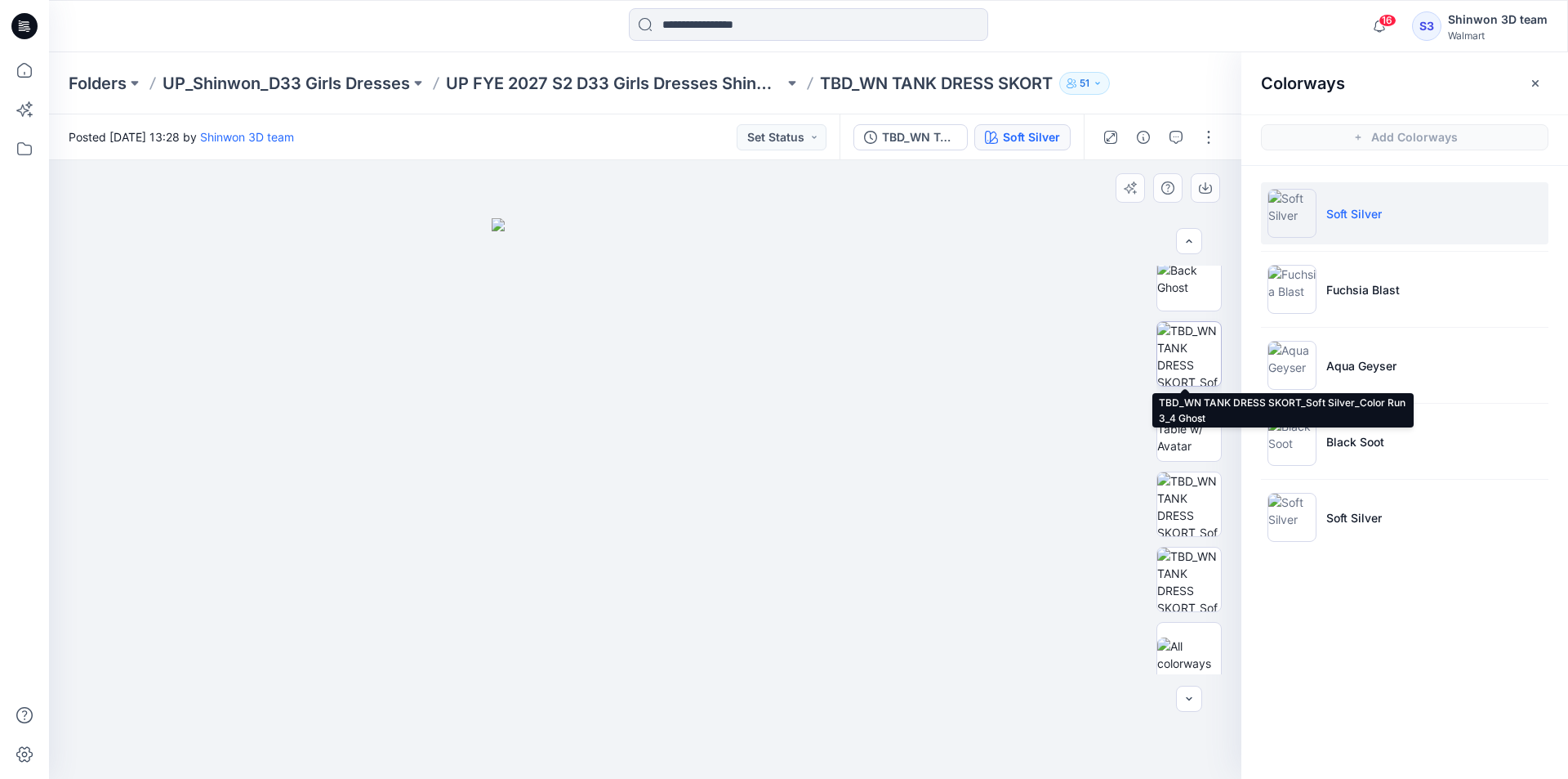
click at [1188, 365] on img at bounding box center [1189, 353] width 64 height 64
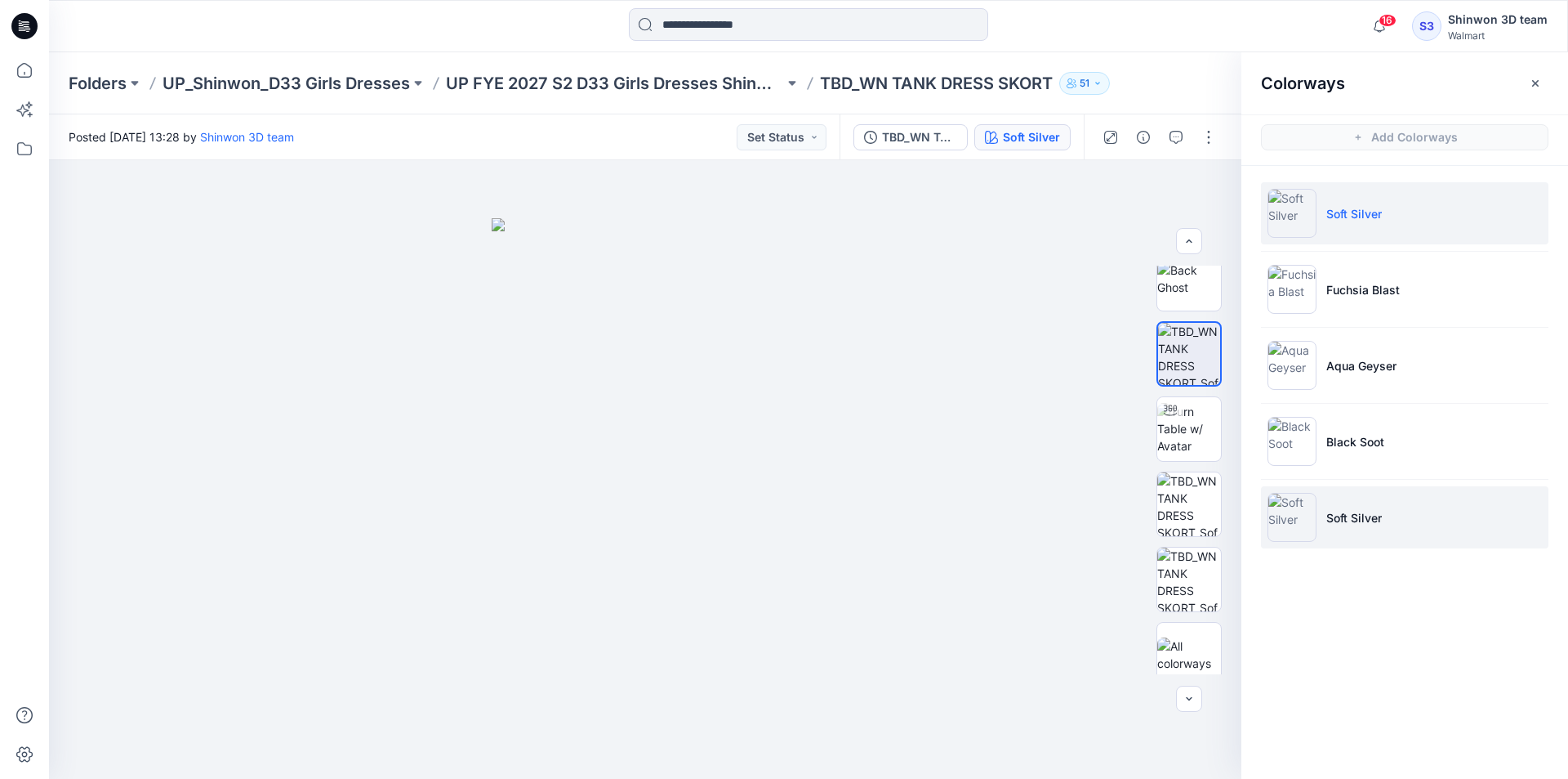
click at [1340, 511] on p "Soft Silver" at bounding box center [1354, 517] width 56 height 17
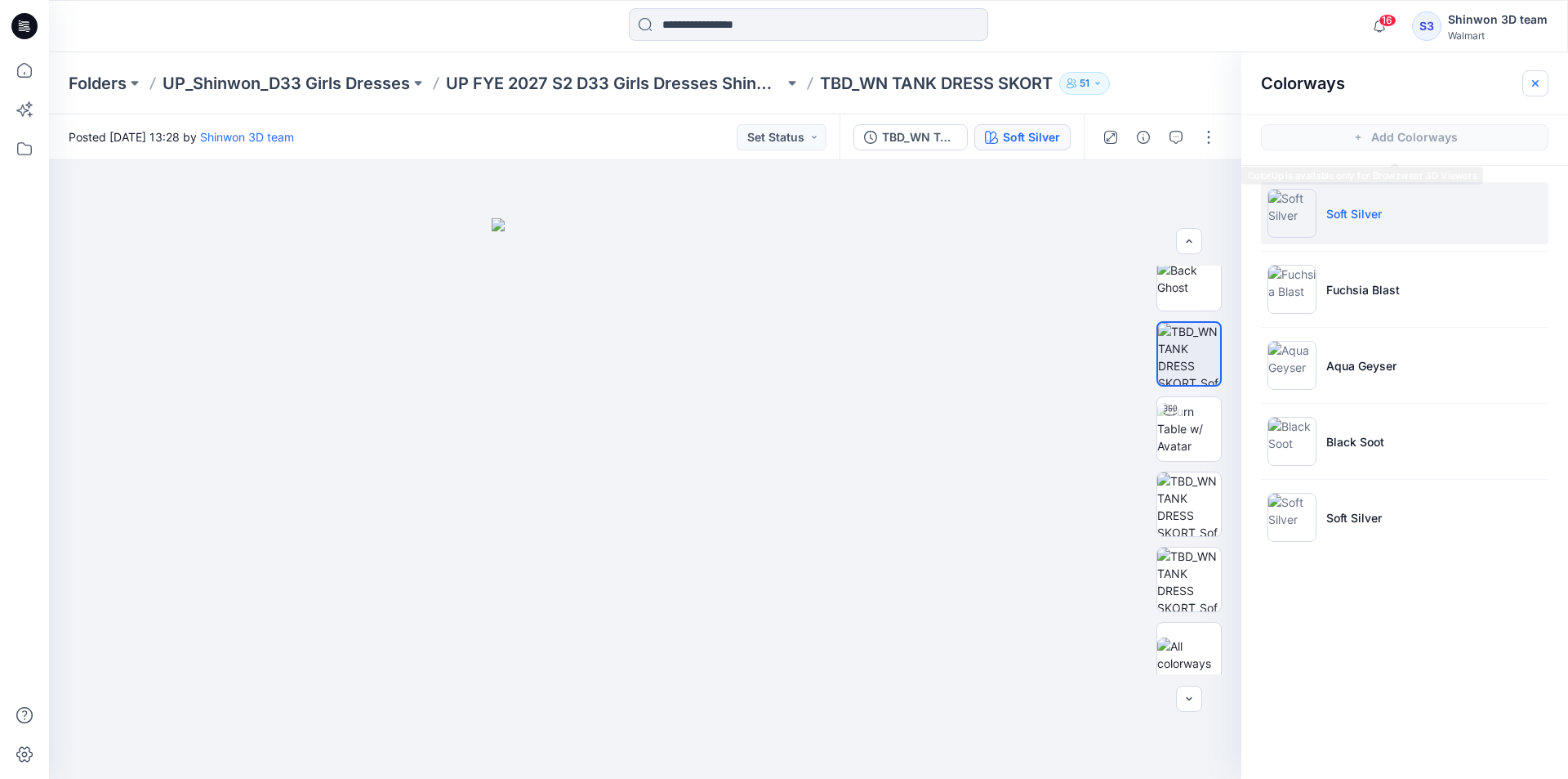
scroll to position [0, 0]
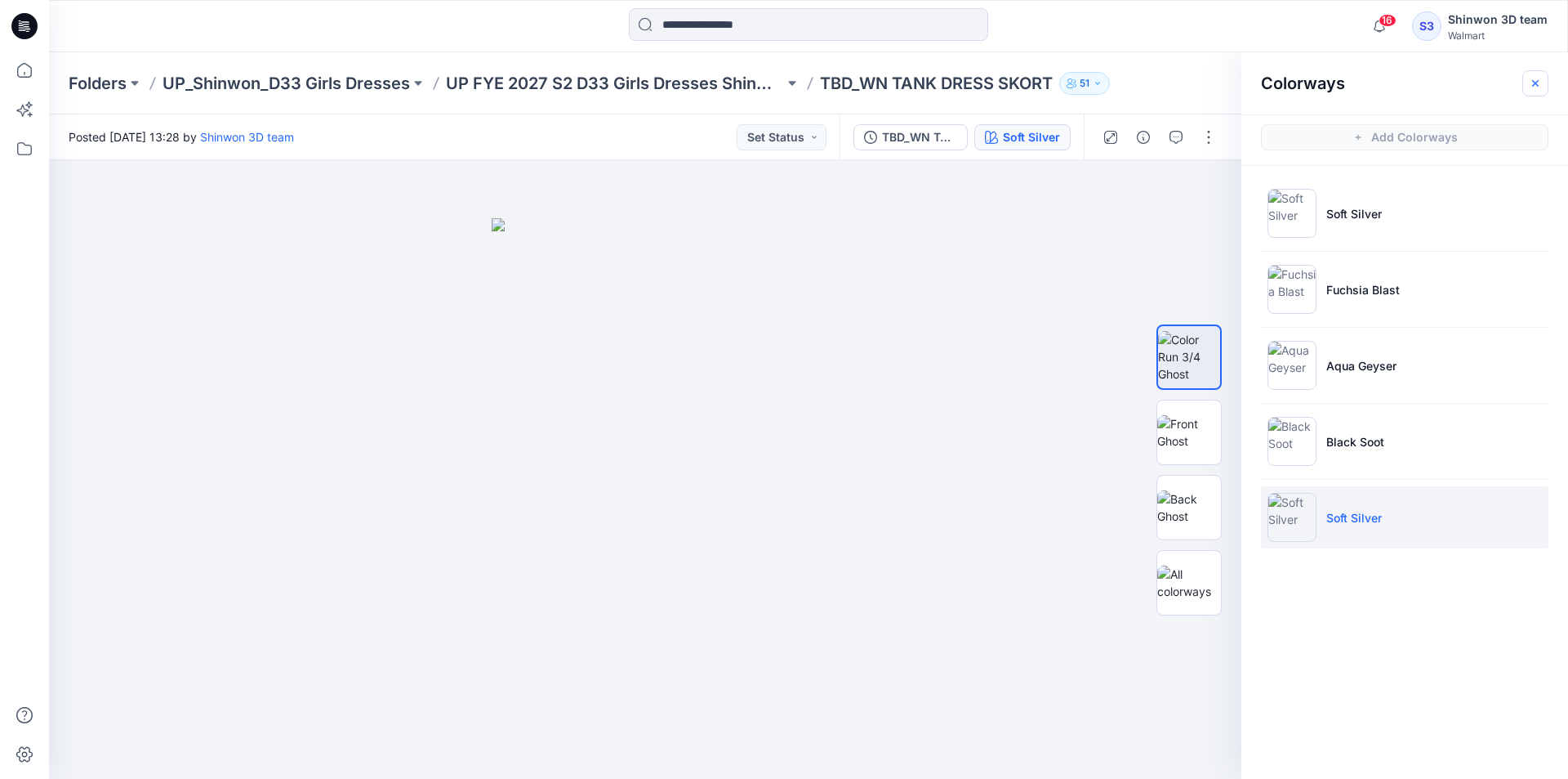
click at [1542, 70] on button "button" at bounding box center [1535, 83] width 26 height 26
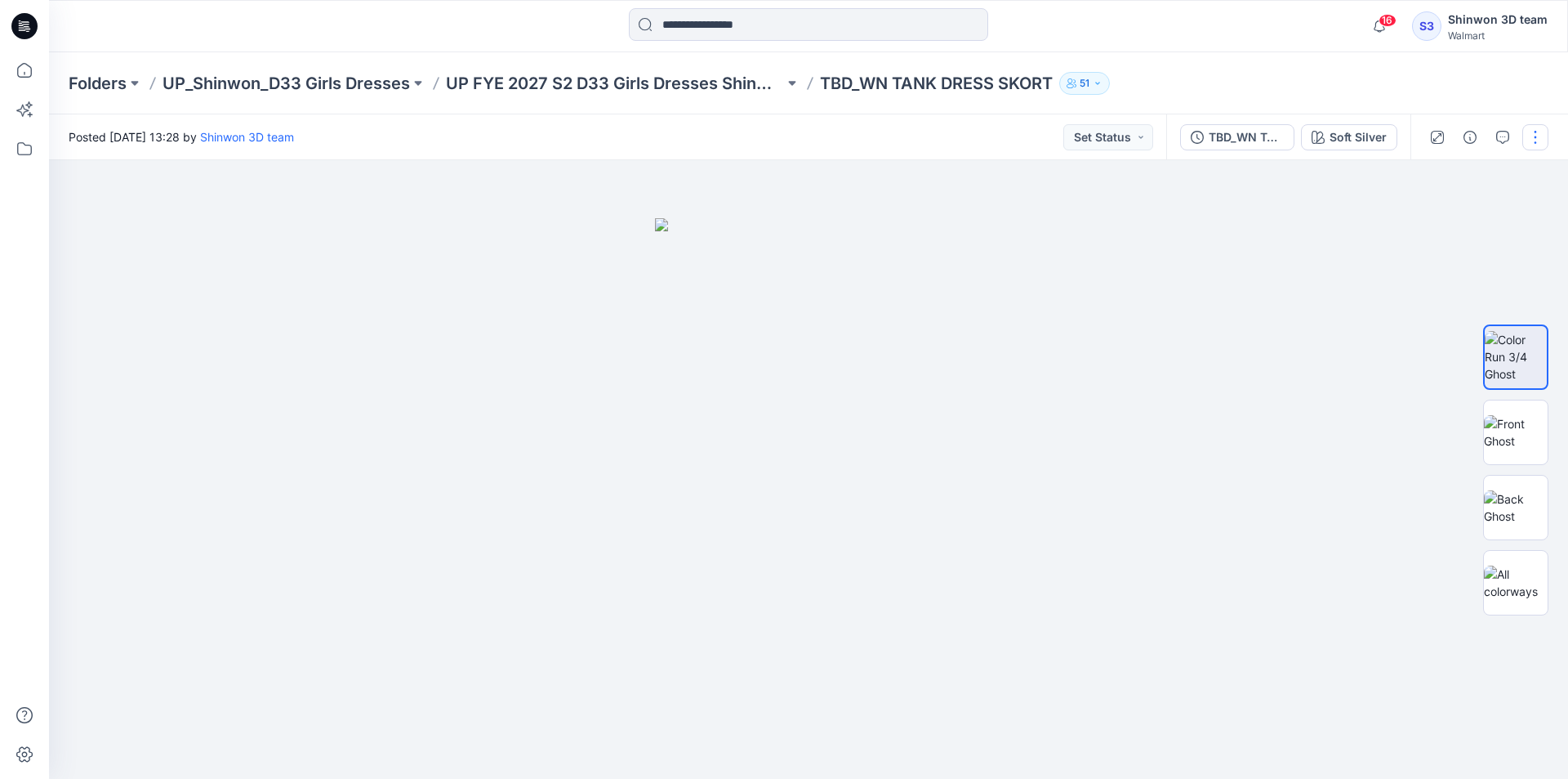
click at [1524, 137] on button "button" at bounding box center [1535, 137] width 26 height 26
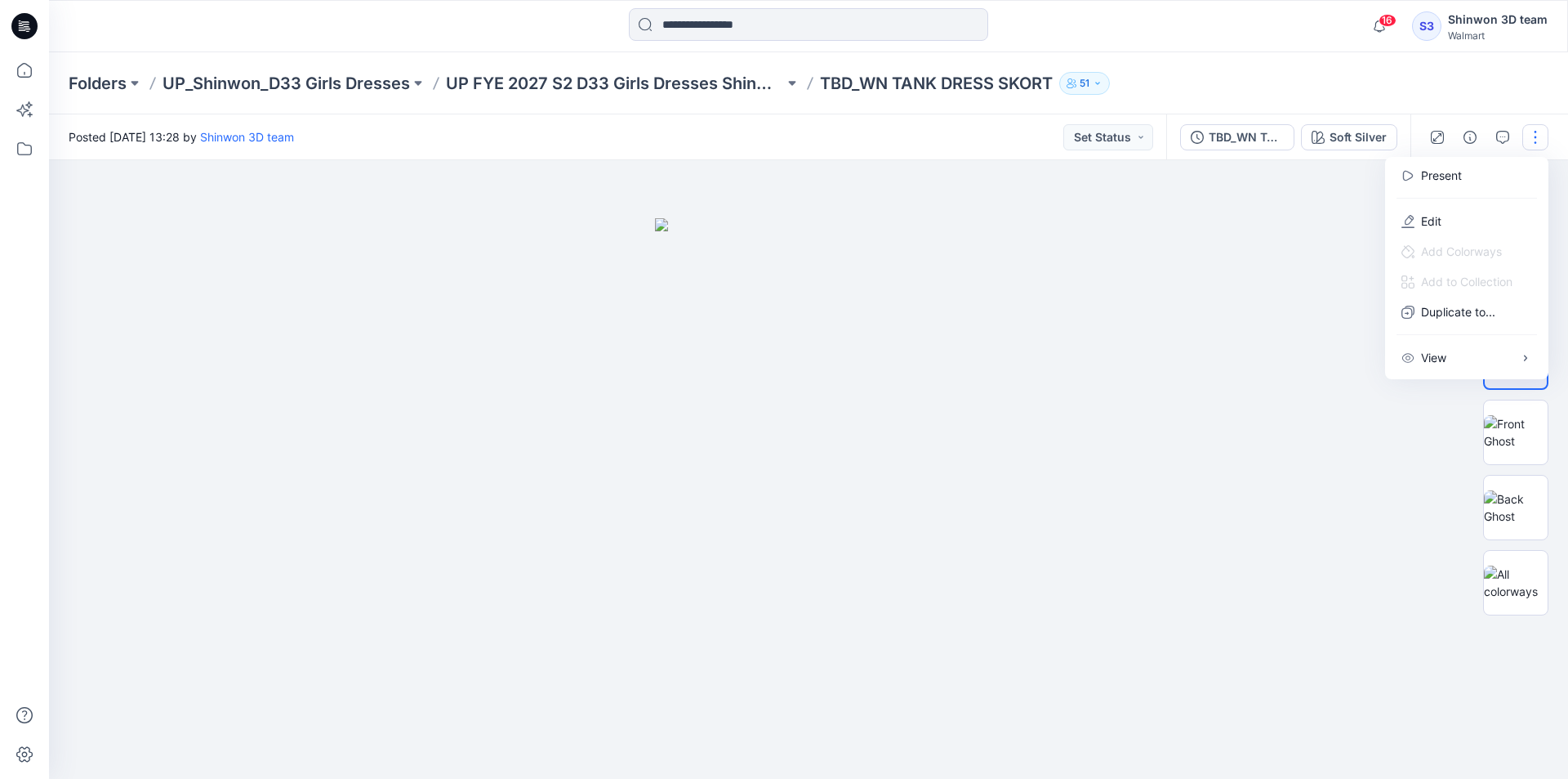
click at [1500, 93] on div "Folders UP_Shinwon_D33 Girls Dresses UP FYE 2027 S2 D33 Girls Dresses Shinwon T…" at bounding box center [809, 83] width 1519 height 62
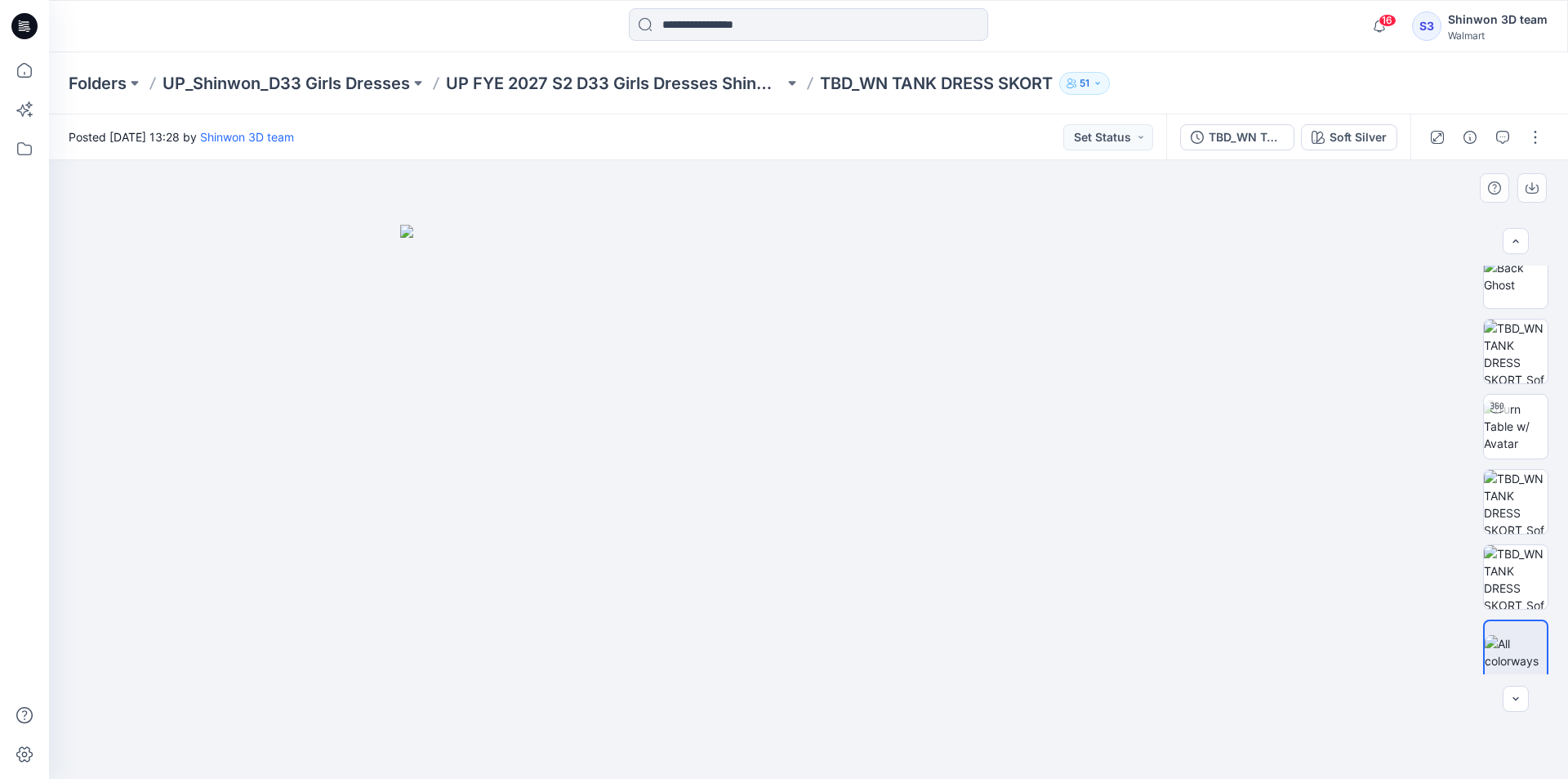
scroll to position [258, 0]
click at [1538, 130] on button "button" at bounding box center [1535, 137] width 26 height 26
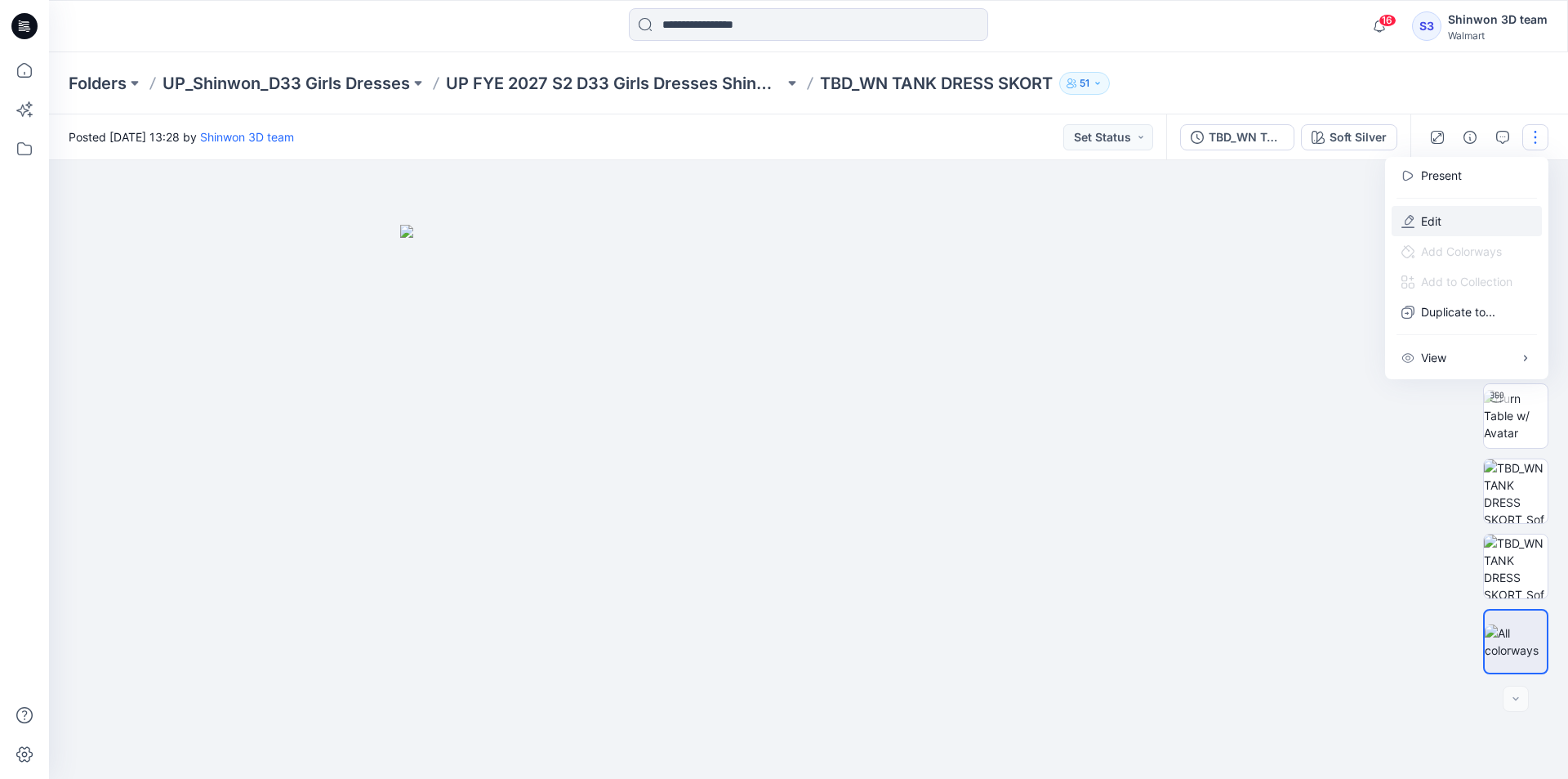
click at [1444, 214] on button "Edit" at bounding box center [1466, 220] width 151 height 30
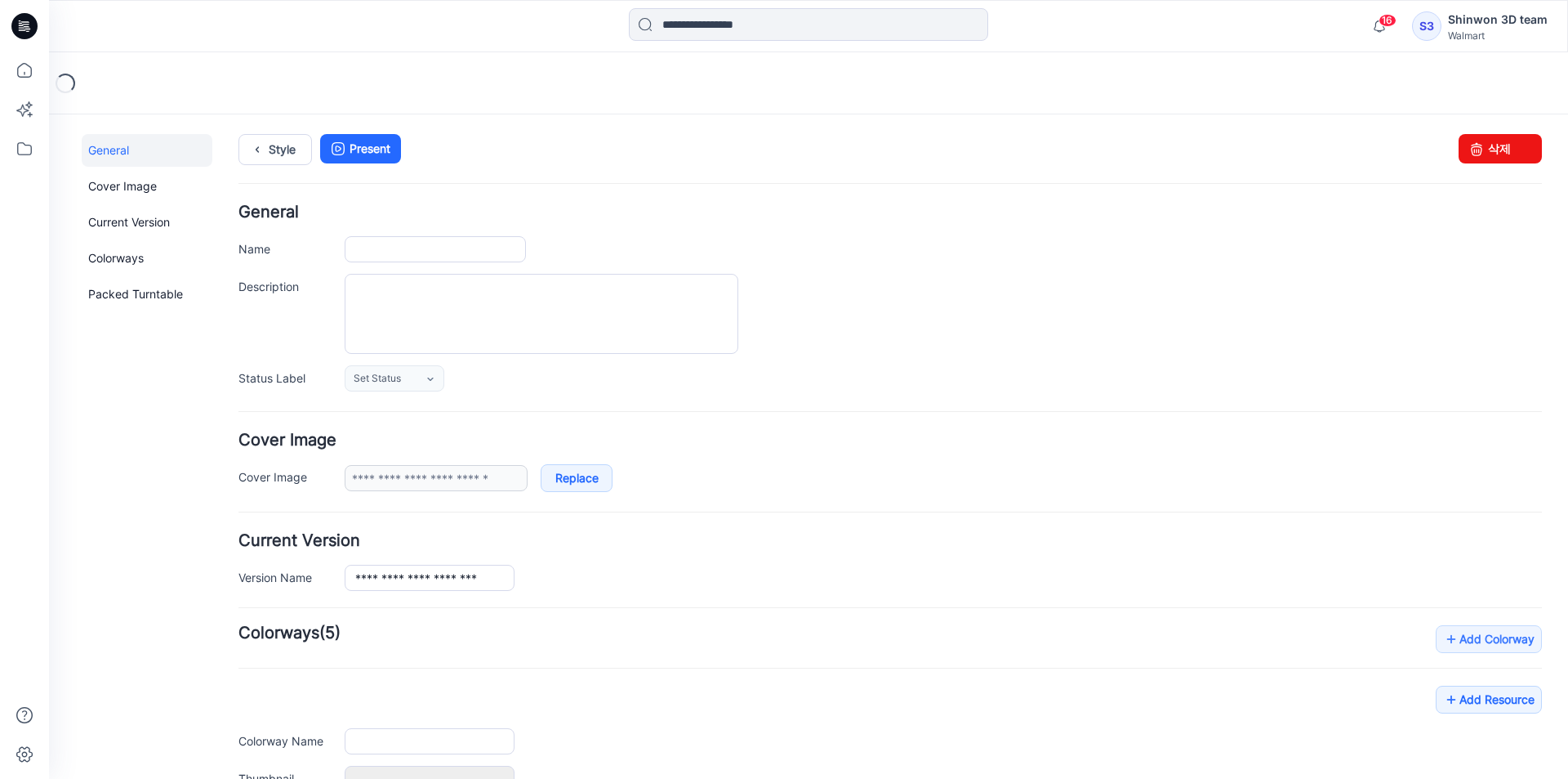
type input "**********"
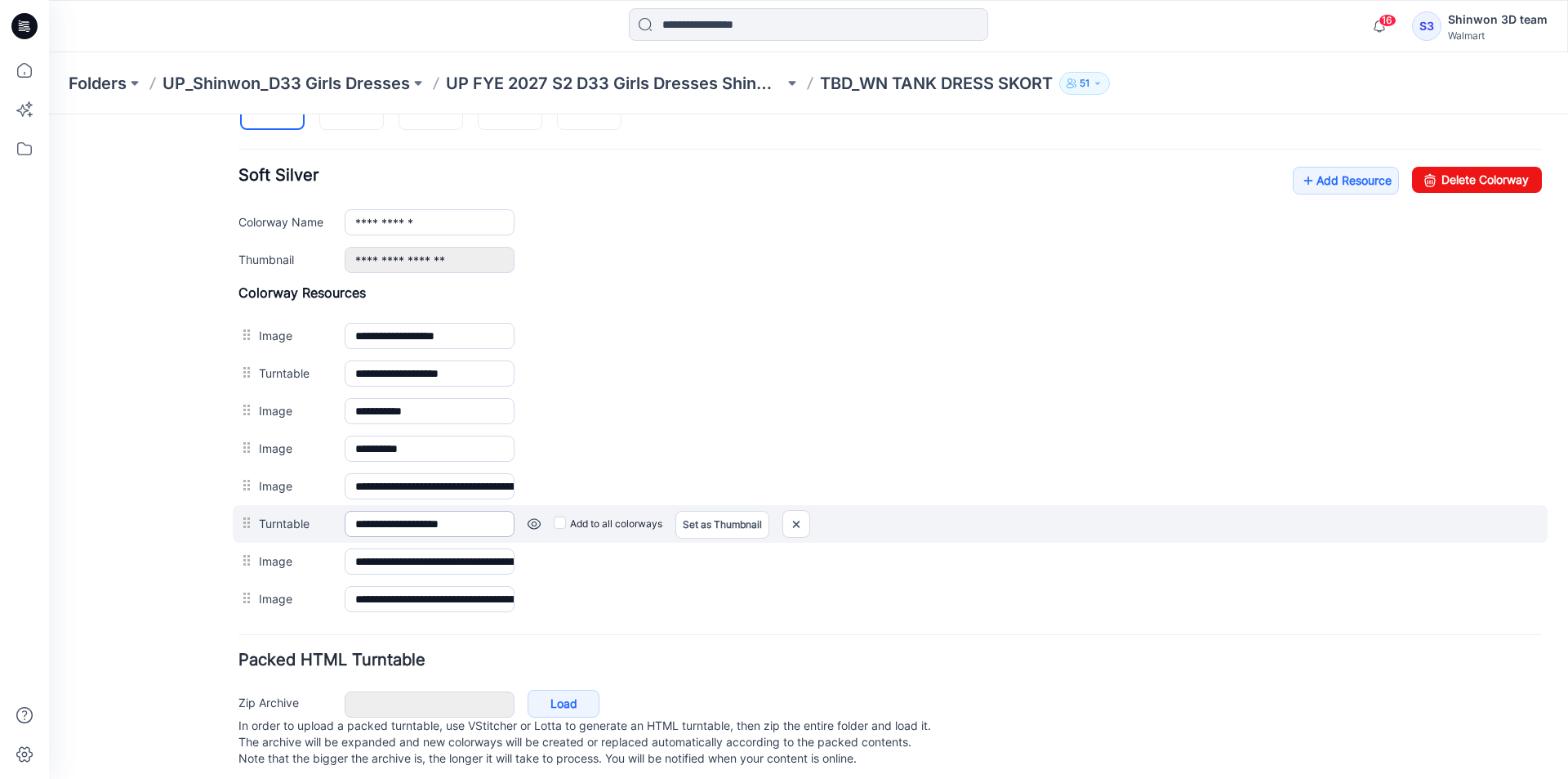
scroll to position [628, 0]
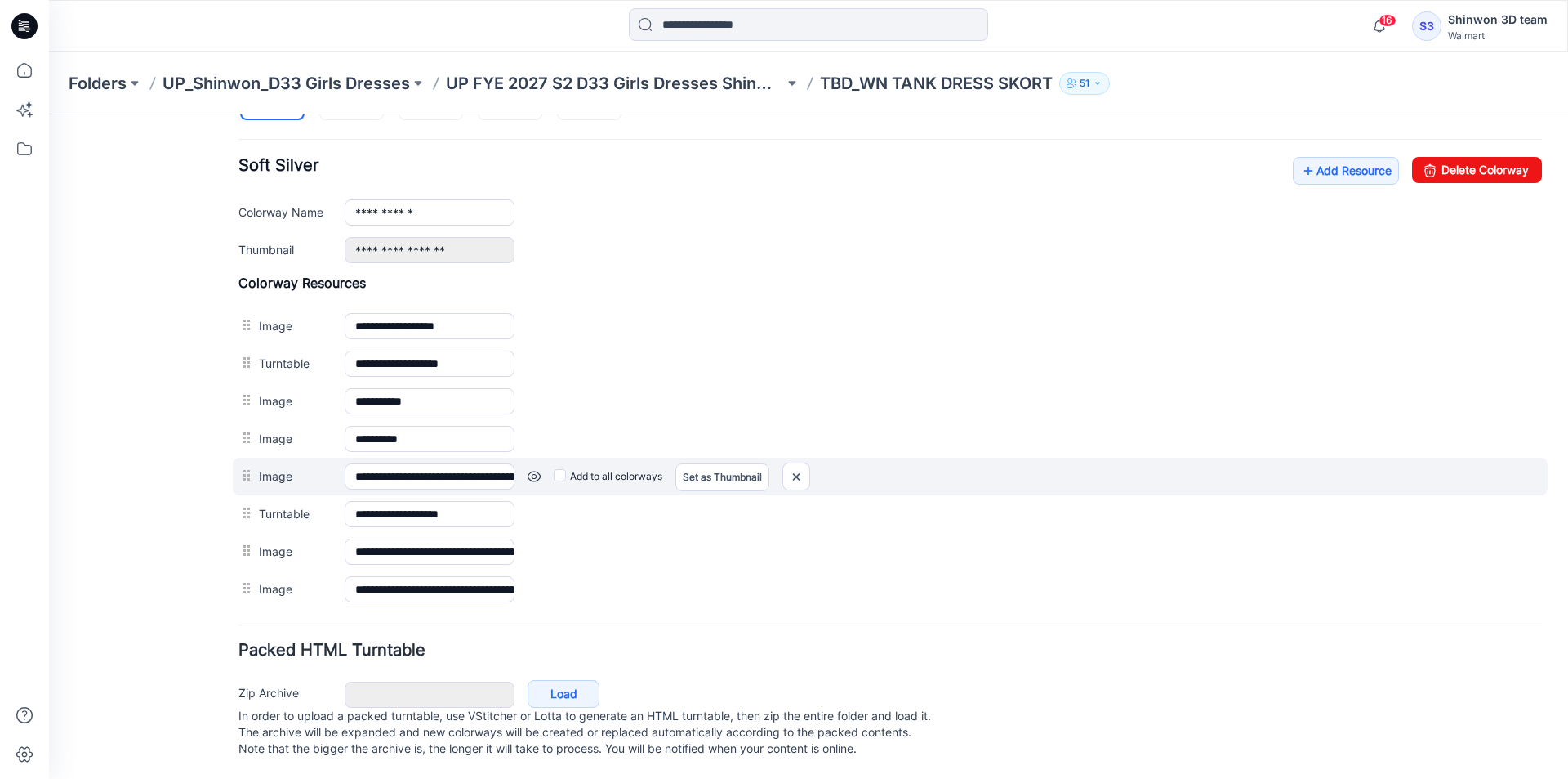
click at [49, 114] on link at bounding box center [49, 114] width 0 height 0
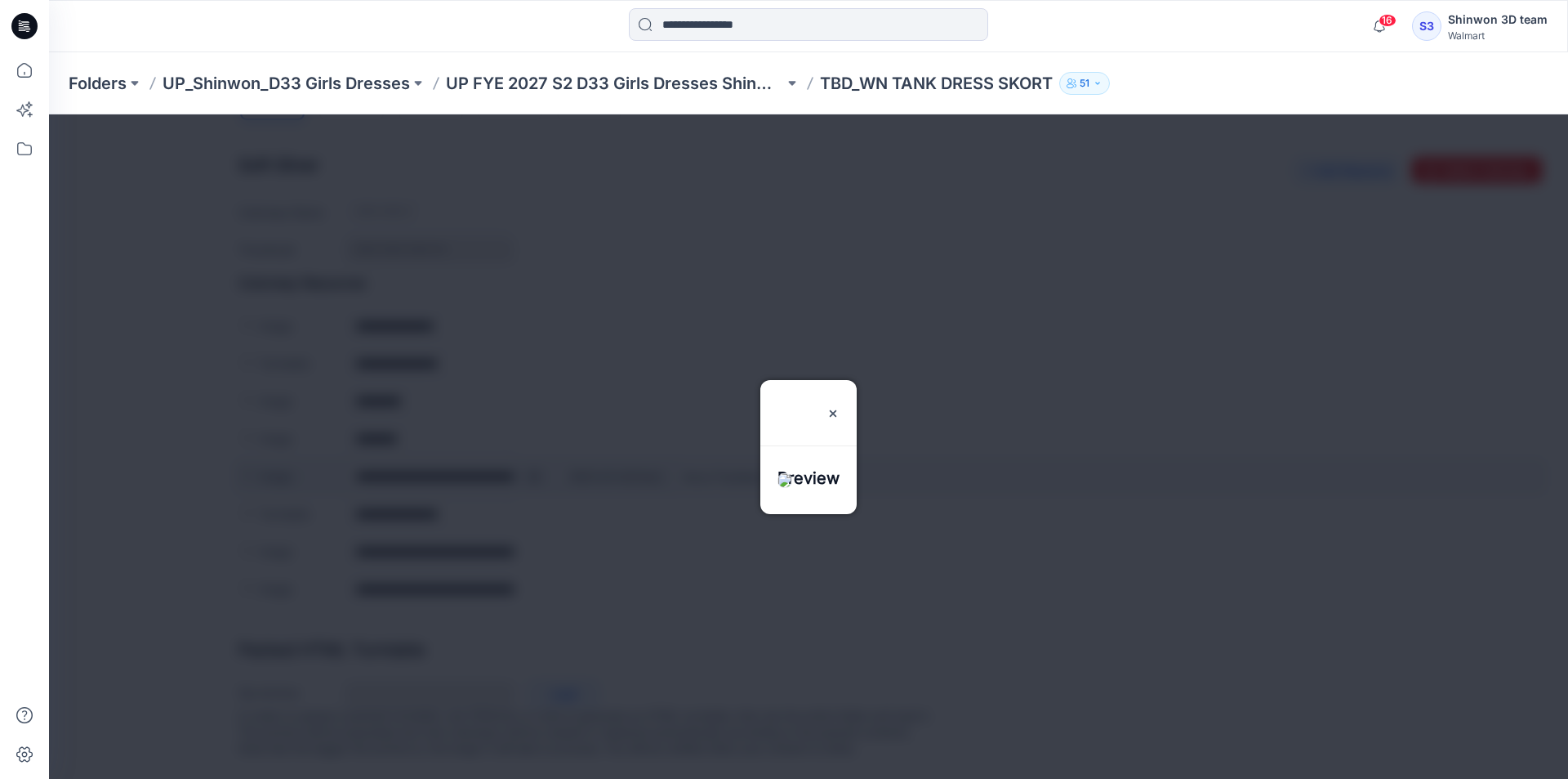
click at [529, 465] on div at bounding box center [809, 446] width 1519 height 664
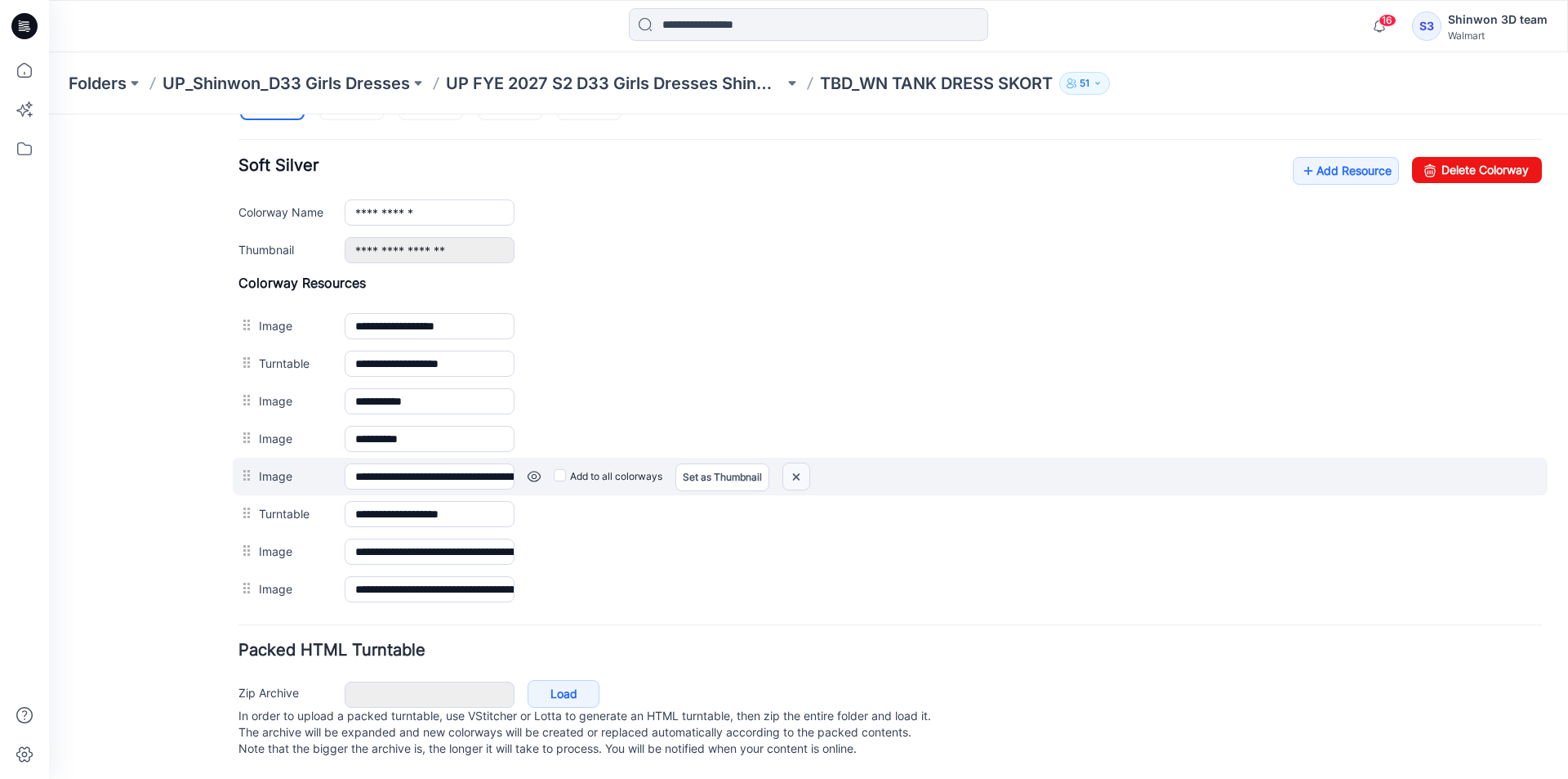
click at [49, 114] on img at bounding box center [49, 114] width 0 height 0
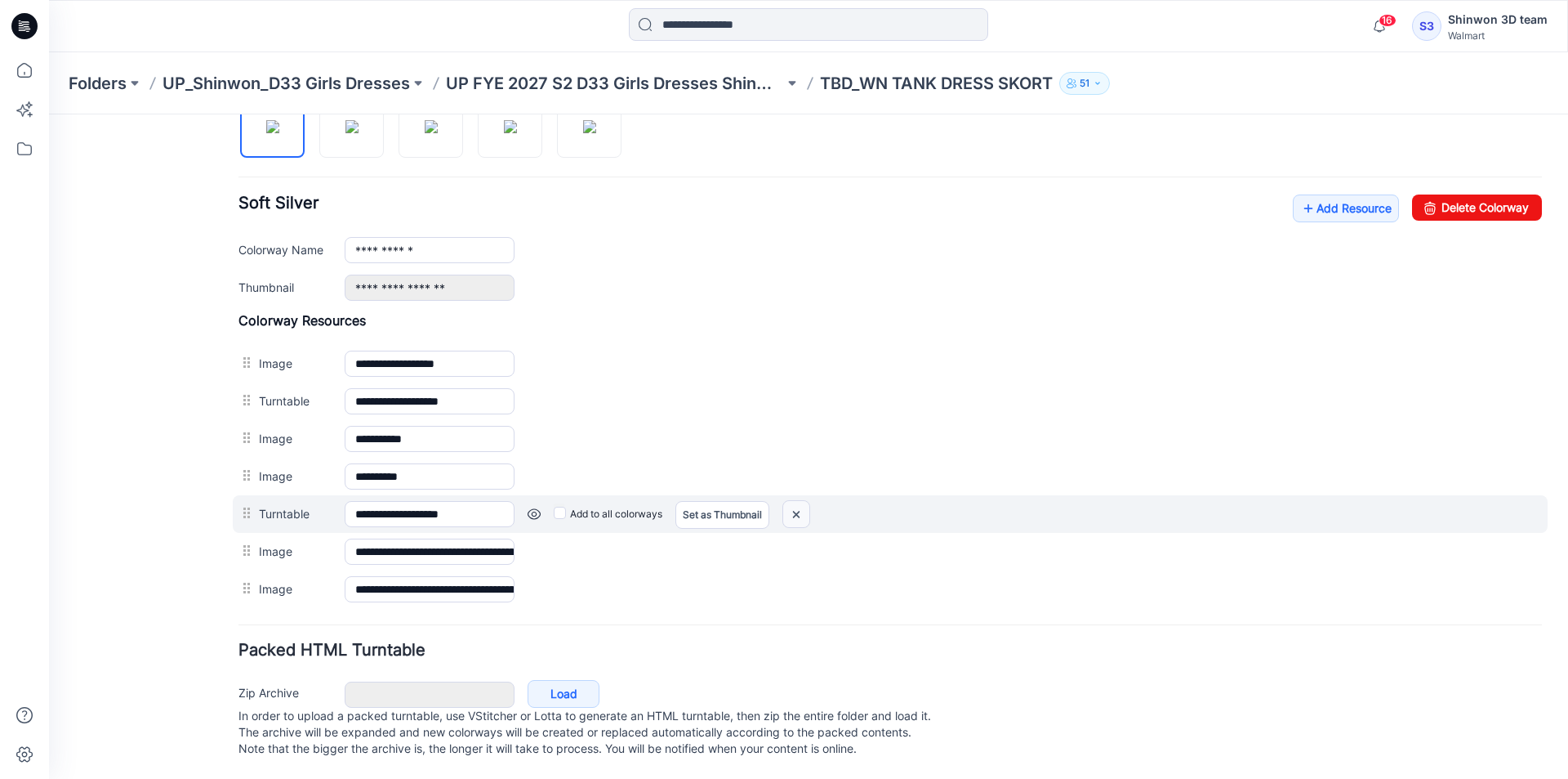
click at [49, 114] on img at bounding box center [49, 114] width 0 height 0
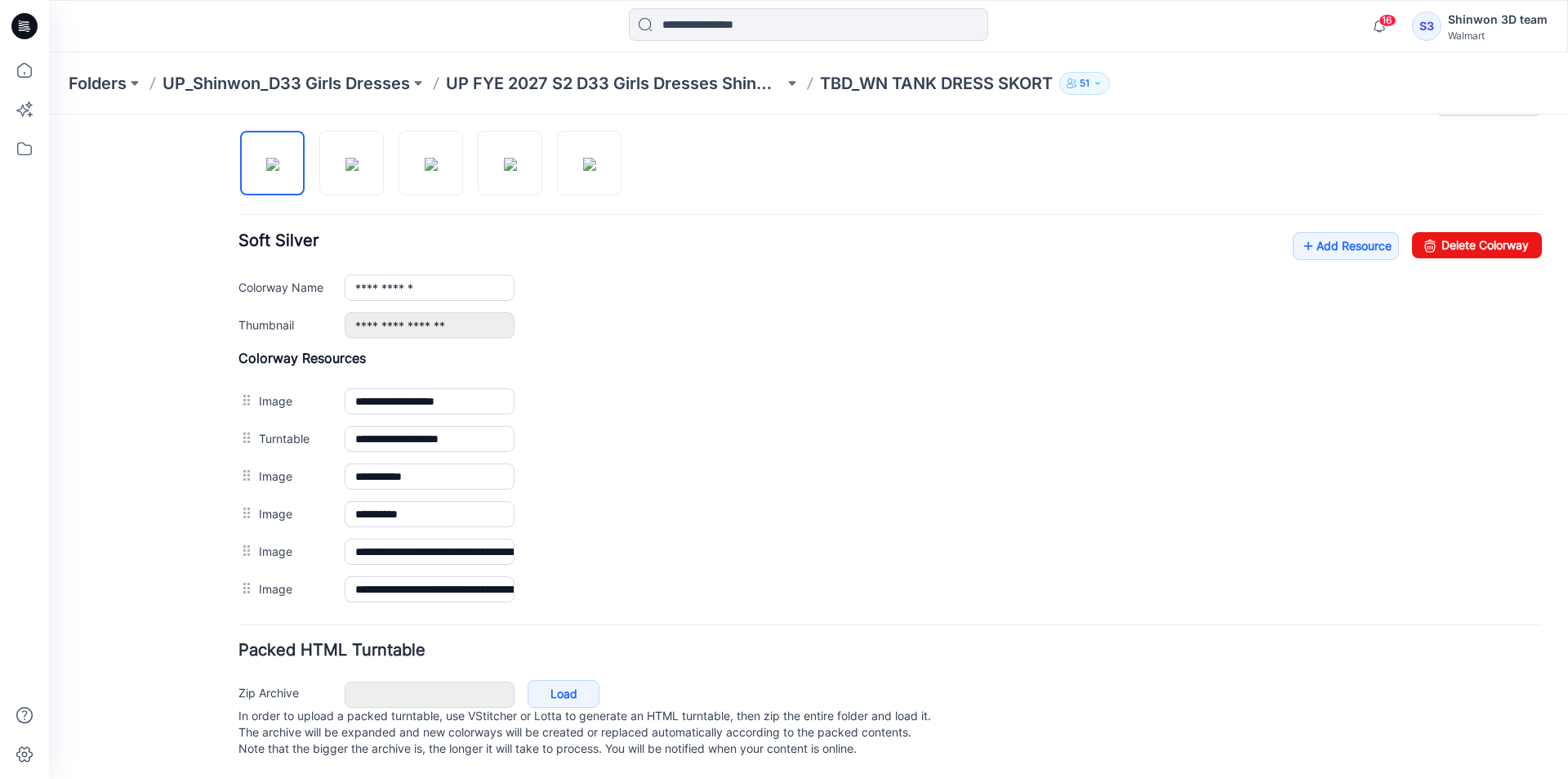
scroll to position [553, 0]
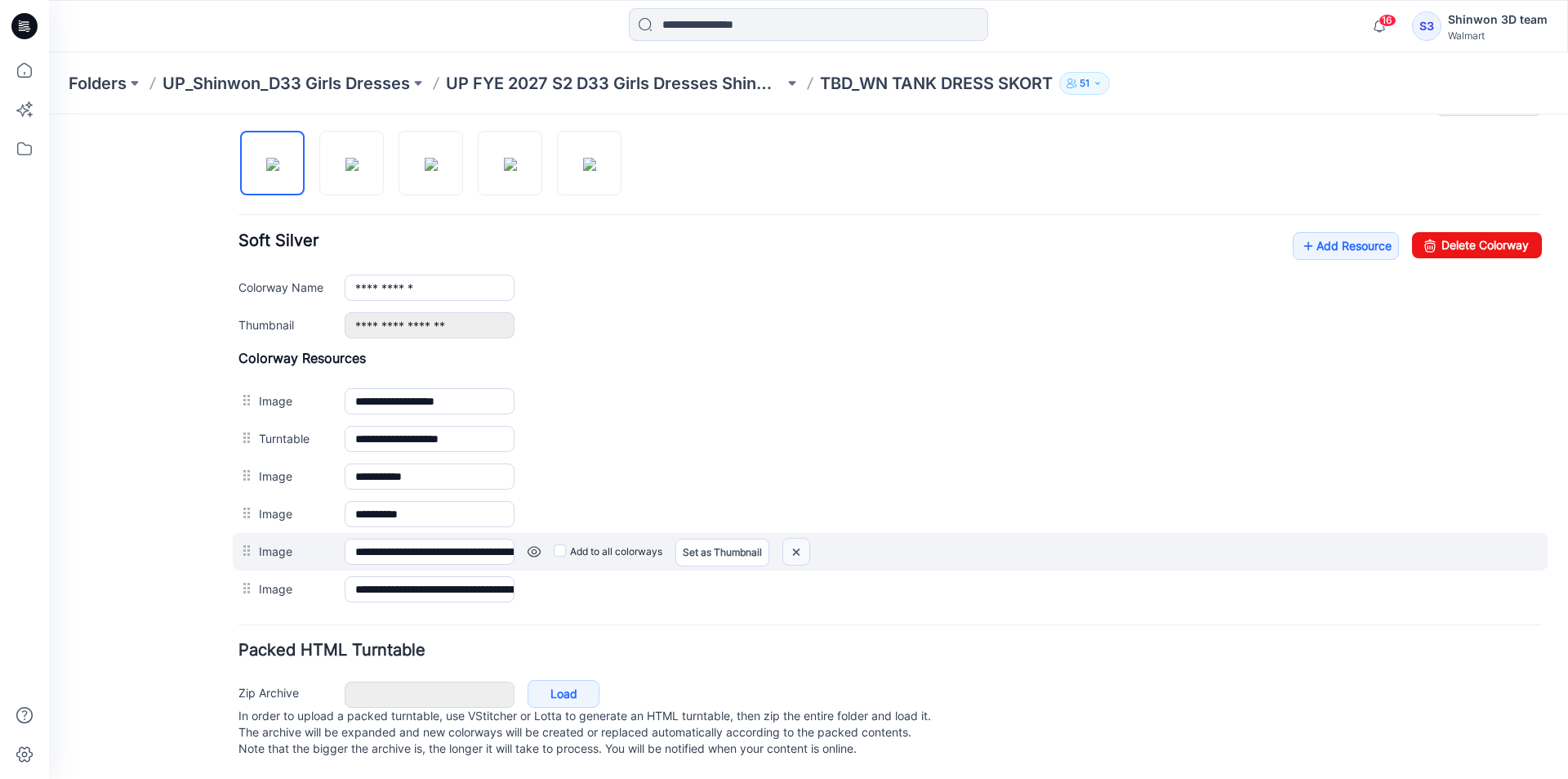
click at [49, 114] on img at bounding box center [49, 114] width 0 height 0
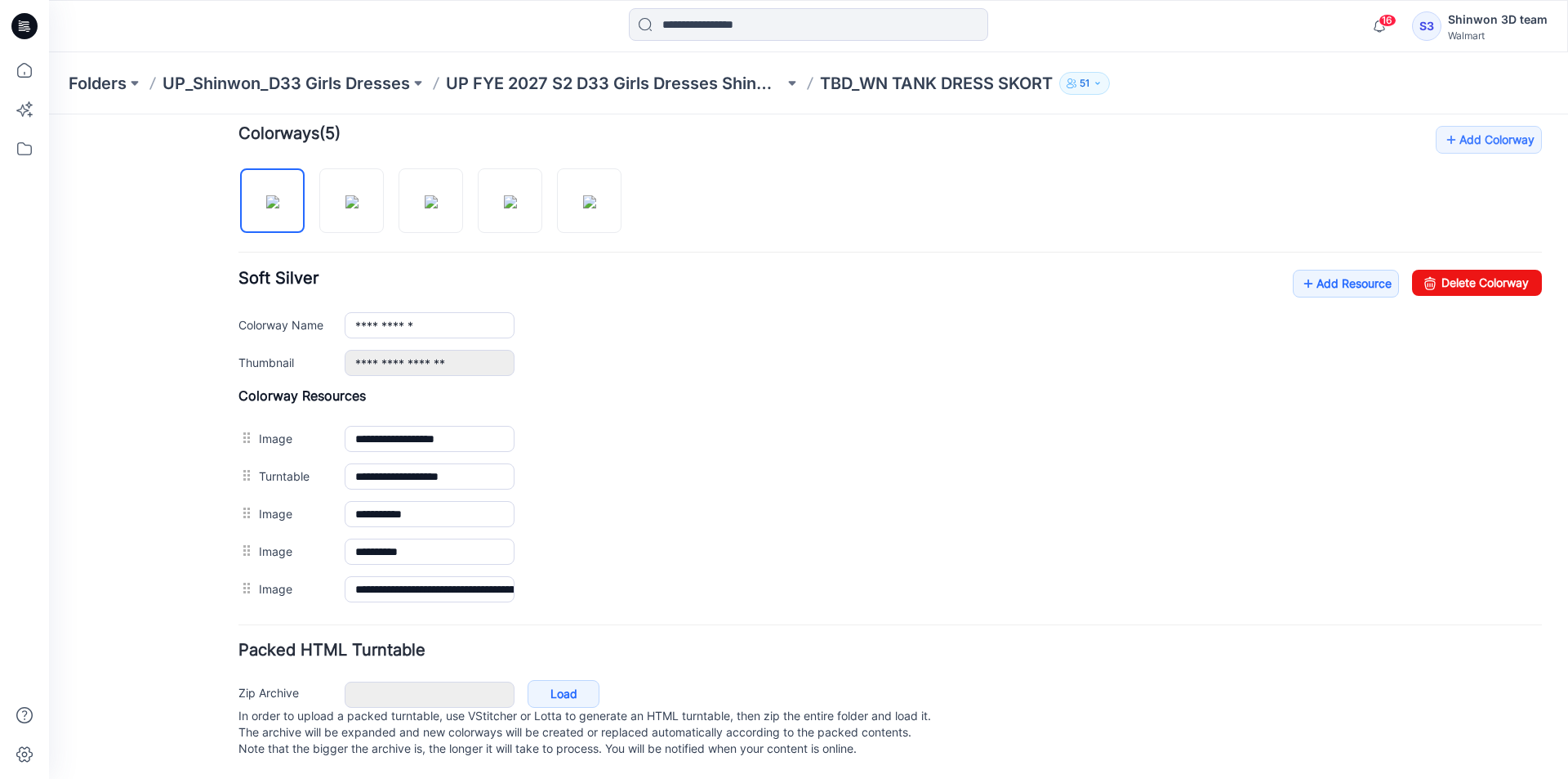
click at [49, 114] on img at bounding box center [49, 114] width 0 height 0
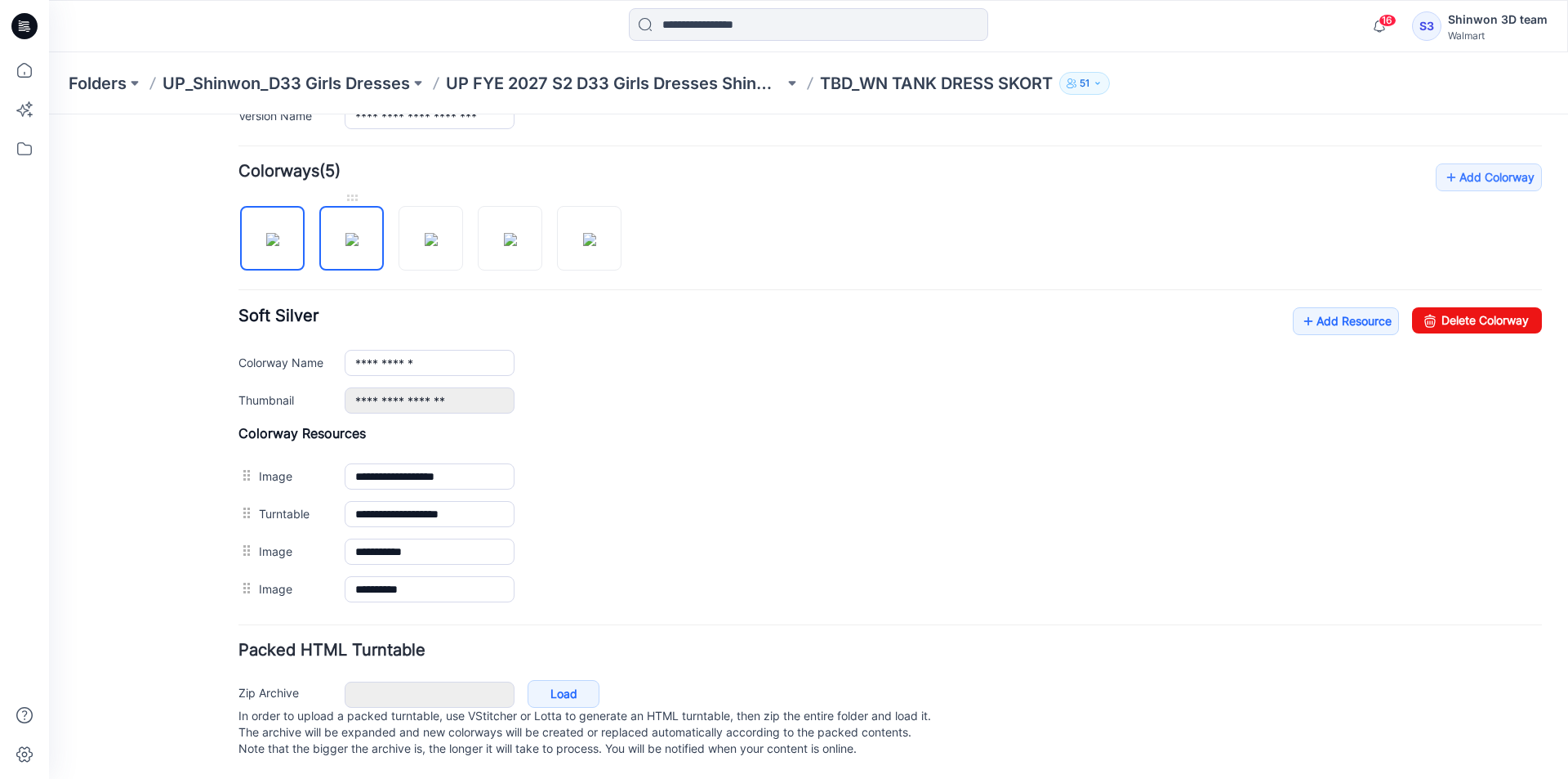
click at [357, 233] on img at bounding box center [351, 239] width 13 height 13
click at [438, 233] on img at bounding box center [431, 239] width 13 height 13
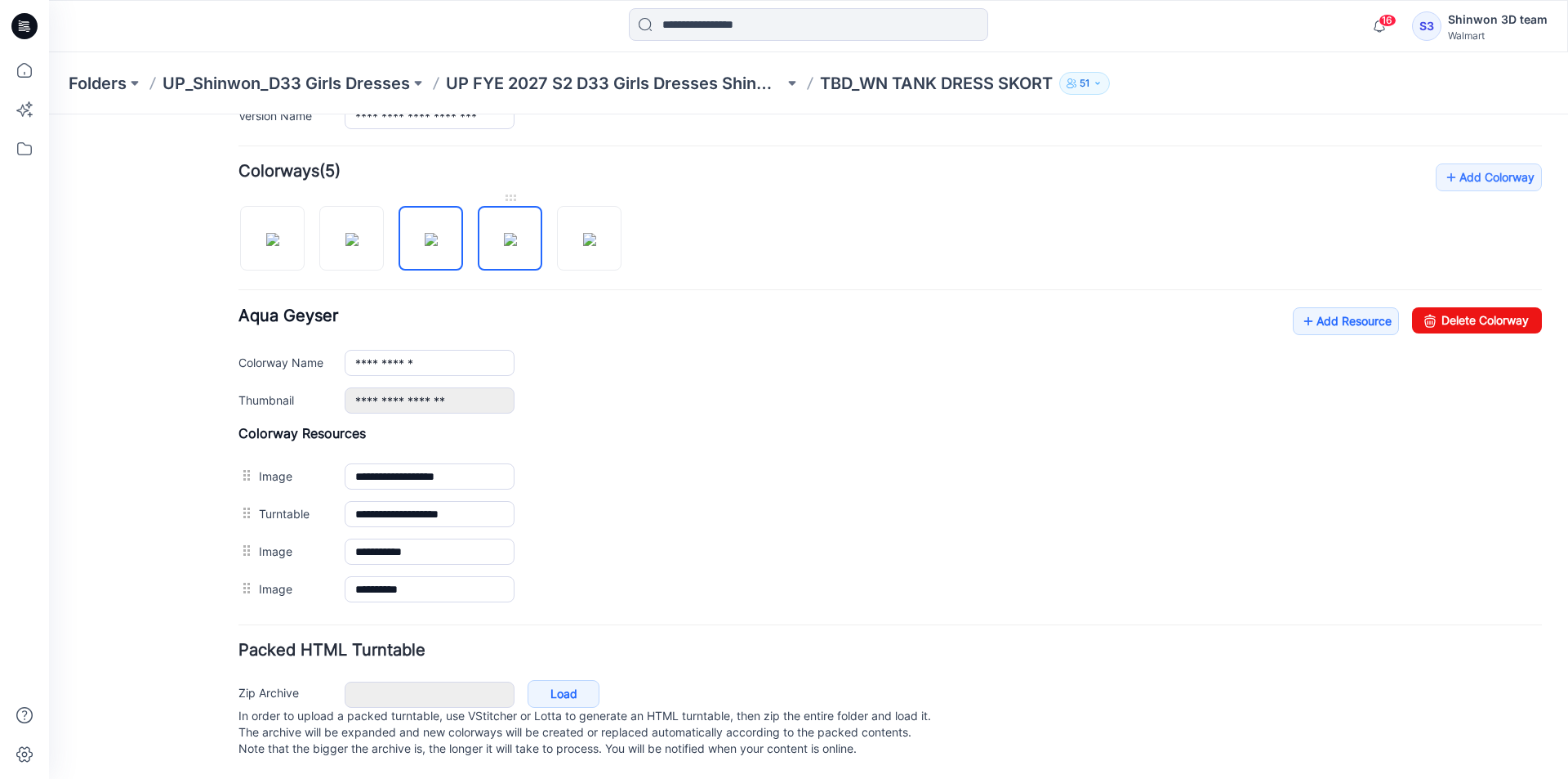
click at [504, 233] on img at bounding box center [510, 239] width 13 height 13
click at [279, 233] on img at bounding box center [273, 239] width 13 height 13
click at [517, 244] on img at bounding box center [510, 239] width 13 height 13
click at [592, 237] on img at bounding box center [590, 239] width 13 height 13
type input "**********"
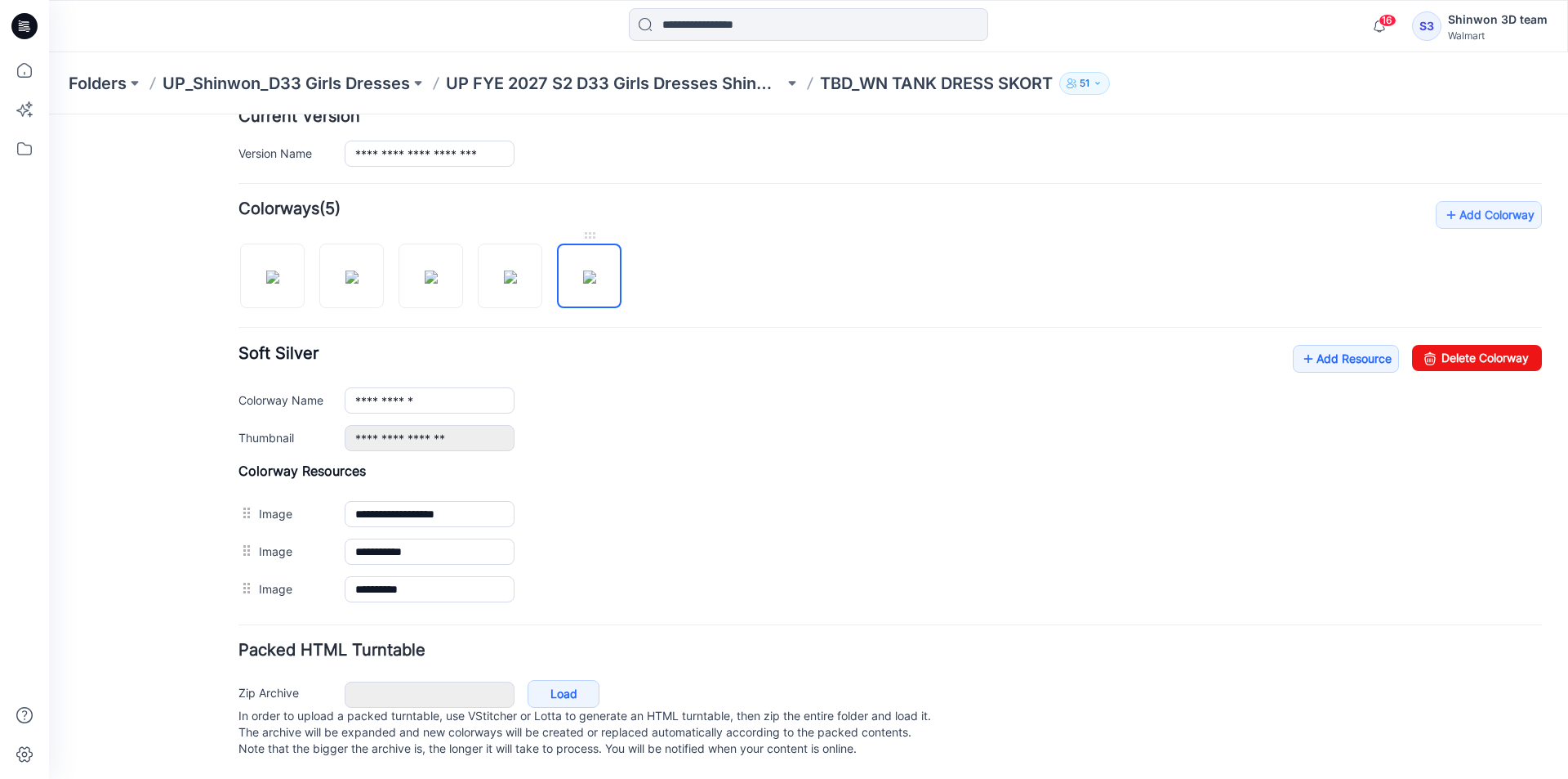
scroll to position [440, 0]
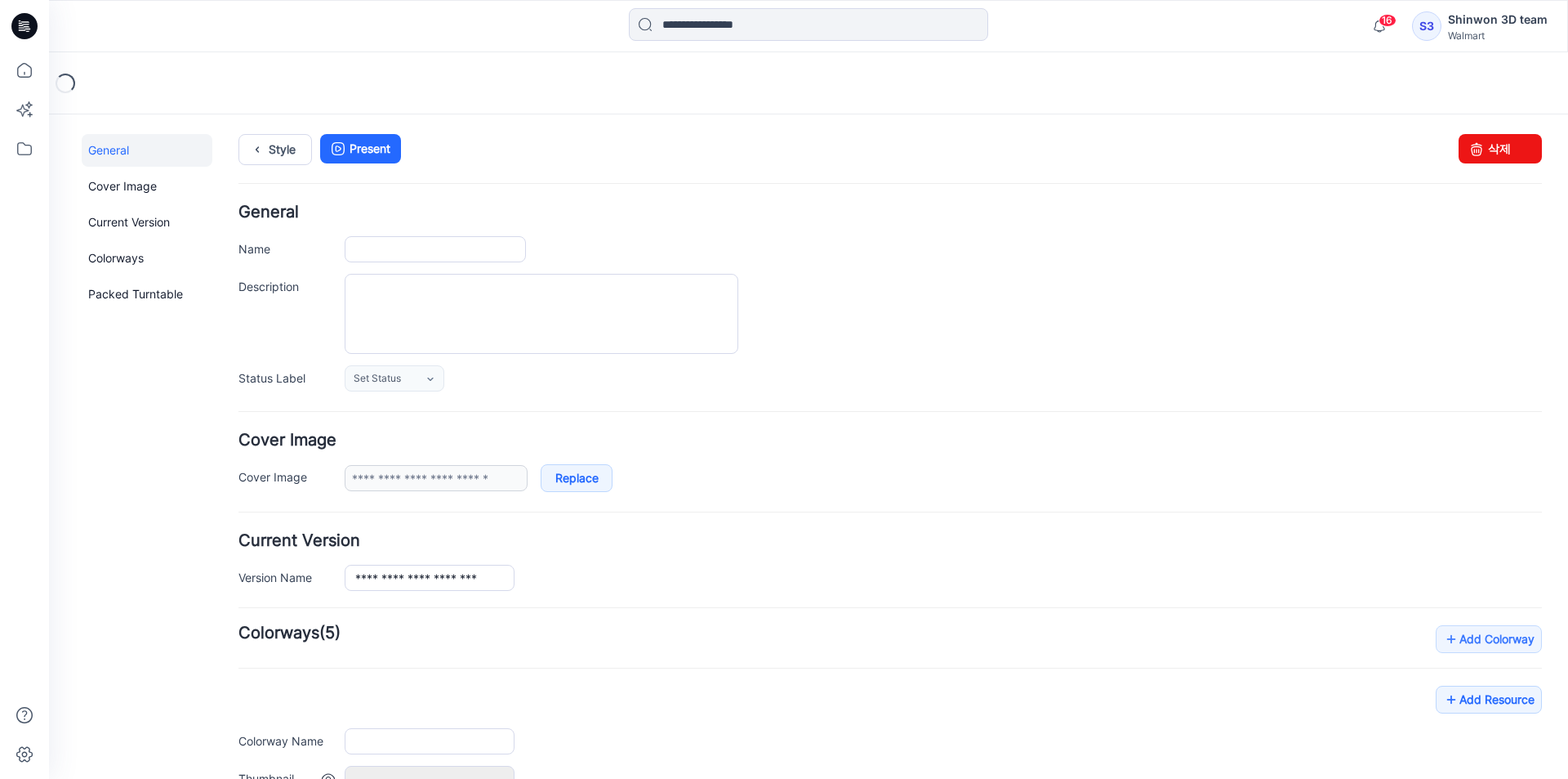
type input "**********"
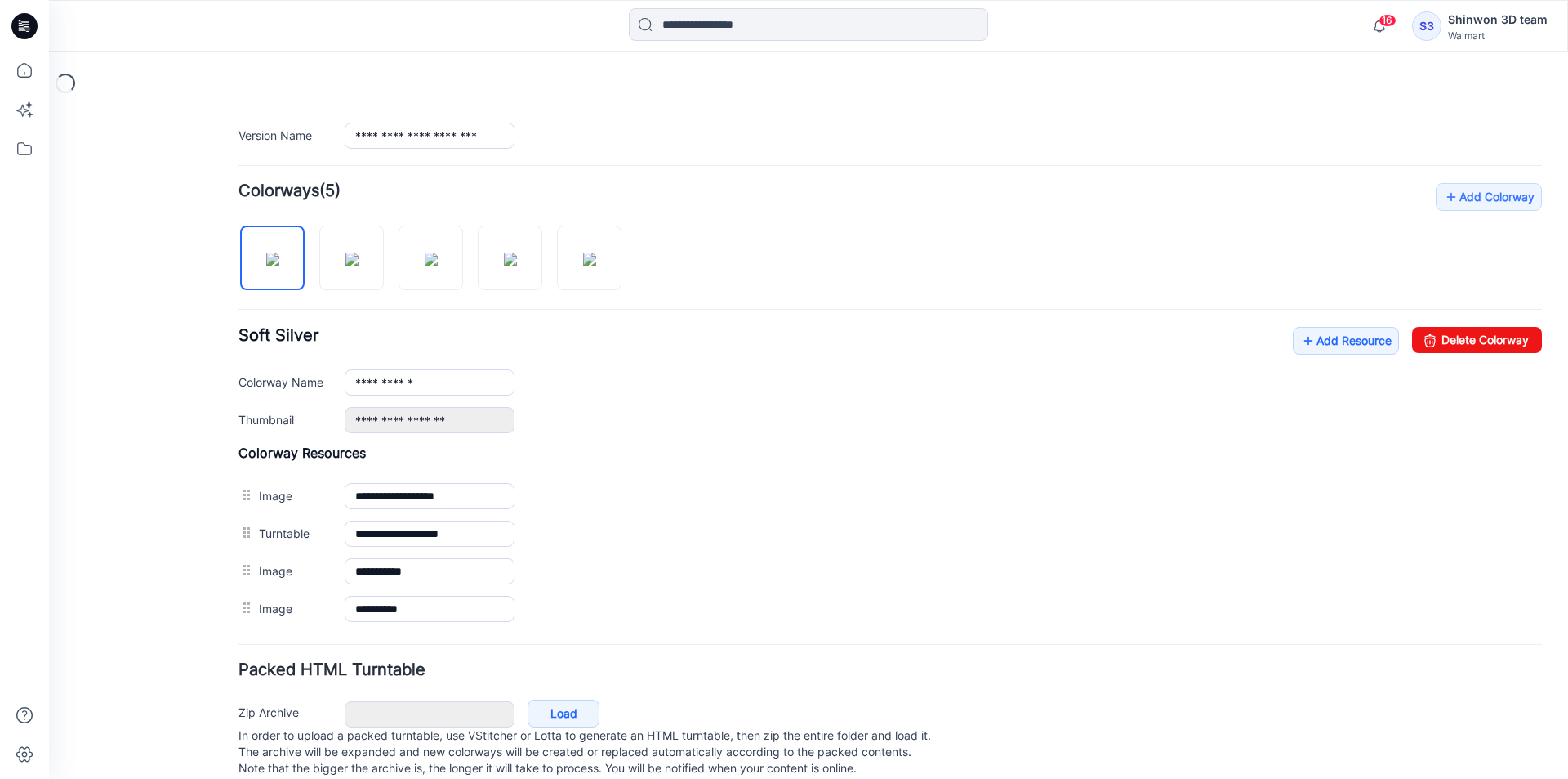
scroll to position [478, 0]
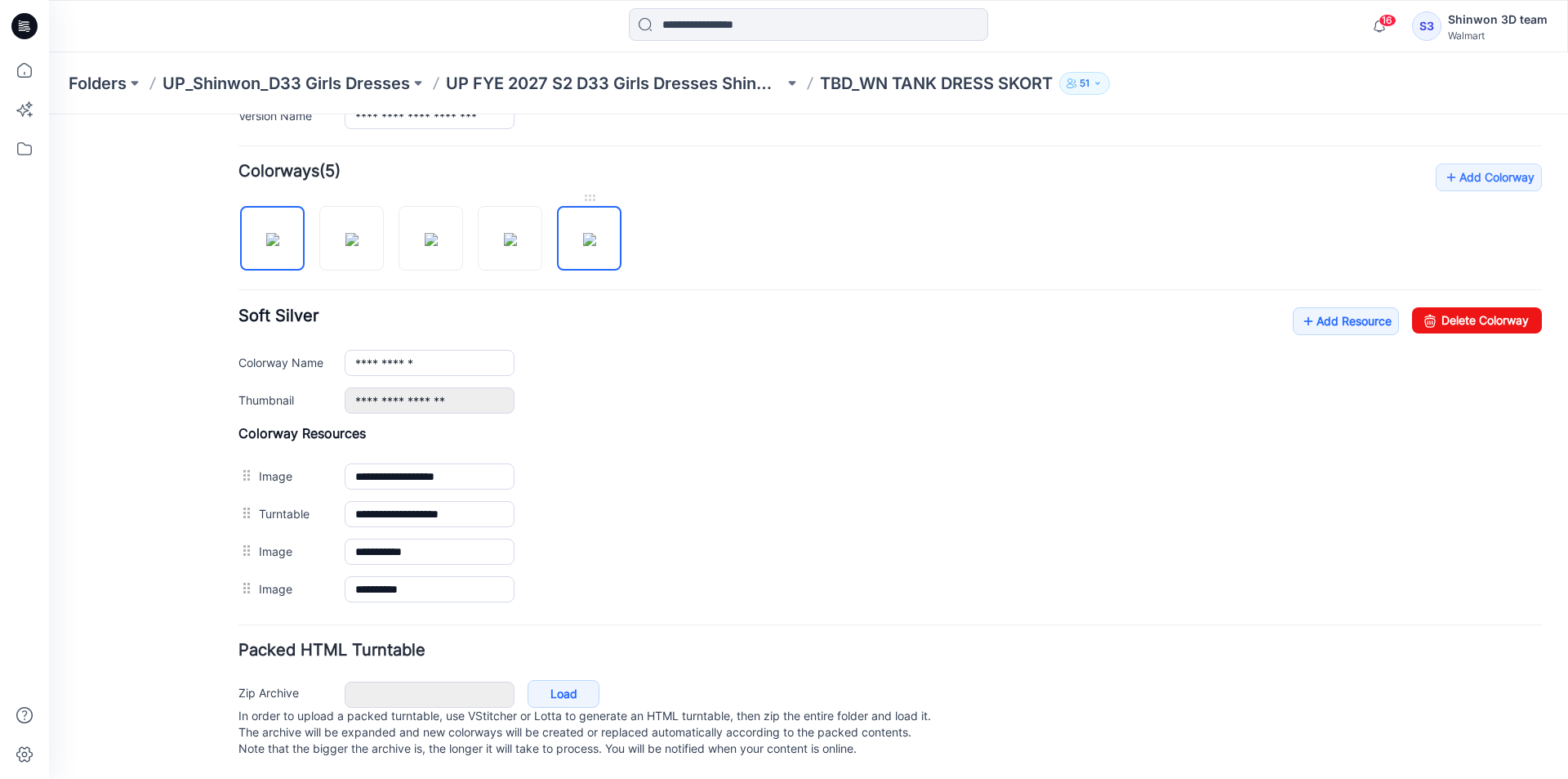
click at [583, 233] on img at bounding box center [590, 239] width 13 height 13
click at [678, 97] on div "Folders UP_Shinwon_D33 Girls Dresses UP FYE 2027 S2 D33 Girls Dresses Shinwon T…" at bounding box center [809, 83] width 1519 height 62
click at [691, 81] on p "UP FYE 2027 S2 D33 Girls Dresses Shinwon" at bounding box center [614, 83] width 338 height 23
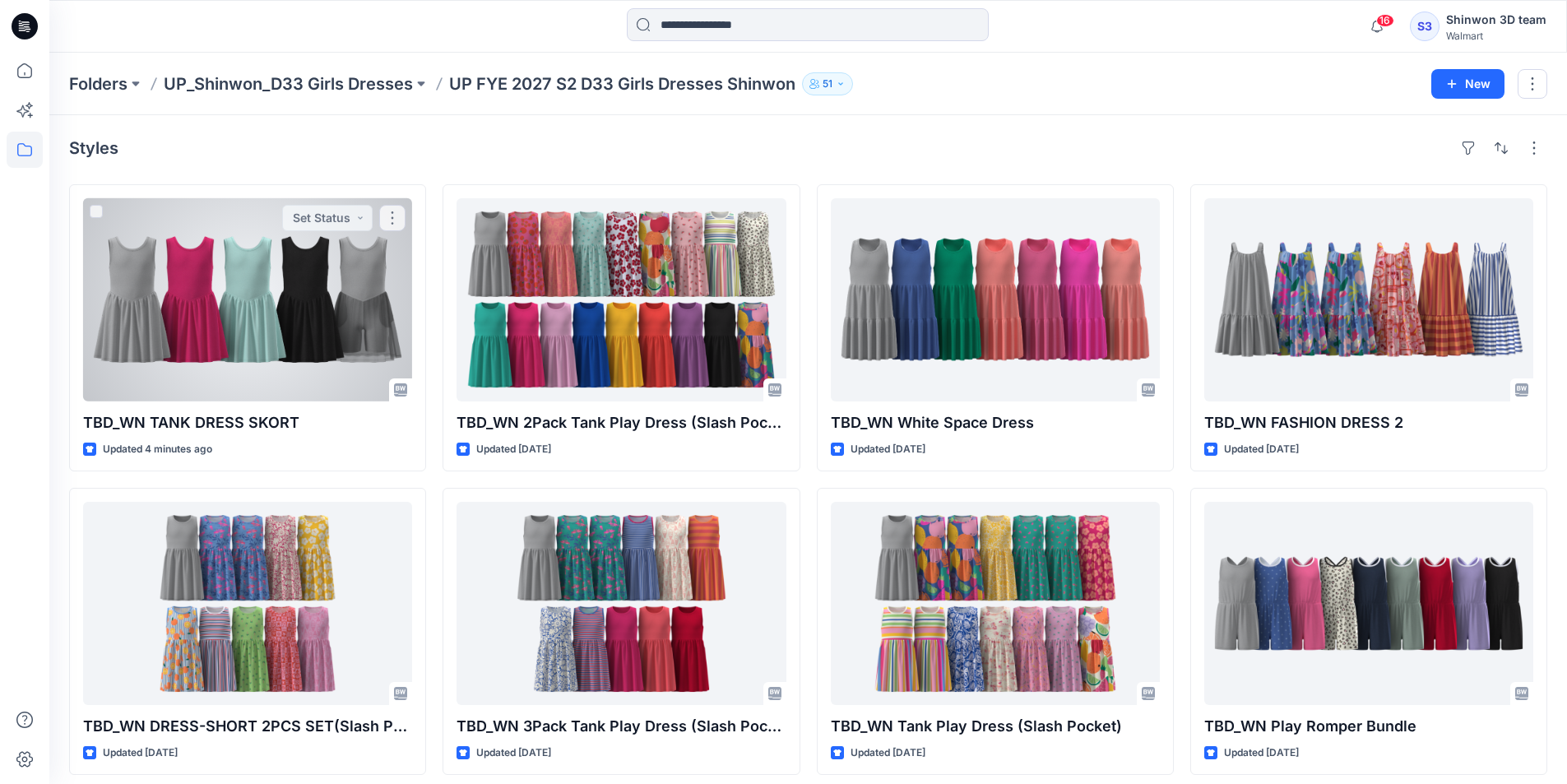
drag, startPoint x: 363, startPoint y: 252, endPoint x: 394, endPoint y: 257, distance: 31.4
click at [363, 251] on div at bounding box center [247, 300] width 329 height 203
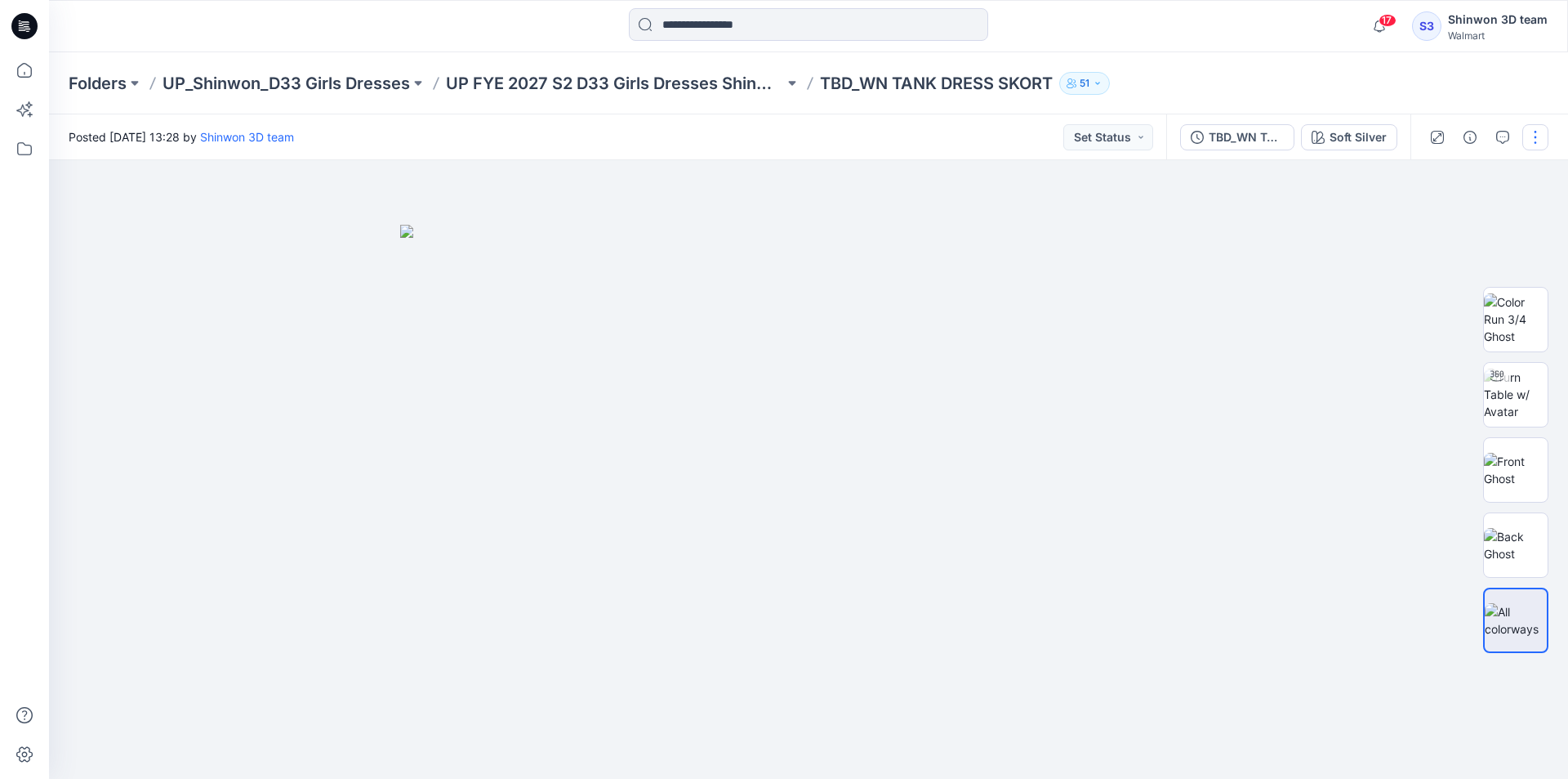
click at [1531, 136] on button "button" at bounding box center [1535, 137] width 26 height 26
click at [1412, 213] on button "Edit" at bounding box center [1466, 220] width 151 height 30
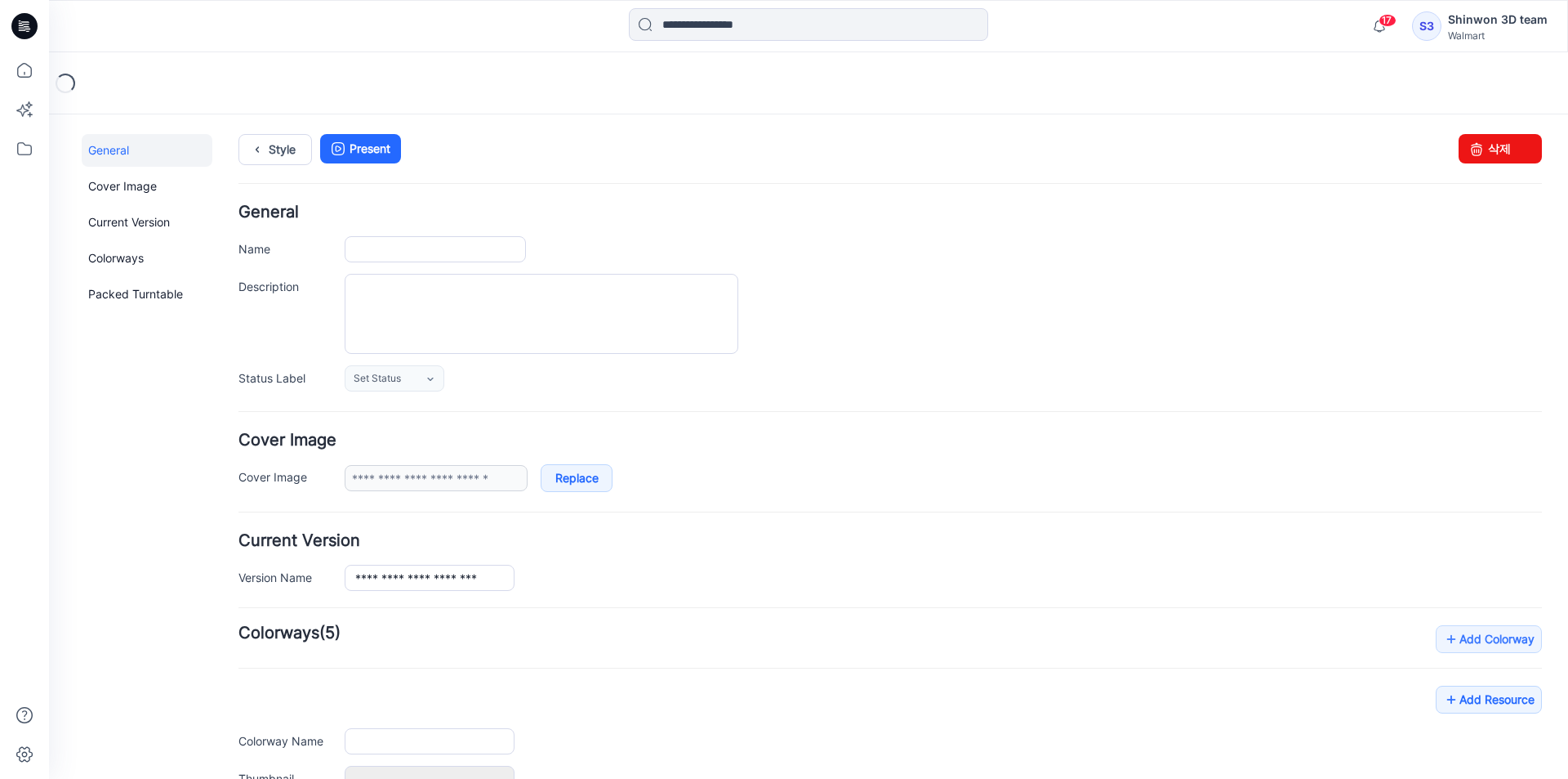
type input "**********"
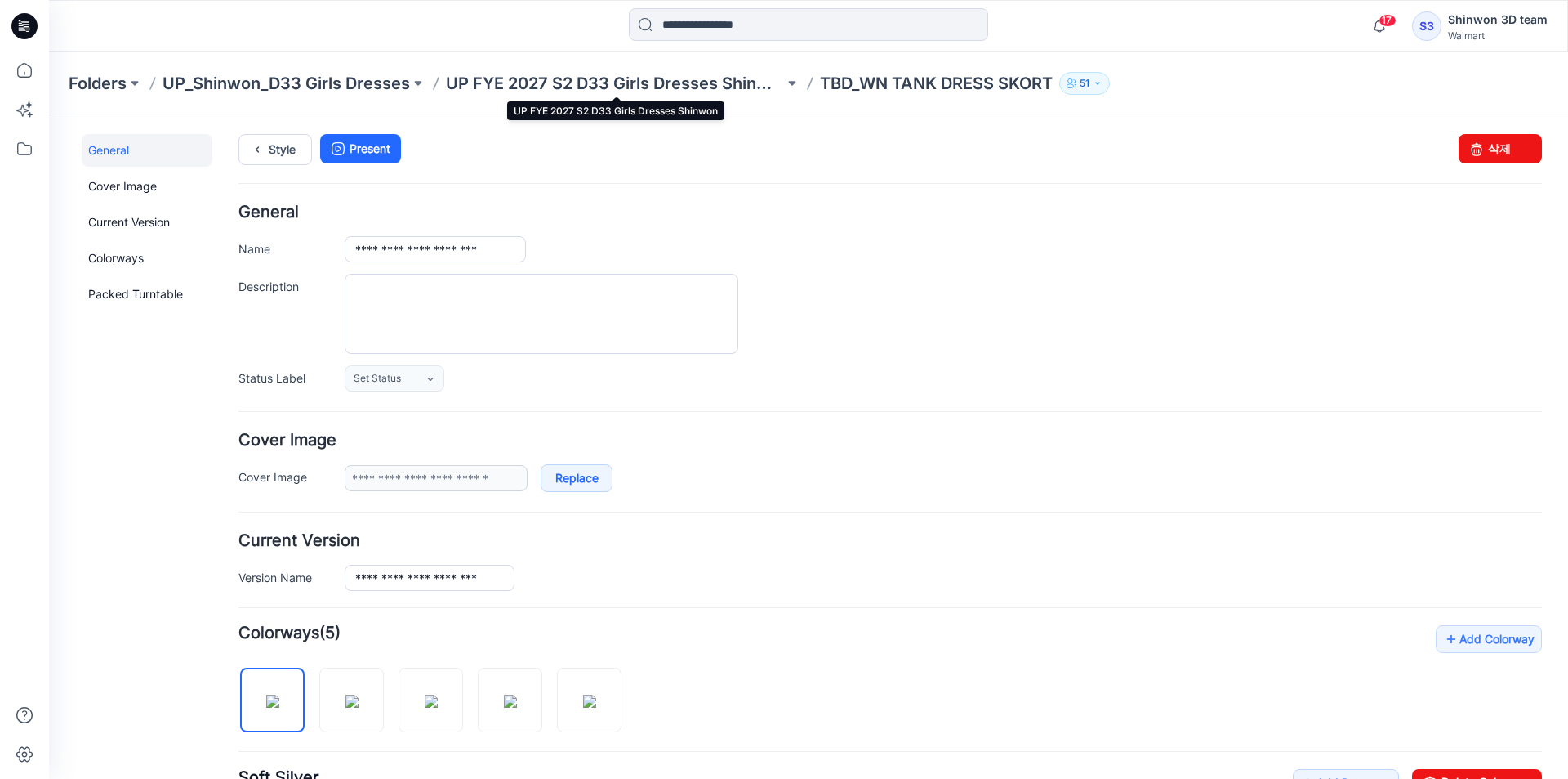
click at [571, 75] on p "UP FYE 2027 S2 D33 Girls Dresses Shinwon" at bounding box center [614, 83] width 338 height 23
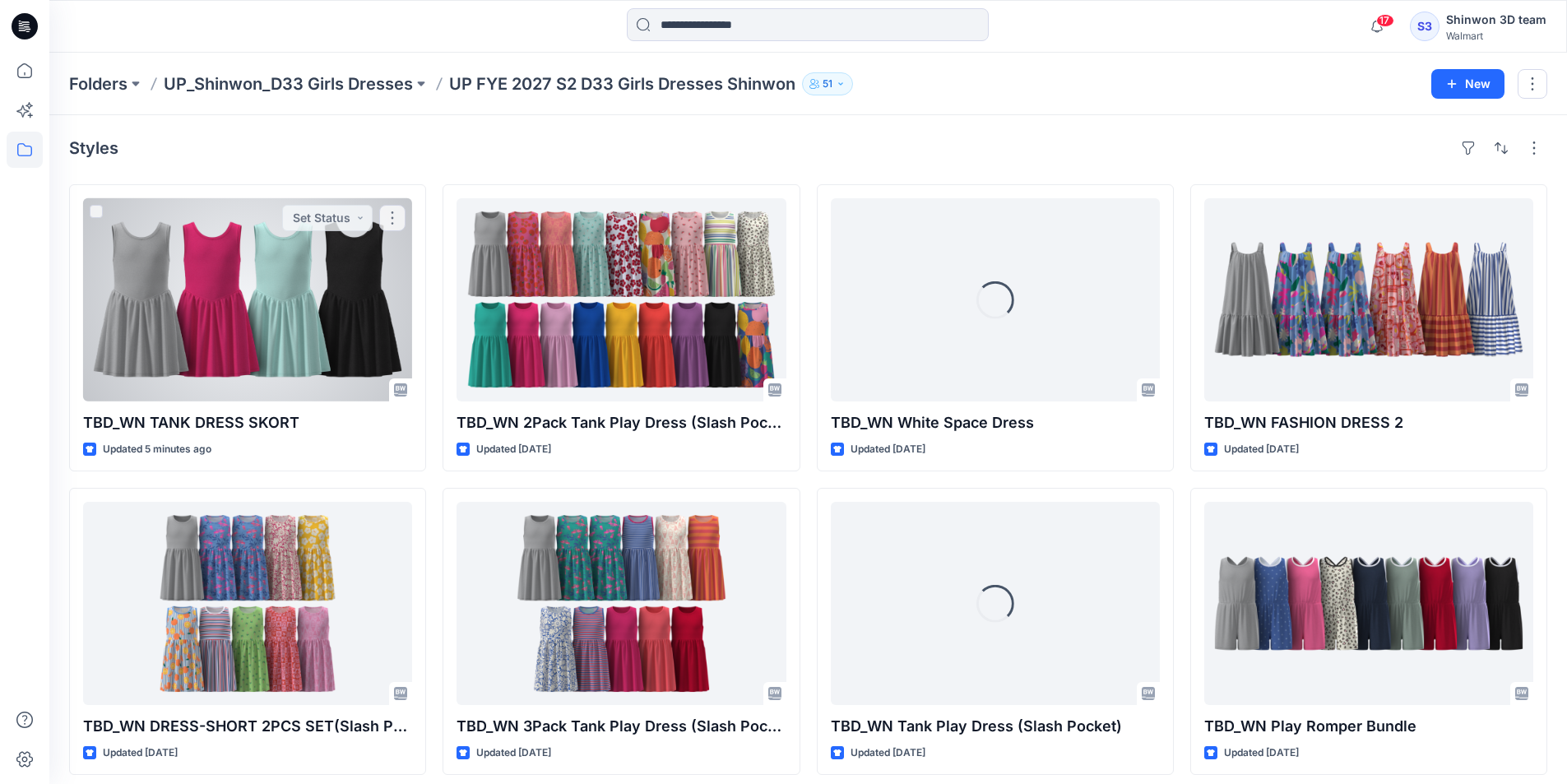
click at [236, 317] on div at bounding box center [247, 300] width 329 height 203
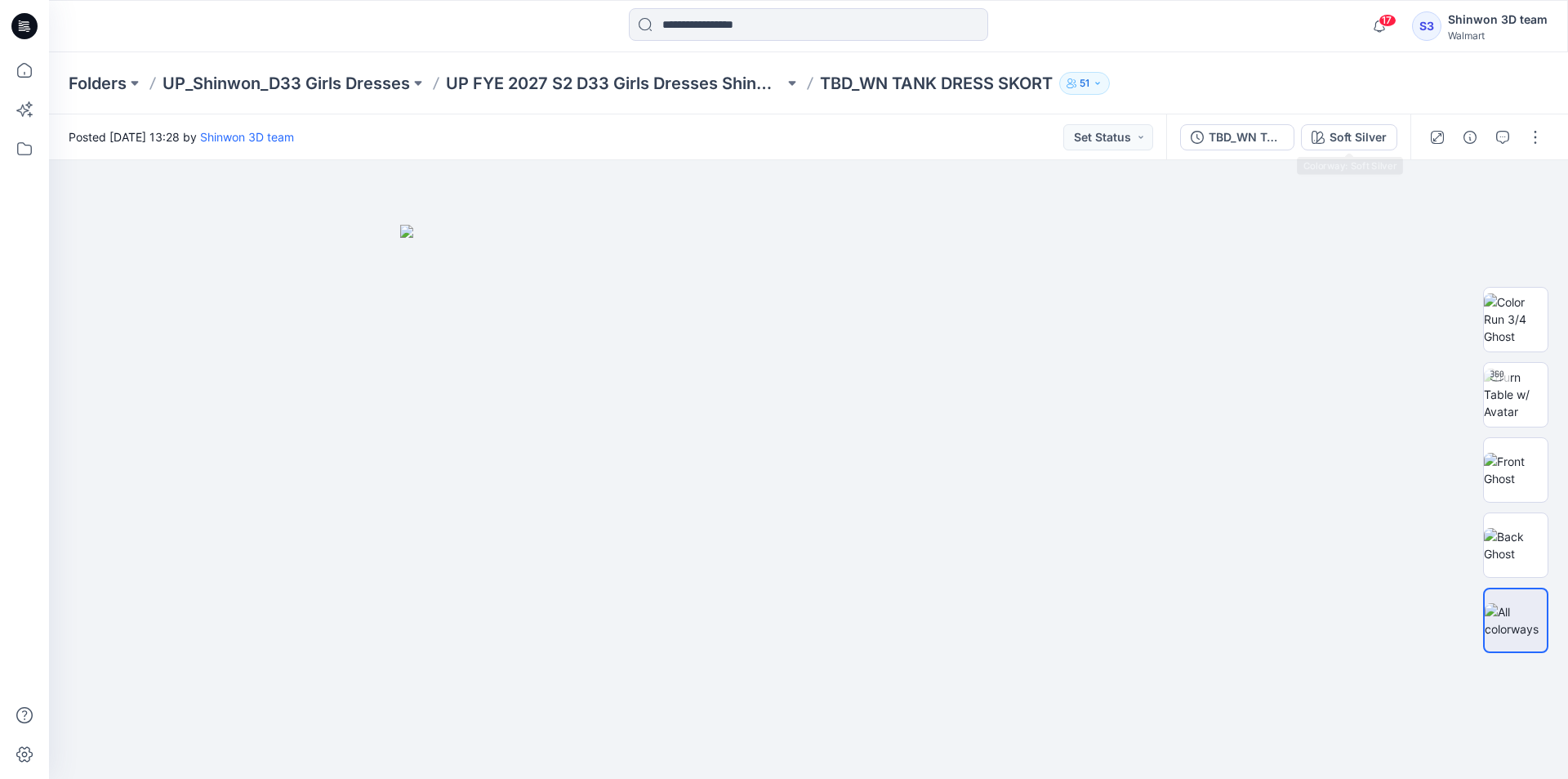
click at [1363, 144] on div "Soft Silver" at bounding box center [1357, 137] width 57 height 18
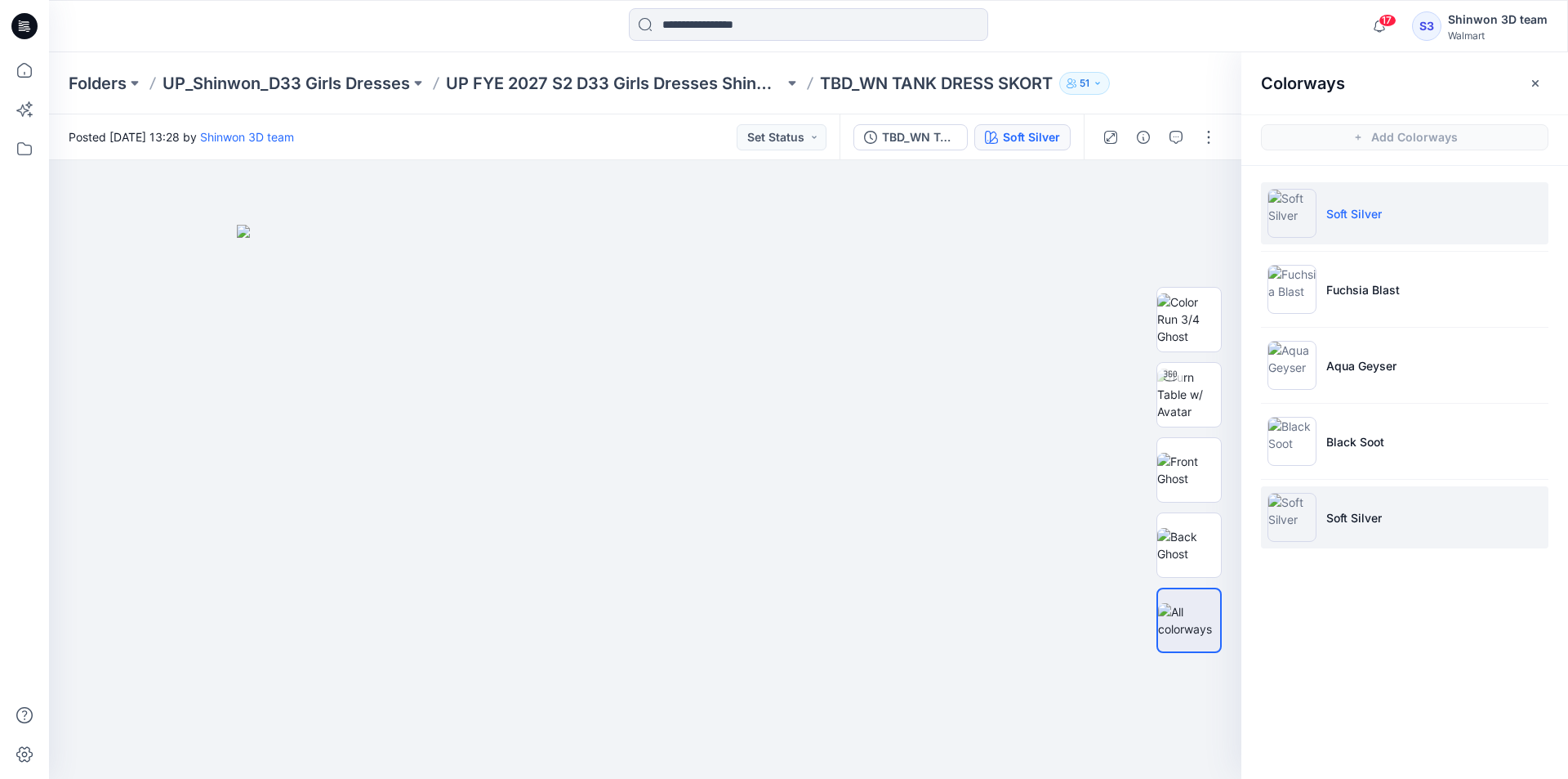
click at [1353, 504] on li "Soft Silver" at bounding box center [1404, 517] width 287 height 62
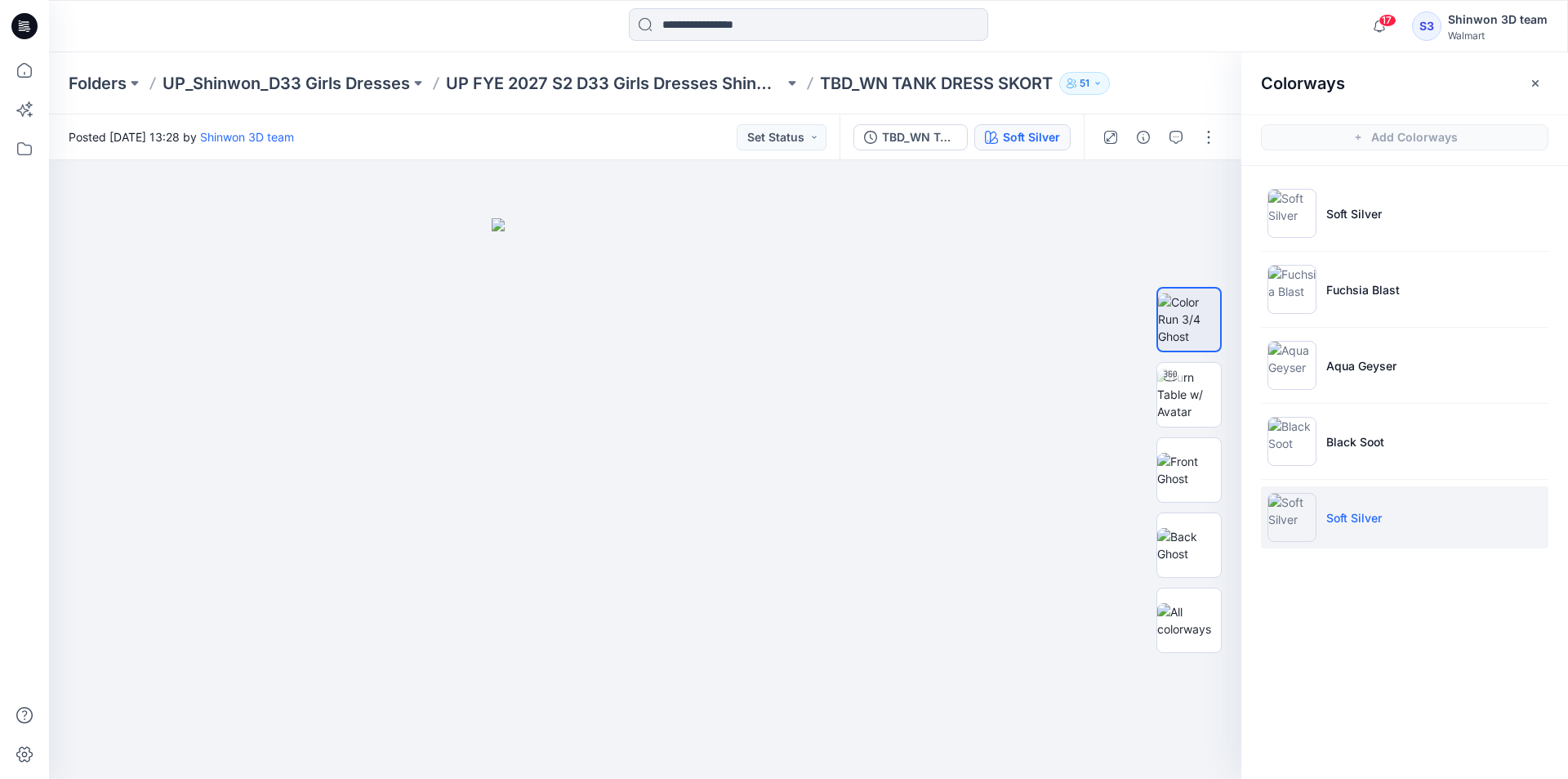
click at [1386, 74] on div "Colorways" at bounding box center [1405, 82] width 327 height 61
click at [1194, 183] on button "button" at bounding box center [1205, 188] width 29 height 29
click at [1202, 454] on img at bounding box center [1189, 470] width 64 height 35
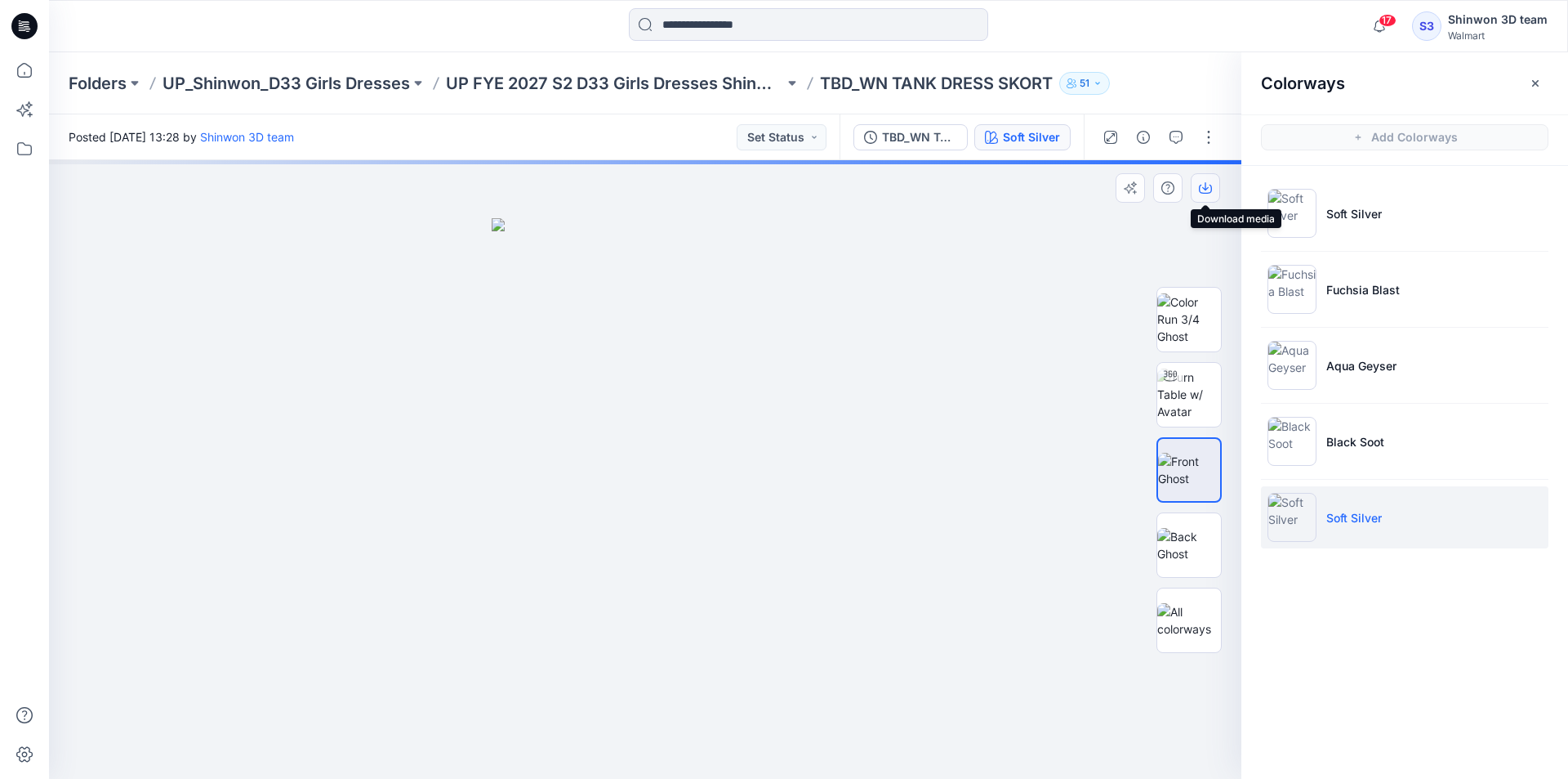
click at [1204, 194] on icon "button" at bounding box center [1205, 189] width 13 height 9
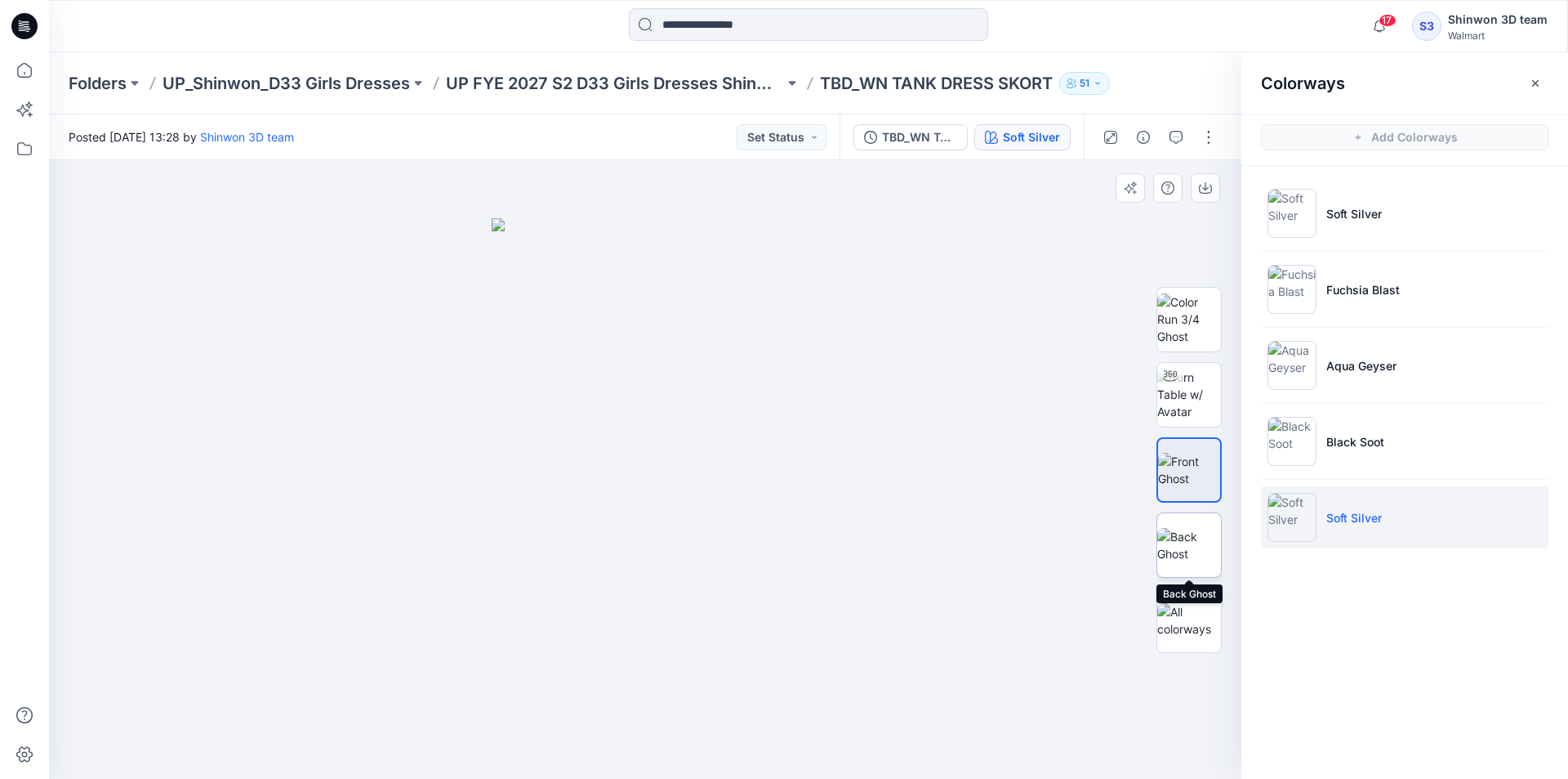
click at [1190, 546] on img at bounding box center [1189, 545] width 64 height 35
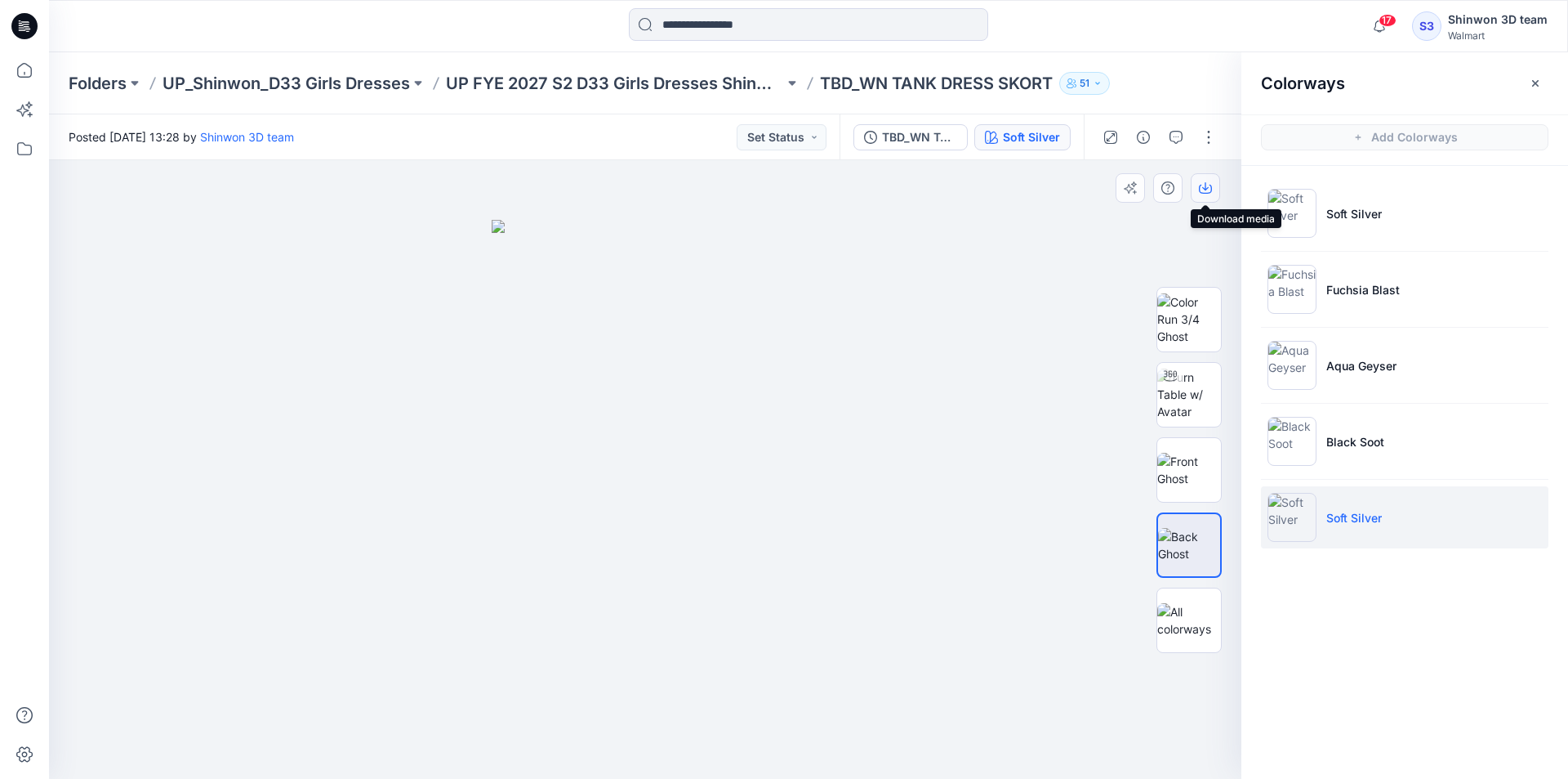
click at [1210, 194] on icon "button" at bounding box center [1205, 188] width 13 height 13
click at [1204, 378] on img at bounding box center [1189, 394] width 64 height 51
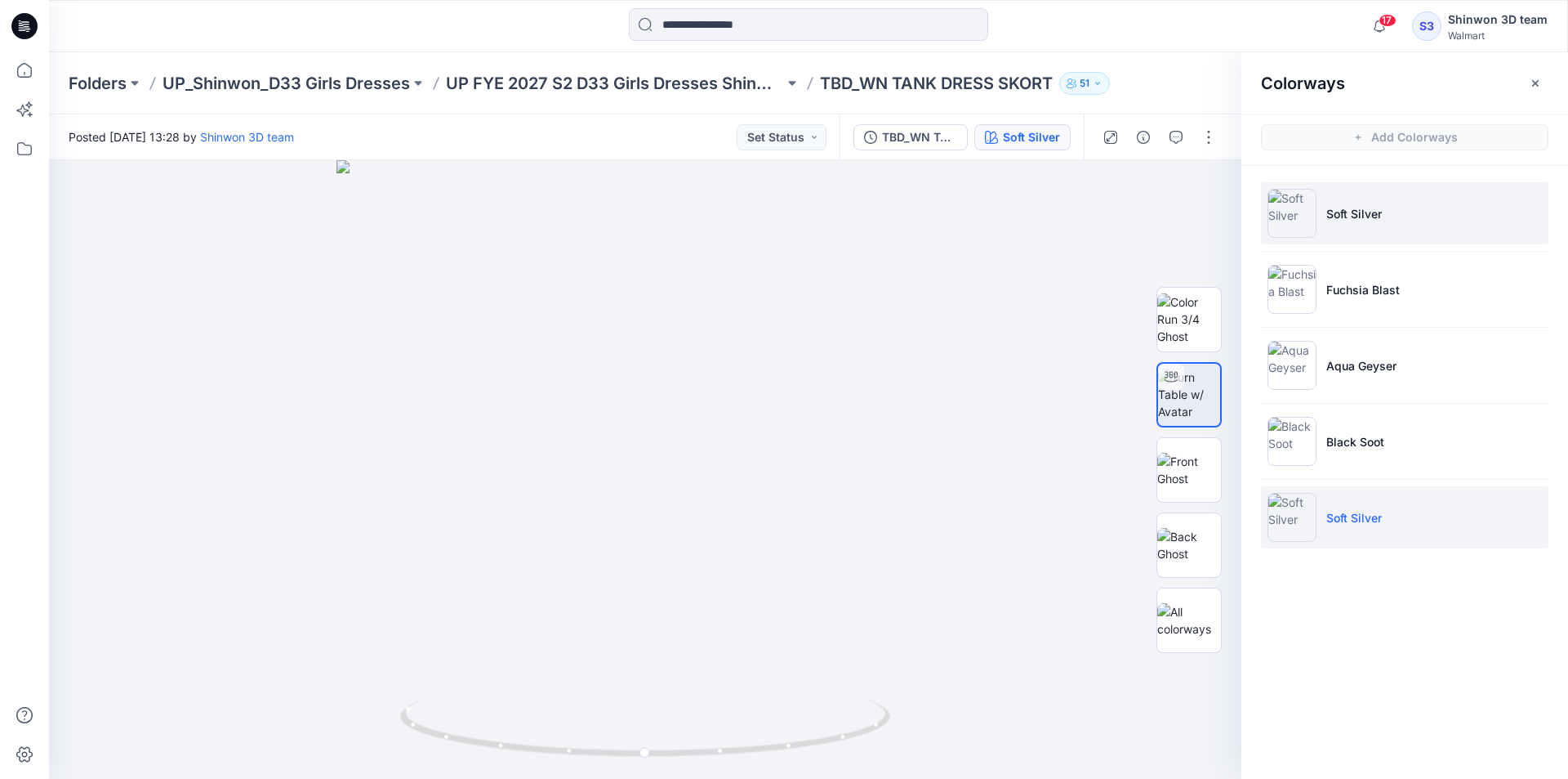
click at [1359, 212] on p "Soft Silver" at bounding box center [1354, 214] width 56 height 17
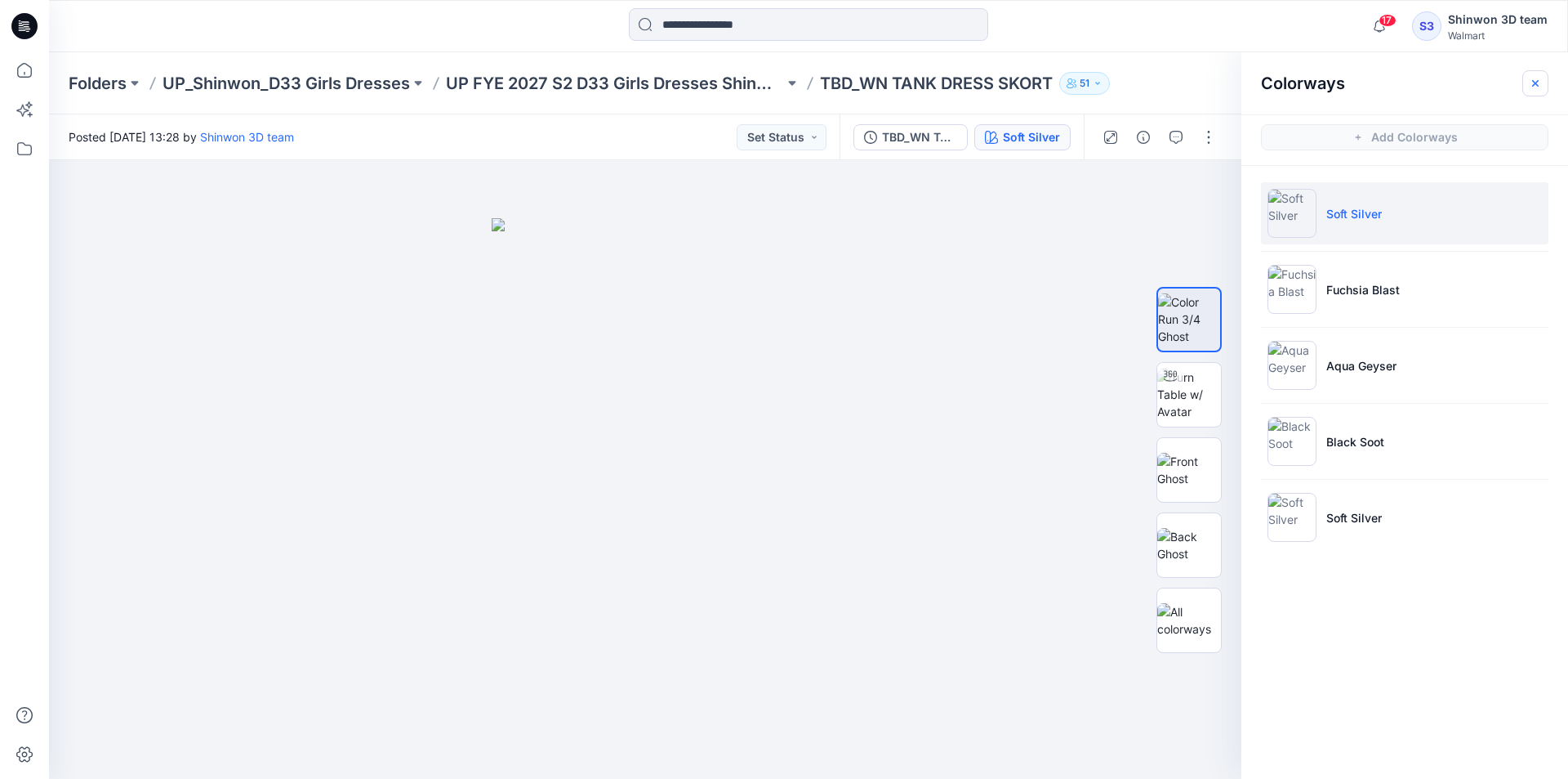
click at [1533, 79] on icon "button" at bounding box center [1535, 83] width 13 height 13
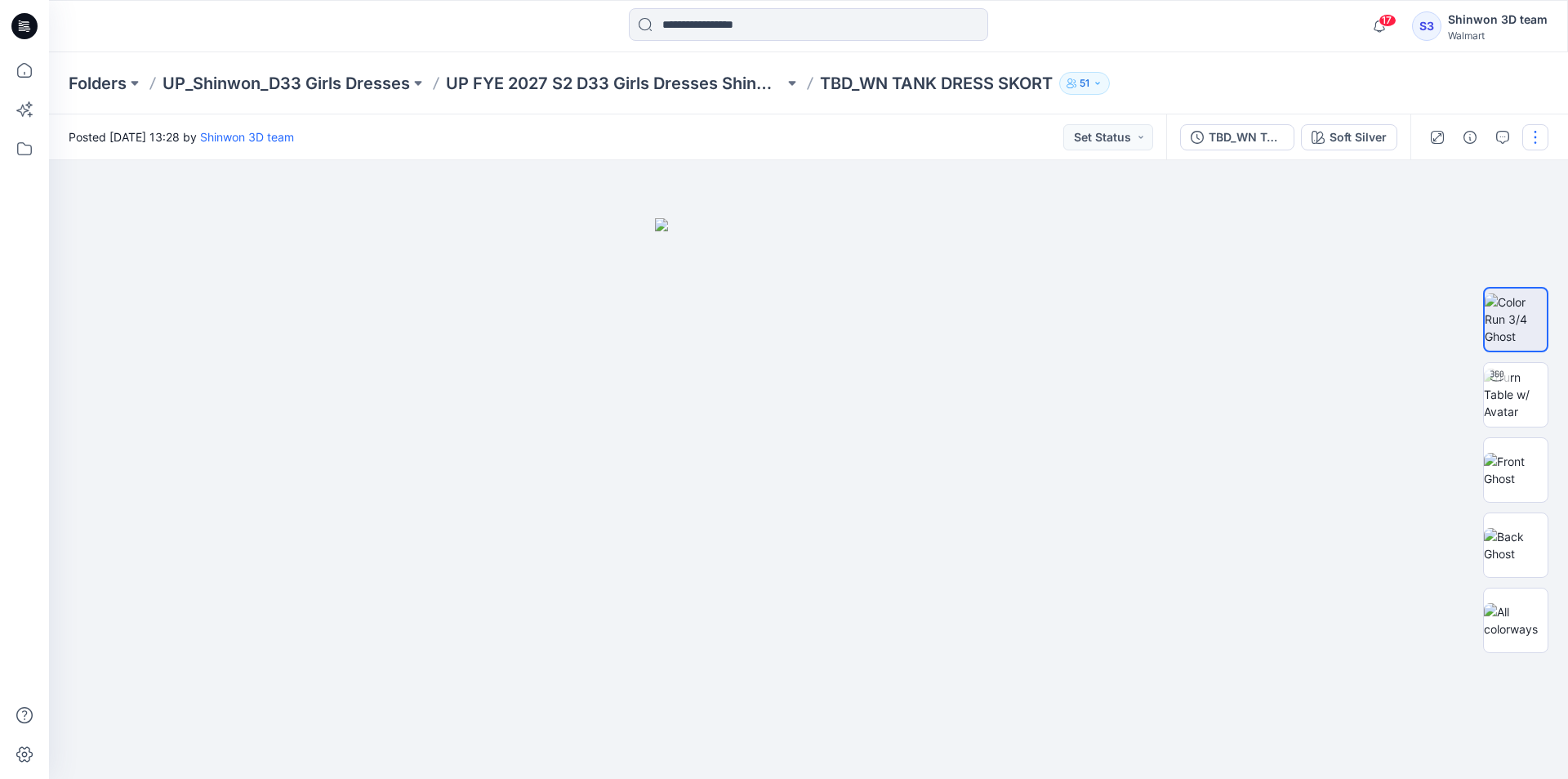
click at [1533, 136] on button "button" at bounding box center [1535, 137] width 26 height 26
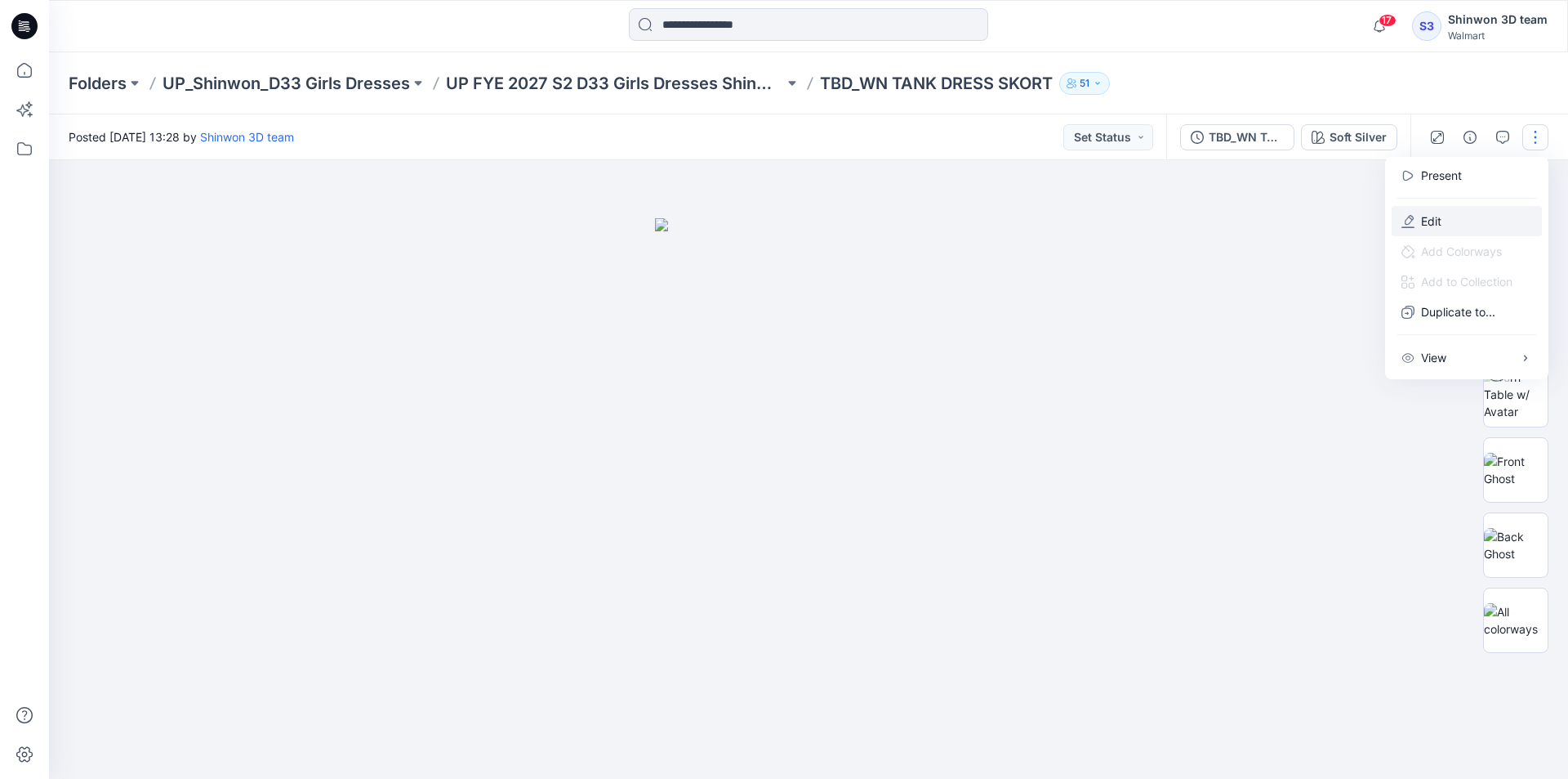
click at [1439, 221] on p "Edit" at bounding box center [1431, 221] width 20 height 17
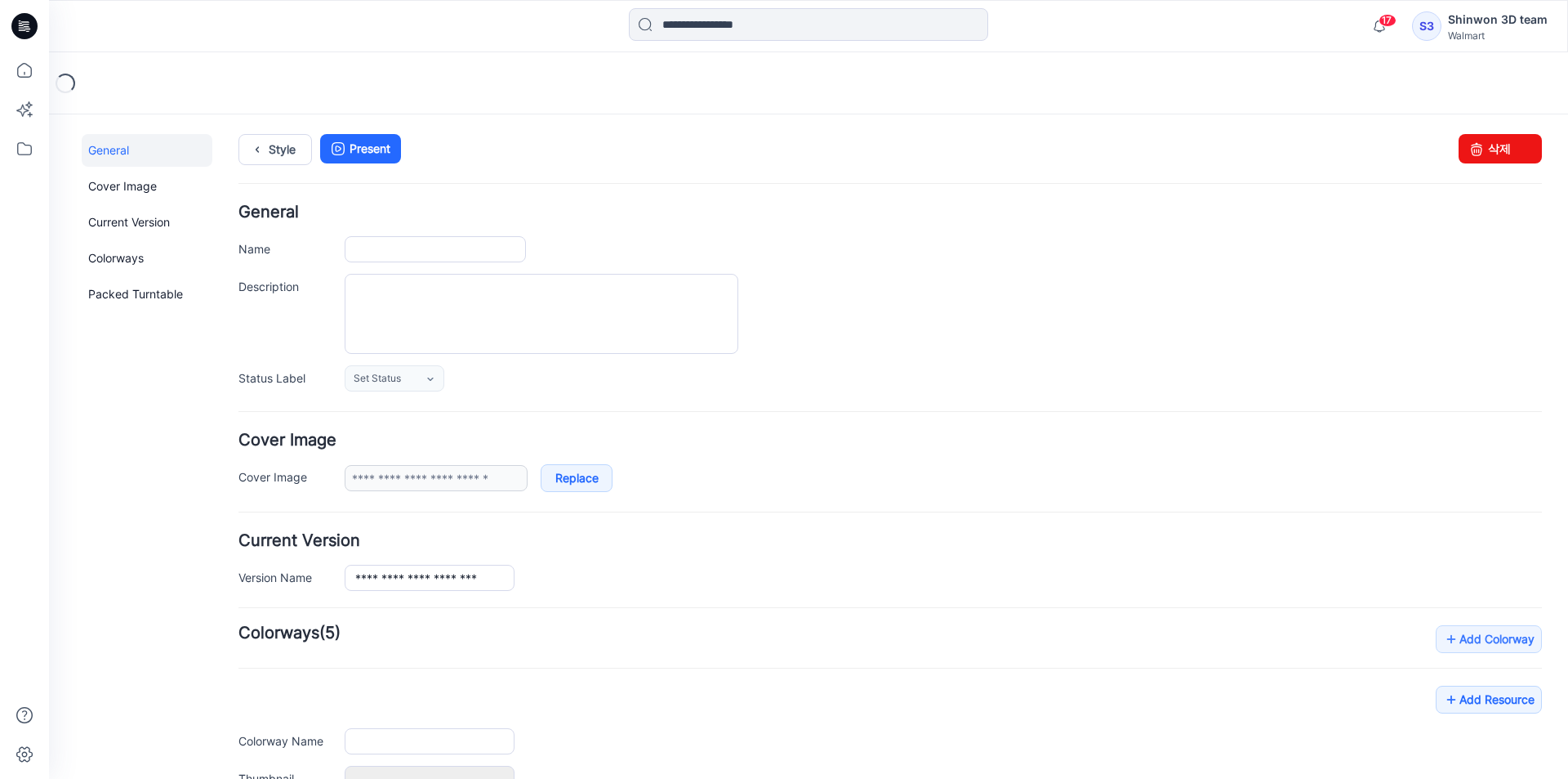
type input "**********"
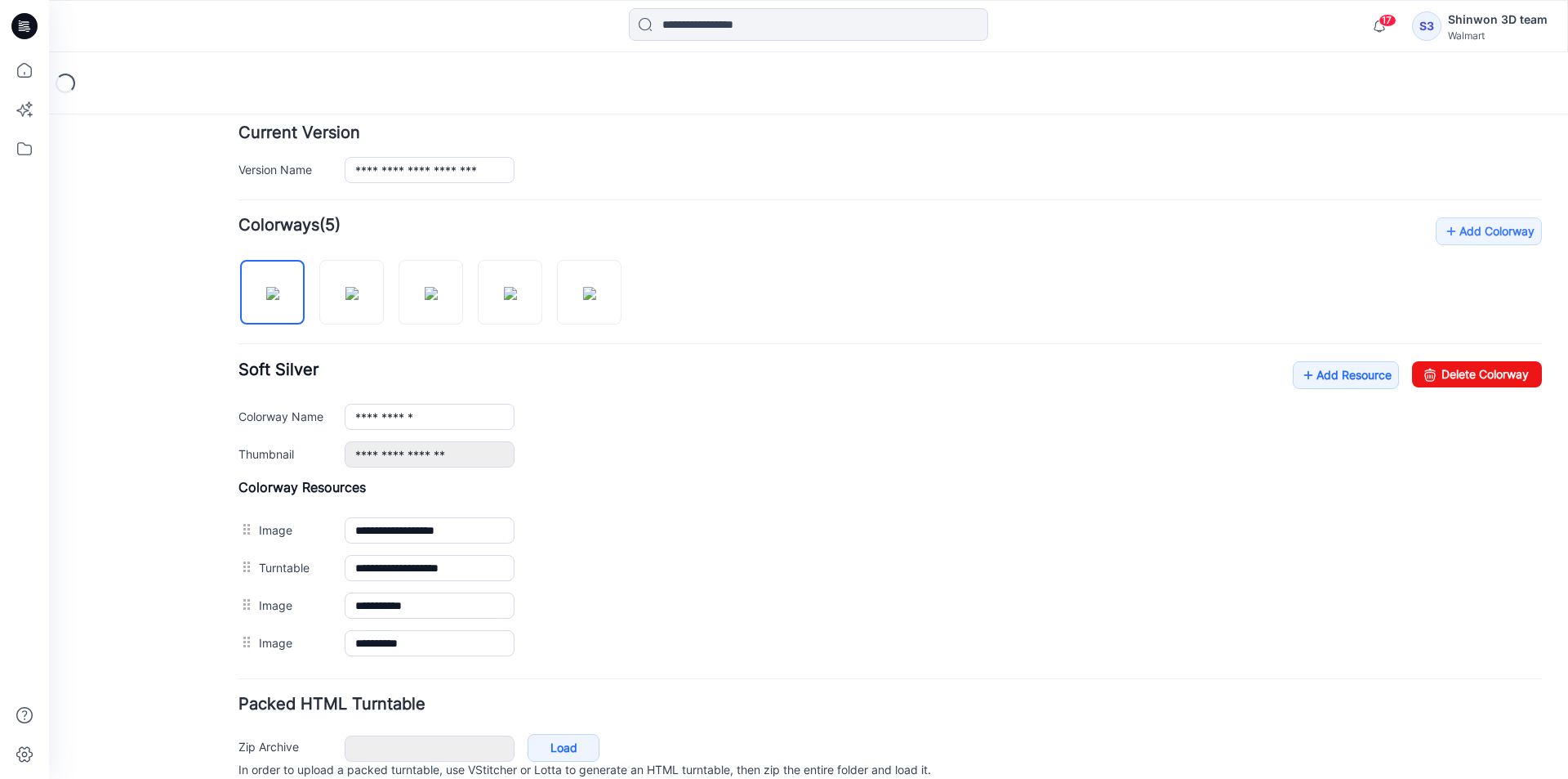
scroll to position [408, 0]
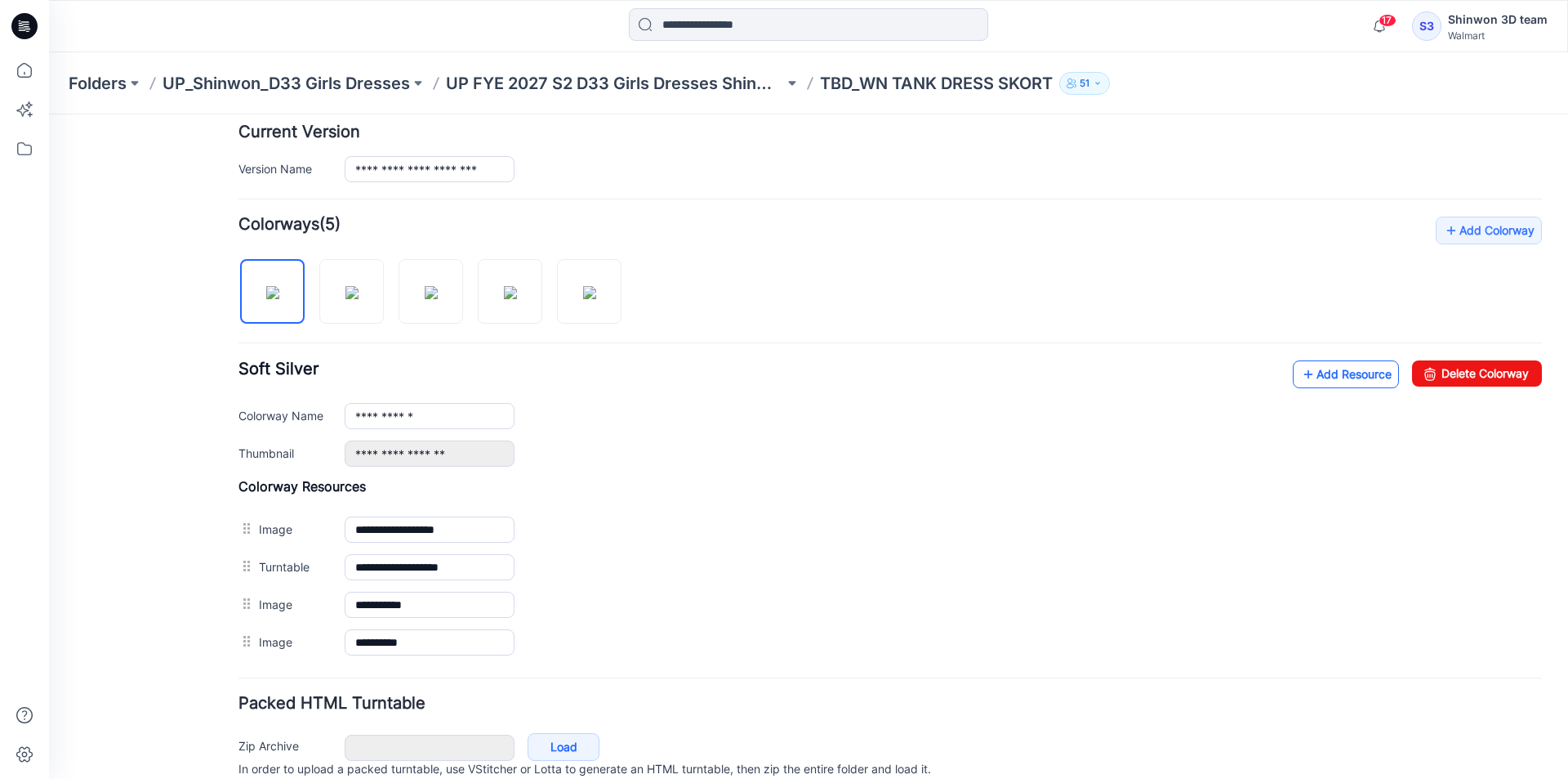
click at [1300, 379] on icon at bounding box center [1308, 374] width 16 height 26
click at [591, 299] on img at bounding box center [590, 292] width 13 height 13
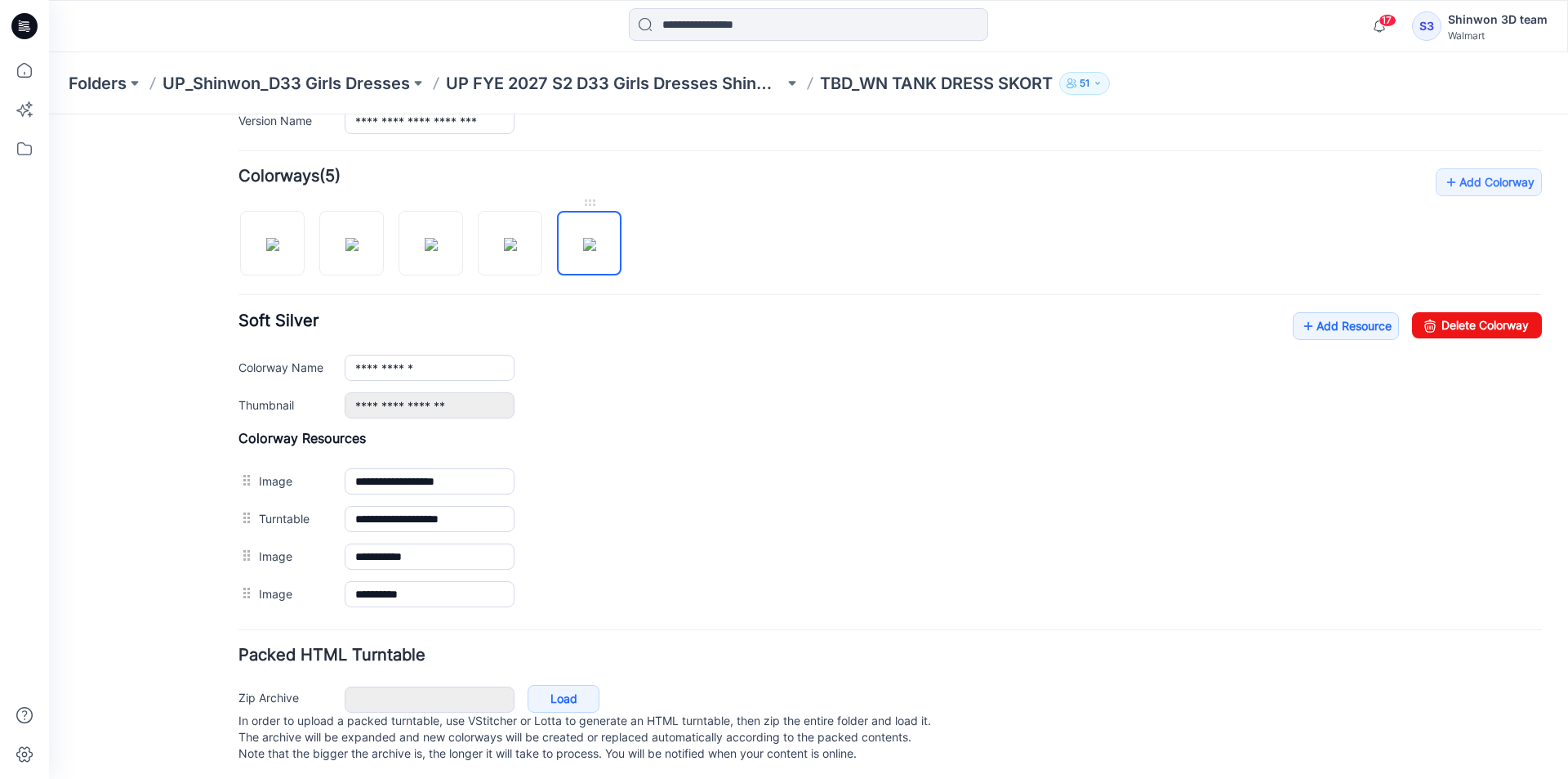
scroll to position [478, 0]
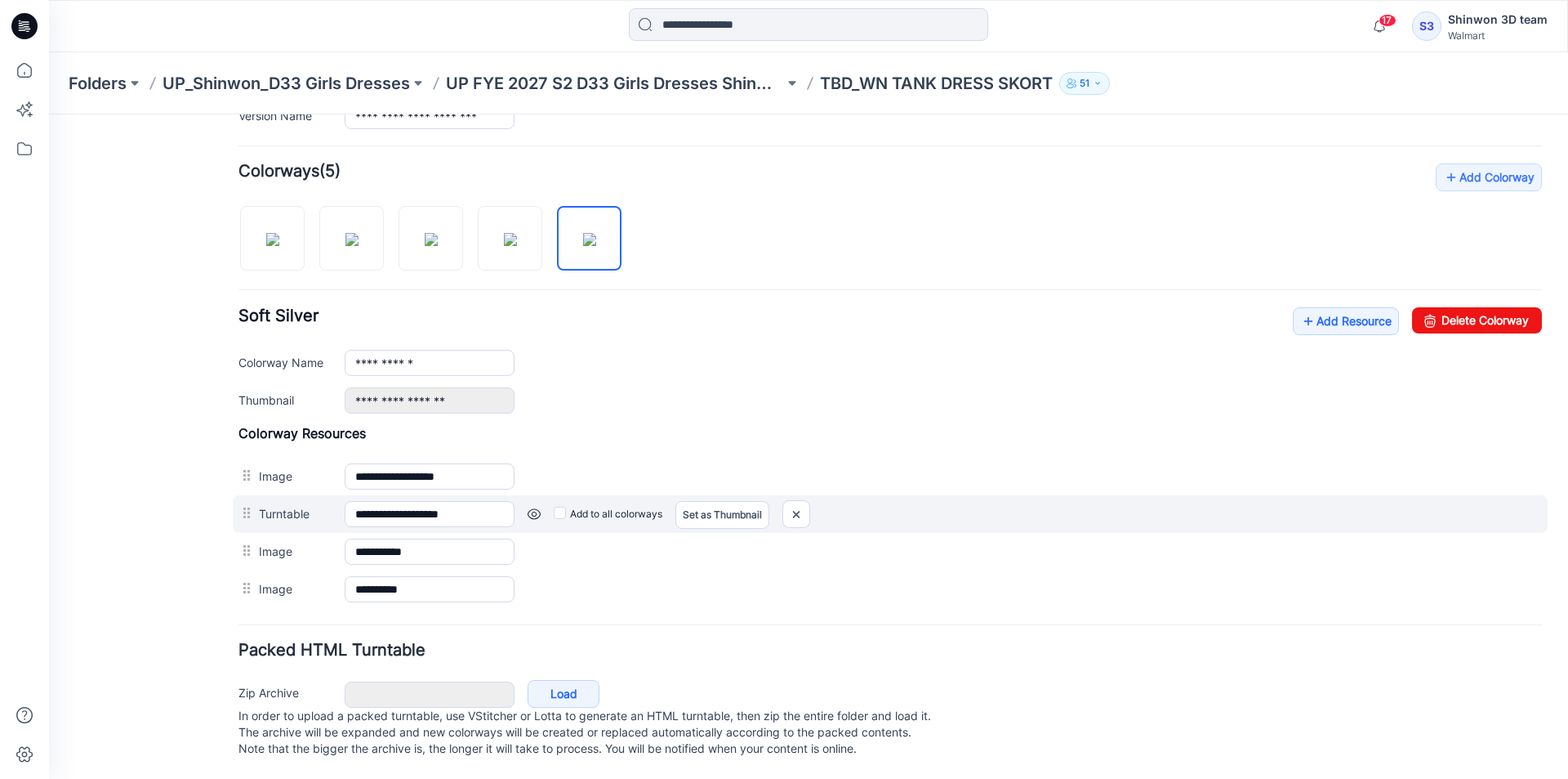
click at [49, 114] on label "Add to all colorways" at bounding box center [49, 114] width 0 height 0
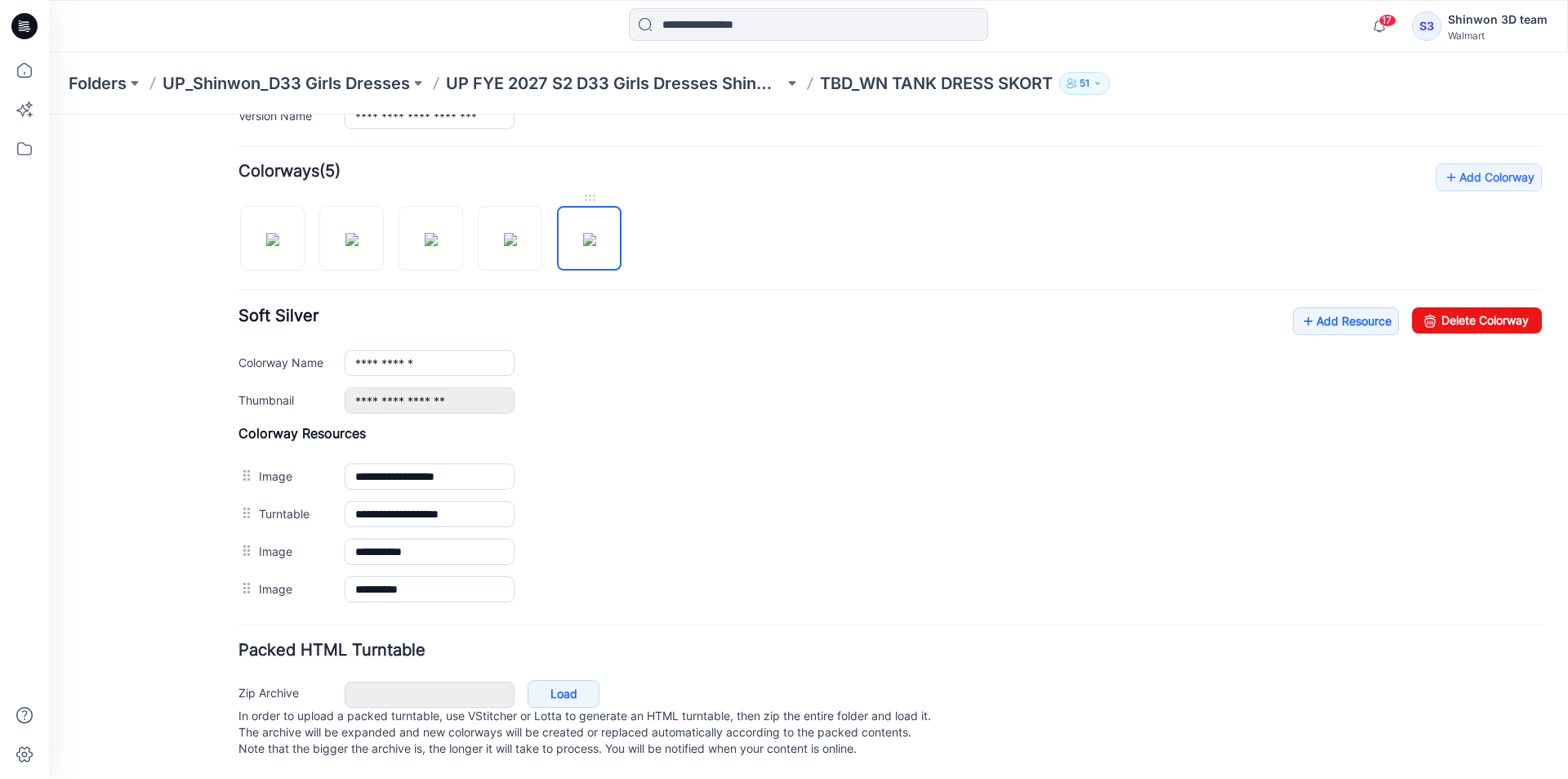
click at [583, 233] on img at bounding box center [590, 239] width 13 height 13
click at [279, 233] on img at bounding box center [273, 239] width 13 height 13
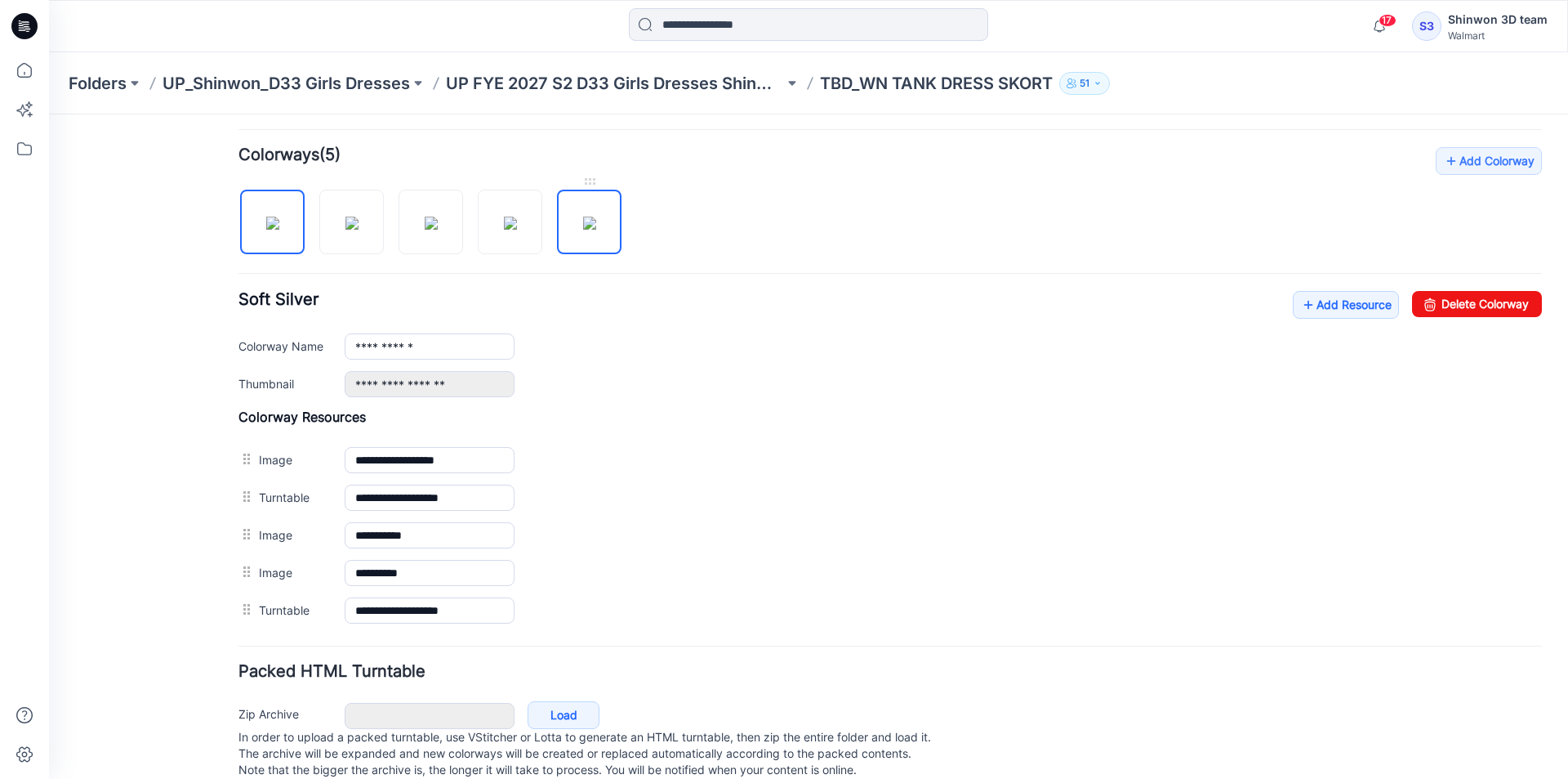
click at [596, 219] on img at bounding box center [590, 223] width 13 height 13
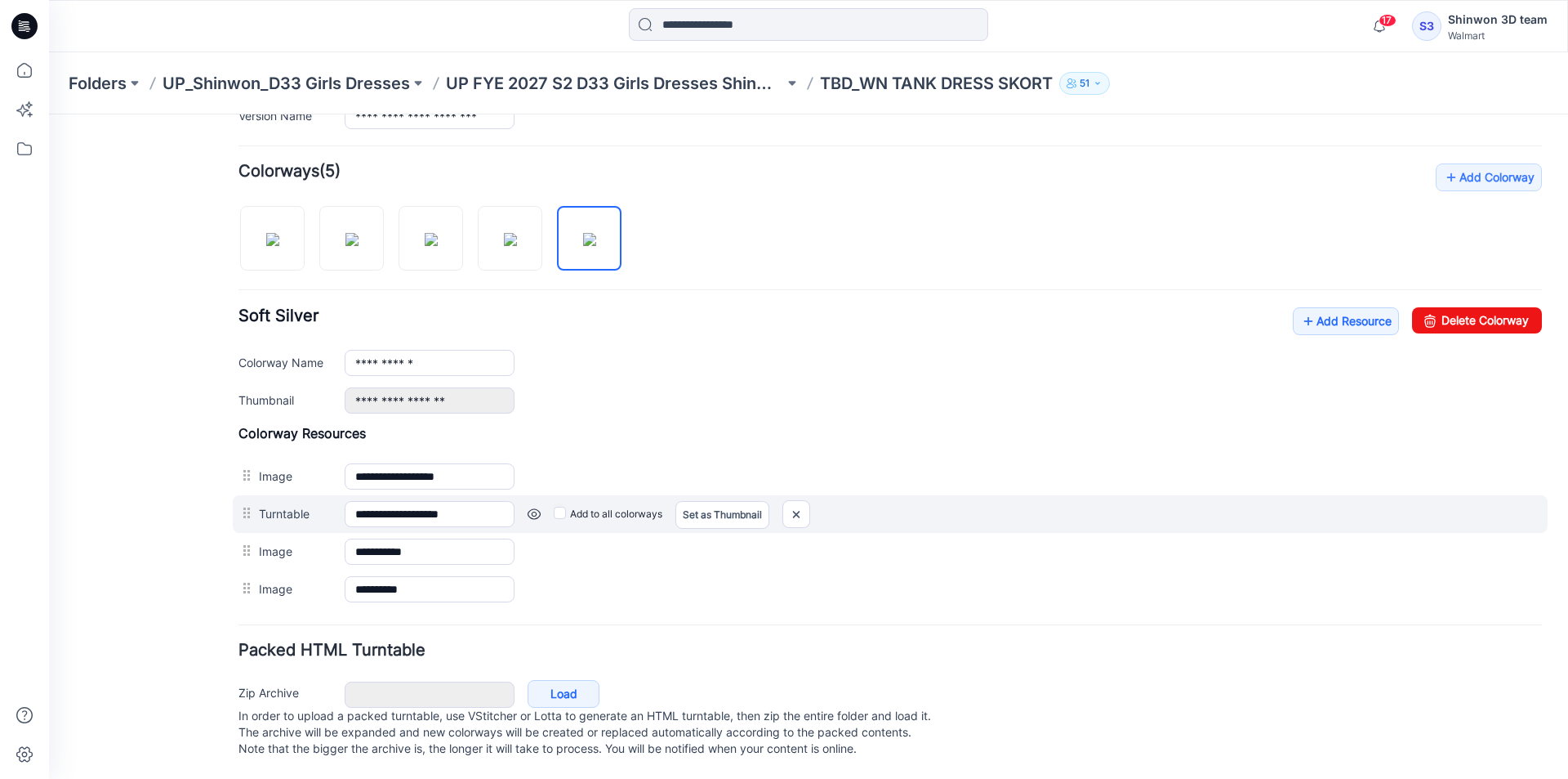
click at [699, 500] on div "Set as Thumbnail" at bounding box center [722, 513] width 94 height 26
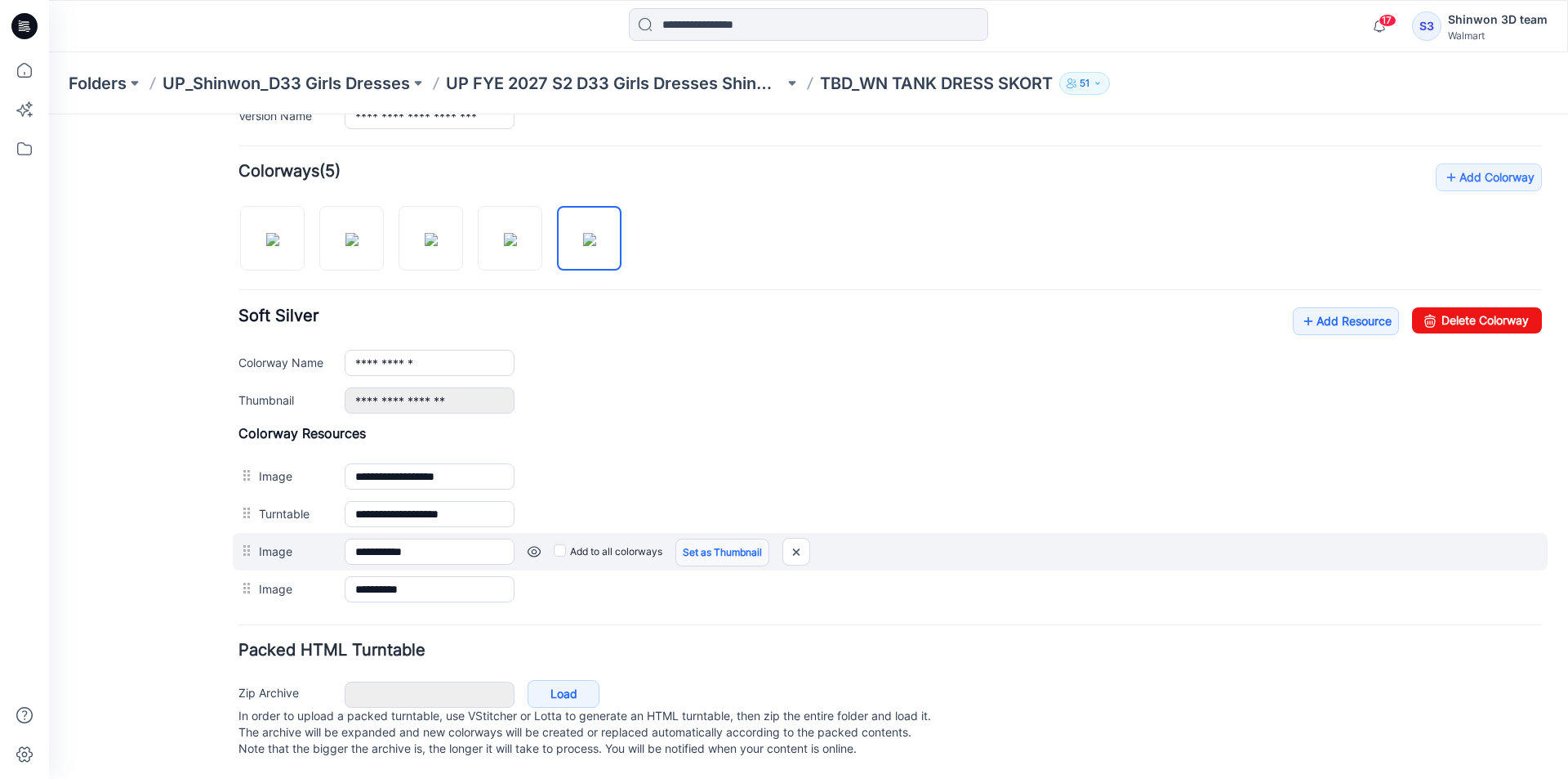
click at [49, 114] on link "Set as Thumbnail" at bounding box center [49, 114] width 0 height 0
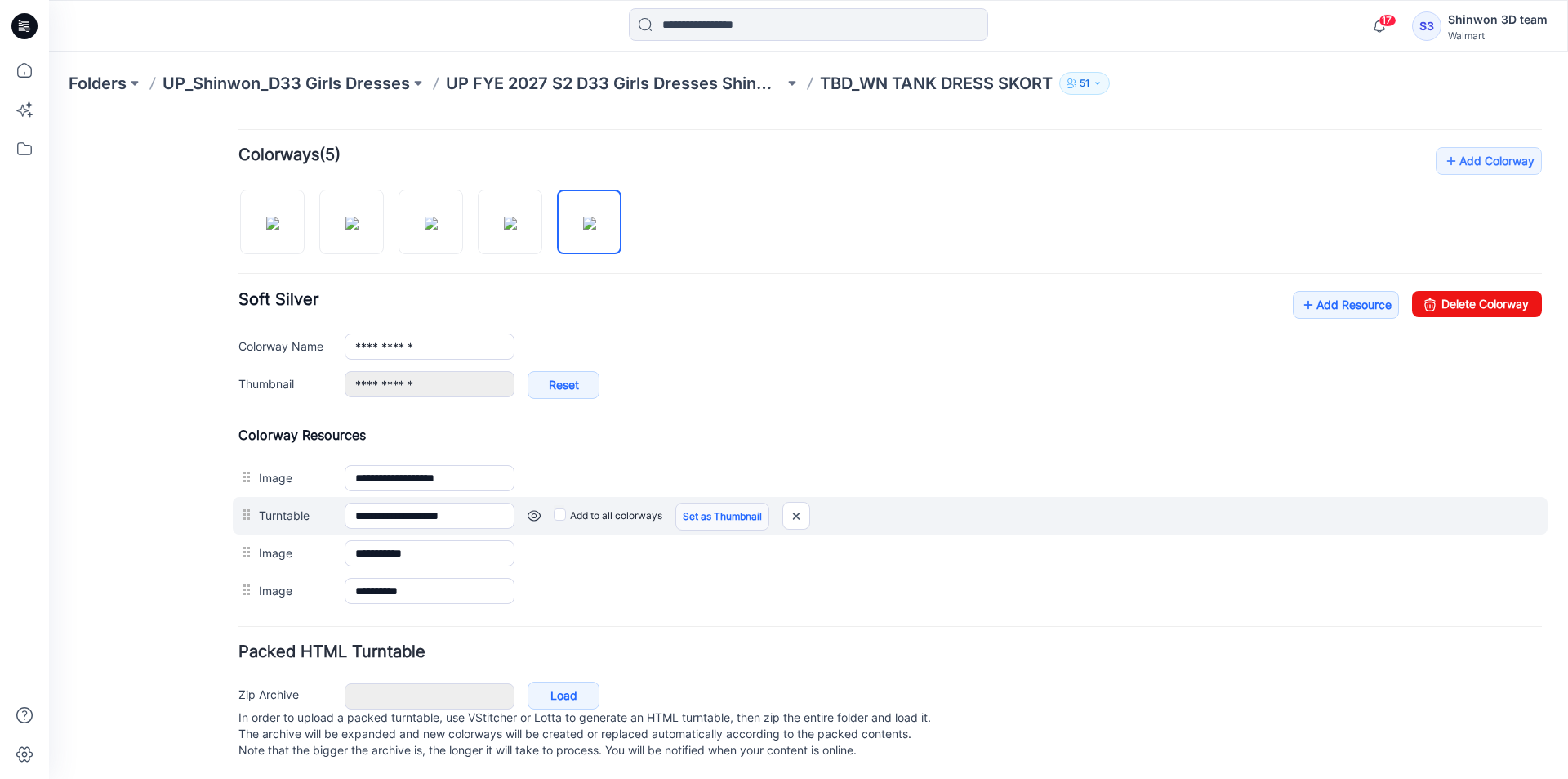
click at [49, 114] on link "Set as Thumbnail" at bounding box center [49, 114] width 0 height 0
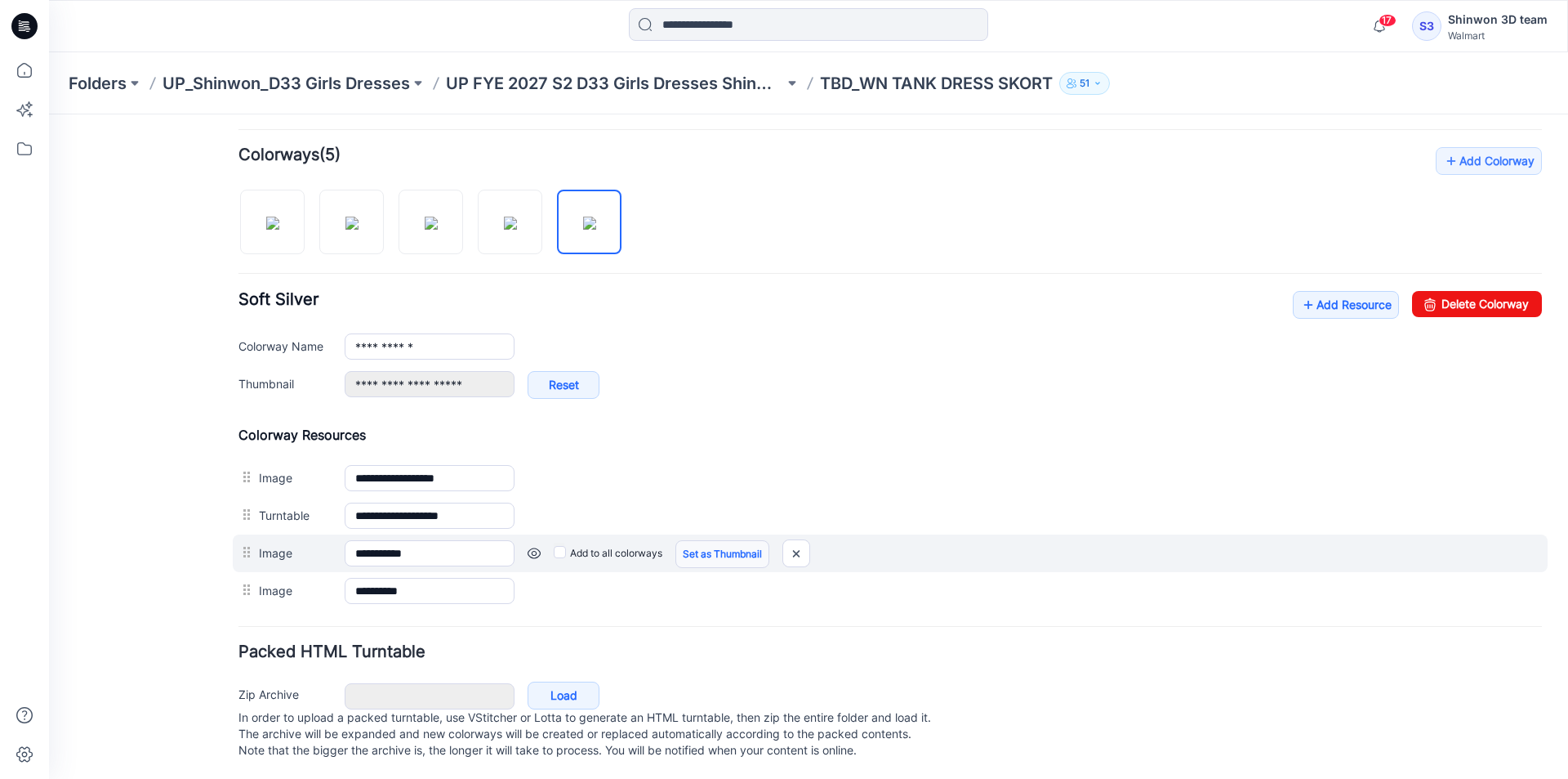
click at [49, 114] on link "Set as Thumbnail" at bounding box center [49, 114] width 0 height 0
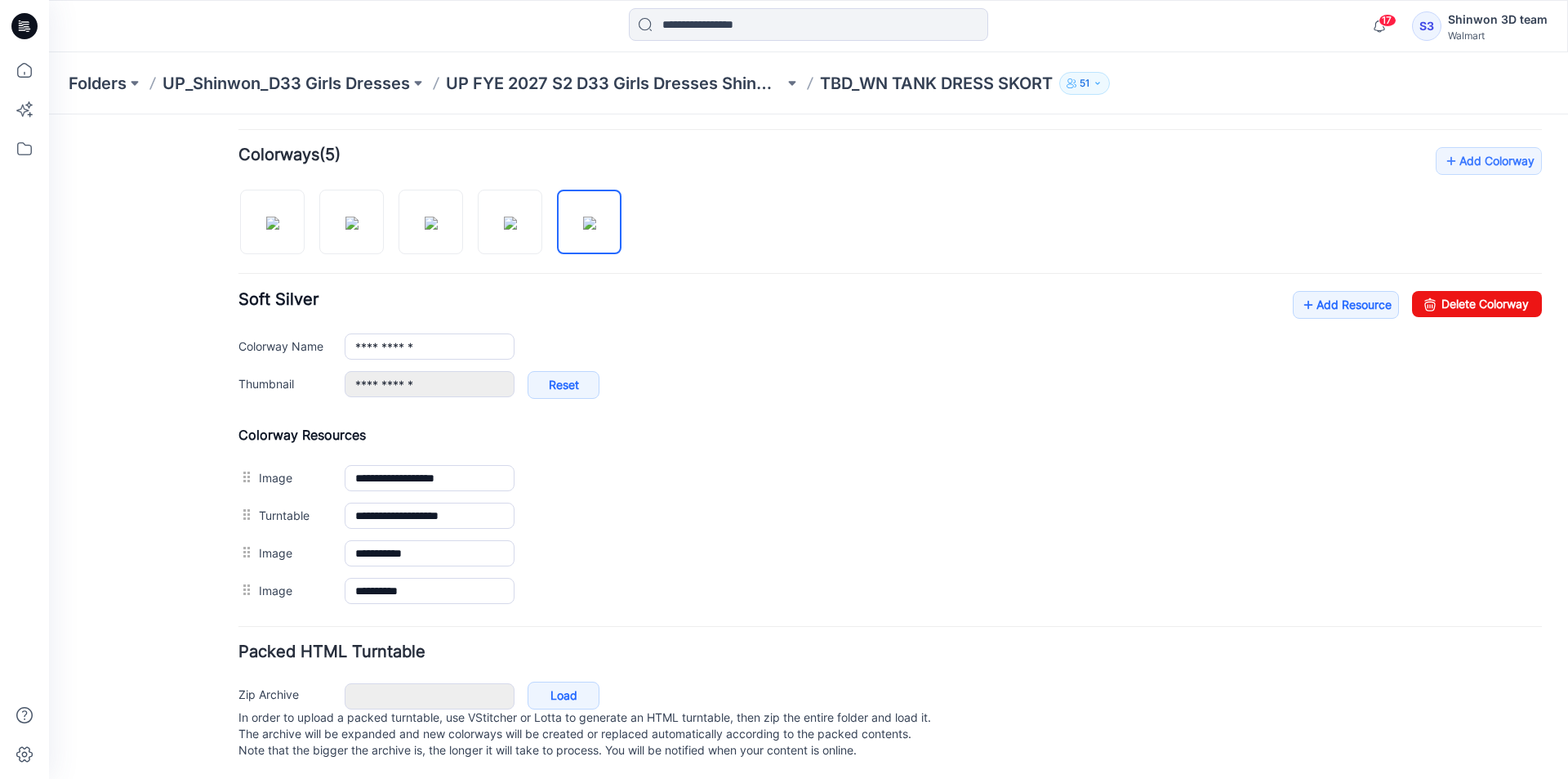
click at [49, 114] on link "Unset as Thumbnail" at bounding box center [49, 114] width 0 height 0
type input "**********"
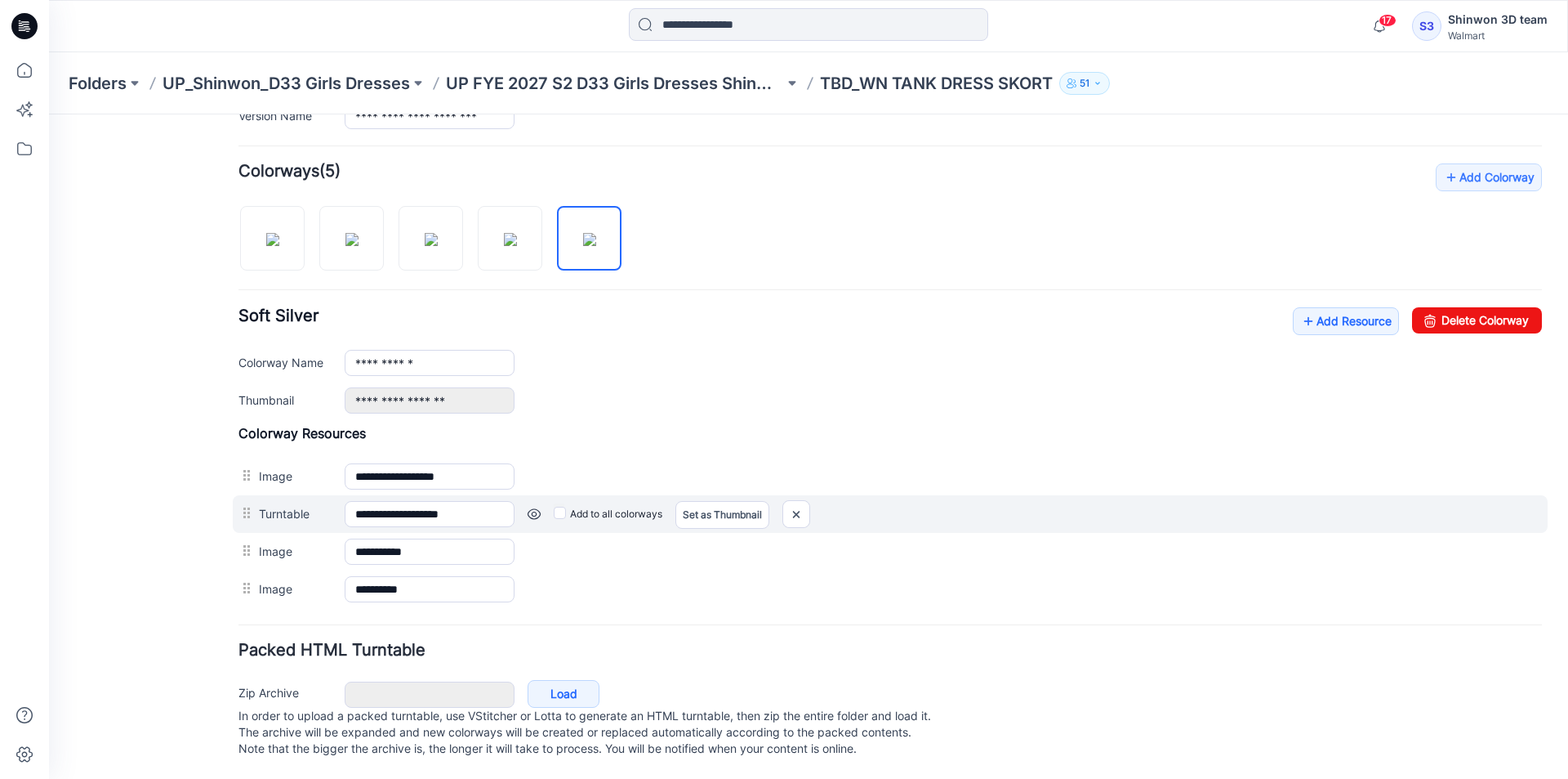
click at [49, 114] on div "Add to all colorways Set as Thumbnail Unset as Thumbnail" at bounding box center [49, 114] width 0 height 0
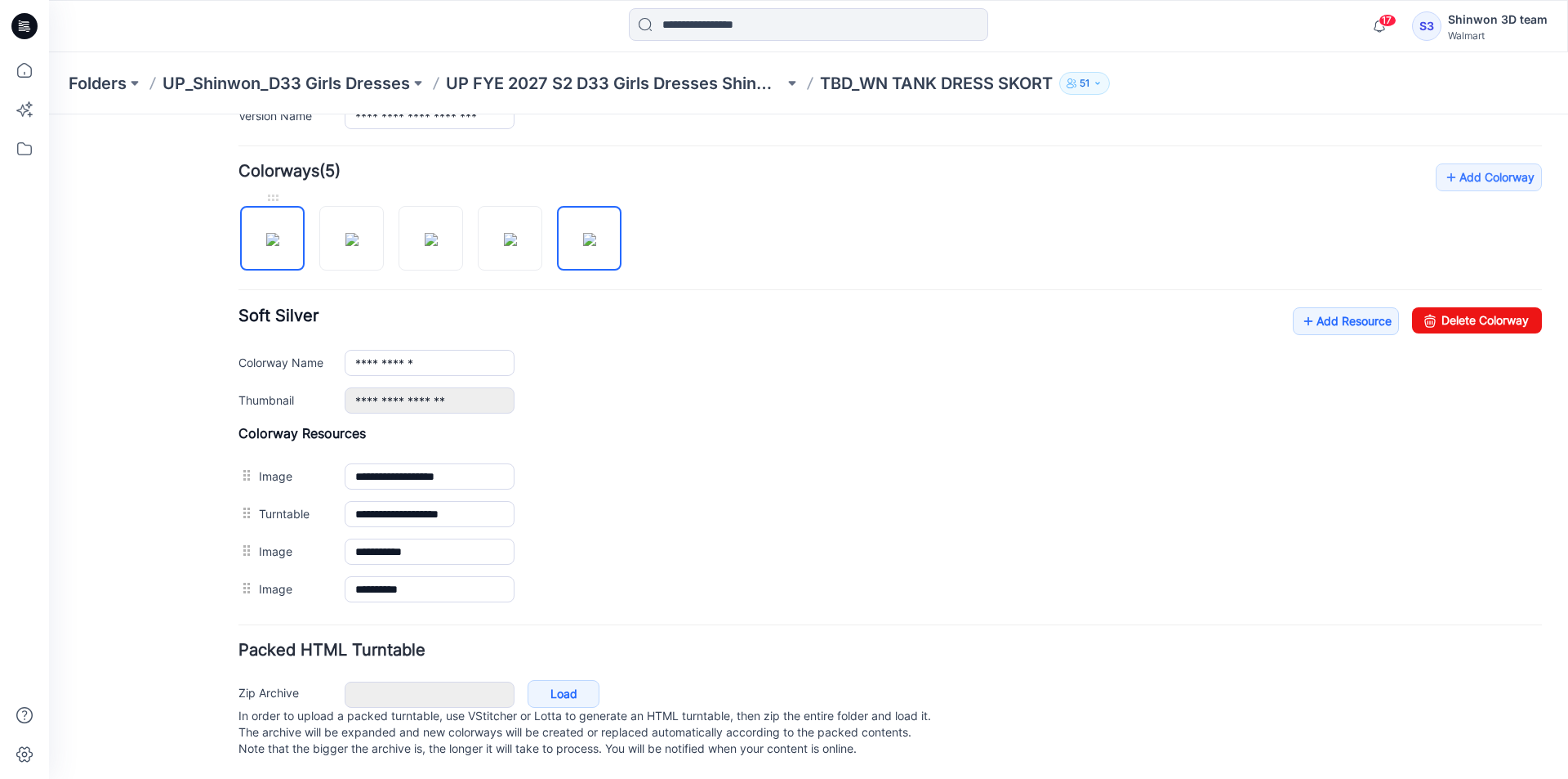
click at [267, 233] on img at bounding box center [273, 239] width 13 height 13
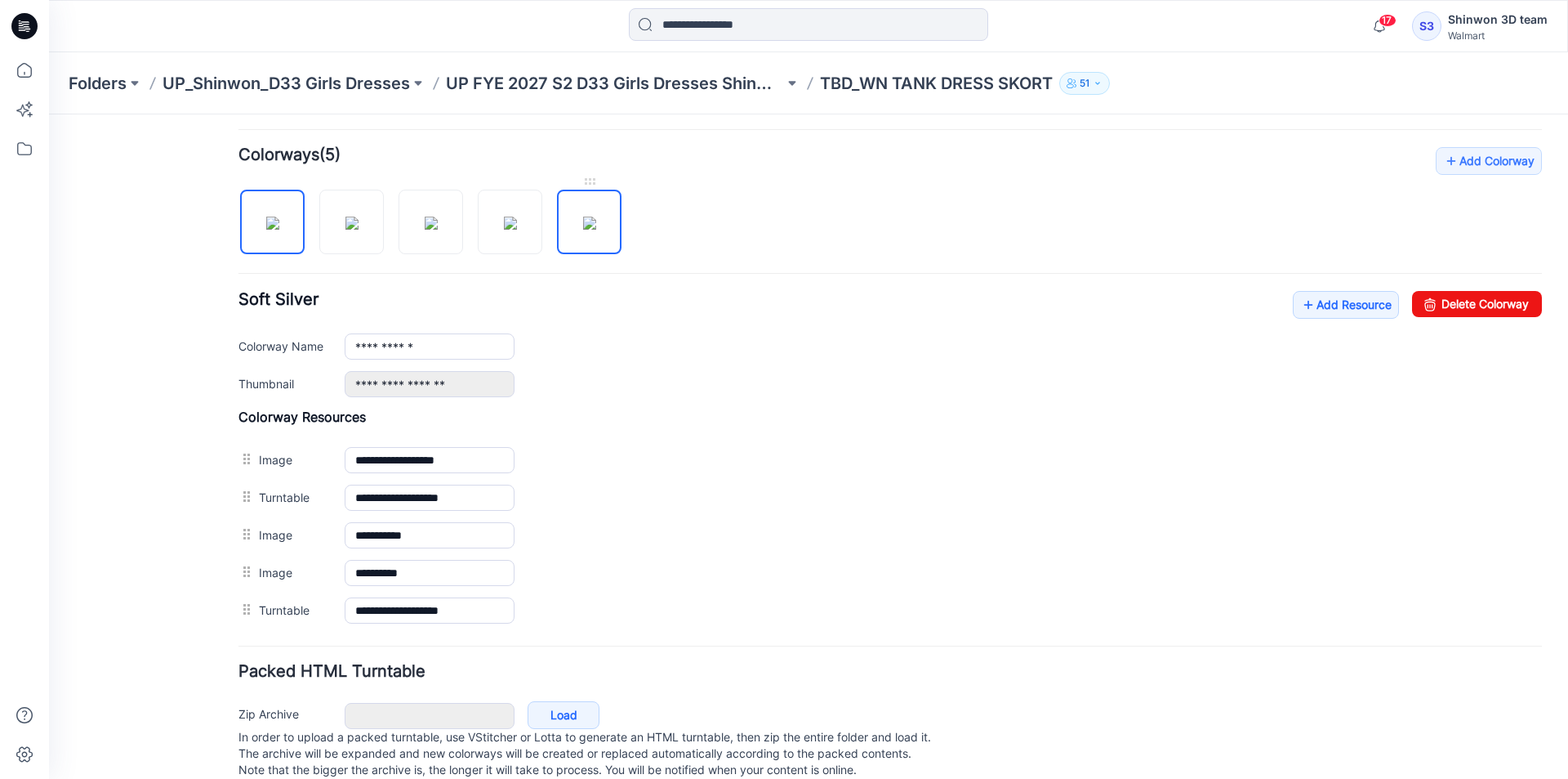
click at [587, 227] on img at bounding box center [590, 223] width 13 height 13
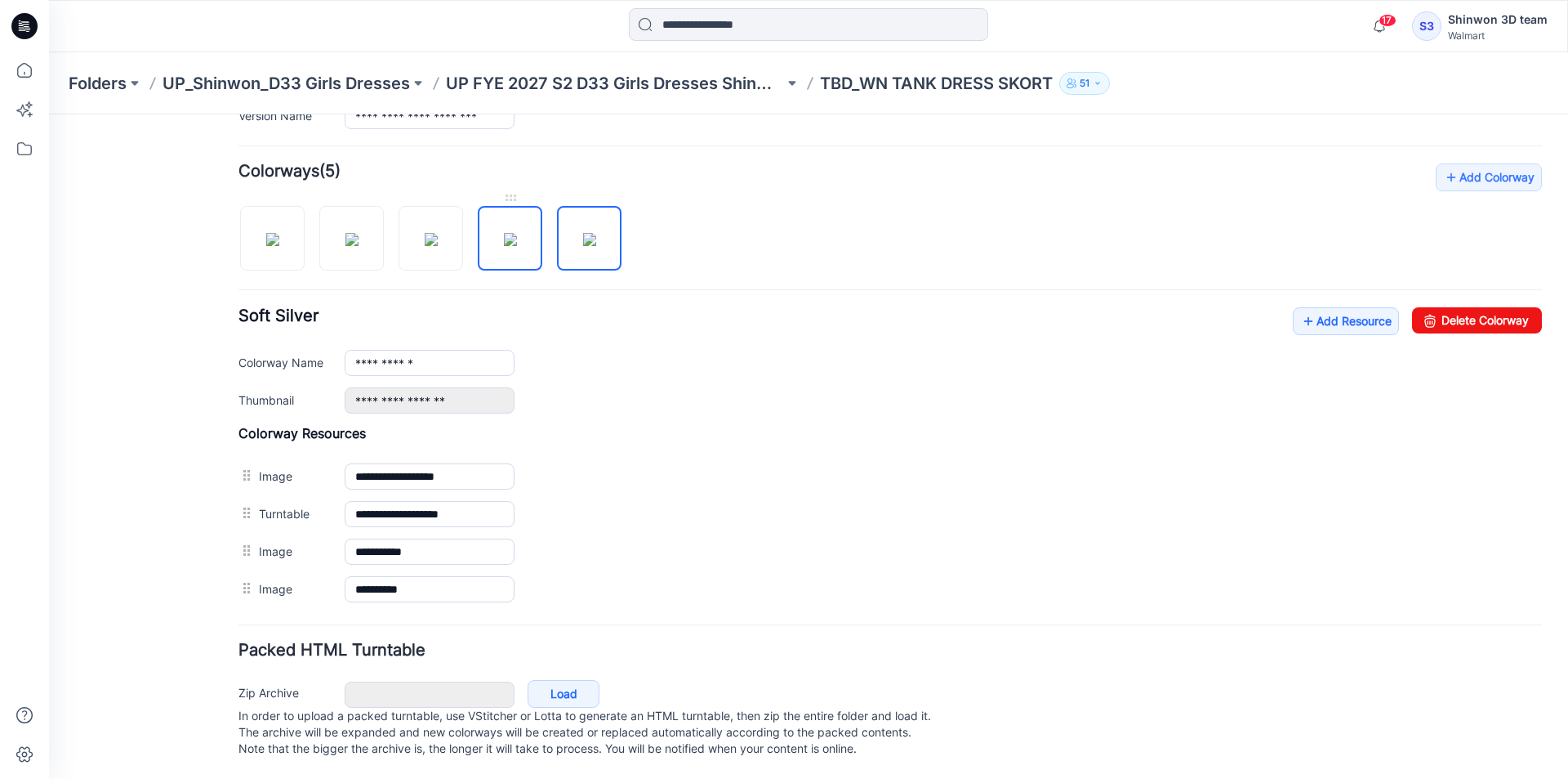
click at [517, 233] on img at bounding box center [510, 239] width 13 height 13
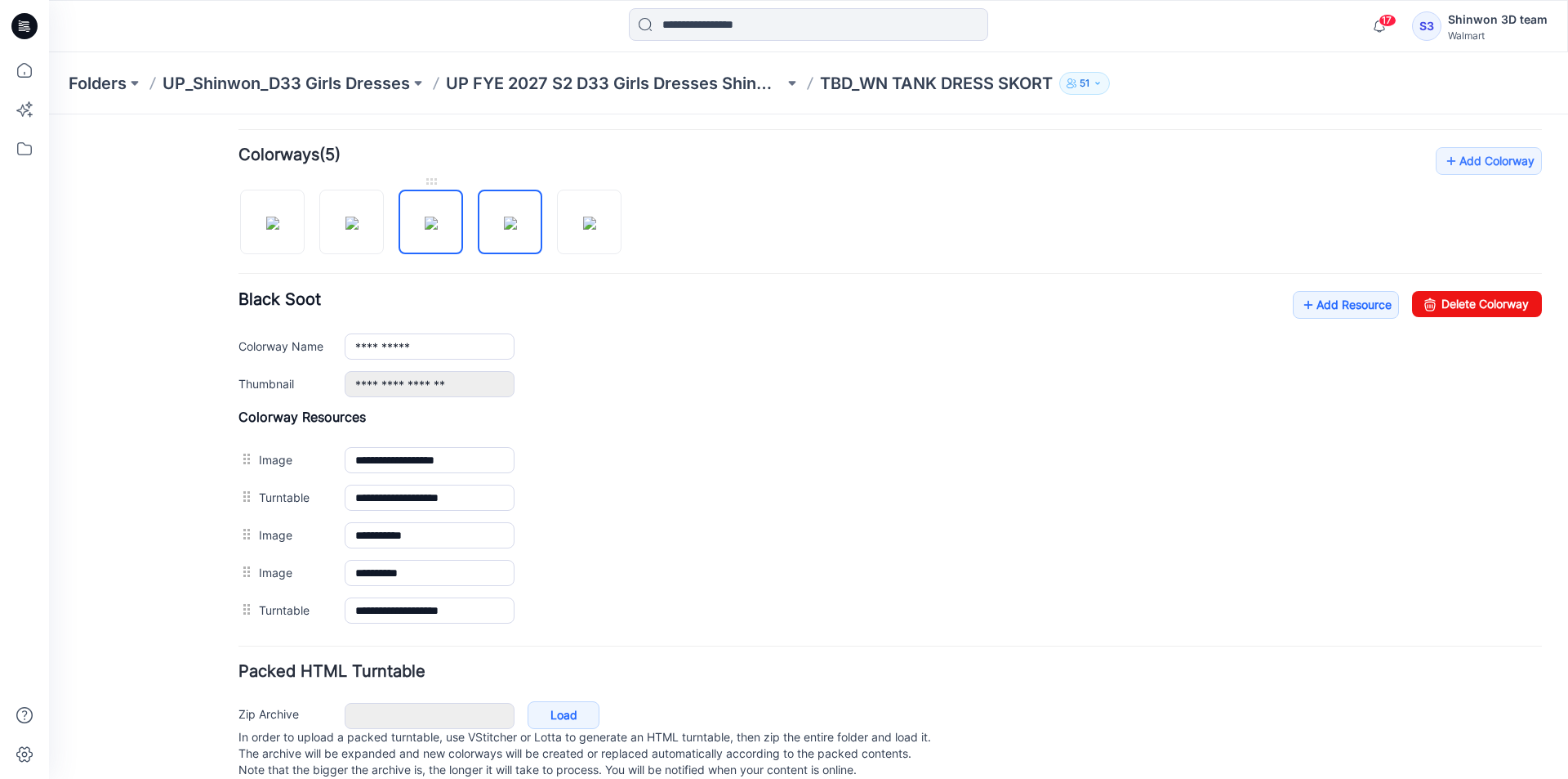
click at [438, 229] on img at bounding box center [431, 223] width 13 height 13
click at [583, 229] on img at bounding box center [590, 223] width 13 height 13
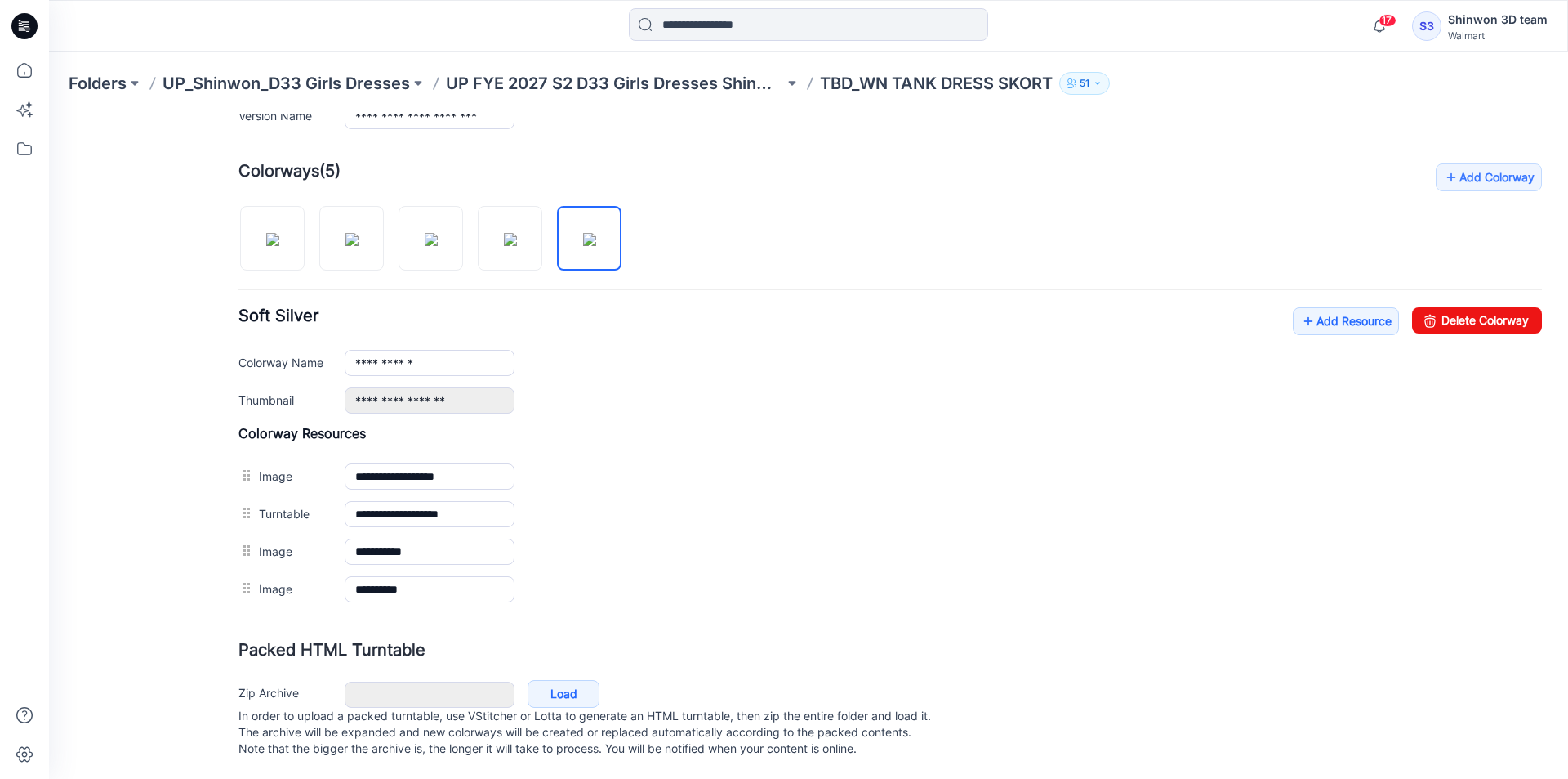
click at [292, 258] on div "**********" at bounding box center [890, 385] width 1303 height 445
click at [279, 233] on img at bounding box center [273, 239] width 13 height 13
click at [590, 233] on img at bounding box center [590, 239] width 13 height 13
click at [279, 237] on img at bounding box center [273, 239] width 13 height 13
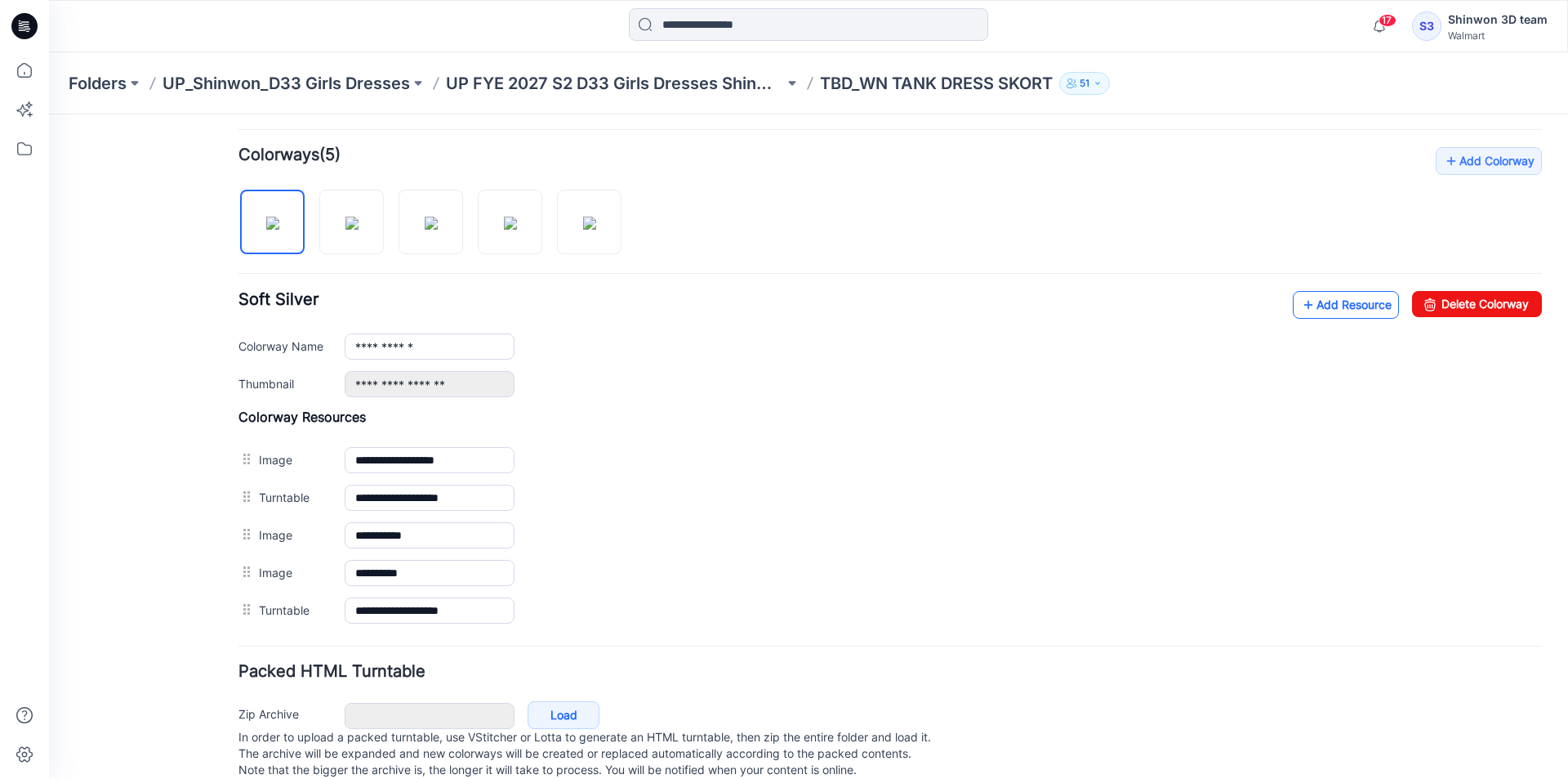
click at [1310, 306] on link "Add Resource" at bounding box center [1345, 304] width 106 height 27
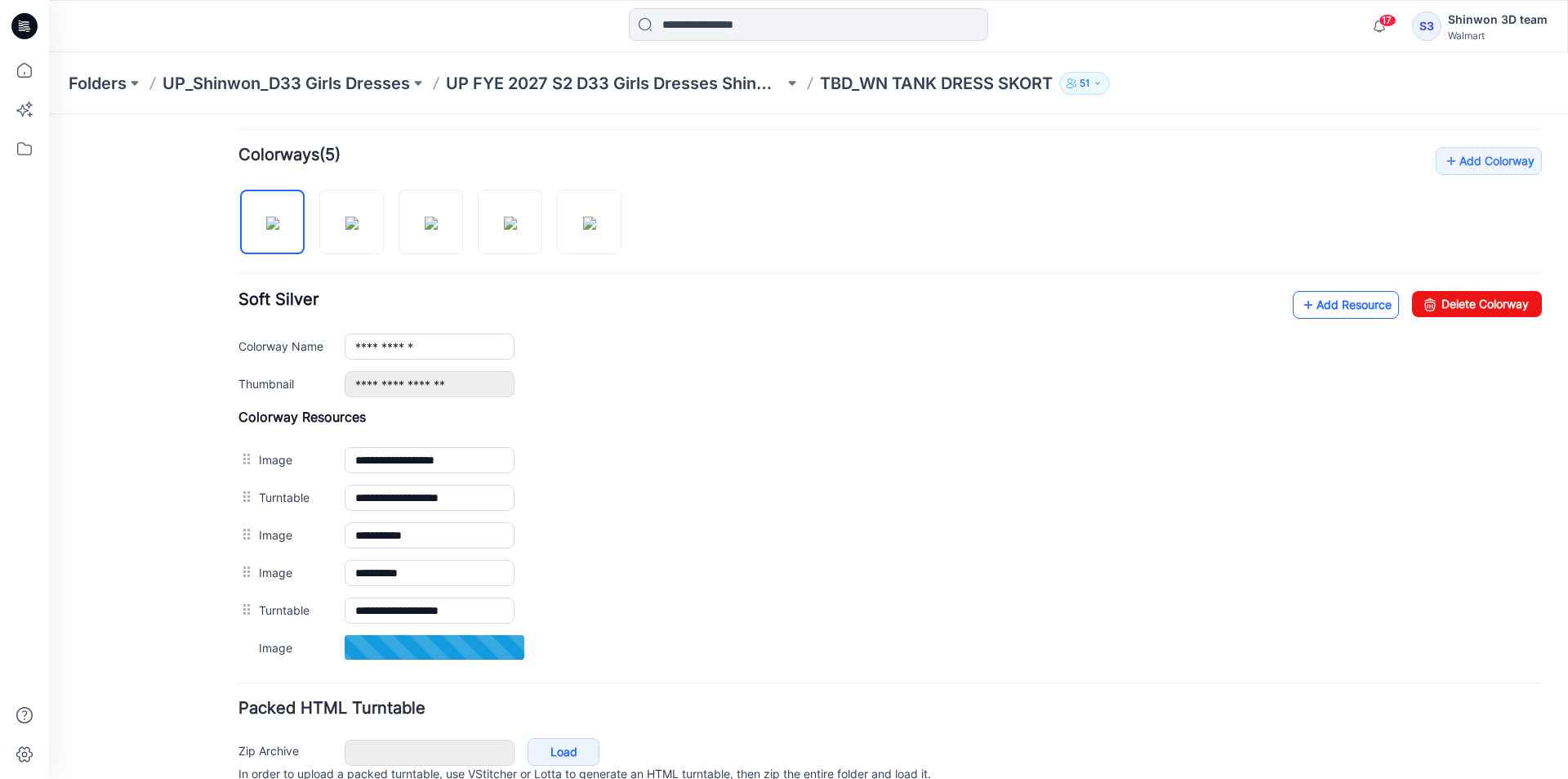
click at [1313, 294] on link "Add Resource" at bounding box center [1345, 304] width 106 height 27
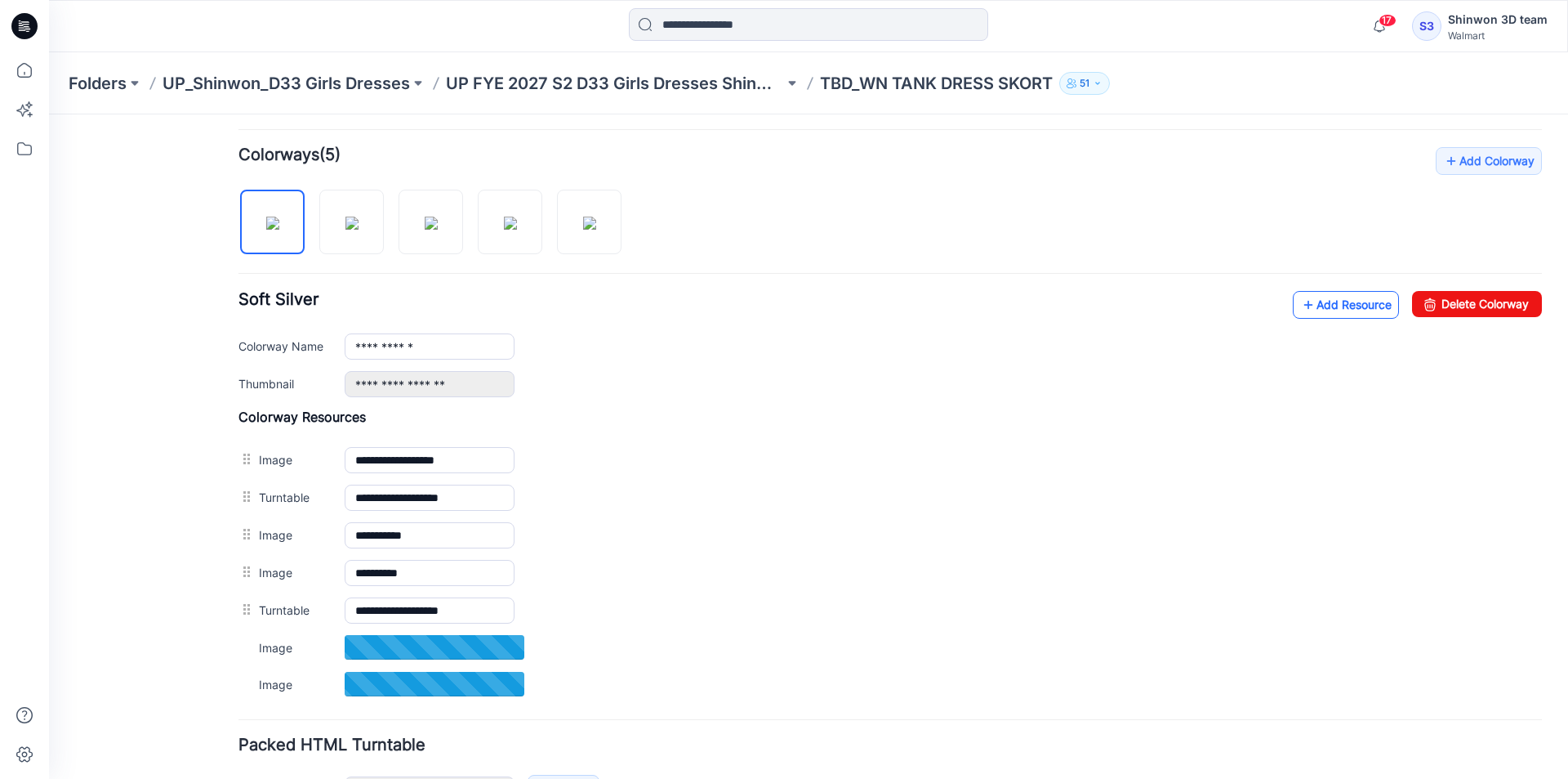
click at [1326, 305] on link "Add Resource" at bounding box center [1345, 304] width 106 height 27
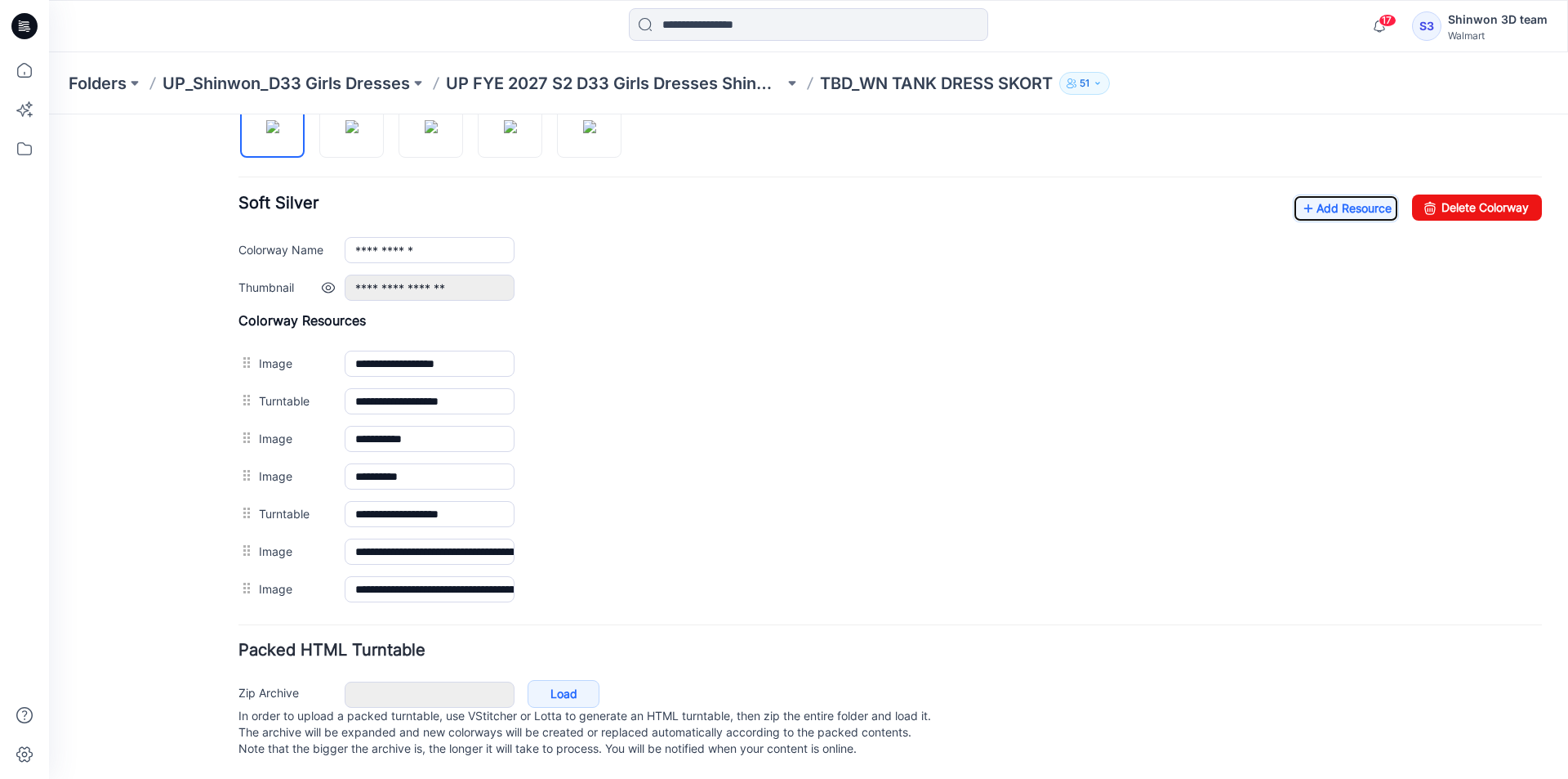
scroll to position [591, 0]
click at [1344, 195] on link "Add Resource" at bounding box center [1345, 208] width 106 height 27
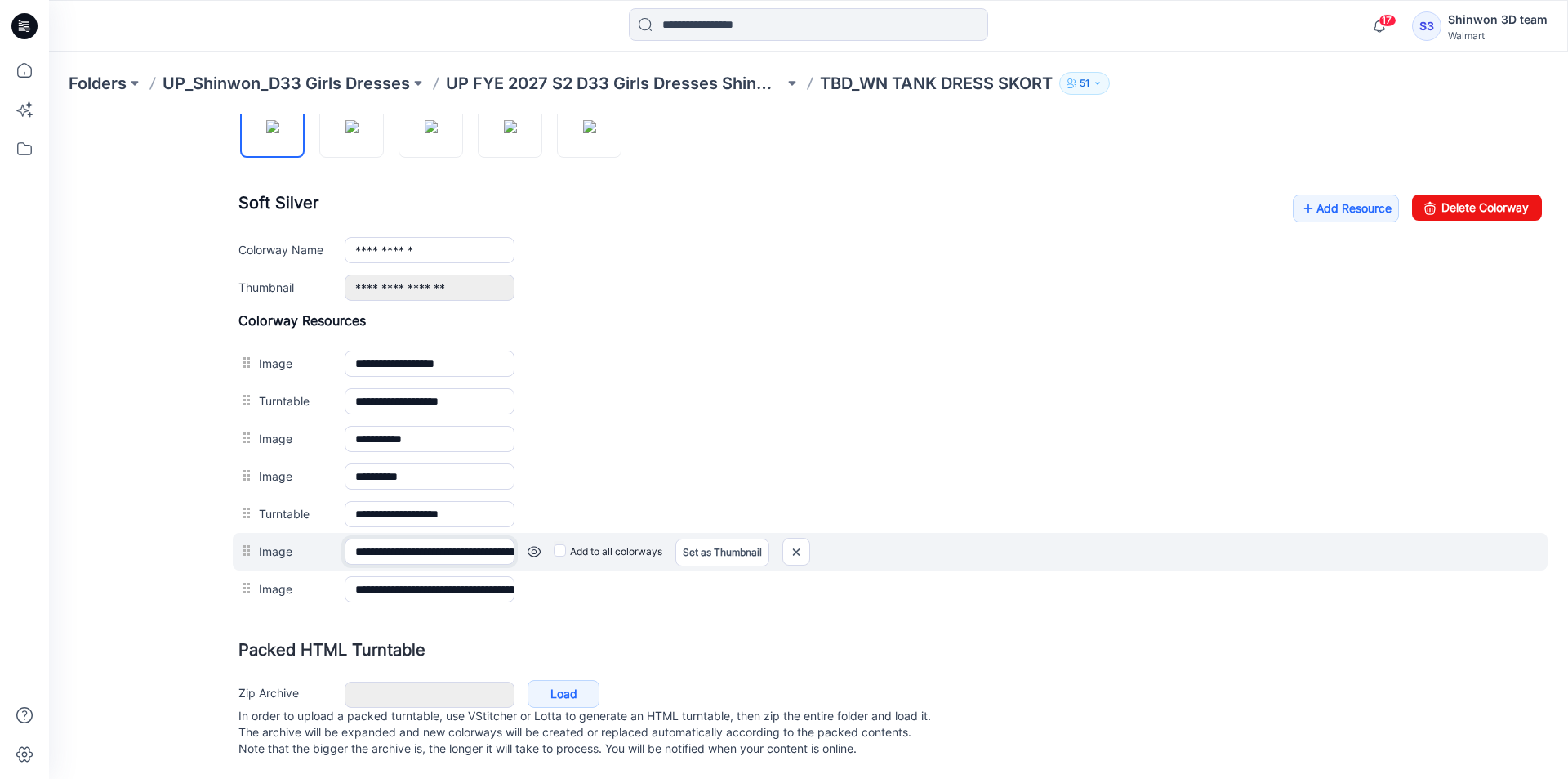
click at [476, 539] on input "**********" at bounding box center [430, 552] width 170 height 26
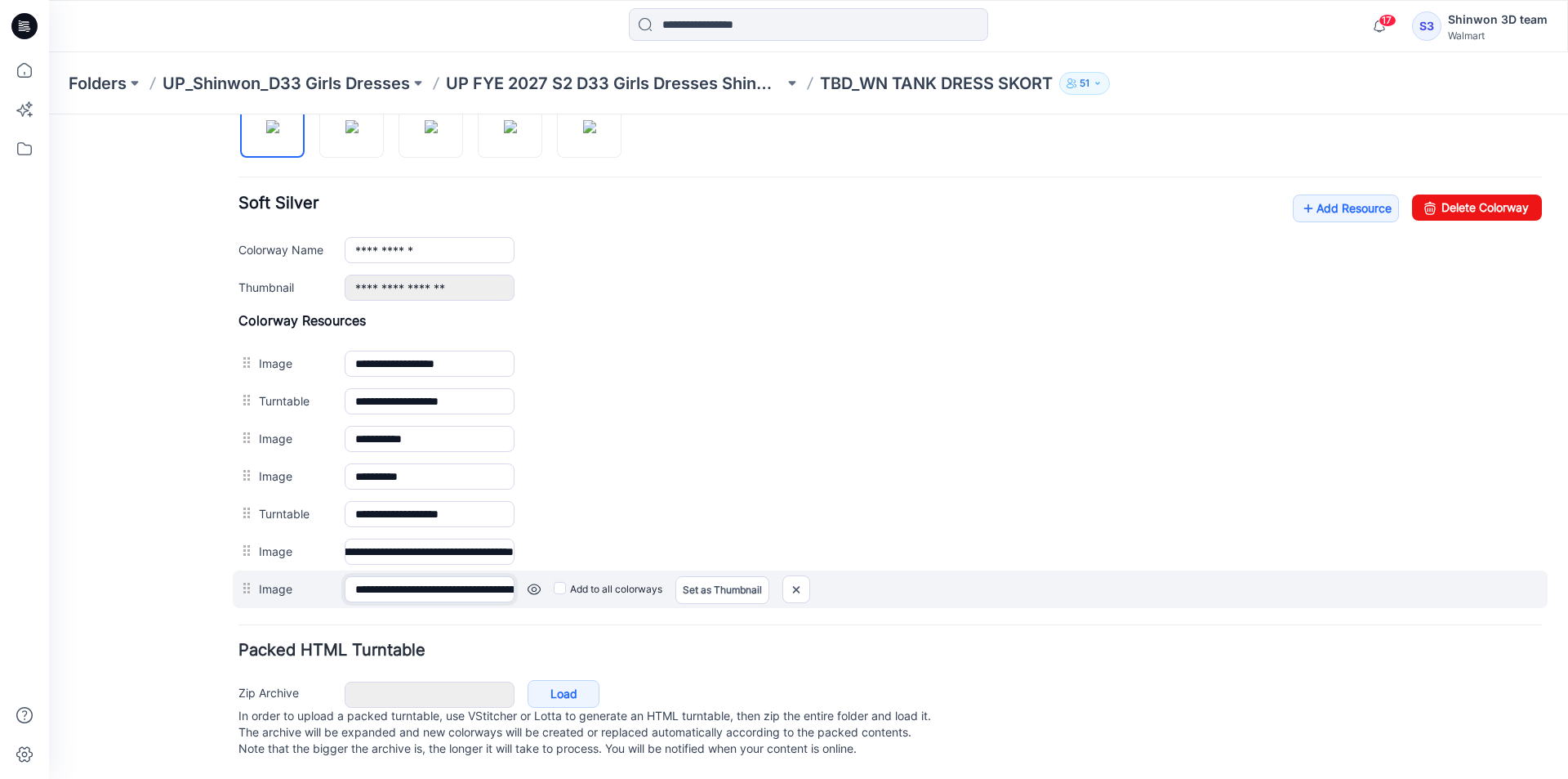
scroll to position [0, 0]
click at [432, 578] on input "**********" at bounding box center [430, 589] width 170 height 26
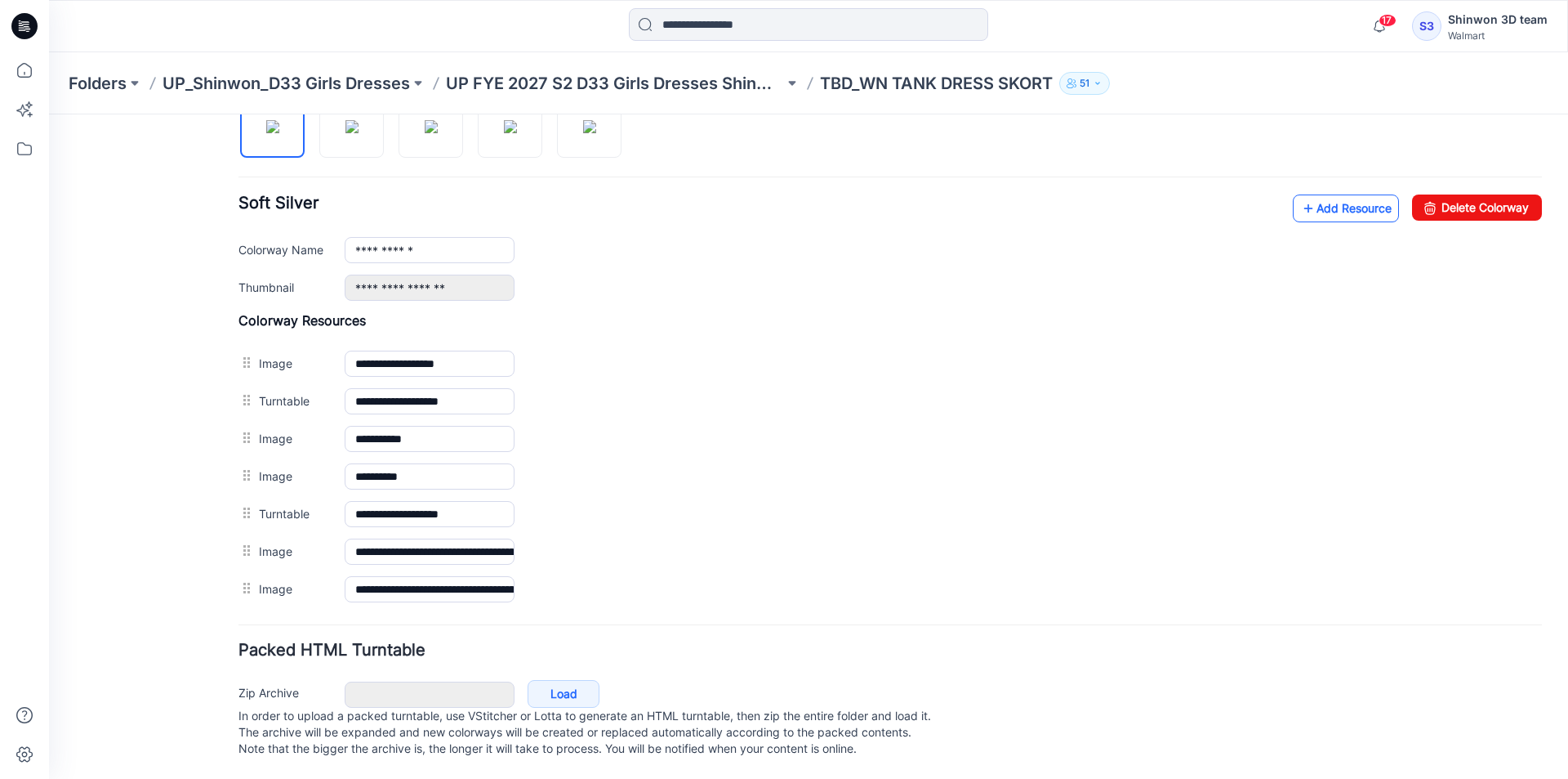
click at [1352, 195] on link "Add Resource" at bounding box center [1345, 208] width 106 height 27
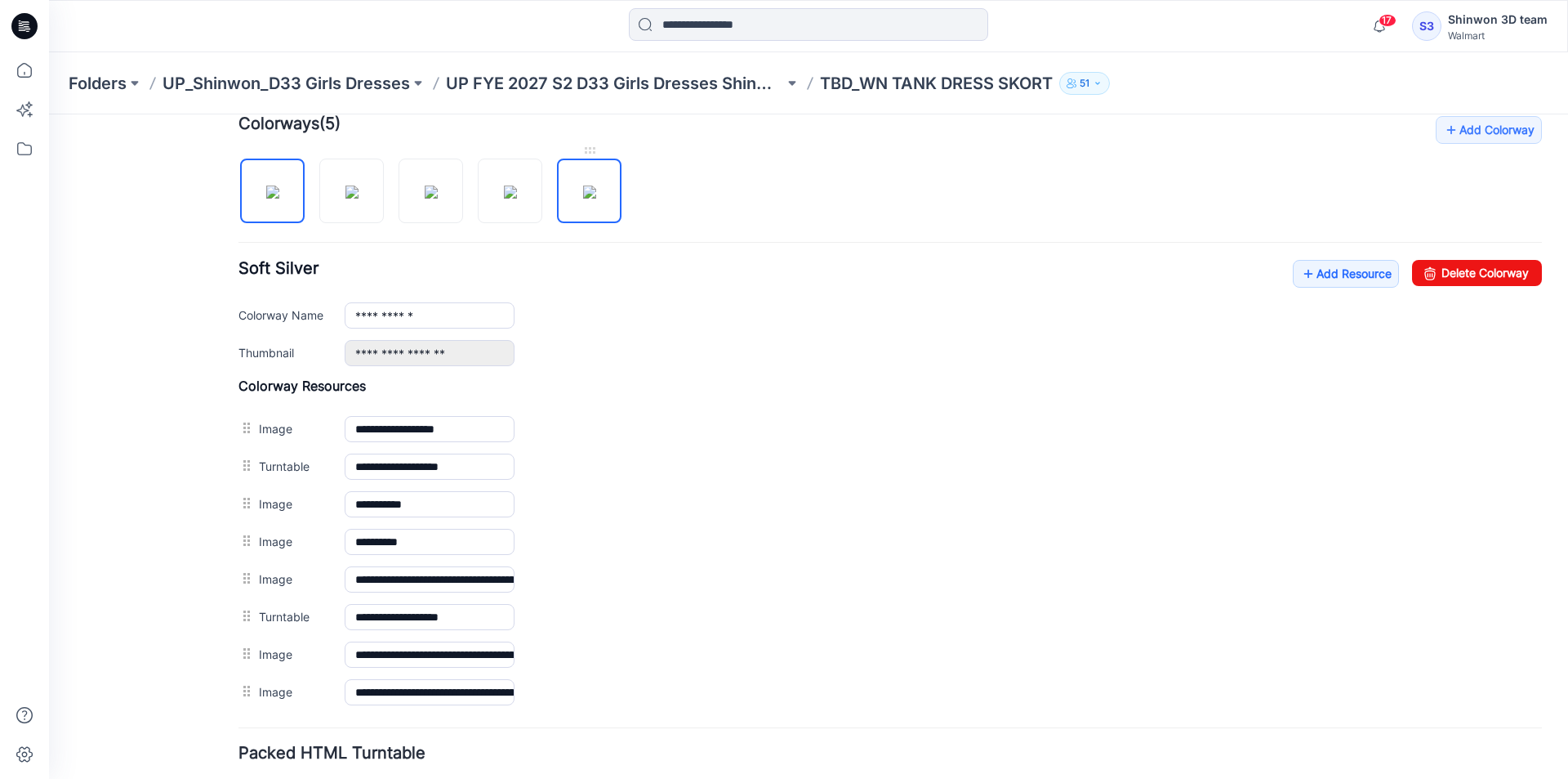
click at [596, 198] on img at bounding box center [590, 192] width 13 height 13
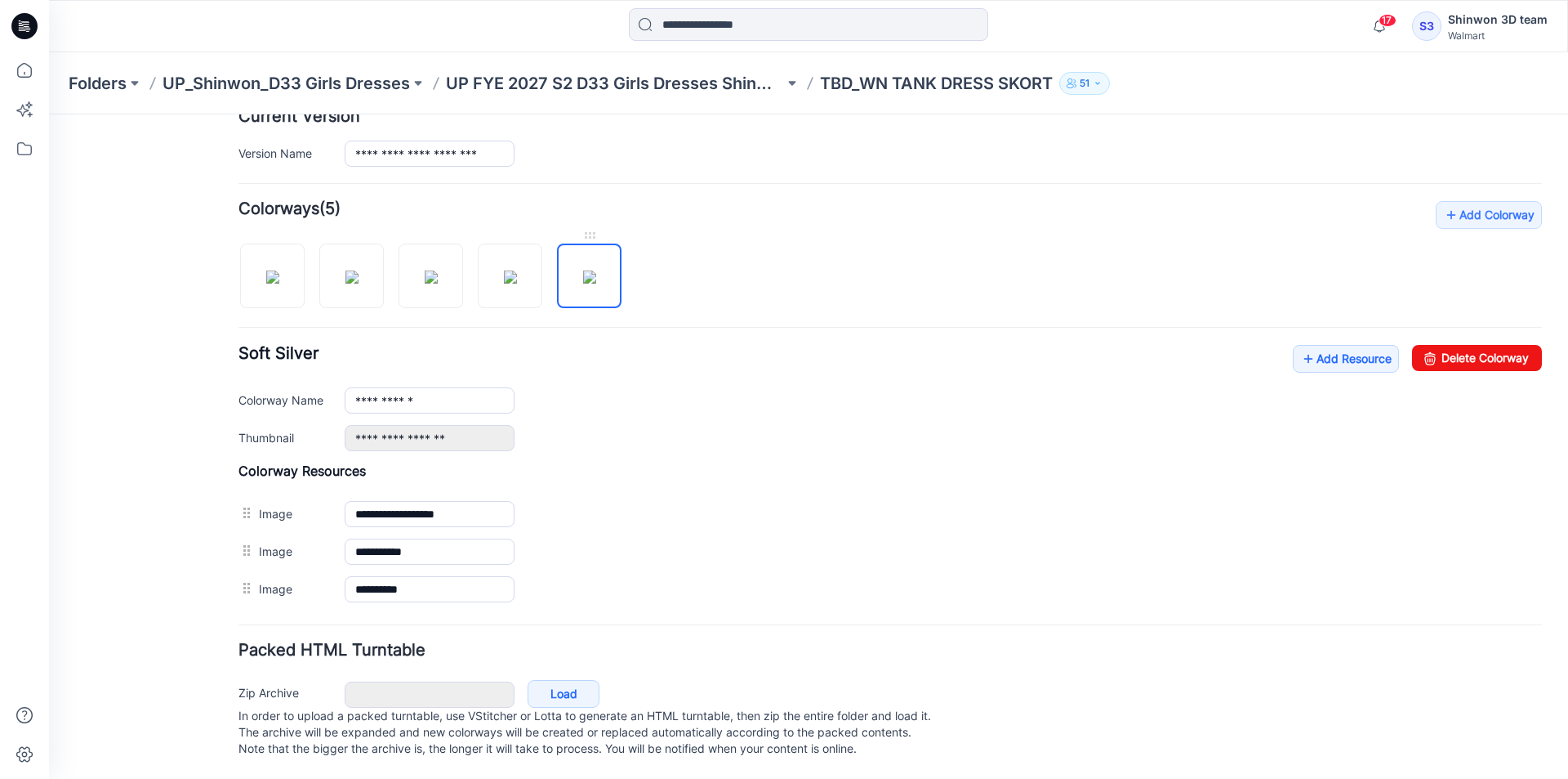
scroll to position [440, 0]
click at [508, 283] on img at bounding box center [510, 277] width 13 height 13
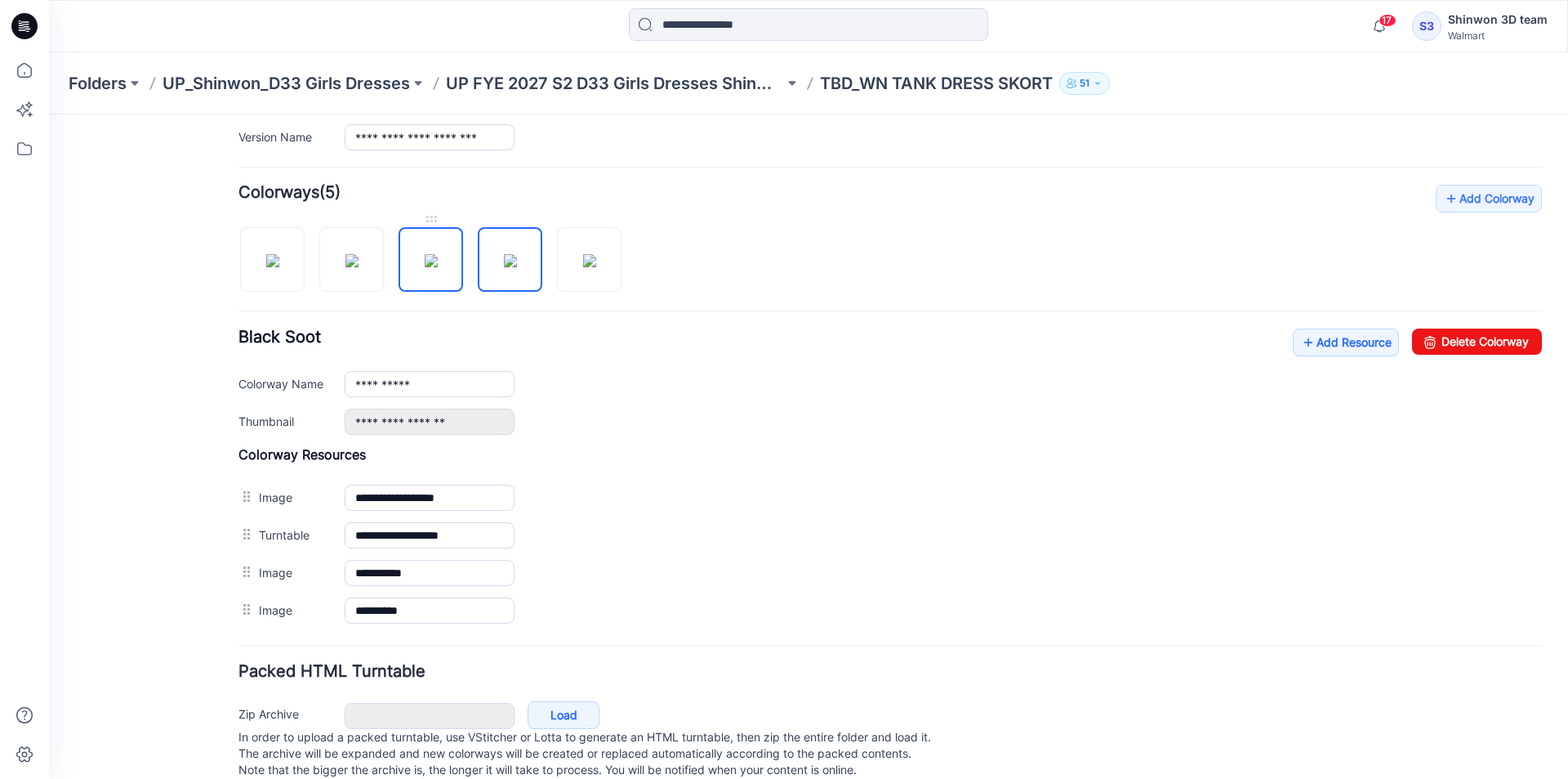
click at [438, 268] on img at bounding box center [431, 260] width 13 height 13
click at [542, 268] on div at bounding box center [436, 251] width 396 height 84
click at [596, 266] on img at bounding box center [590, 260] width 13 height 13
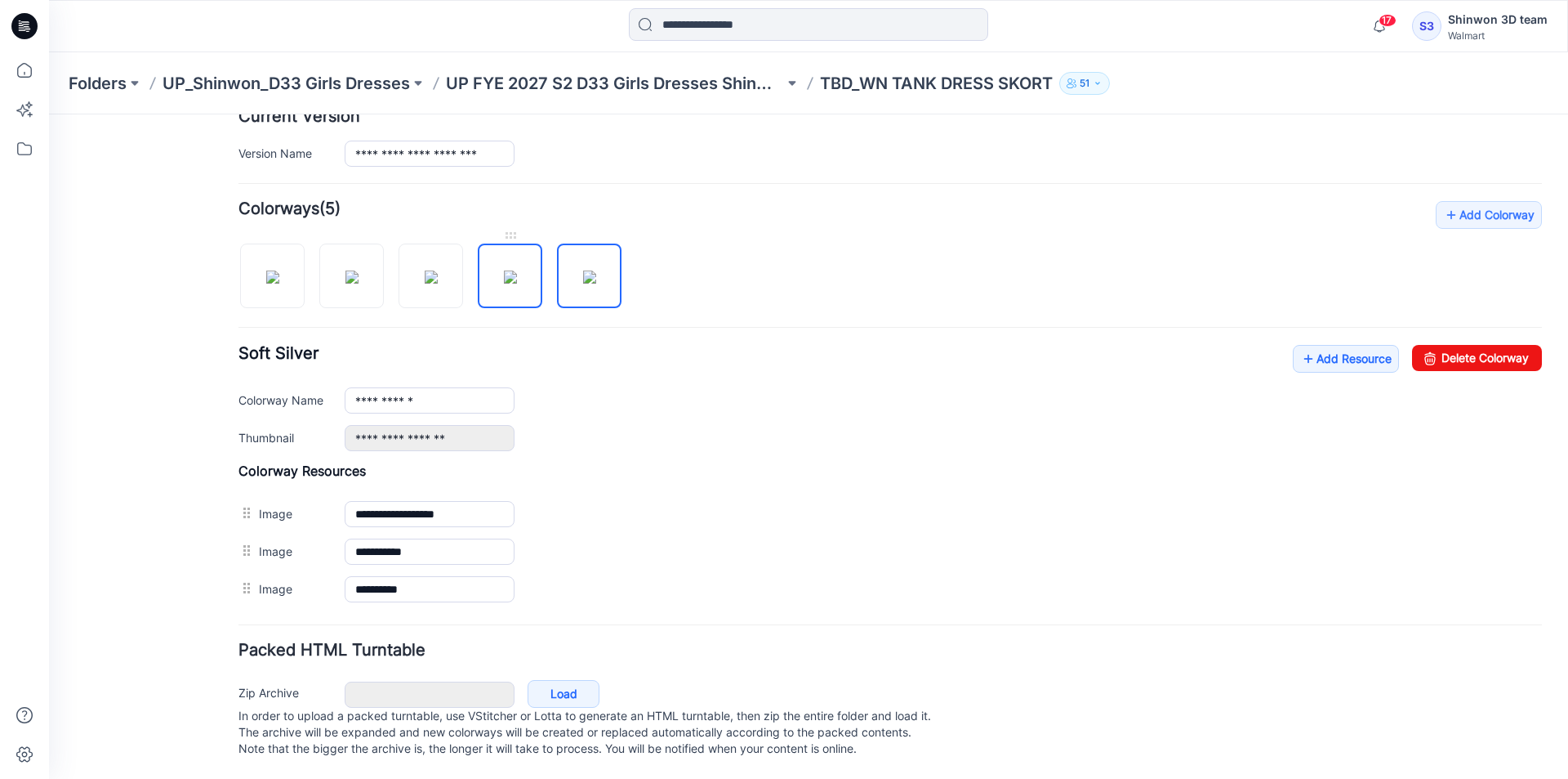
click at [507, 270] on img at bounding box center [510, 277] width 13 height 13
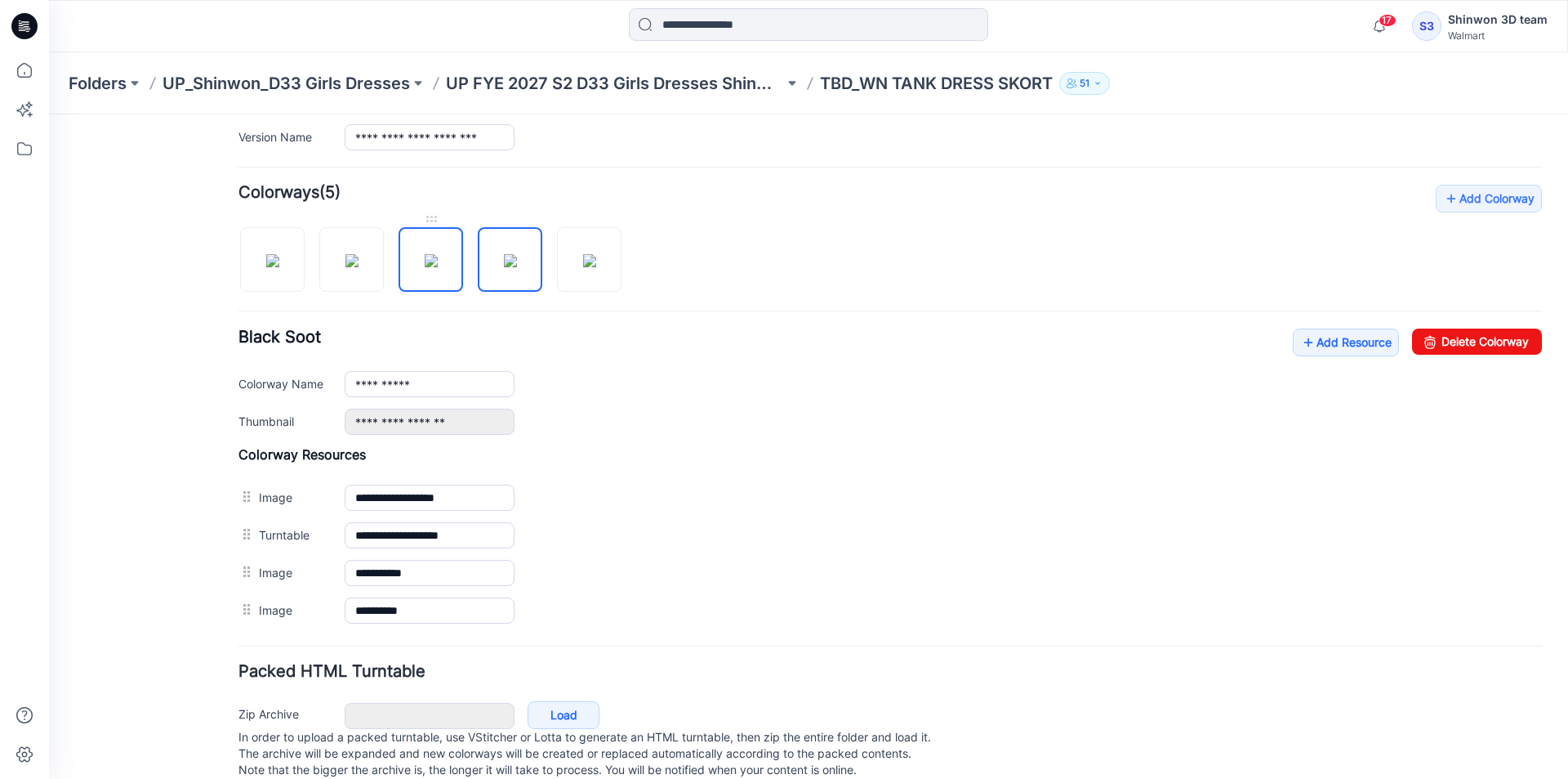
click at [438, 264] on img at bounding box center [431, 260] width 13 height 13
click at [387, 254] on div at bounding box center [436, 251] width 396 height 84
click at [359, 260] on img at bounding box center [351, 260] width 13 height 13
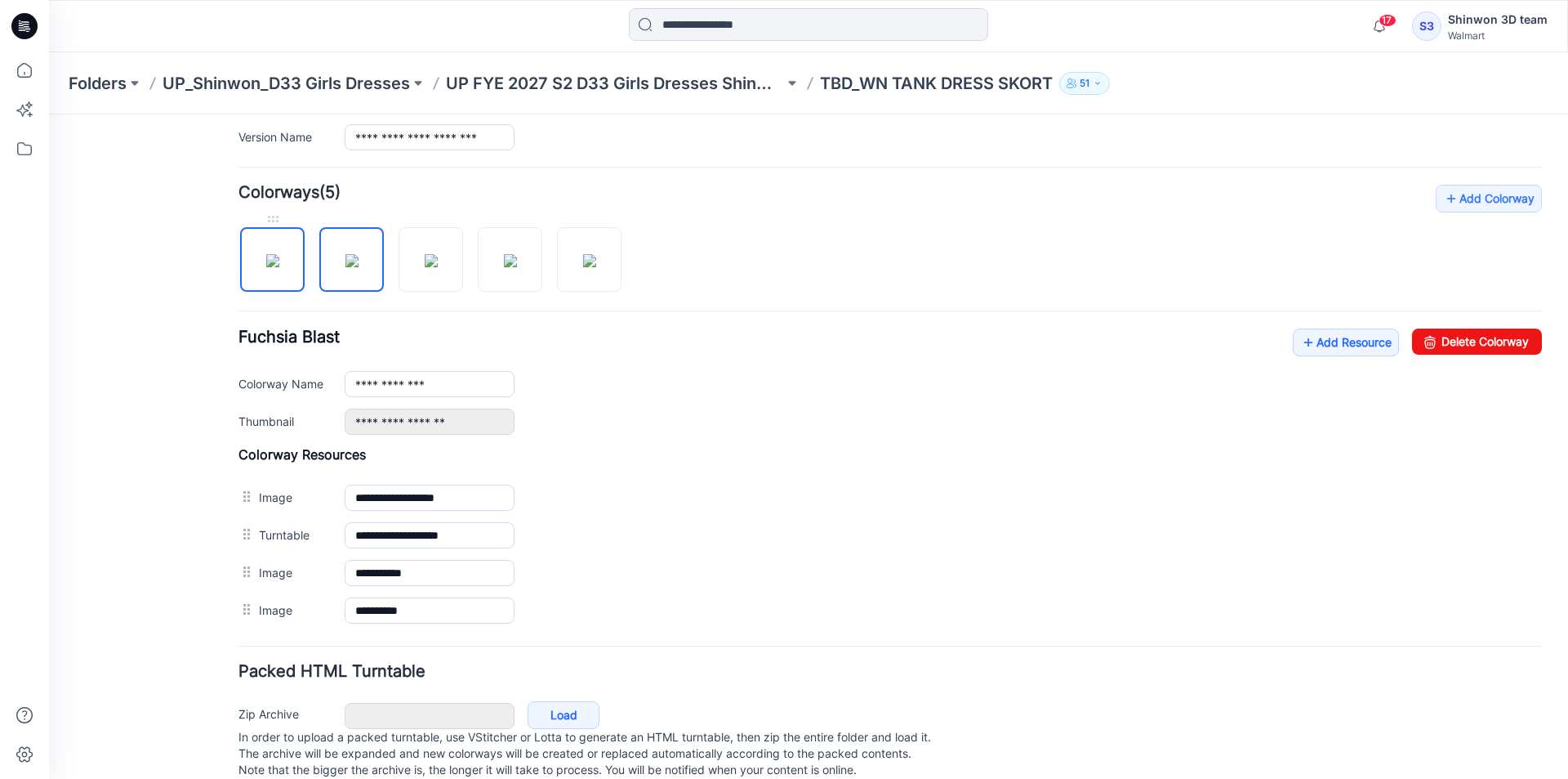
click at [273, 267] on img at bounding box center [273, 260] width 13 height 13
type input "**********"
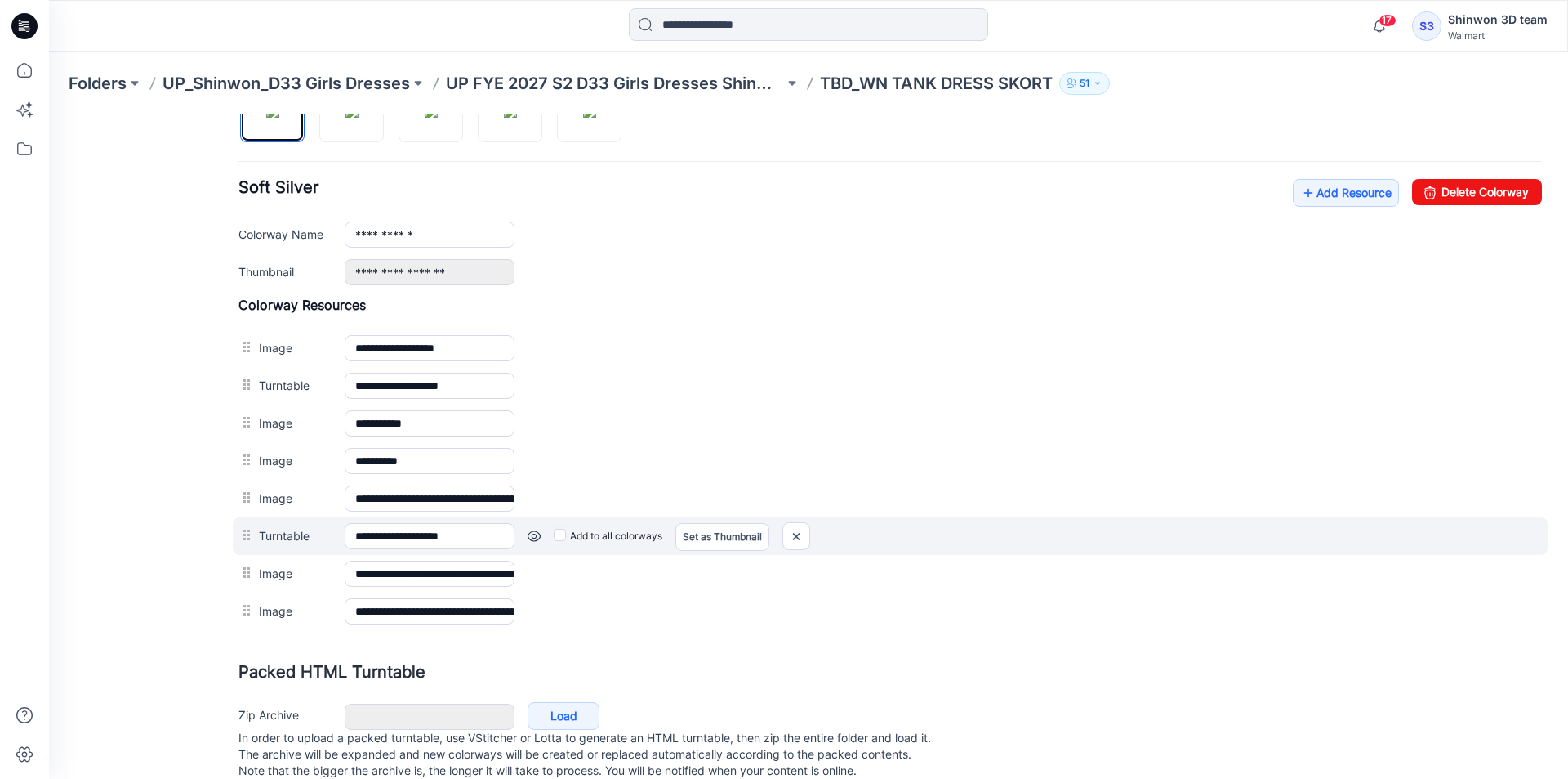
scroll to position [604, 0]
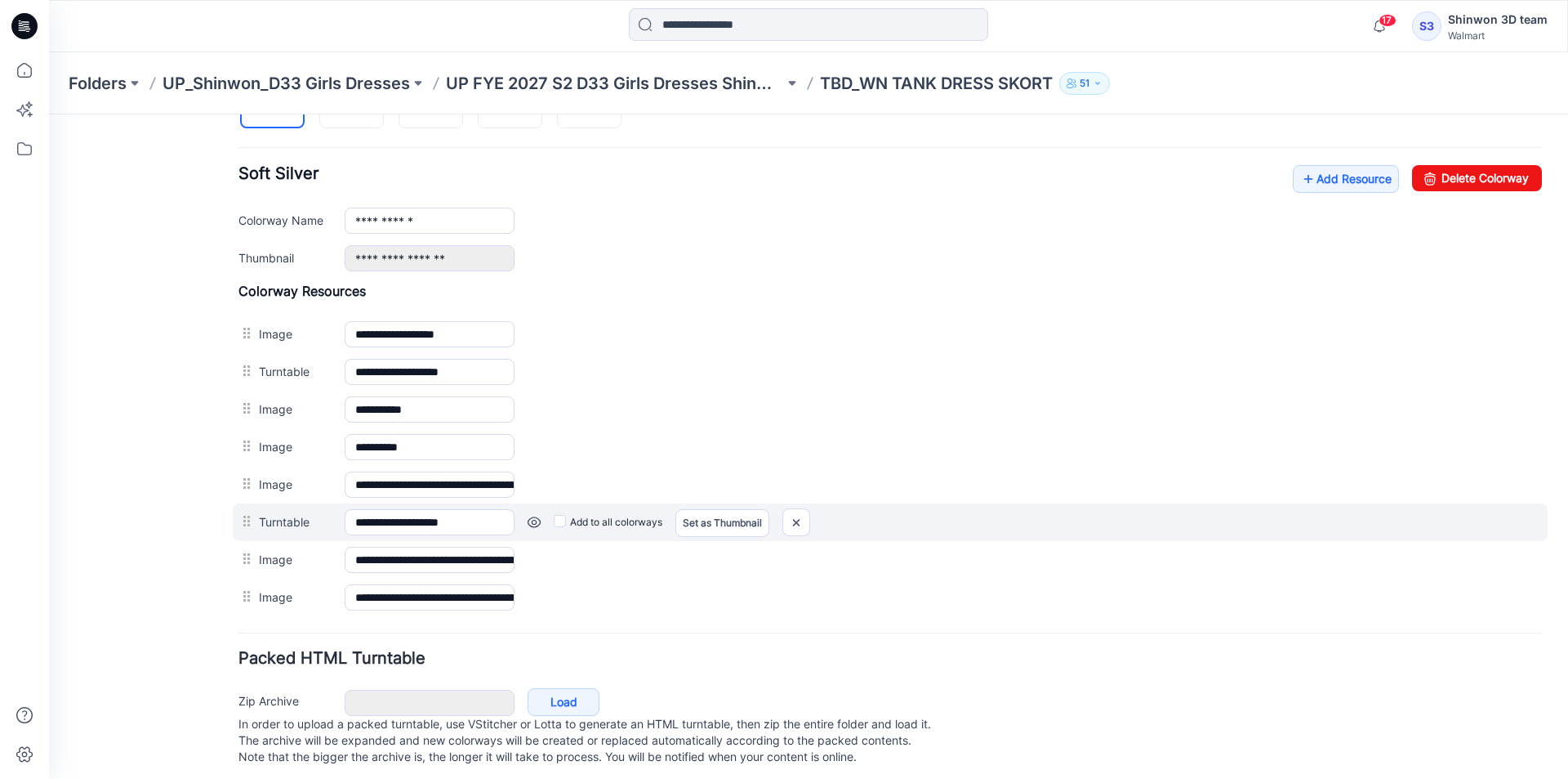
click at [49, 114] on link at bounding box center [49, 114] width 0 height 0
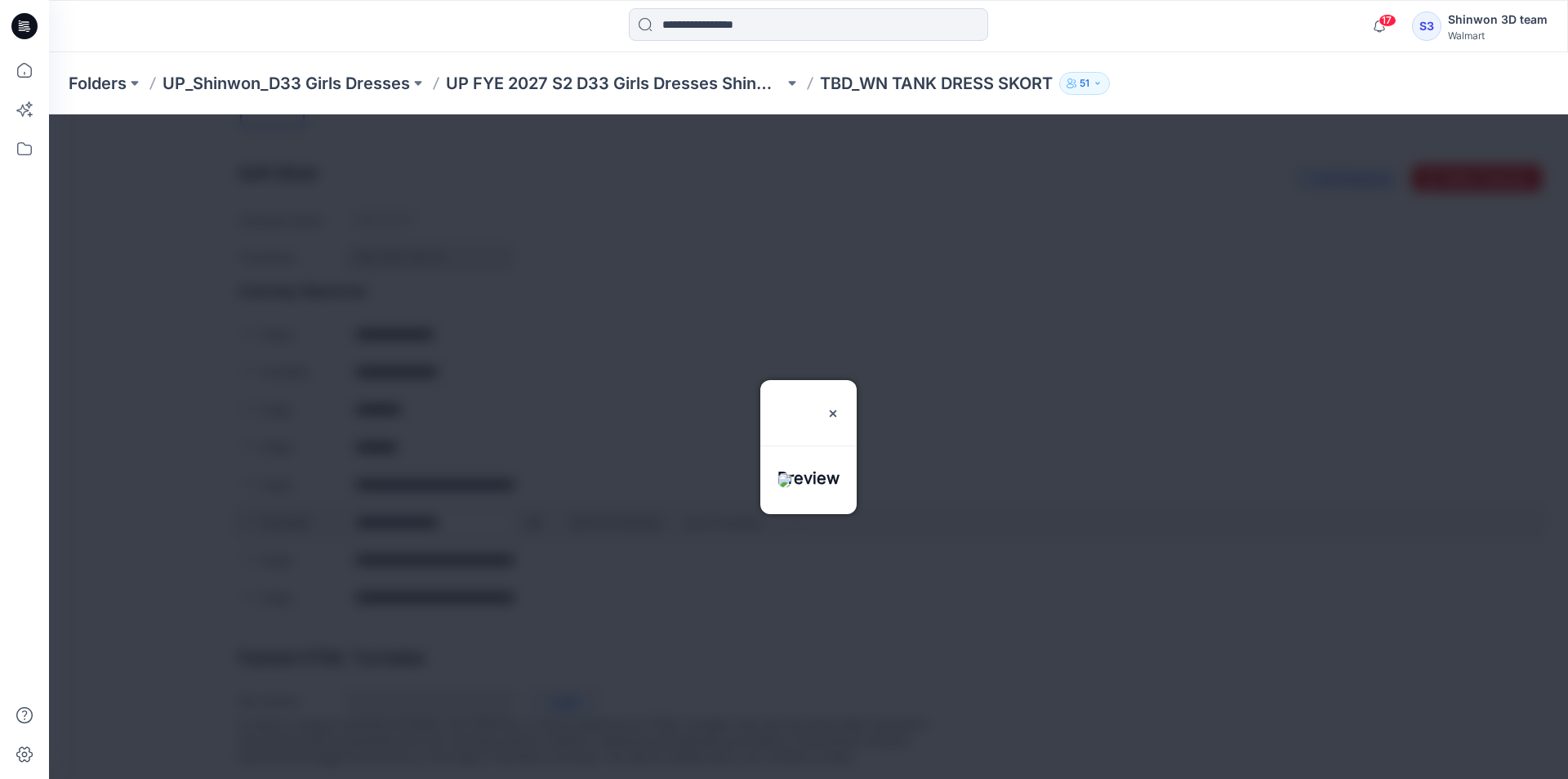
click at [536, 527] on div at bounding box center [809, 446] width 1519 height 664
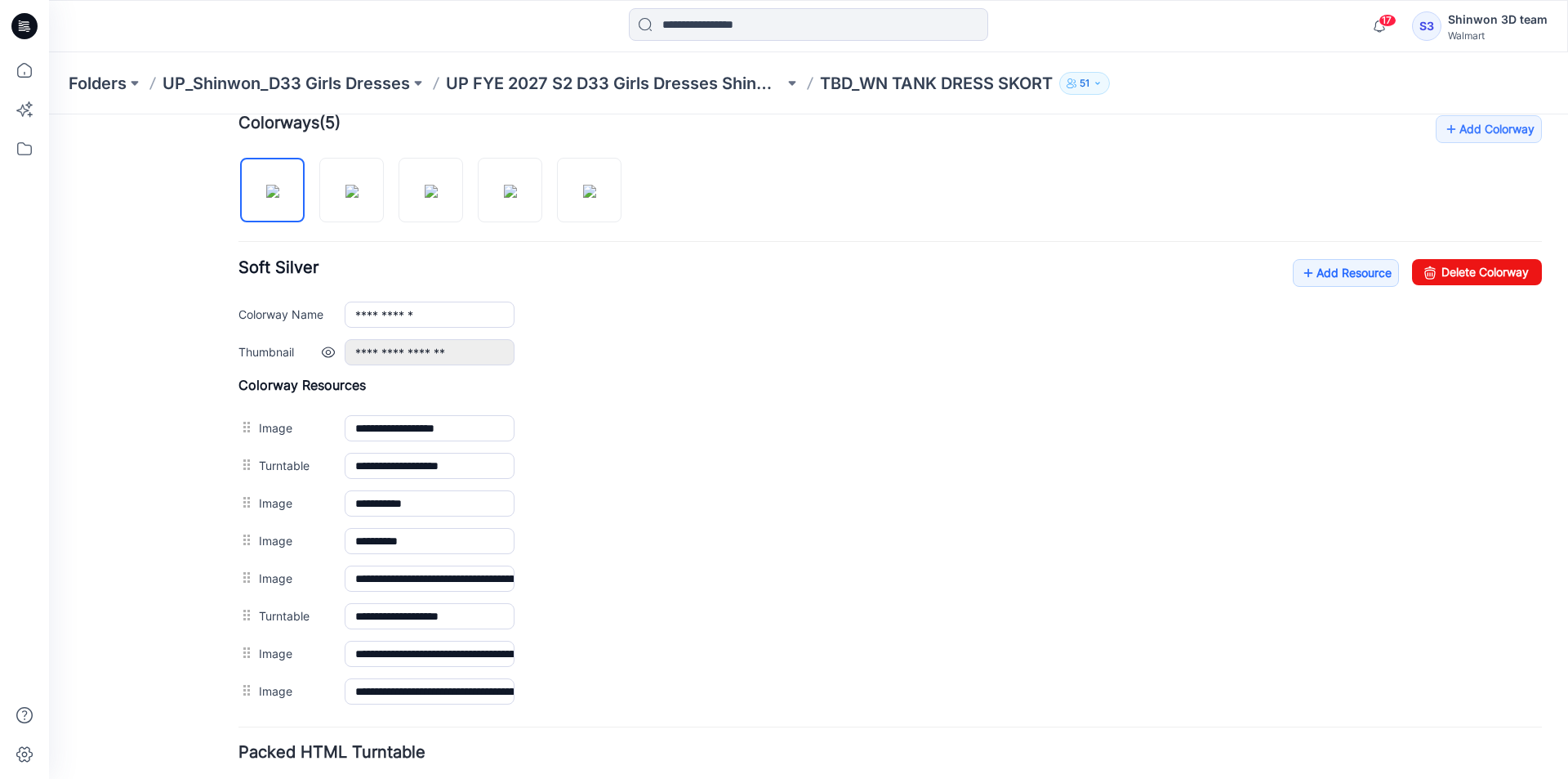
scroll to position [440, 0]
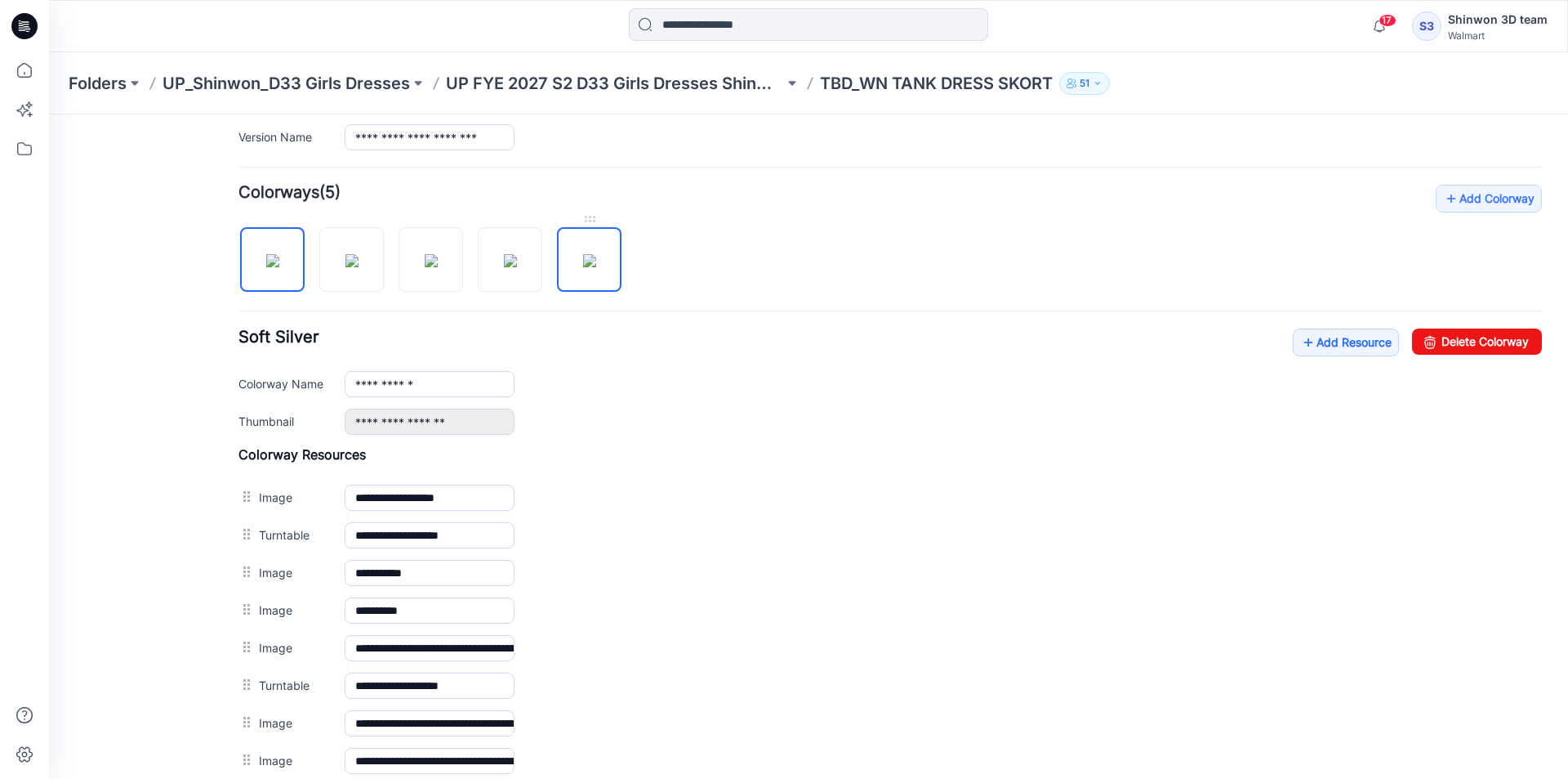
click at [593, 260] on img at bounding box center [590, 260] width 13 height 13
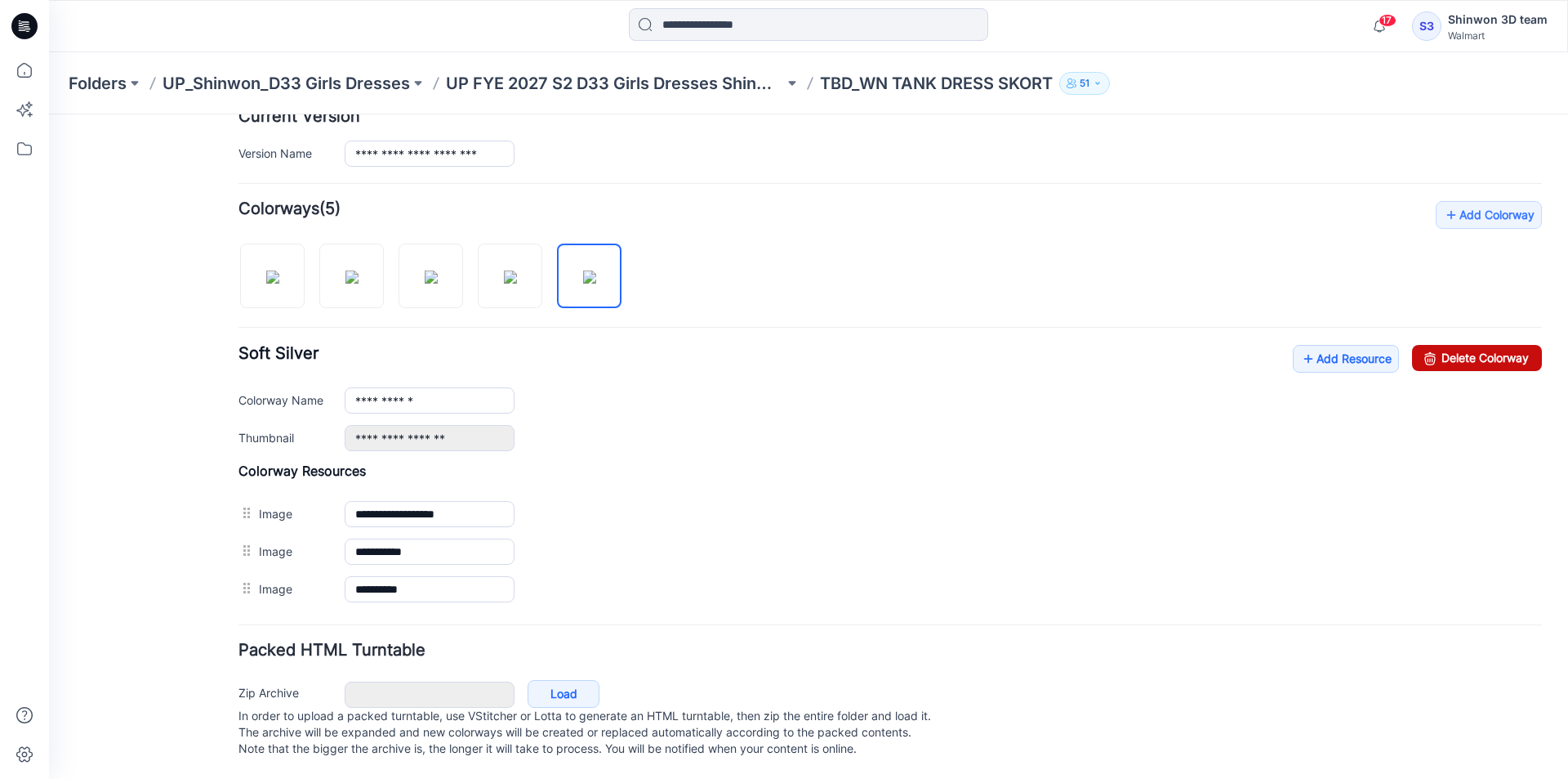
drag, startPoint x: 1424, startPoint y: 341, endPoint x: 936, endPoint y: 205, distance: 506.6
click at [1424, 345] on icon at bounding box center [1429, 358] width 23 height 26
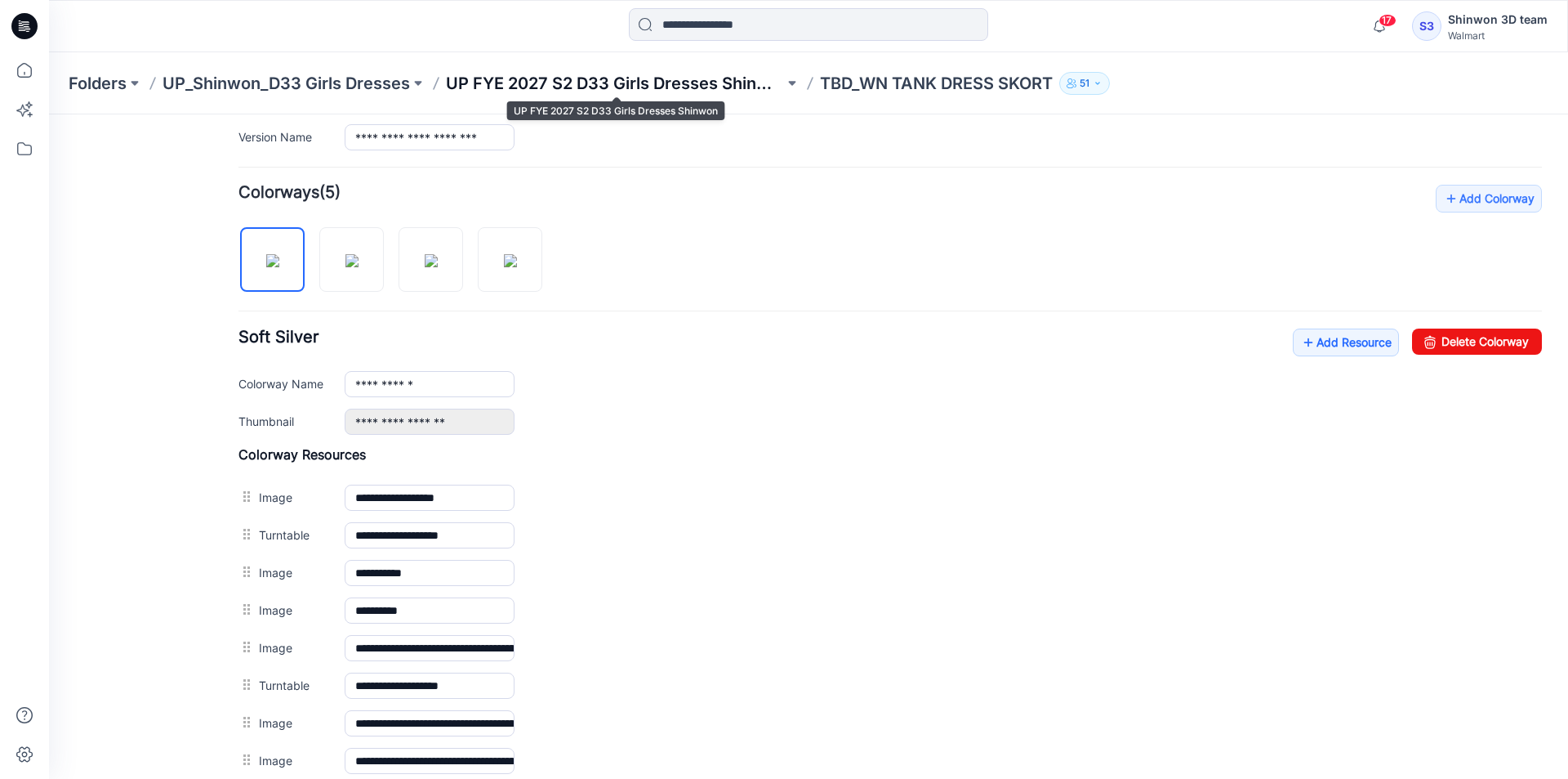
click at [754, 84] on p "UP FYE 2027 S2 D33 Girls Dresses Shinwon" at bounding box center [614, 83] width 338 height 23
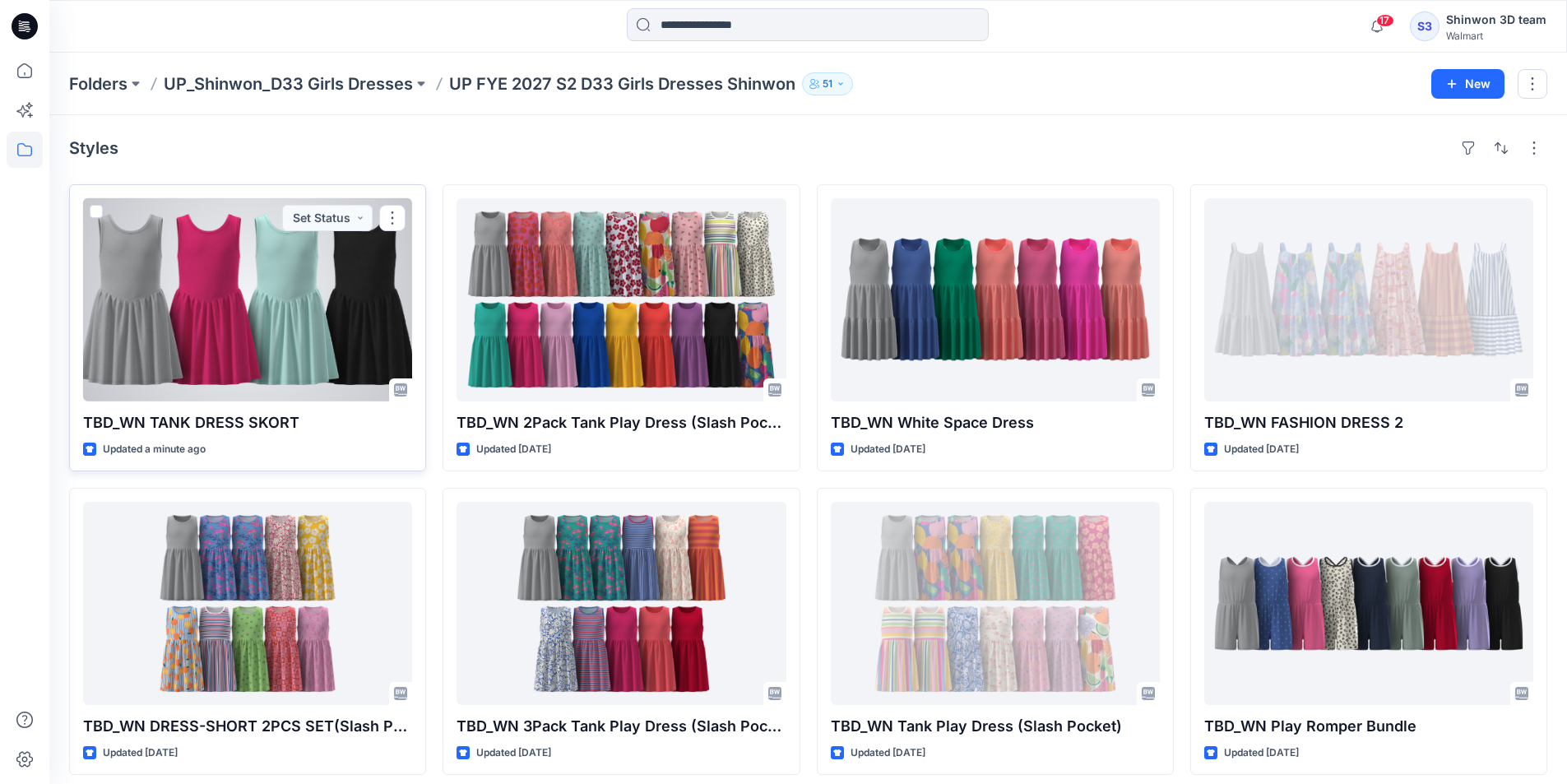
click at [214, 313] on div at bounding box center [247, 300] width 329 height 203
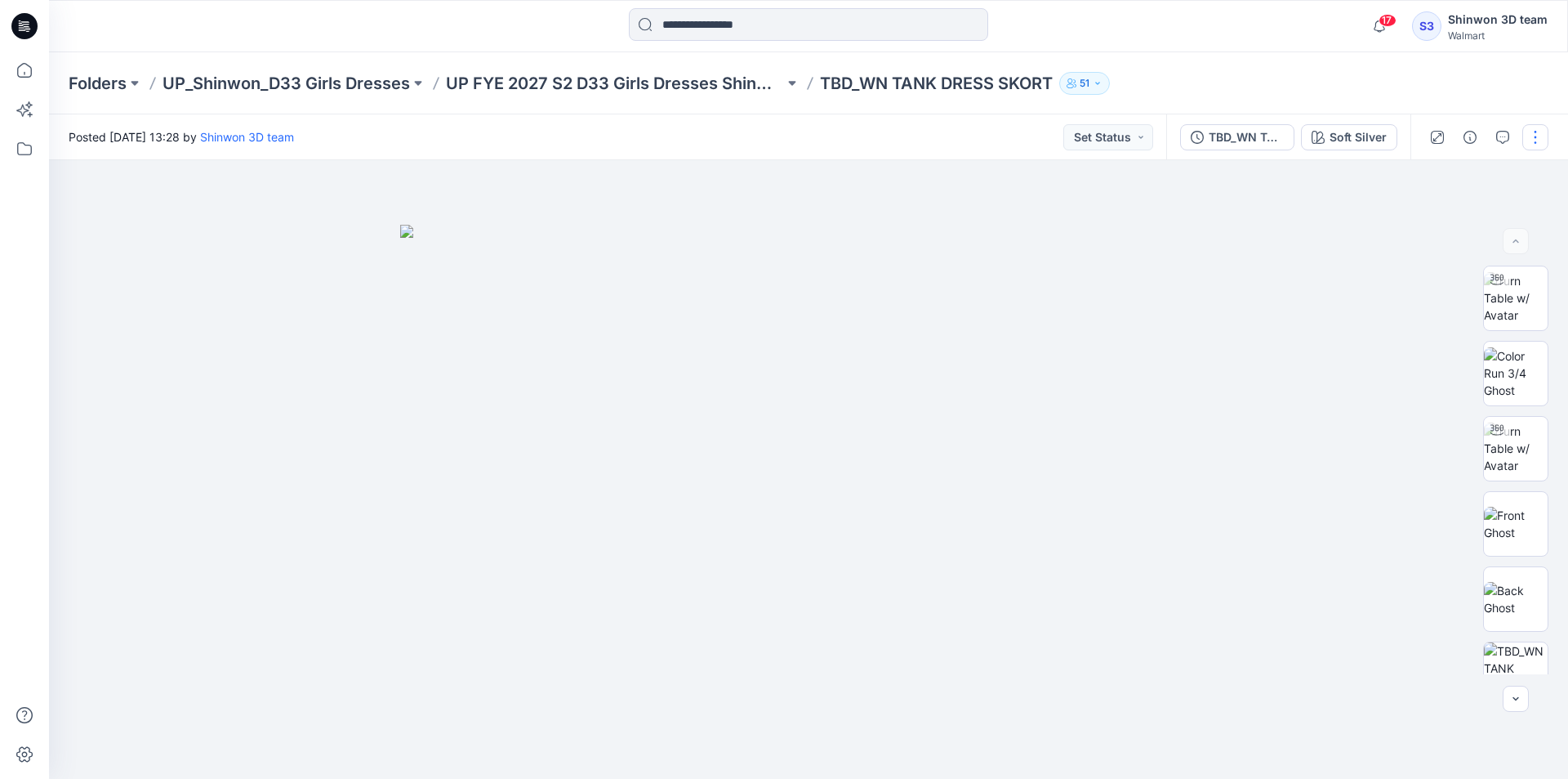
click at [1541, 138] on button "button" at bounding box center [1535, 137] width 26 height 26
click at [1414, 216] on icon "button" at bounding box center [1407, 221] width 13 height 13
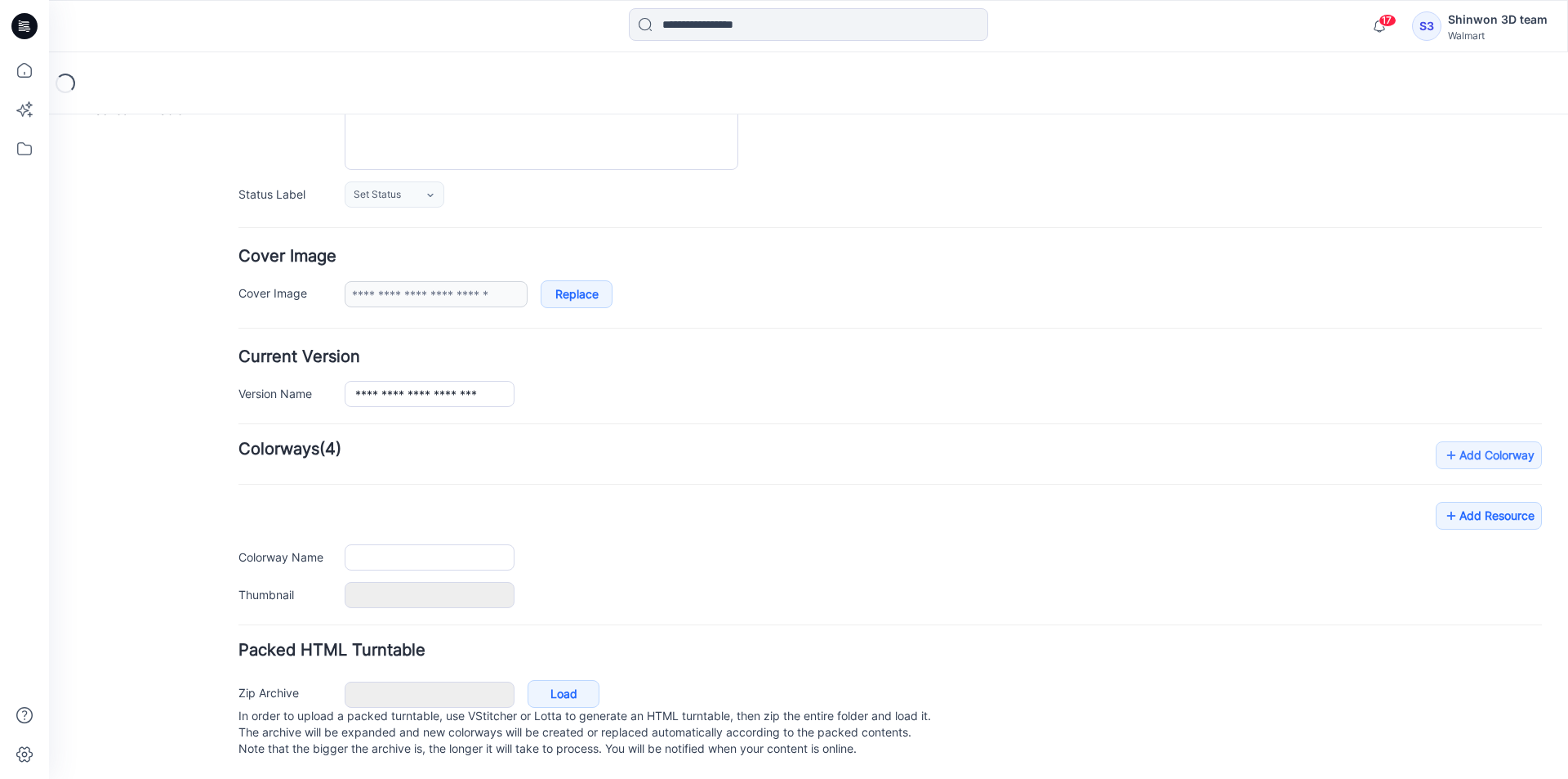
type input "**********"
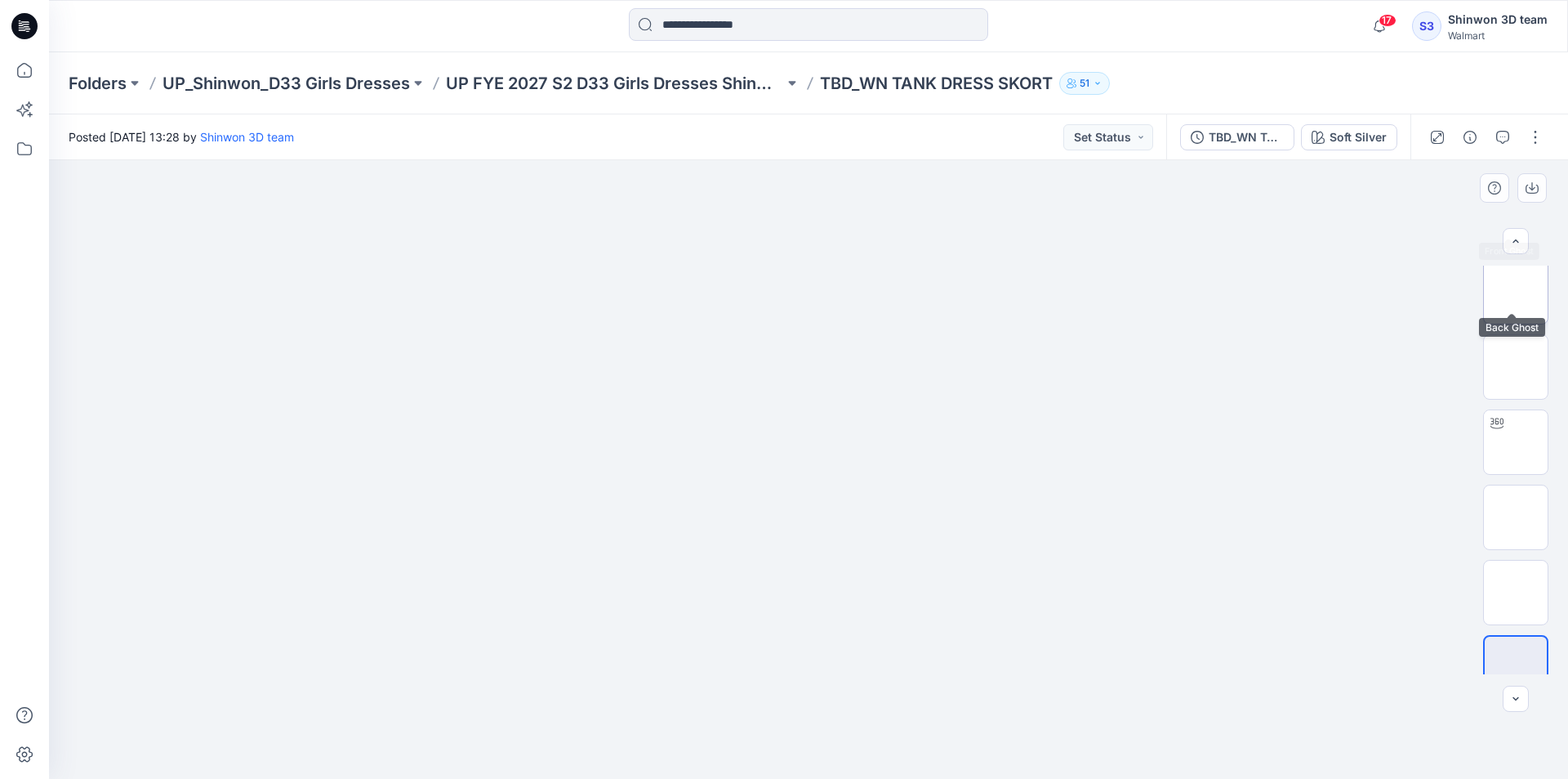
scroll to position [245, 0]
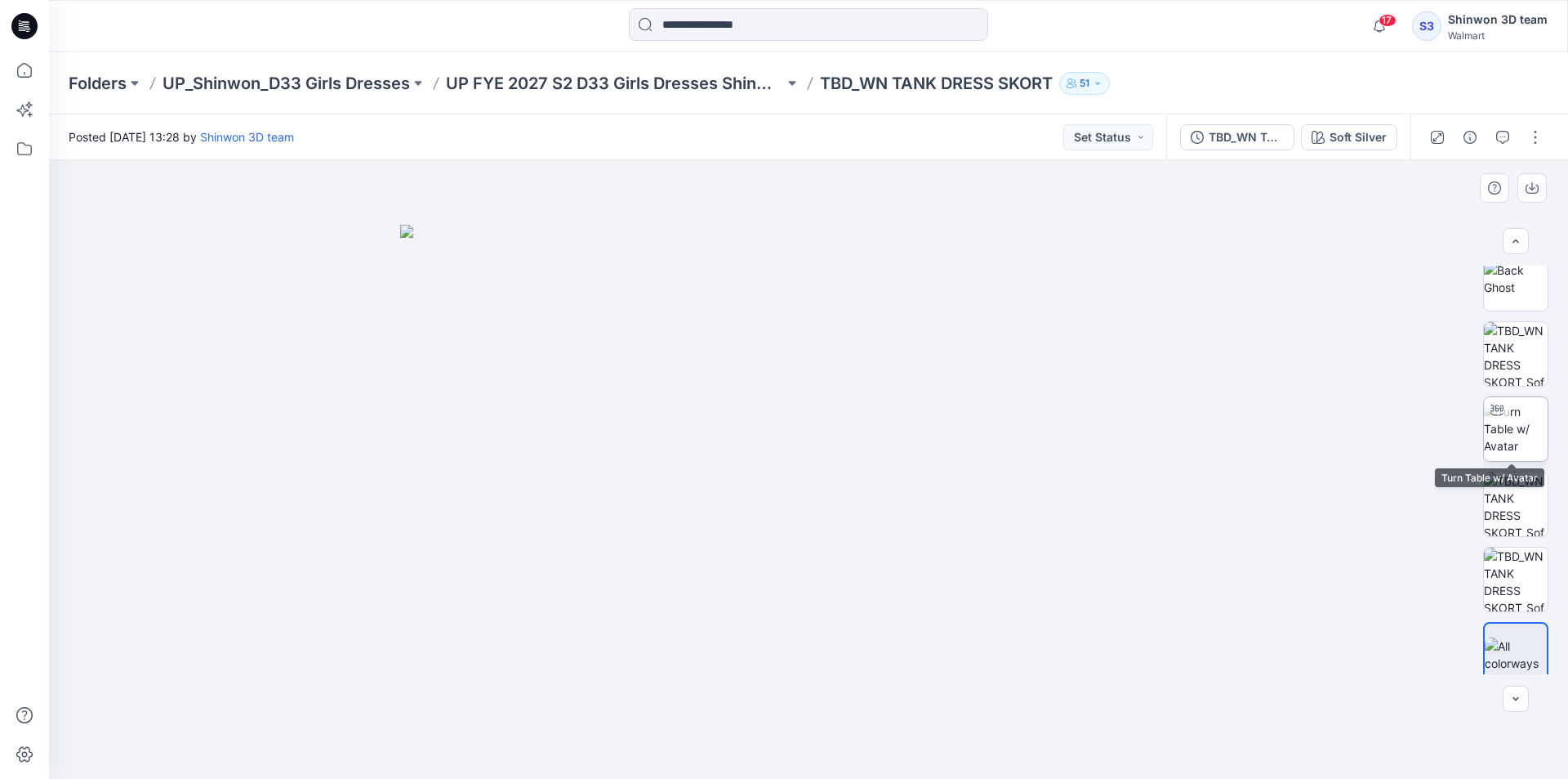
click at [1514, 419] on img at bounding box center [1516, 428] width 64 height 51
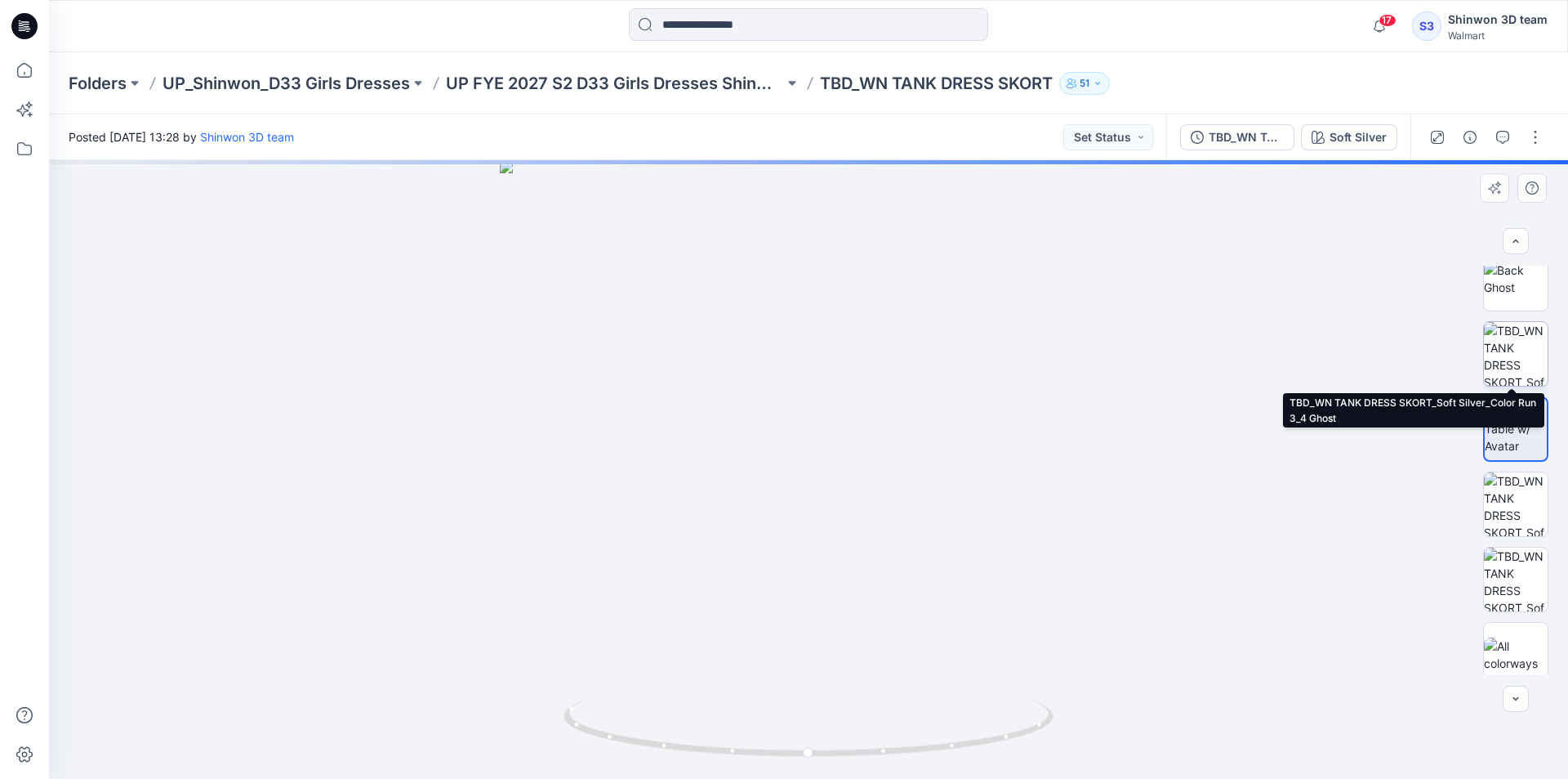
click at [1510, 358] on img at bounding box center [1516, 353] width 64 height 64
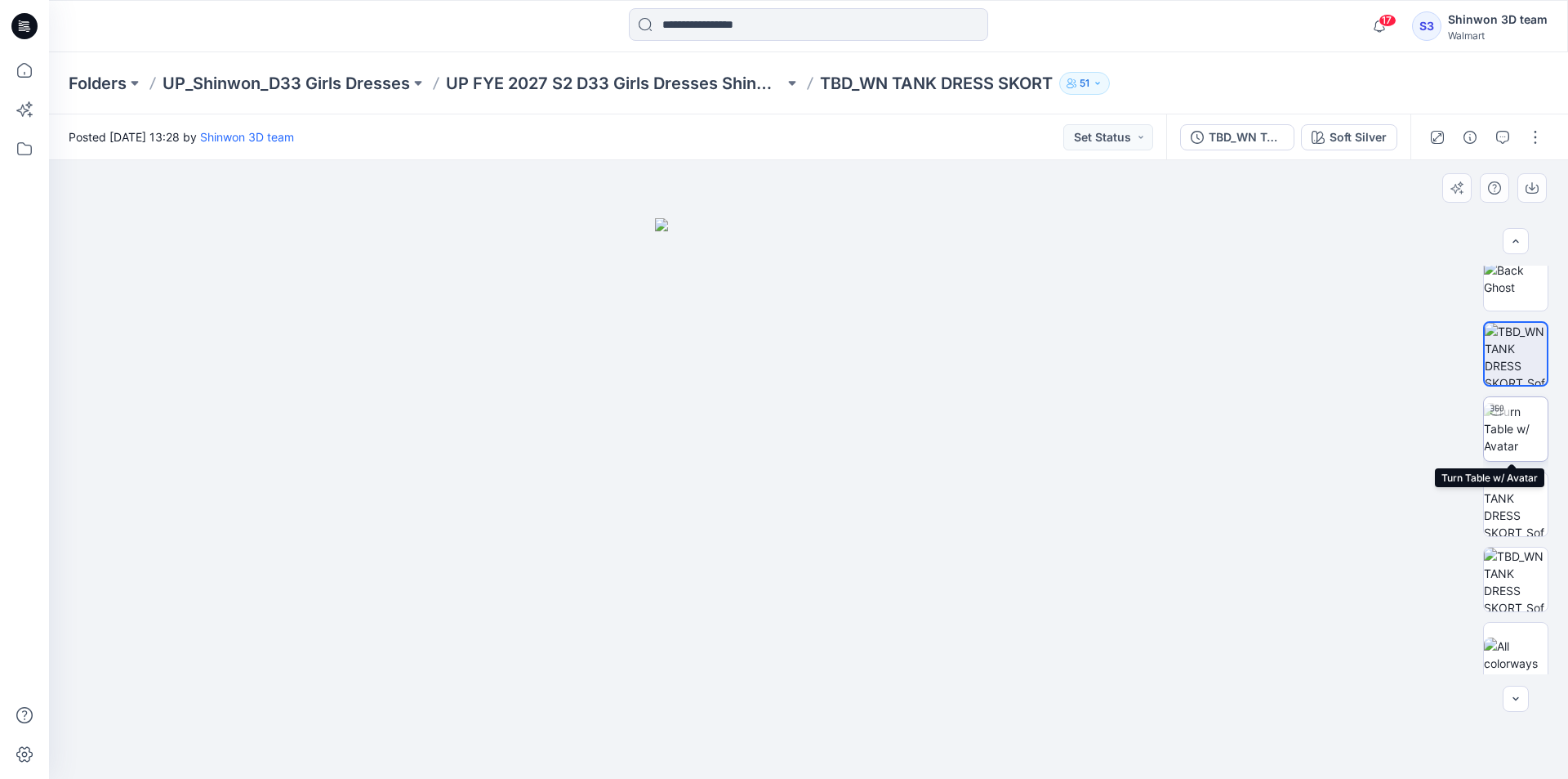
click at [1513, 421] on img at bounding box center [1516, 428] width 64 height 51
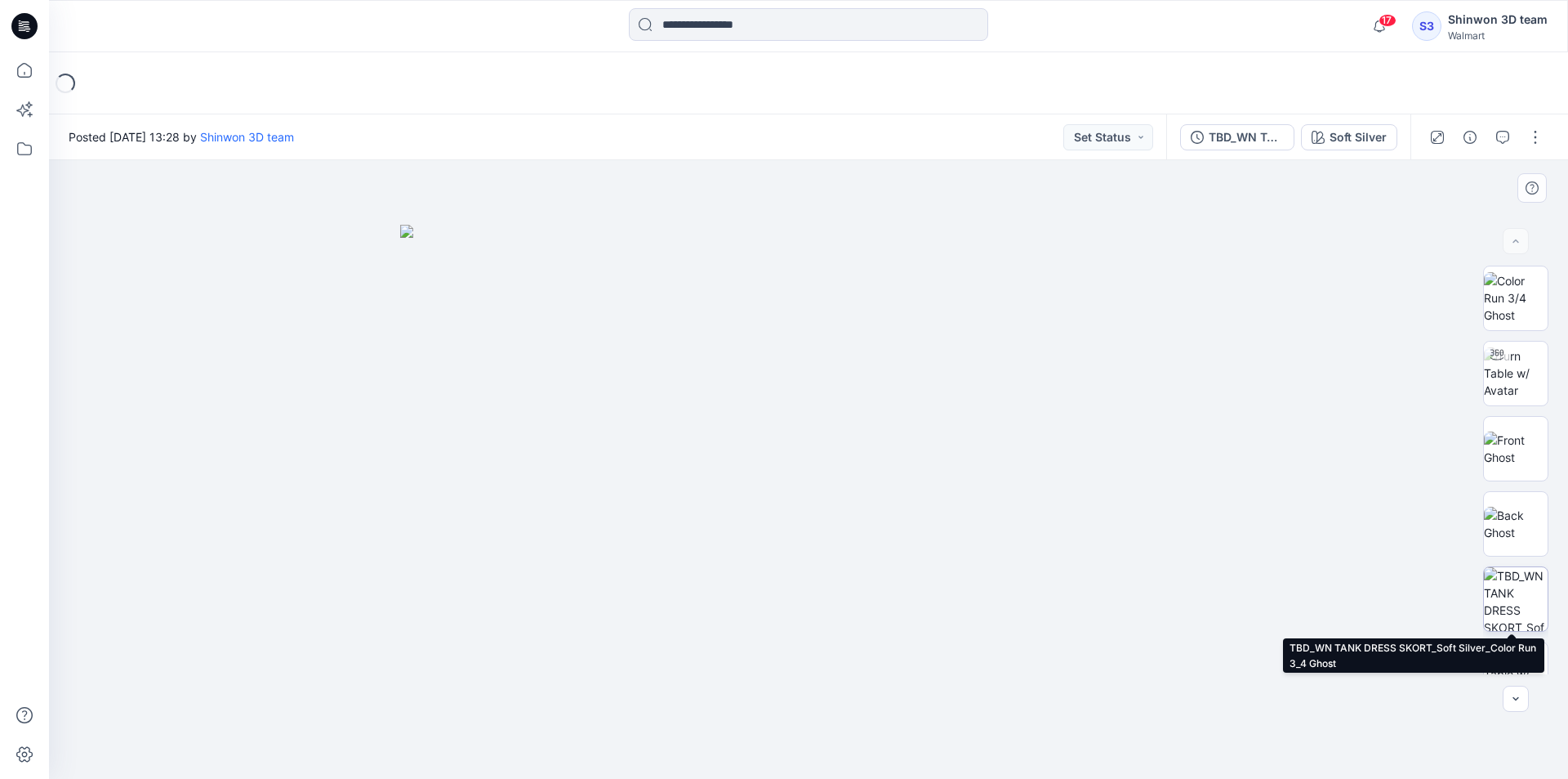
click at [1507, 572] on img at bounding box center [1516, 599] width 64 height 64
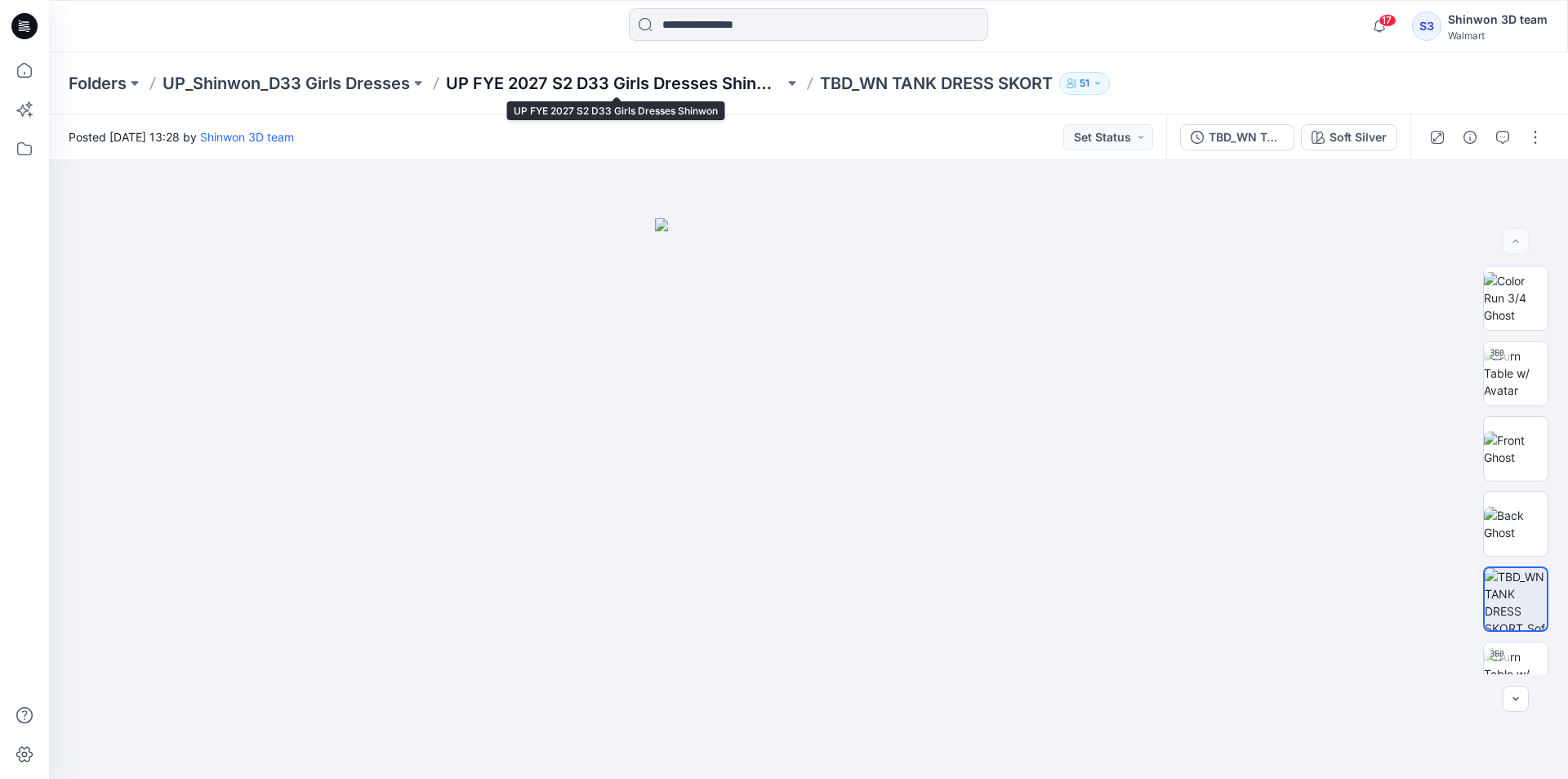
click at [526, 87] on p "UP FYE 2027 S2 D33 Girls Dresses Shinwon" at bounding box center [614, 83] width 338 height 23
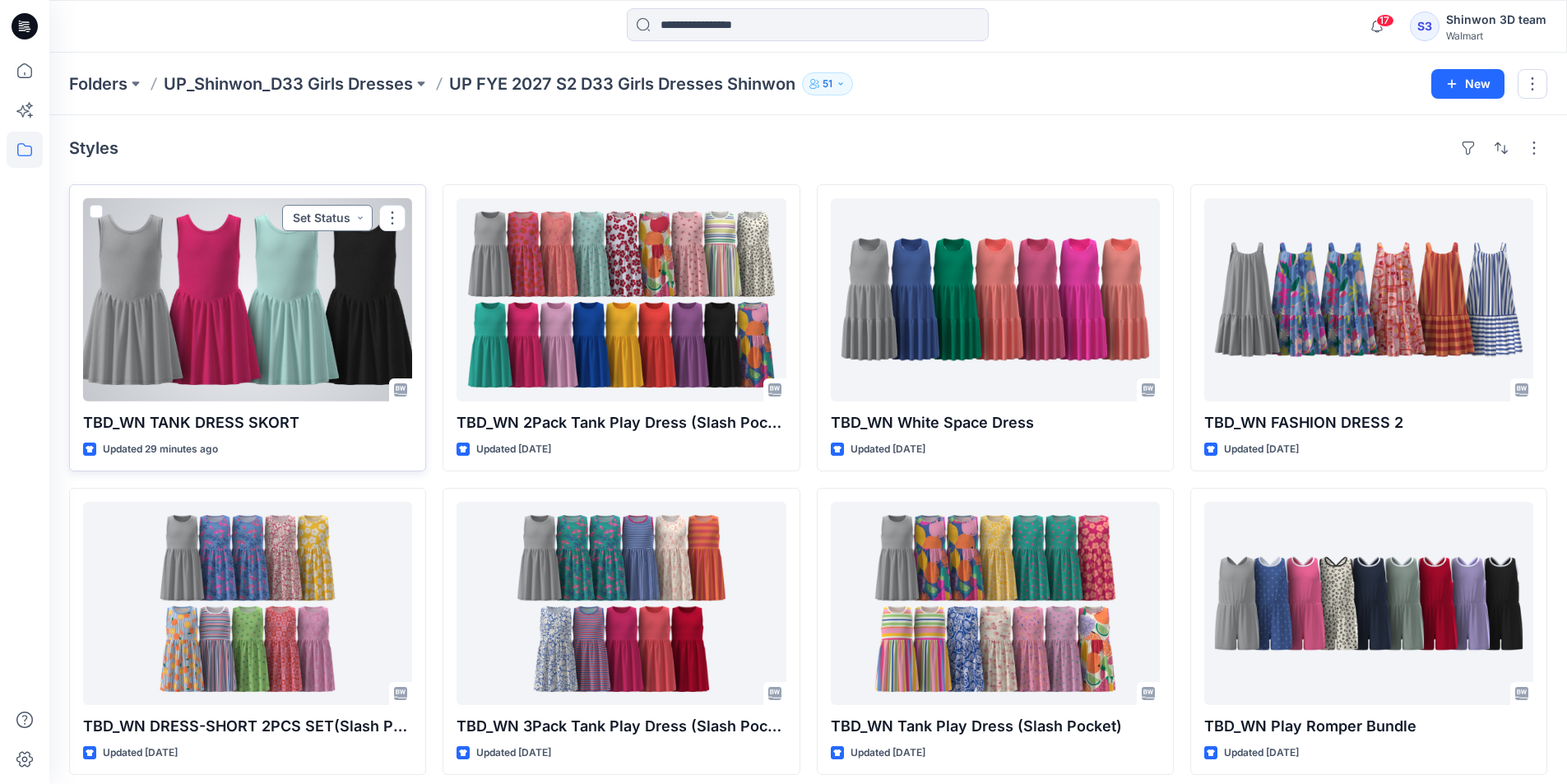
click at [343, 224] on button "Set Status" at bounding box center [327, 218] width 90 height 27
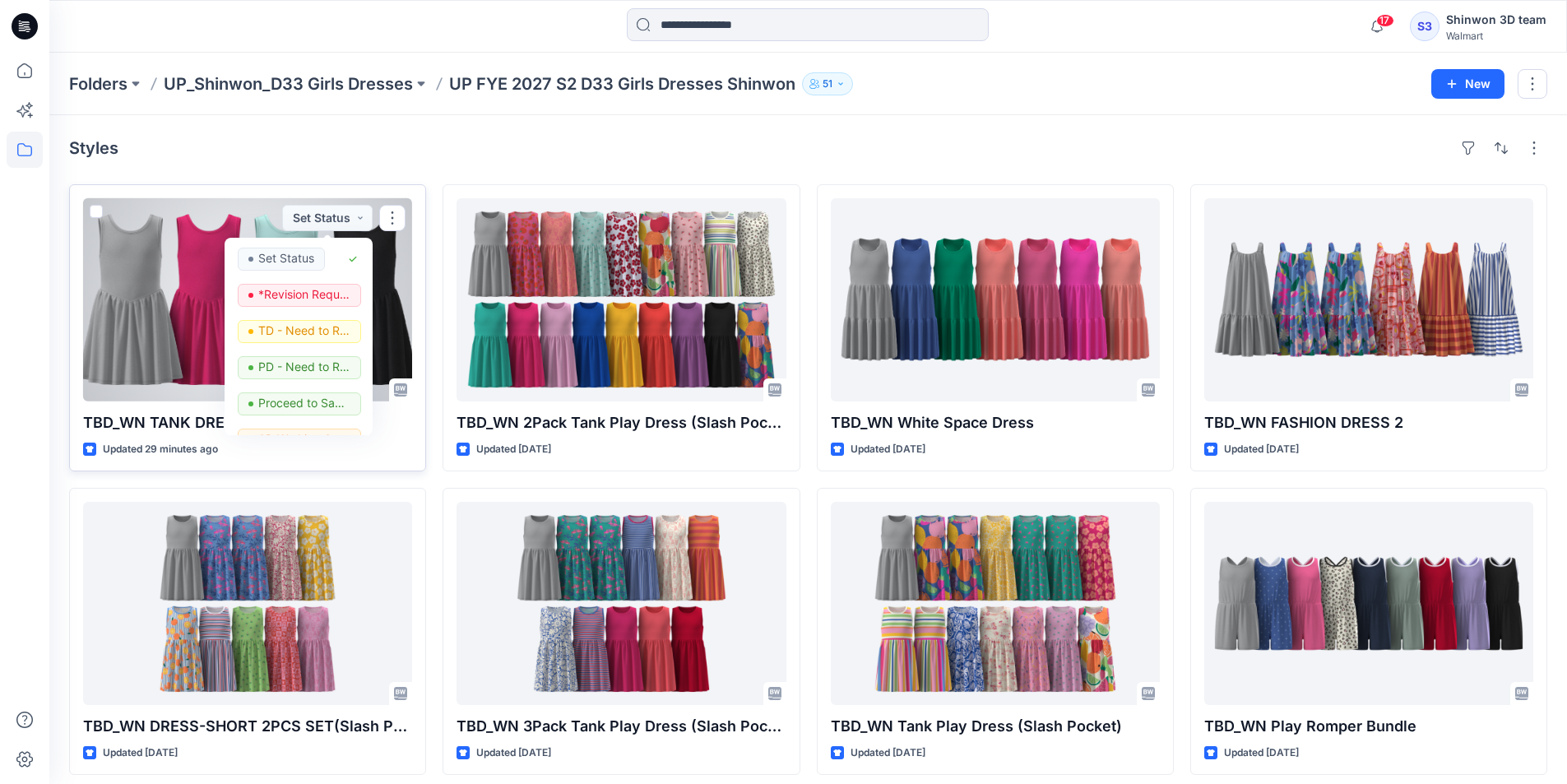
click at [149, 234] on div at bounding box center [247, 300] width 329 height 203
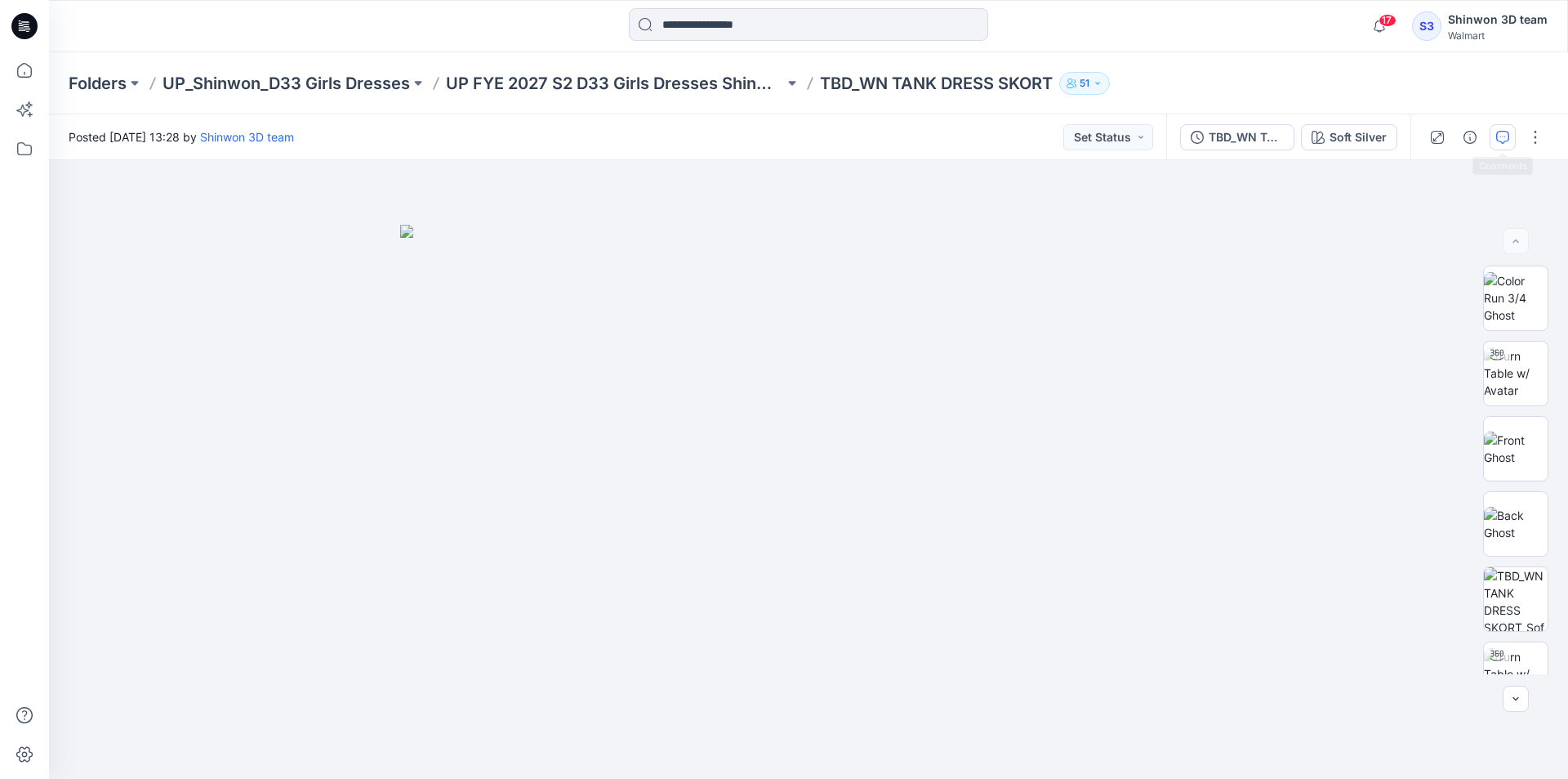
click at [1497, 140] on icon "button" at bounding box center [1502, 137] width 13 height 13
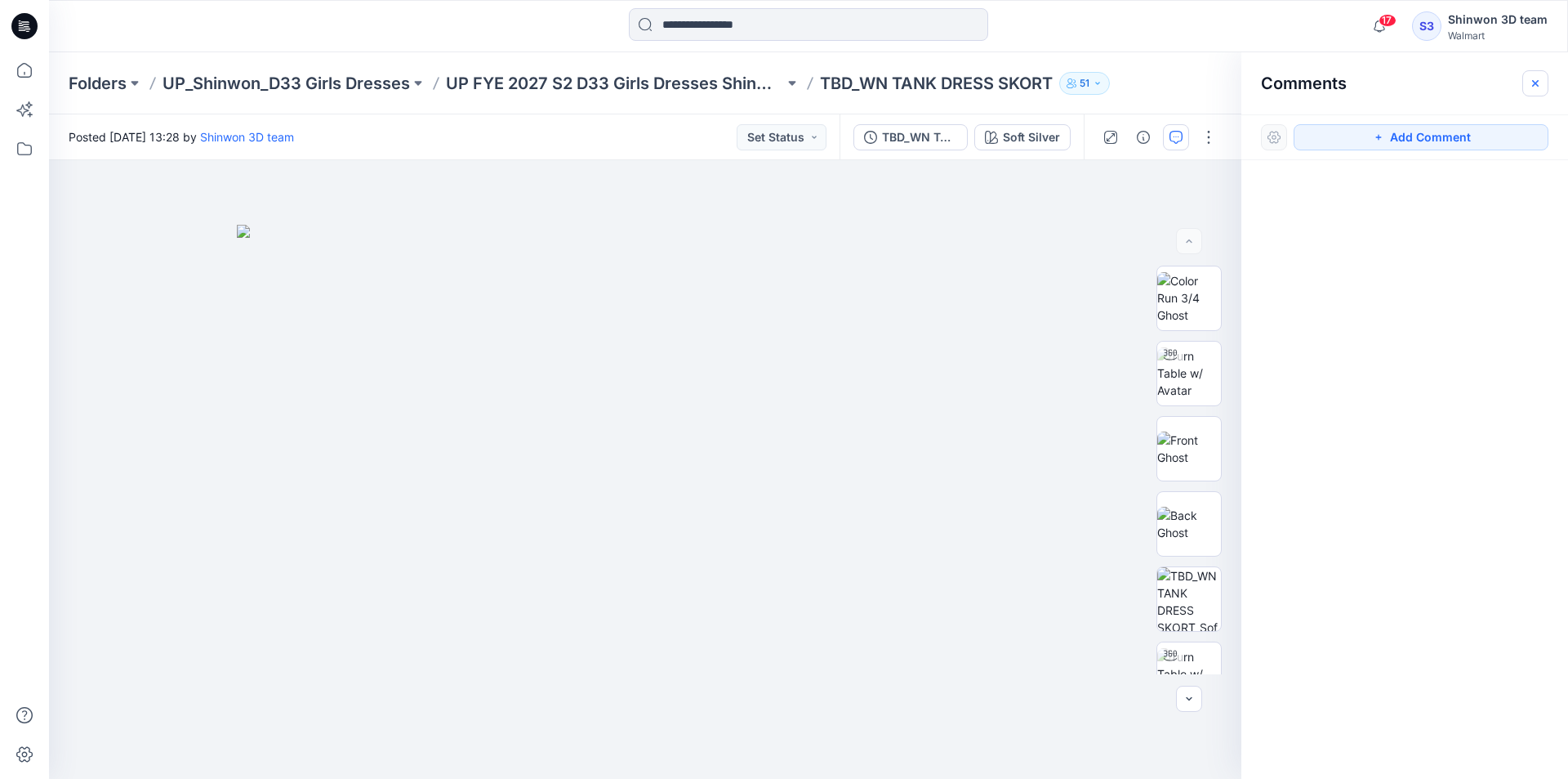
click at [1525, 90] on button "button" at bounding box center [1535, 83] width 26 height 26
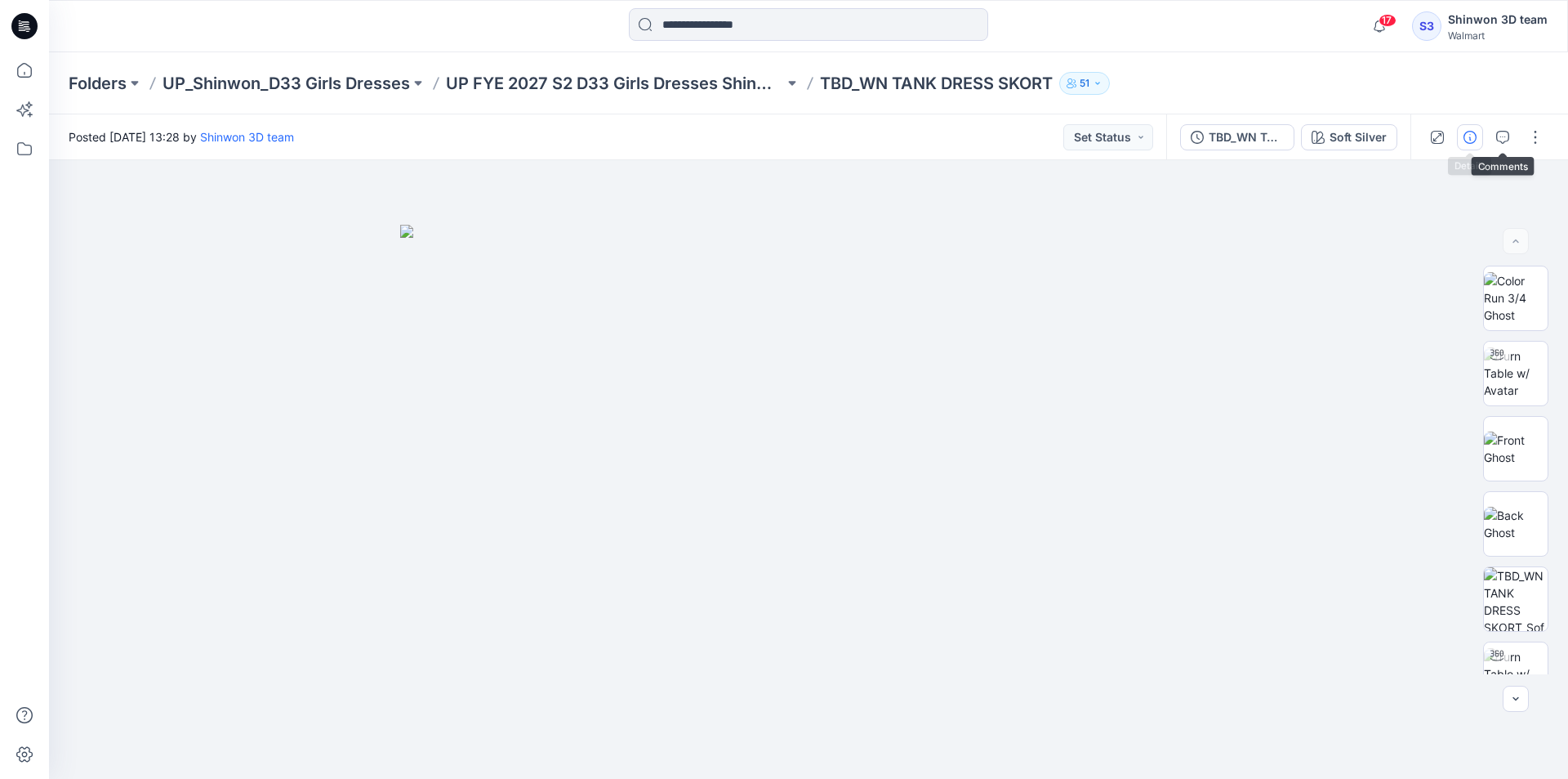
click at [1476, 131] on icon "button" at bounding box center [1469, 137] width 13 height 13
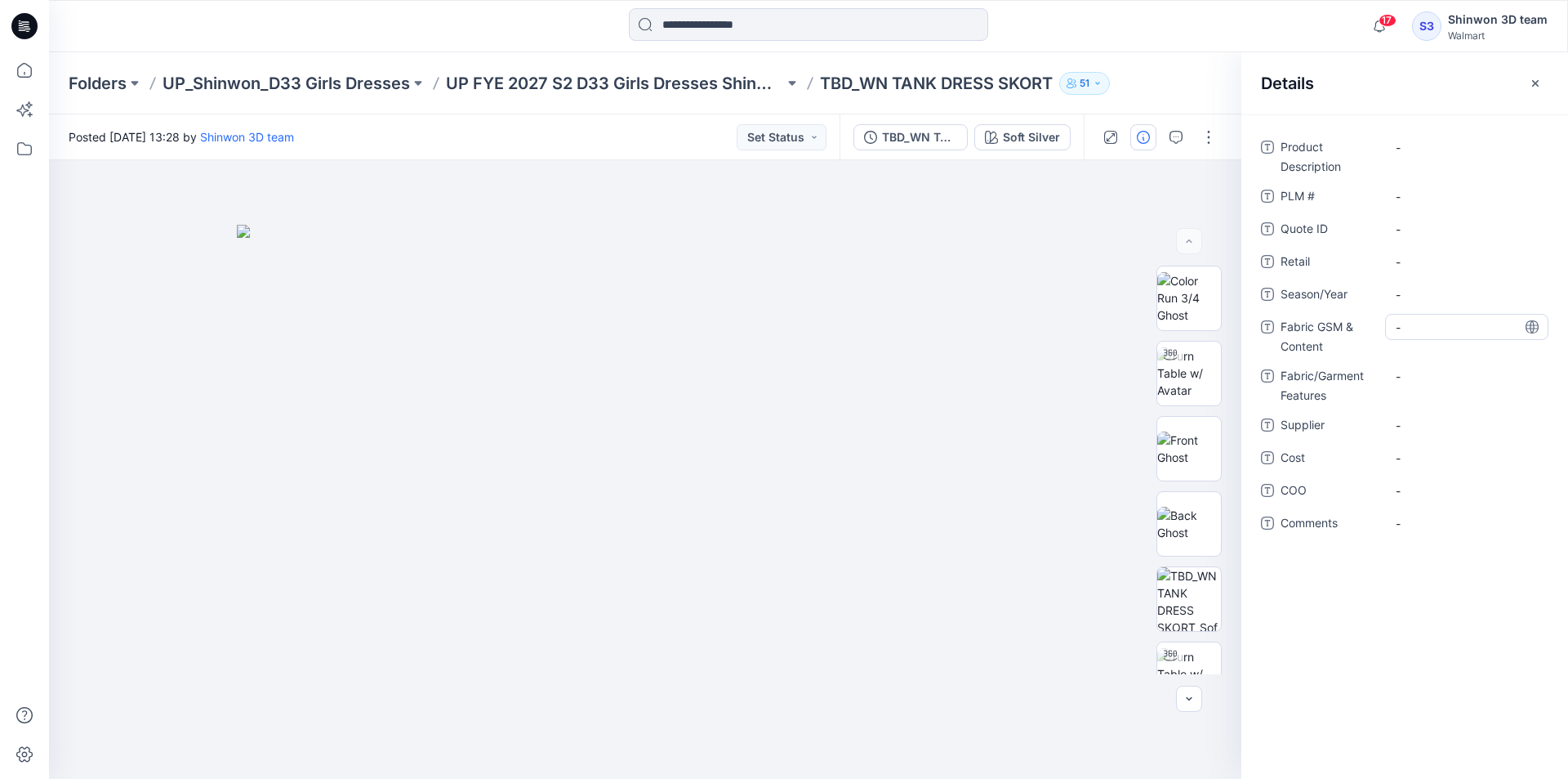
click at [1421, 319] on Content "-" at bounding box center [1467, 327] width 142 height 17
type textarea "**********"
click at [1414, 384] on Features "-" at bounding box center [1467, 376] width 142 height 17
type textarea "**********"
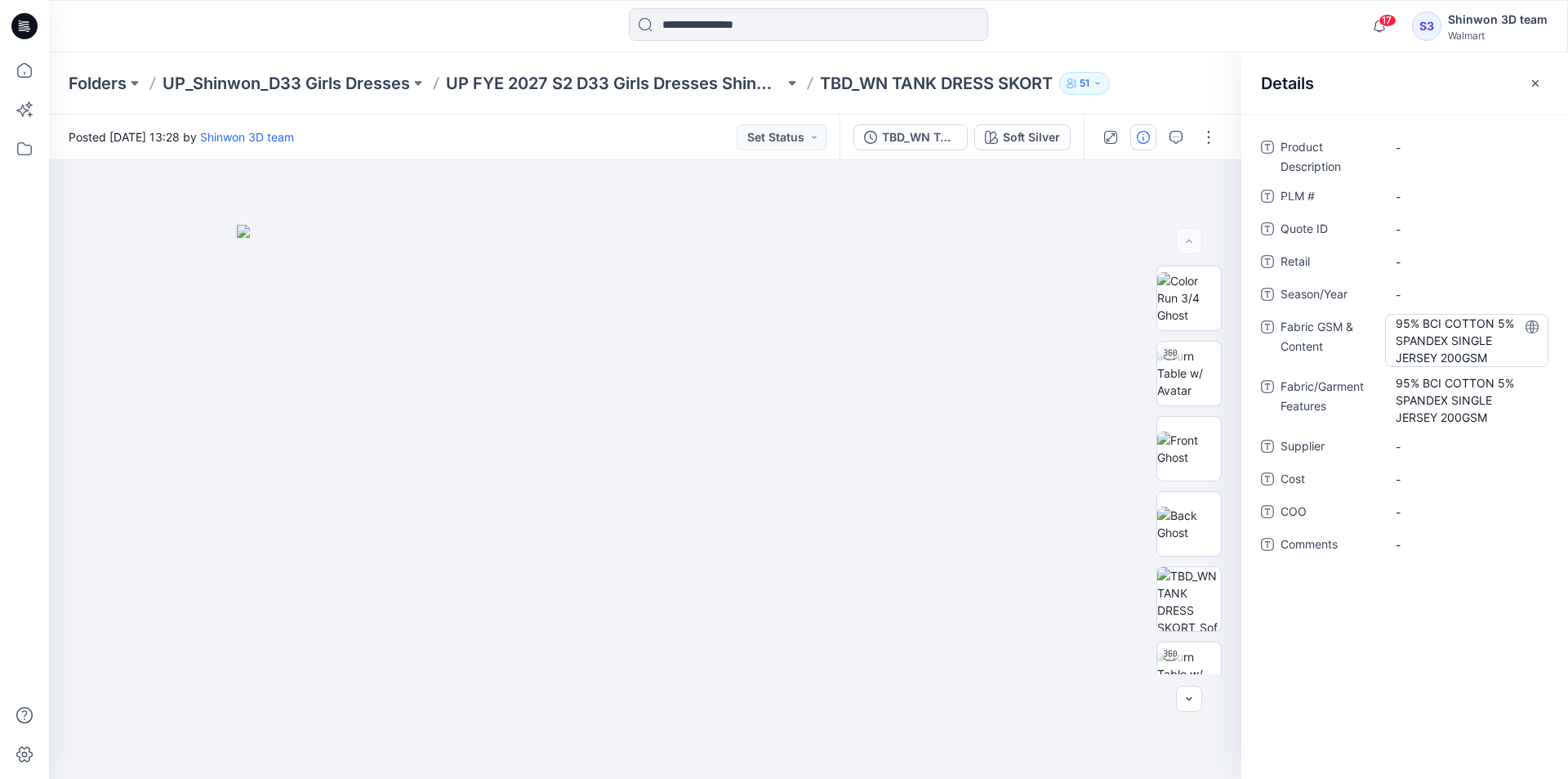
click at [1437, 361] on Content "95% BCI COTTON 5% SPANDEX SINGLE JERSEY 200GSM" at bounding box center [1467, 340] width 142 height 51
drag, startPoint x: 1436, startPoint y: 361, endPoint x: 1393, endPoint y: 360, distance: 43.0
click at [1393, 360] on textarea "**********" at bounding box center [1466, 340] width 163 height 51
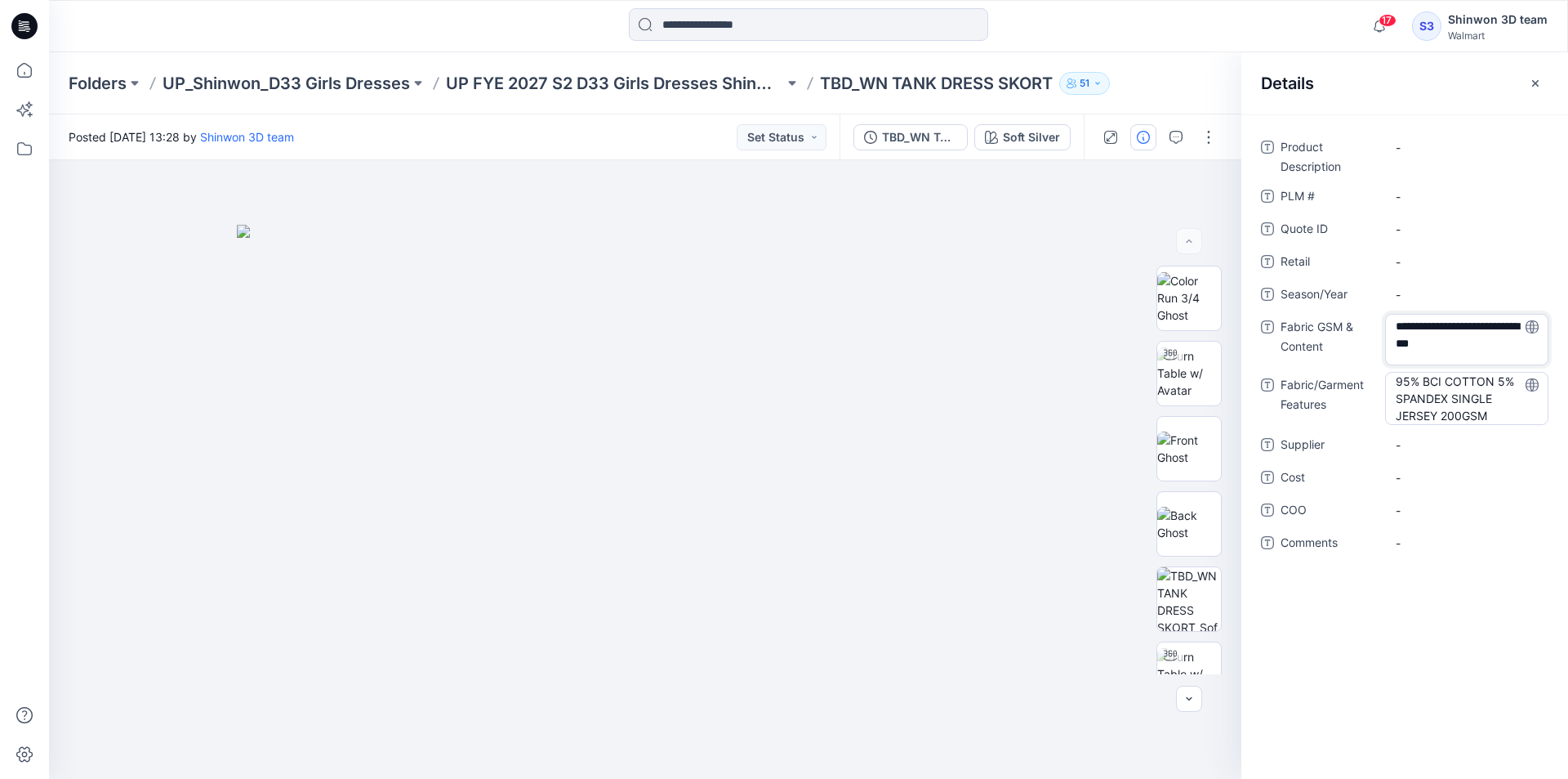
type textarea "**********"
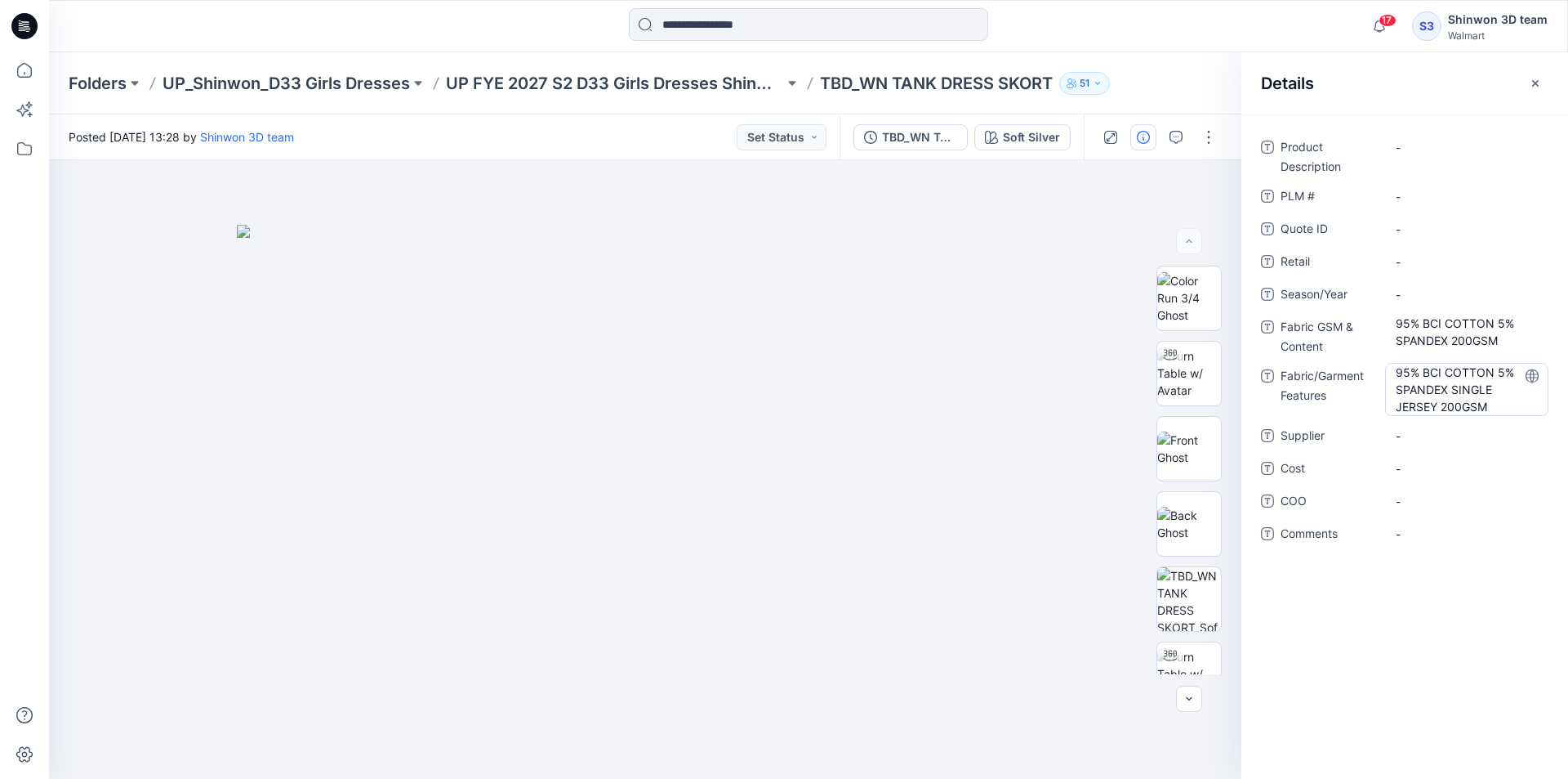
click at [1448, 408] on Features "95% BCI COTTON 5% SPANDEX SINGLE JERSEY 200GSM" at bounding box center [1467, 389] width 142 height 51
drag, startPoint x: 1454, startPoint y: 396, endPoint x: 1166, endPoint y: 343, distance: 292.8
click at [1166, 343] on div "**********" at bounding box center [809, 468] width 1519 height 618
type textarea "**********"
click at [1472, 427] on span "-" at bounding box center [1467, 425] width 142 height 17
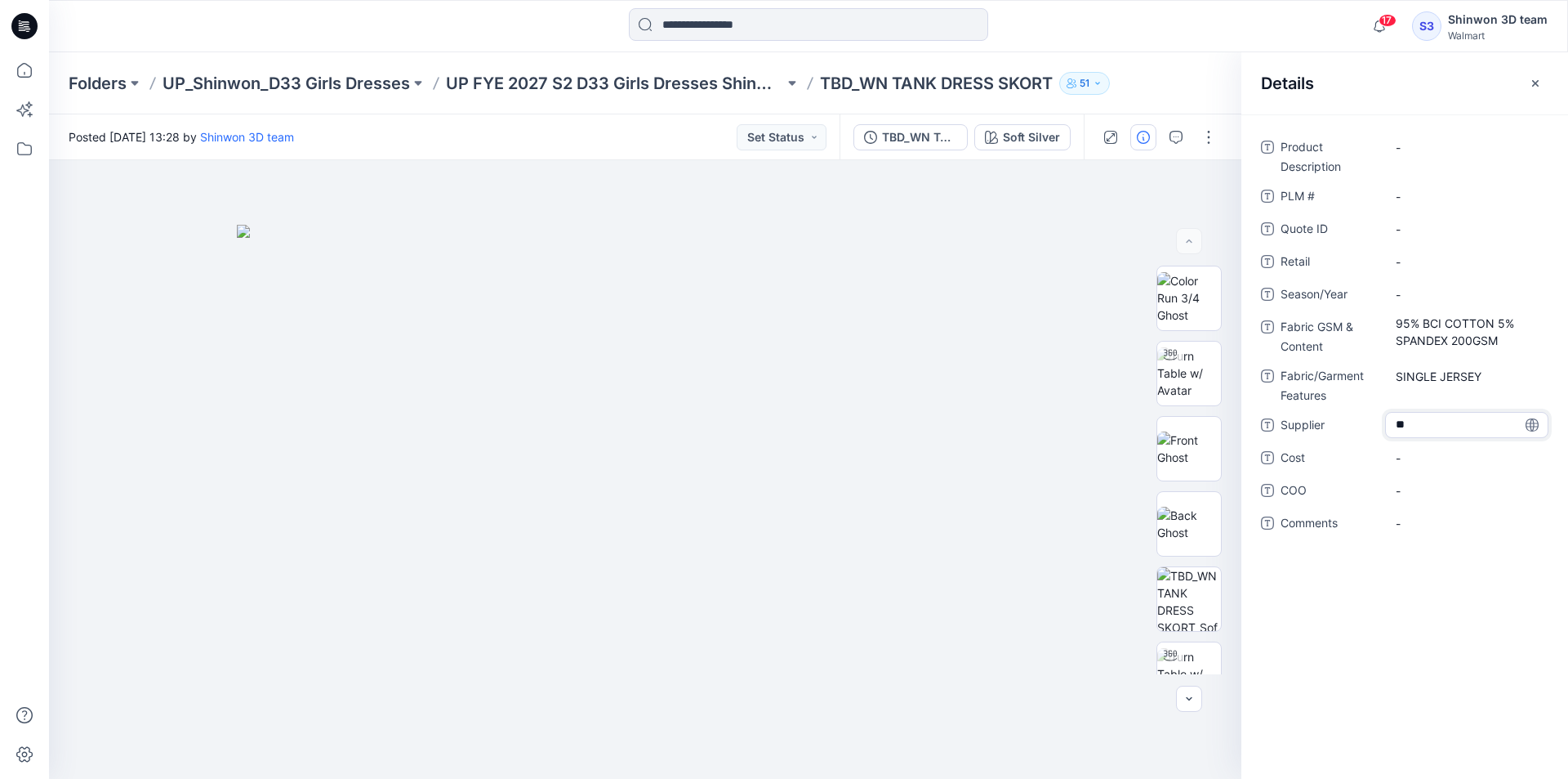
type textarea "*"
type textarea "*******"
click at [1458, 142] on Description "-" at bounding box center [1467, 147] width 142 height 17
click at [982, 62] on div "Folders UP_Shinwon_D33 Girls Dresses UP FYE 2027 S2 D33 Girls Dresses Shinwon T…" at bounding box center [809, 83] width 1519 height 62
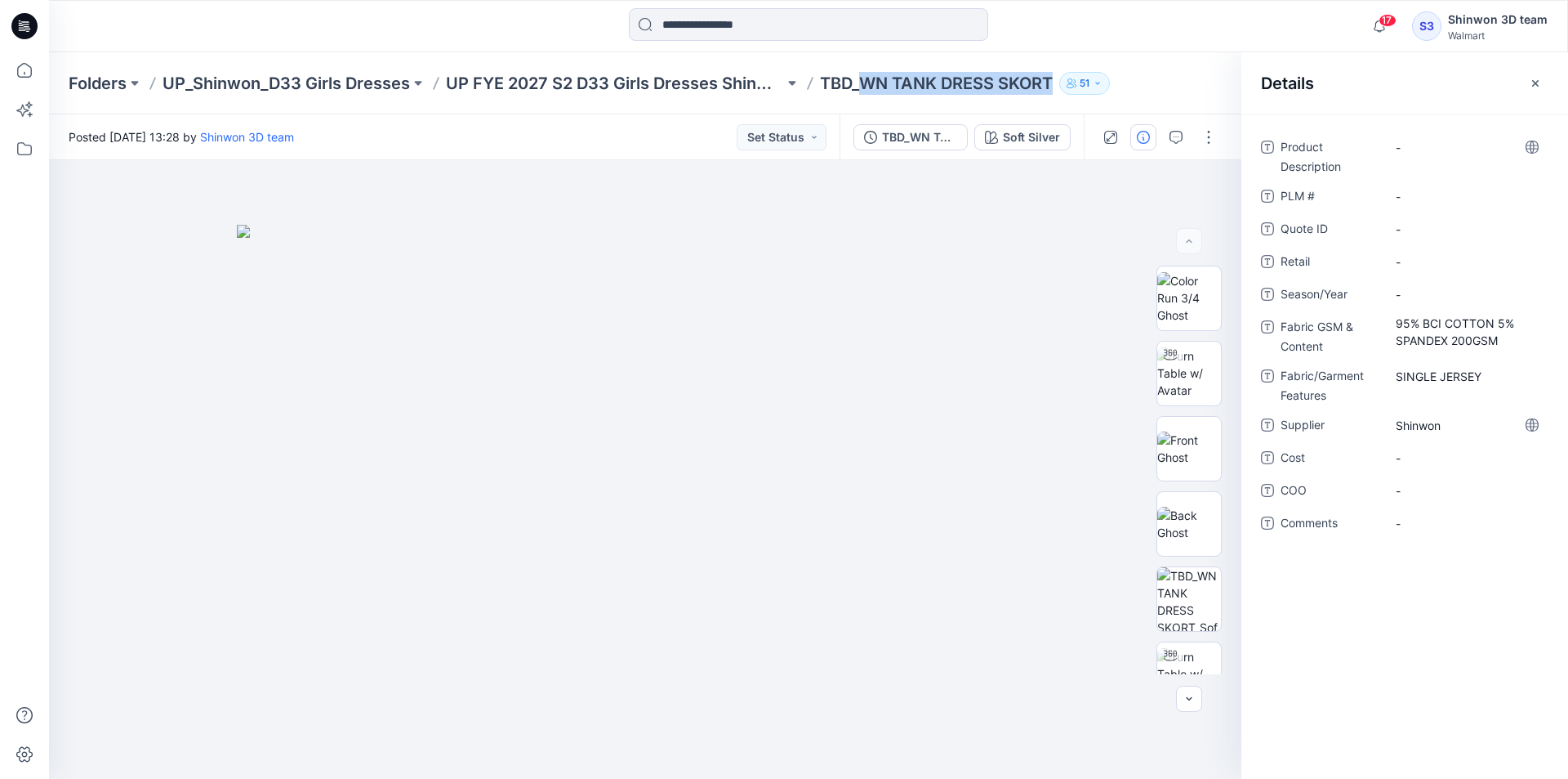
drag, startPoint x: 866, startPoint y: 81, endPoint x: 1055, endPoint y: 87, distance: 189.1
click at [1052, 87] on p "TBD_WN TANK DRESS SKORT" at bounding box center [936, 83] width 233 height 23
copy p "WN TANK DRESS SKORT"
click at [1460, 151] on Description "-" at bounding box center [1467, 147] width 142 height 17
type textarea "**********"
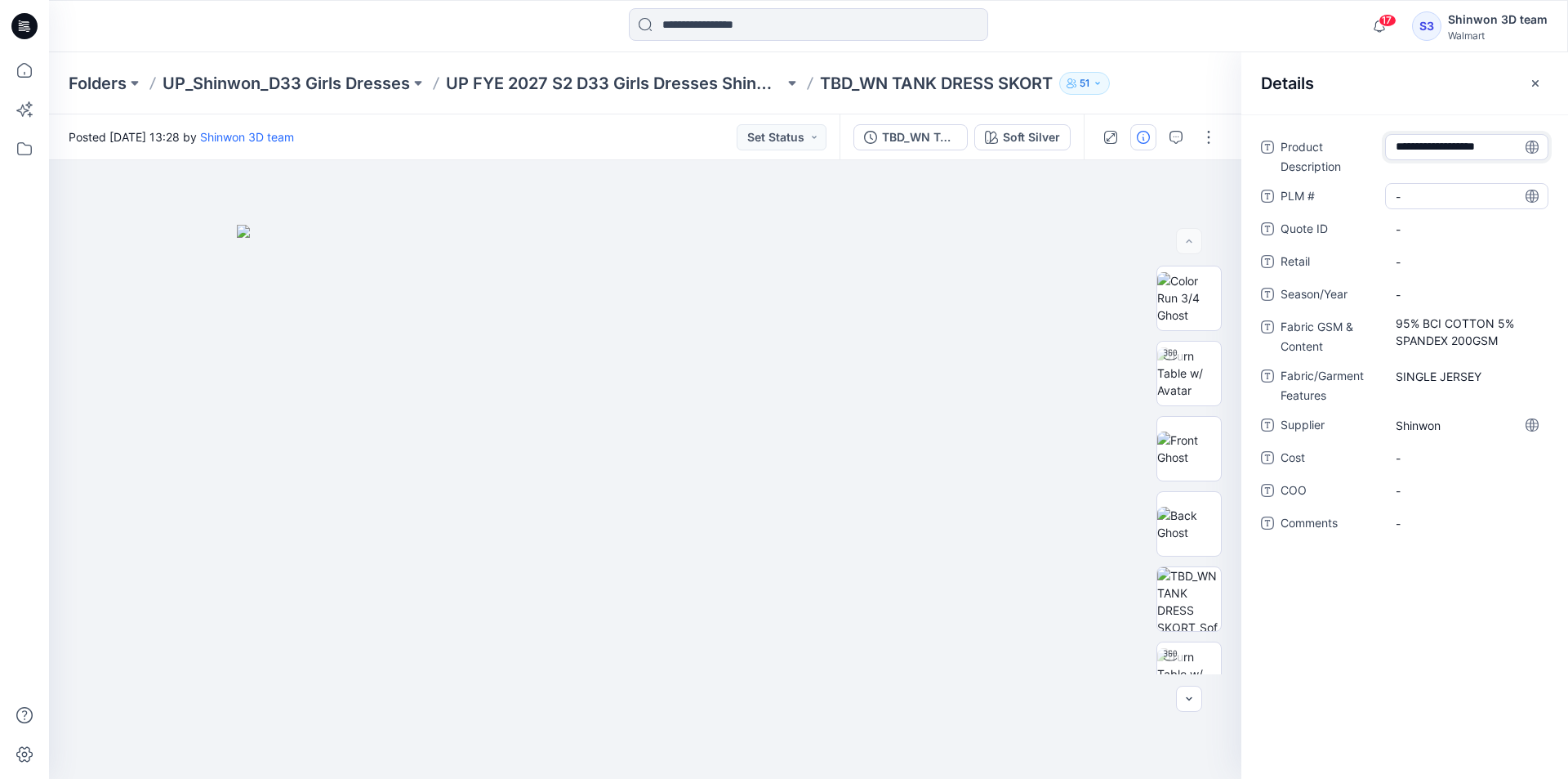
scroll to position [12, 0]
click at [1414, 185] on div "-" at bounding box center [1466, 195] width 163 height 26
type textarea "***"
click at [1406, 297] on span "-" at bounding box center [1467, 294] width 142 height 17
type textarea "********"
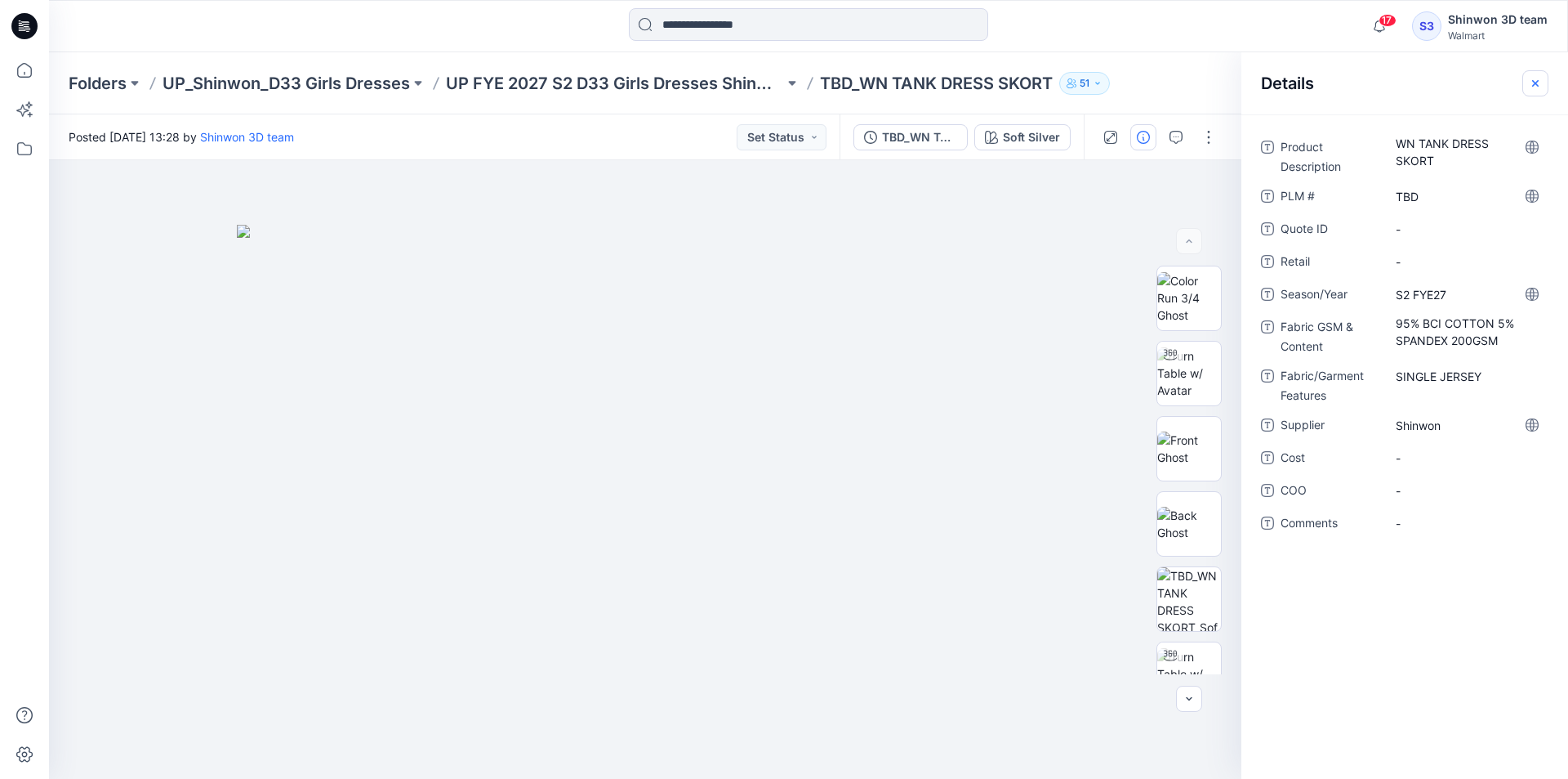
click at [1538, 85] on icon "button" at bounding box center [1535, 83] width 13 height 13
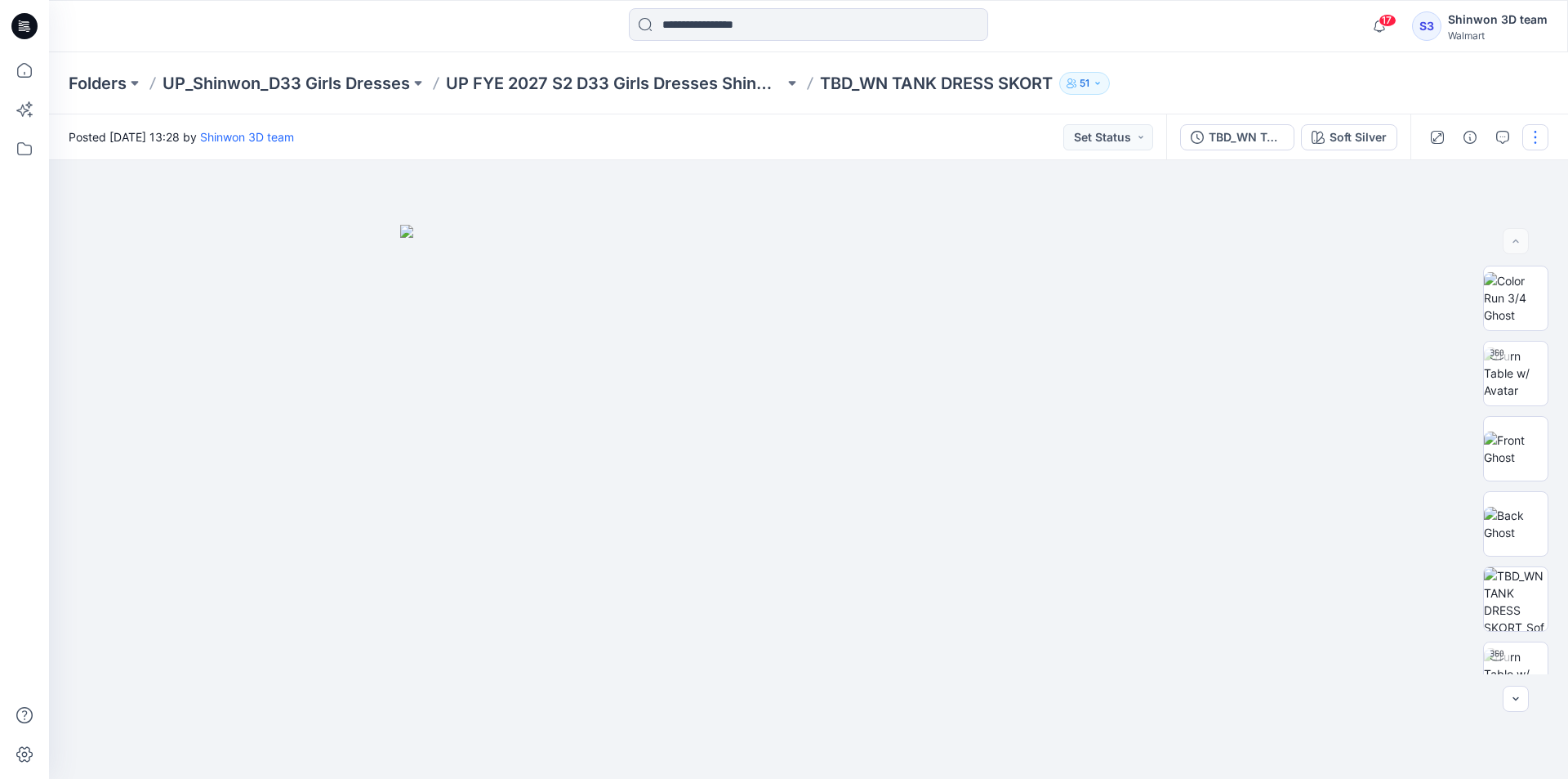
click at [1534, 136] on button "button" at bounding box center [1535, 137] width 26 height 26
click at [1447, 214] on button "Edit" at bounding box center [1466, 220] width 151 height 30
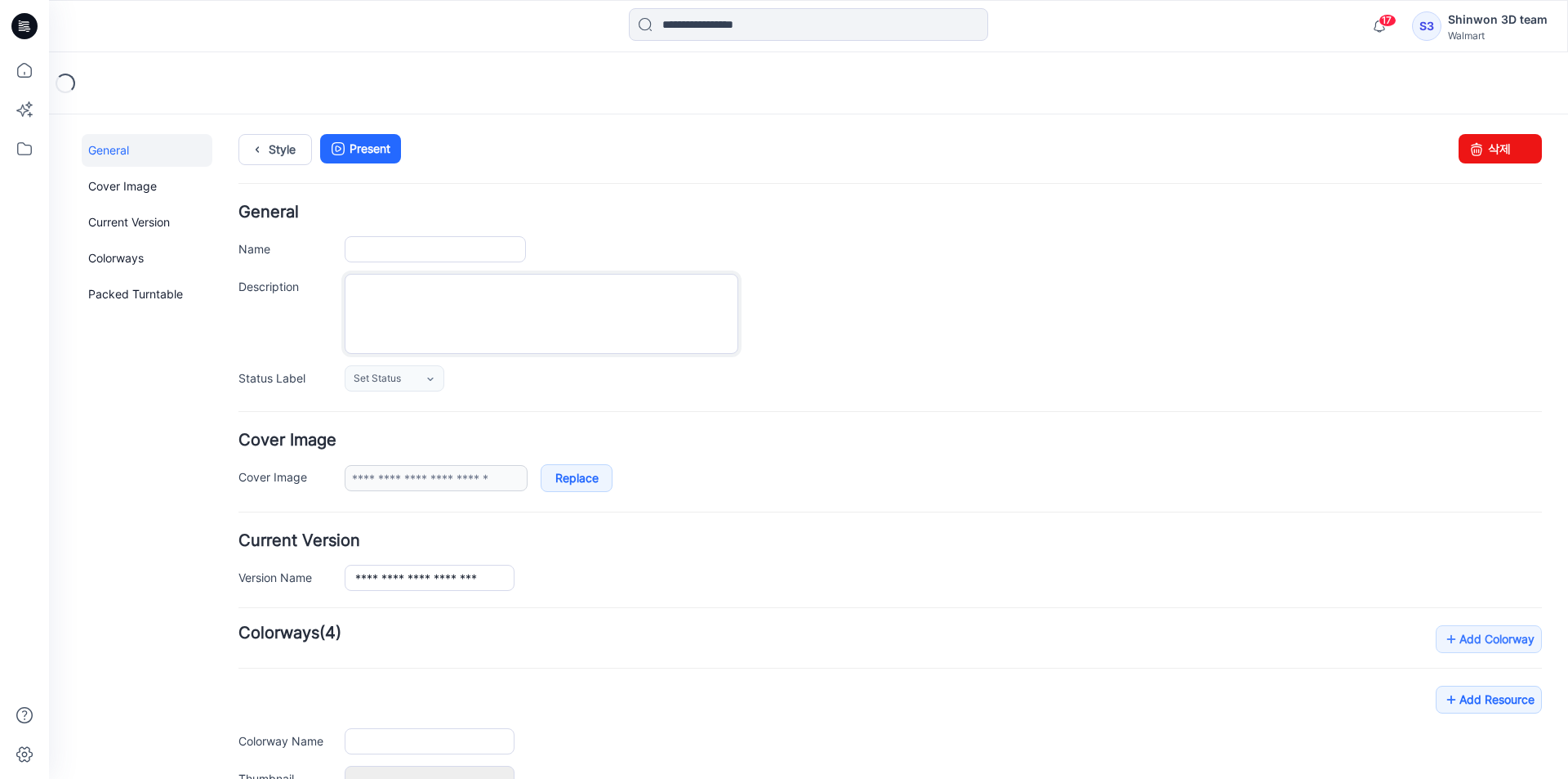
type input "**********"
click at [396, 305] on textarea "Description" at bounding box center [541, 314] width 393 height 80
paste textarea "**********"
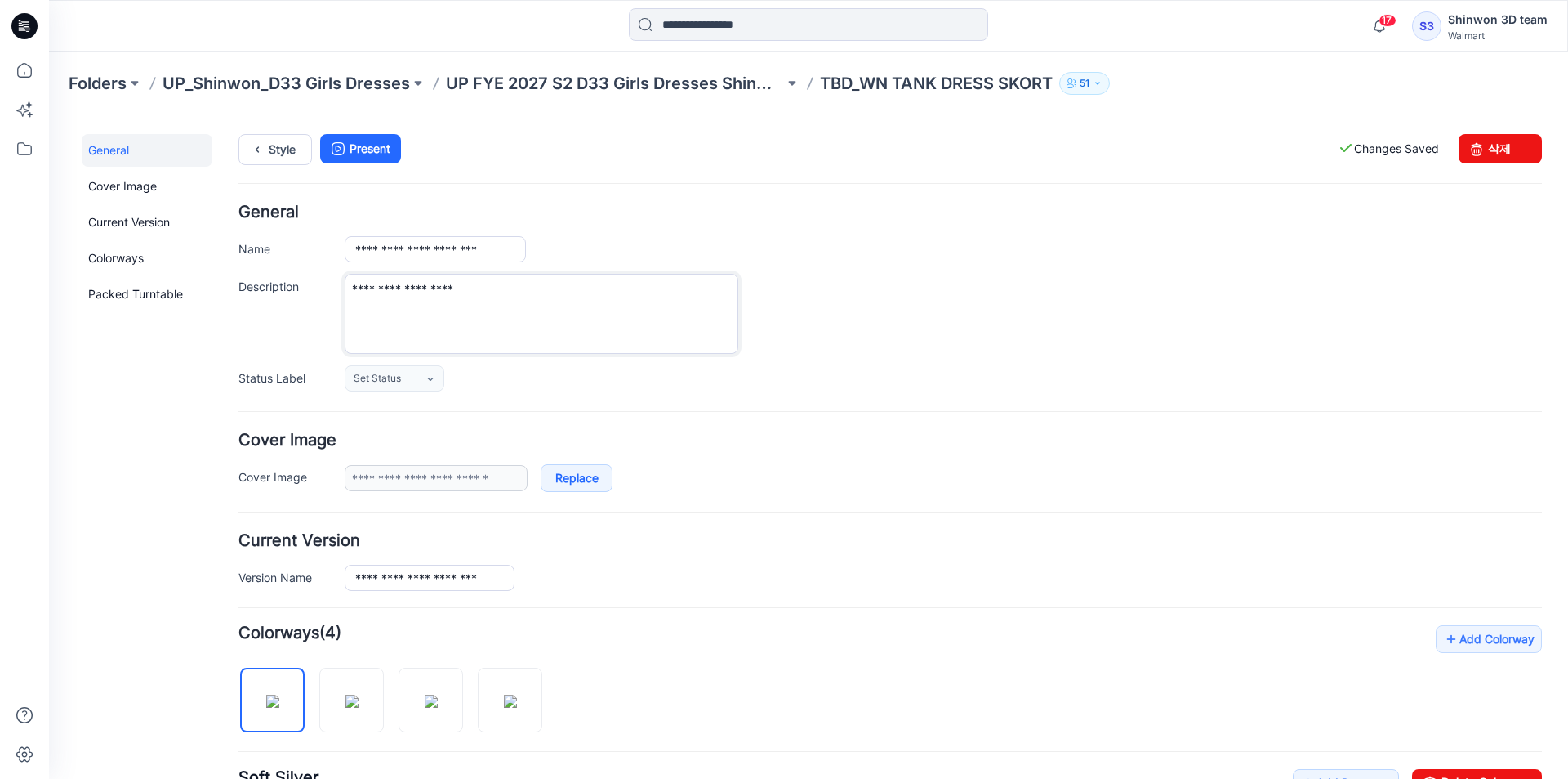
drag, startPoint x: 517, startPoint y: 285, endPoint x: 316, endPoint y: 290, distance: 201.1
click at [316, 290] on div "**********" at bounding box center [890, 314] width 1303 height 80
paste textarea "**********"
type textarea "**********"
click at [553, 211] on h4 "General" at bounding box center [890, 212] width 1303 height 16
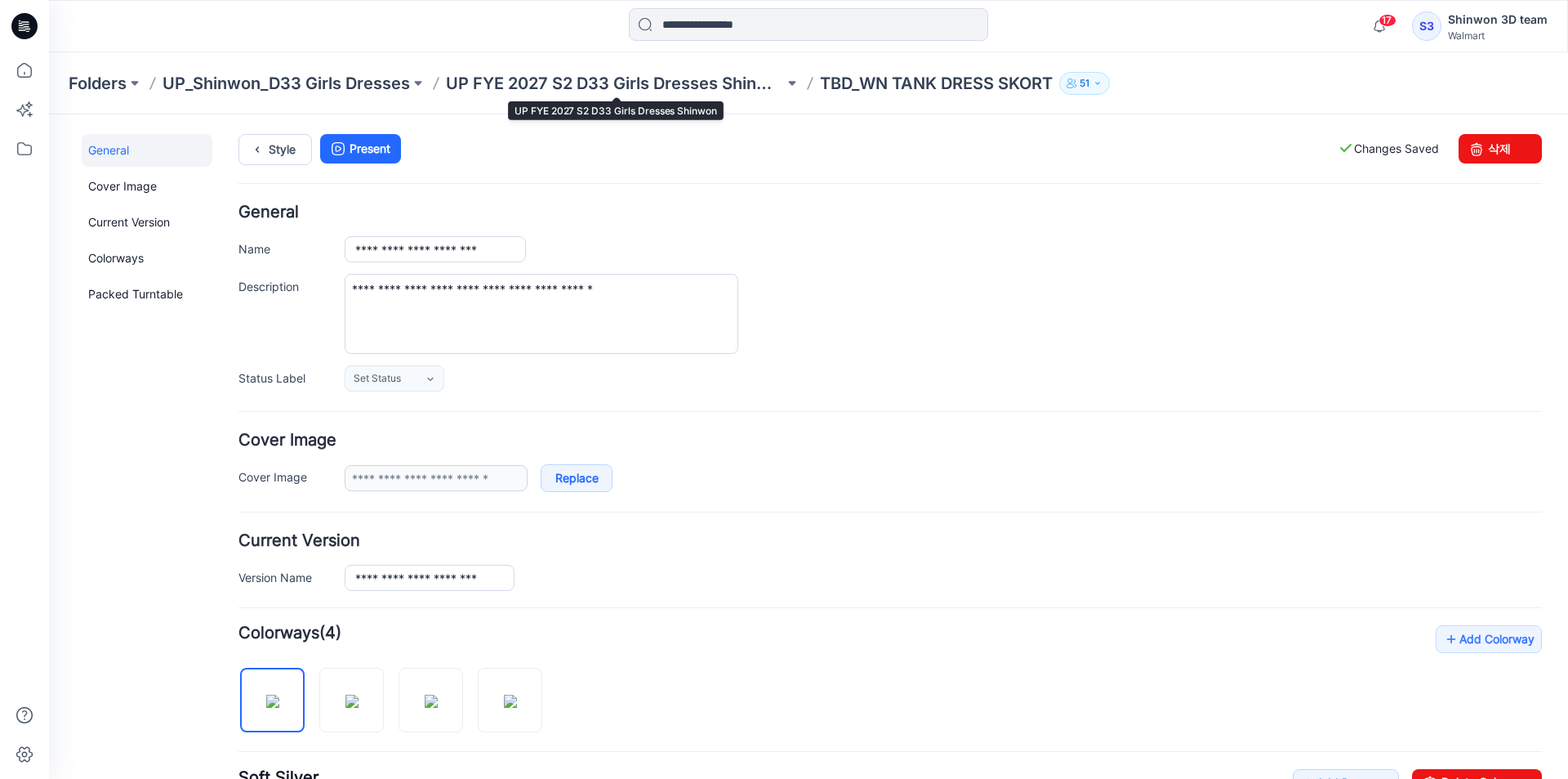
click at [833, 85] on p "TBD_WN TANK DRESS SKORT" at bounding box center [936, 83] width 233 height 23
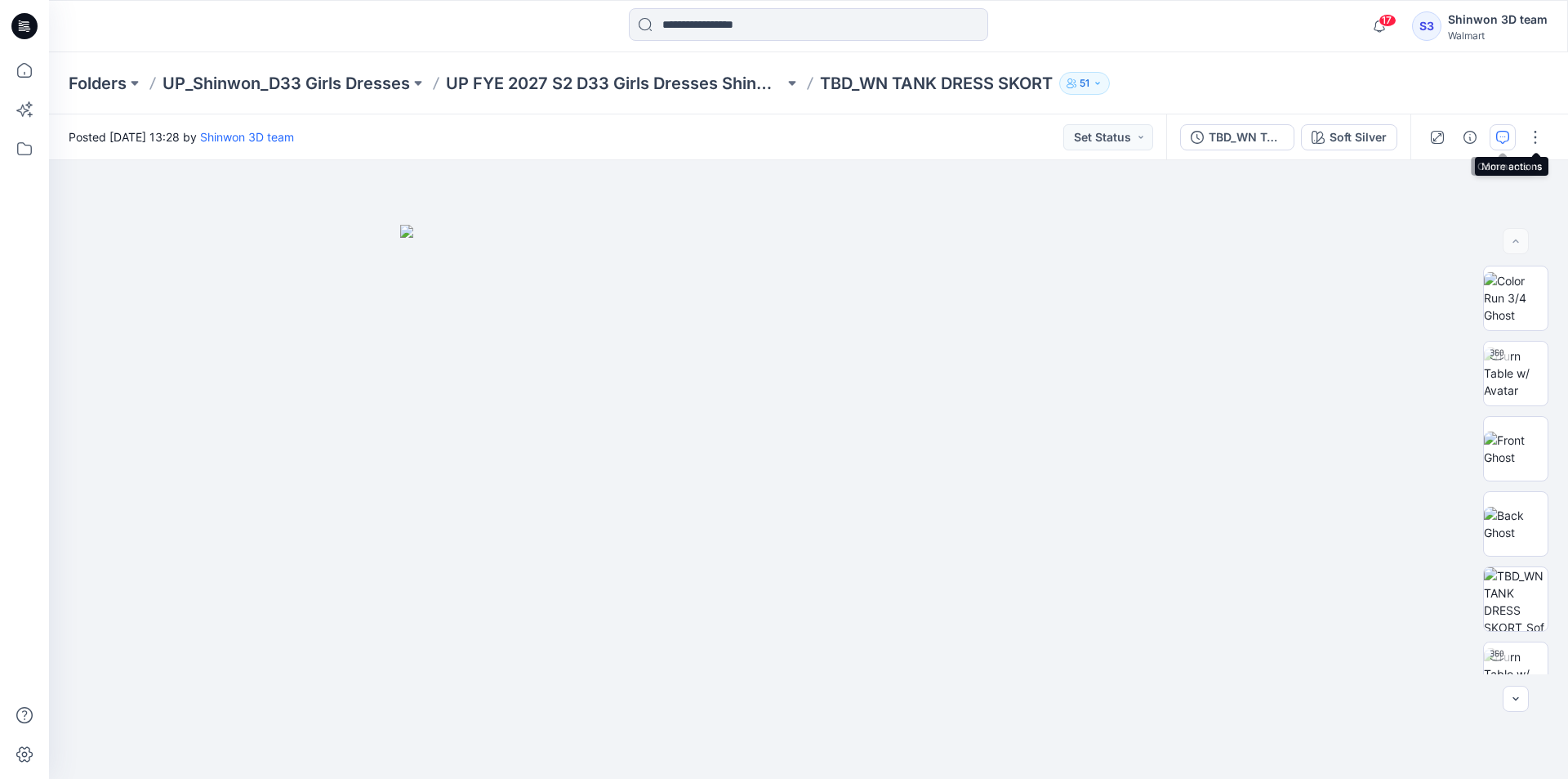
click at [1509, 130] on button "button" at bounding box center [1502, 137] width 26 height 26
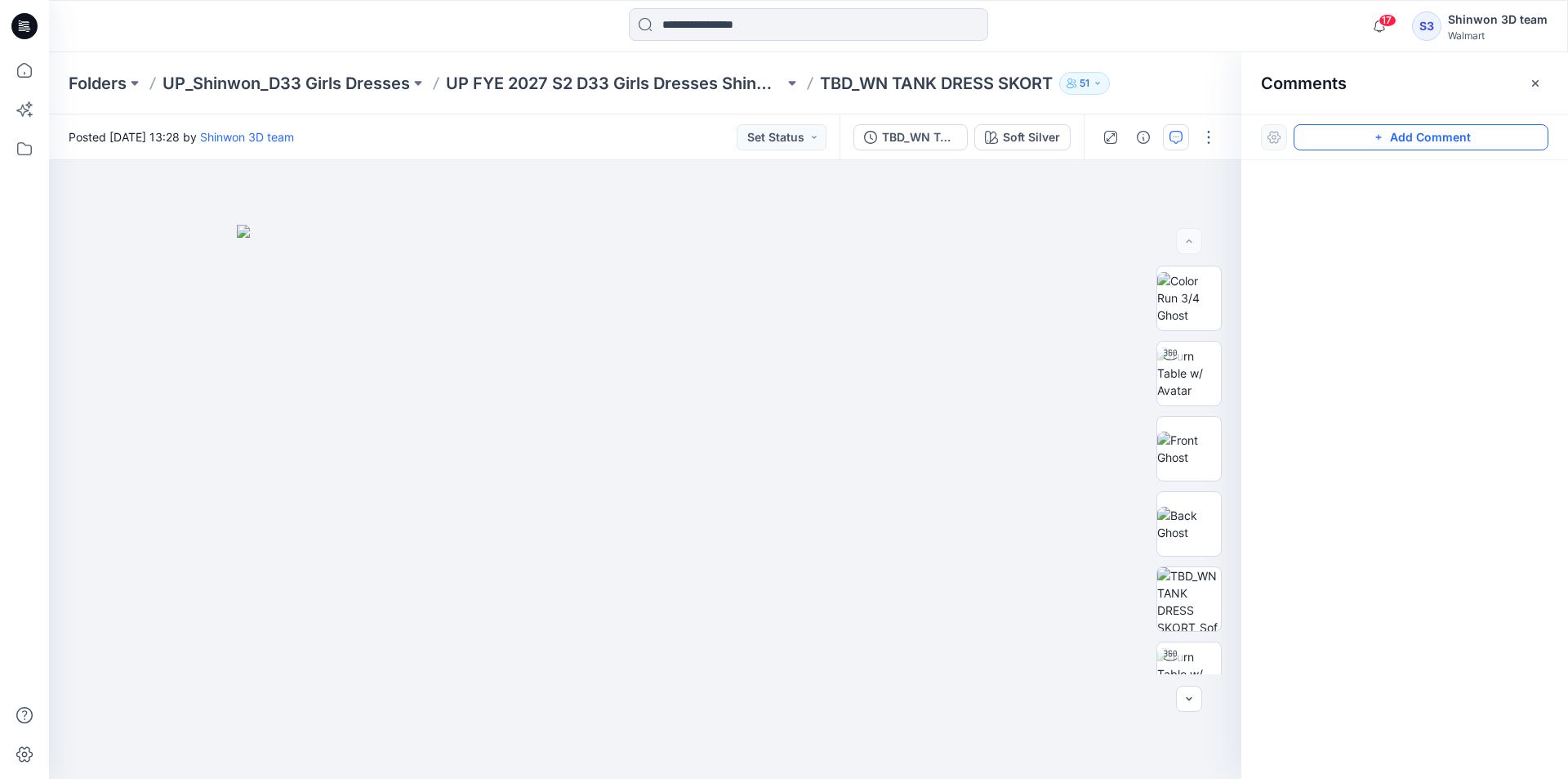
click at [1364, 130] on button "Add Comment" at bounding box center [1420, 137] width 255 height 26
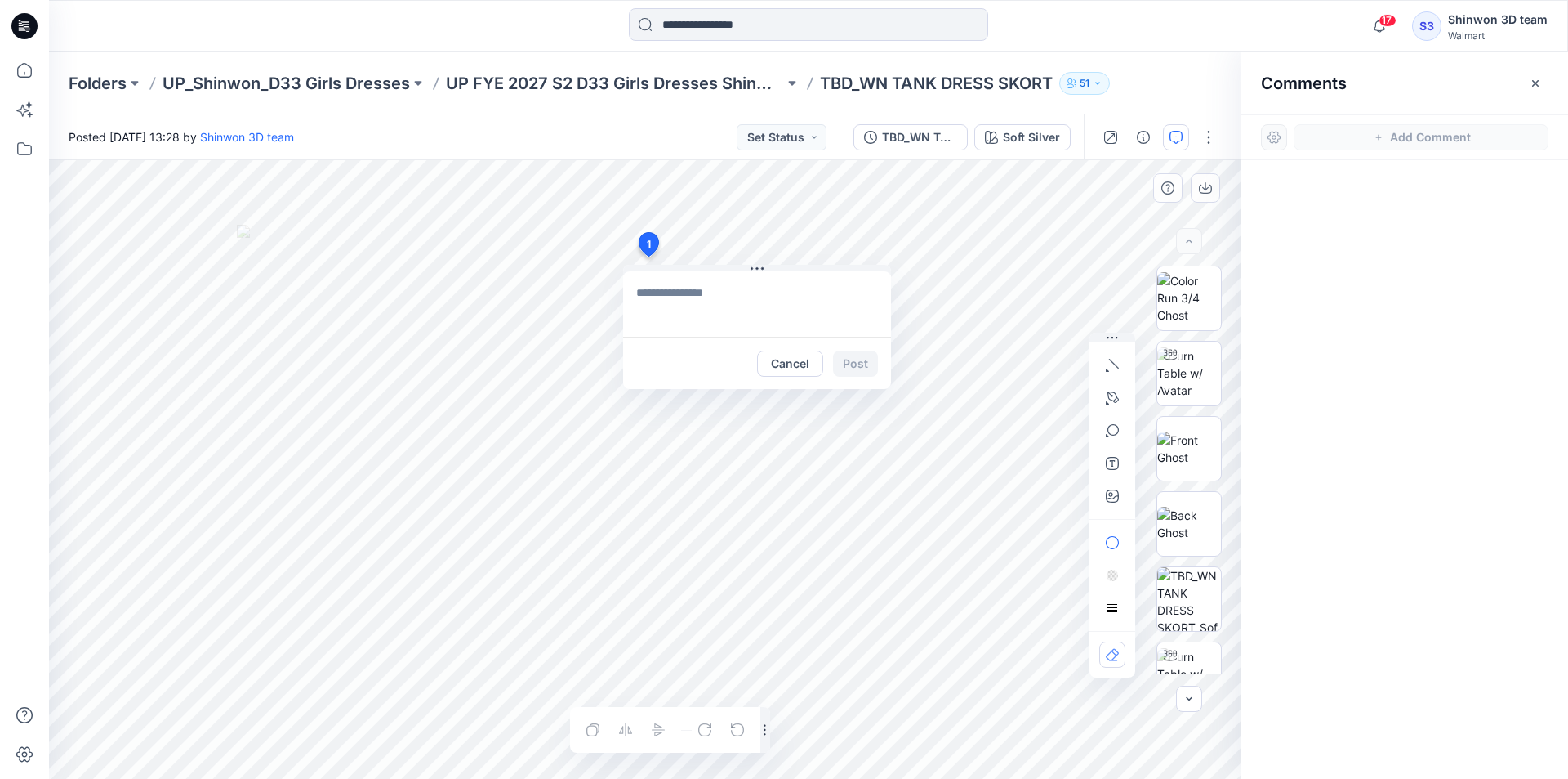
click at [647, 257] on div "1 Cancel Post Layer 1" at bounding box center [645, 468] width 1192 height 618
click at [667, 292] on textarea at bounding box center [757, 304] width 267 height 66
paste textarea "**********"
drag, startPoint x: 729, startPoint y: 301, endPoint x: 1567, endPoint y: 380, distance: 841.7
click at [1567, 380] on div "**********" at bounding box center [809, 468] width 1519 height 618
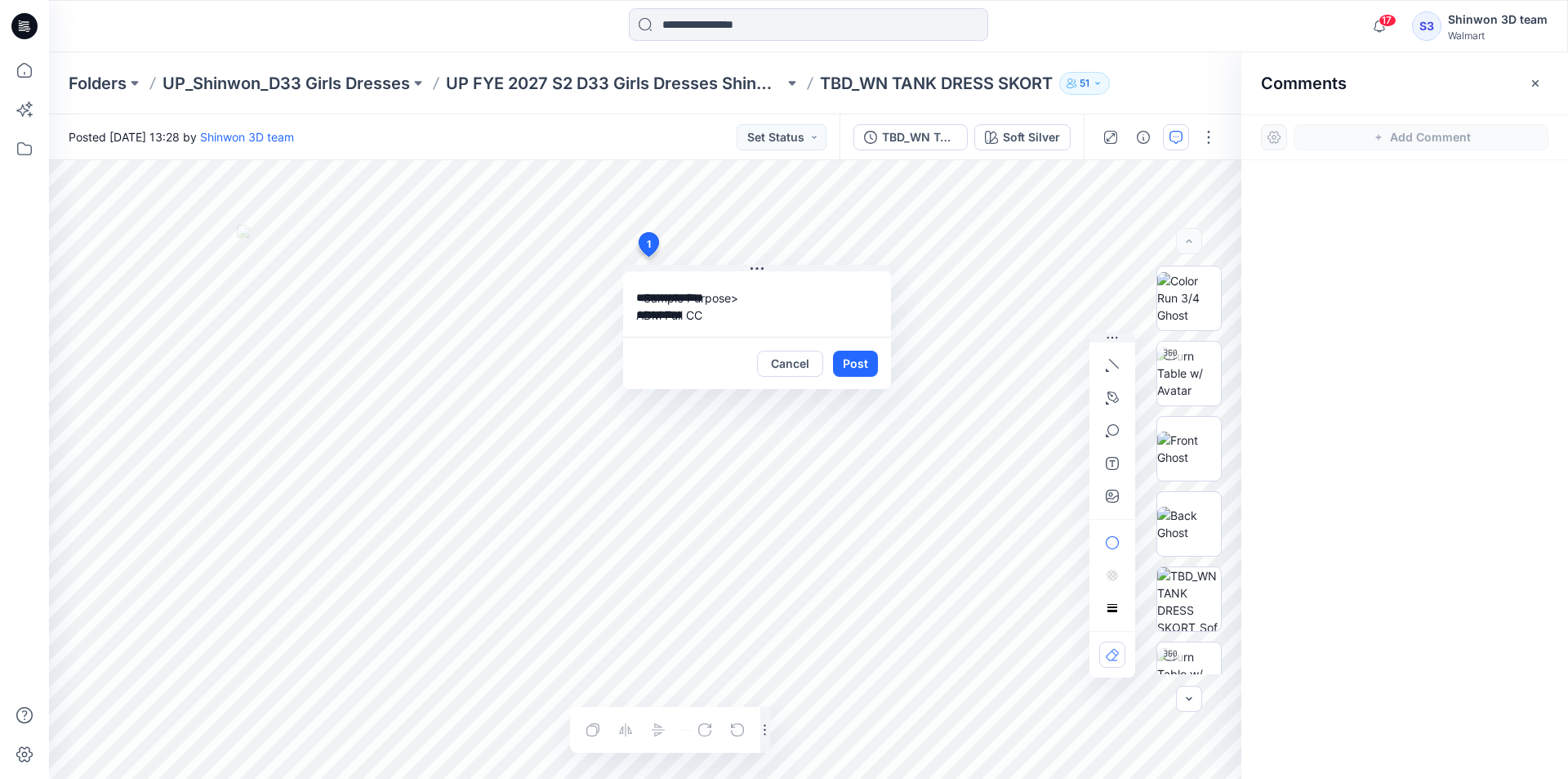
scroll to position [29, 0]
type textarea "**********"
click at [864, 357] on button "Post" at bounding box center [855, 363] width 45 height 26
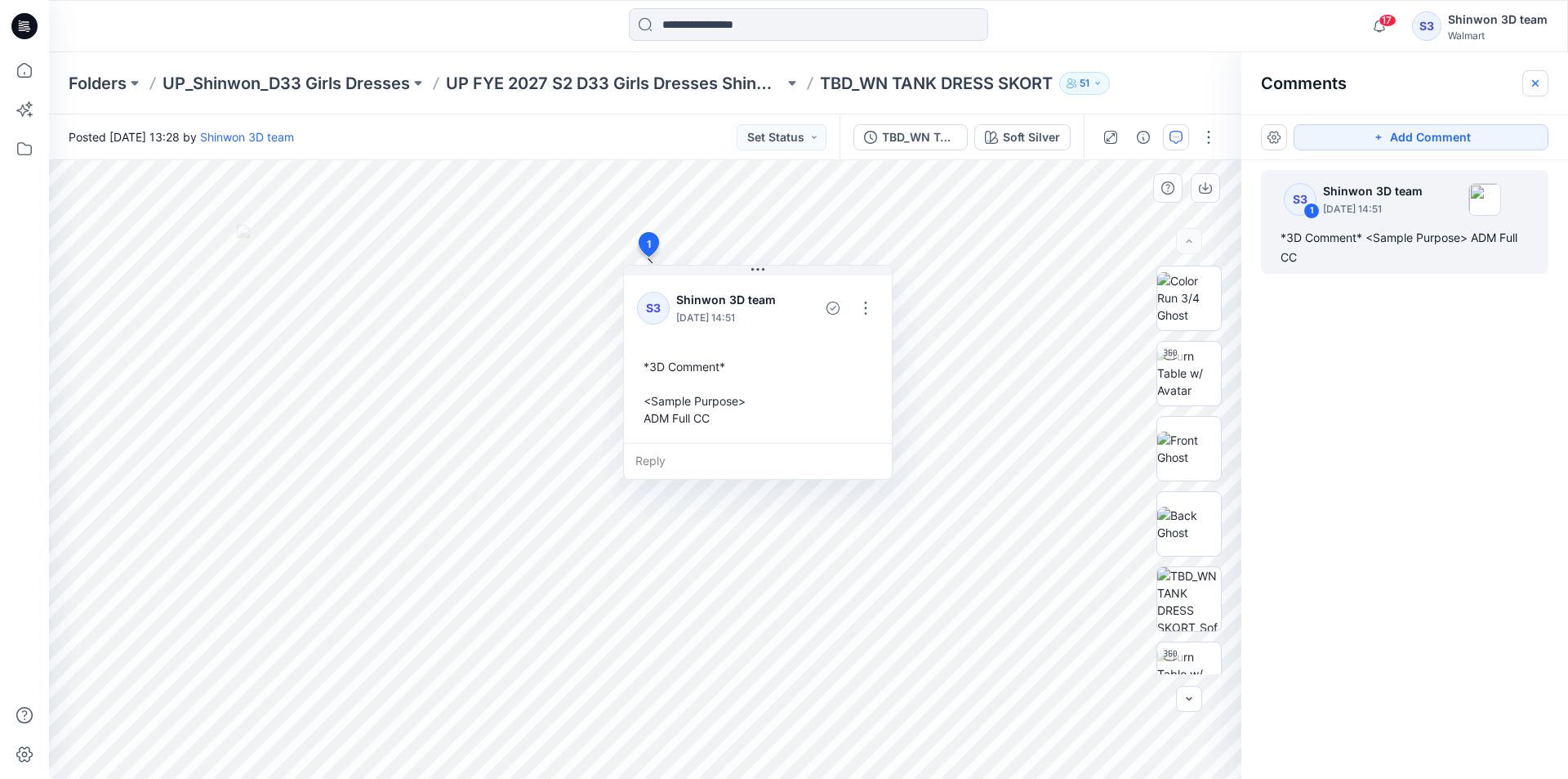
click at [1532, 84] on icon "button" at bounding box center [1535, 83] width 13 height 13
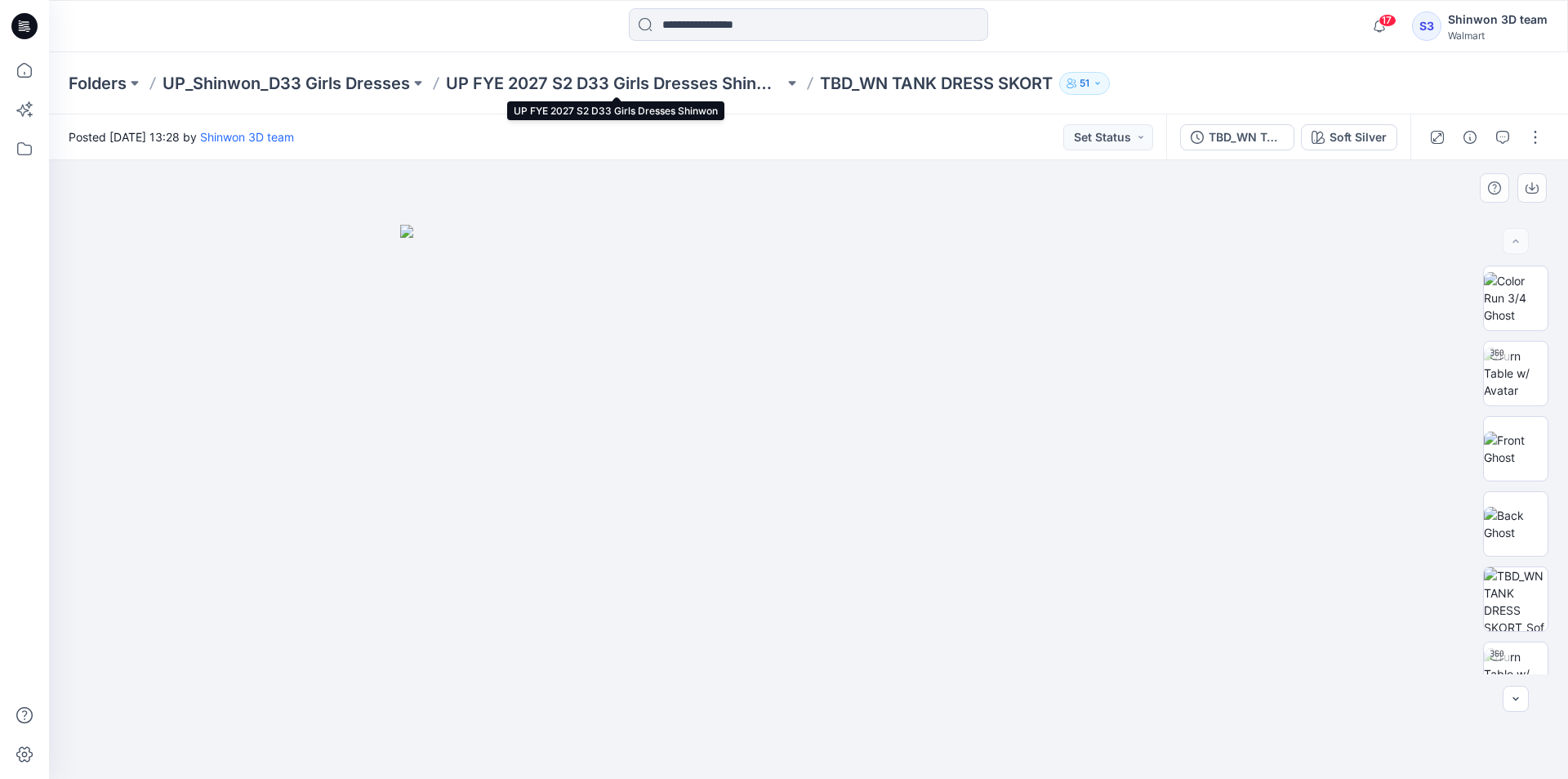
click at [716, 78] on p "UP FYE 2027 S2 D33 Girls Dresses Shinwon" at bounding box center [614, 83] width 338 height 23
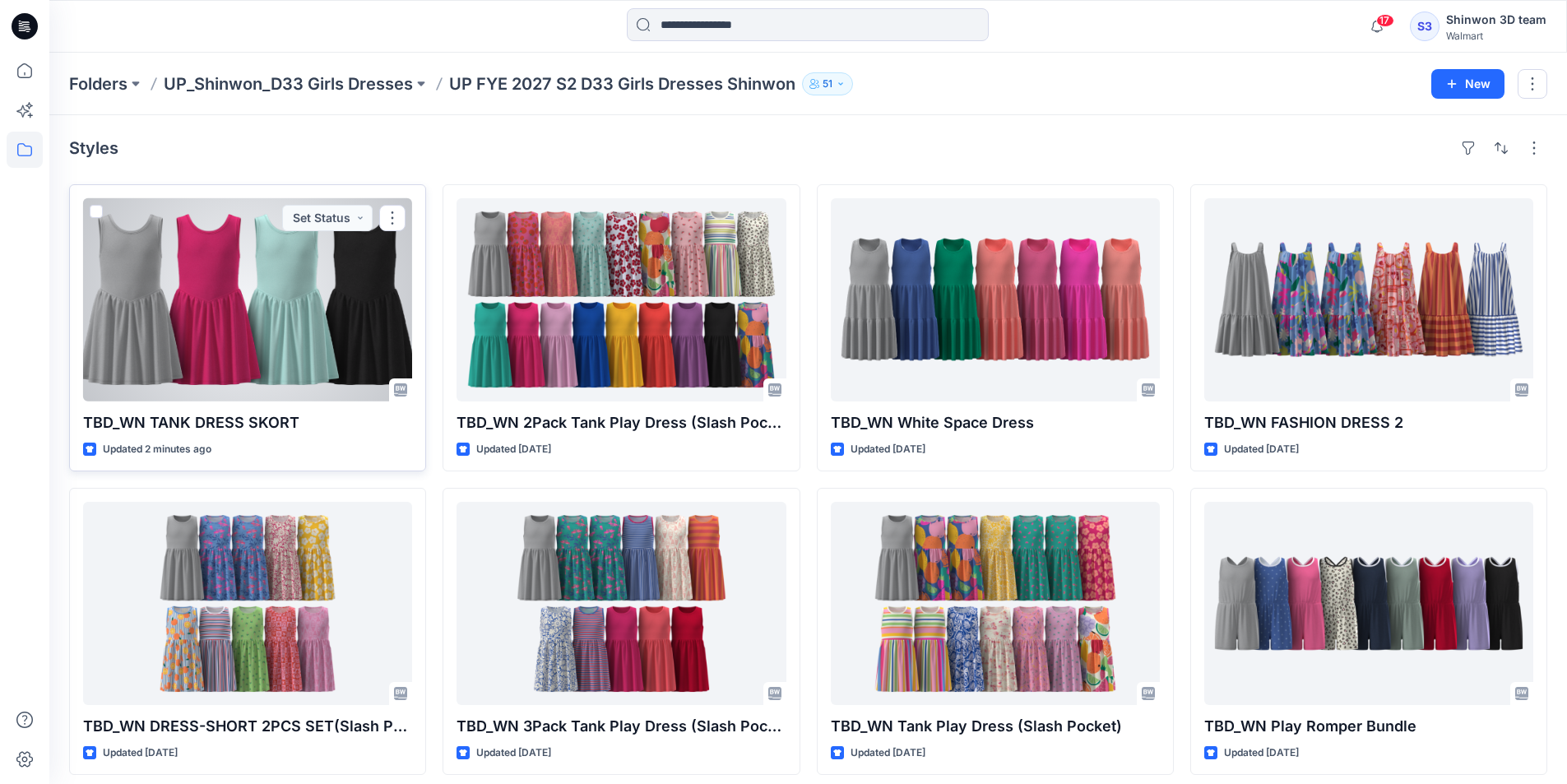
click at [367, 275] on div at bounding box center [247, 300] width 329 height 203
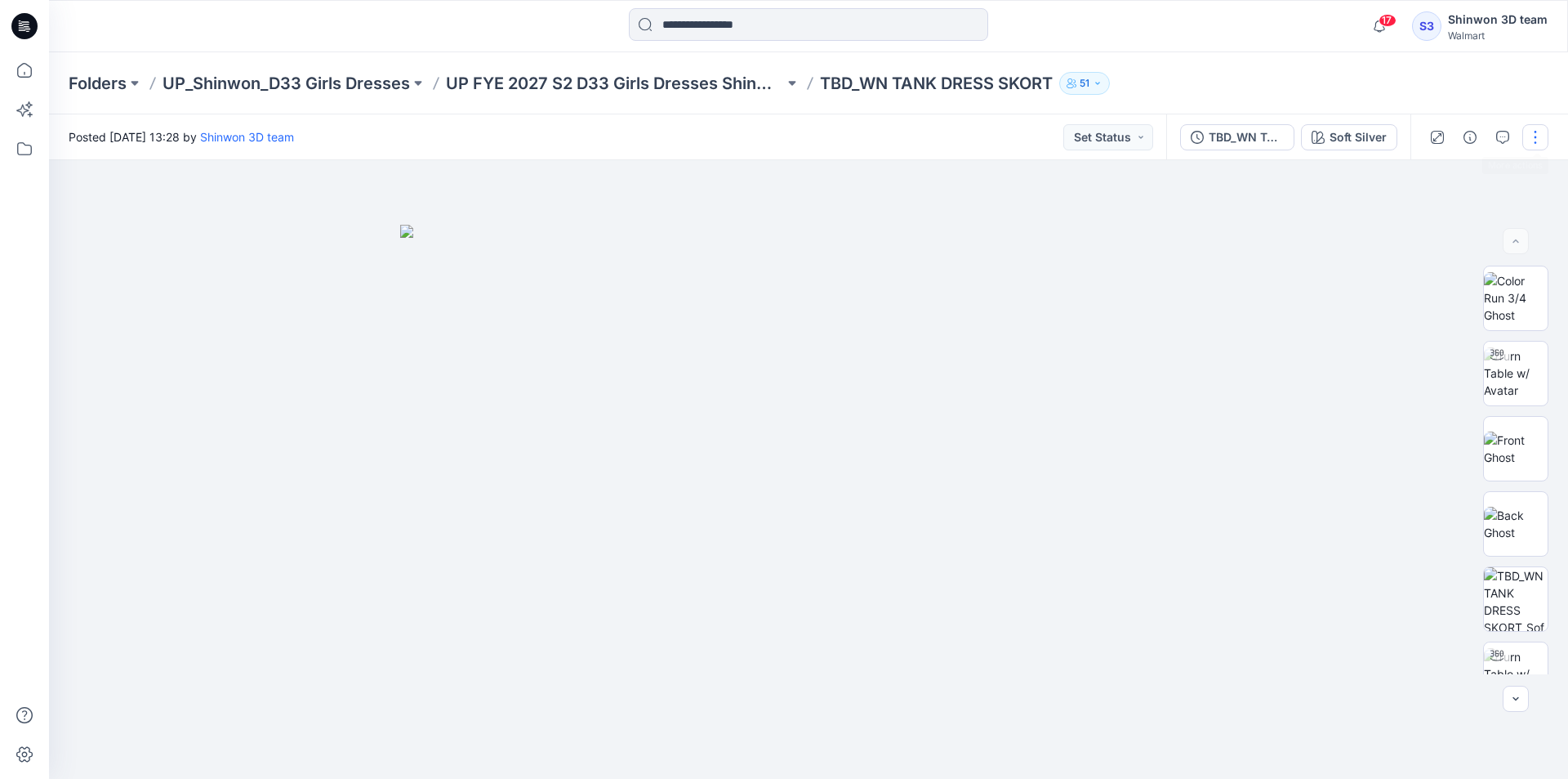
click at [1544, 135] on button "button" at bounding box center [1535, 137] width 26 height 26
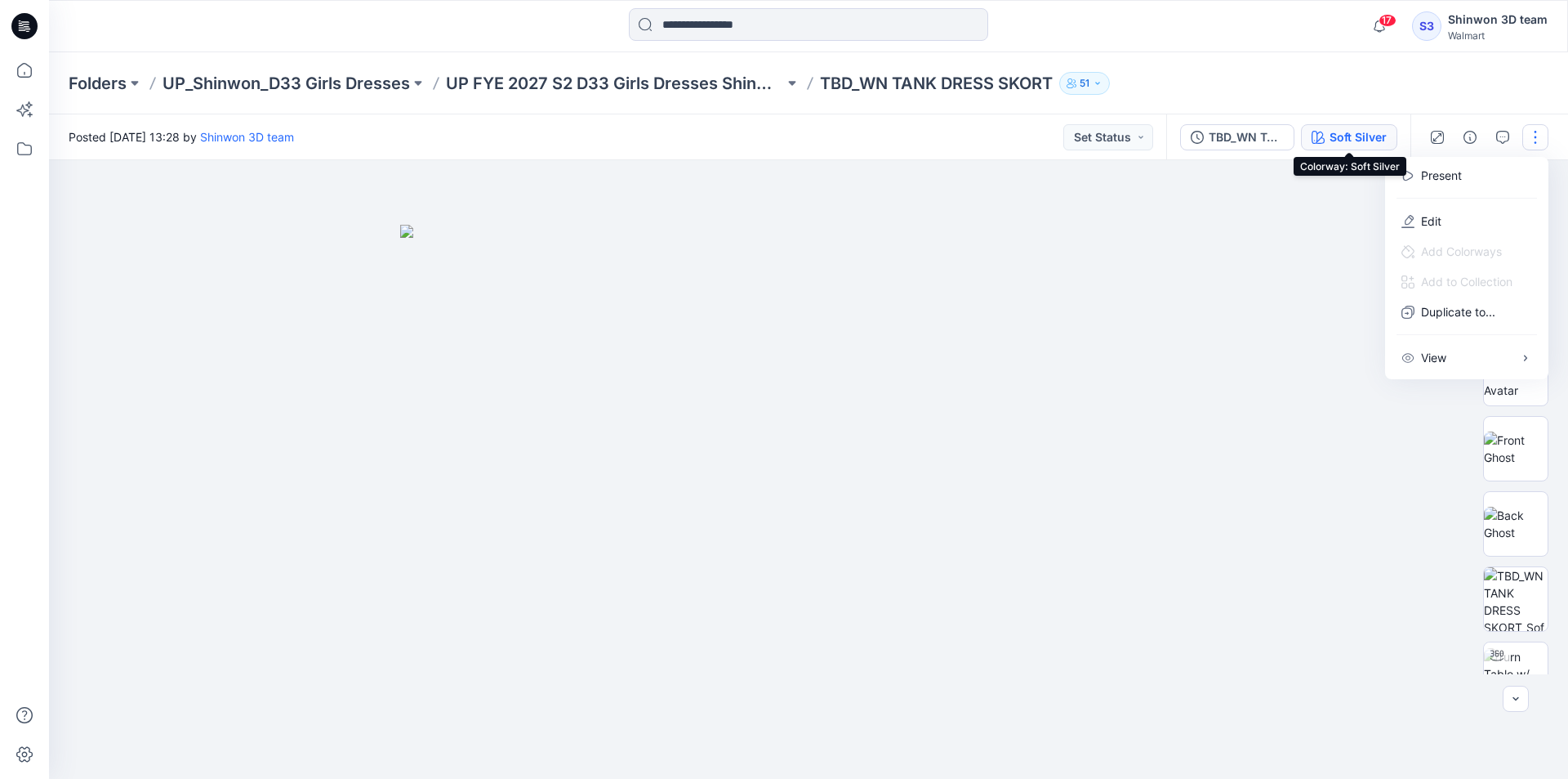
click at [1360, 133] on div "Soft Silver" at bounding box center [1357, 137] width 57 height 18
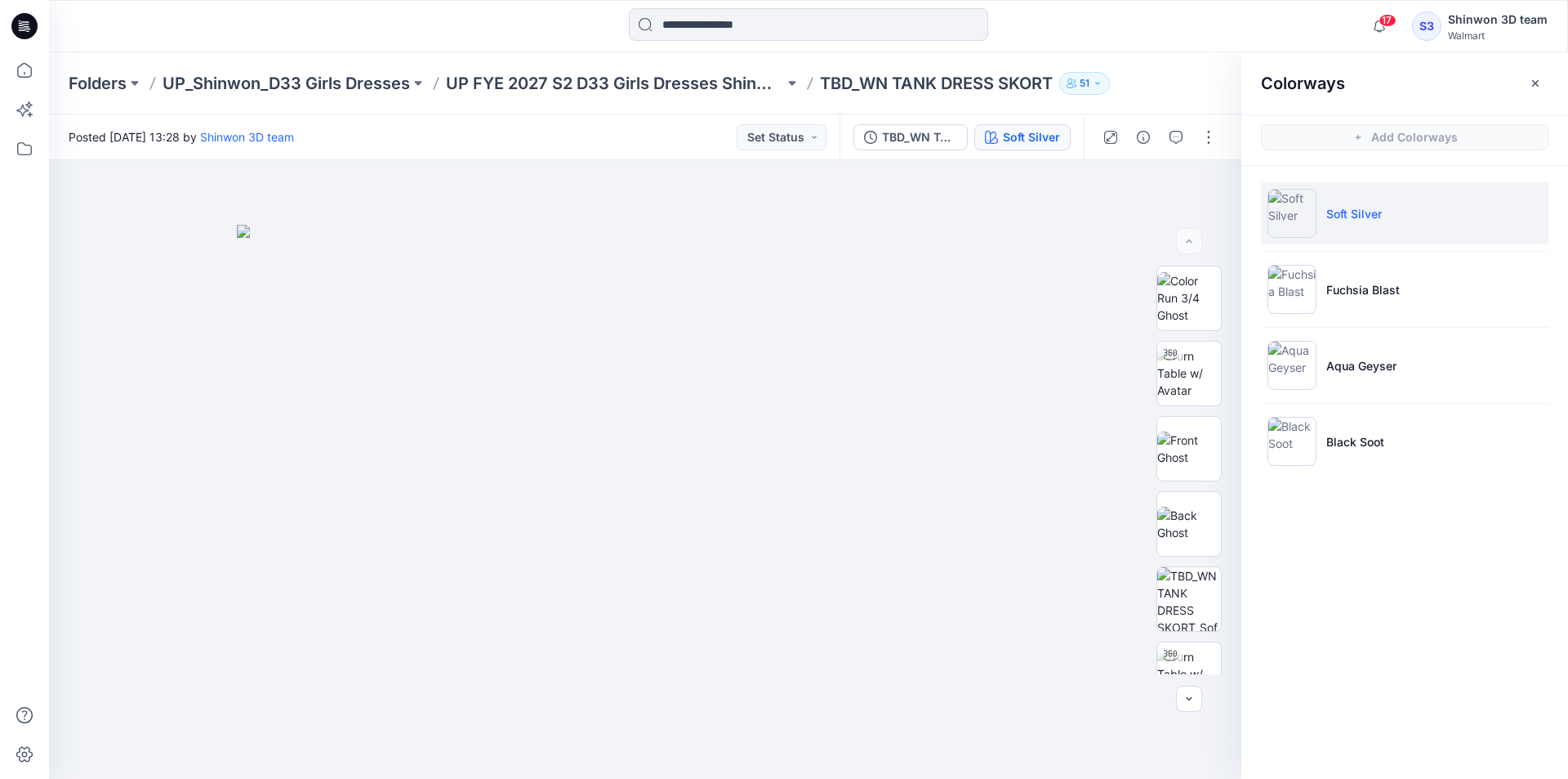
click at [1527, 68] on div "Colorways" at bounding box center [1405, 82] width 327 height 61
click at [1538, 77] on icon "button" at bounding box center [1535, 83] width 13 height 13
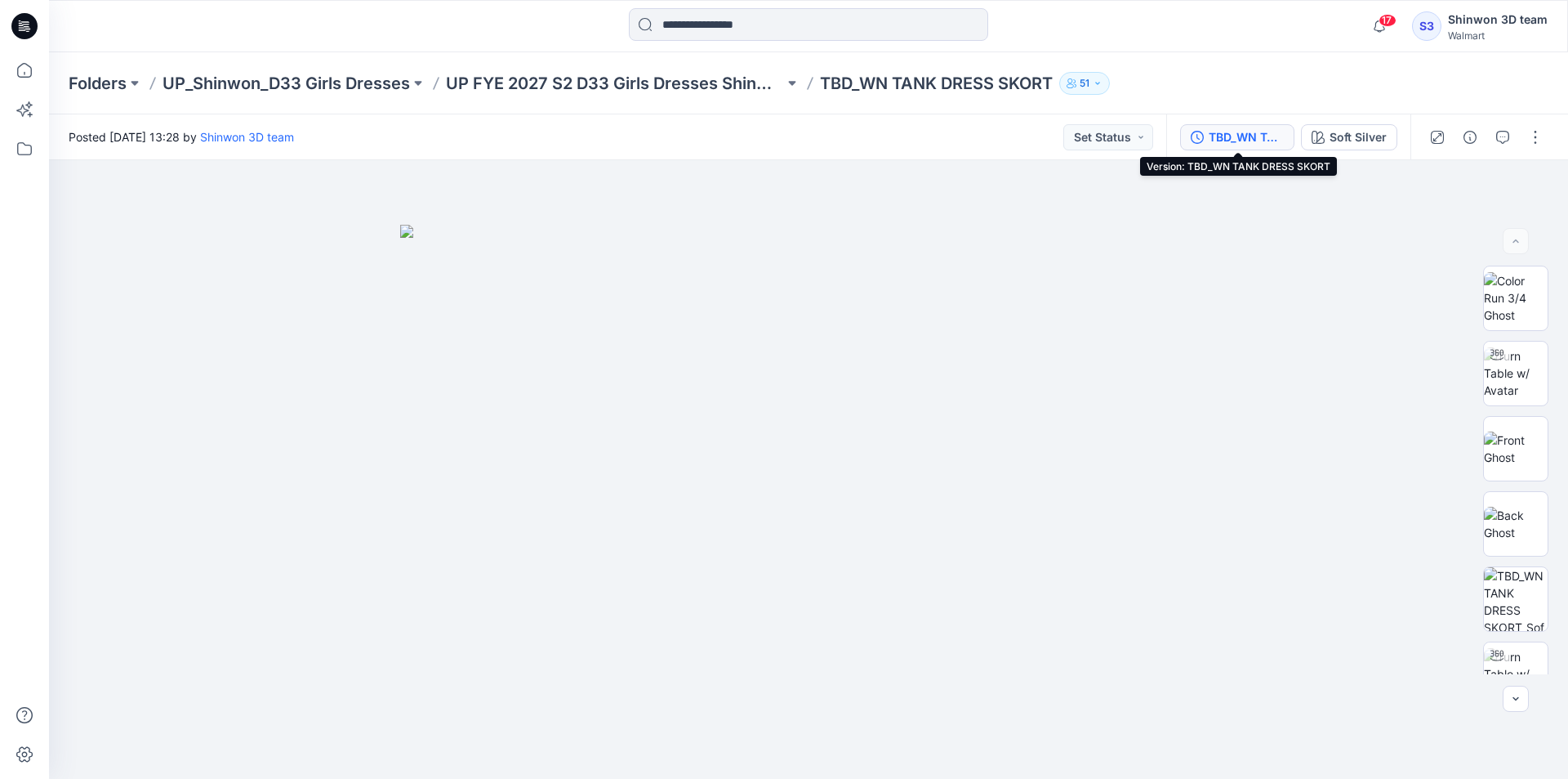
click at [1260, 135] on div "TBD_WN TANK DRESS SKORT" at bounding box center [1246, 137] width 75 height 18
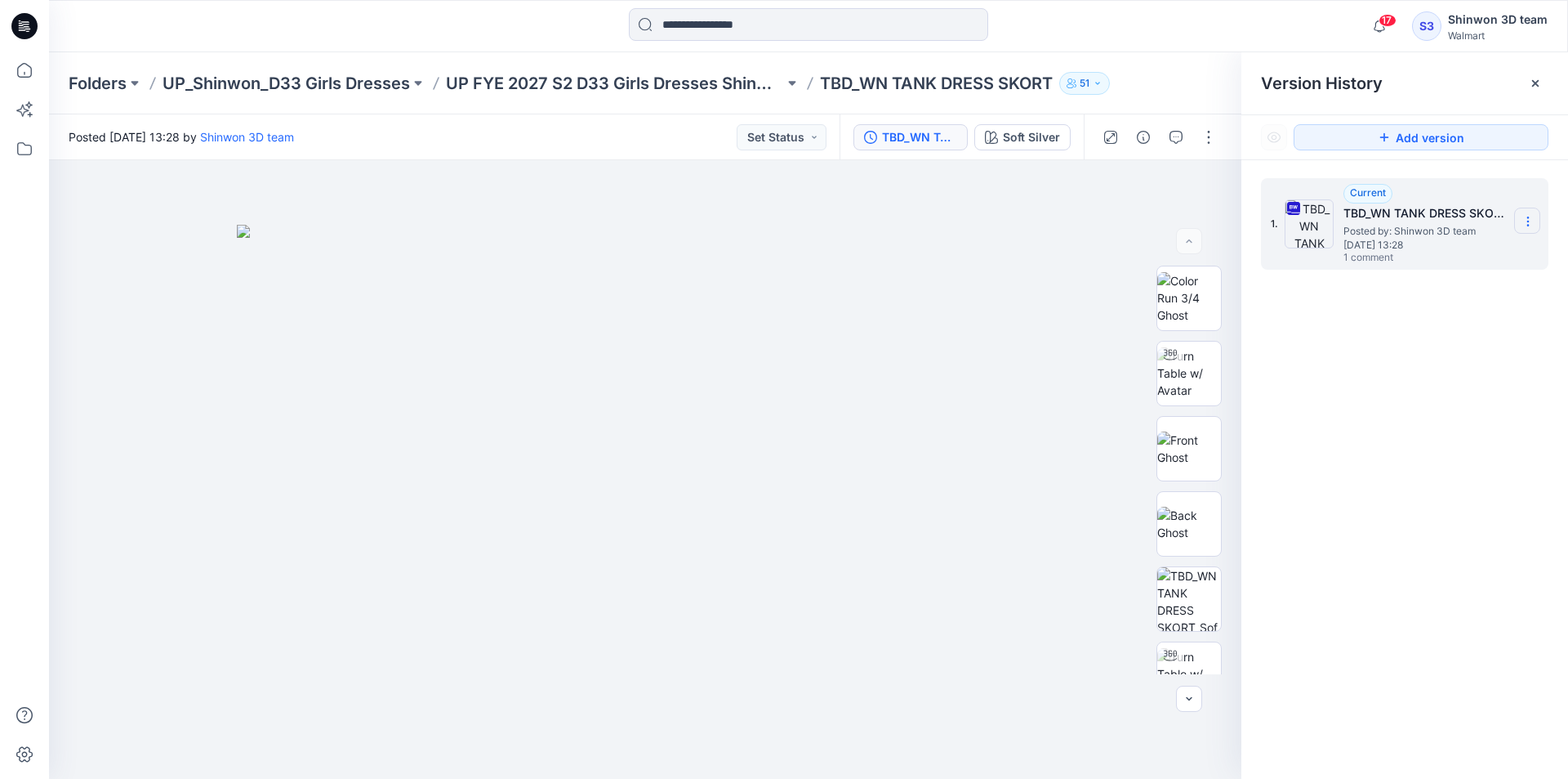
click at [1528, 218] on icon at bounding box center [1527, 217] width 1 height 1
click at [1486, 247] on span "Download Source BW File" at bounding box center [1444, 253] width 136 height 19
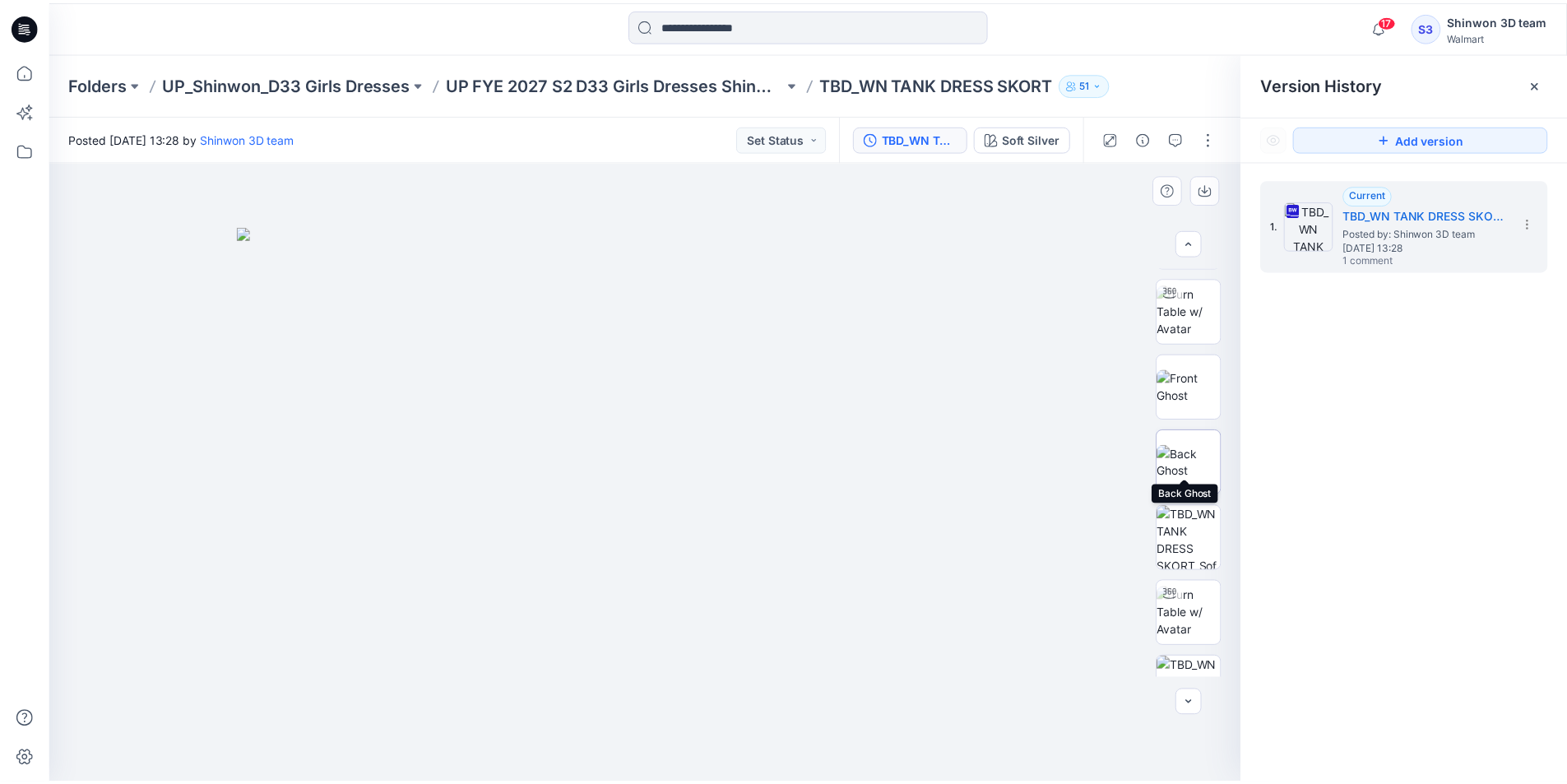
scroll to position [82, 0]
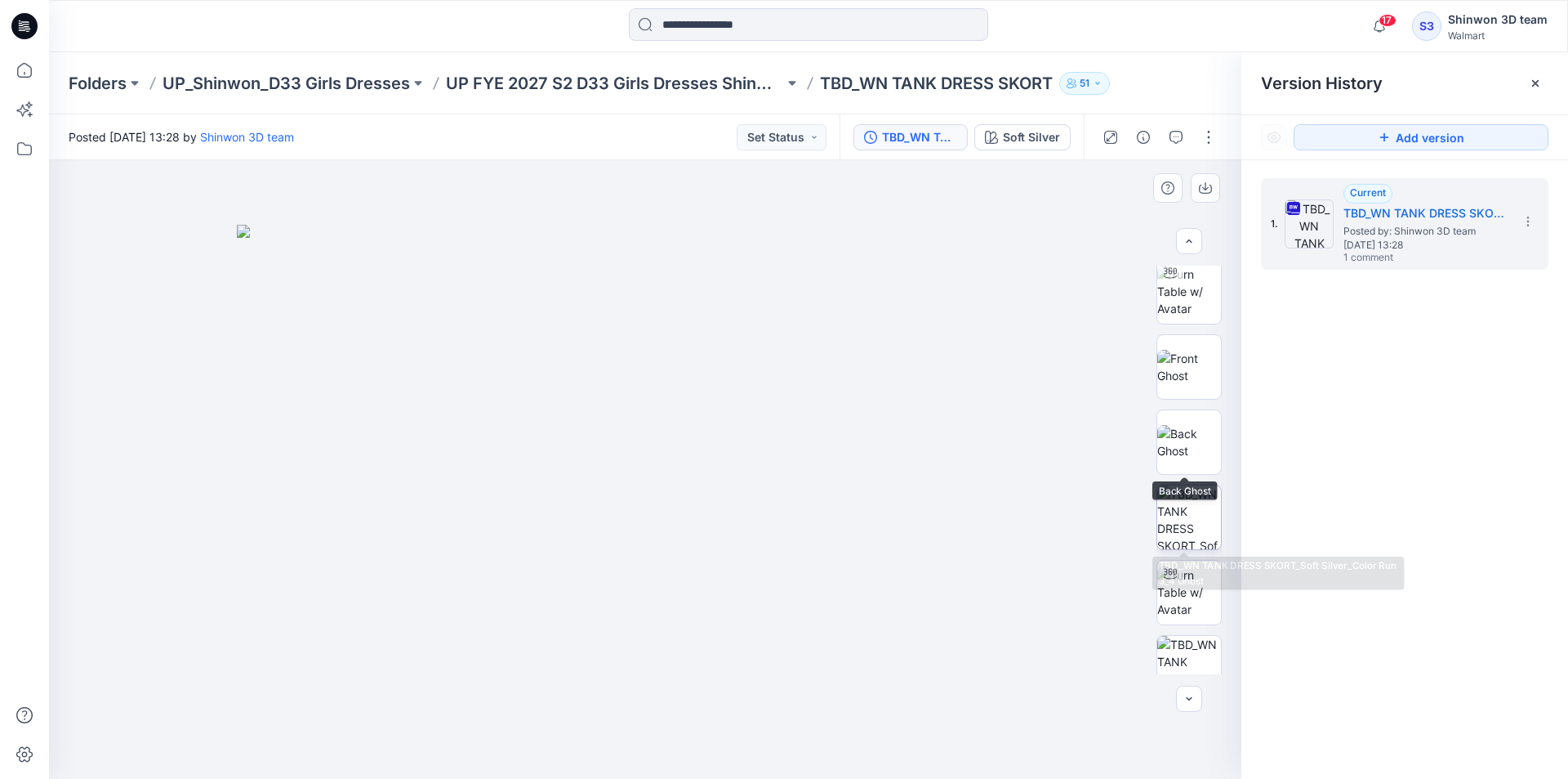
click at [1166, 512] on img at bounding box center [1189, 517] width 64 height 64
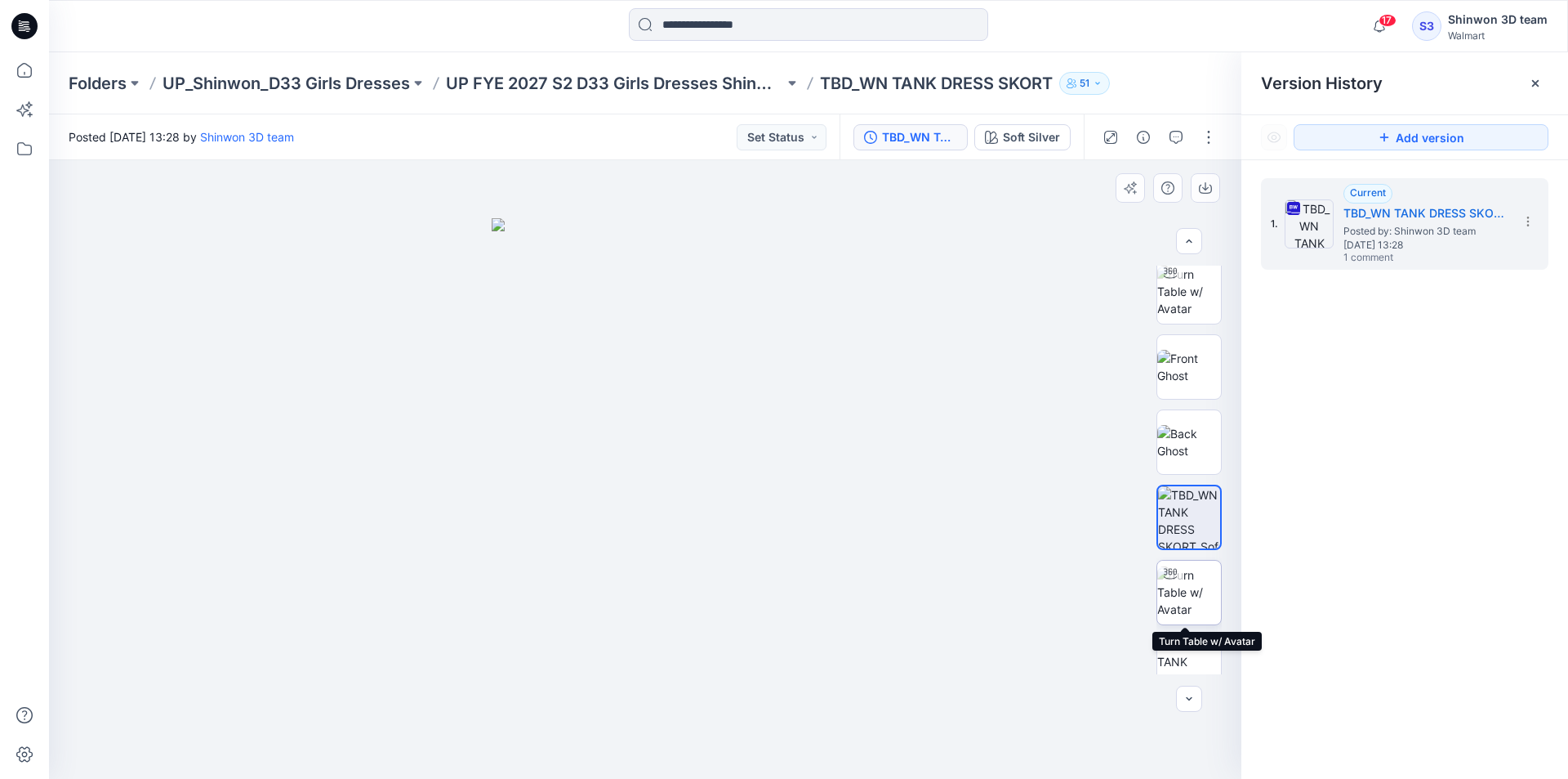
click at [1200, 582] on img at bounding box center [1189, 592] width 64 height 51
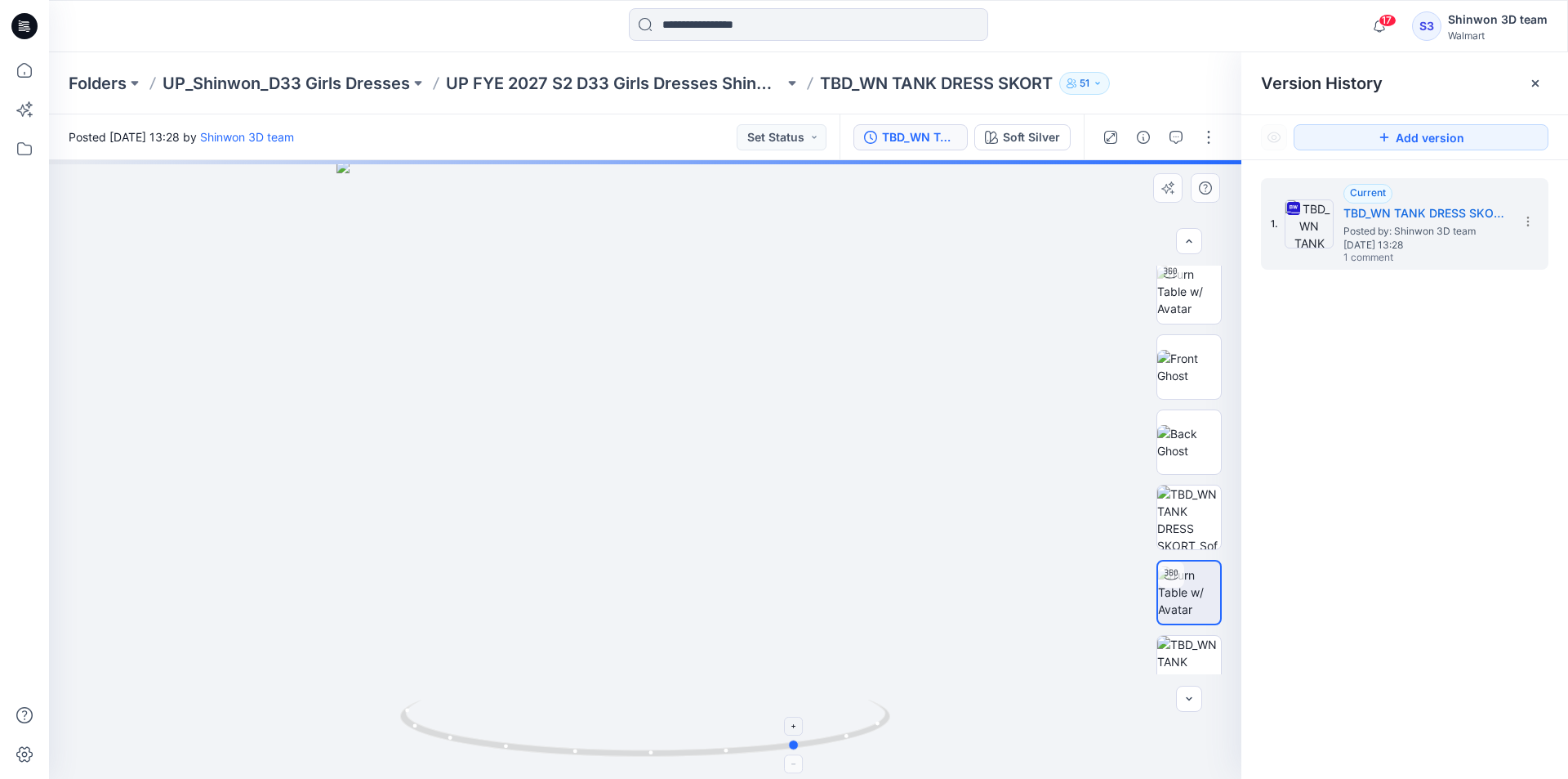
drag, startPoint x: 673, startPoint y: 763, endPoint x: 827, endPoint y: 733, distance: 156.9
click at [827, 733] on div at bounding box center [645, 468] width 1192 height 618
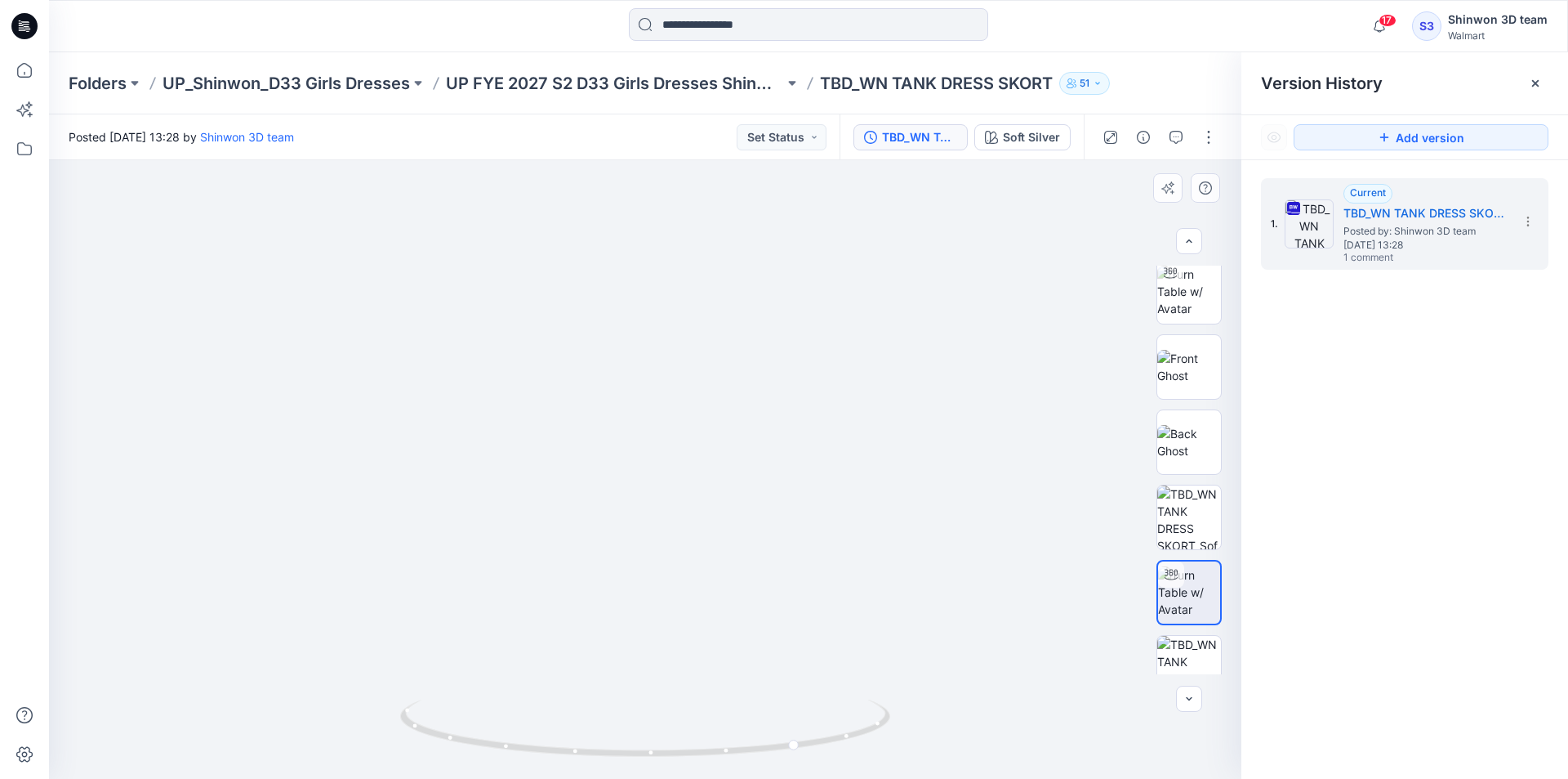
drag, startPoint x: 671, startPoint y: 659, endPoint x: 701, endPoint y: 379, distance: 281.6
drag, startPoint x: 765, startPoint y: 459, endPoint x: 786, endPoint y: 459, distance: 21.0
click at [786, 459] on div at bounding box center [645, 468] width 1192 height 618
drag, startPoint x: 712, startPoint y: 725, endPoint x: 818, endPoint y: 737, distance: 106.7
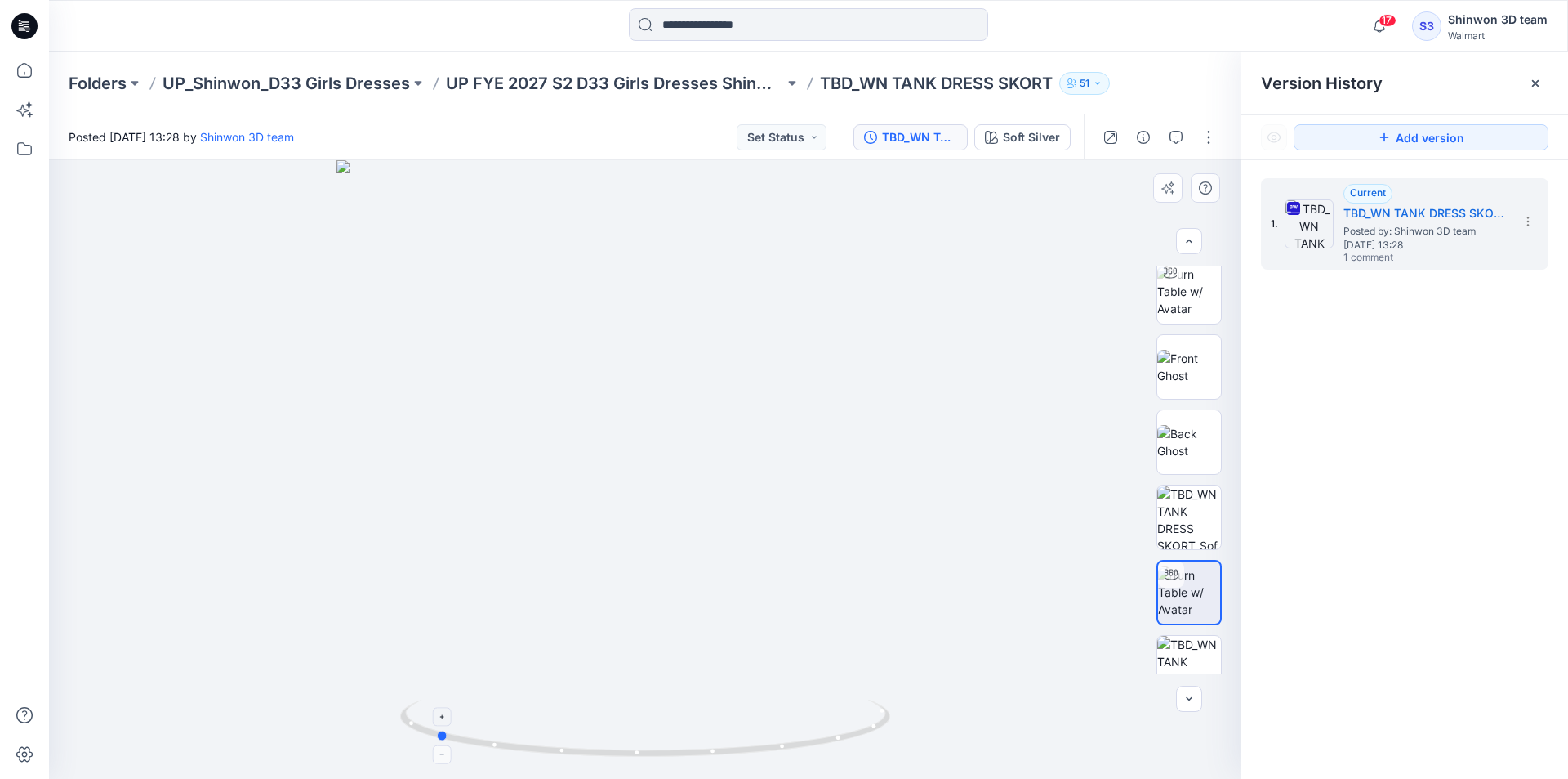
click at [818, 737] on icon at bounding box center [646, 730] width 494 height 61
click at [924, 89] on p "TBD_WN TANK DRESS SKORT" at bounding box center [936, 83] width 233 height 23
click at [655, 82] on p "UP FYE 2027 S2 D33 Girls Dresses Shinwon" at bounding box center [614, 83] width 338 height 23
